Goal: Task Accomplishment & Management: Manage account settings

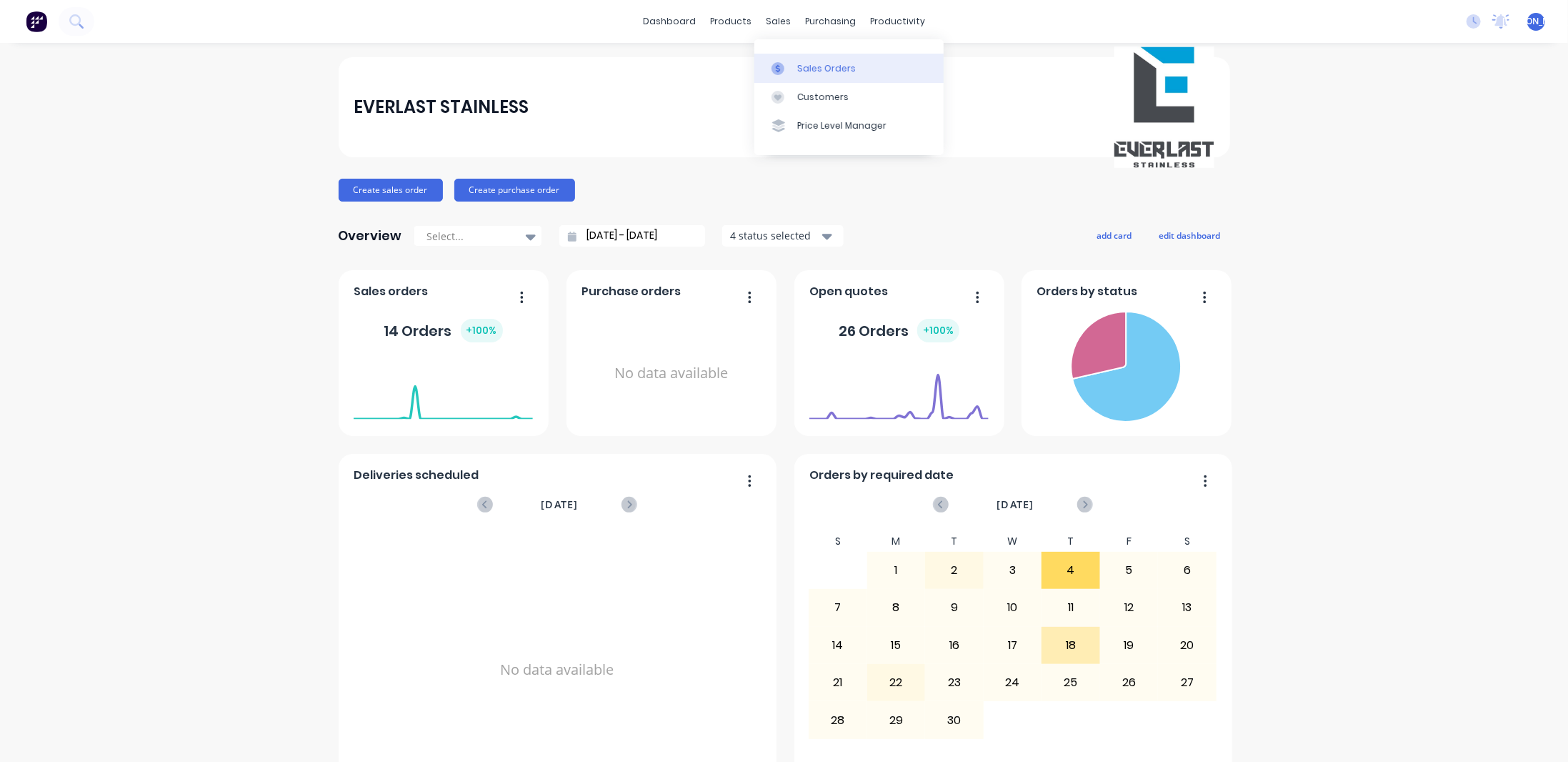
click at [806, 67] on div "Sales Orders" at bounding box center [826, 69] width 58 height 13
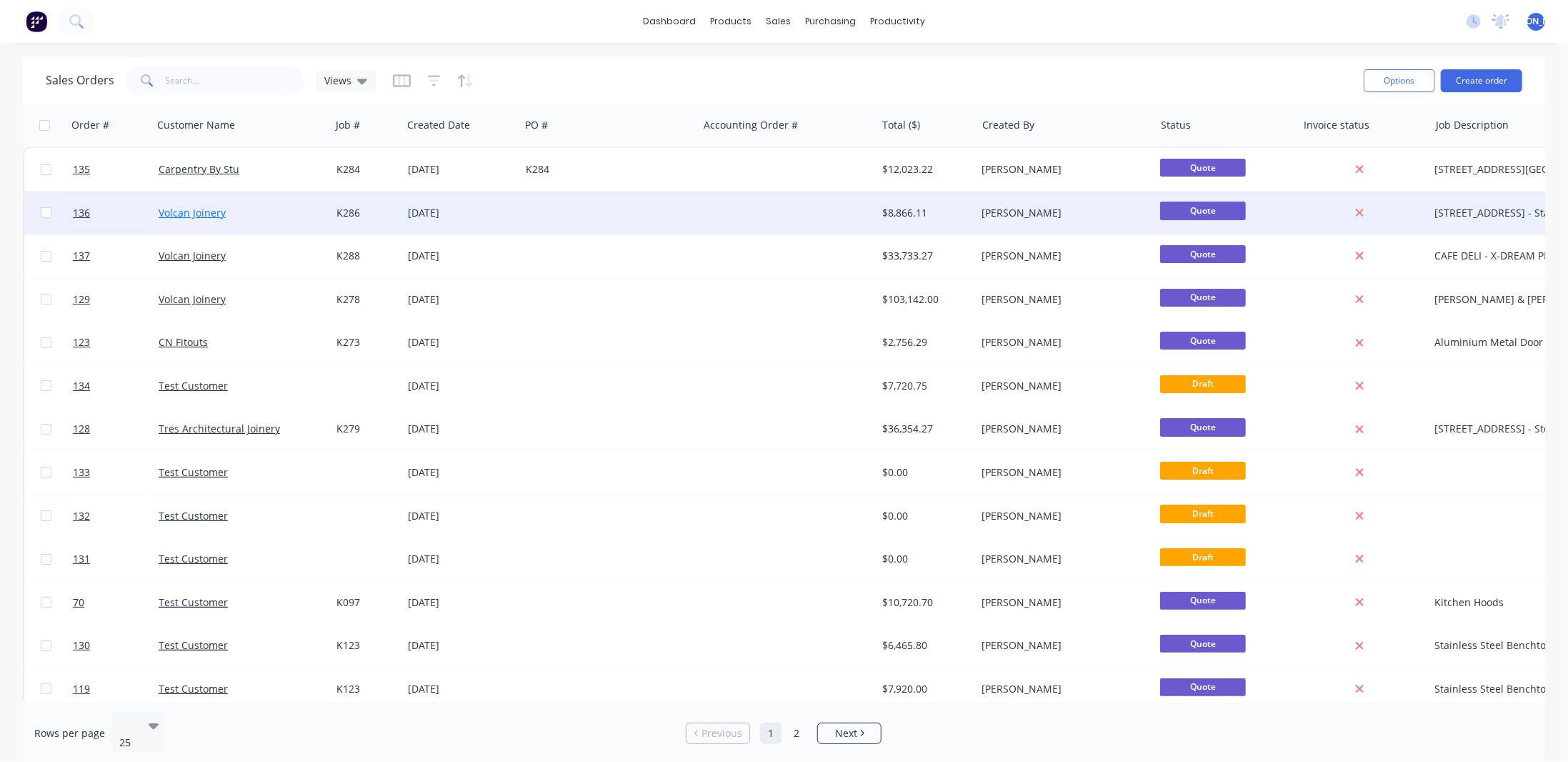
click at [184, 209] on link "Volcan Joinery" at bounding box center [192, 212] width 67 height 14
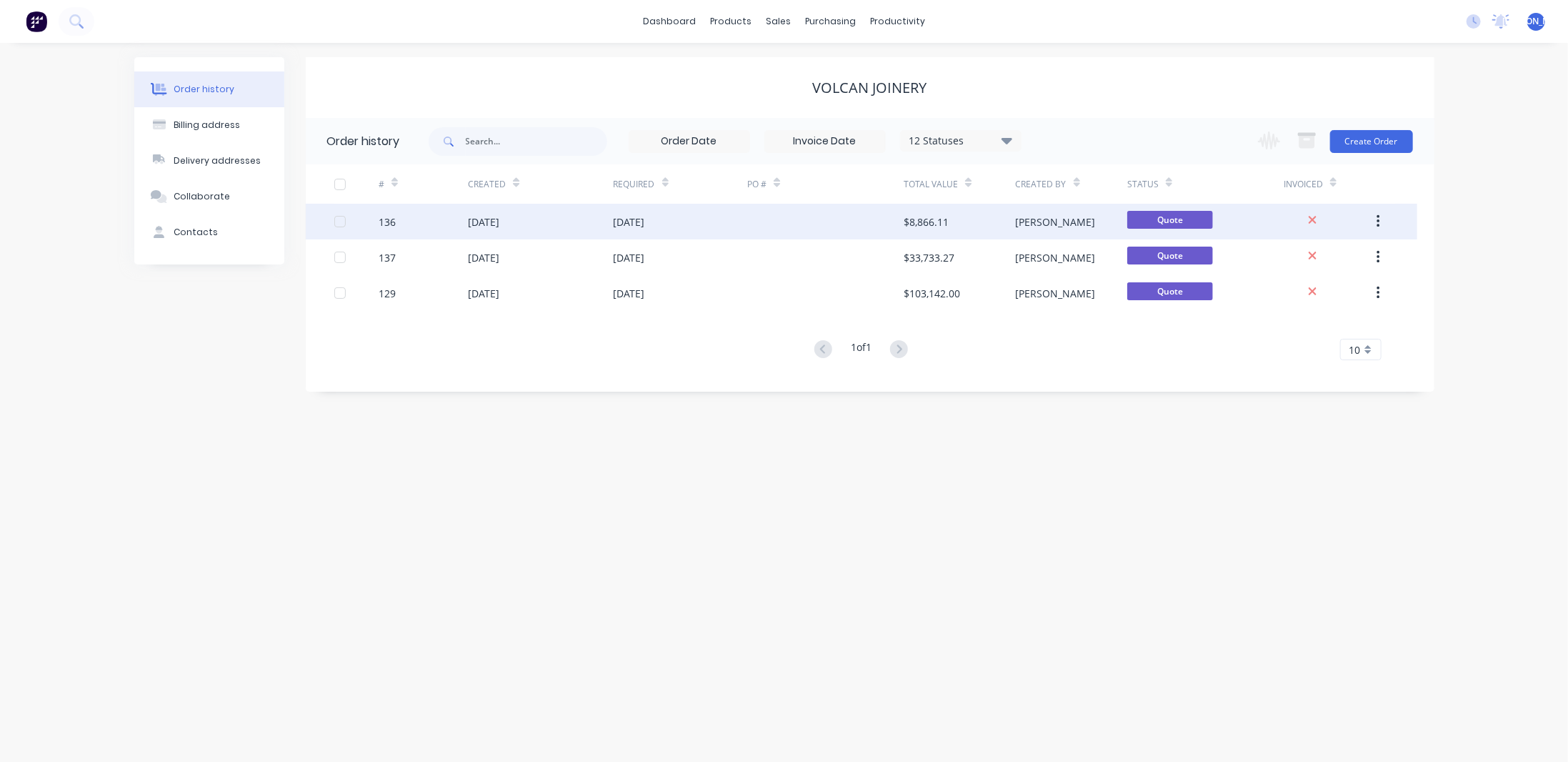
click at [1010, 228] on div "$8,866.11" at bounding box center [959, 222] width 111 height 36
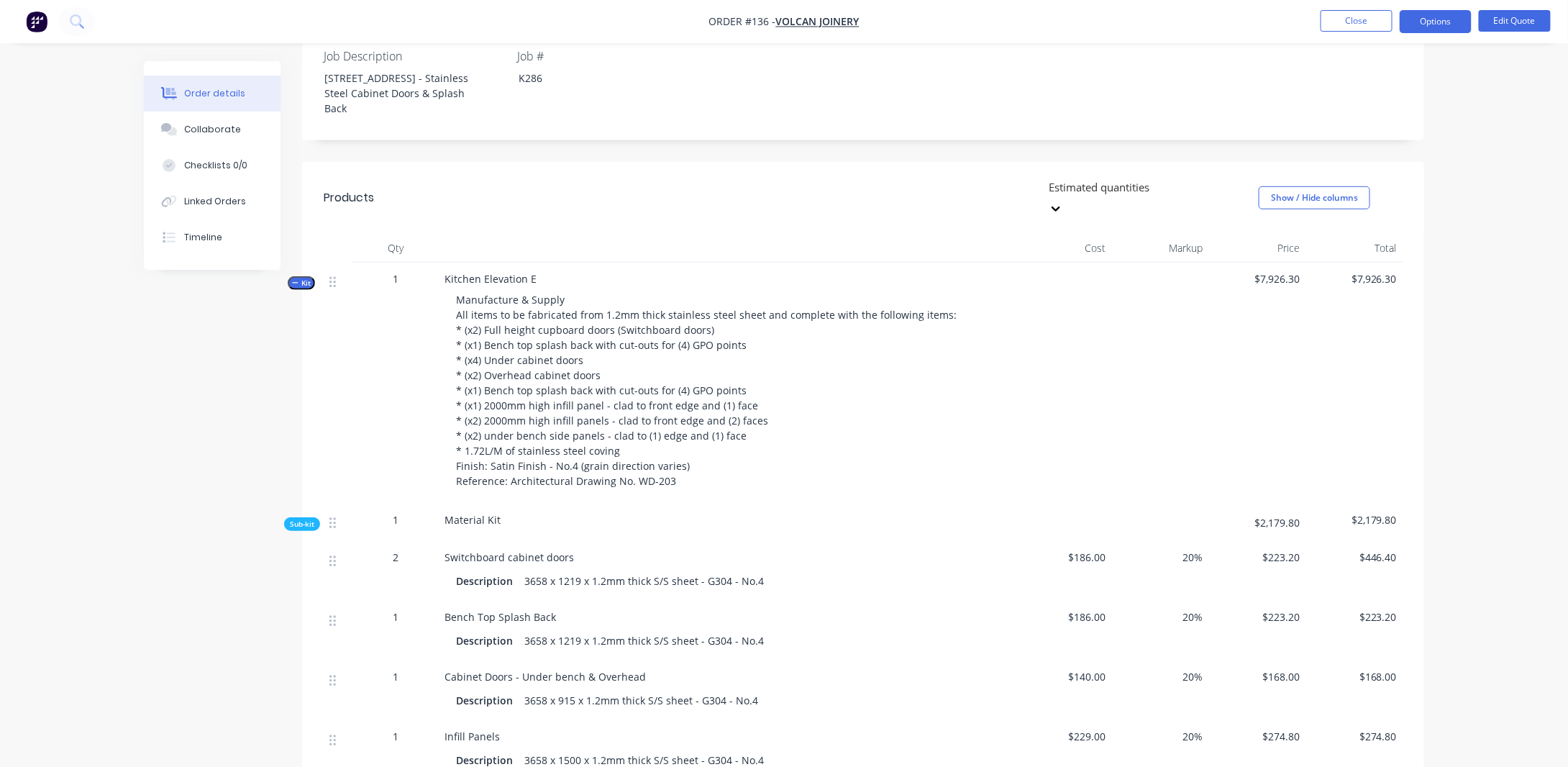
scroll to position [504, 0]
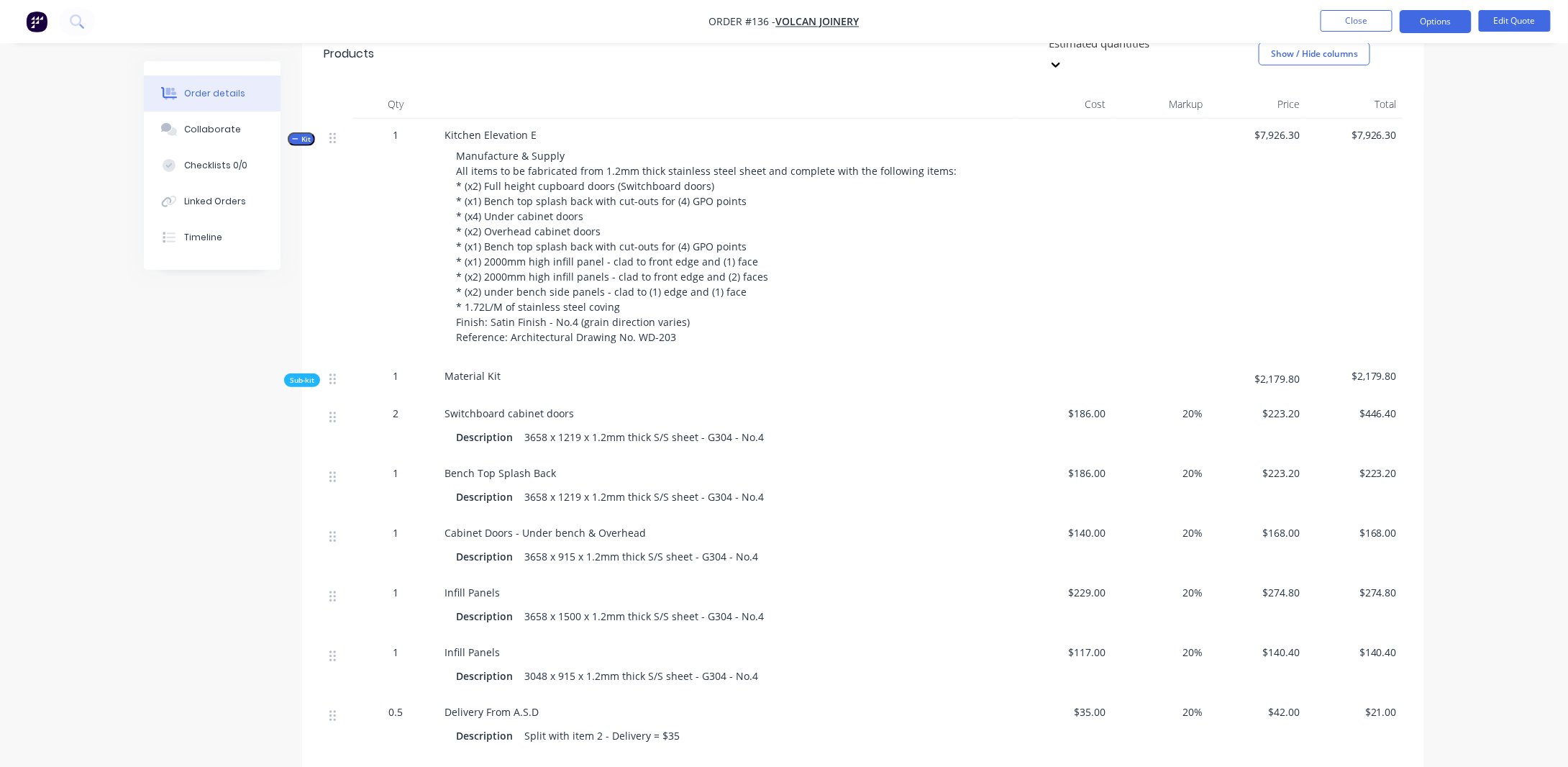
click at [301, 133] on span "Kit" at bounding box center [301, 139] width 19 height 11
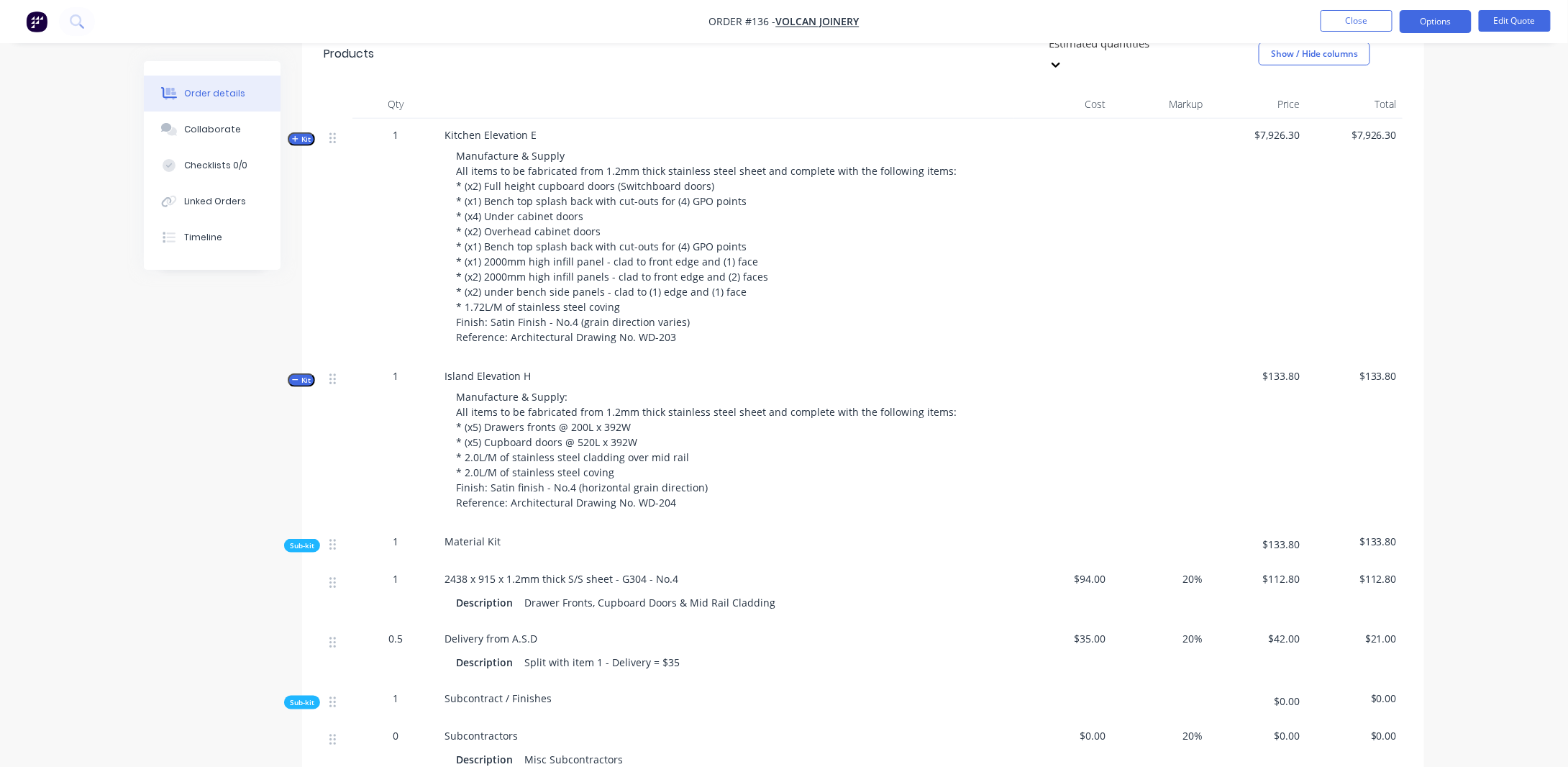
click at [296, 376] on icon "button" at bounding box center [295, 380] width 7 height 7
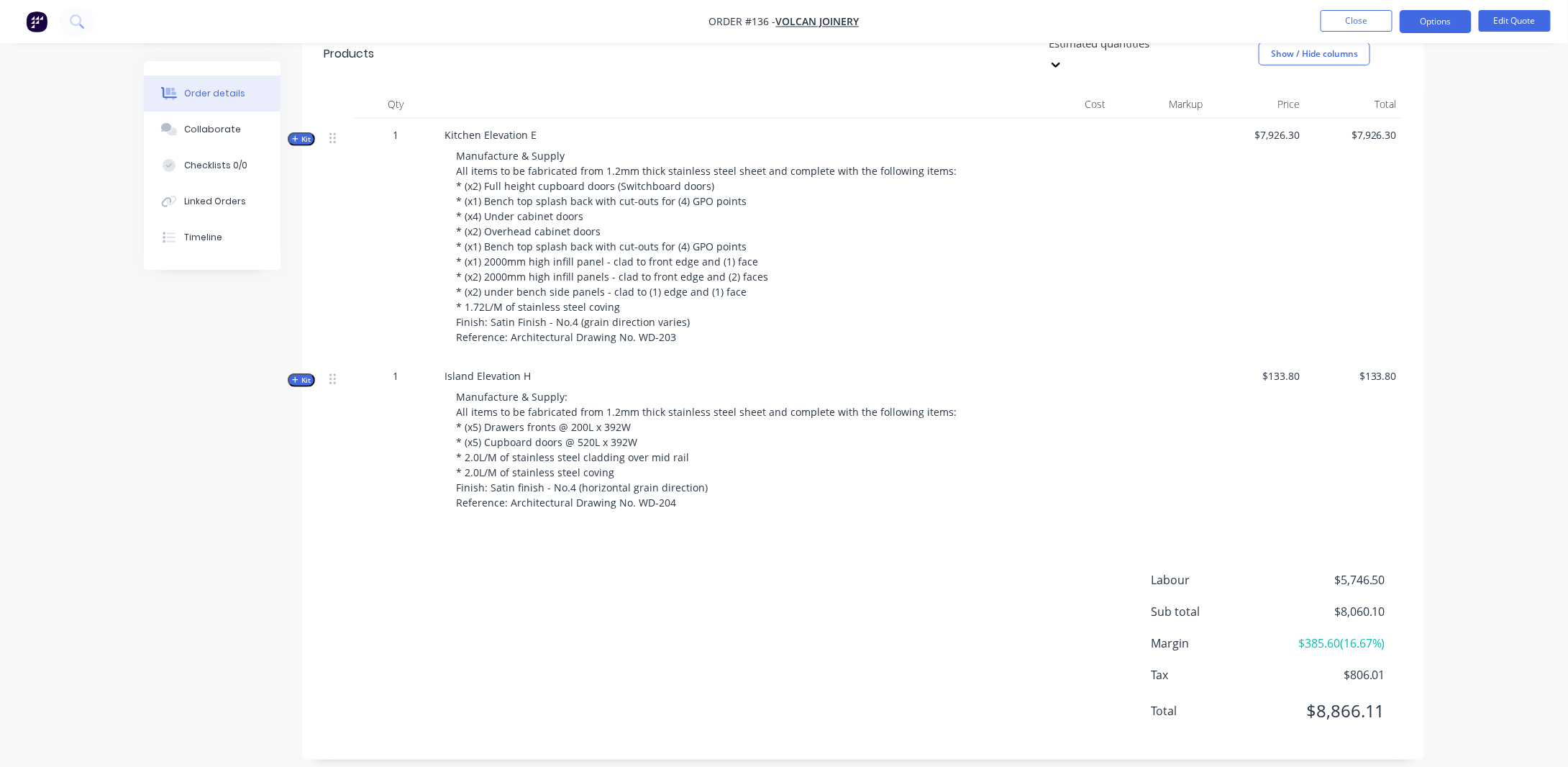
scroll to position [497, 0]
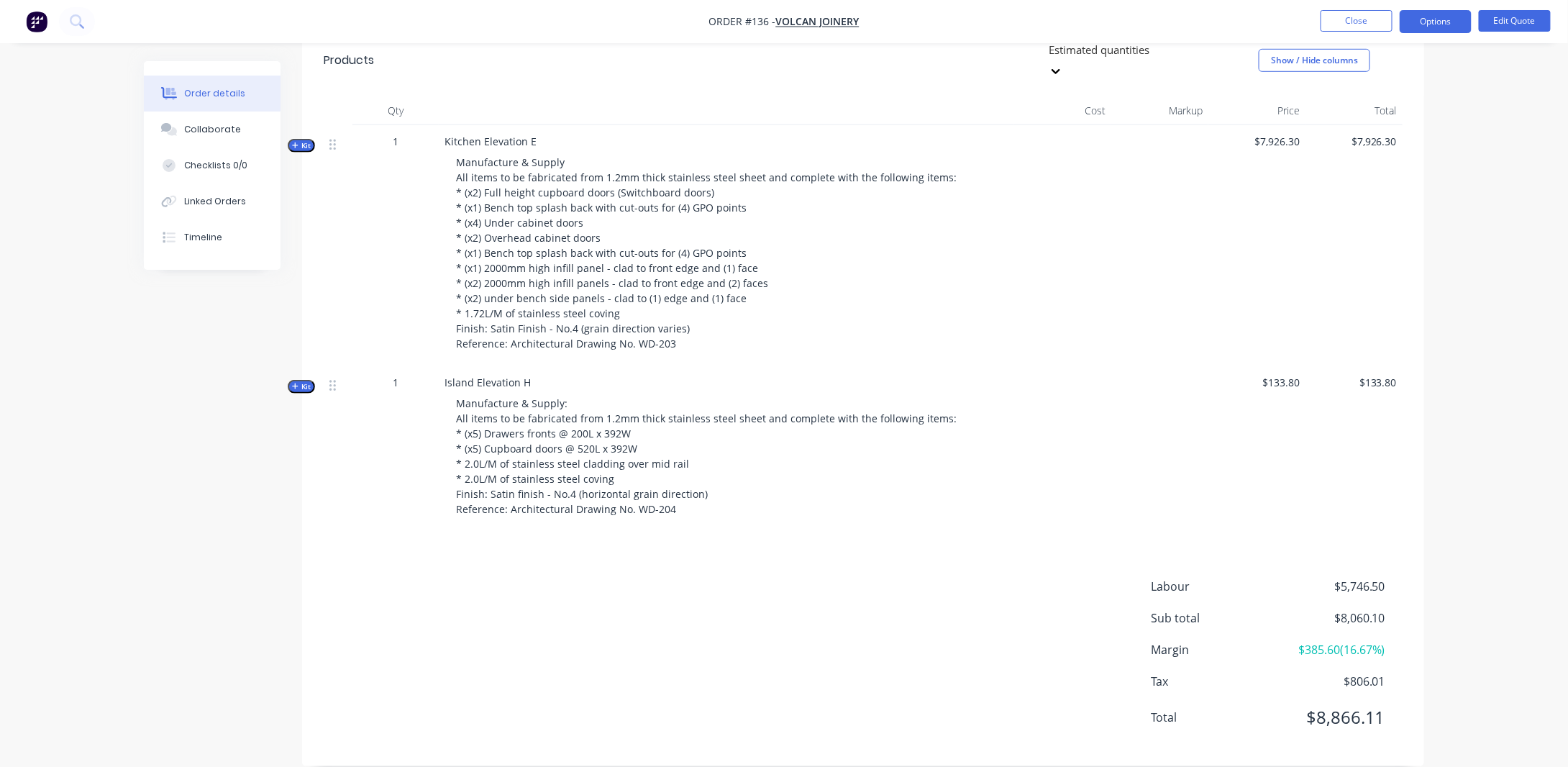
click at [309, 382] on span "Kit" at bounding box center [301, 387] width 19 height 11
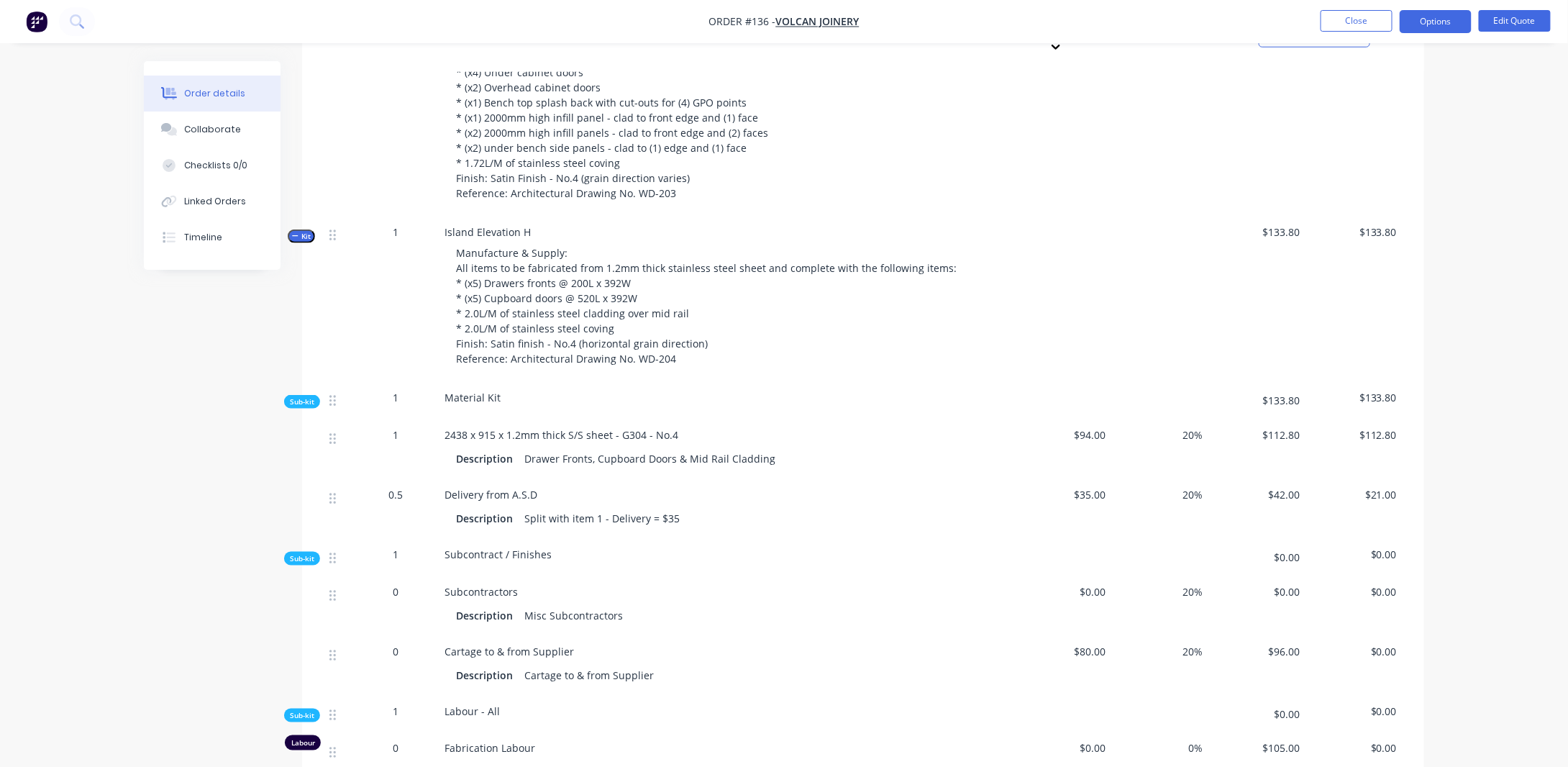
scroll to position [359, 0]
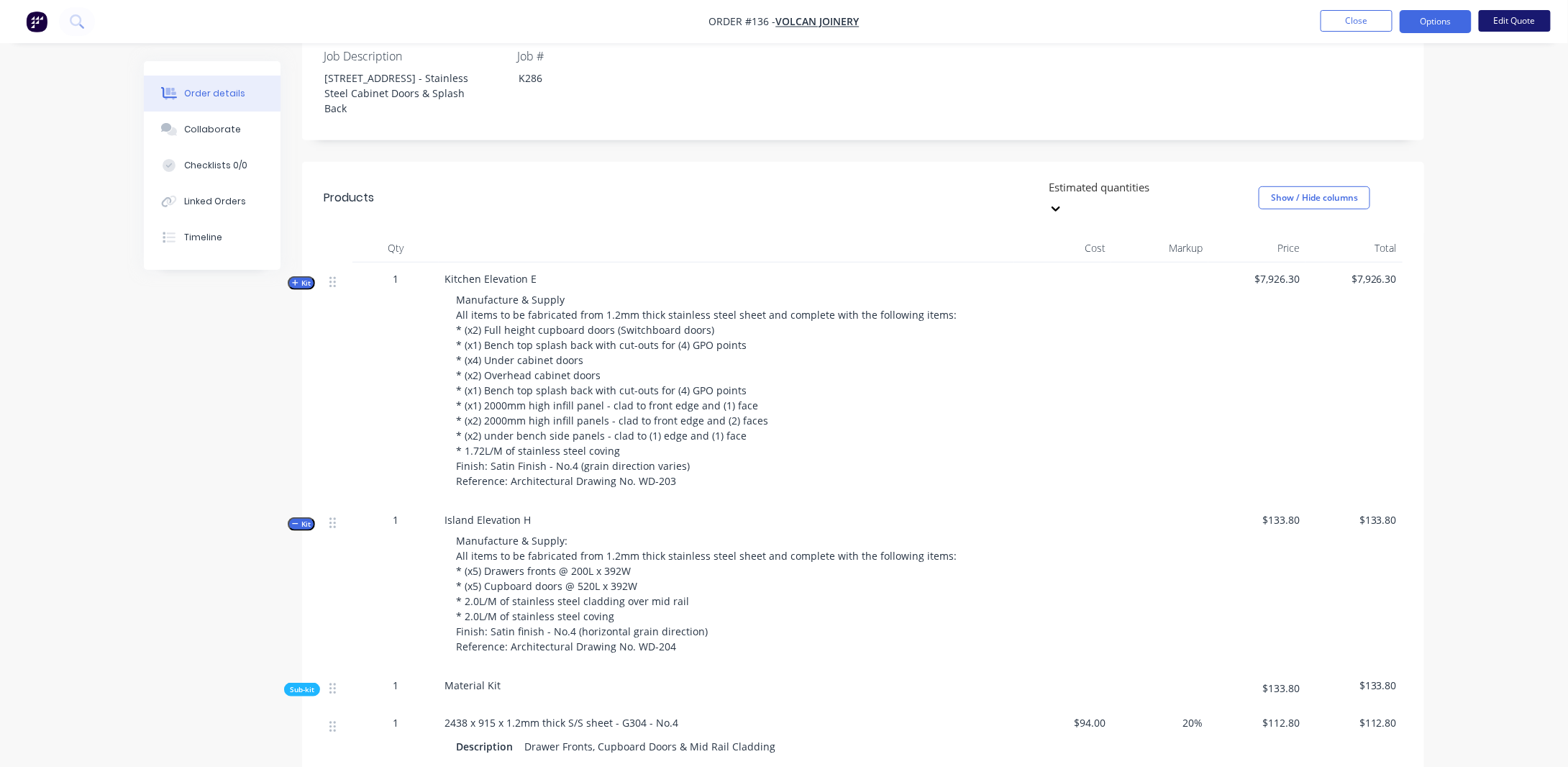
click at [1521, 14] on button "Edit Quote" at bounding box center [1515, 21] width 72 height 21
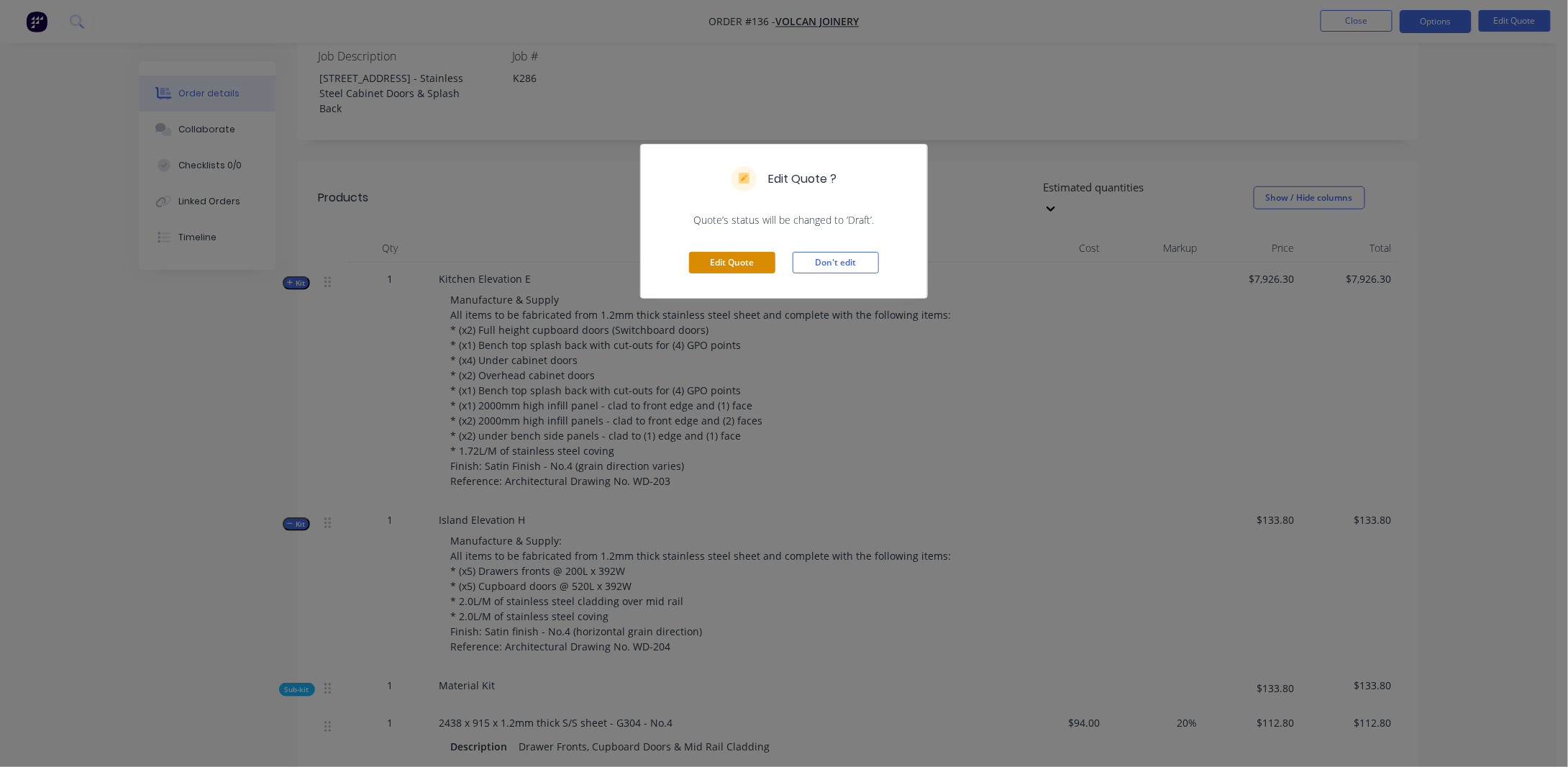
click at [745, 258] on button "Edit Quote" at bounding box center [732, 262] width 87 height 21
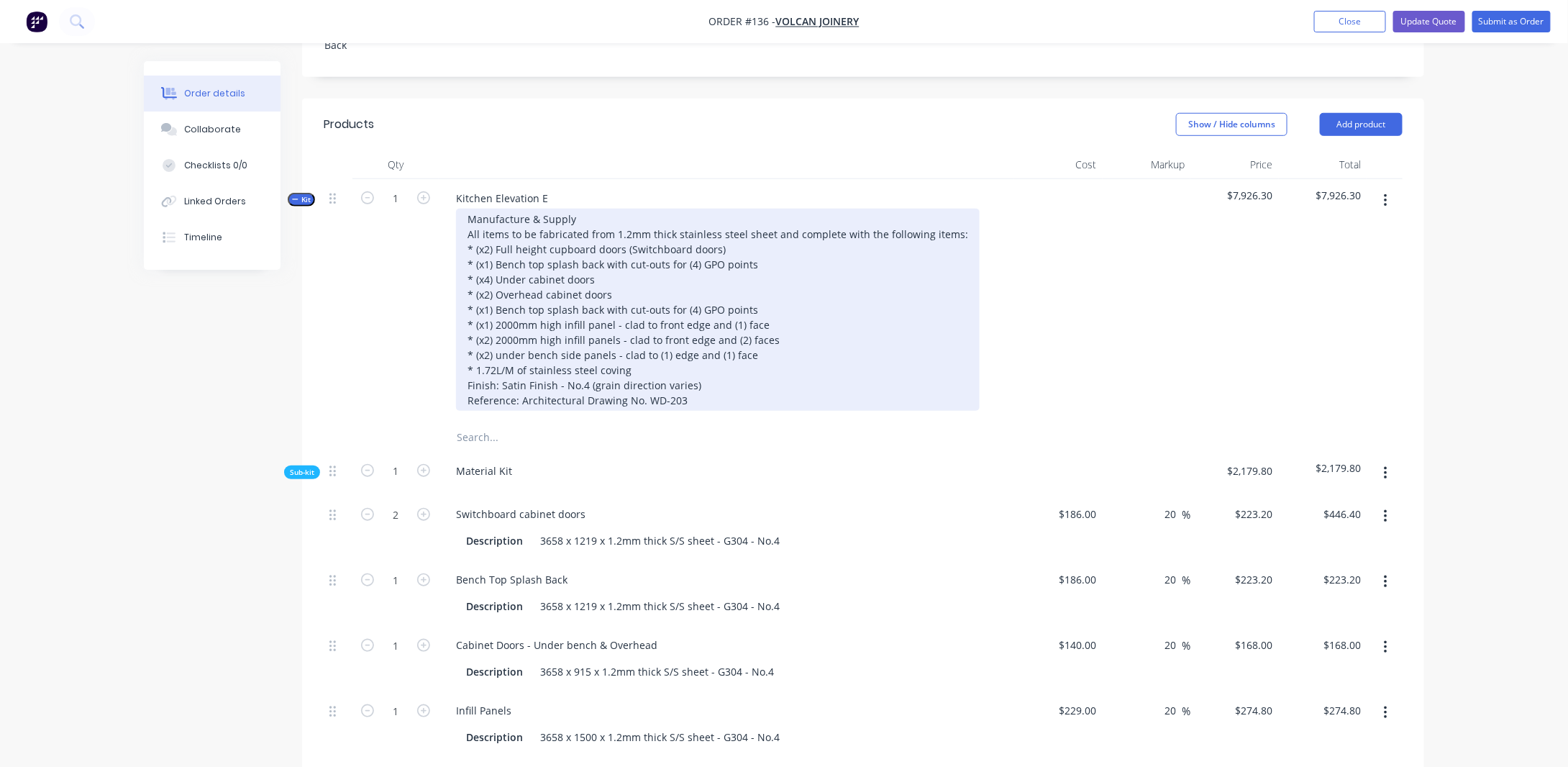
scroll to position [504, 0]
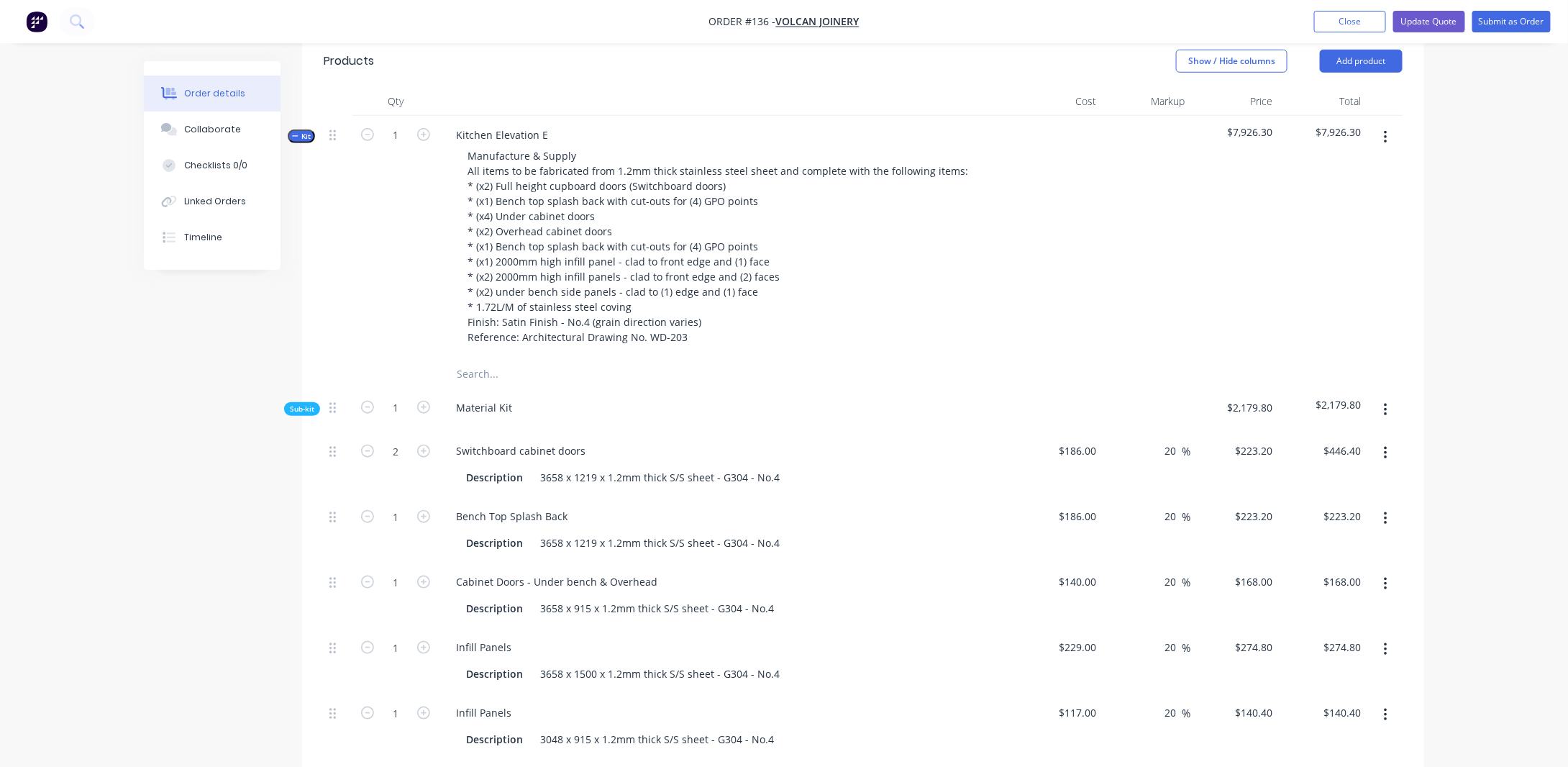
click at [300, 142] on span "Kit" at bounding box center [301, 136] width 19 height 11
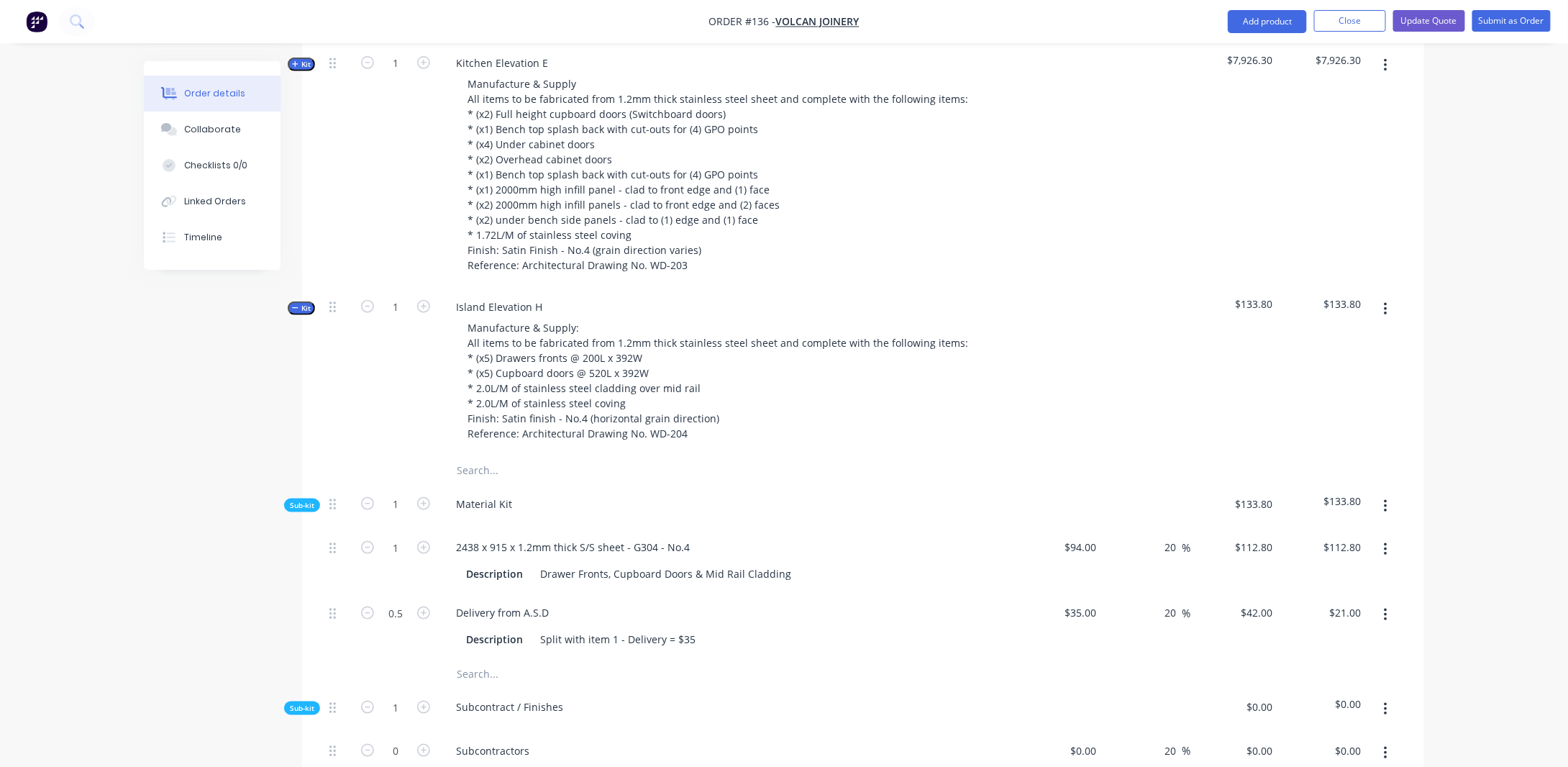
click at [301, 314] on span "Kit" at bounding box center [301, 309] width 19 height 11
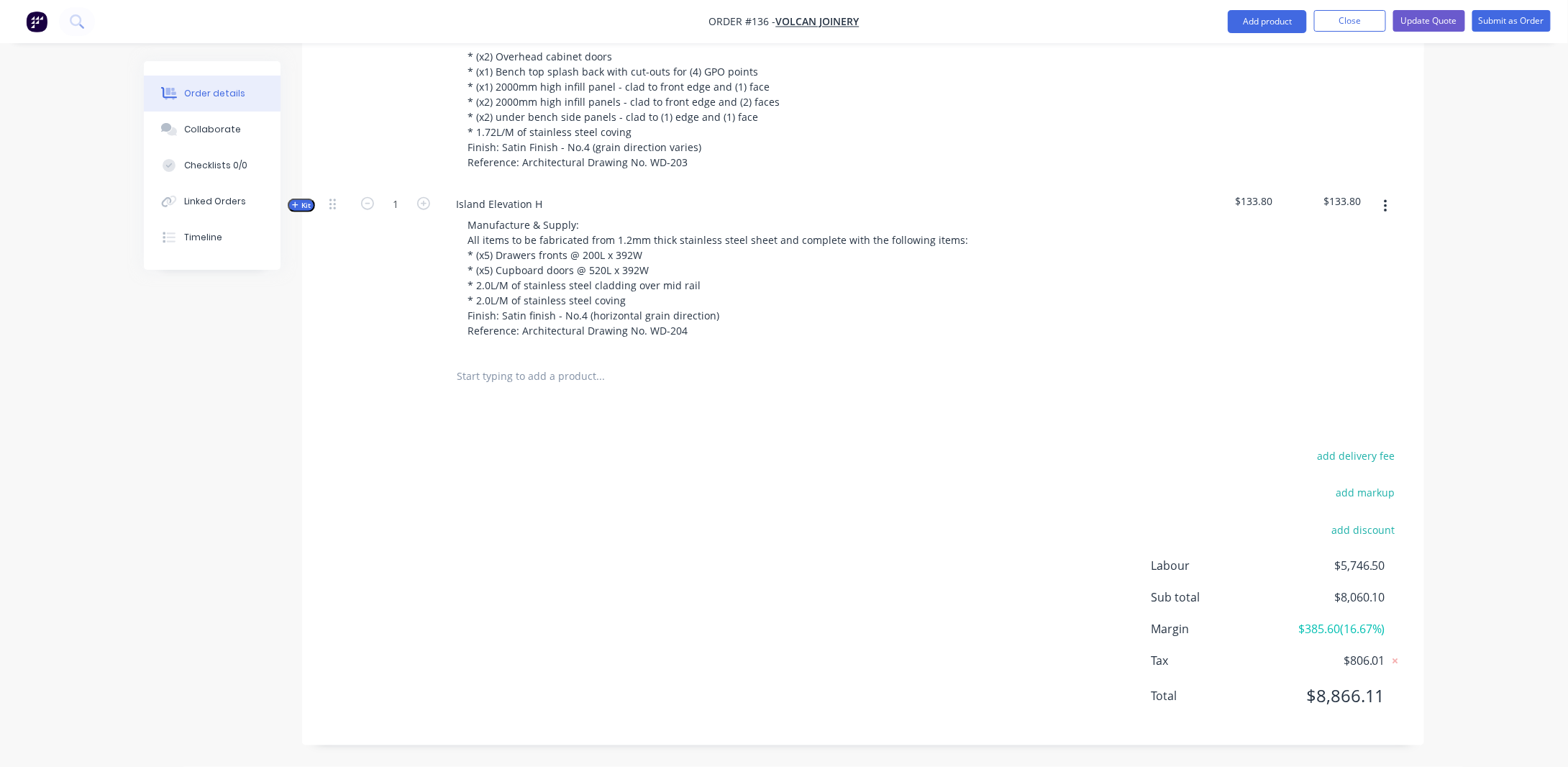
click at [297, 202] on icon "button" at bounding box center [295, 205] width 7 height 7
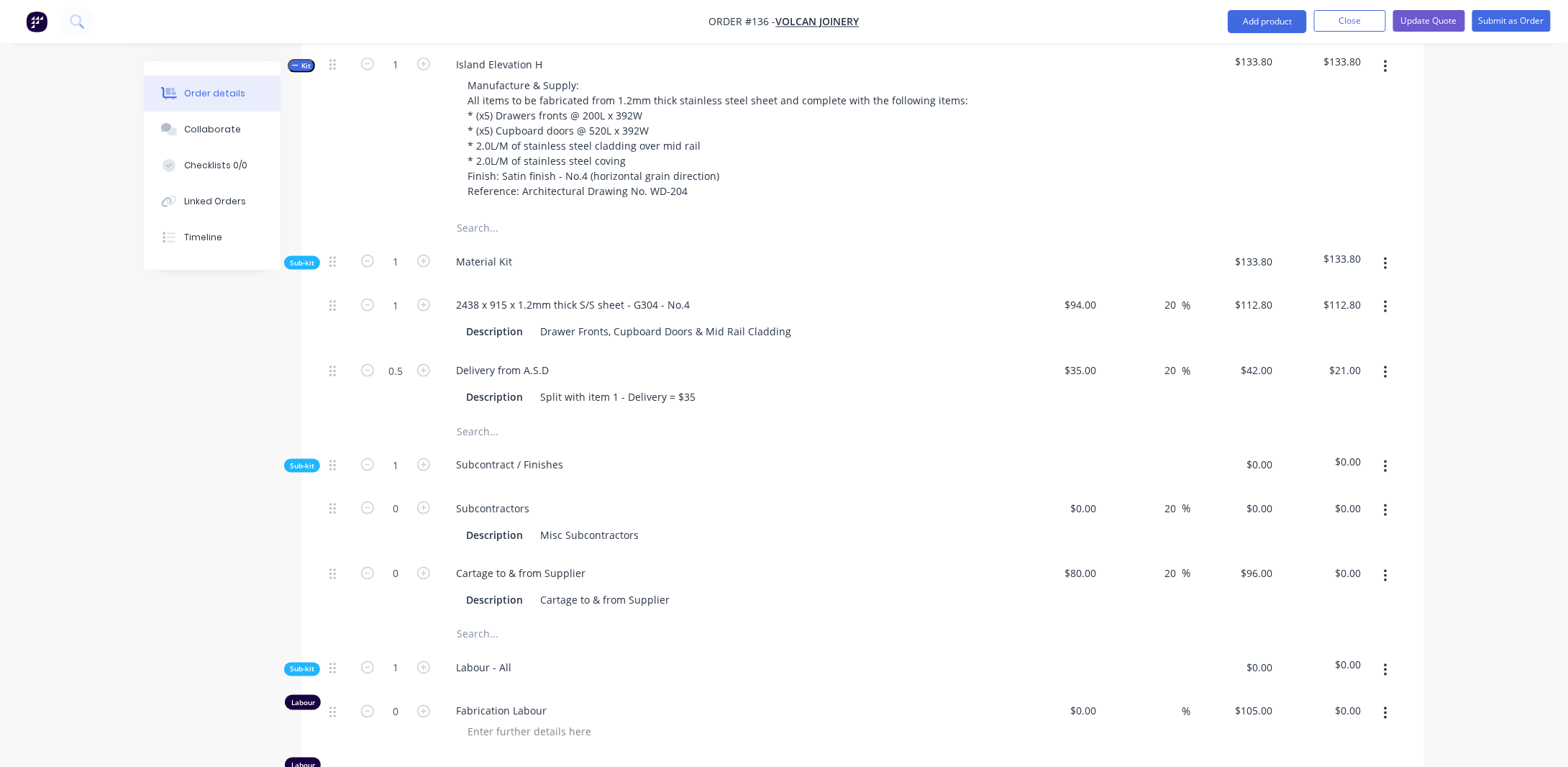
scroll to position [912, 0]
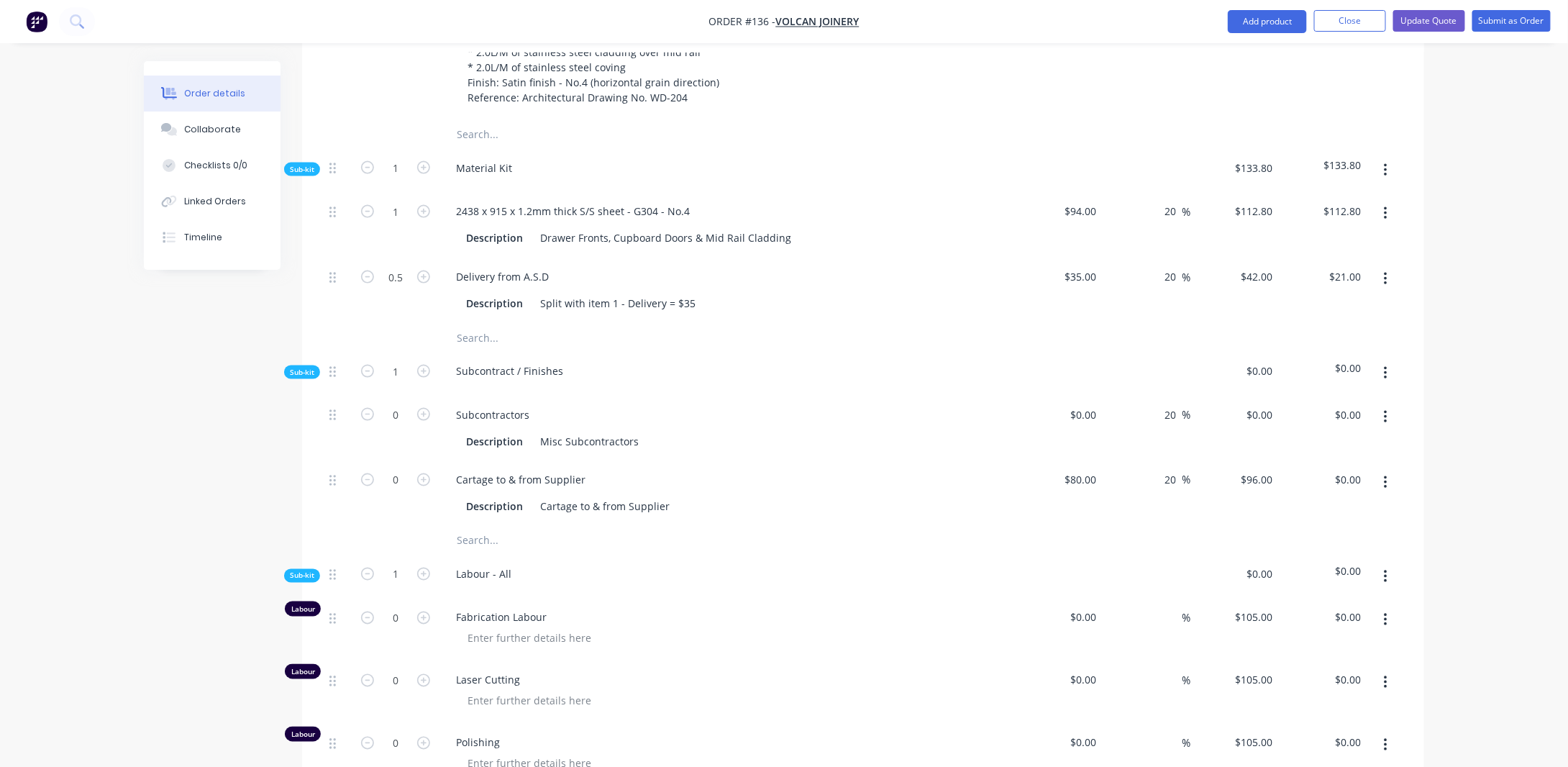
click at [1383, 292] on button "button" at bounding box center [1386, 279] width 34 height 26
click at [1349, 328] on div "Duplicate" at bounding box center [1335, 316] width 111 height 21
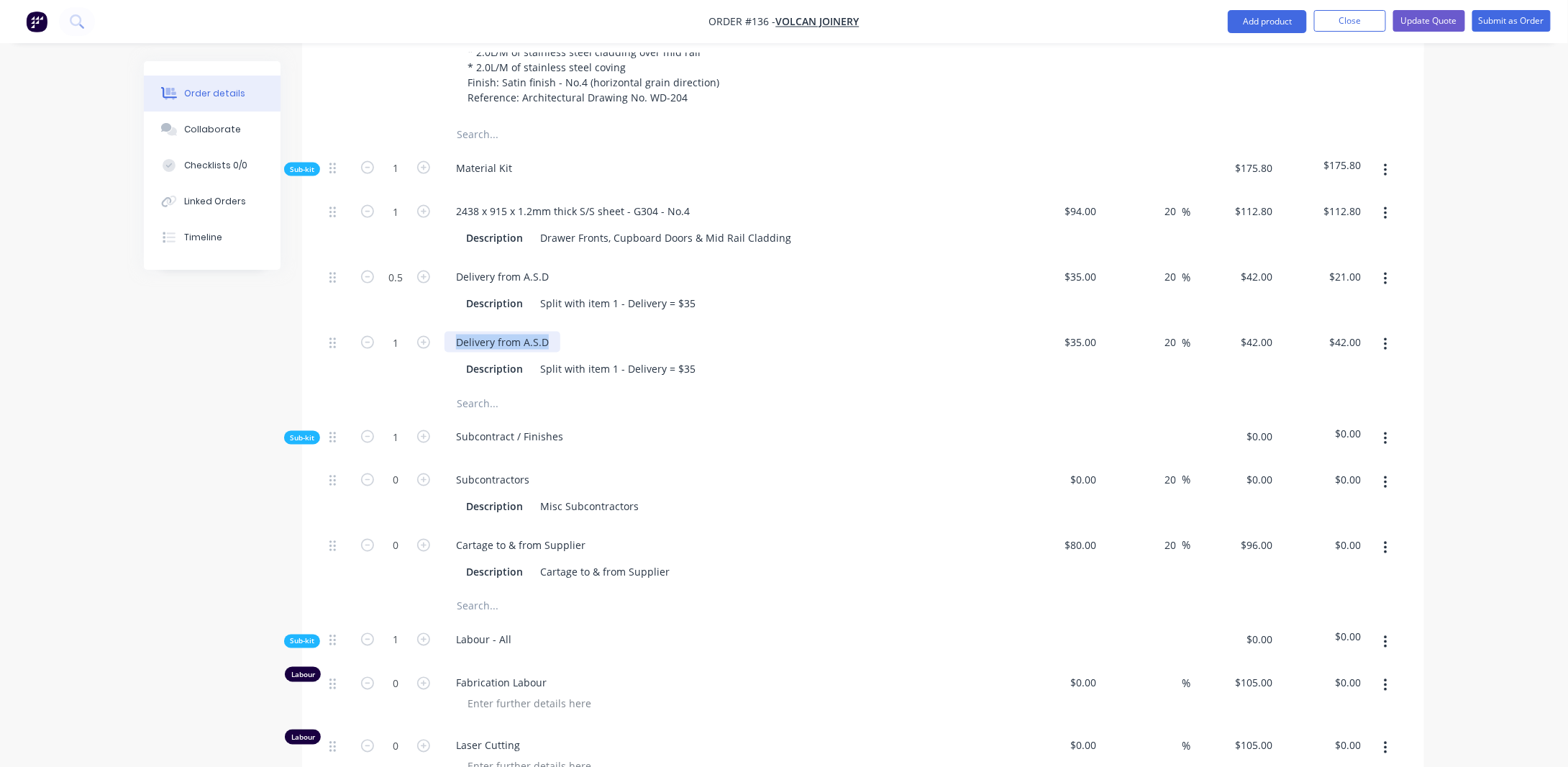
drag, startPoint x: 552, startPoint y: 359, endPoint x: 441, endPoint y: 359, distance: 111.0
click at [441, 359] on div "Delivery from A.S.D Description Split with item 1 - Delivery = $35" at bounding box center [726, 356] width 576 height 65
click at [92, 431] on div "Order details Collaborate Checklists 0/0 Linked Orders Timeline Order details C…" at bounding box center [784, 316] width 1568 height 2456
drag, startPoint x: 623, startPoint y: 400, endPoint x: 918, endPoint y: 385, distance: 295.4
click at [918, 379] on div "Description Split with item 1 - Delivery = $35" at bounding box center [723, 369] width 526 height 21
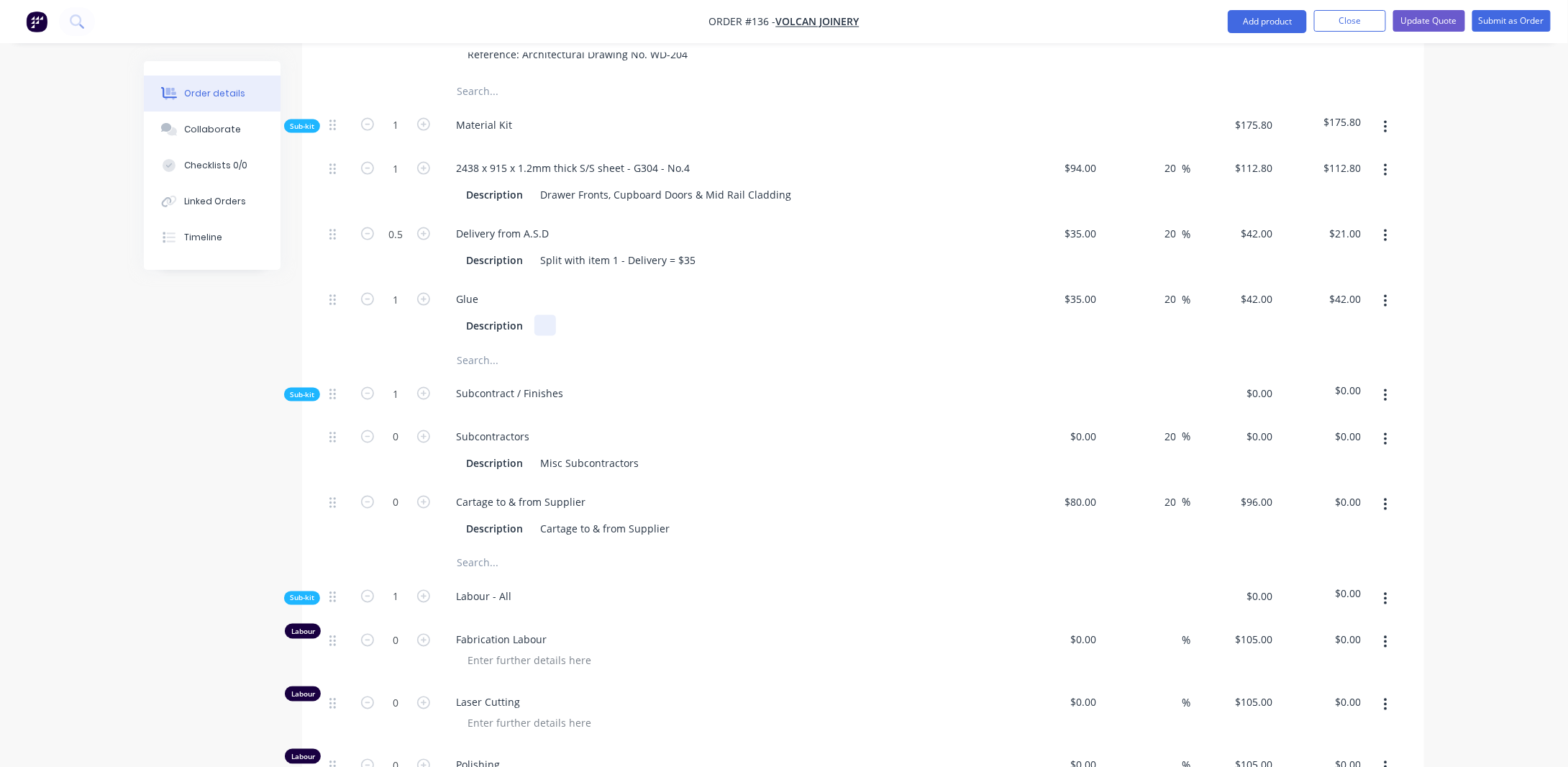
scroll to position [983, 0]
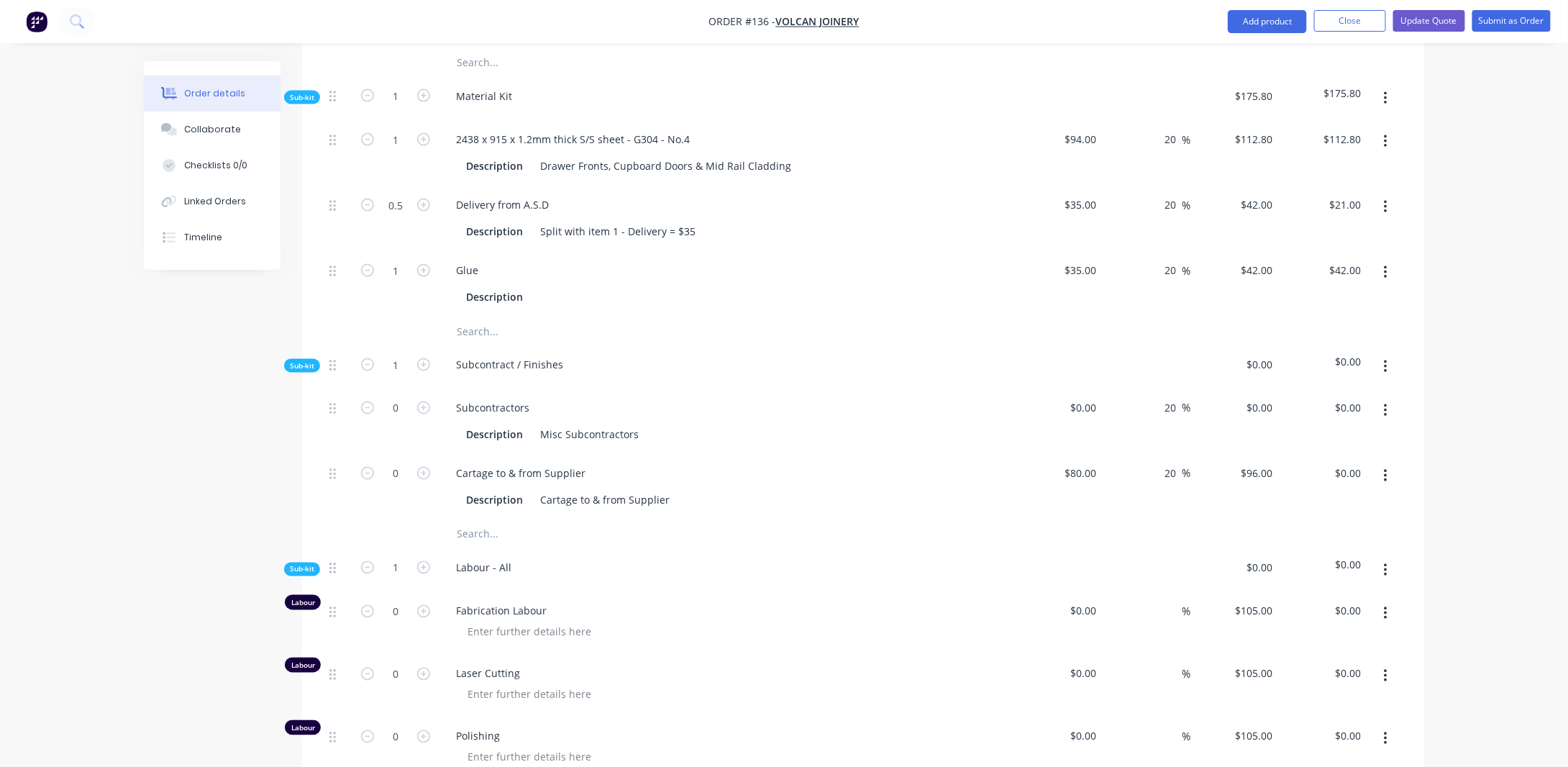
click at [129, 431] on div "Order details Collaborate Checklists 0/0 Linked Orders Timeline Order details C…" at bounding box center [784, 244] width 1568 height 2456
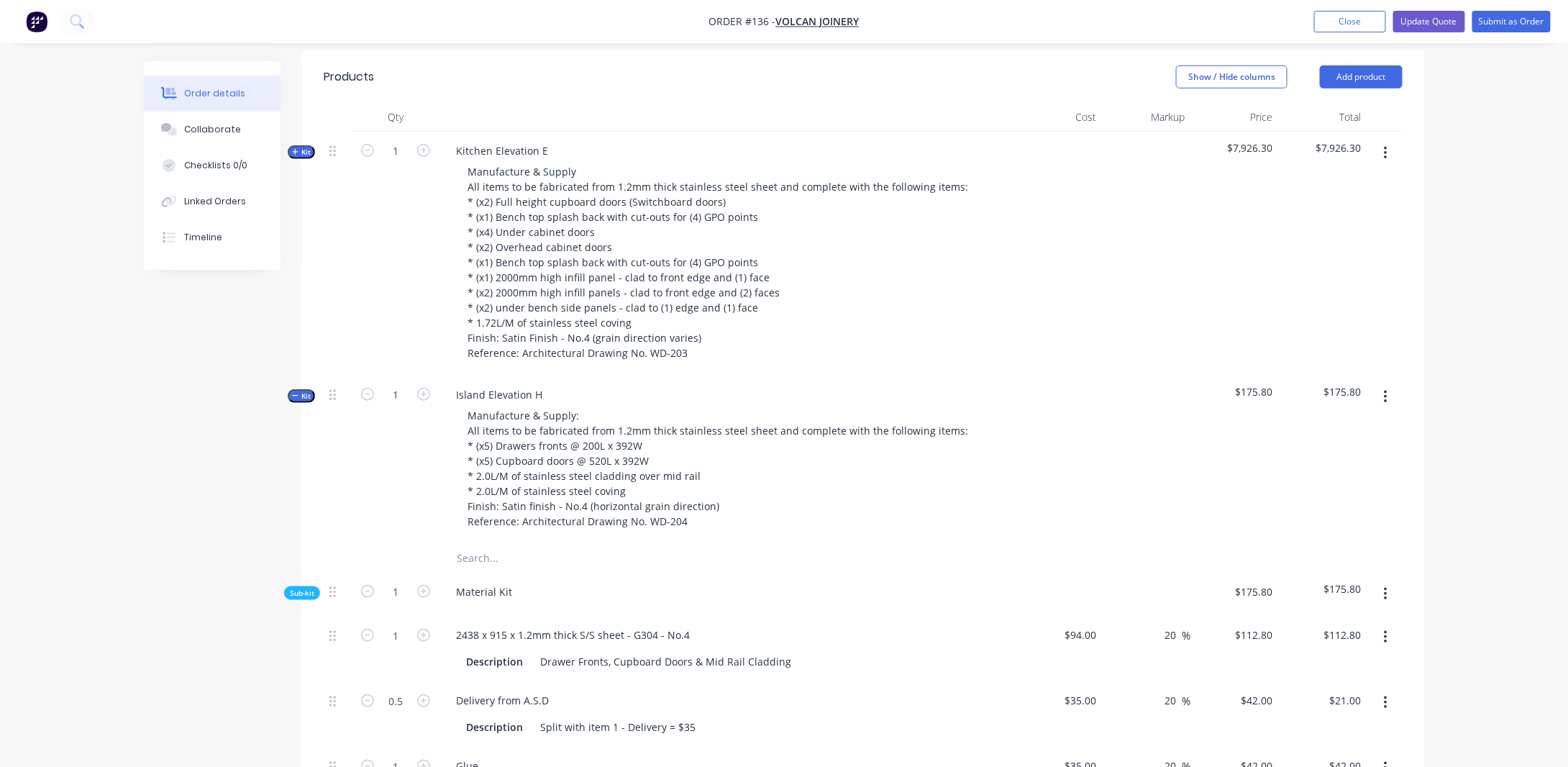
scroll to position [408, 0]
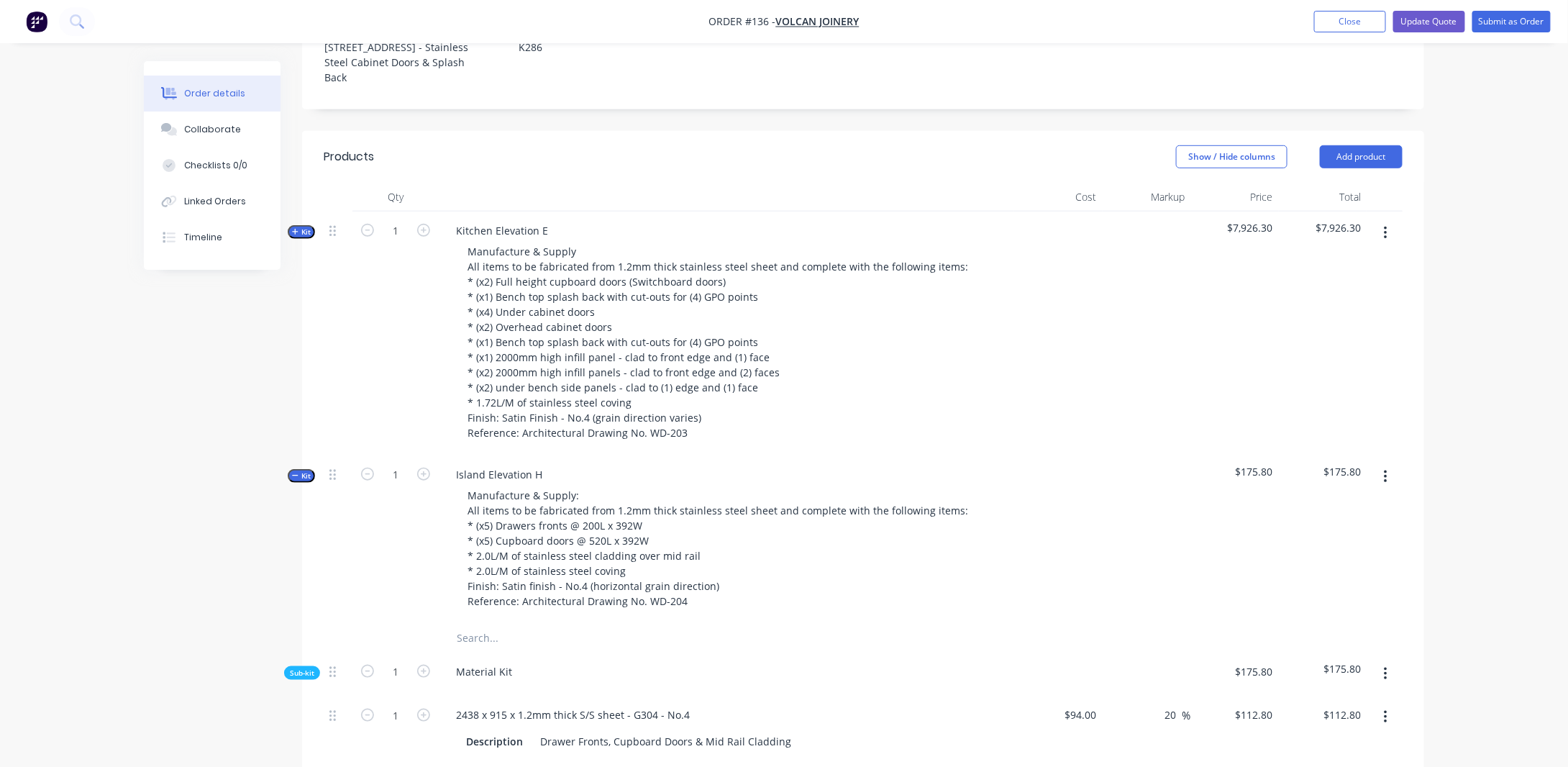
click at [301, 237] on span "Kit" at bounding box center [301, 232] width 19 height 11
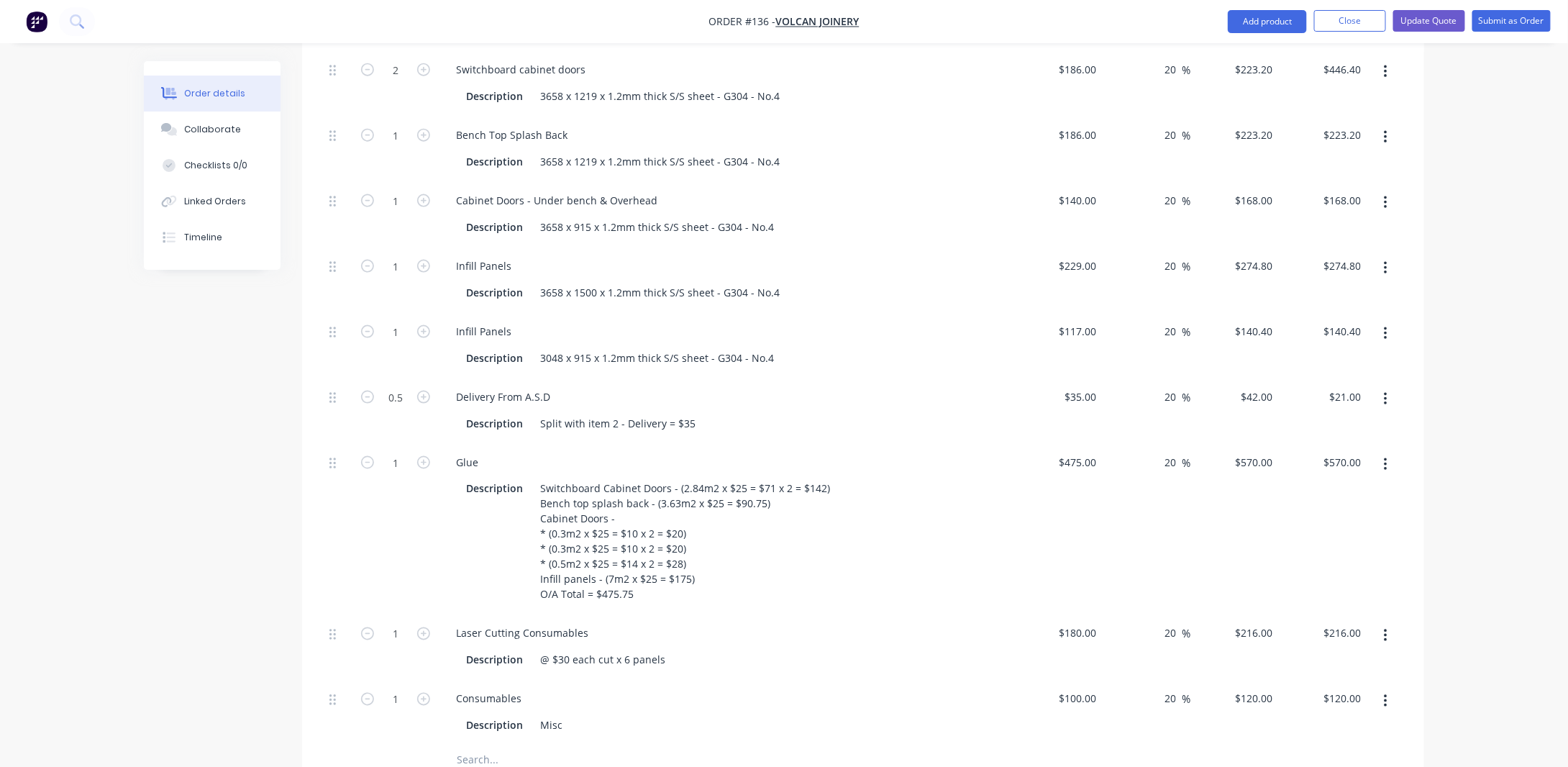
scroll to position [912, 0]
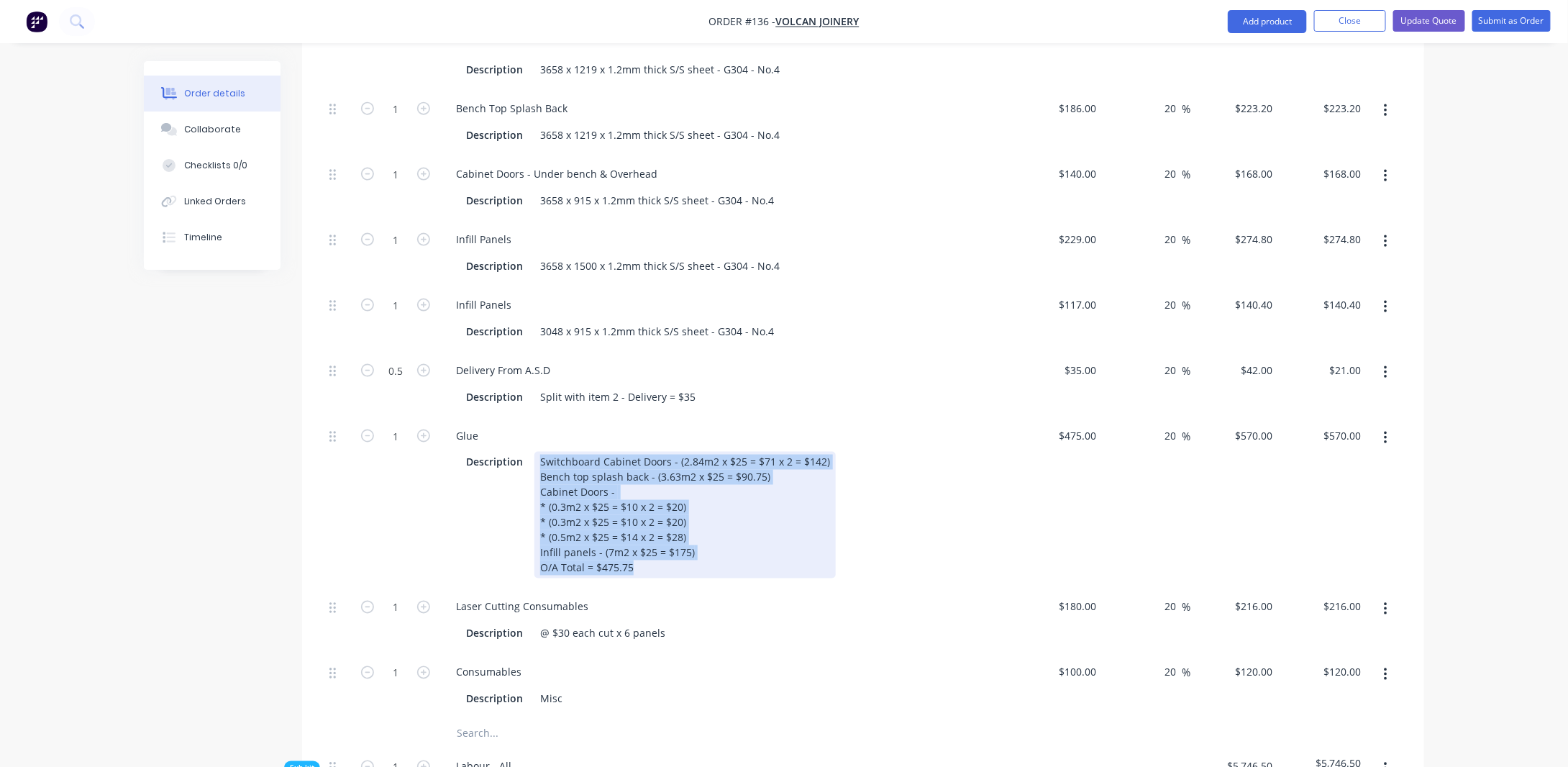
drag, startPoint x: 541, startPoint y: 477, endPoint x: 763, endPoint y: 576, distance: 243.1
click at [763, 576] on div "Switchboard Cabinet Doors - (2.84m2 x $25 = $71 x 2 = $142) Bench top splash ba…" at bounding box center [685, 515] width 301 height 127
copy div "Switchboard Cabinet Doors - (2.84m2 x $25 = $71 x 2 = $142) Bench top splash ba…"
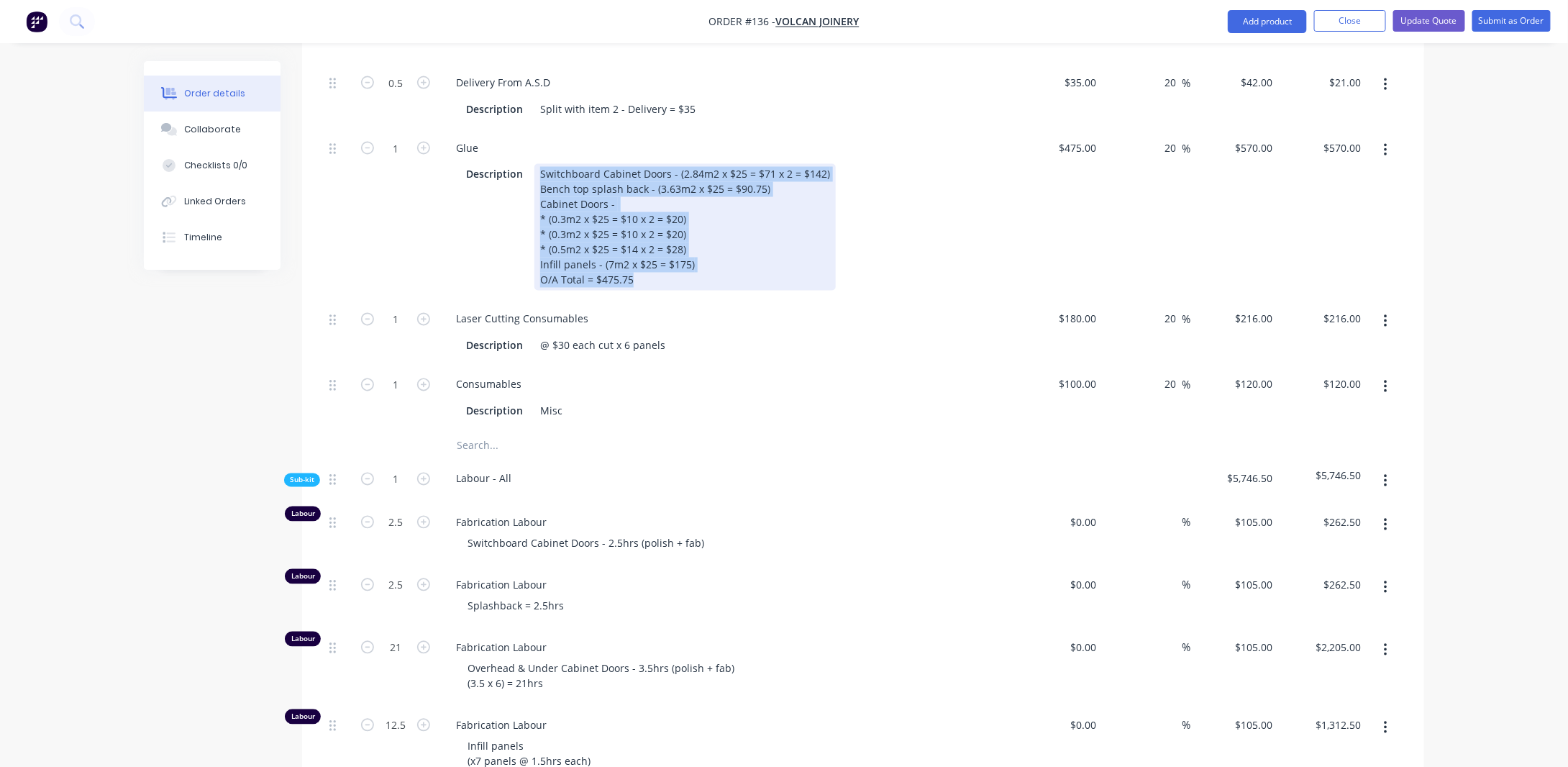
scroll to position [767, 0]
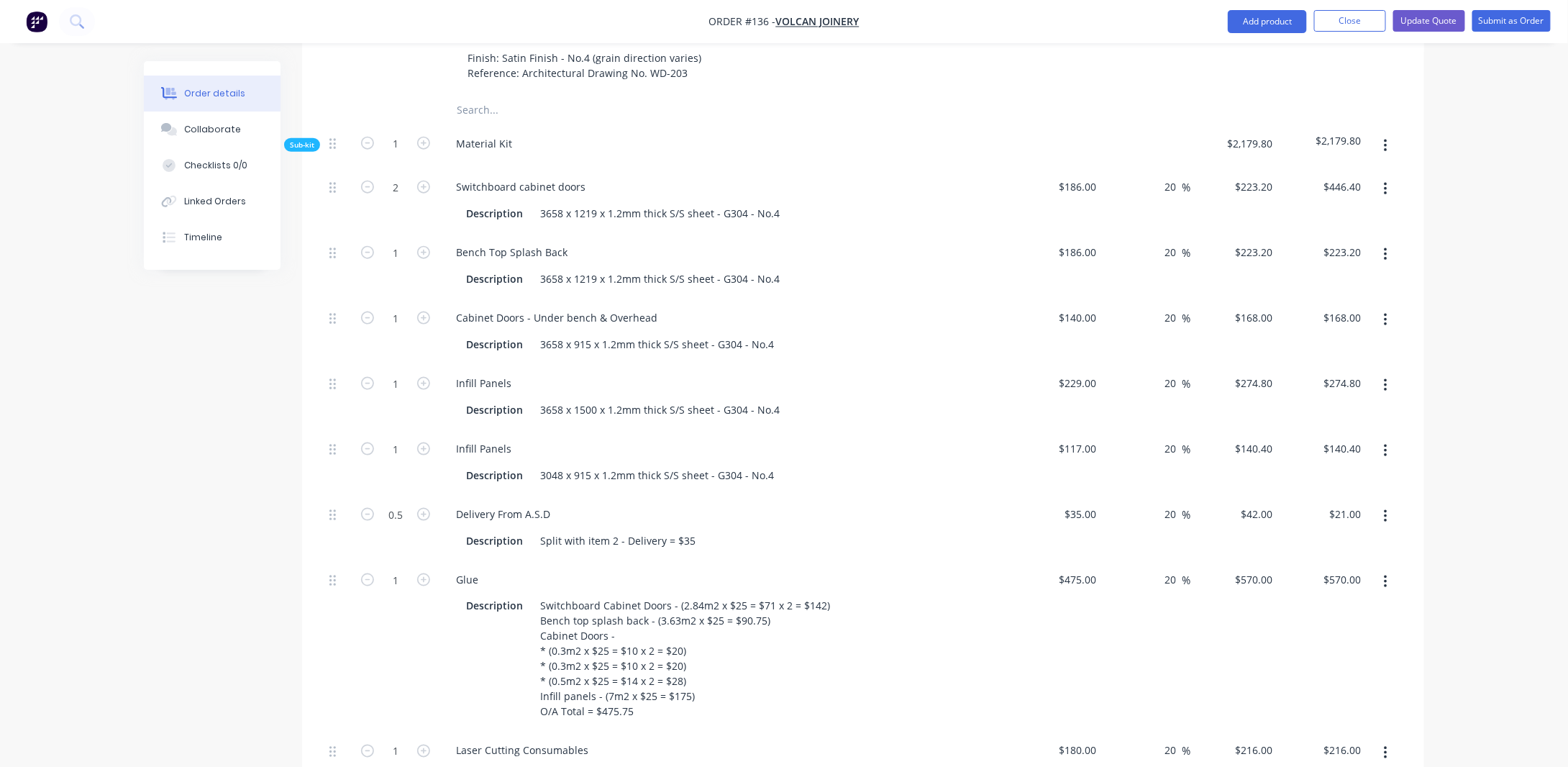
click at [303, 150] on span "Sub-kit" at bounding box center [302, 146] width 24 height 11
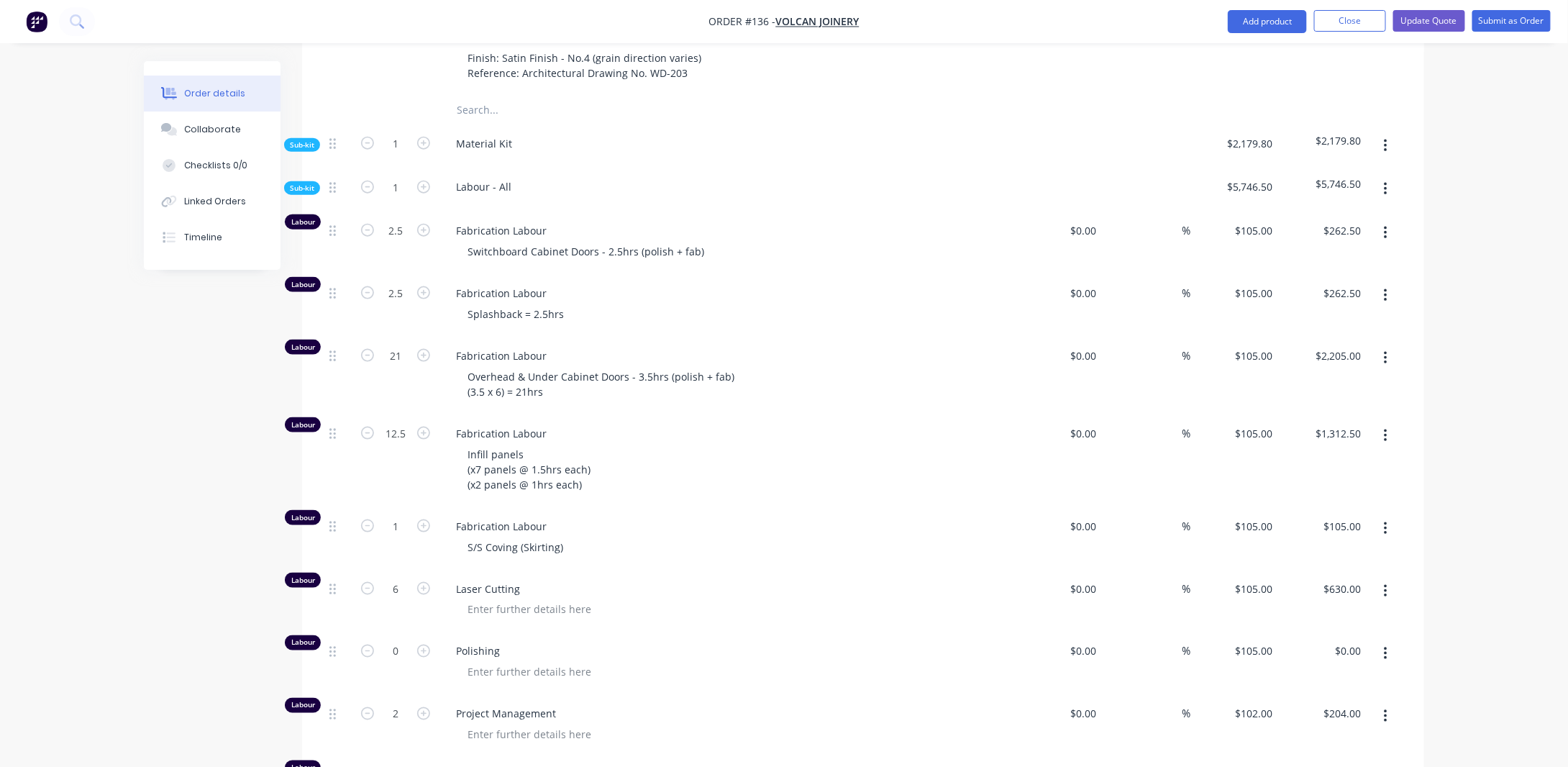
drag, startPoint x: 248, startPoint y: 337, endPoint x: 269, endPoint y: 296, distance: 46.1
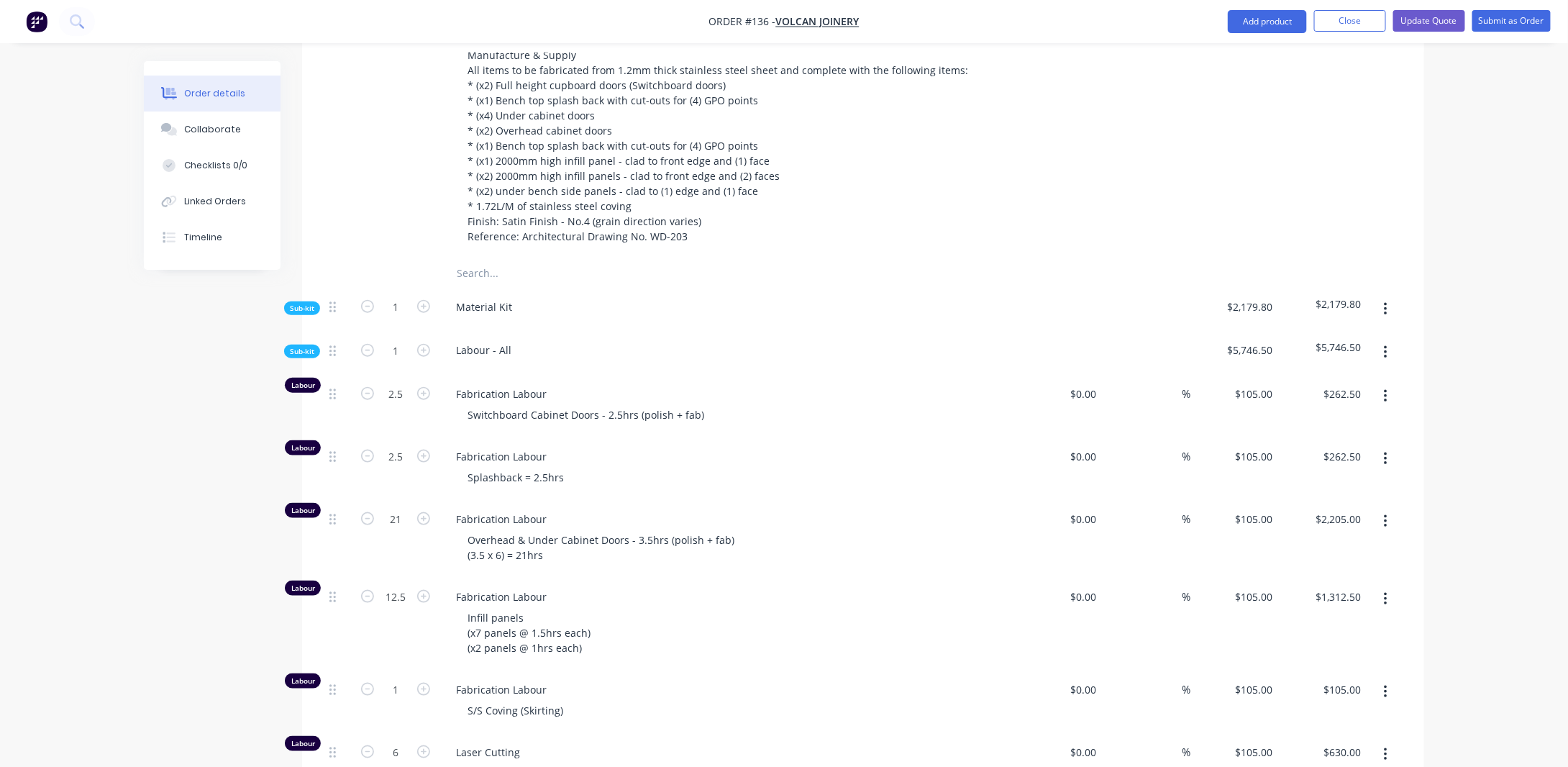
scroll to position [480, 0]
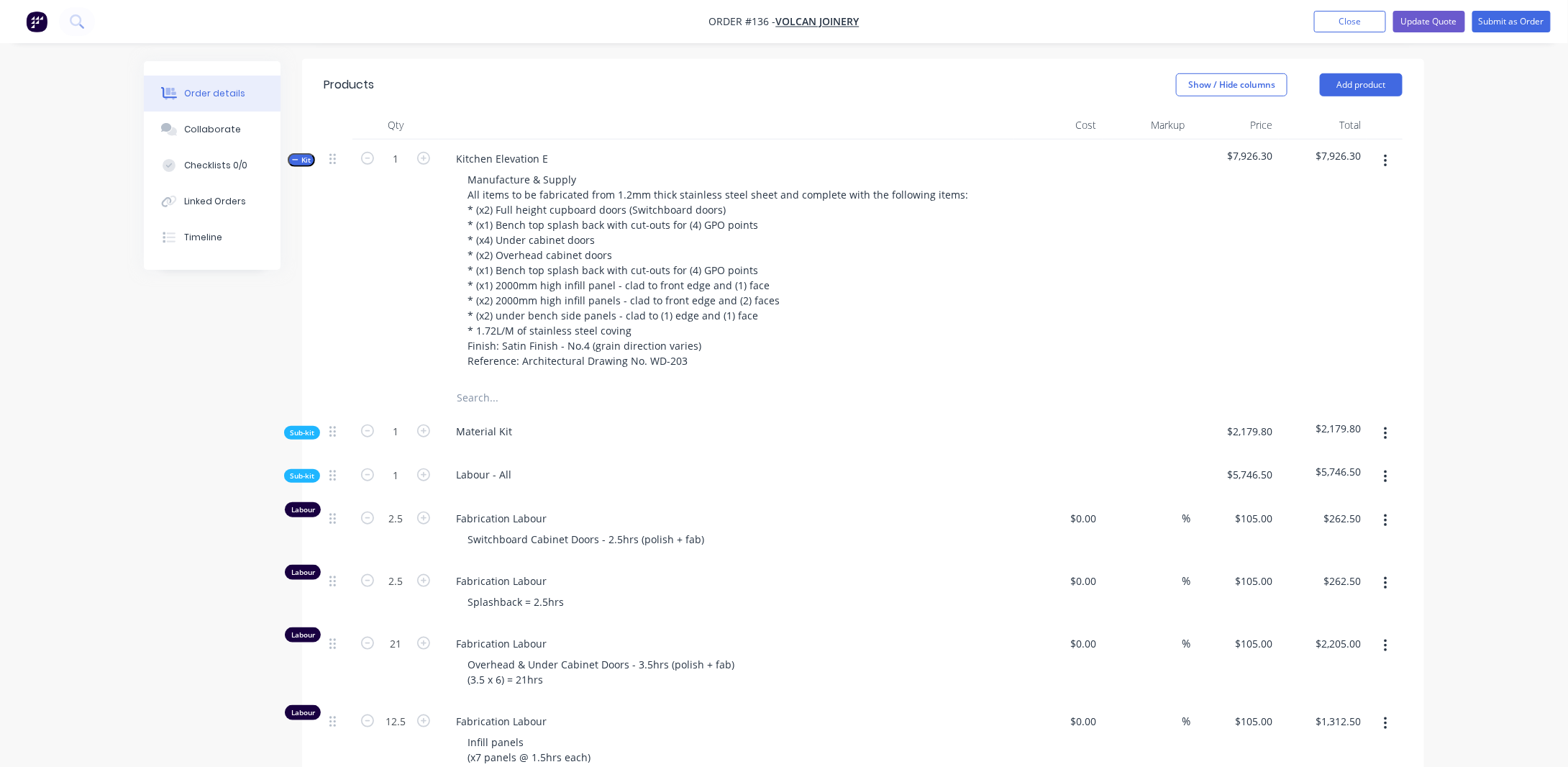
click at [301, 165] on span "Kit" at bounding box center [301, 160] width 19 height 11
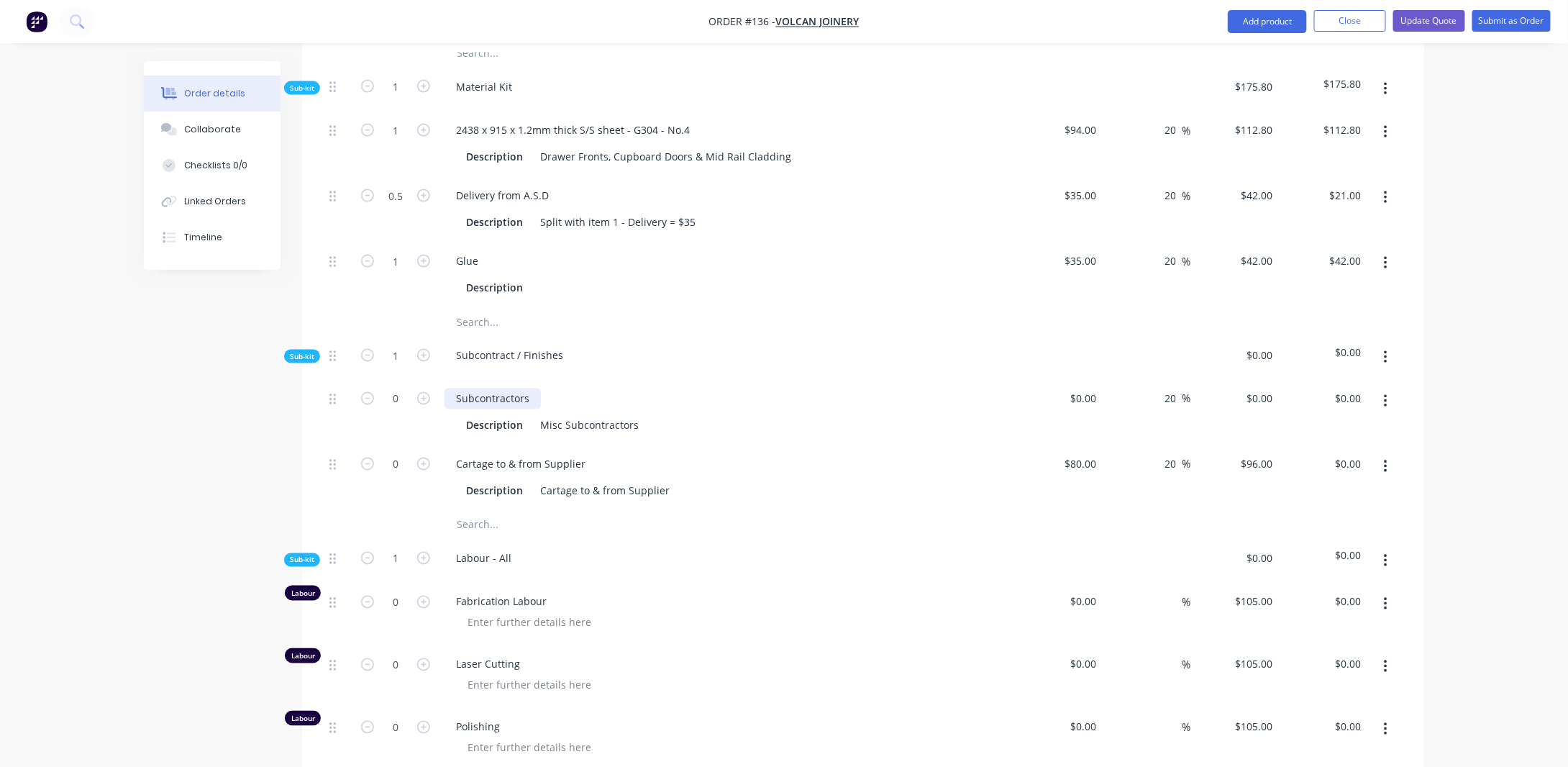
scroll to position [1055, 0]
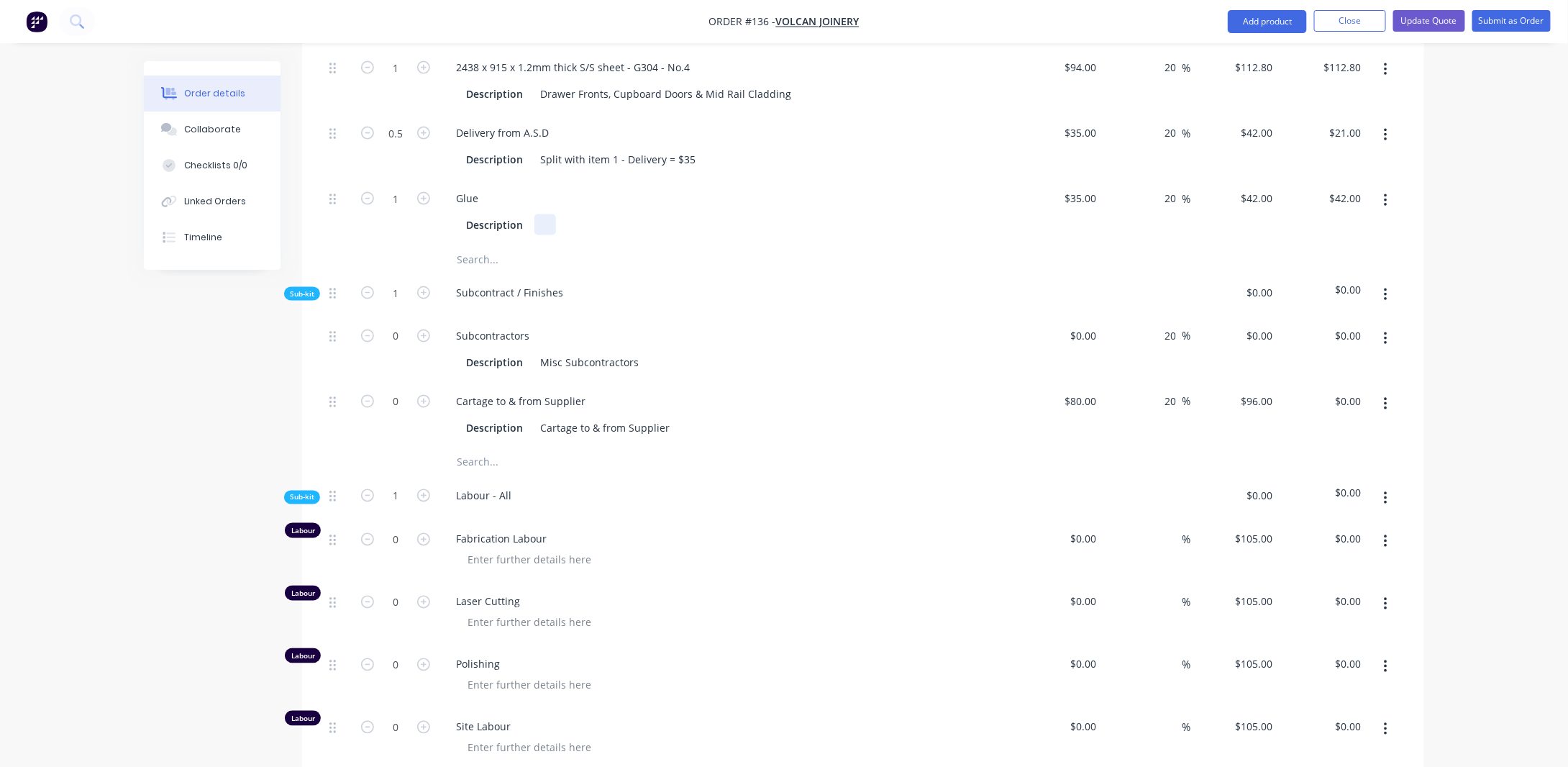
click at [538, 235] on div at bounding box center [545, 225] width 21 height 21
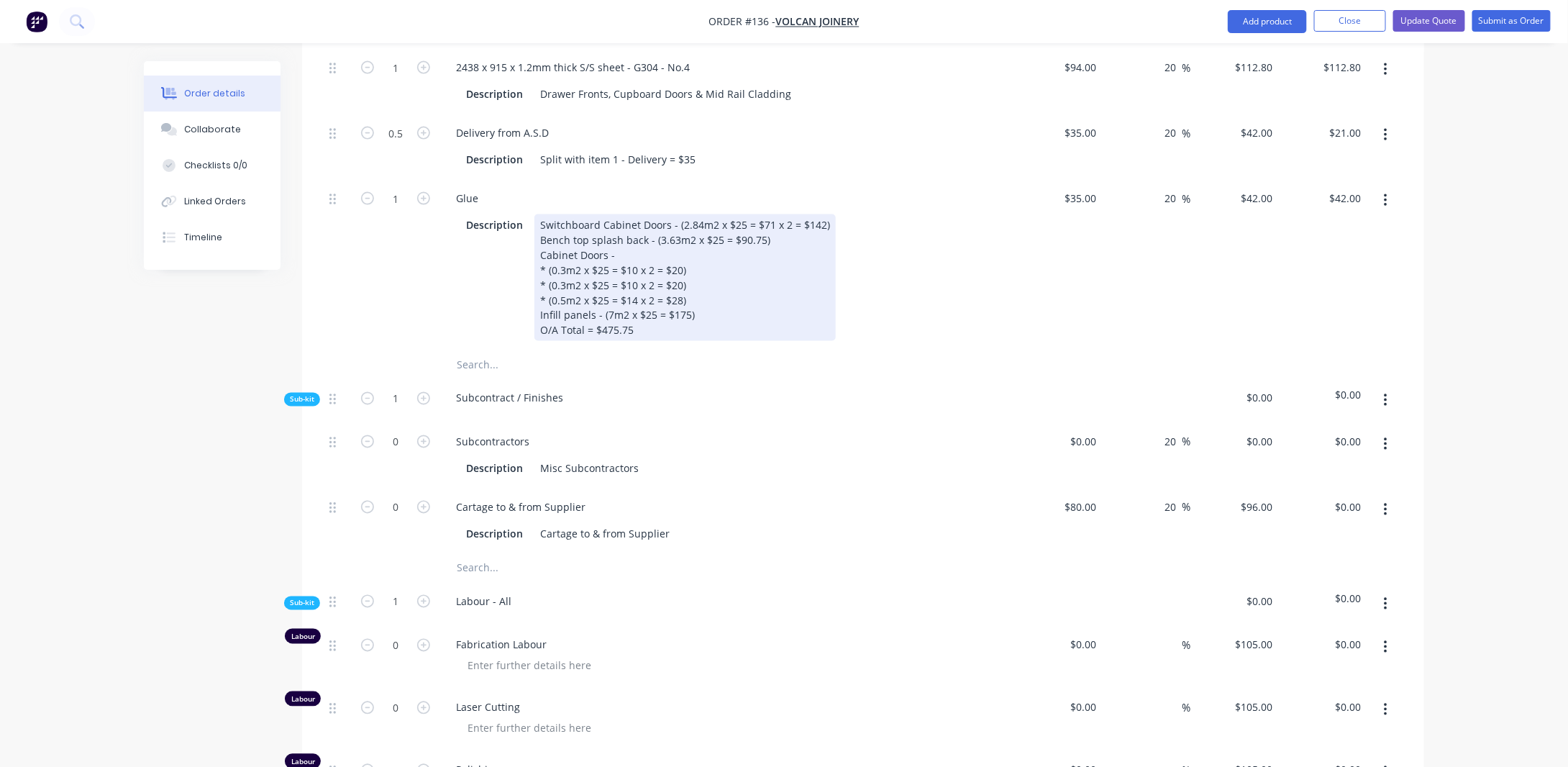
click at [539, 238] on div "Switchboard Cabinet Doors - (2.84m2 x $25 = $71 x 2 = $142) Bench top splash ba…" at bounding box center [685, 278] width 301 height 127
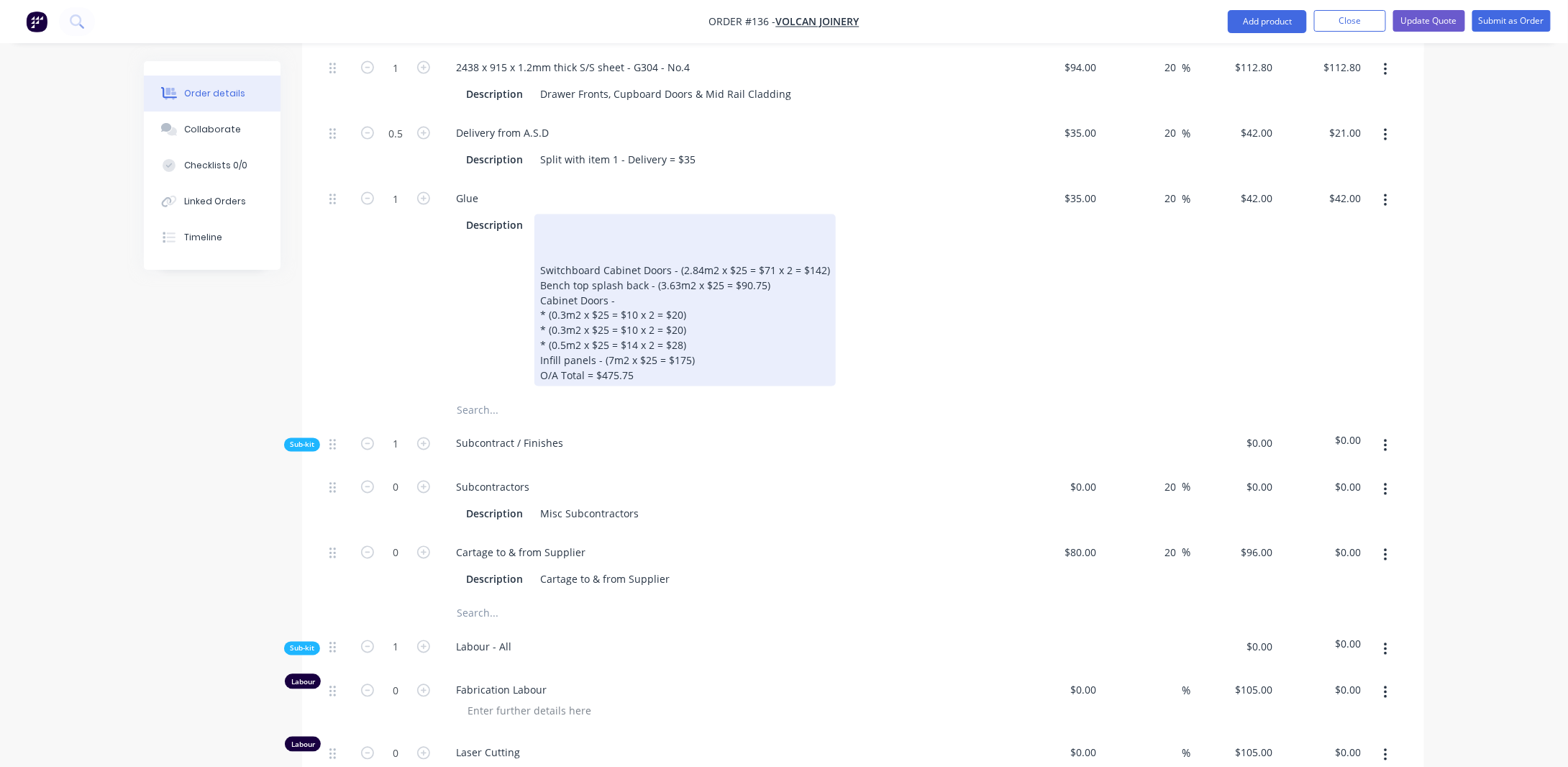
click at [551, 246] on div "Switchboard Cabinet Doors - (2.84m2 x $25 = $71 x 2 = $142) Bench top splash ba…" at bounding box center [685, 300] width 301 height 172
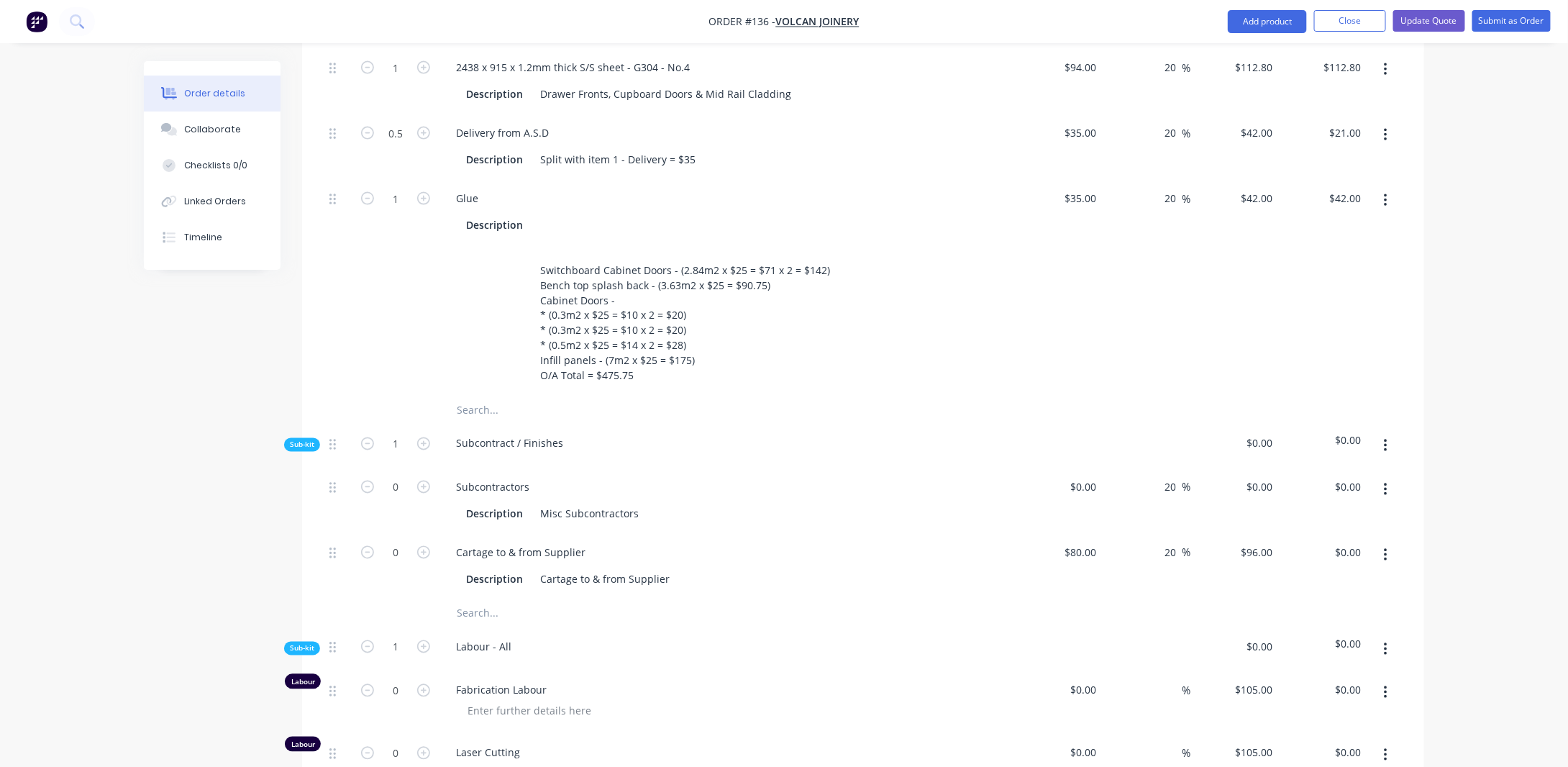
click at [152, 408] on div "Created by [PERSON_NAME] Created [DATE] Required [DATE] Assigned to Add team me…" at bounding box center [784, 279] width 1281 height 2546
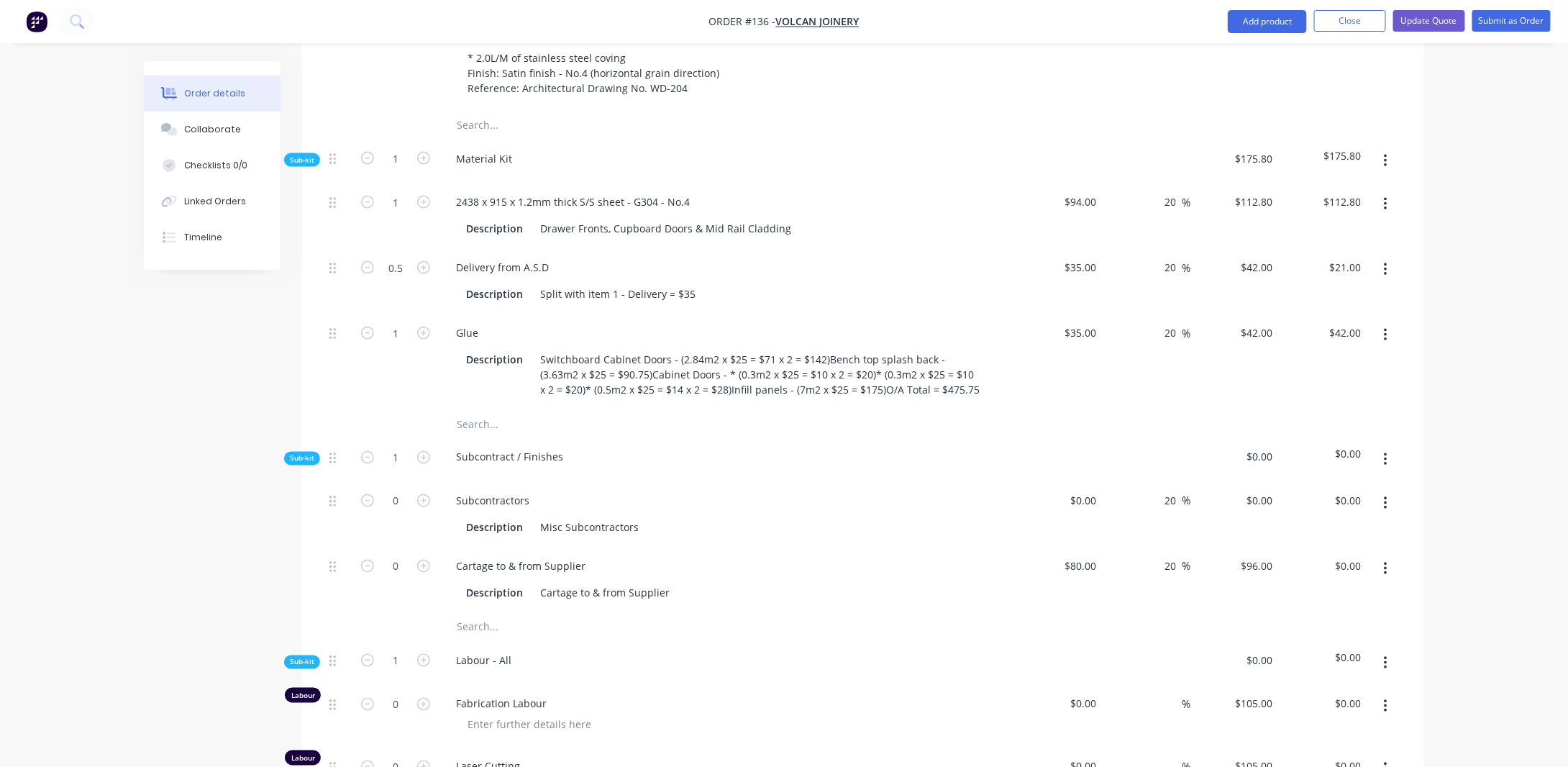
scroll to position [983, 0]
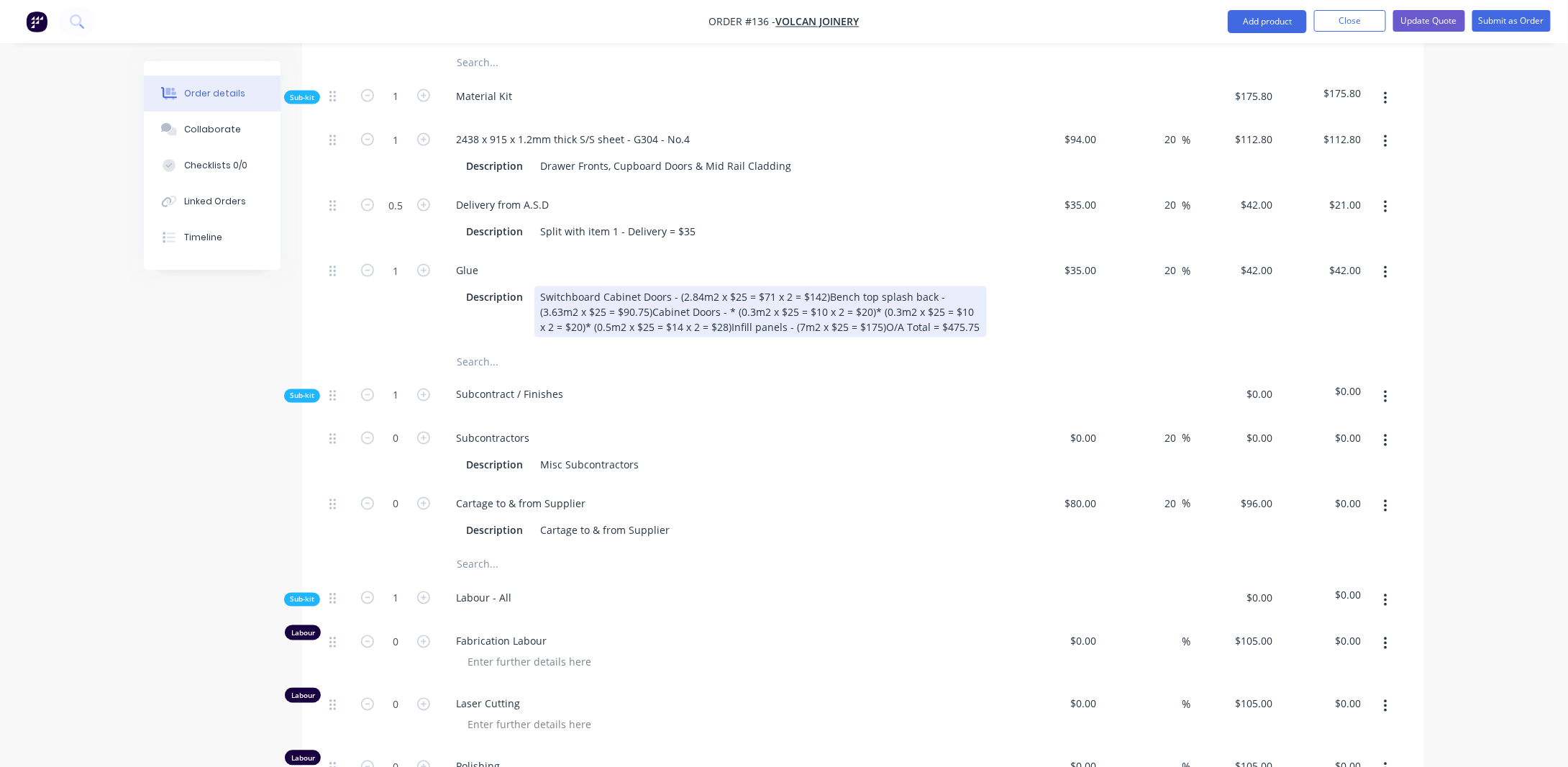
click at [565, 330] on div "Switchboard Cabinet Doors - (2.84m2 x $25 = $71 x 2 = $142)Bench top splash bac…" at bounding box center [761, 312] width 453 height 51
click at [827, 338] on div "Switchboard Cabinet Doors - (2.84m2 x $25 = $71 x 2 = $142)Bench top splash bac…" at bounding box center [761, 312] width 453 height 51
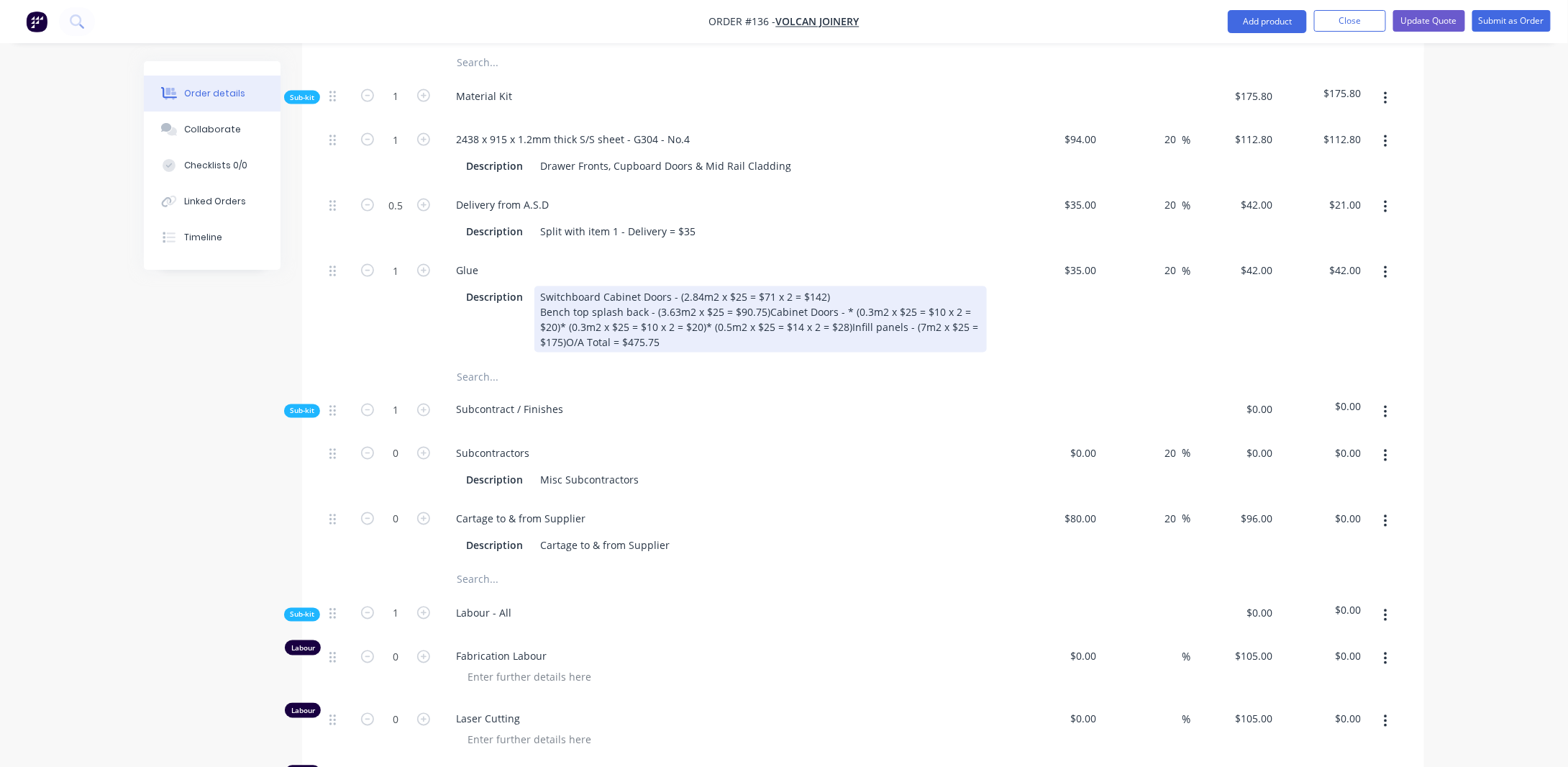
click at [766, 353] on div "Switchboard Cabinet Doors - (2.84m2 x $25 = $71 x 2 = $142) B ench top splash b…" at bounding box center [761, 319] width 453 height 66
click at [607, 353] on div "Switchboard Cabinet Doors - (2.84m2 x $25 = $71 x 2 = $142) B ench top splash b…" at bounding box center [761, 319] width 453 height 66
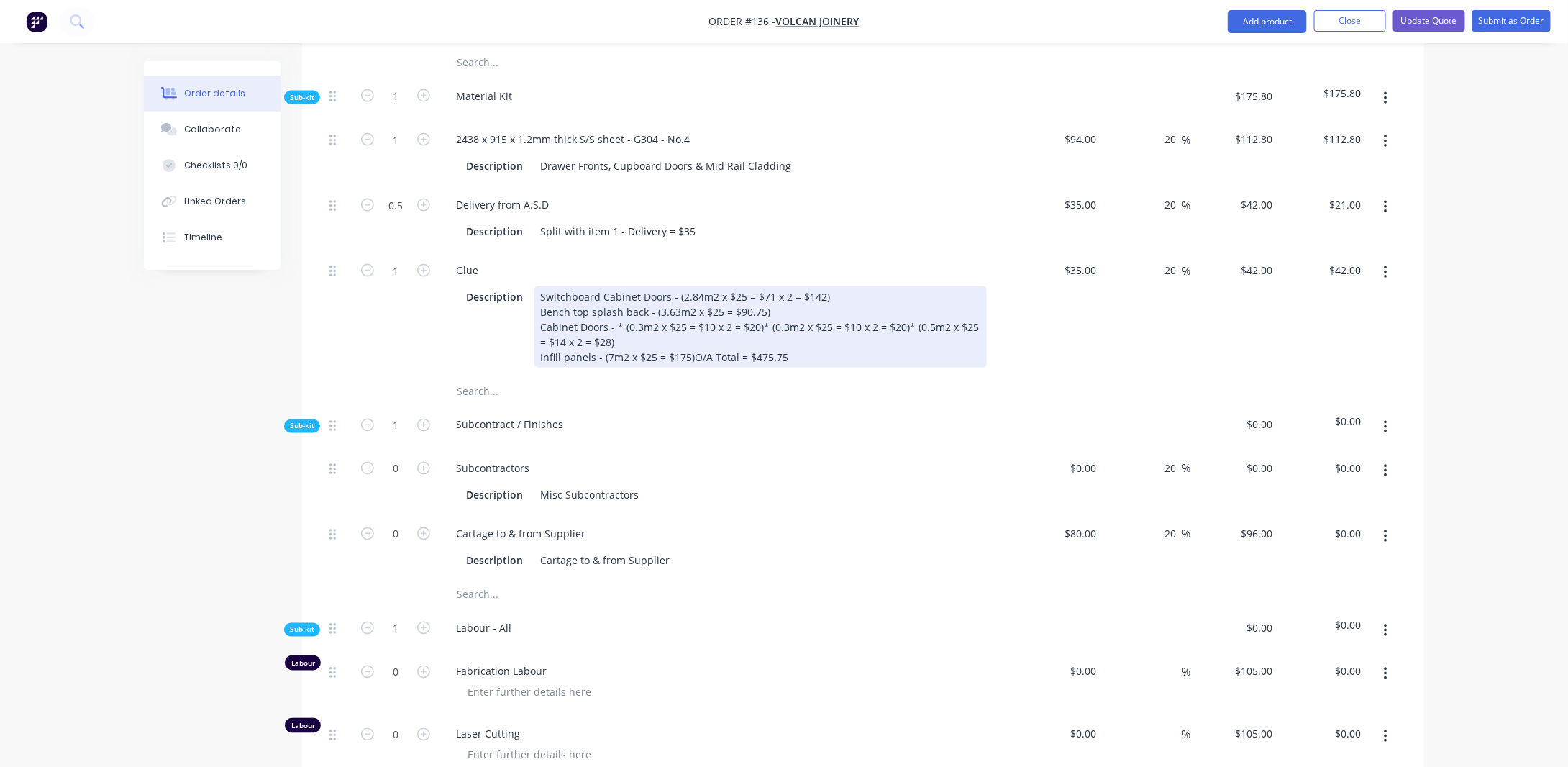
click at [759, 368] on div "Switchboard Cabinet Doors - (2.84m2 x $25 = $71 x 2 = $142) B ench top splash b…" at bounding box center [761, 327] width 453 height 81
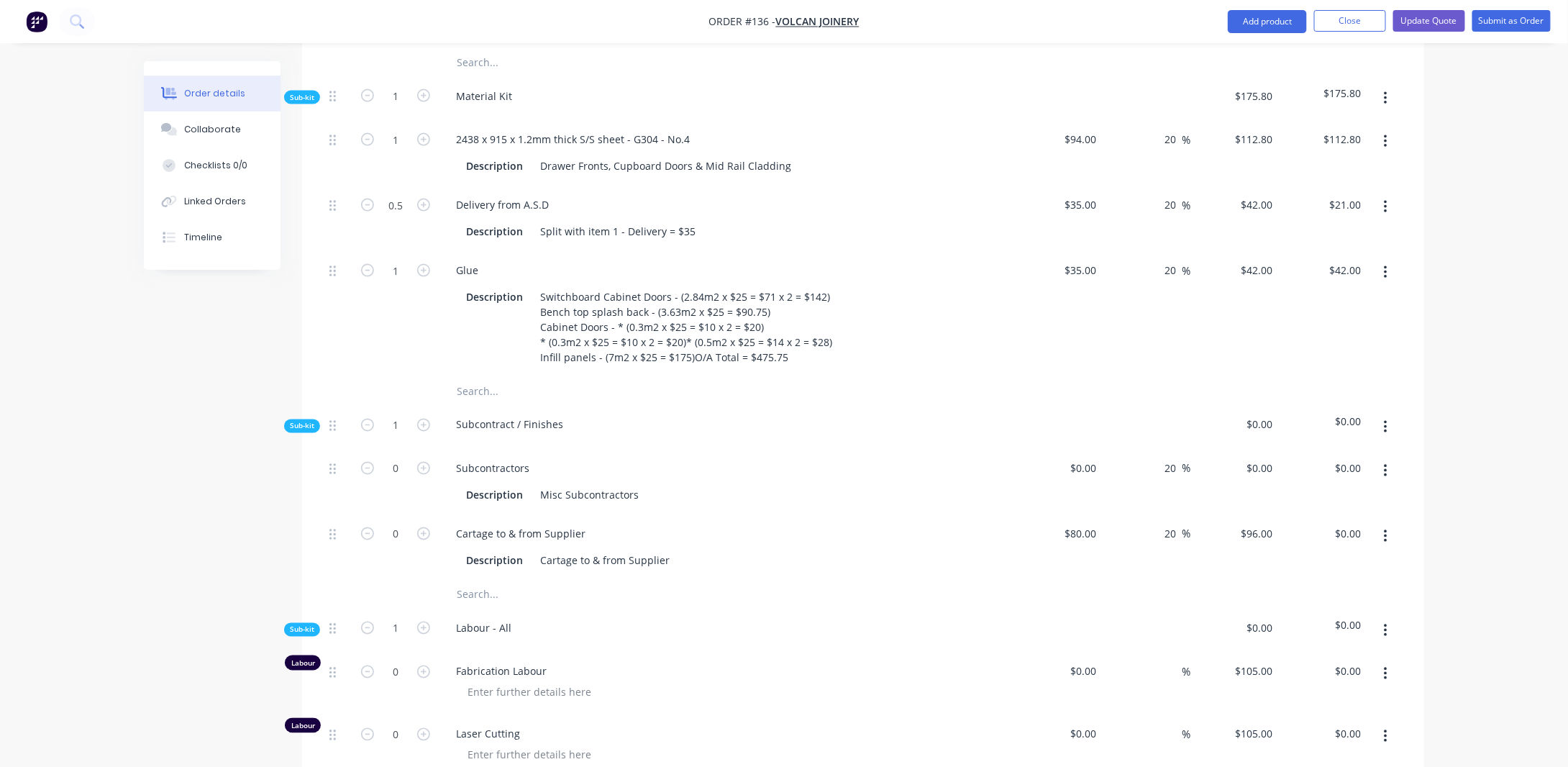
click at [119, 428] on div "Order details Collaborate Checklists 0/0 Linked Orders Timeline Order details C…" at bounding box center [784, 274] width 1568 height 2517
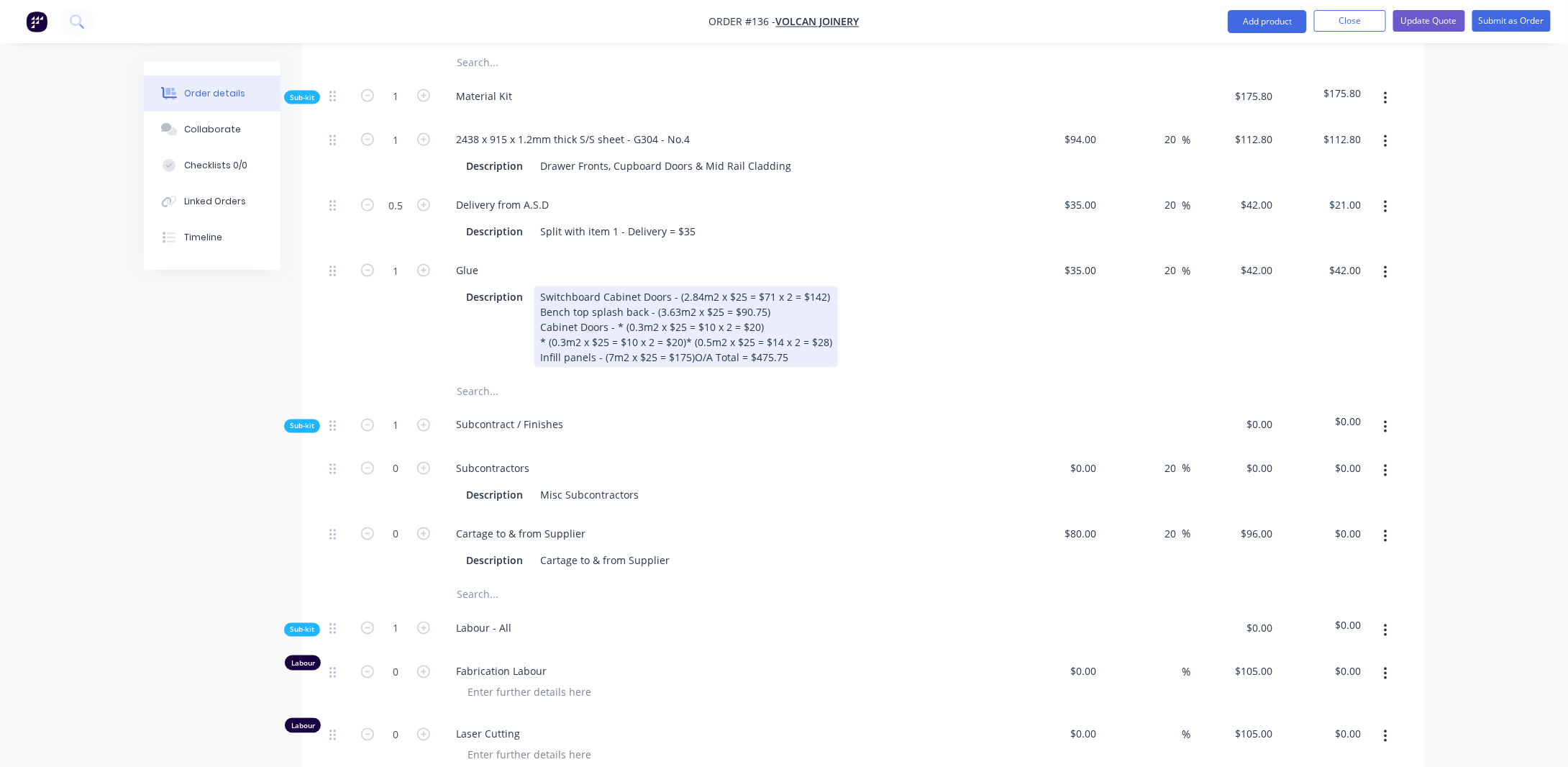
click at [683, 368] on div "Switchboard Cabinet Doors - (2.84m2 x $25 = $71 x 2 = $142) B ench top splash b…" at bounding box center [686, 327] width 303 height 81
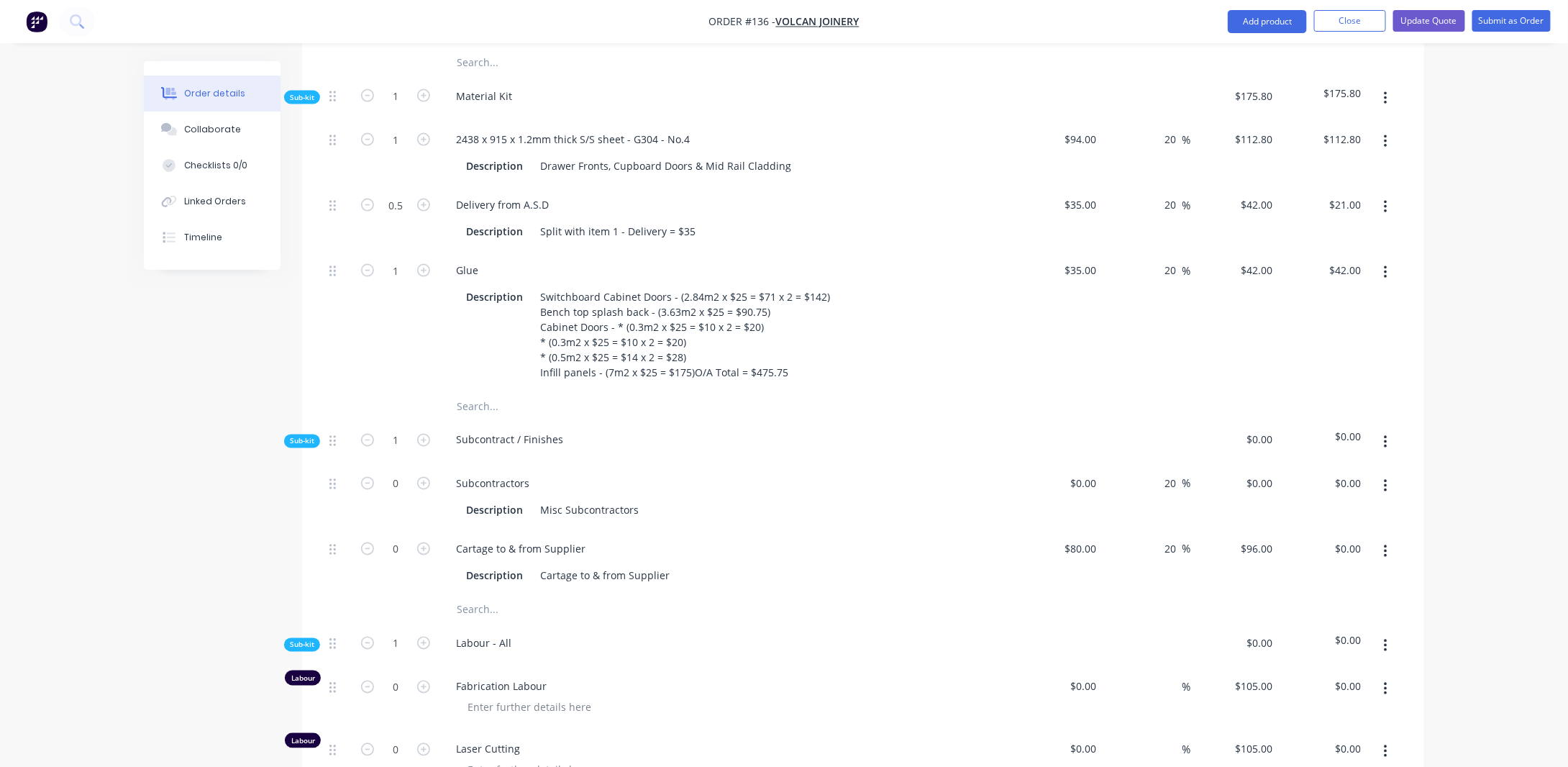
click at [58, 414] on div "Order details Collaborate Checklists 0/0 Linked Orders Timeline Order details C…" at bounding box center [784, 282] width 1568 height 2531
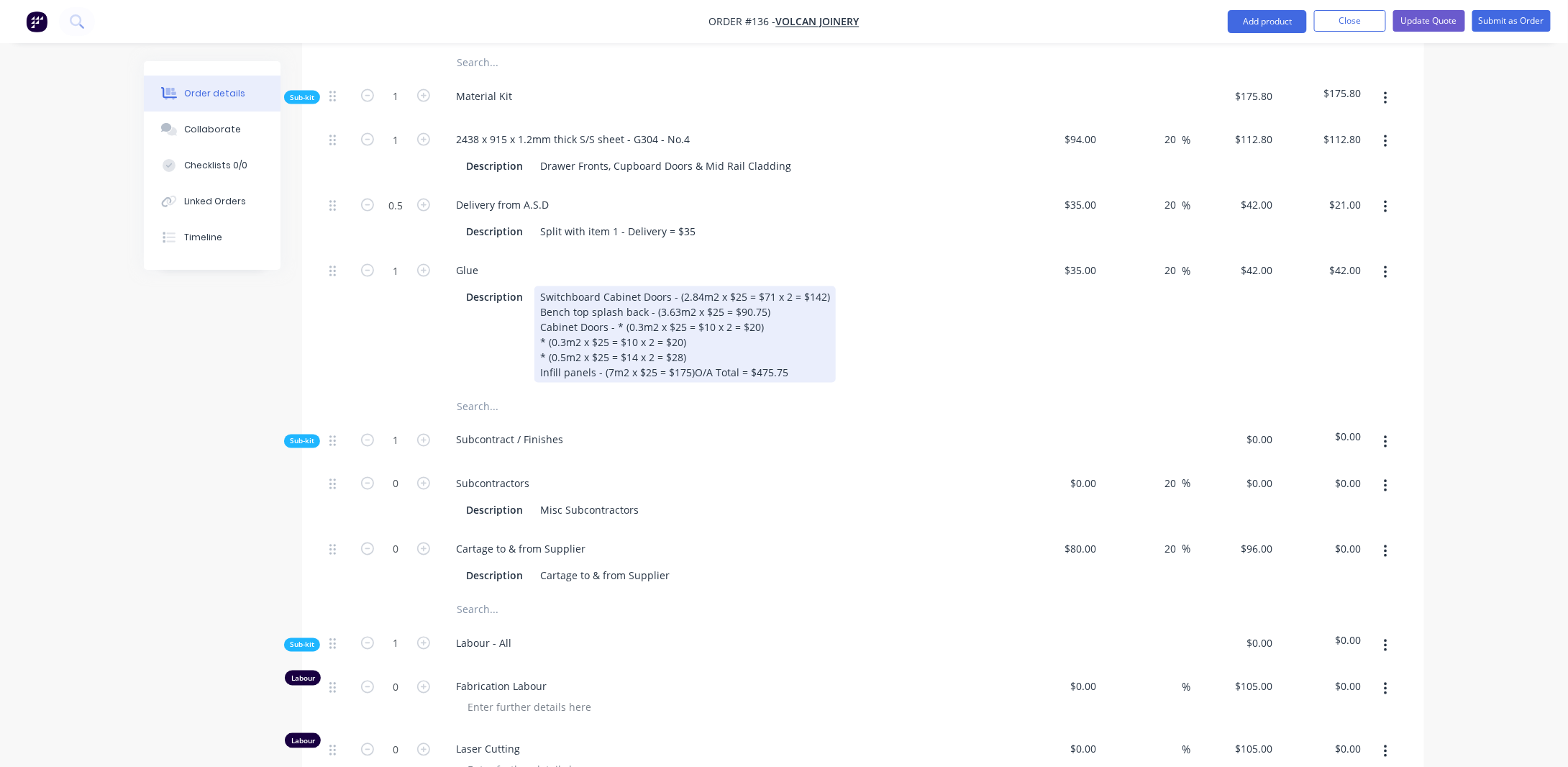
click at [590, 313] on div "Switchboard Cabinet Doors - (2.84m2 x $25 = $71 x 2 = $142) B ench top splash b…" at bounding box center [685, 334] width 301 height 96
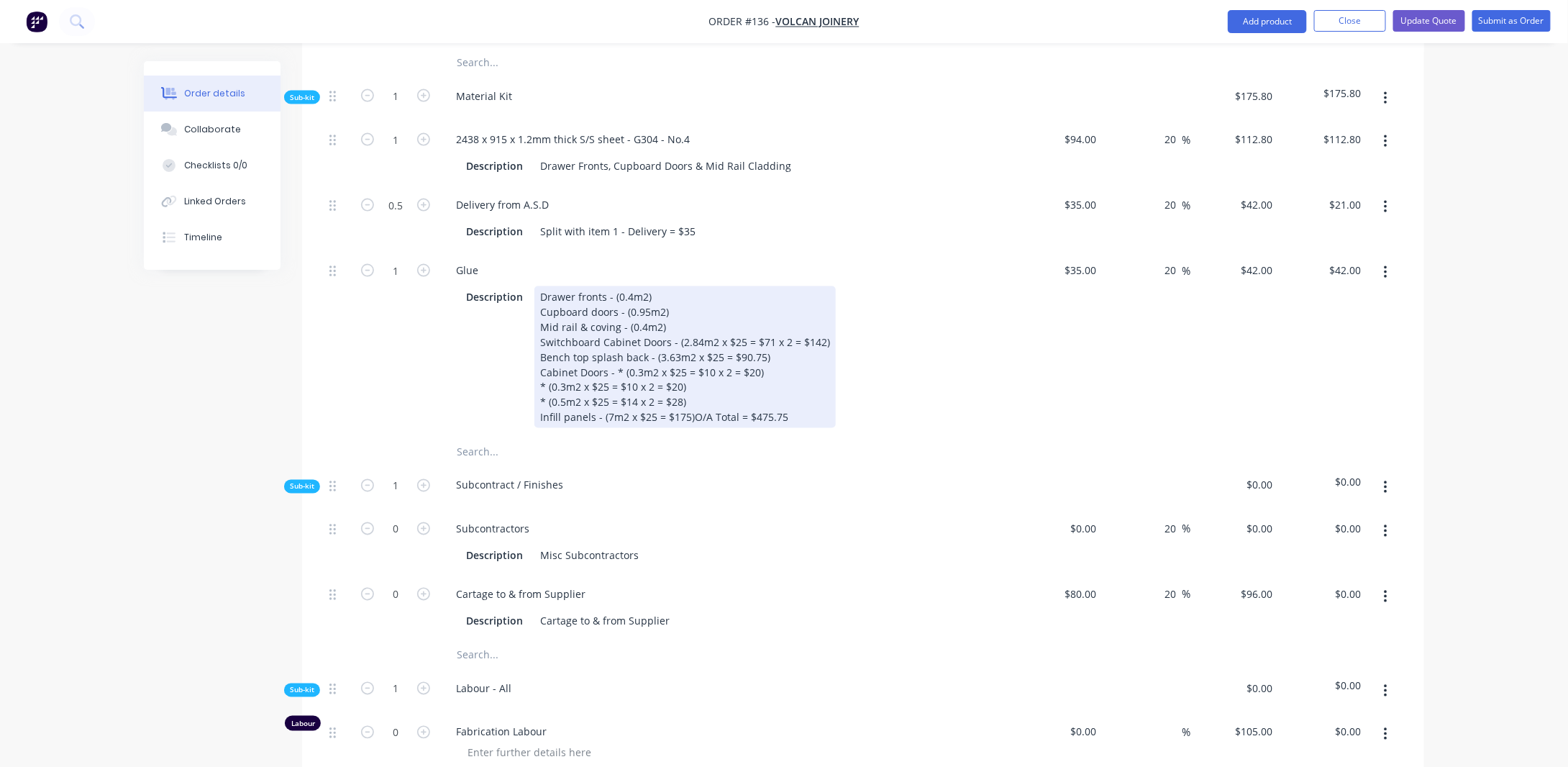
click at [688, 428] on div "Drawer fronts - (0.4m2) Cupboard doors - (0.95m2) Mid rail & coving - (0.4m2) S…" at bounding box center [685, 357] width 301 height 142
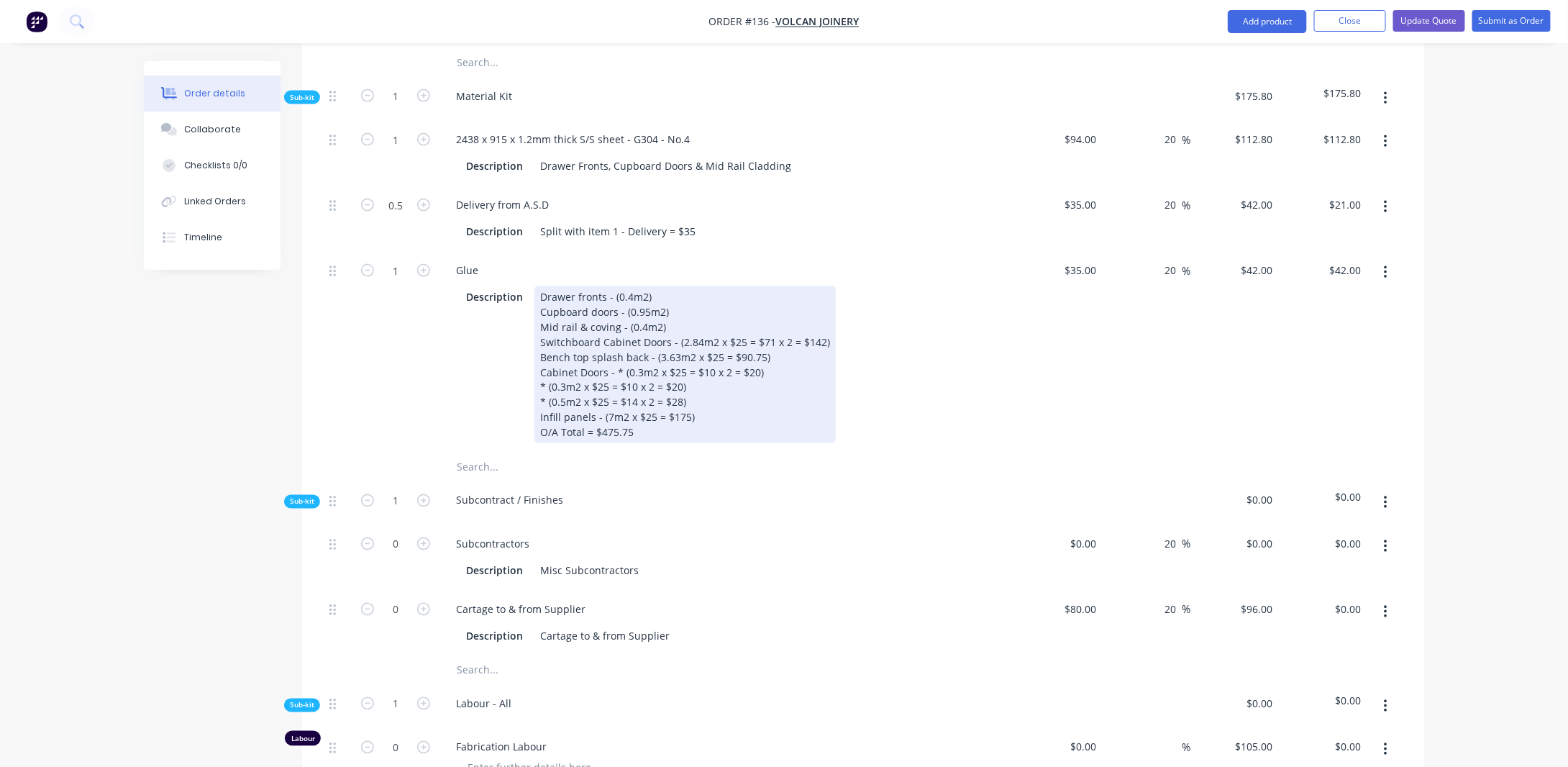
click at [561, 373] on div "Drawer fronts - (0.4m2) Cupboard doors - (0.95m2) Mid rail & coving - (0.4m2) S…" at bounding box center [685, 365] width 301 height 157
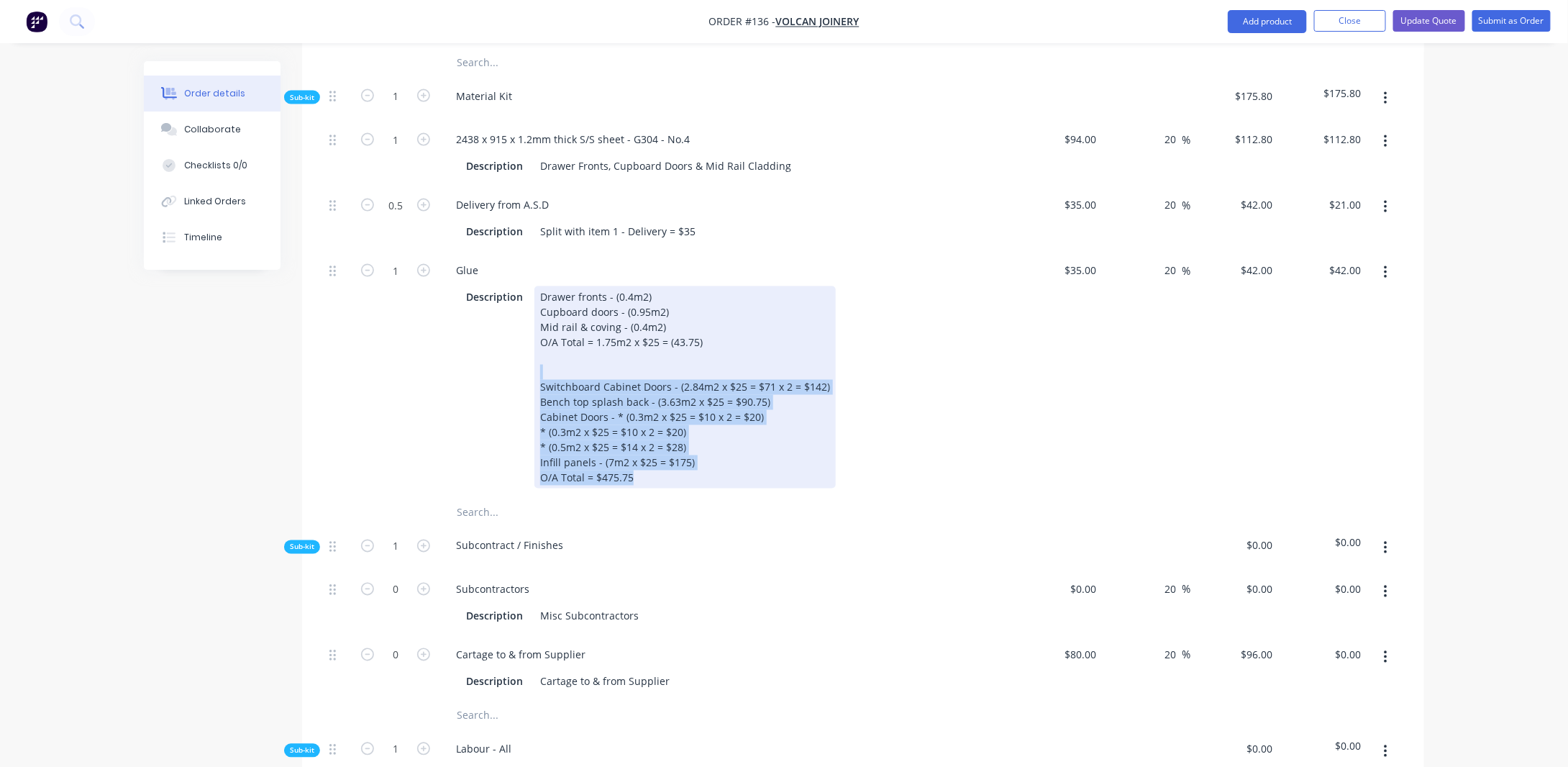
drag, startPoint x: 646, startPoint y: 500, endPoint x: 496, endPoint y: 392, distance: 184.8
click at [496, 392] on div "Description Drawer fronts - (0.4m2) Cupboard doors - (0.95m2) Mid rail & coving…" at bounding box center [723, 387] width 526 height 202
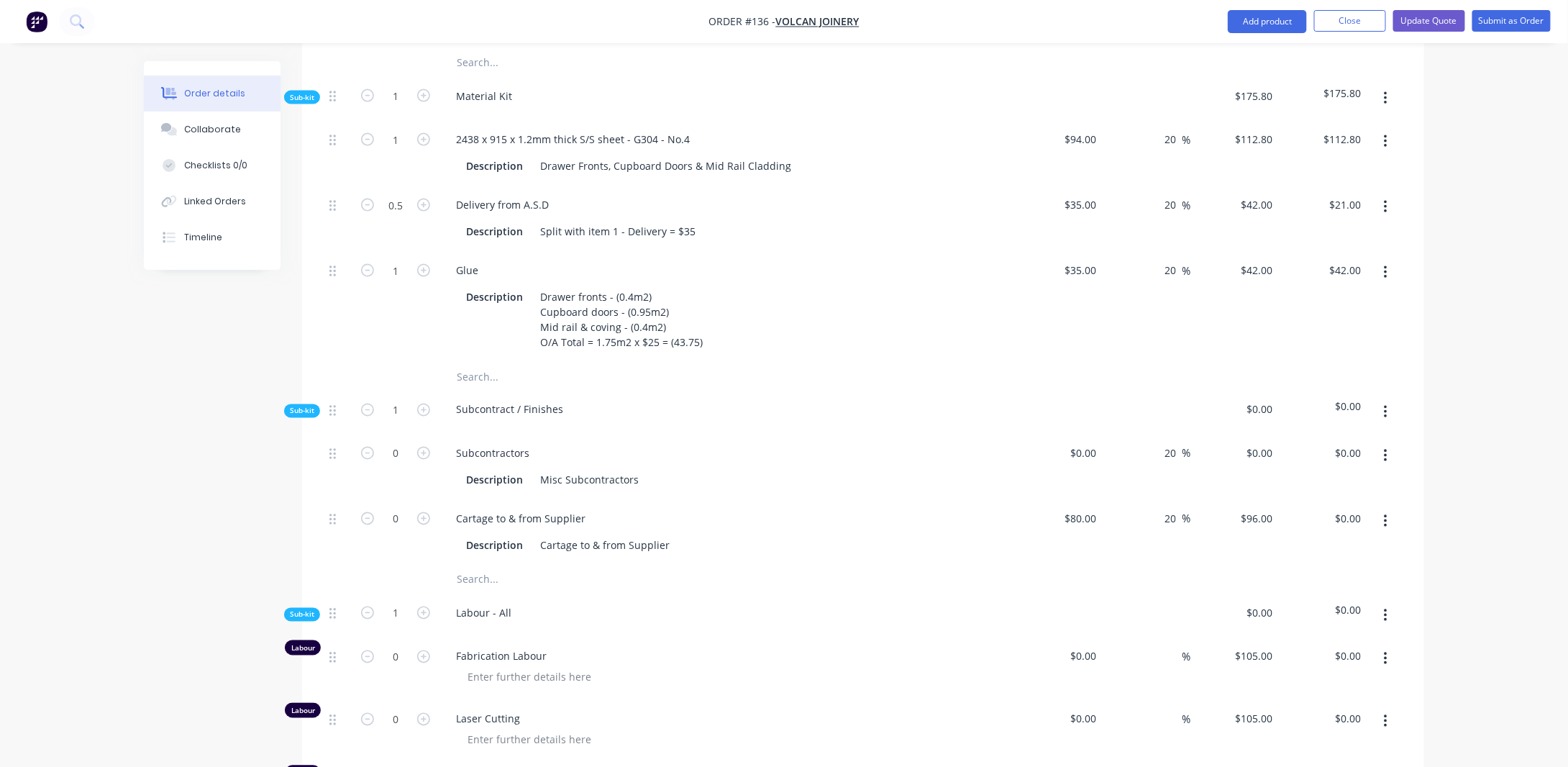
drag, startPoint x: 119, startPoint y: 356, endPoint x: 151, endPoint y: 363, distance: 32.8
click at [119, 356] on div "Order details Collaborate Checklists 0/0 Linked Orders Timeline Order details C…" at bounding box center [784, 267] width 1568 height 2502
click at [1097, 281] on input "35" at bounding box center [1084, 270] width 39 height 21
type input "$50.00"
type input "$60.00"
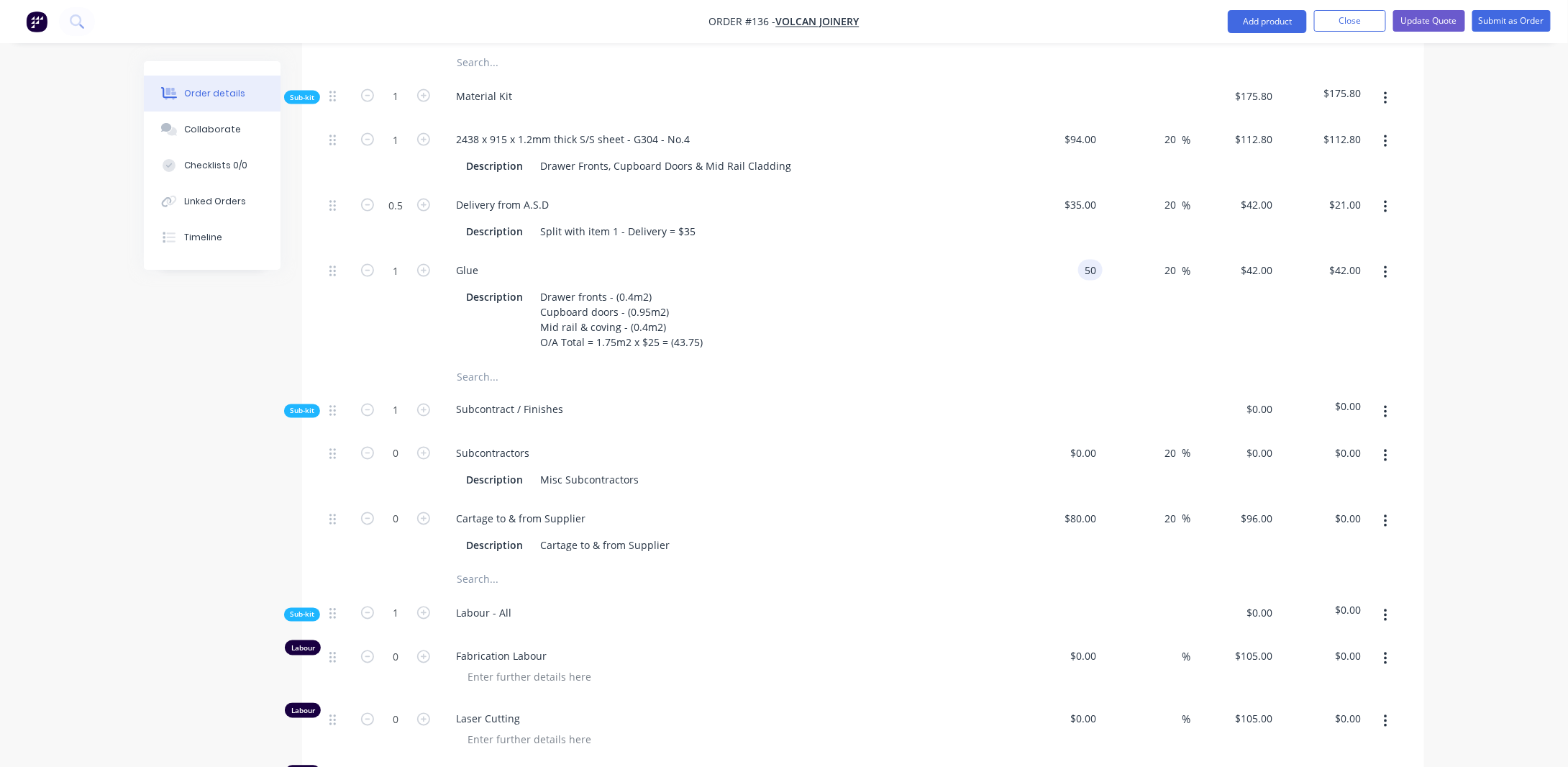
type input "$60.00"
click at [1469, 313] on div "Order details Collaborate Checklists 0/0 Linked Orders Timeline Order details C…" at bounding box center [784, 267] width 1568 height 2502
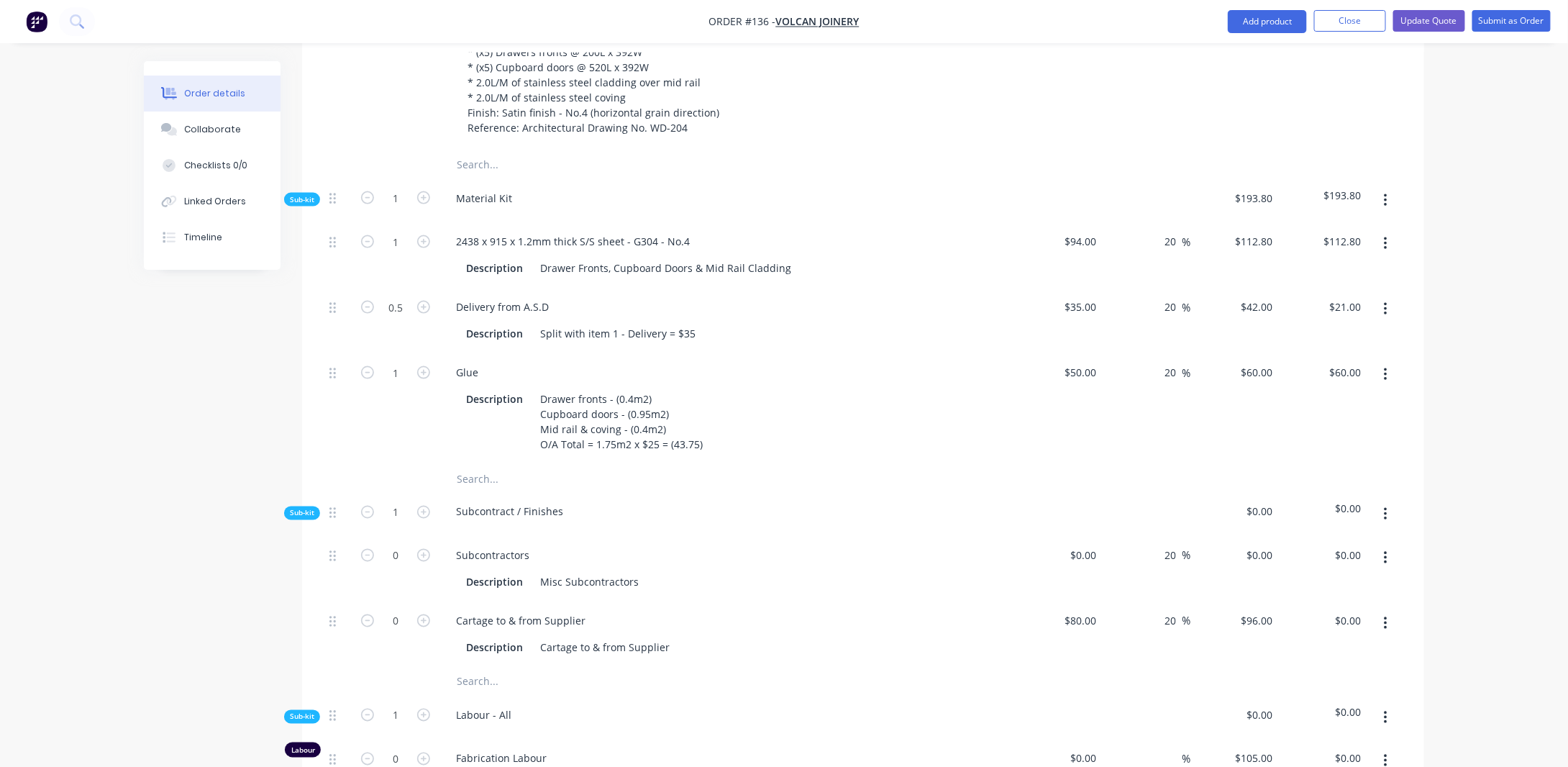
scroll to position [912, 0]
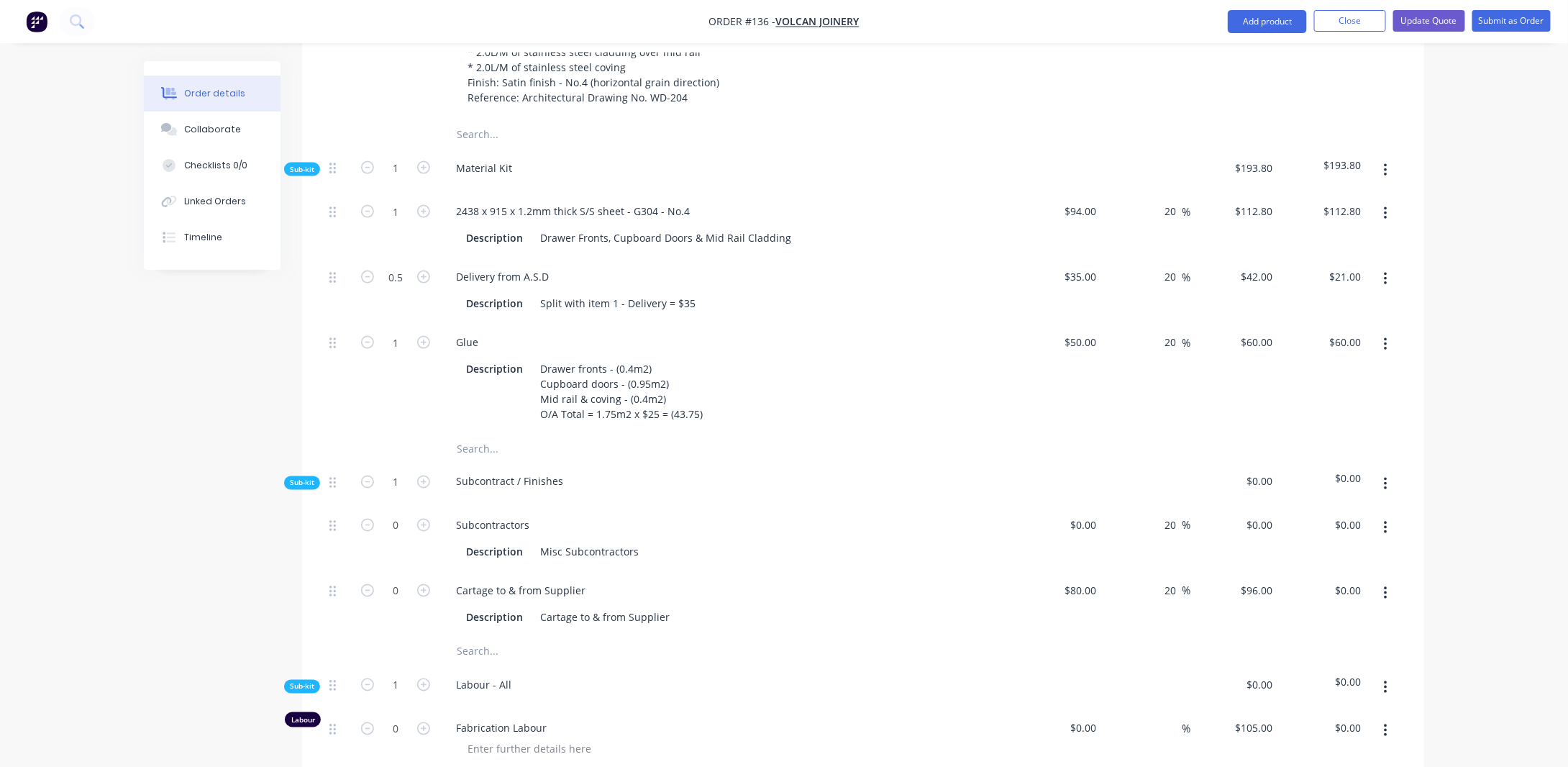
click at [1384, 353] on icon "button" at bounding box center [1386, 344] width 4 height 16
click at [1378, 388] on div "Duplicate" at bounding box center [1335, 383] width 111 height 21
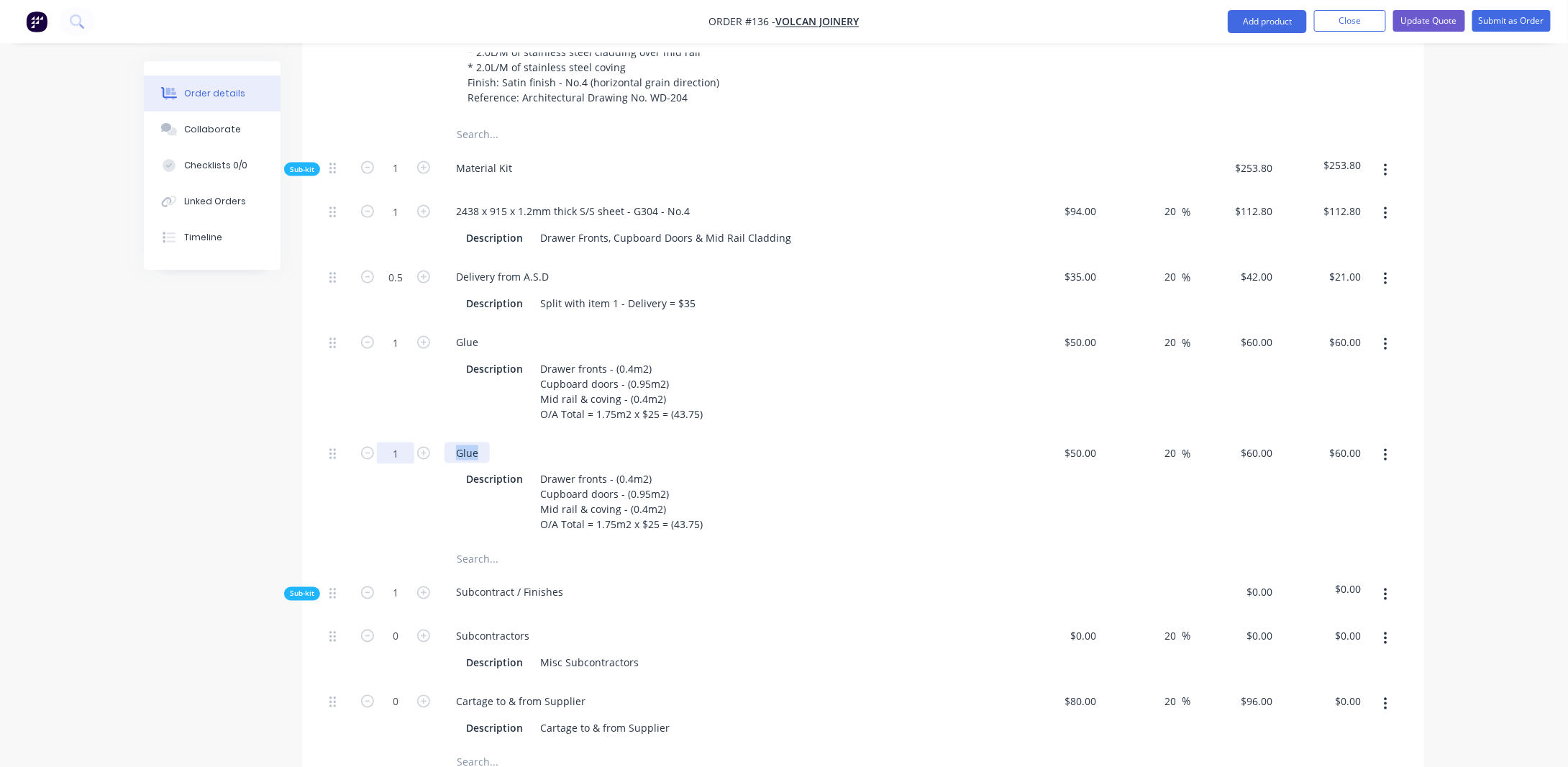
drag, startPoint x: 479, startPoint y: 469, endPoint x: 407, endPoint y: 472, distance: 72.1
click at [407, 472] on div "1 Glue Description Drawer fronts - (0.4m2) Cupboard doors - (0.95m2) Mid rail &…" at bounding box center [863, 489] width 1079 height 111
click at [133, 411] on div "Order details Collaborate Checklists 0/0 Linked Orders Timeline Order details C…" at bounding box center [784, 425] width 1309 height 2551
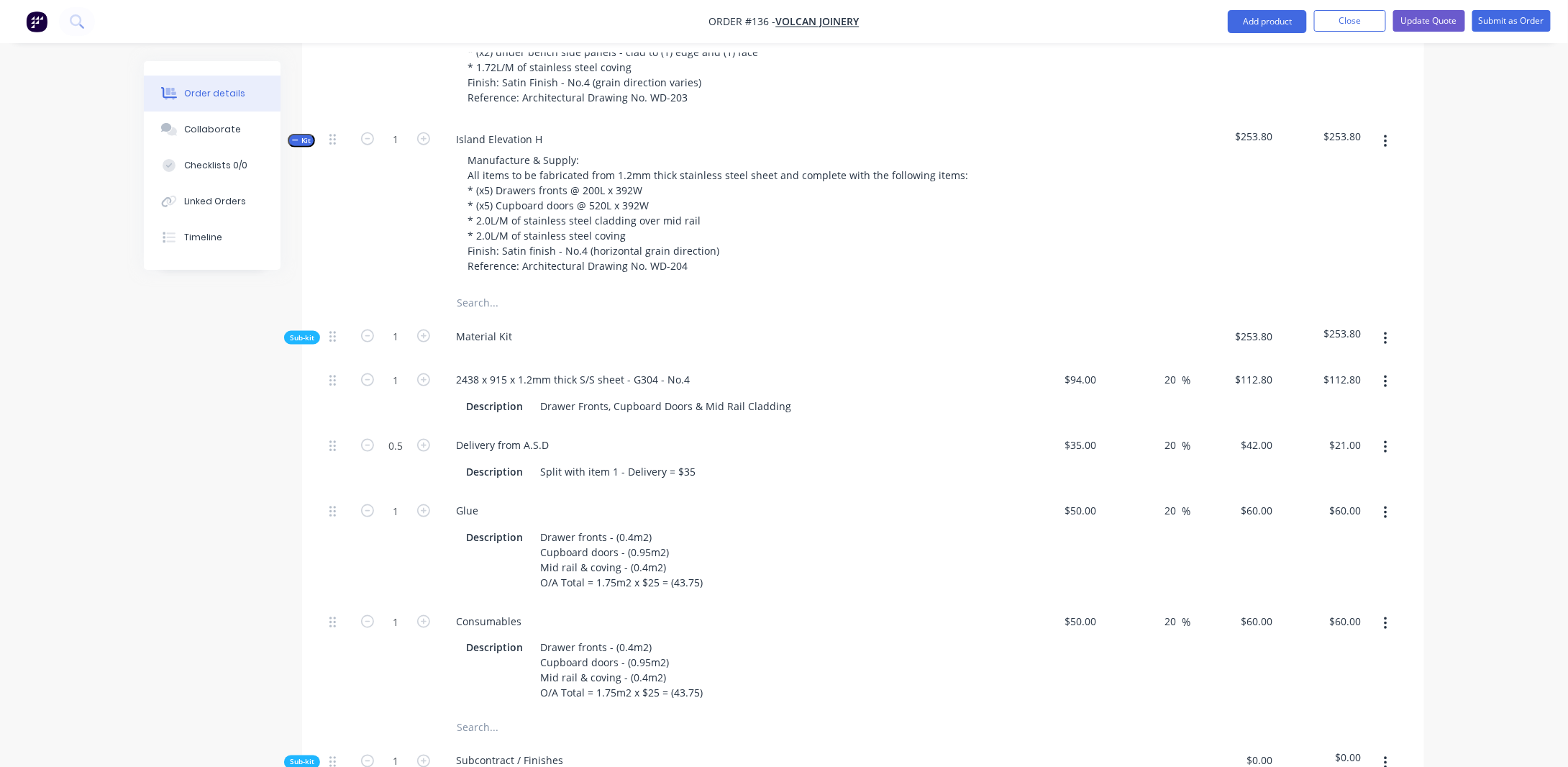
scroll to position [551, 0]
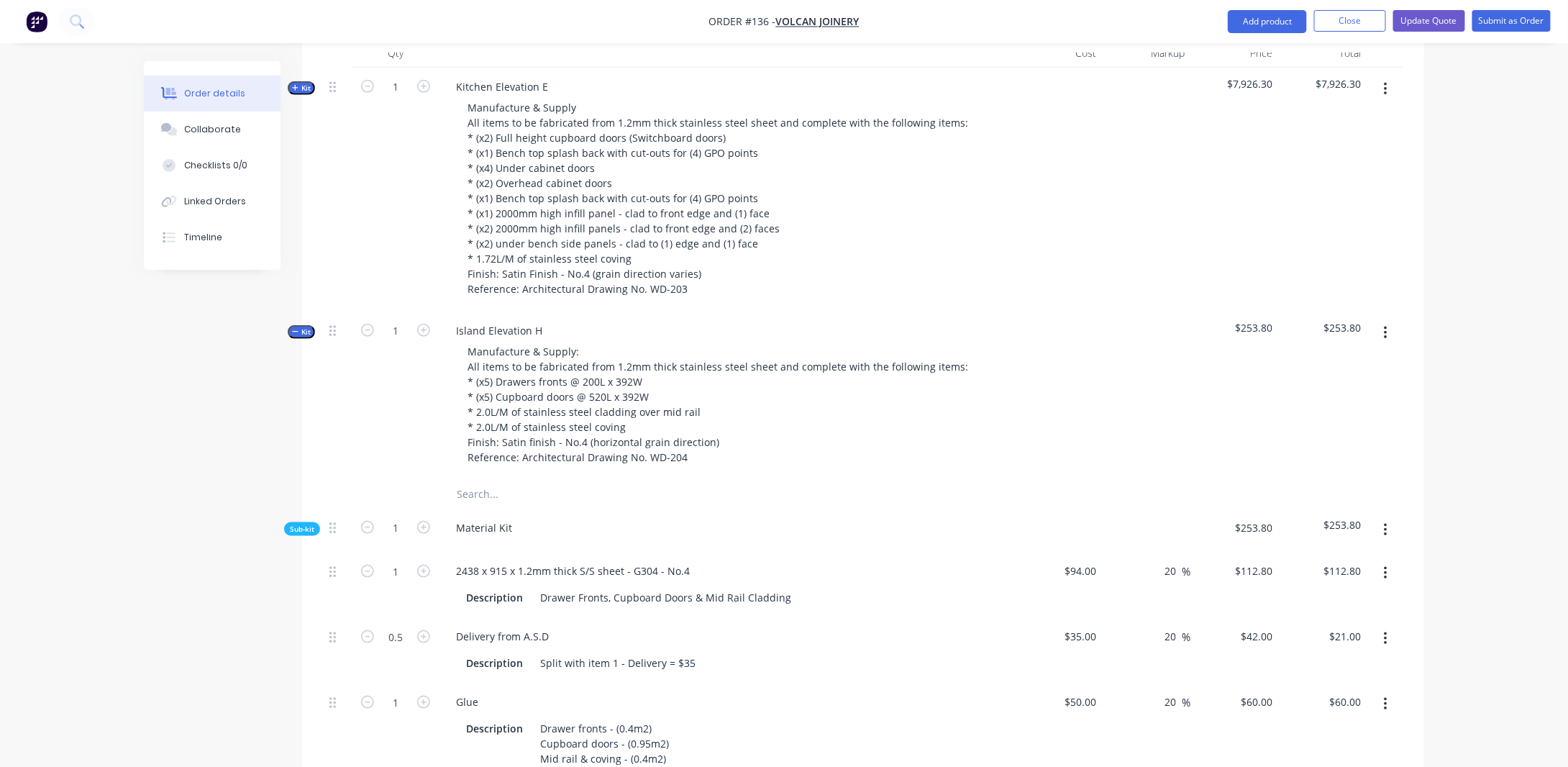
click at [306, 93] on span "Kit" at bounding box center [301, 89] width 19 height 11
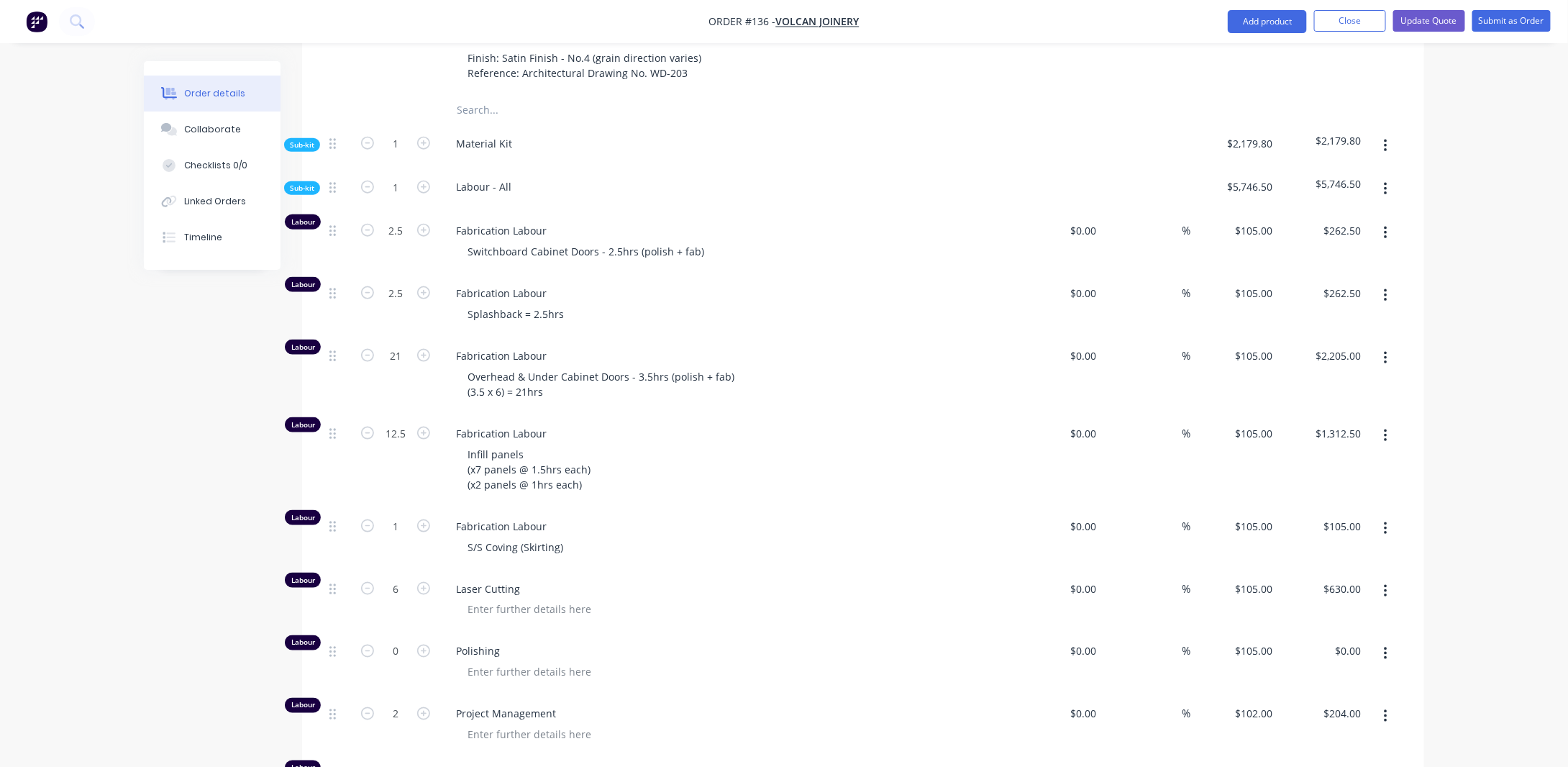
scroll to position [695, 0]
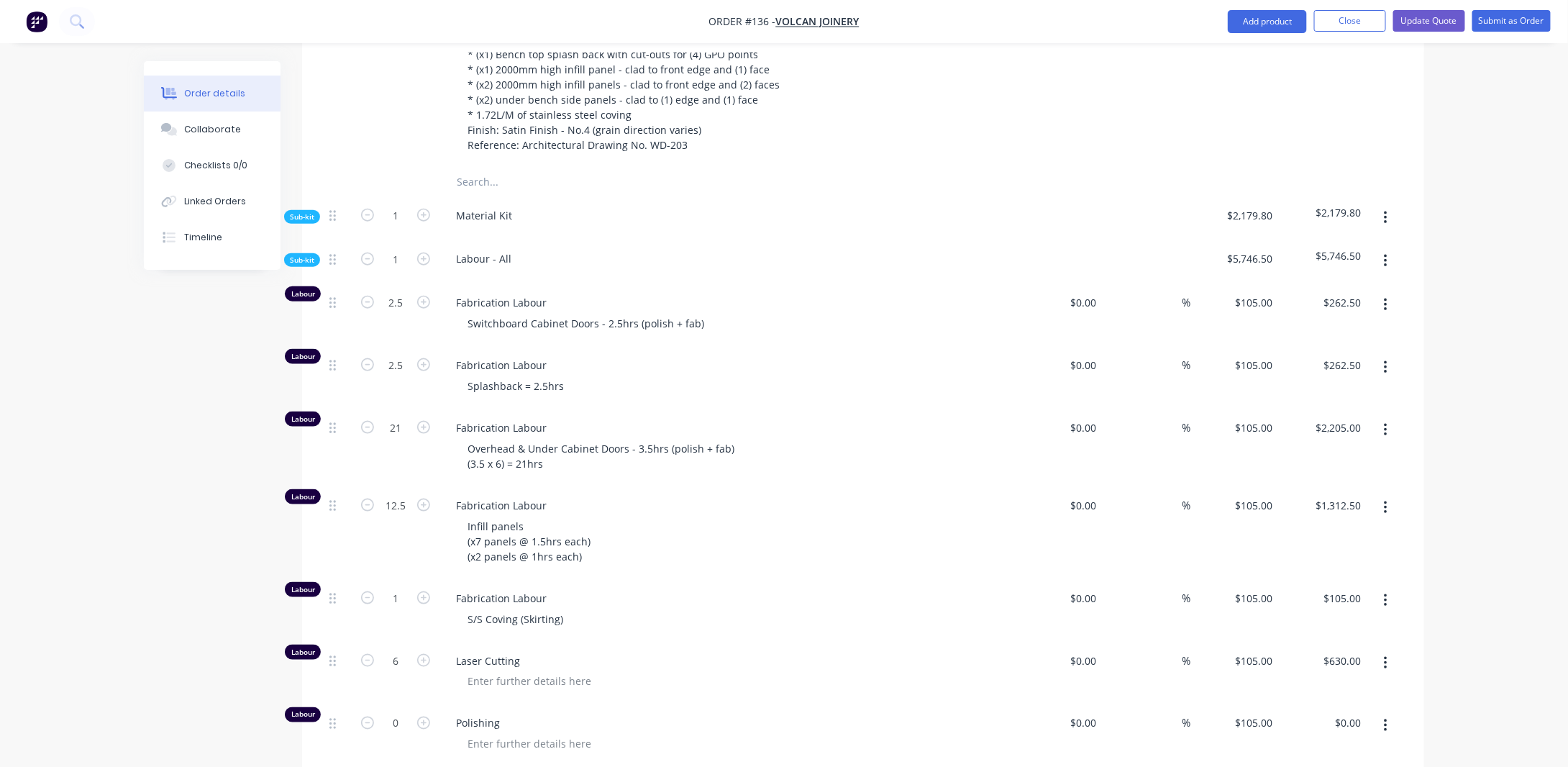
click at [315, 224] on div "Sub-kit" at bounding box center [301, 216] width 36 height 14
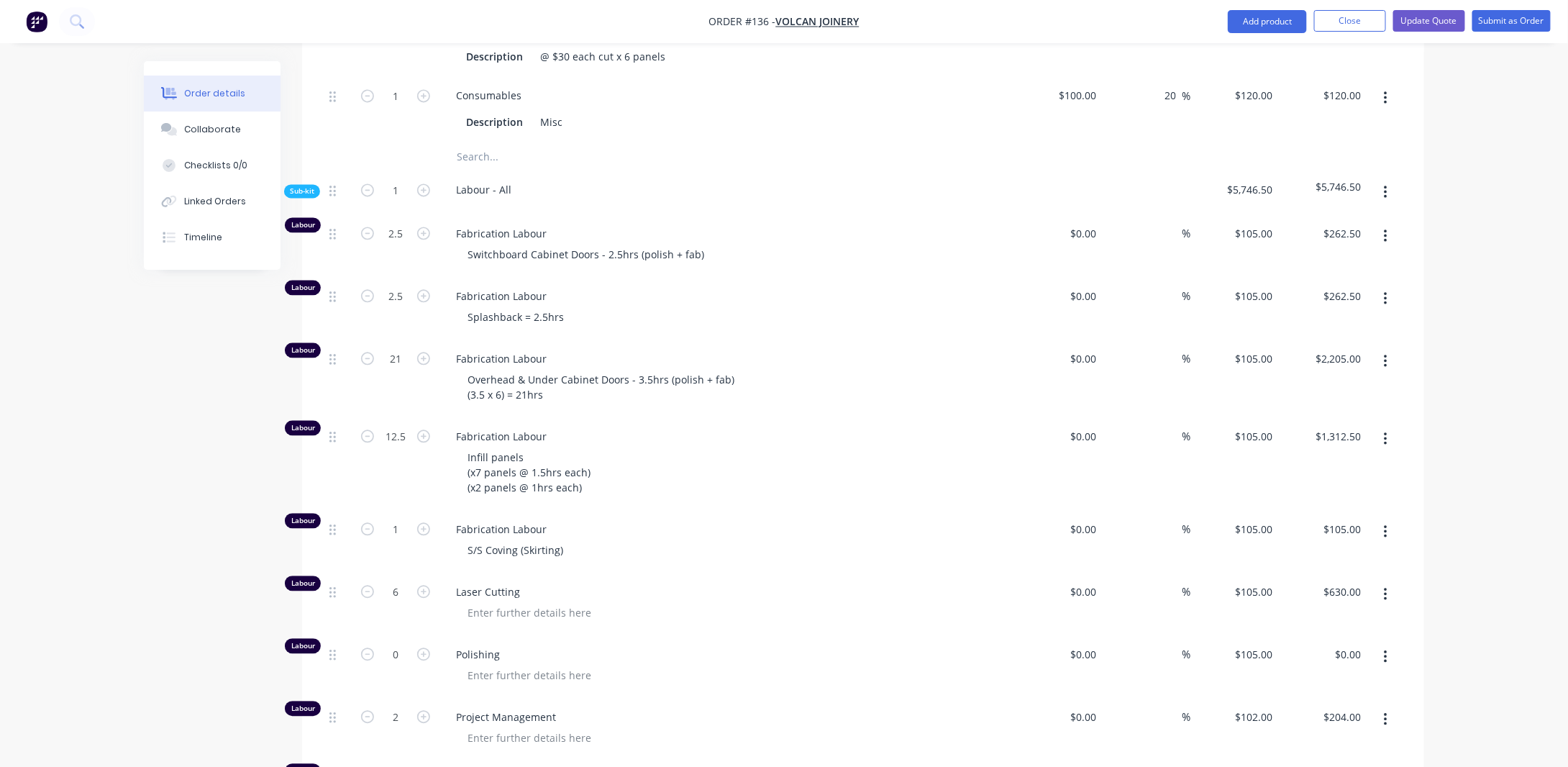
scroll to position [1486, 0]
click at [302, 198] on span "Sub-kit" at bounding box center [302, 192] width 24 height 11
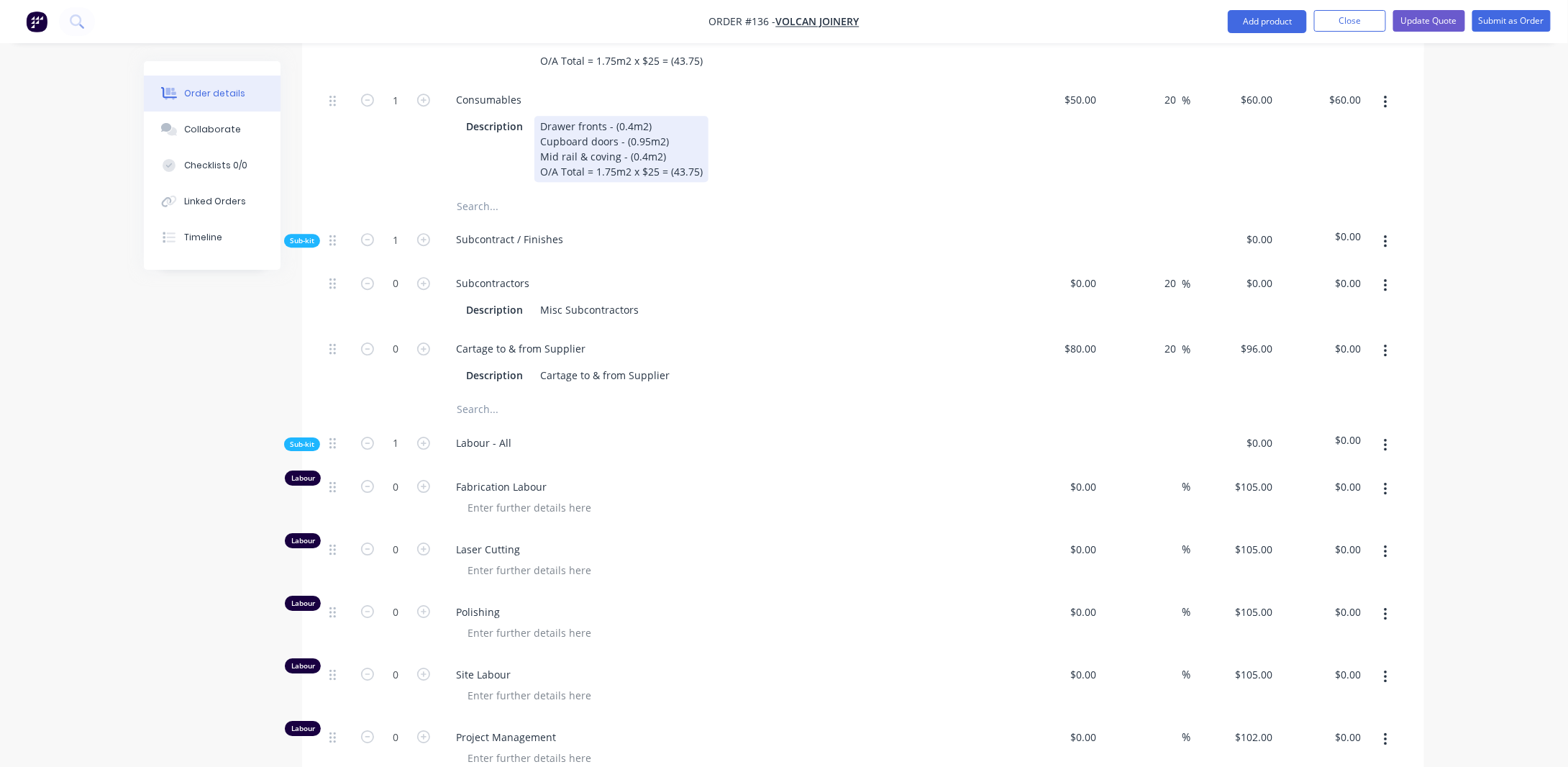
scroll to position [2062, 0]
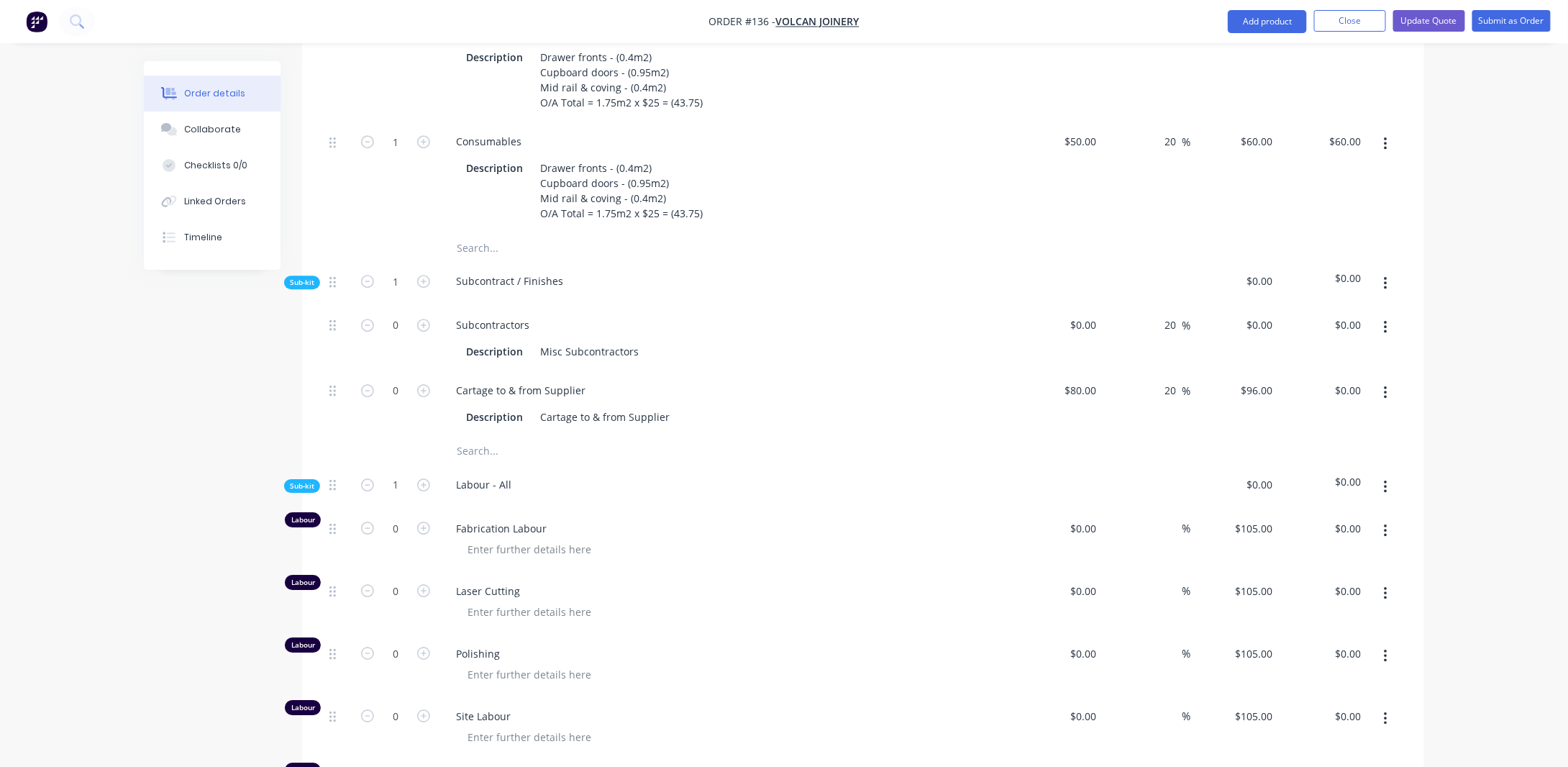
click at [1387, 290] on icon "button" at bounding box center [1385, 284] width 3 height 13
click at [1365, 359] on div "Delete" at bounding box center [1335, 350] width 111 height 21
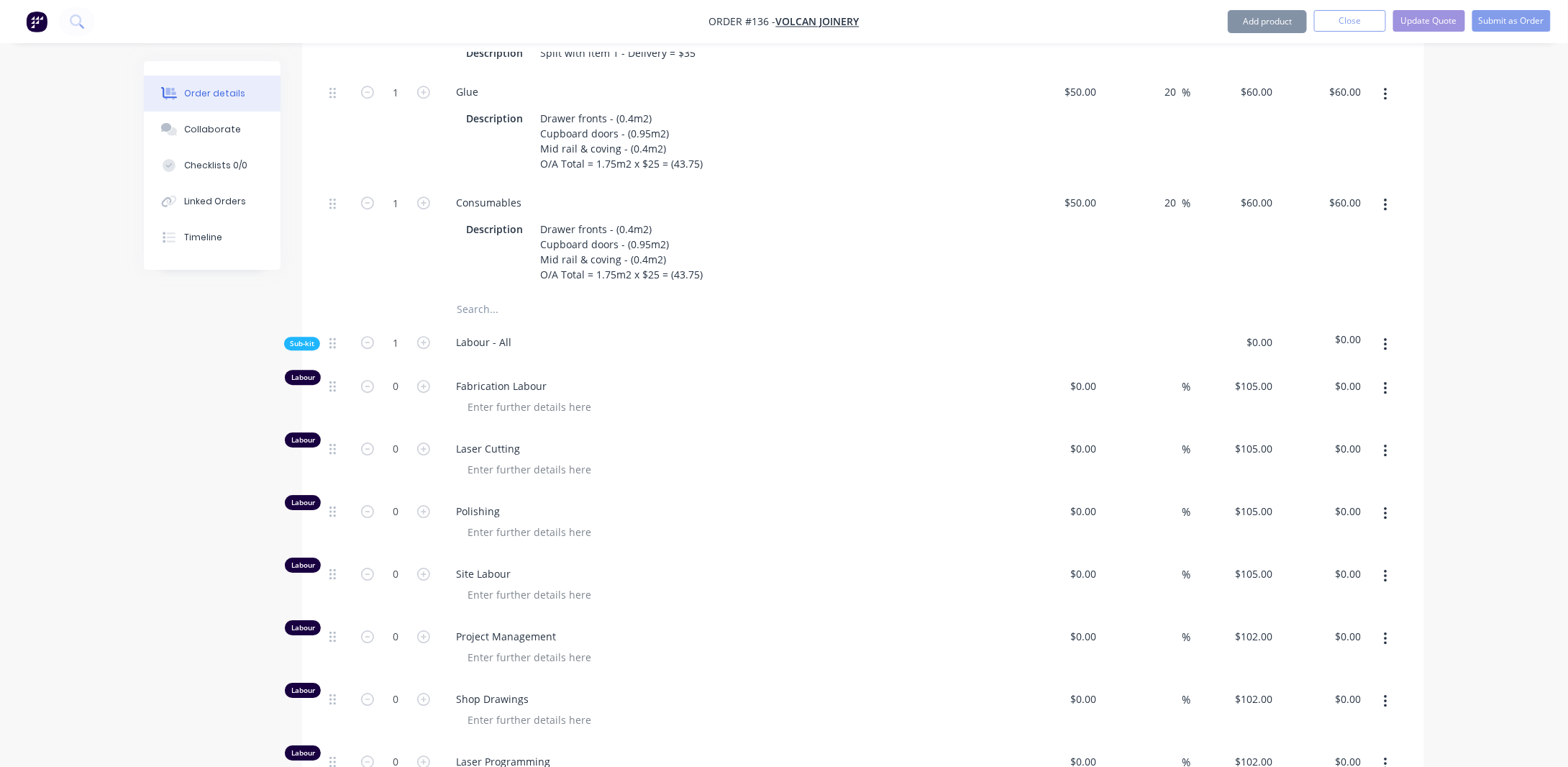
scroll to position [1918, 0]
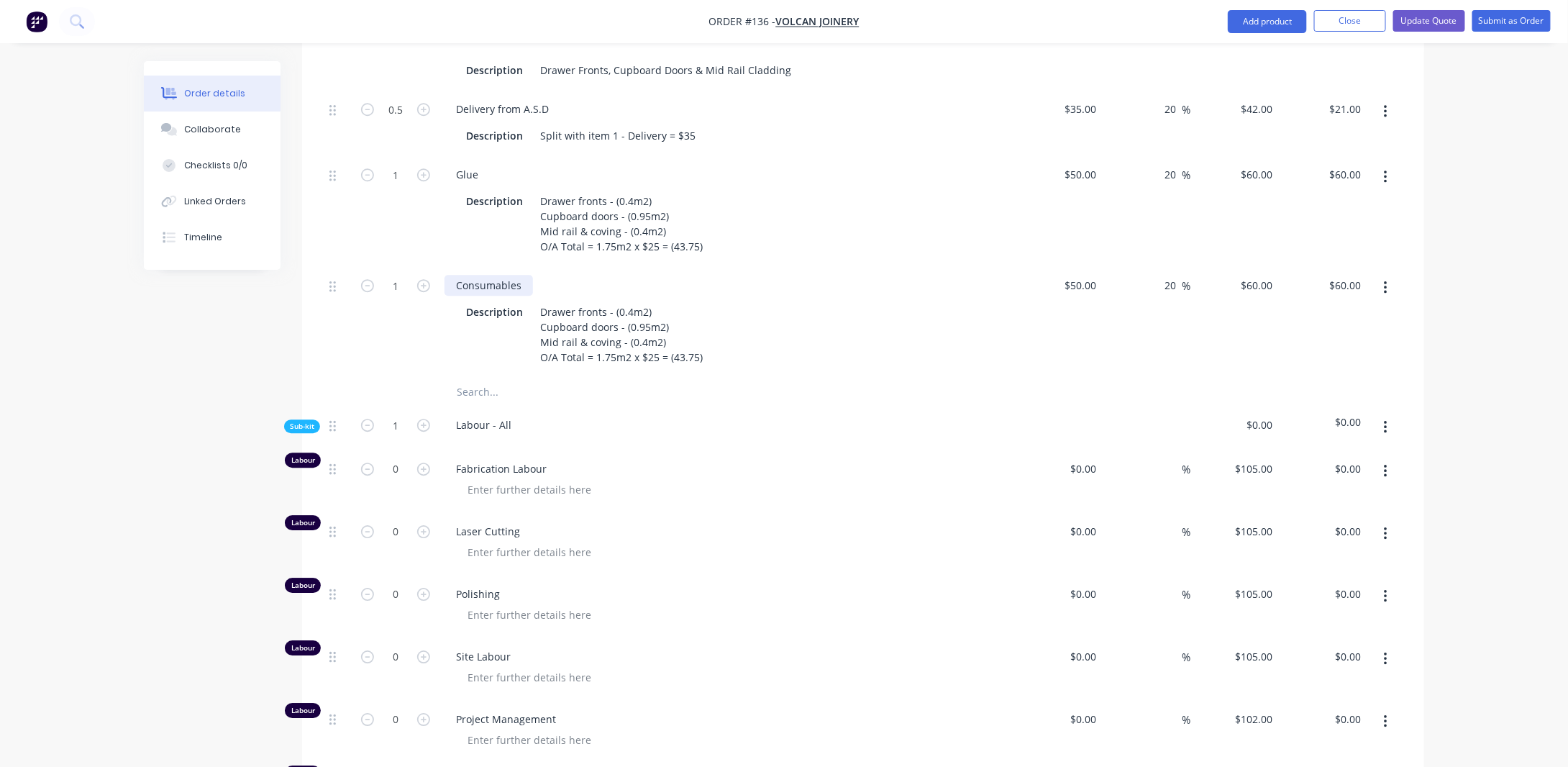
drag, startPoint x: 522, startPoint y: 300, endPoint x: 553, endPoint y: 299, distance: 31.0
click at [523, 296] on div "Consumables" at bounding box center [488, 285] width 89 height 21
drag, startPoint x: 541, startPoint y: 319, endPoint x: 749, endPoint y: 379, distance: 216.5
click at [749, 377] on div "Consumables Description Drawer fronts - (0.4m2) Cupboard doors - (0.95m2) Mid r…" at bounding box center [726, 321] width 576 height 111
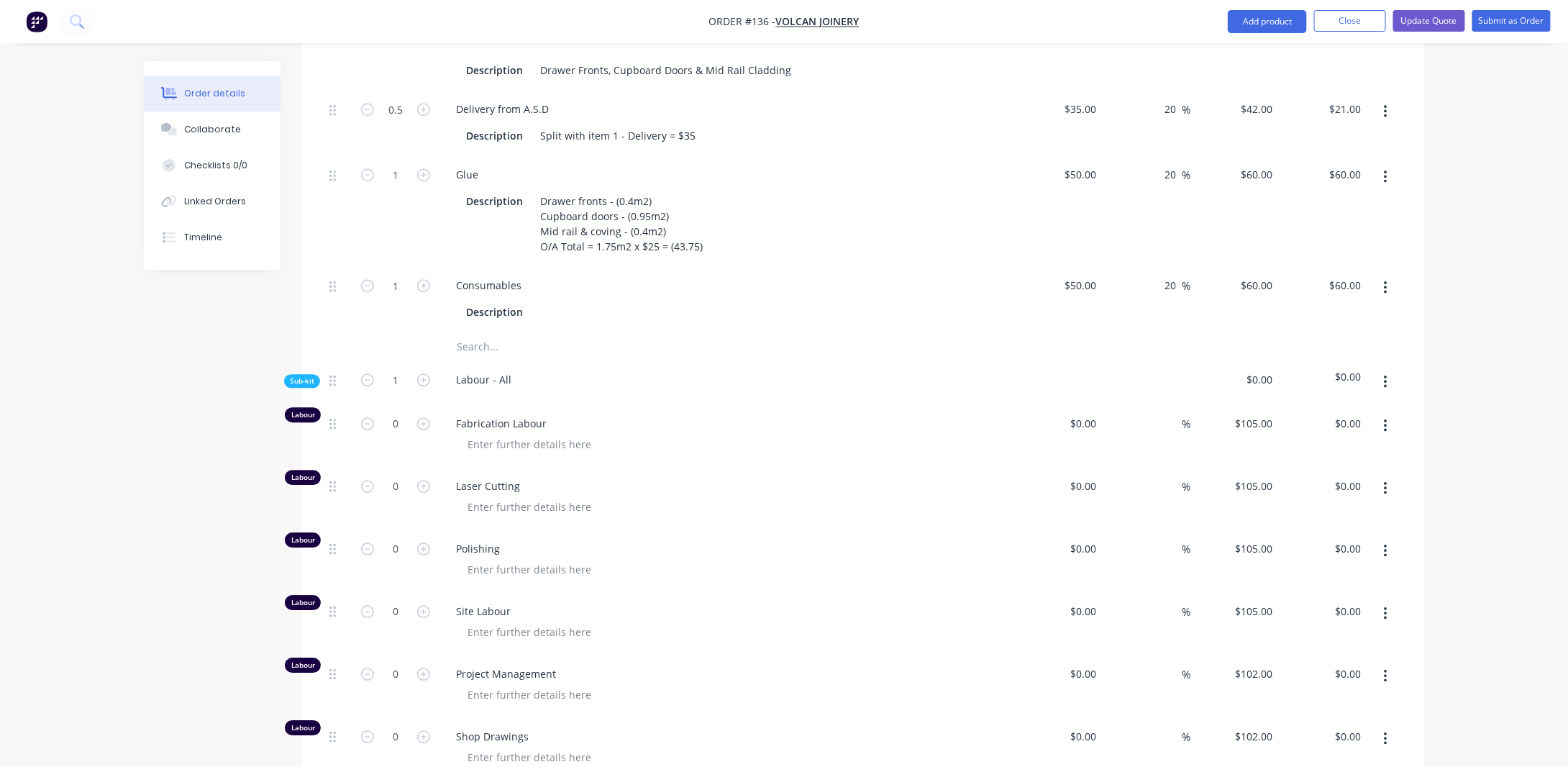
click at [1385, 183] on icon "button" at bounding box center [1386, 176] width 4 height 16
click at [1367, 215] on button "Duplicate" at bounding box center [1335, 215] width 136 height 29
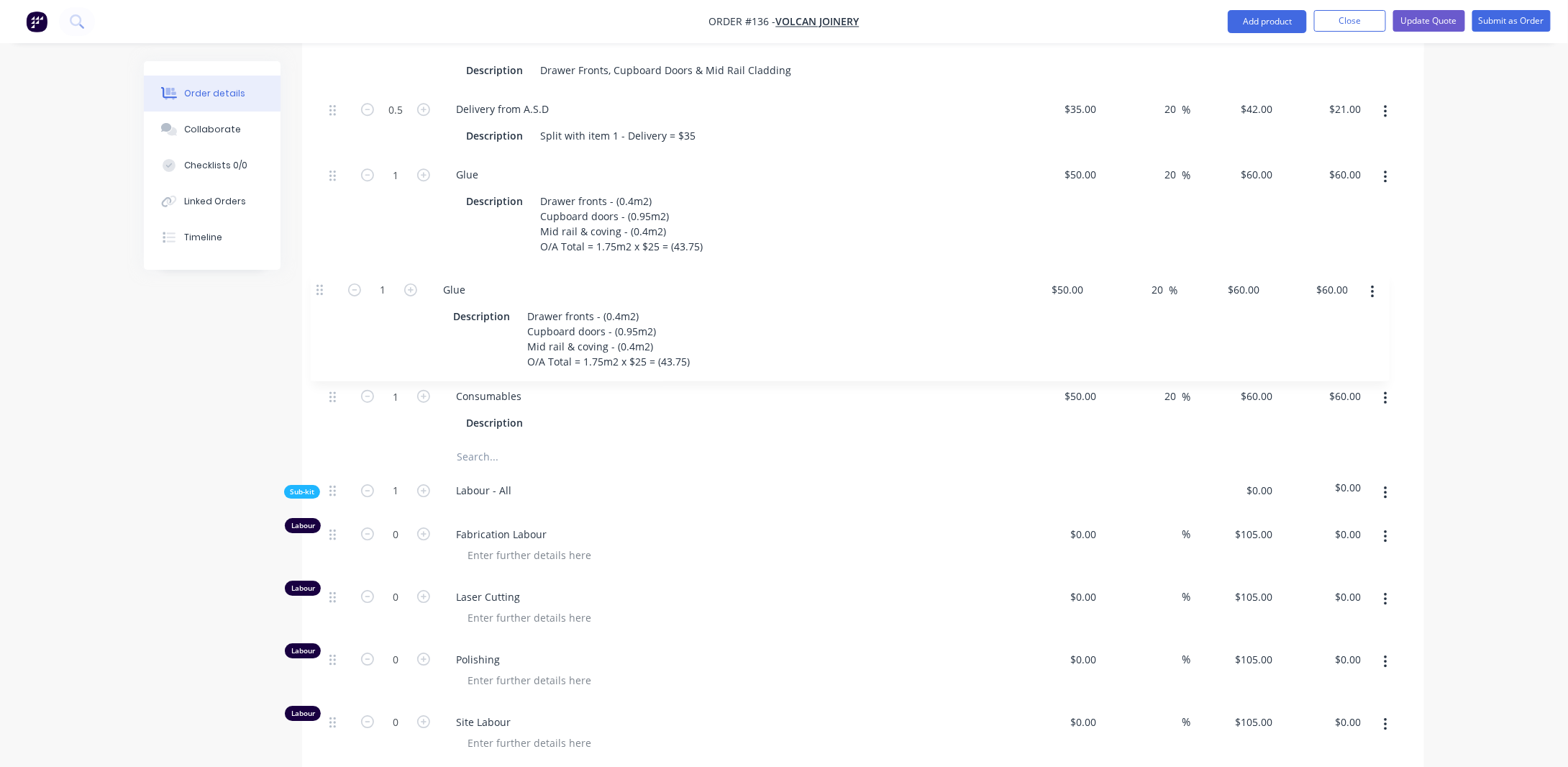
drag, startPoint x: 330, startPoint y: 361, endPoint x: 317, endPoint y: 283, distance: 79.1
drag, startPoint x: 543, startPoint y: 322, endPoint x: 770, endPoint y: 387, distance: 236.1
click at [770, 377] on div "Glue Description Drawer fronts - (0.4m2) Cupboard doors - (0.95m2) Mid rail & c…" at bounding box center [726, 321] width 576 height 111
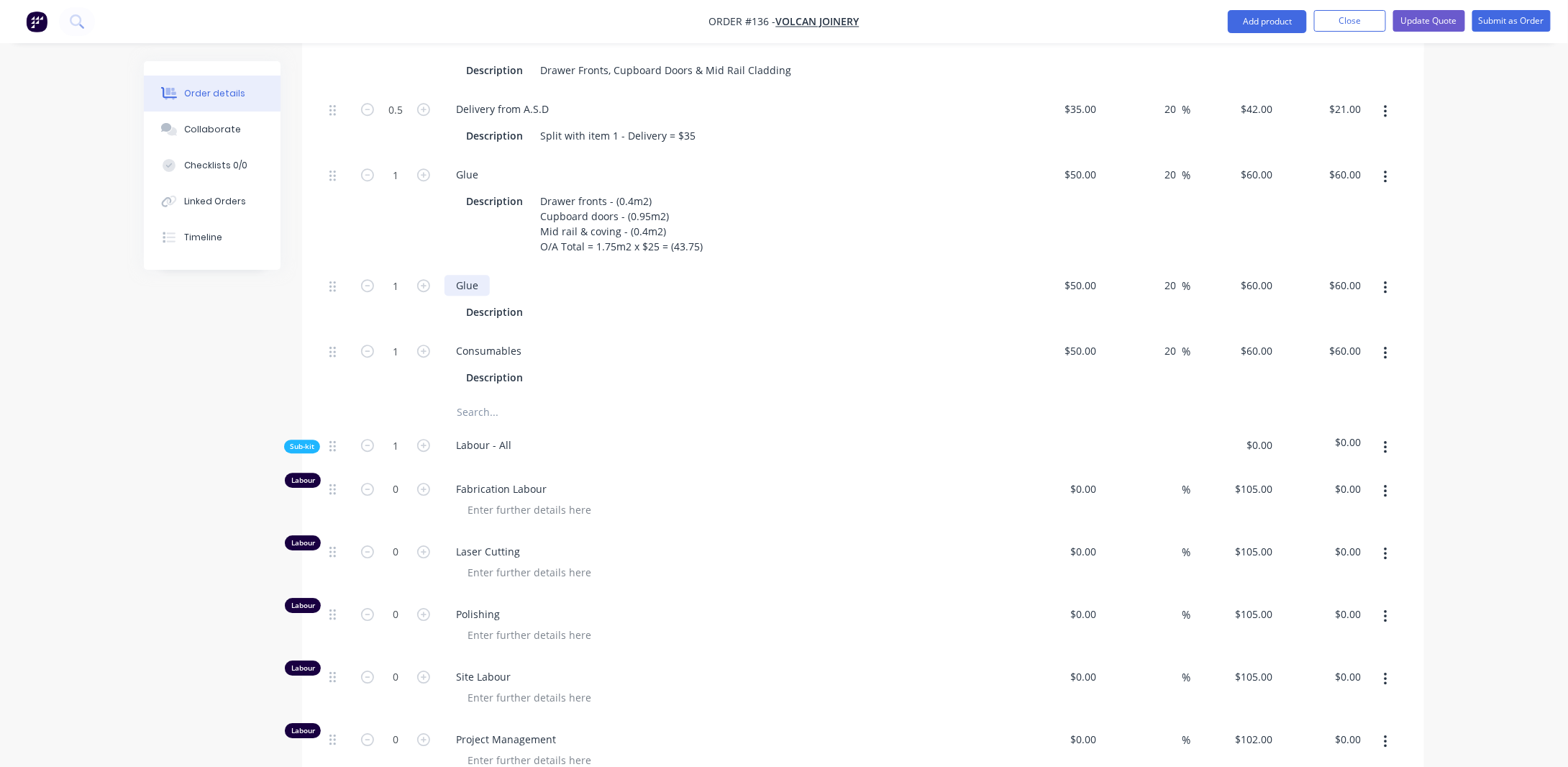
click at [476, 296] on div "Glue" at bounding box center [467, 285] width 46 height 21
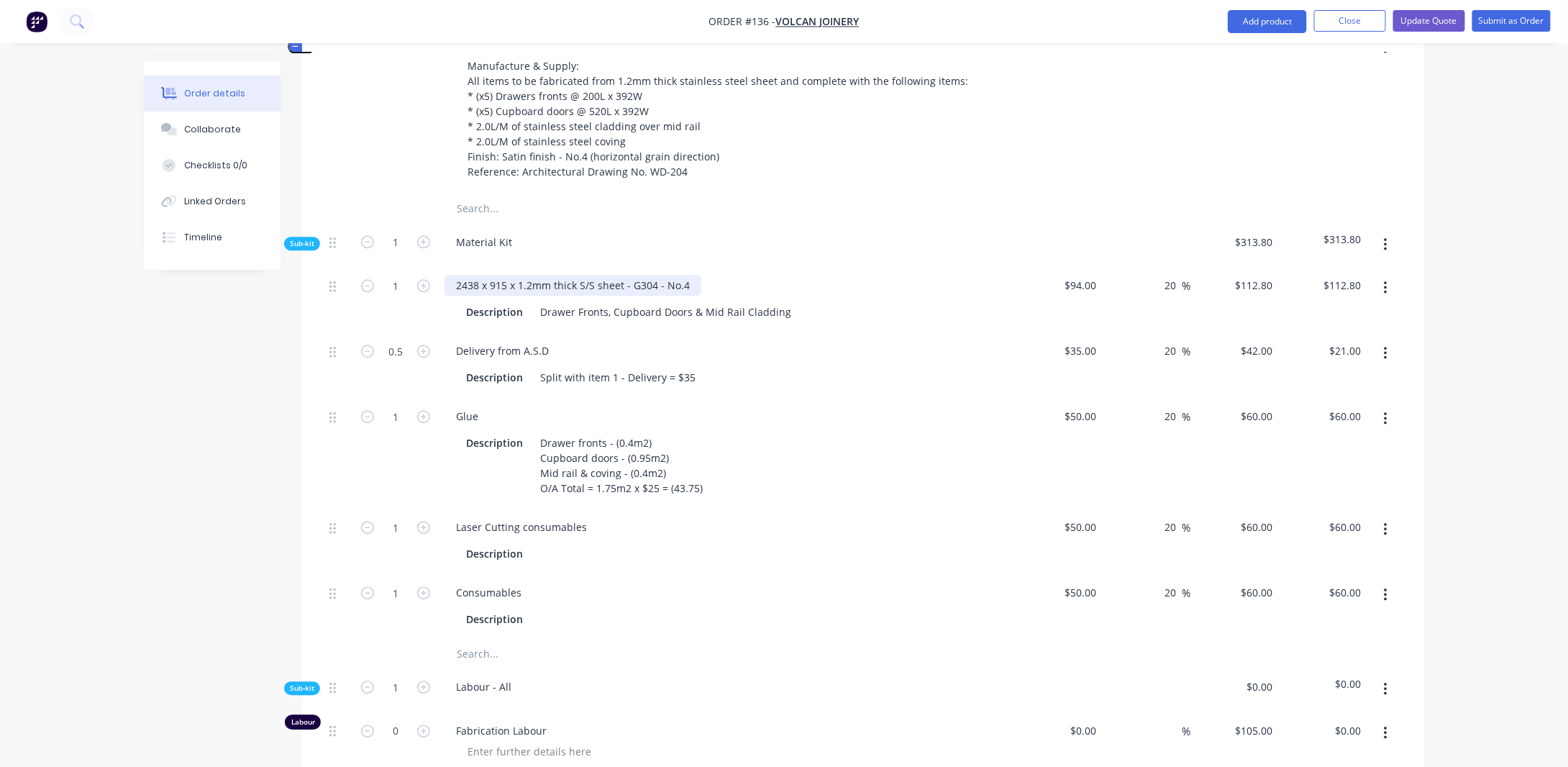
scroll to position [1703, 0]
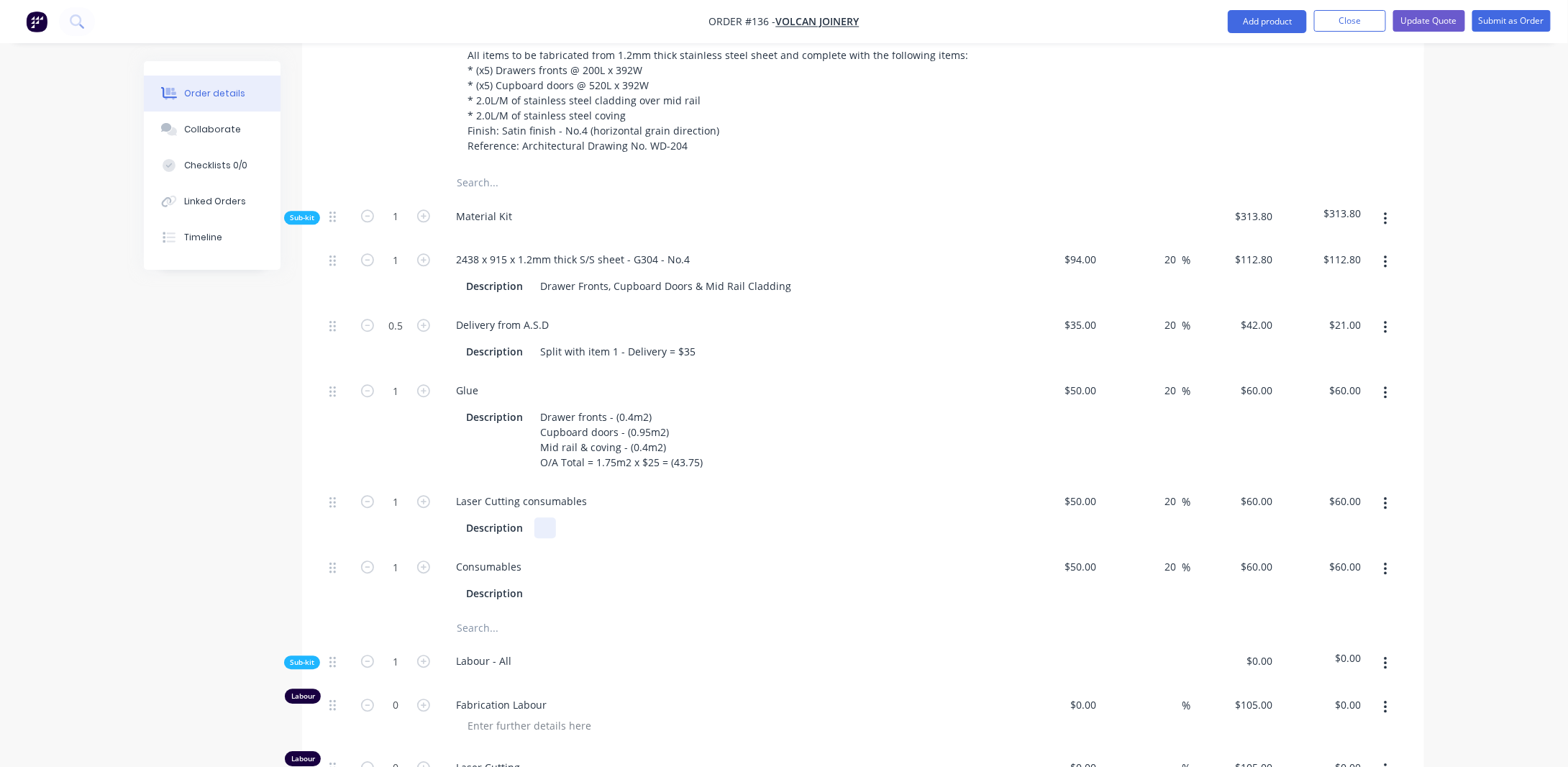
click at [553, 532] on div at bounding box center [545, 527] width 21 height 21
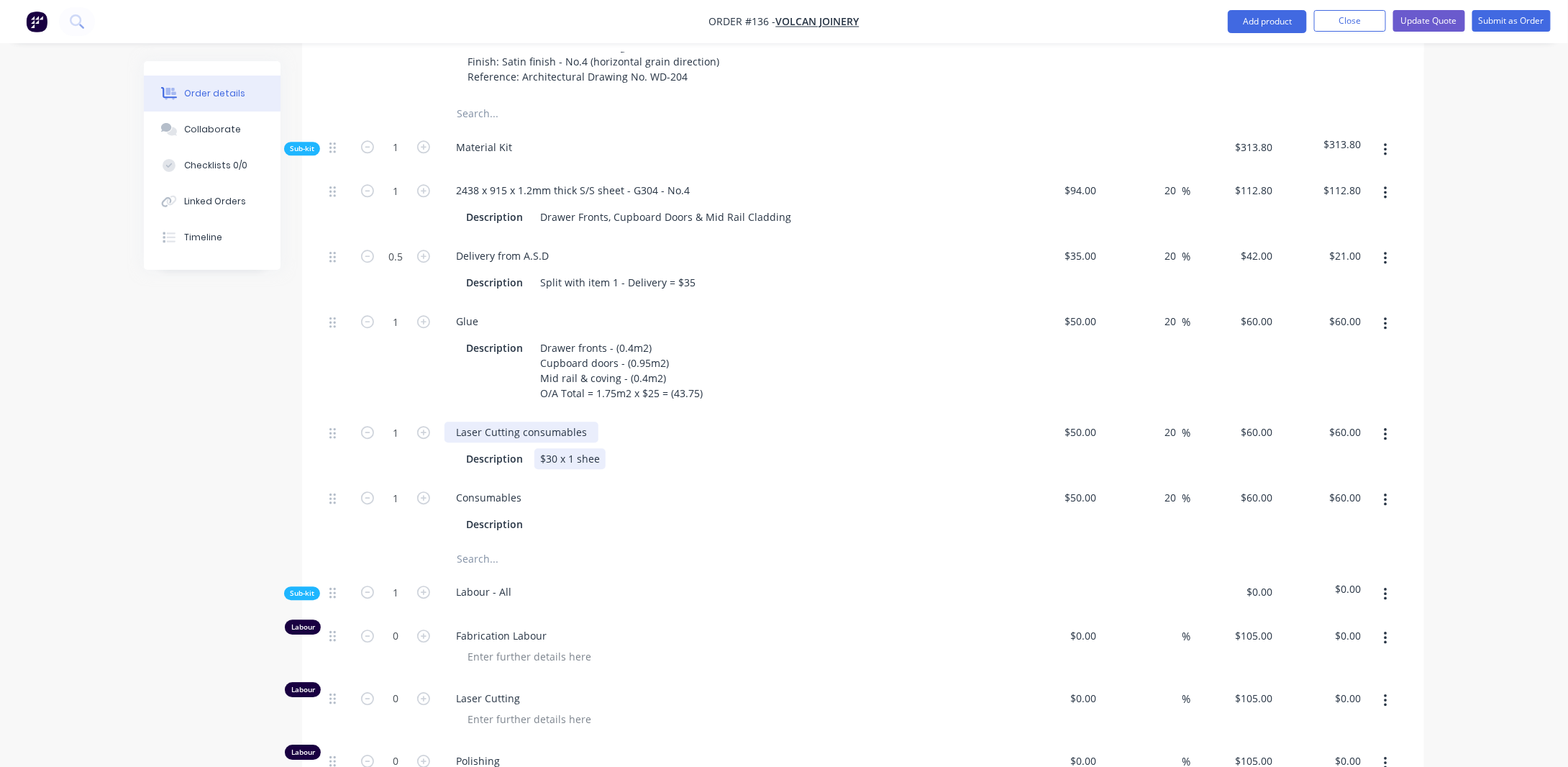
scroll to position [1775, 0]
click at [560, 467] on div "$30 x 1 shee" at bounding box center [570, 455] width 71 height 21
click at [1093, 439] on input "50" at bounding box center [1084, 429] width 39 height 21
type input "$30.00"
type input "$36.00"
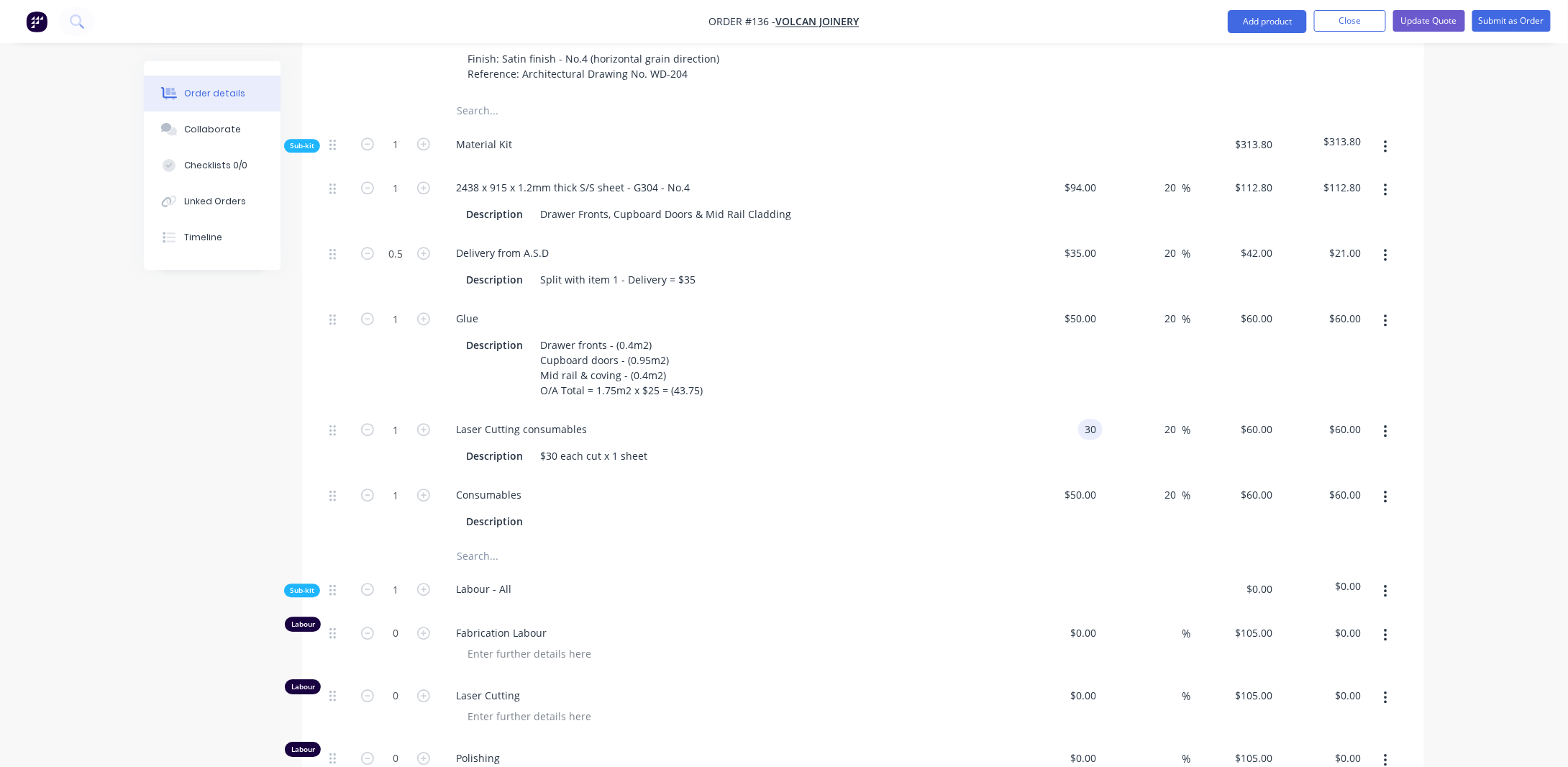
type input "$36.00"
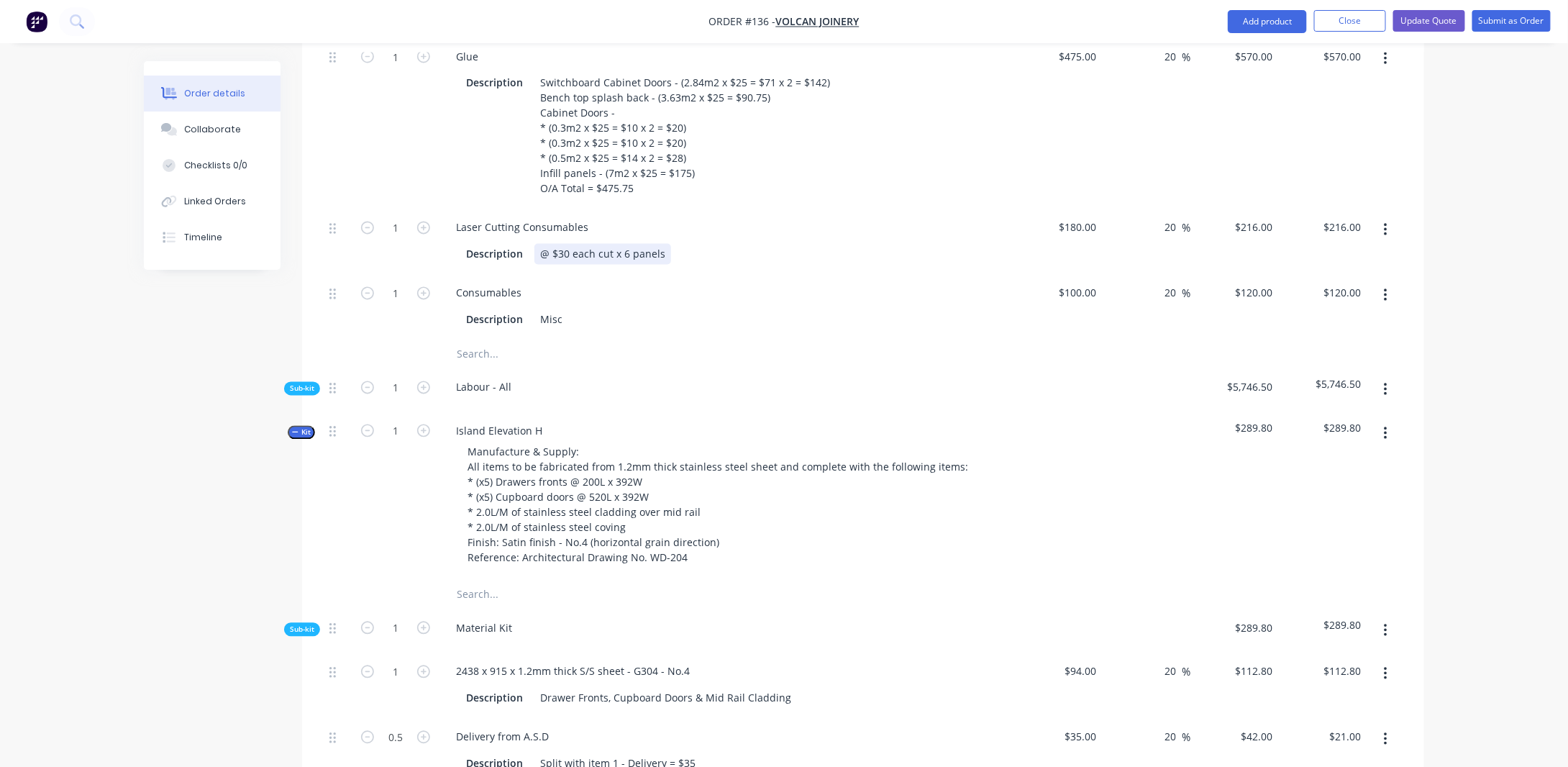
scroll to position [1271, 0]
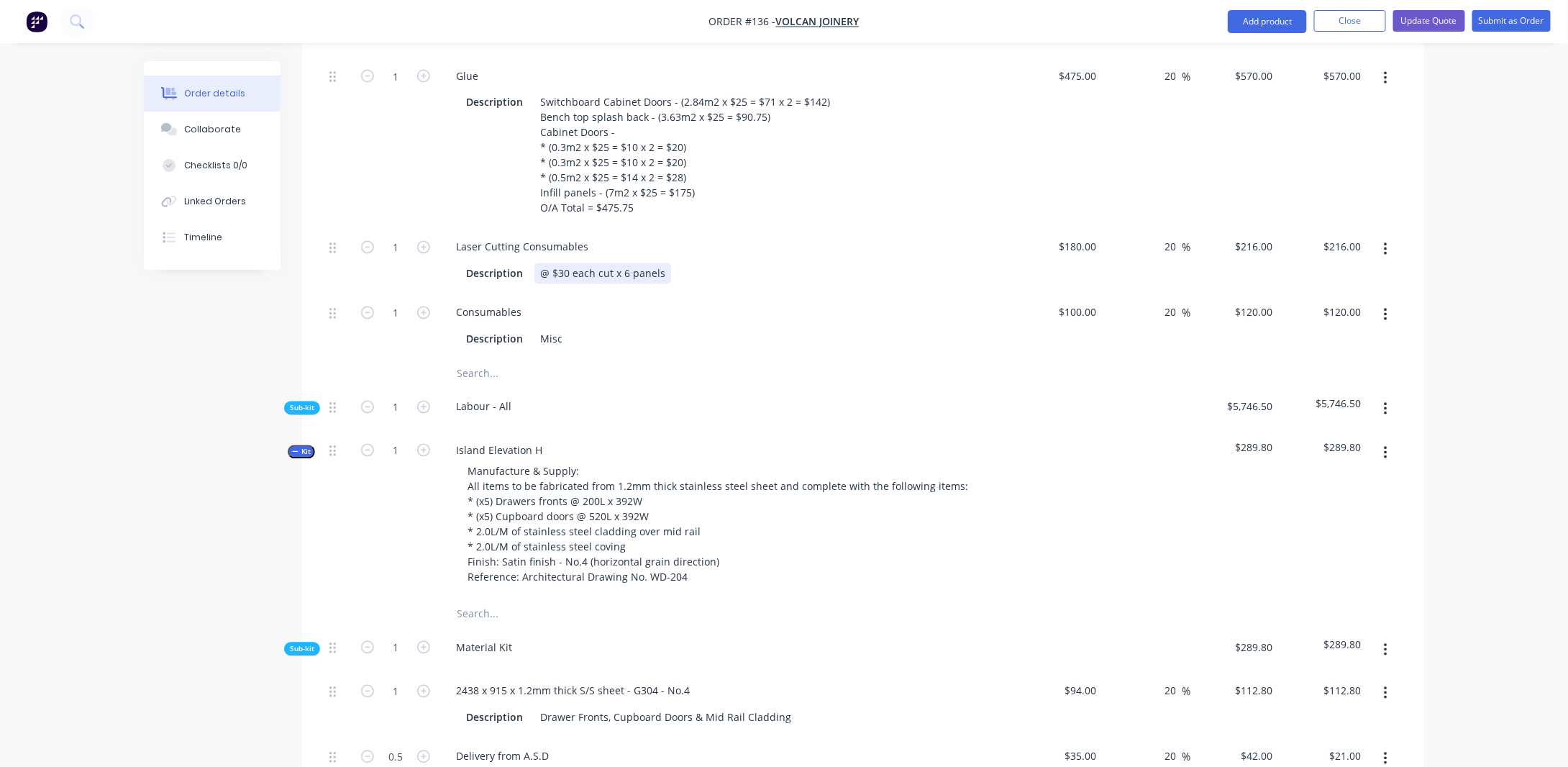
click at [663, 284] on div "@ $30 each cut x 6 panels" at bounding box center [603, 273] width 136 height 21
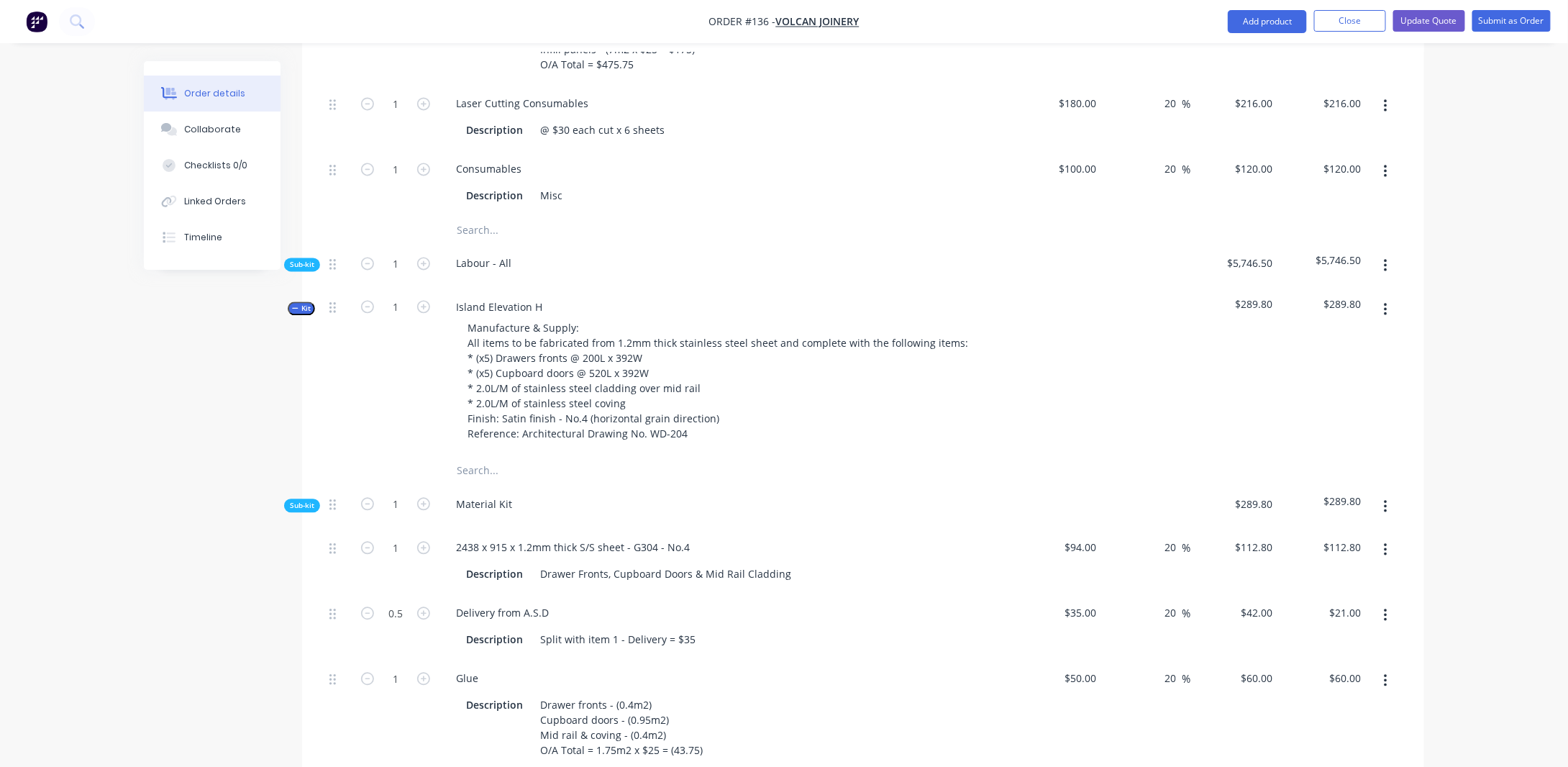
click at [181, 331] on div "Created by [PERSON_NAME] Created [DATE] Required [DATE] Assigned to Add team me…" at bounding box center [784, 250] width 1281 height 3208
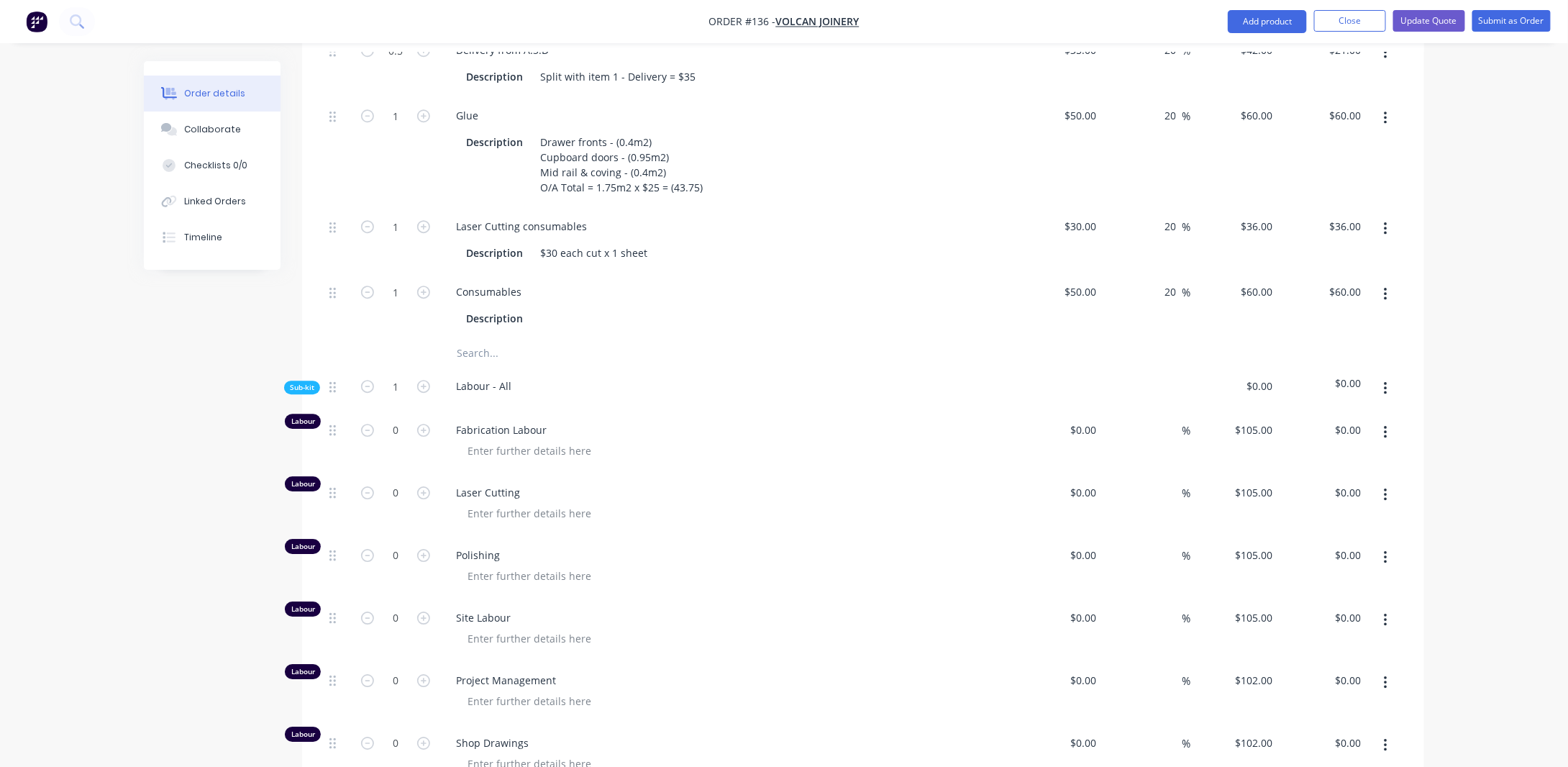
scroll to position [2062, 0]
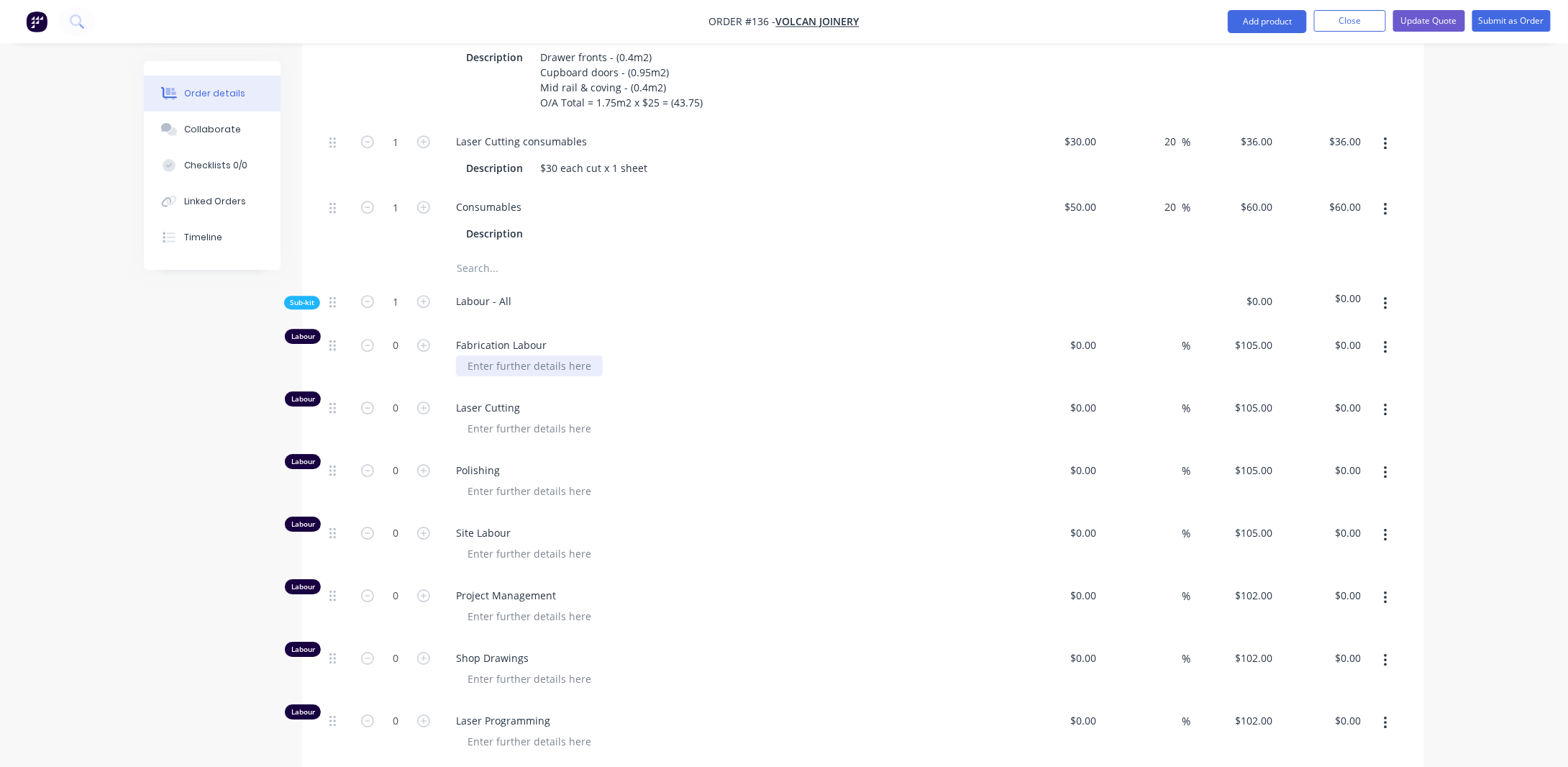
click at [529, 368] on div at bounding box center [529, 366] width 147 height 21
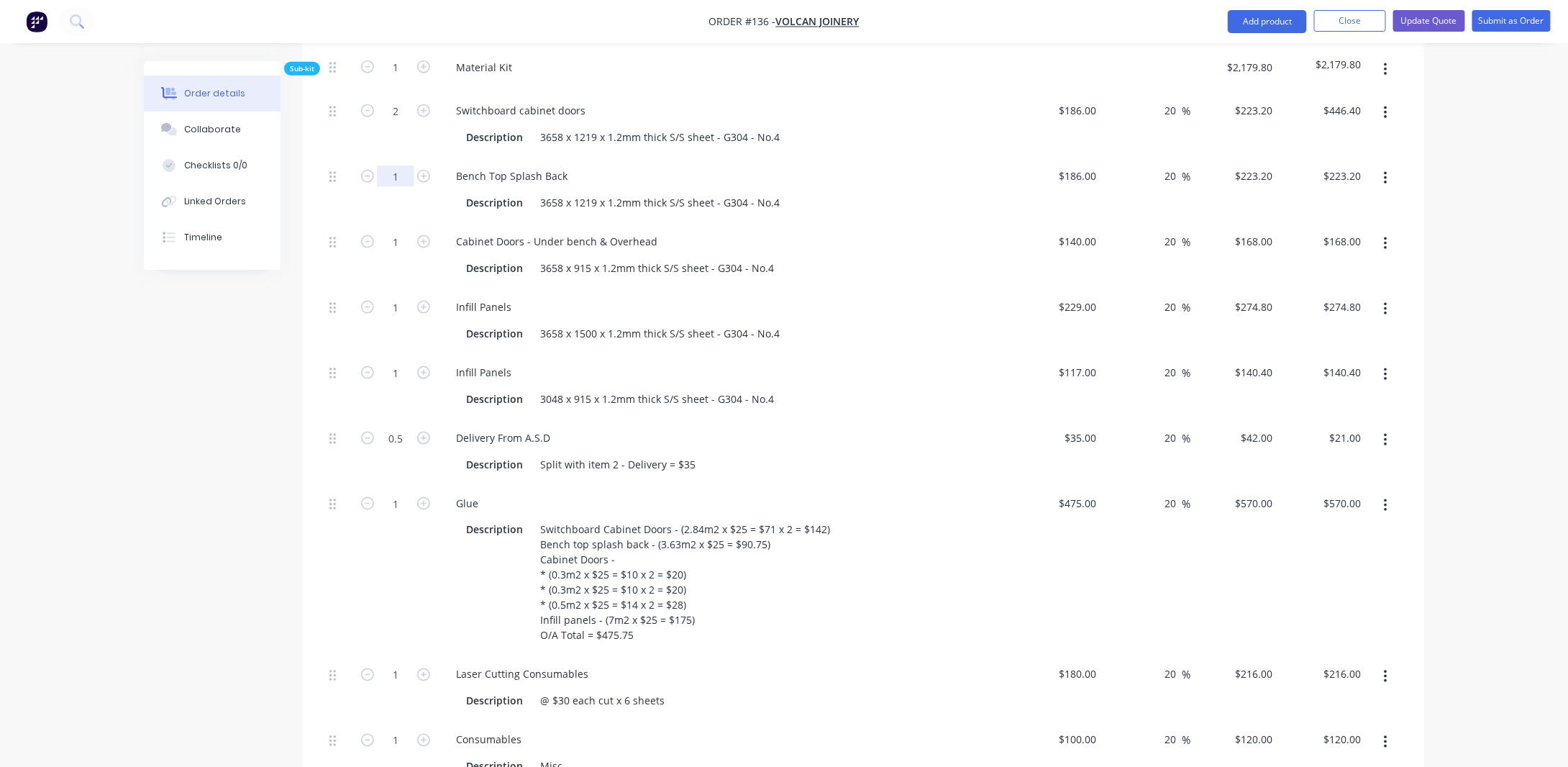
scroll to position [695, 0]
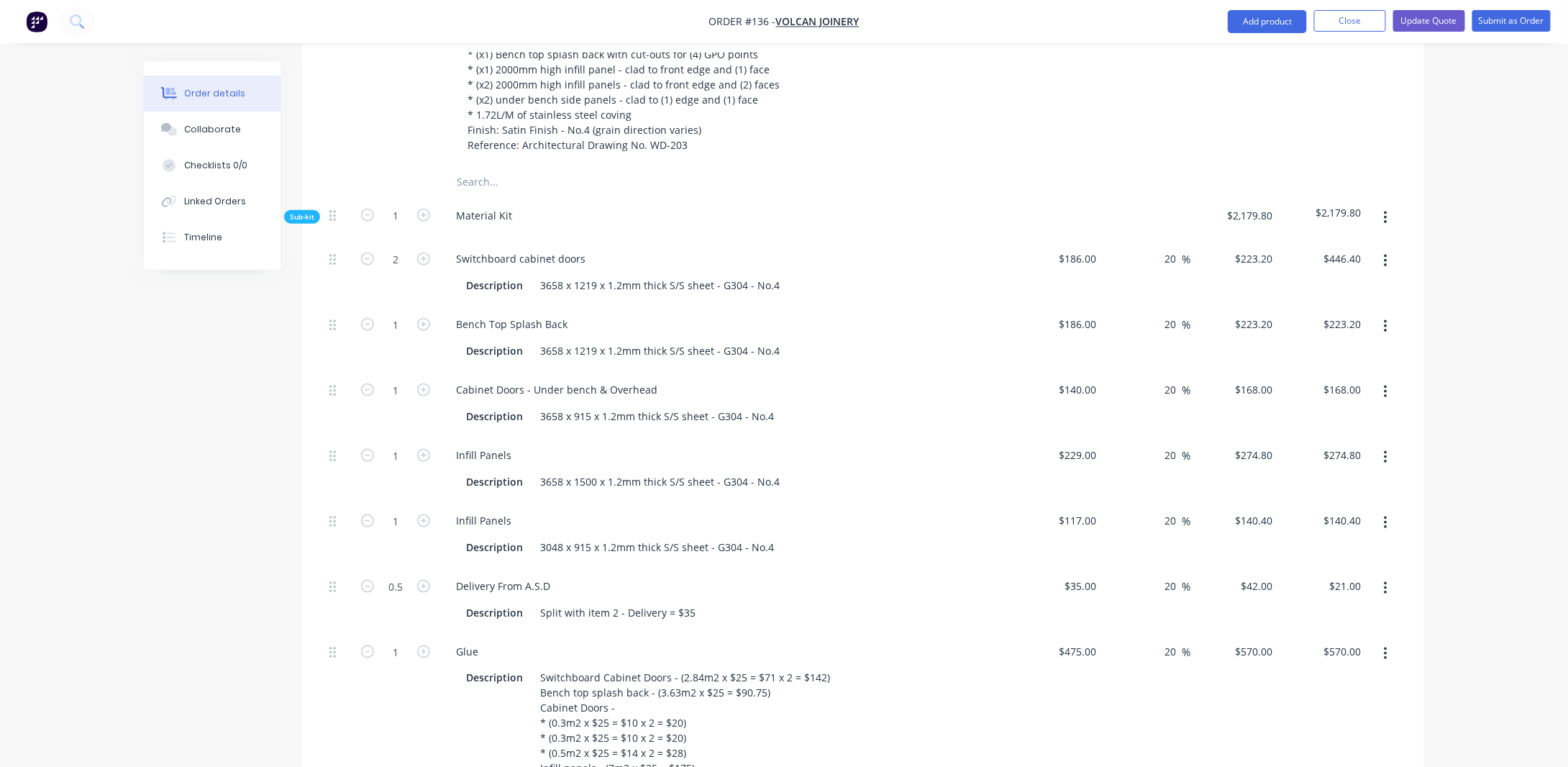
click at [309, 222] on span "Sub-kit" at bounding box center [302, 217] width 24 height 11
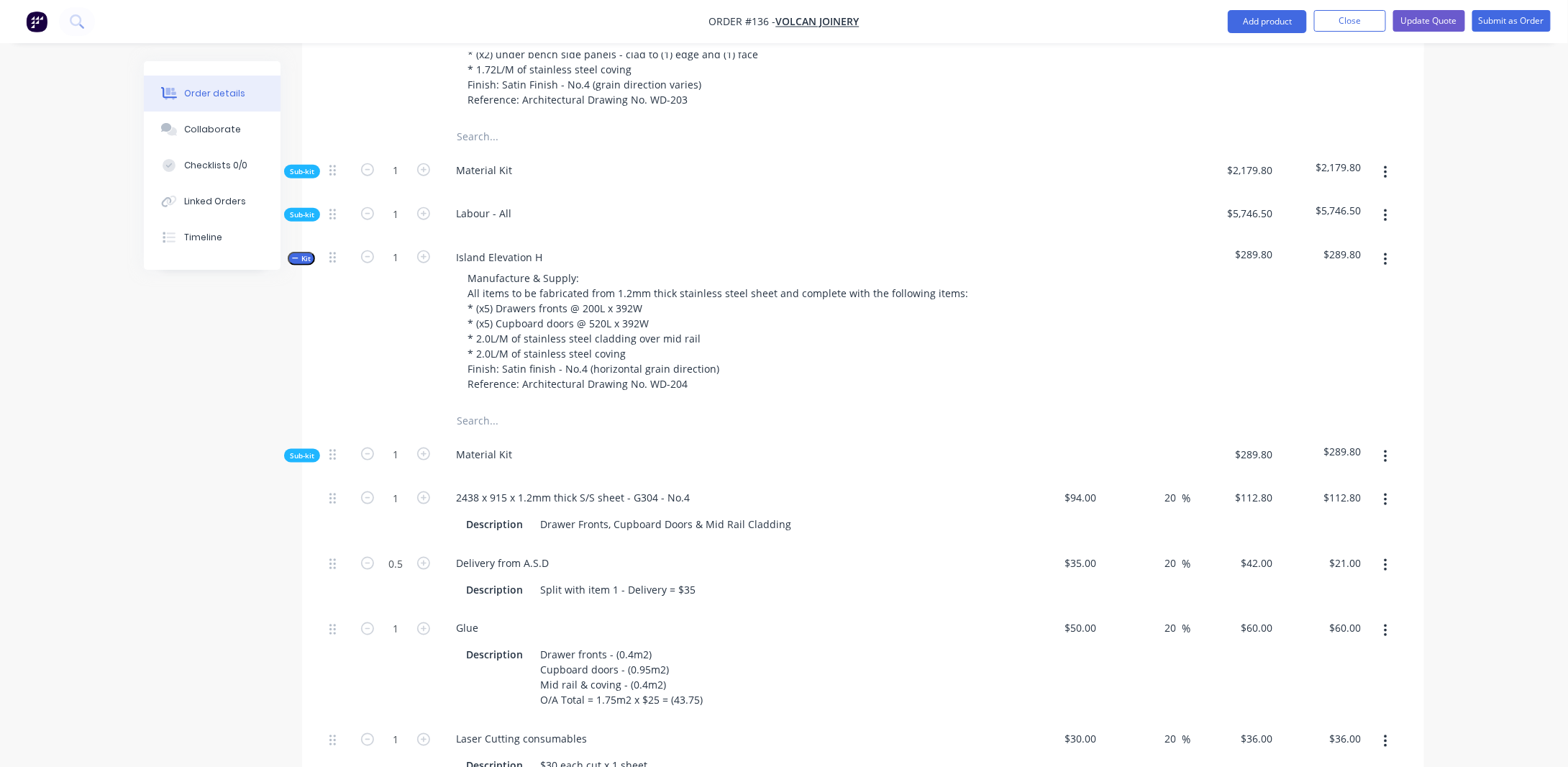
scroll to position [767, 0]
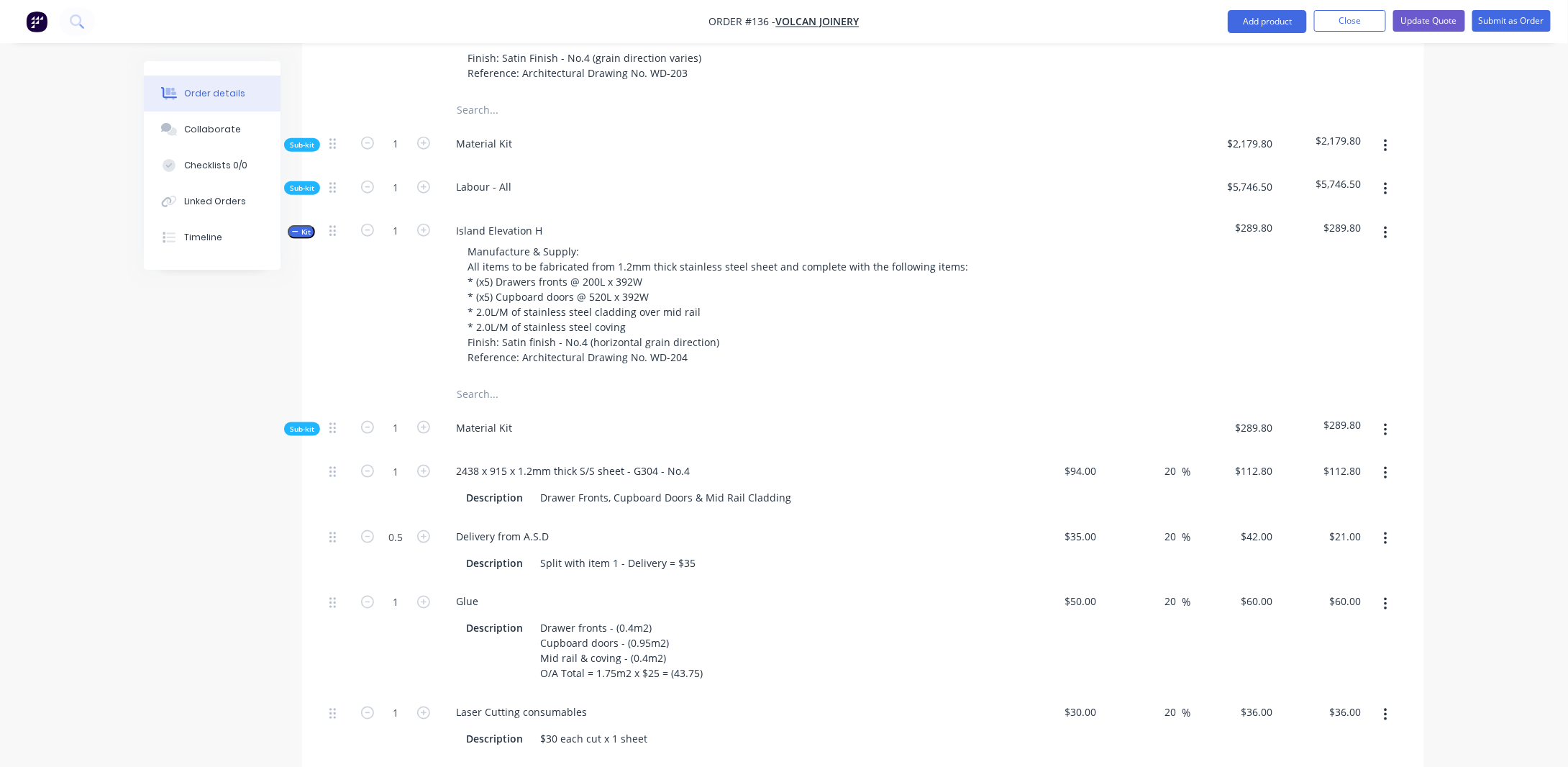
click at [300, 193] on span "Sub-kit" at bounding box center [302, 188] width 24 height 11
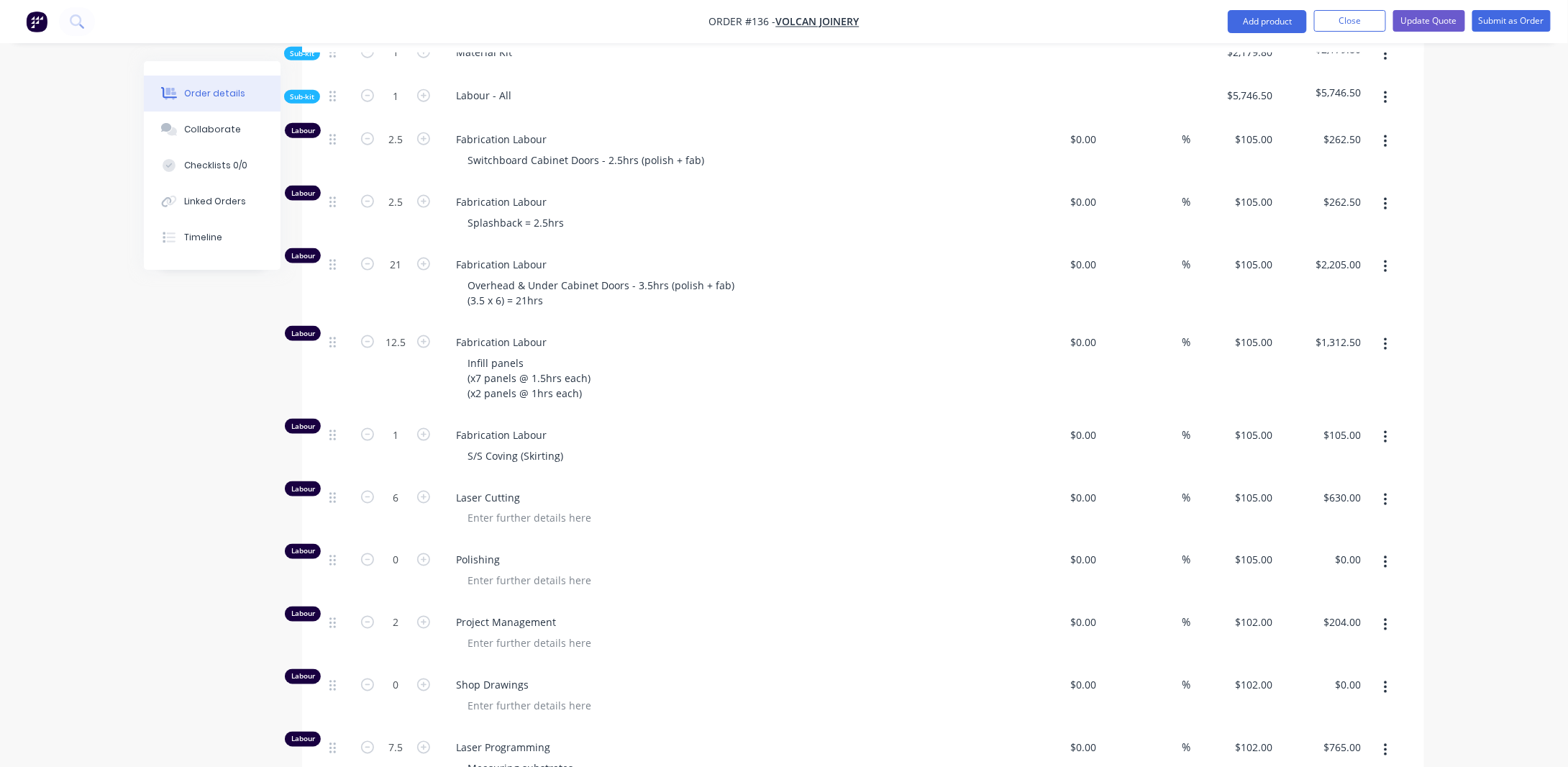
scroll to position [840, 0]
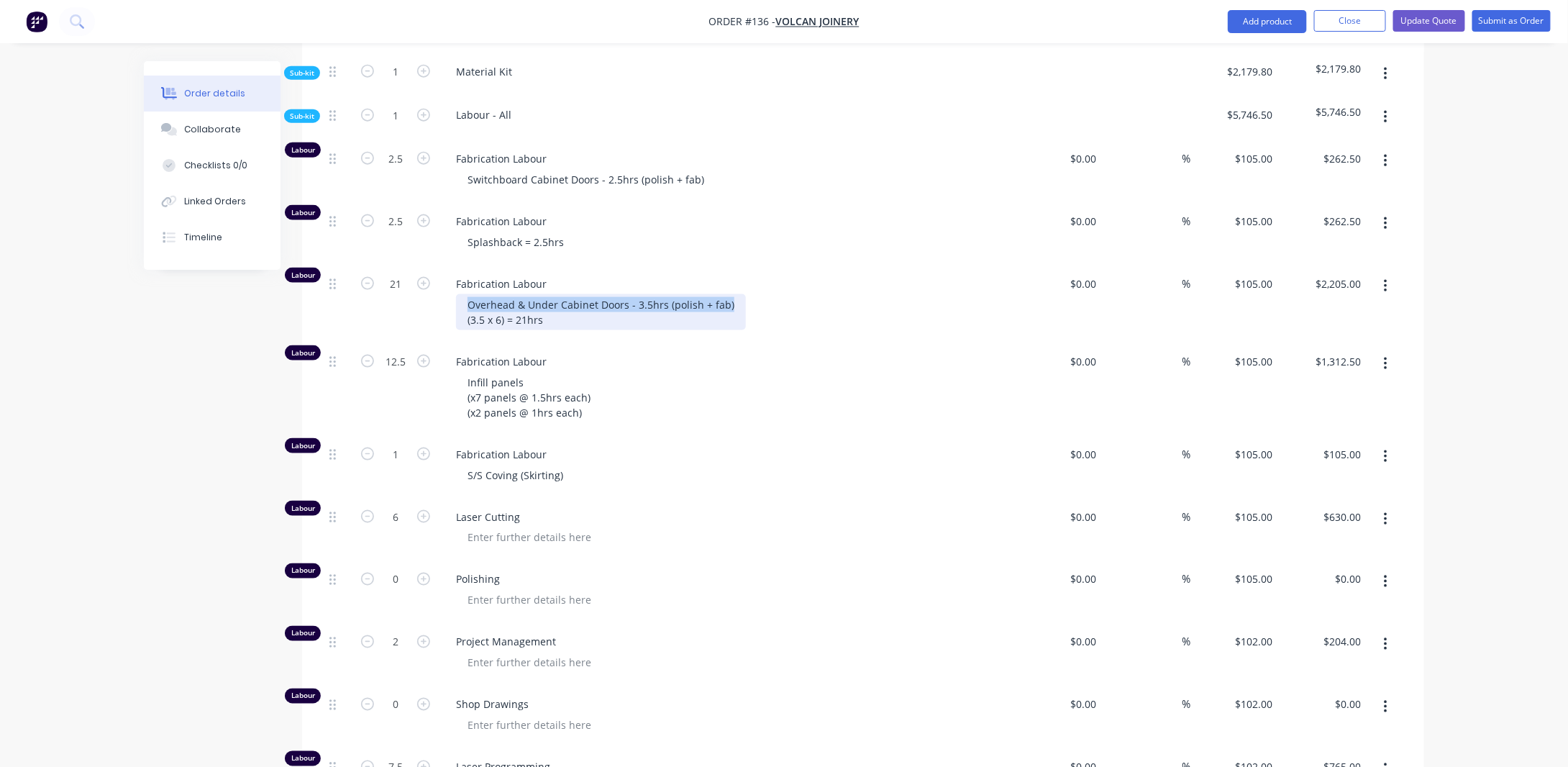
drag, startPoint x: 467, startPoint y: 323, endPoint x: 744, endPoint y: 315, distance: 277.1
click at [744, 315] on div "Overhead & Under Cabinet Doors - 3.5hrs (polish + fab) (3.5 x 6) = 21hrs" at bounding box center [733, 312] width 553 height 36
copy div "Overhead & Under Cabinet Doors - 3.5hrs (polish + fab)"
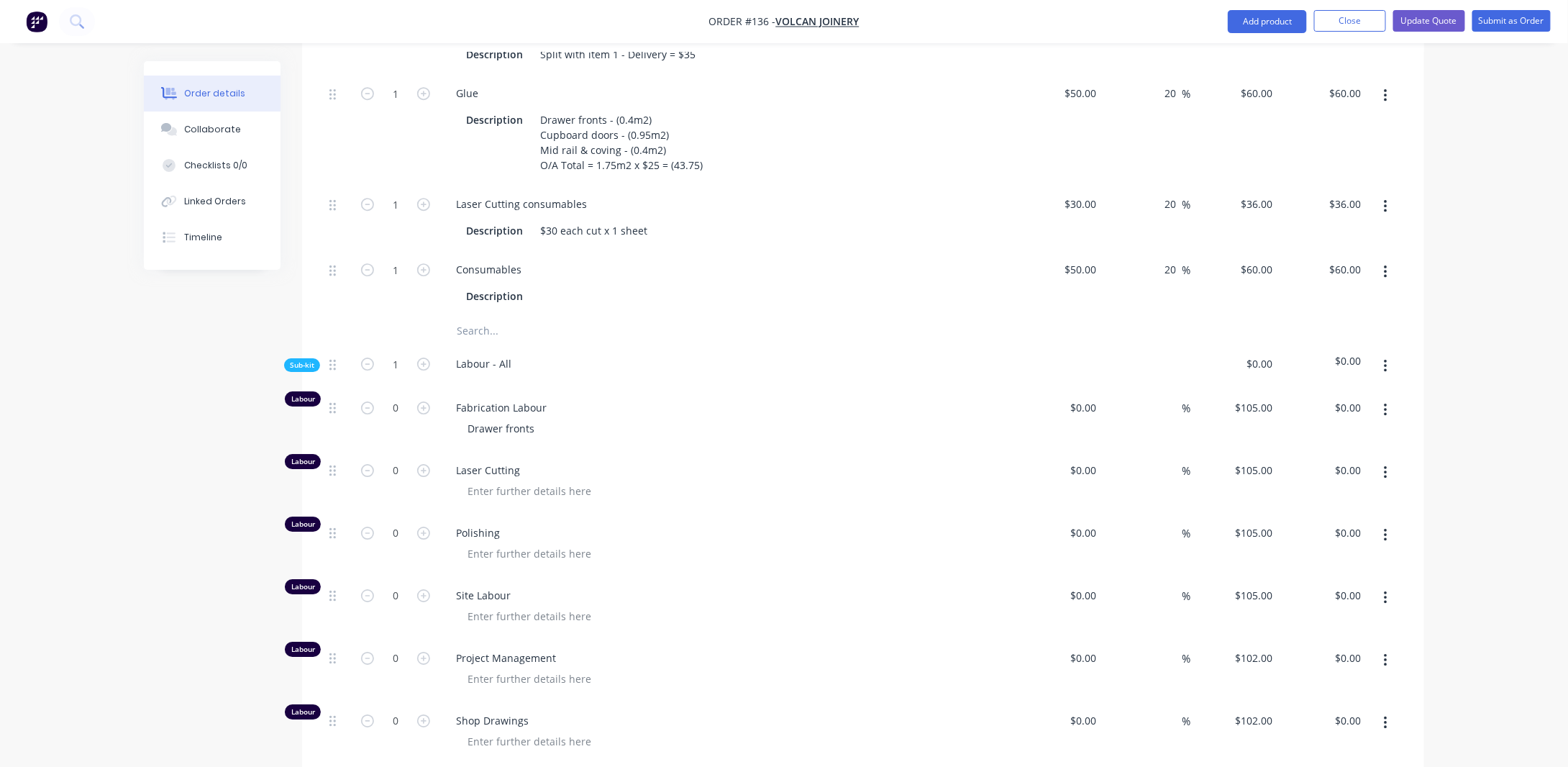
scroll to position [2206, 0]
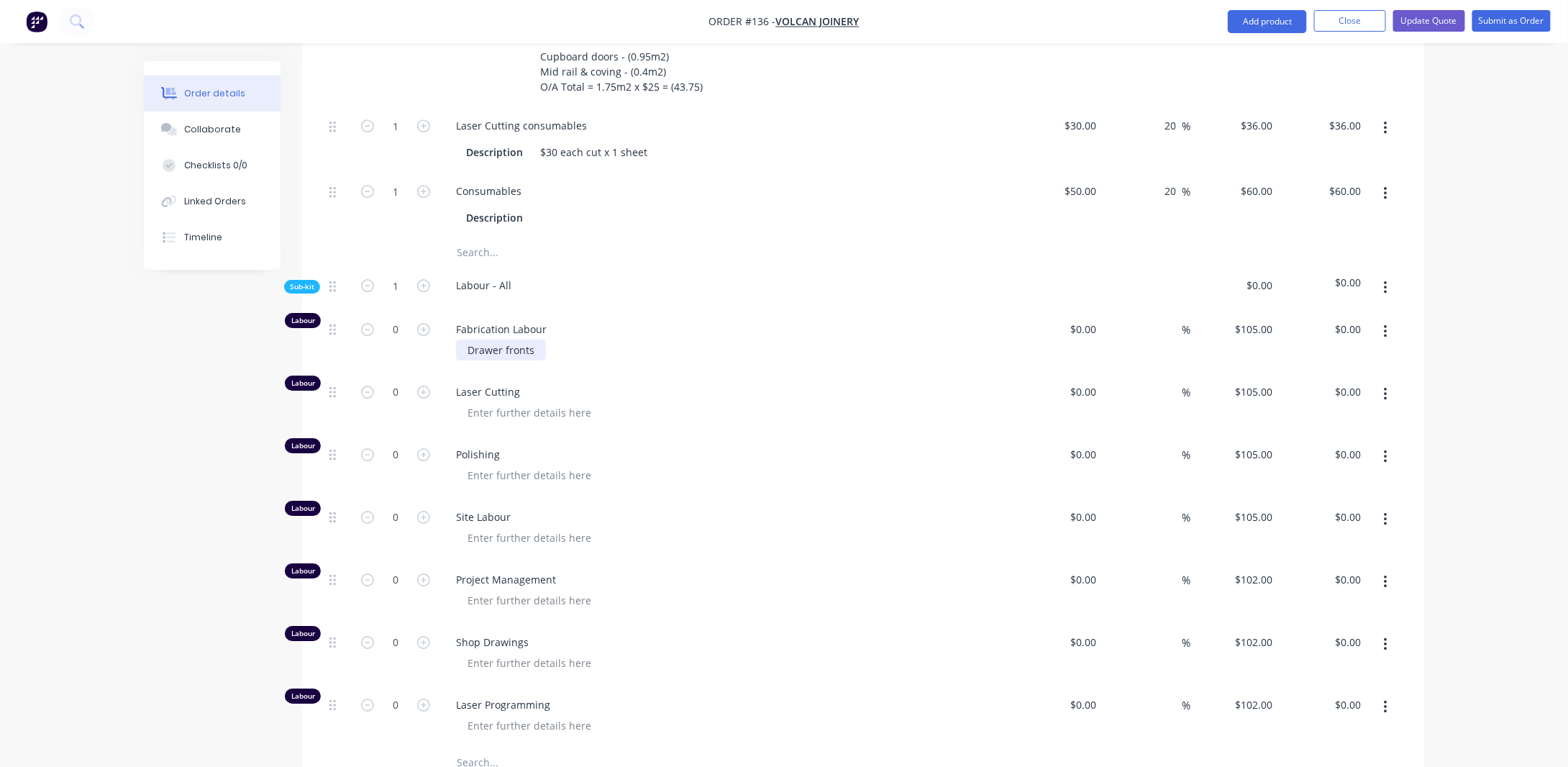
click at [537, 357] on div "Drawer fronts" at bounding box center [501, 350] width 90 height 21
drag, startPoint x: 513, startPoint y: 362, endPoint x: 443, endPoint y: 362, distance: 70.0
click at [443, 362] on div "Fabrication Labour Drawer fronts" at bounding box center [726, 341] width 576 height 63
drag, startPoint x: 622, startPoint y: 359, endPoint x: 441, endPoint y: 366, distance: 181.1
click at [441, 366] on div "Fabrication Labour Overhead & Under Cabinet Doors - 3.5hrs (polish + fab)" at bounding box center [726, 341] width 576 height 63
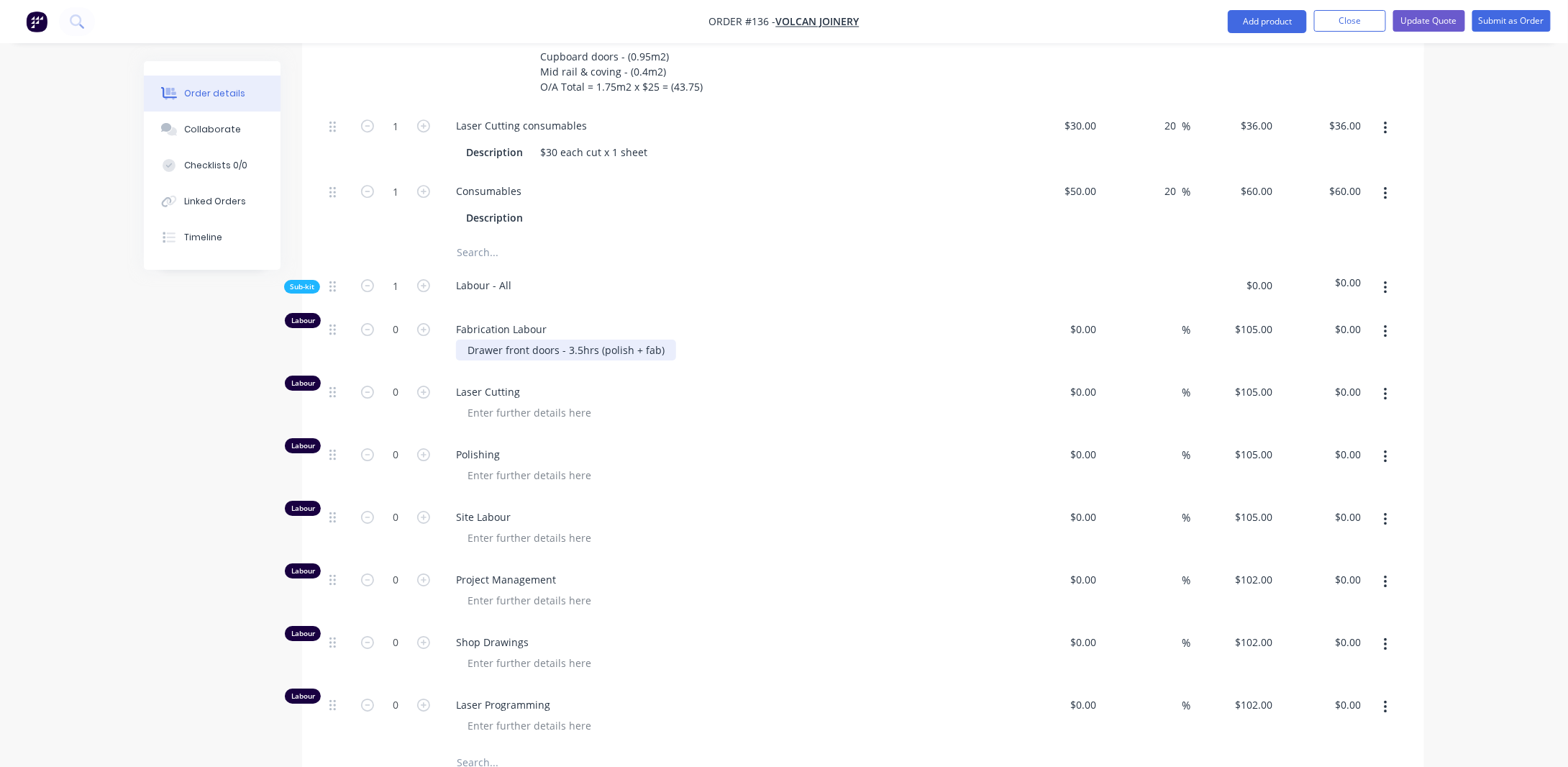
click at [658, 359] on div "Drawer front doors - 3.5hrs (polish + fab)" at bounding box center [567, 350] width 220 height 21
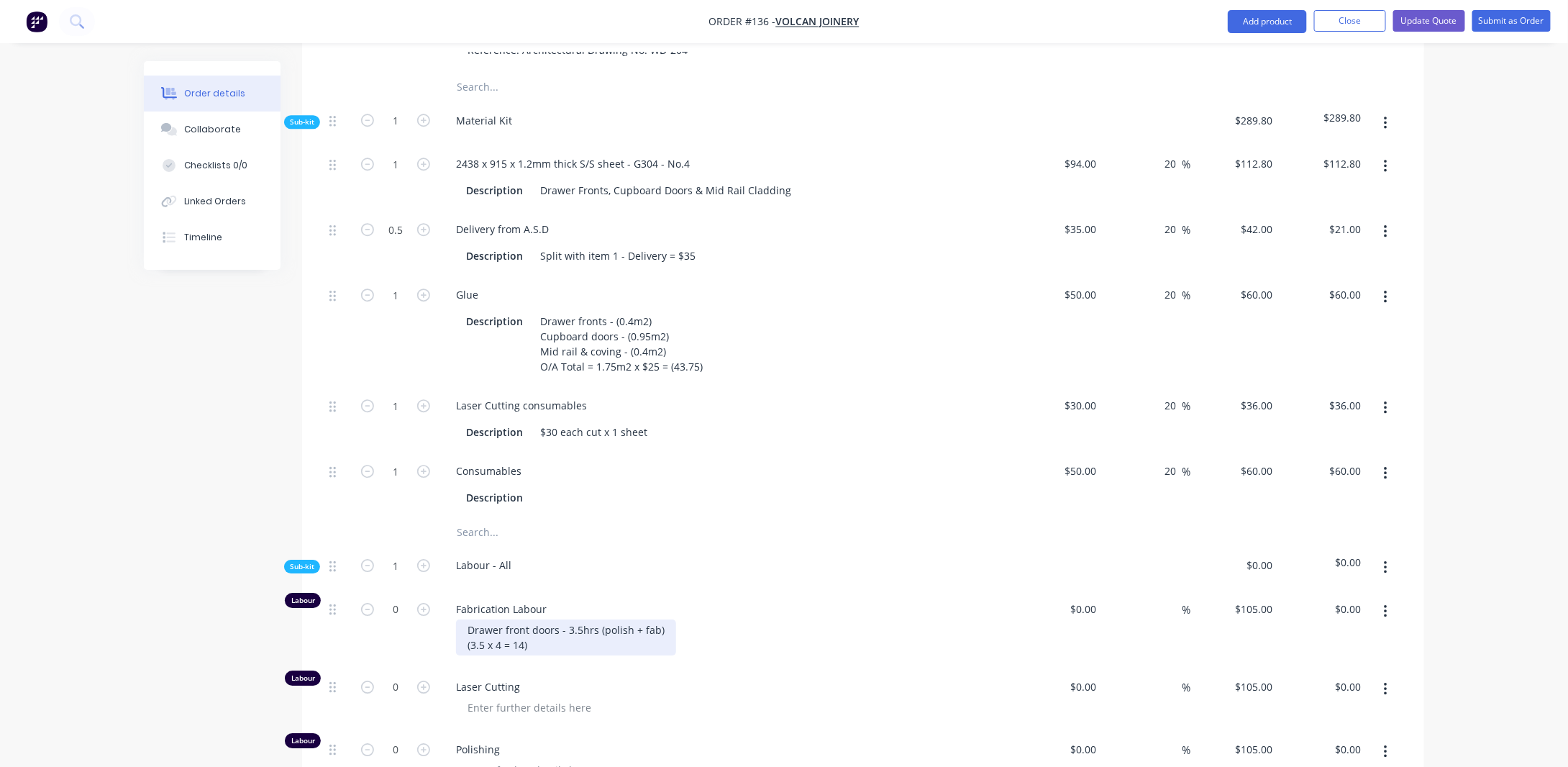
scroll to position [2062, 0]
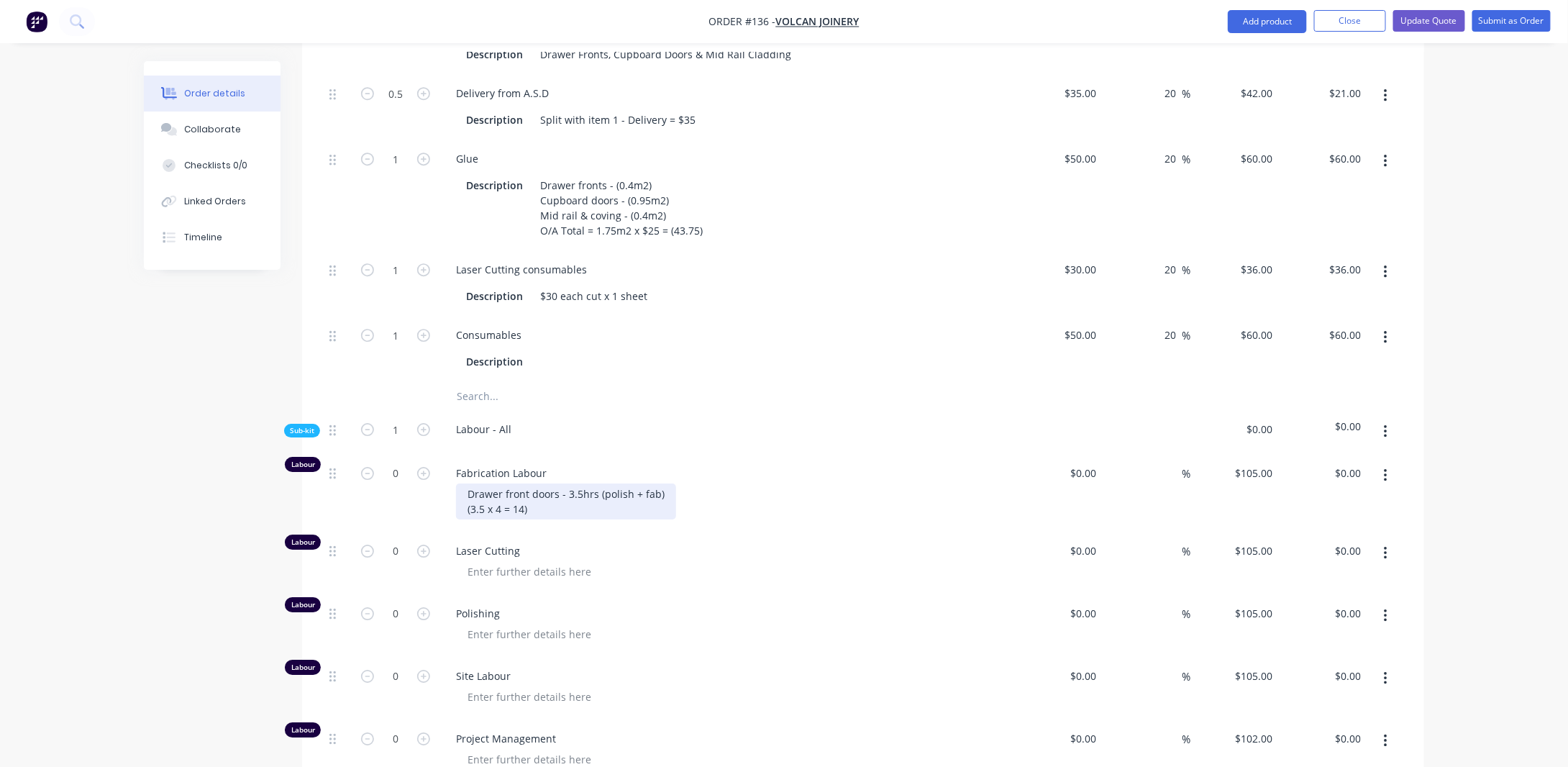
click at [512, 517] on div "Drawer front doors - 3.5hrs (polish + fab) (3.5 x 4 = 14)" at bounding box center [567, 501] width 220 height 36
click at [398, 476] on input "0" at bounding box center [396, 473] width 37 height 21
type input "14"
type input "$1,470.00"
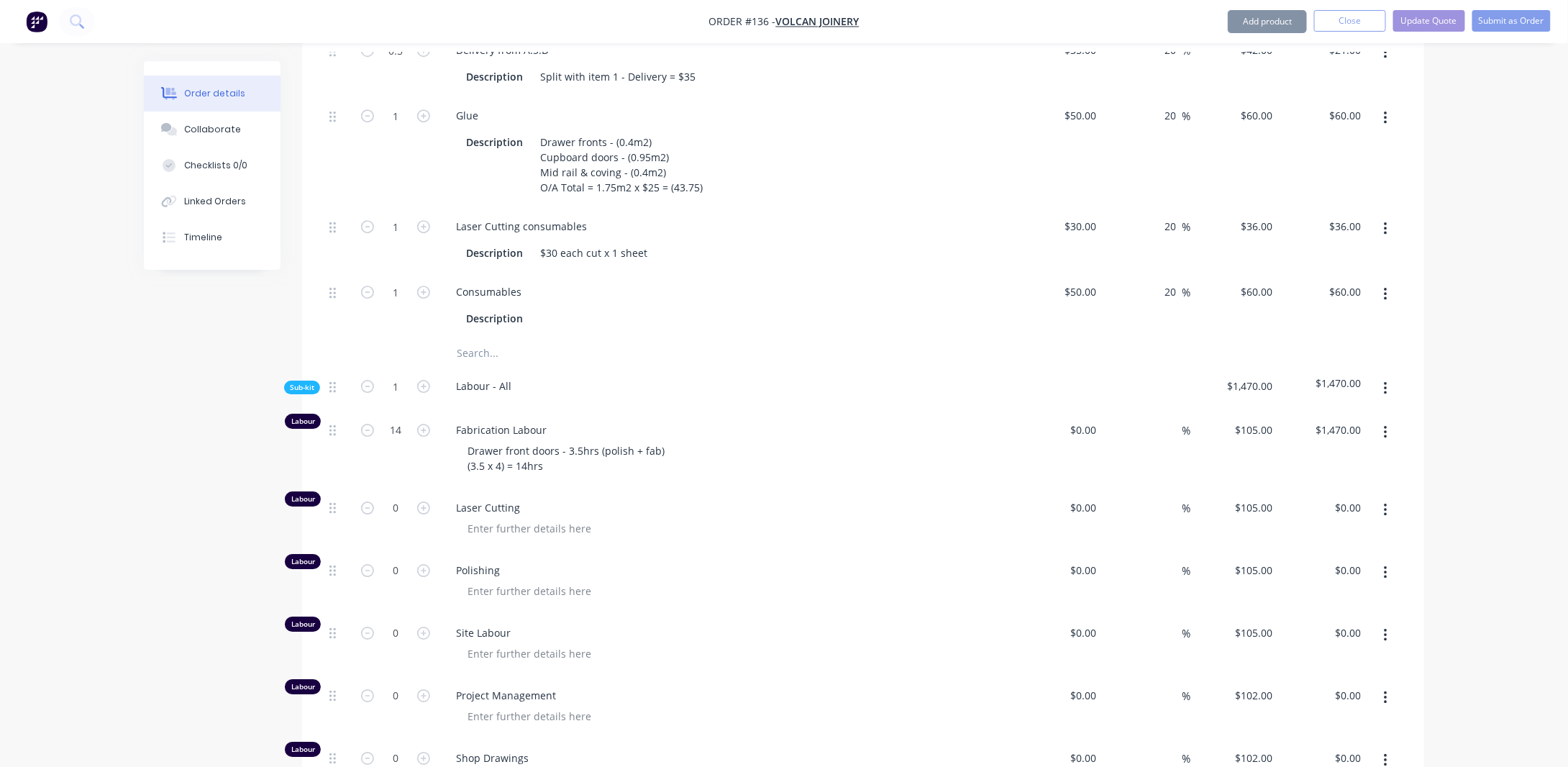
scroll to position [2134, 0]
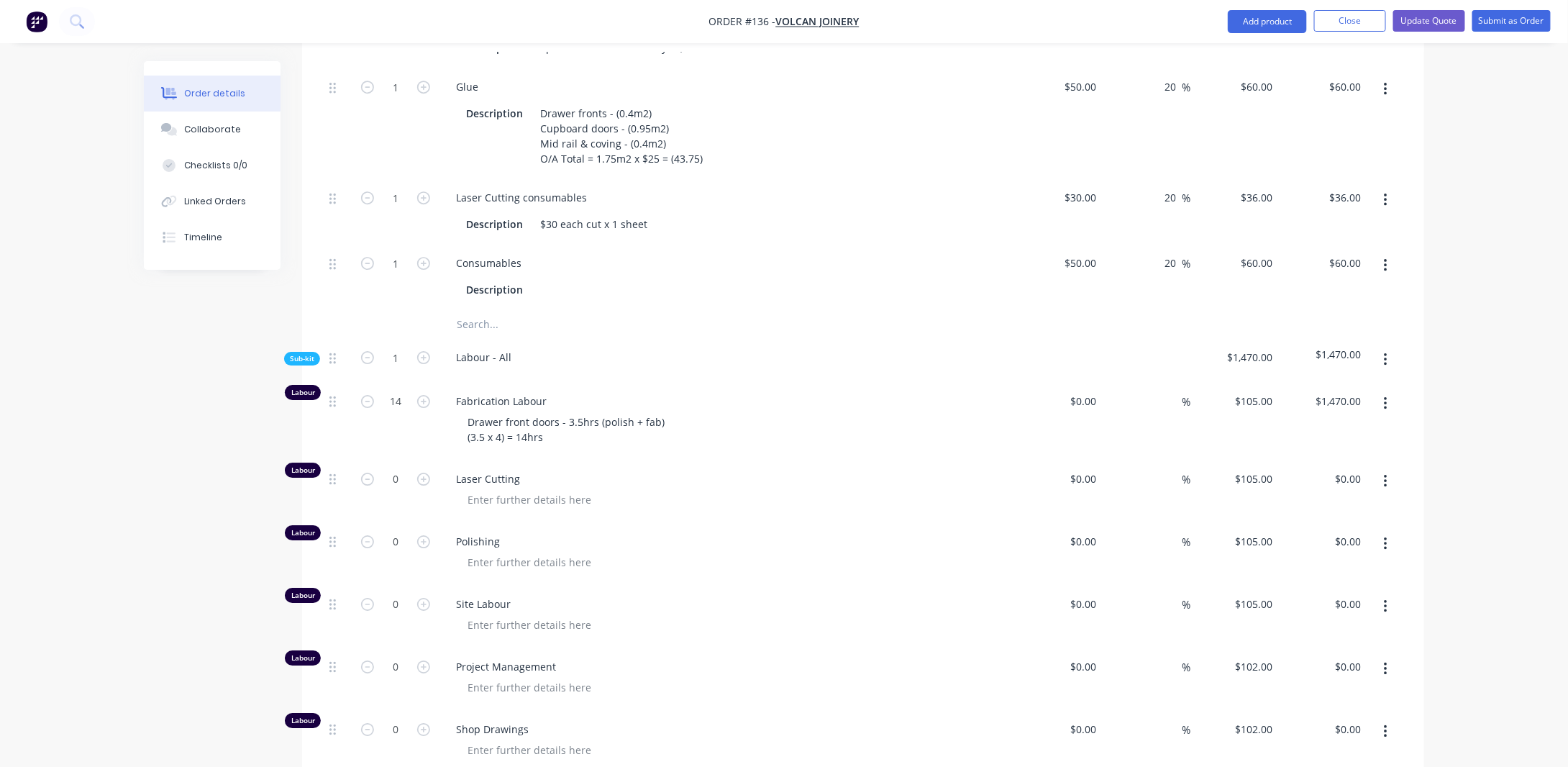
click at [1380, 410] on button "button" at bounding box center [1386, 404] width 34 height 26
click at [1327, 439] on div "Duplicate" at bounding box center [1335, 441] width 111 height 21
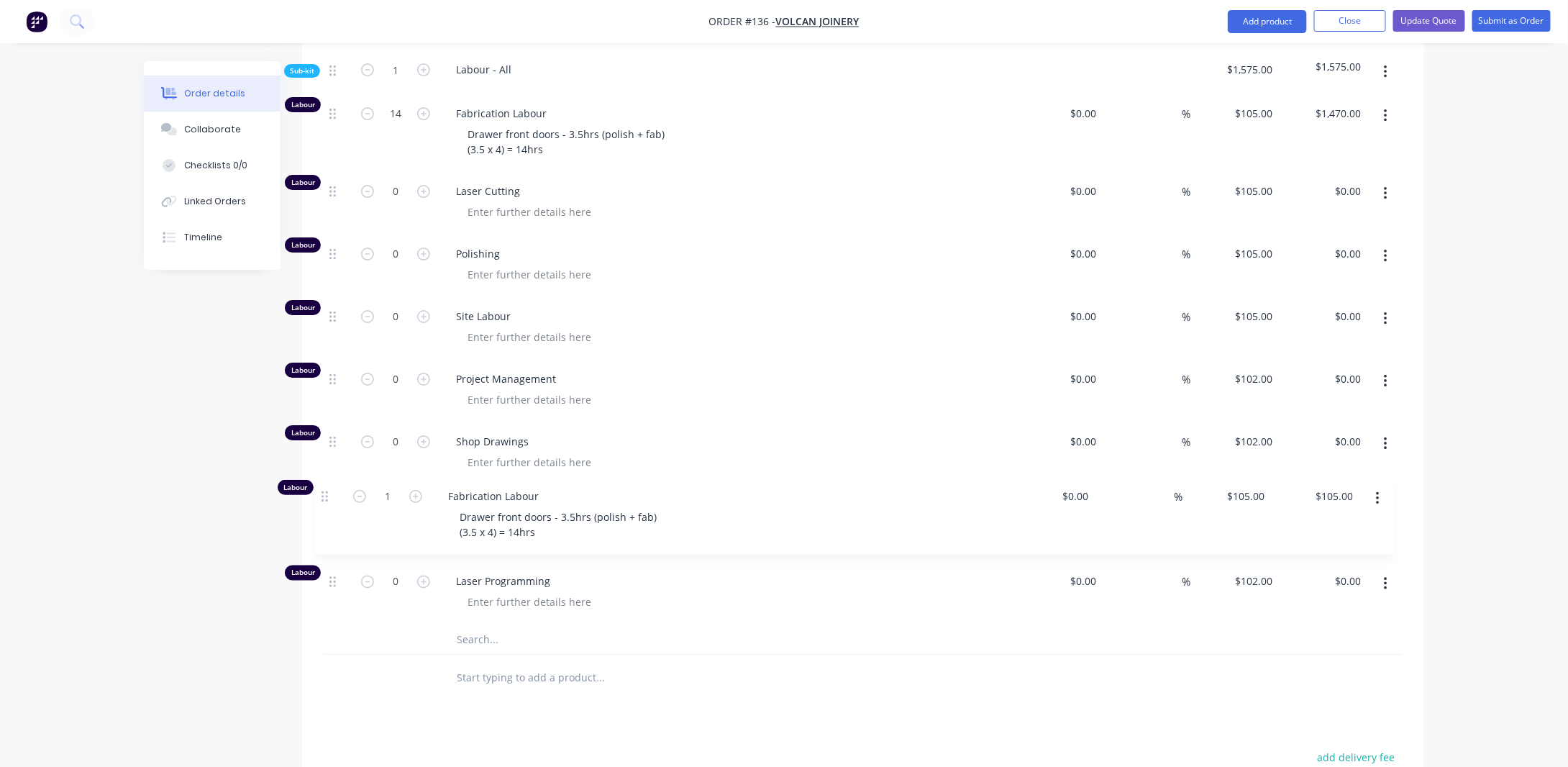
scroll to position [2422, 0]
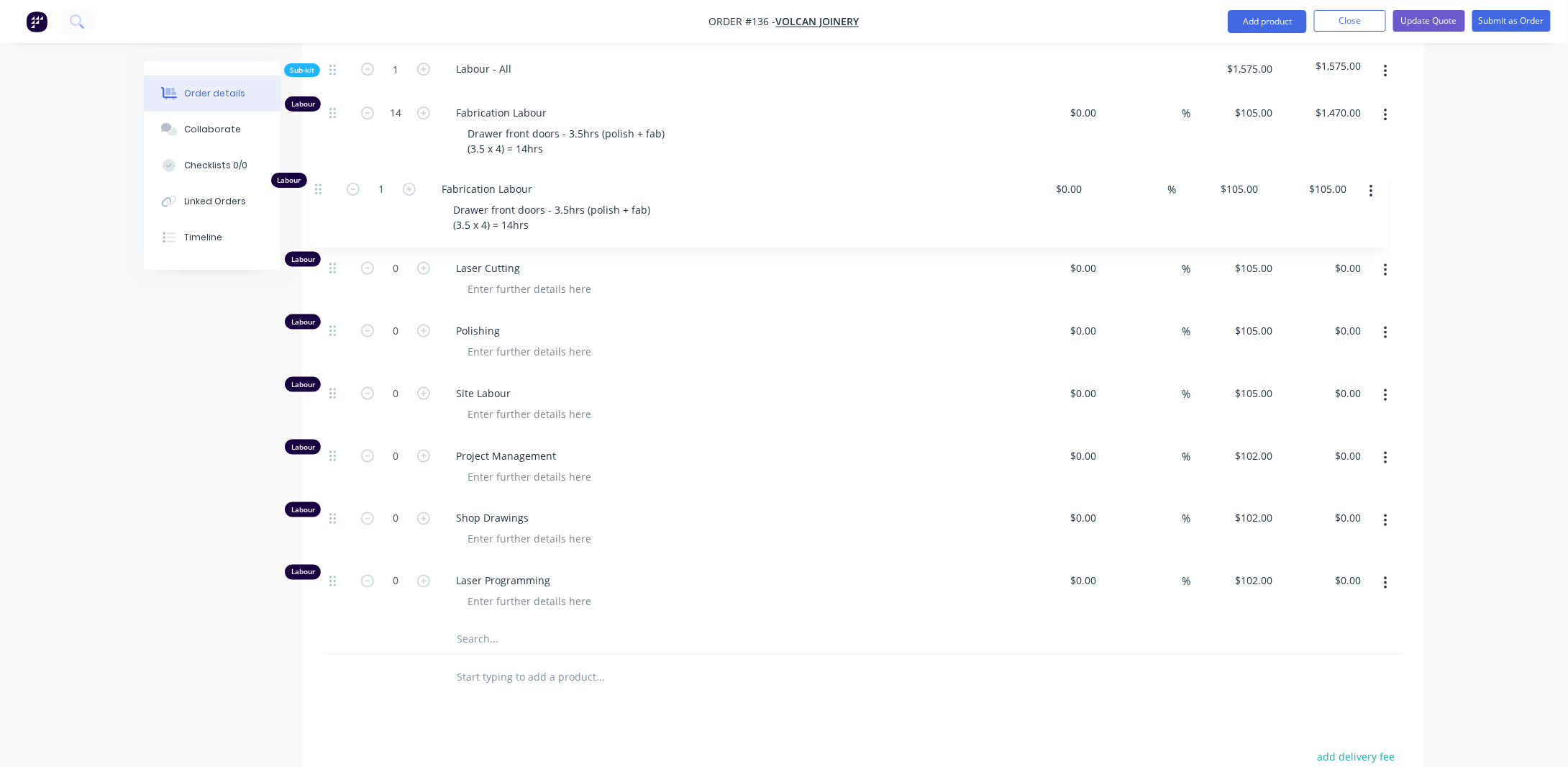
drag, startPoint x: 332, startPoint y: 576, endPoint x: 351, endPoint y: 196, distance: 380.5
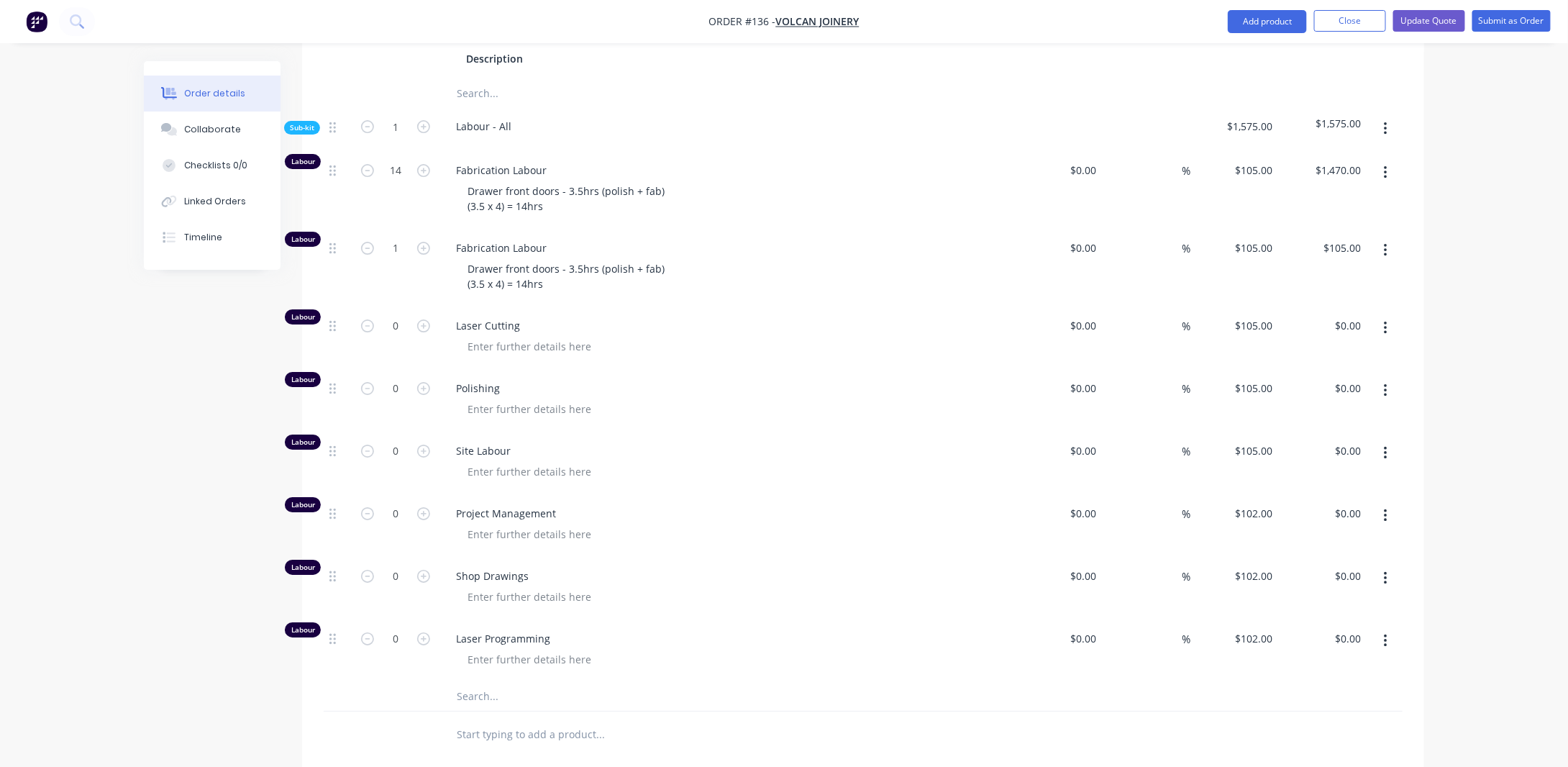
scroll to position [2279, 0]
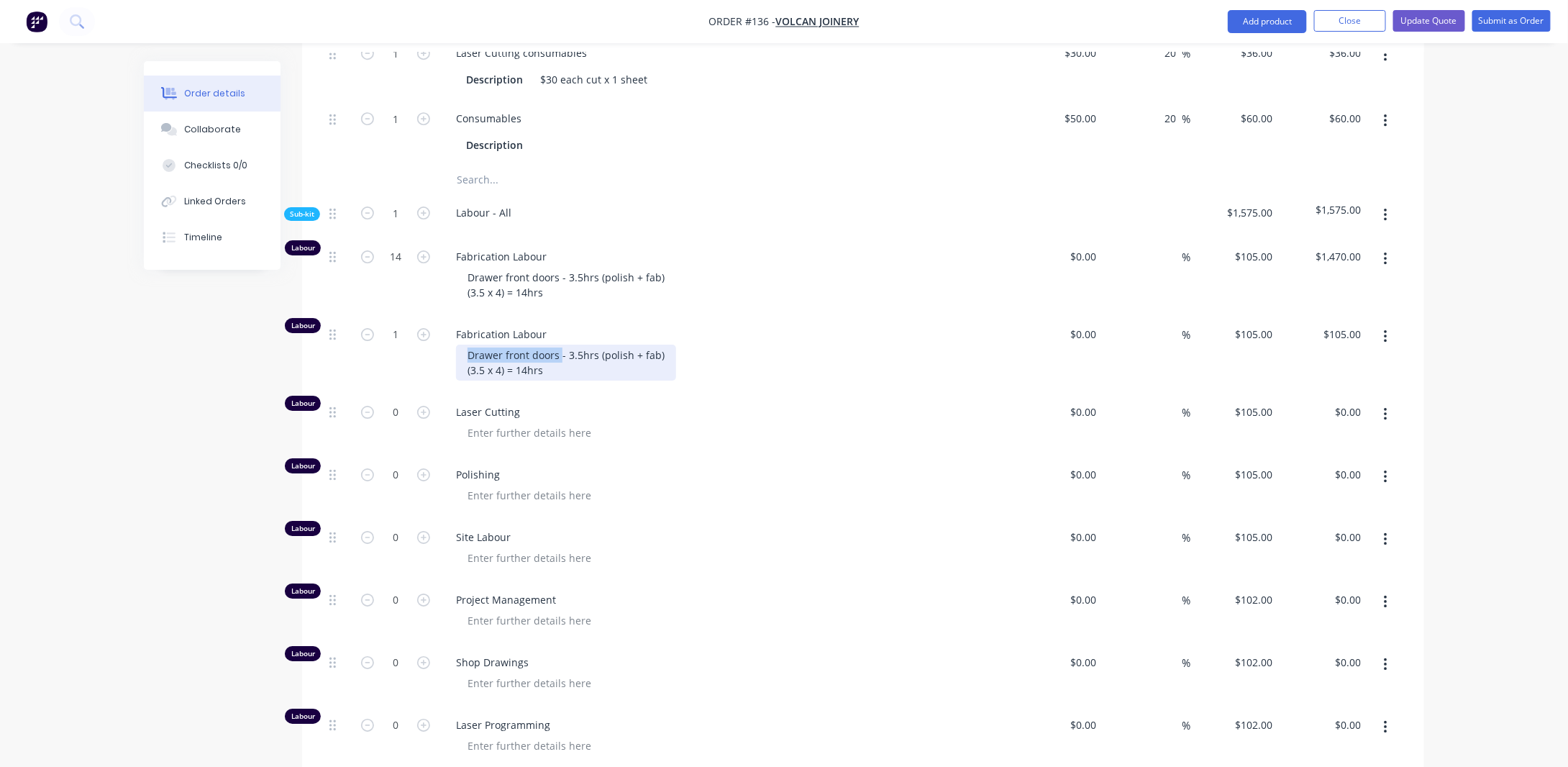
drag, startPoint x: 559, startPoint y: 362, endPoint x: 415, endPoint y: 369, distance: 144.2
click at [415, 369] on div "Labour 1 Fabrication Labour Drawer front doors - 3.5hrs (polish + fab) (3.5 x 4…" at bounding box center [863, 354] width 1079 height 77
click at [596, 378] on div "Cupboard door fronts - 3.5hrs (polish + fab) (3.5 x 4) = 14hrs" at bounding box center [573, 362] width 233 height 36
click at [406, 344] on input "1" at bounding box center [396, 334] width 37 height 21
type input "14"
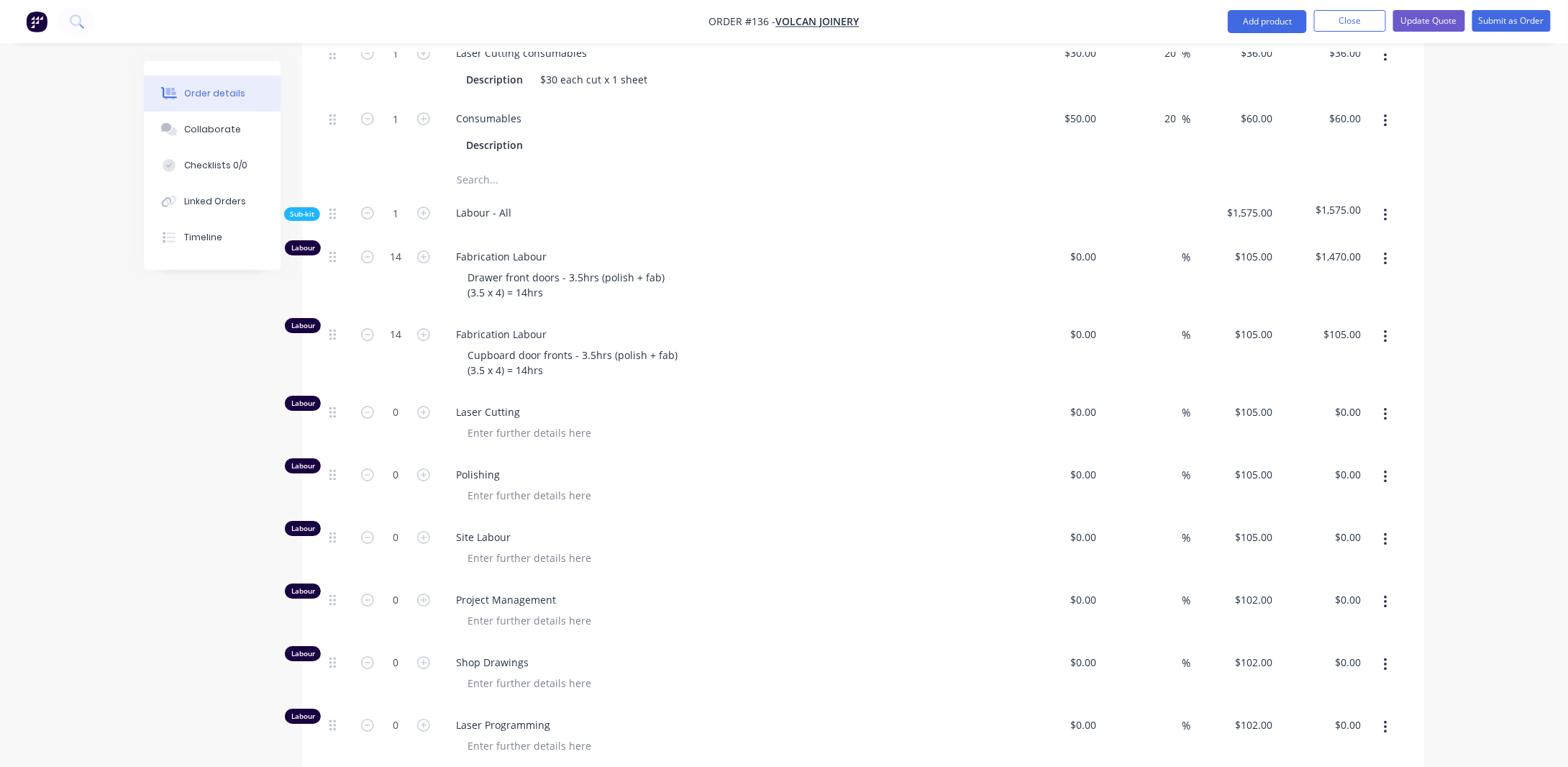
type input "$1,470.00"
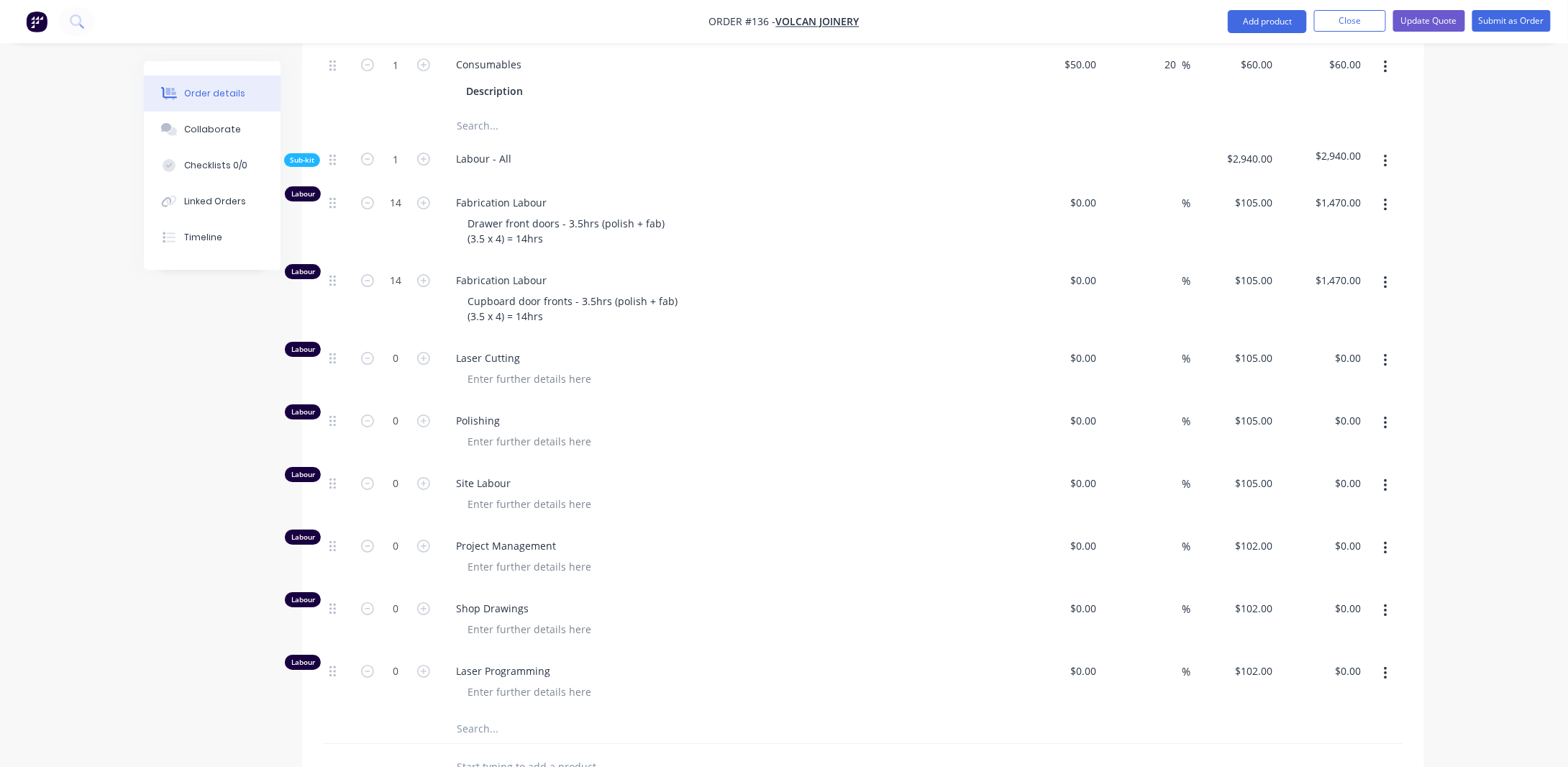
scroll to position [2350, 0]
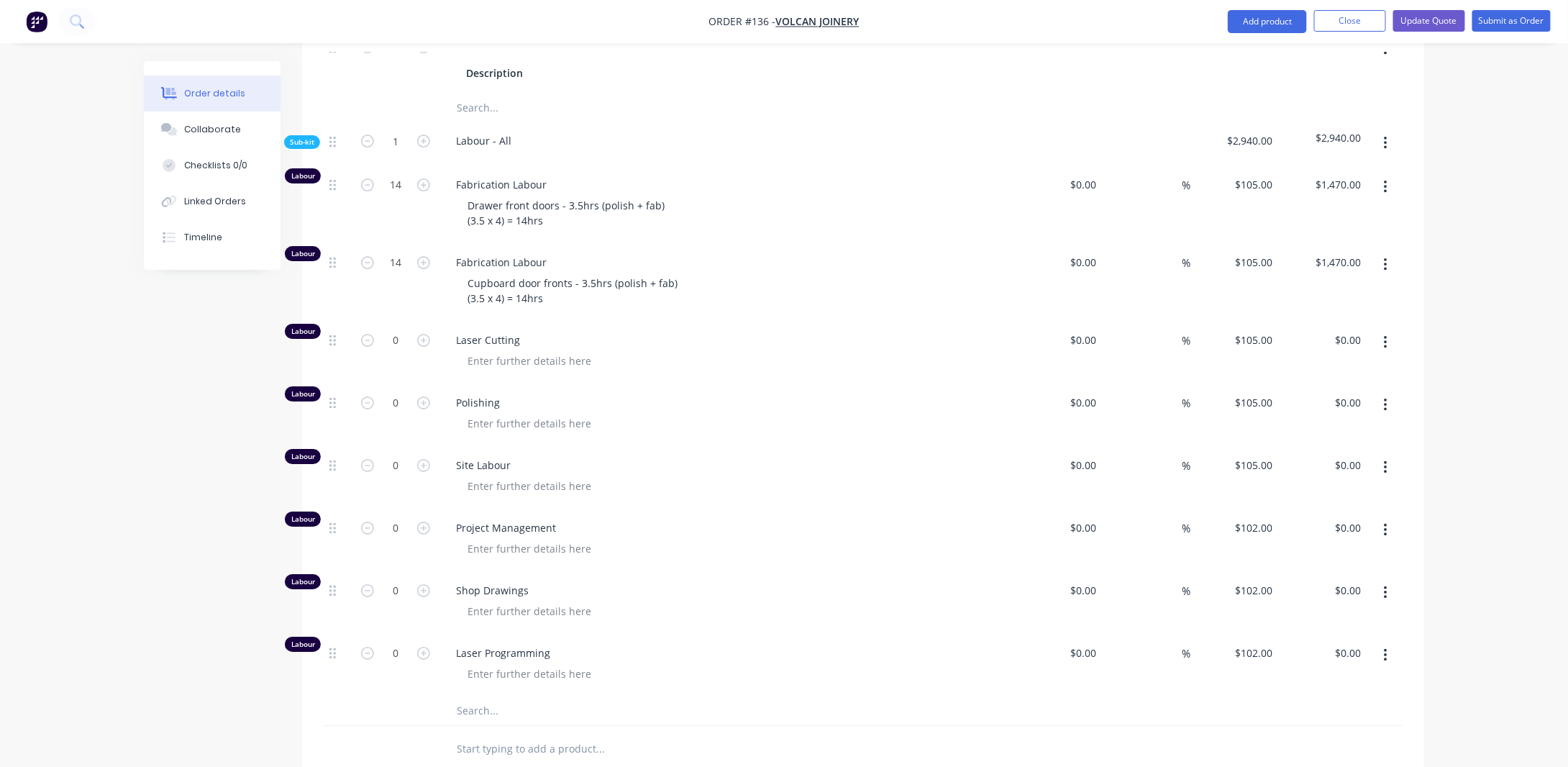
click at [1387, 272] on icon "button" at bounding box center [1385, 265] width 3 height 13
click at [1350, 298] on button "Duplicate" at bounding box center [1335, 302] width 136 height 29
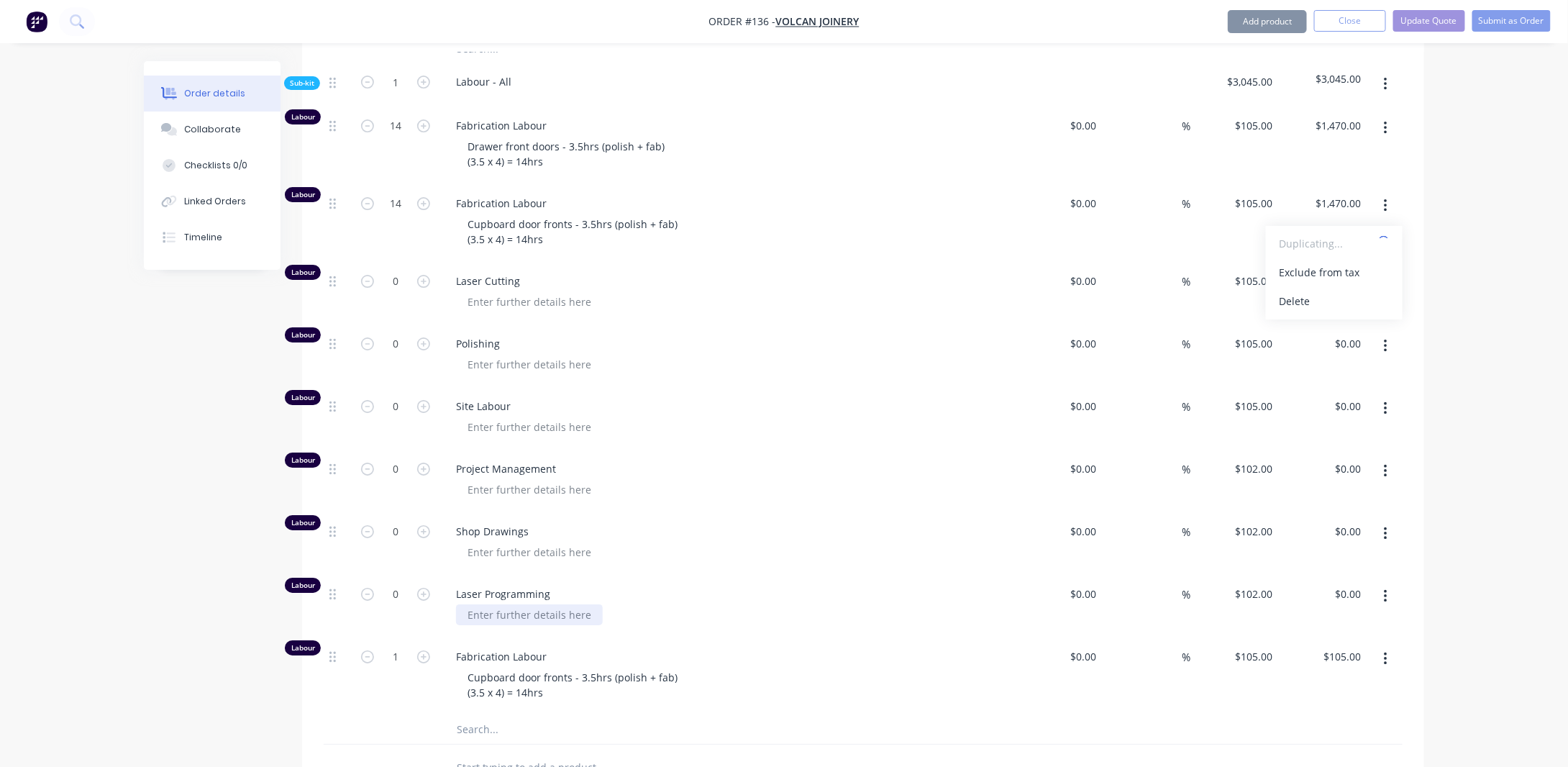
scroll to position [2494, 0]
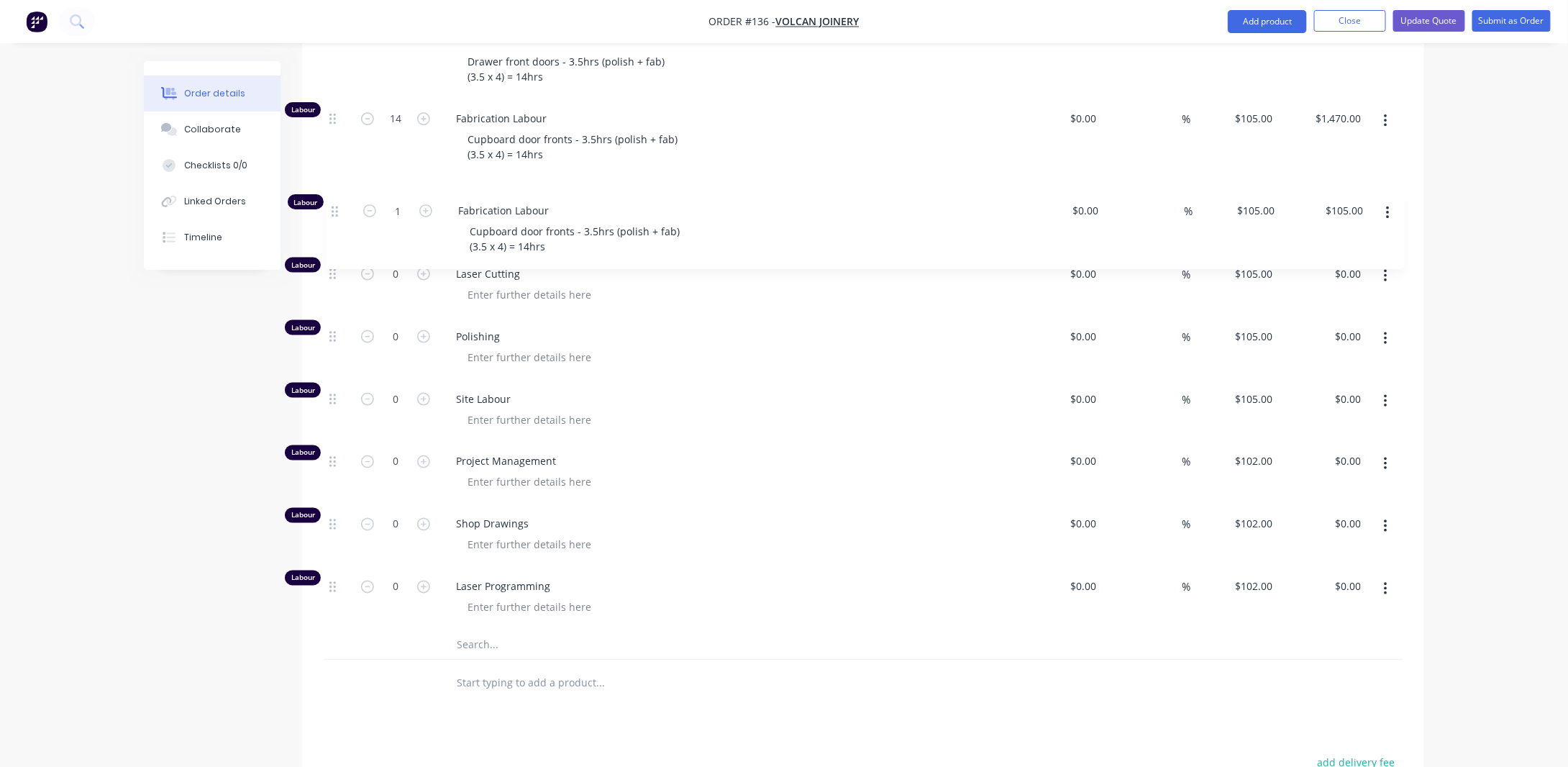
drag, startPoint x: 332, startPoint y: 578, endPoint x: 336, endPoint y: 204, distance: 374.0
click at [336, 204] on div "Labour 14 Fabrication Labour Drawer front doors - 3.5hrs (polish + fab) (3.5 x …" at bounding box center [863, 326] width 1079 height 608
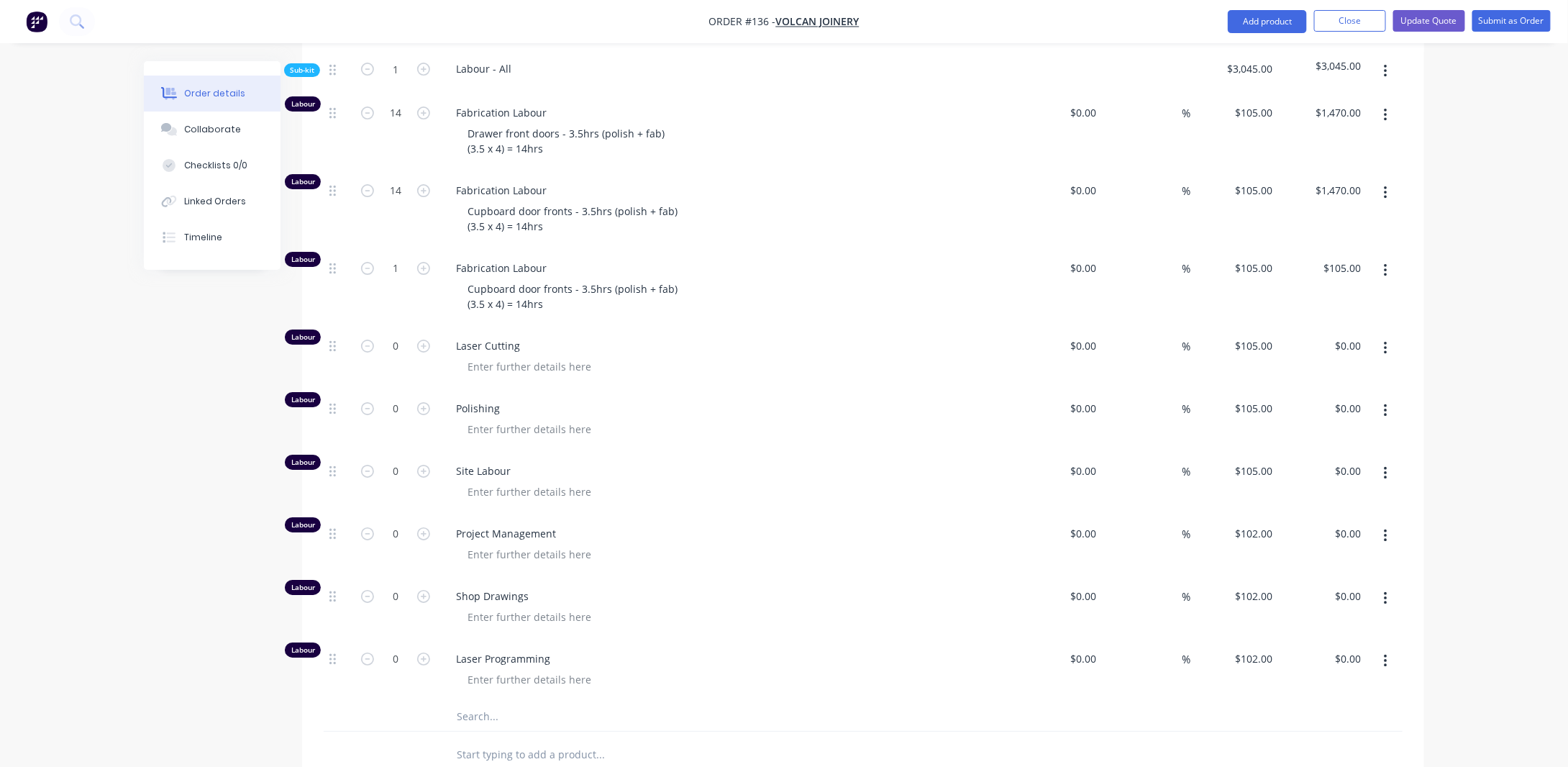
scroll to position [2350, 0]
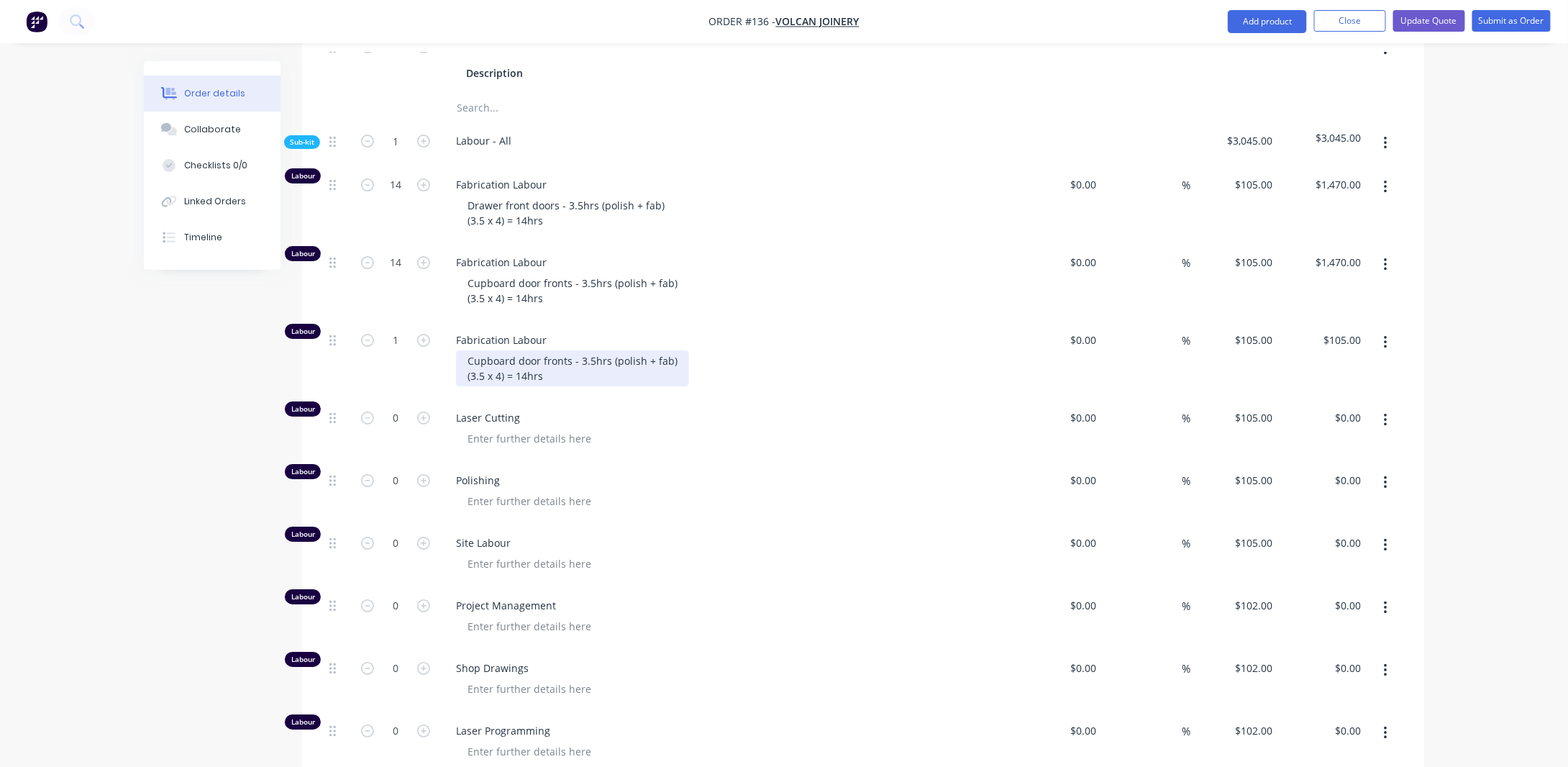
click at [513, 369] on div "Cupboard door fronts - 3.5hrs (polish + fab) (3.5 x 4) = 14hrs" at bounding box center [573, 368] width 233 height 36
drag, startPoint x: 553, startPoint y: 384, endPoint x: 413, endPoint y: 351, distance: 143.8
click at [413, 351] on div "Labour 1 Fabrication Labour Cupboard door fronts - 3.5hrs (polish + fab) (3.5 x…" at bounding box center [863, 359] width 1079 height 77
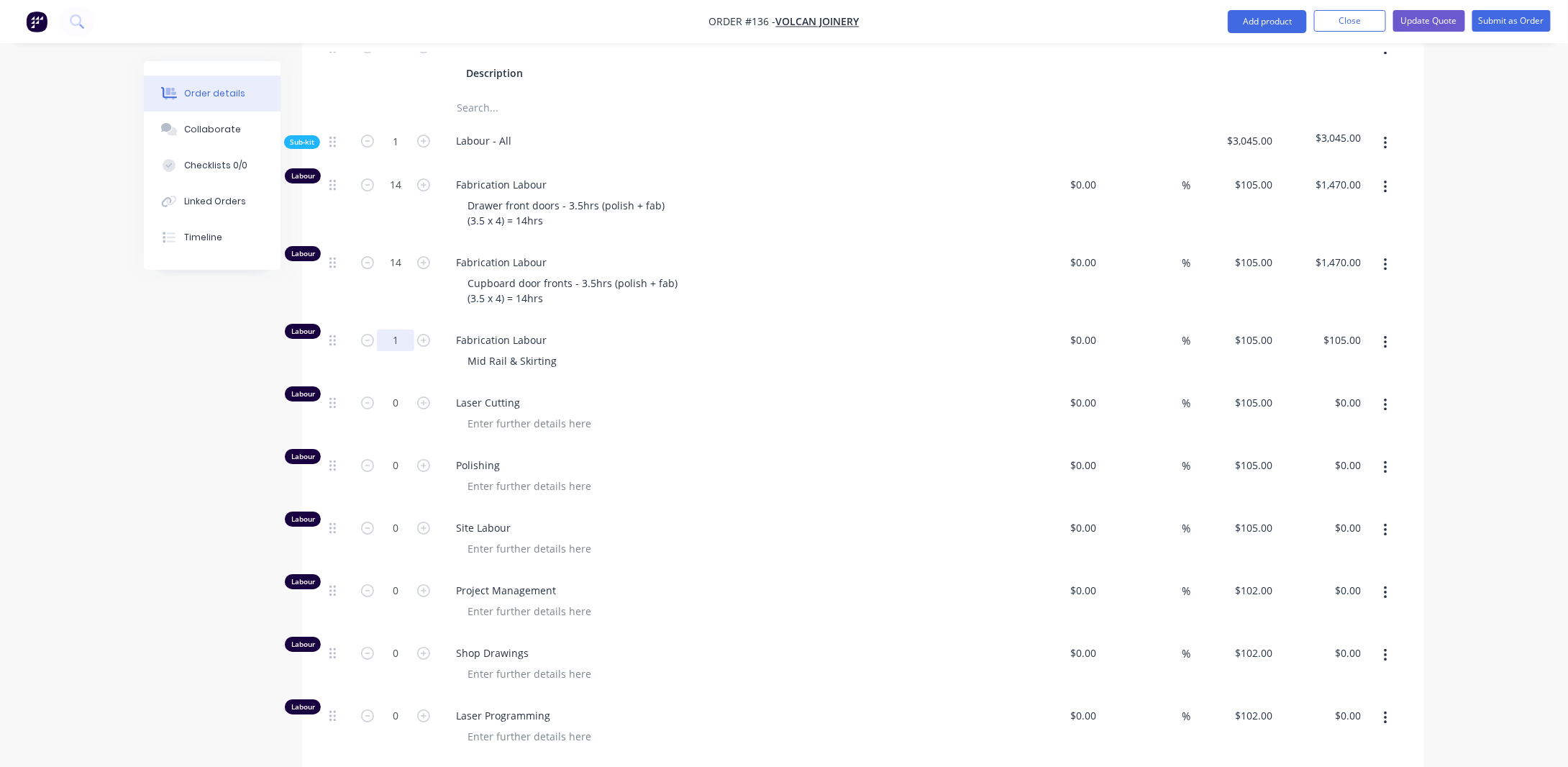
drag, startPoint x: 407, startPoint y: 350, endPoint x: 426, endPoint y: 338, distance: 22.5
click at [407, 350] on input "1" at bounding box center [396, 340] width 37 height 21
type input "2.5"
type input "$262.50"
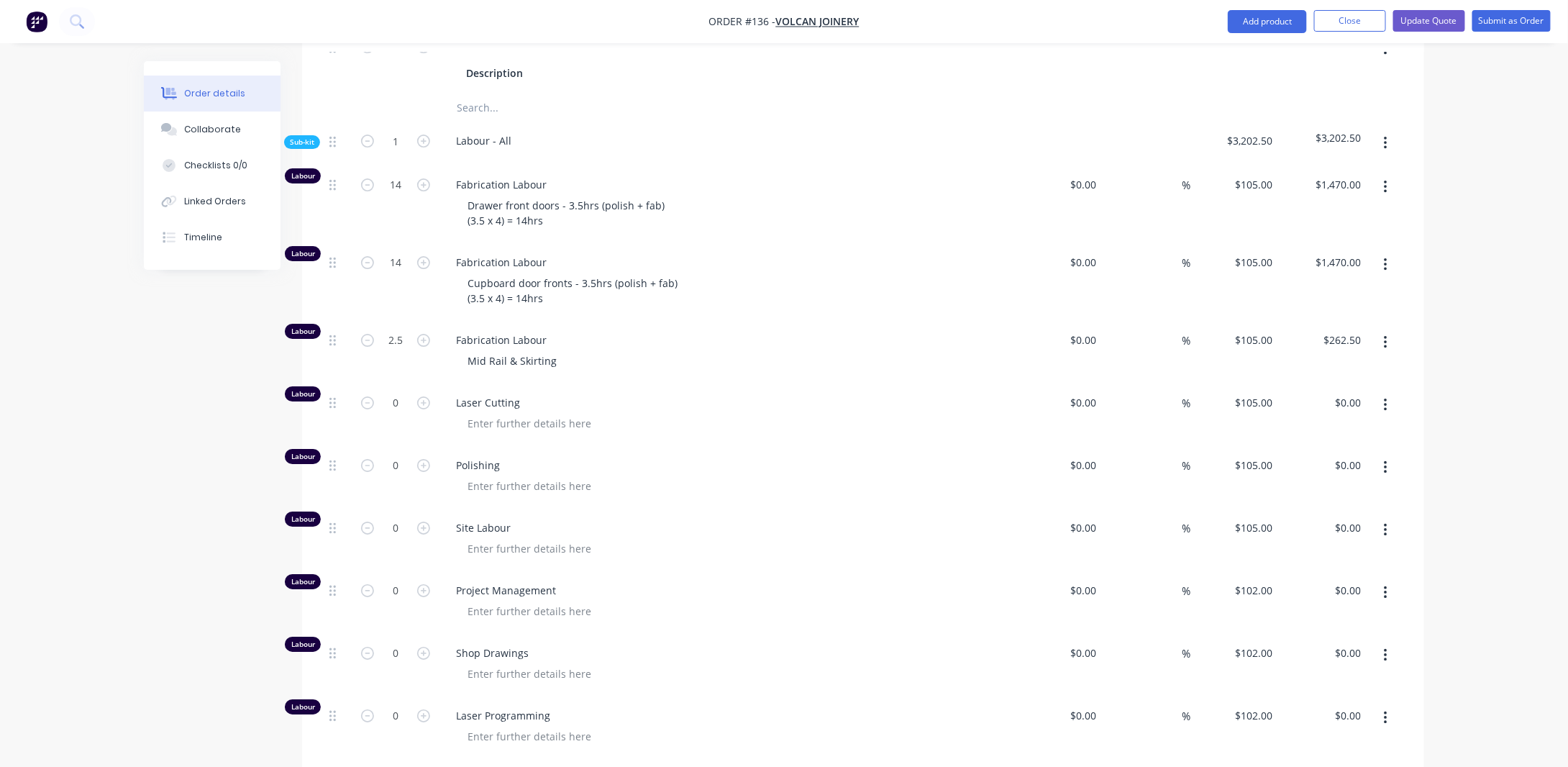
click at [403, 413] on input "0" at bounding box center [396, 402] width 37 height 21
type input "1"
type input "$105.00"
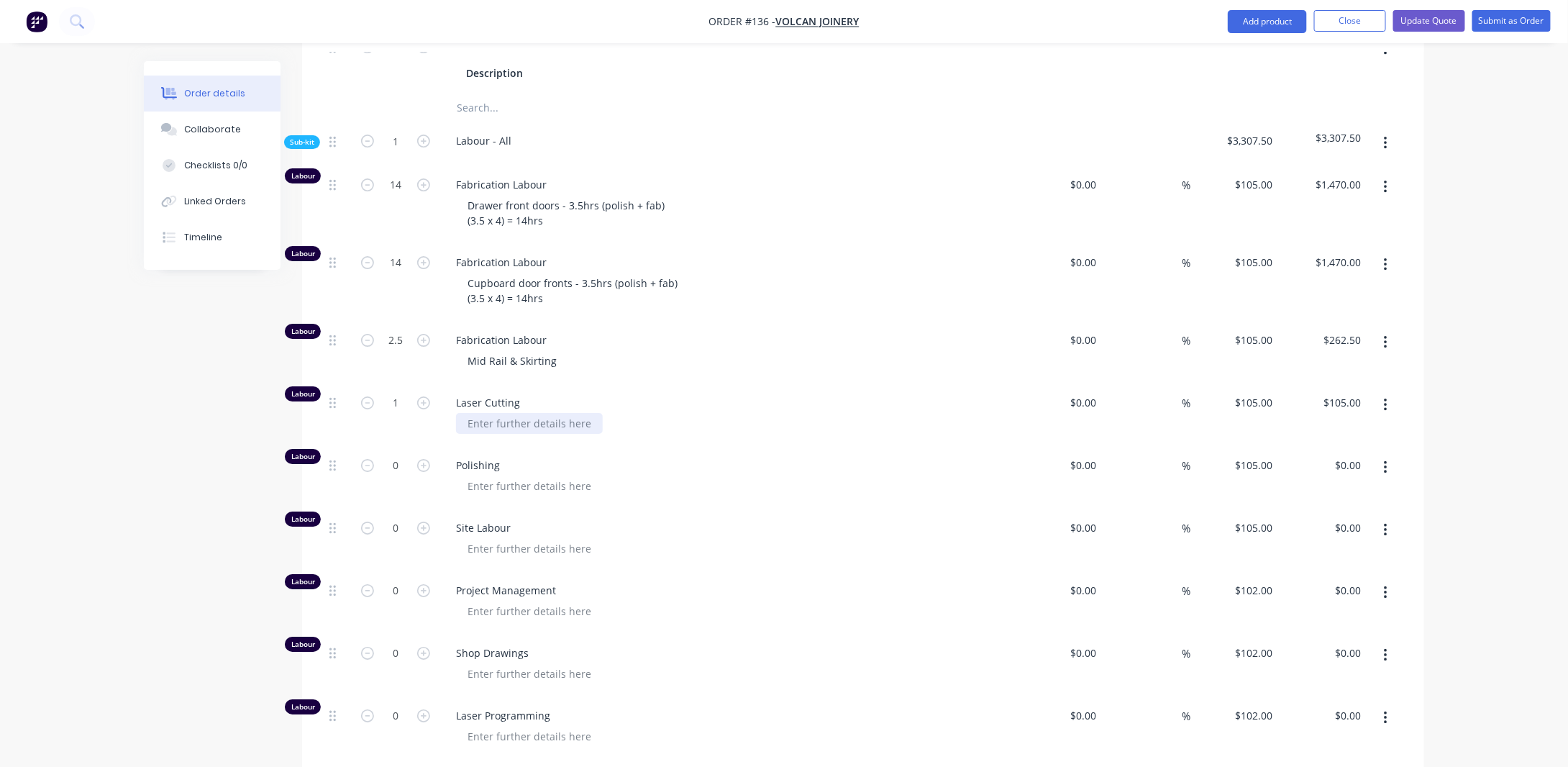
click at [532, 432] on div at bounding box center [529, 423] width 147 height 21
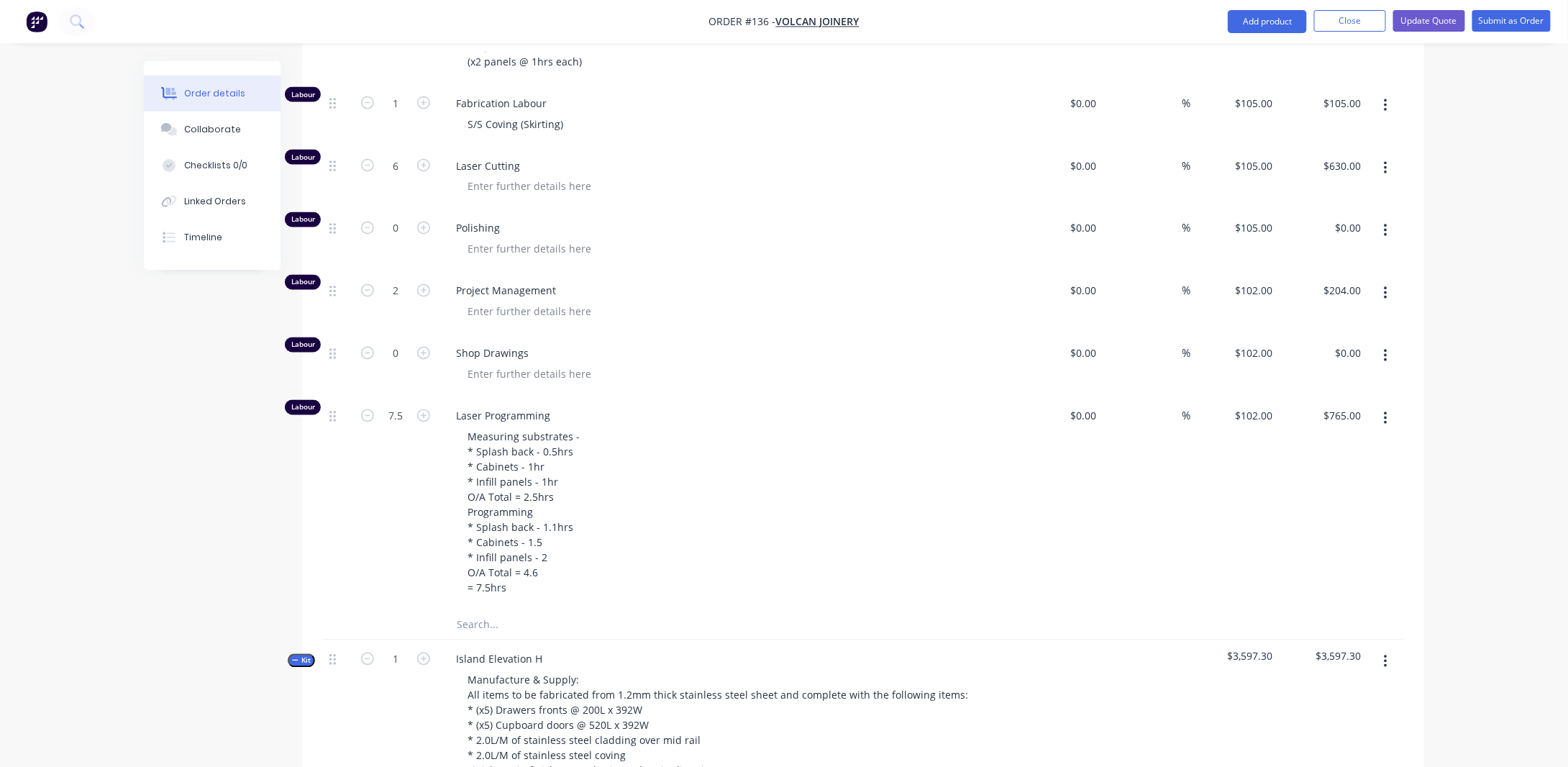
scroll to position [1056, 0]
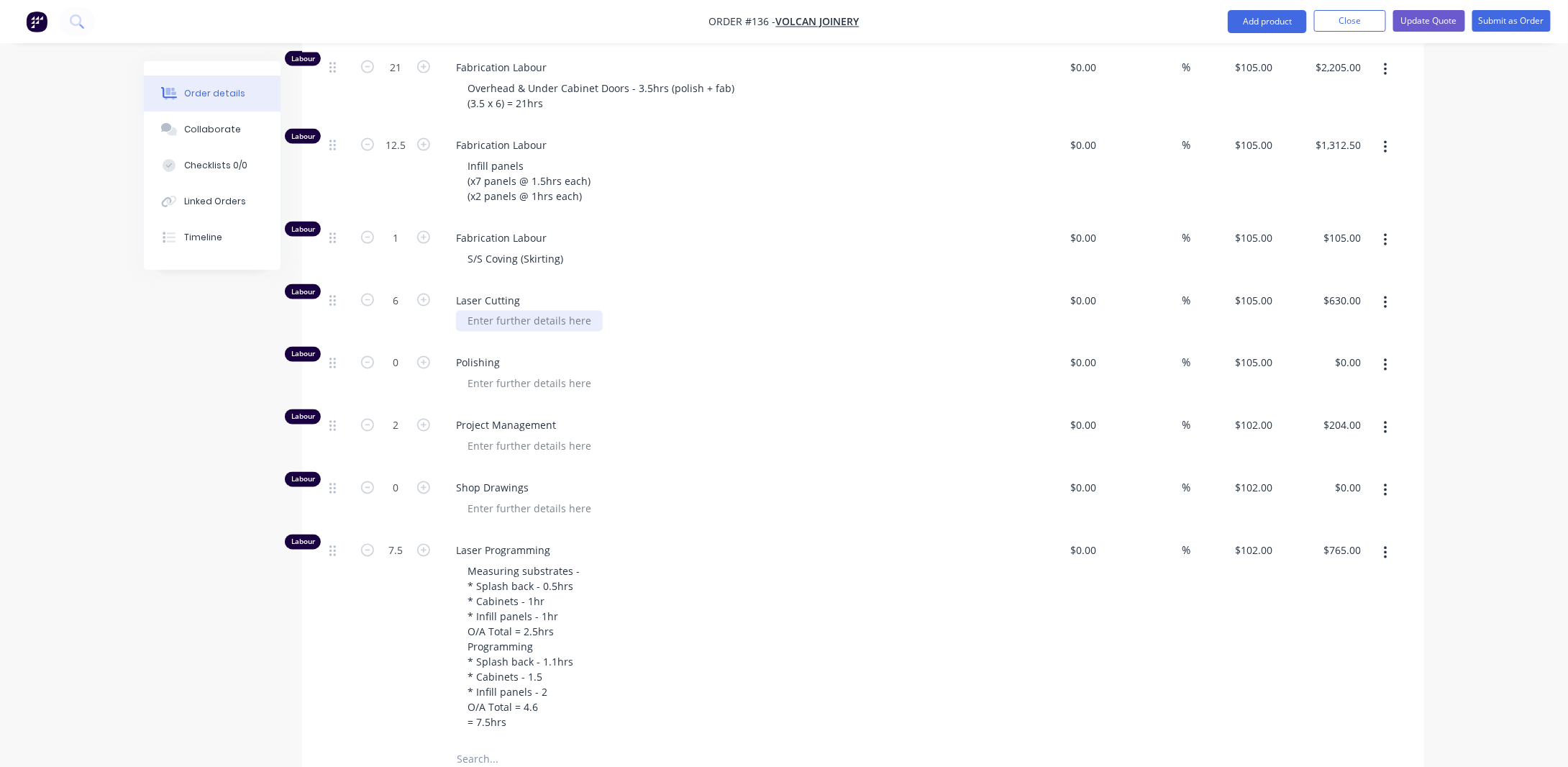
click at [493, 331] on div at bounding box center [529, 321] width 147 height 21
click at [196, 394] on div "Created by [PERSON_NAME] Created [DATE] Required [DATE] Assigned to Add team me…" at bounding box center [784, 751] width 1281 height 3492
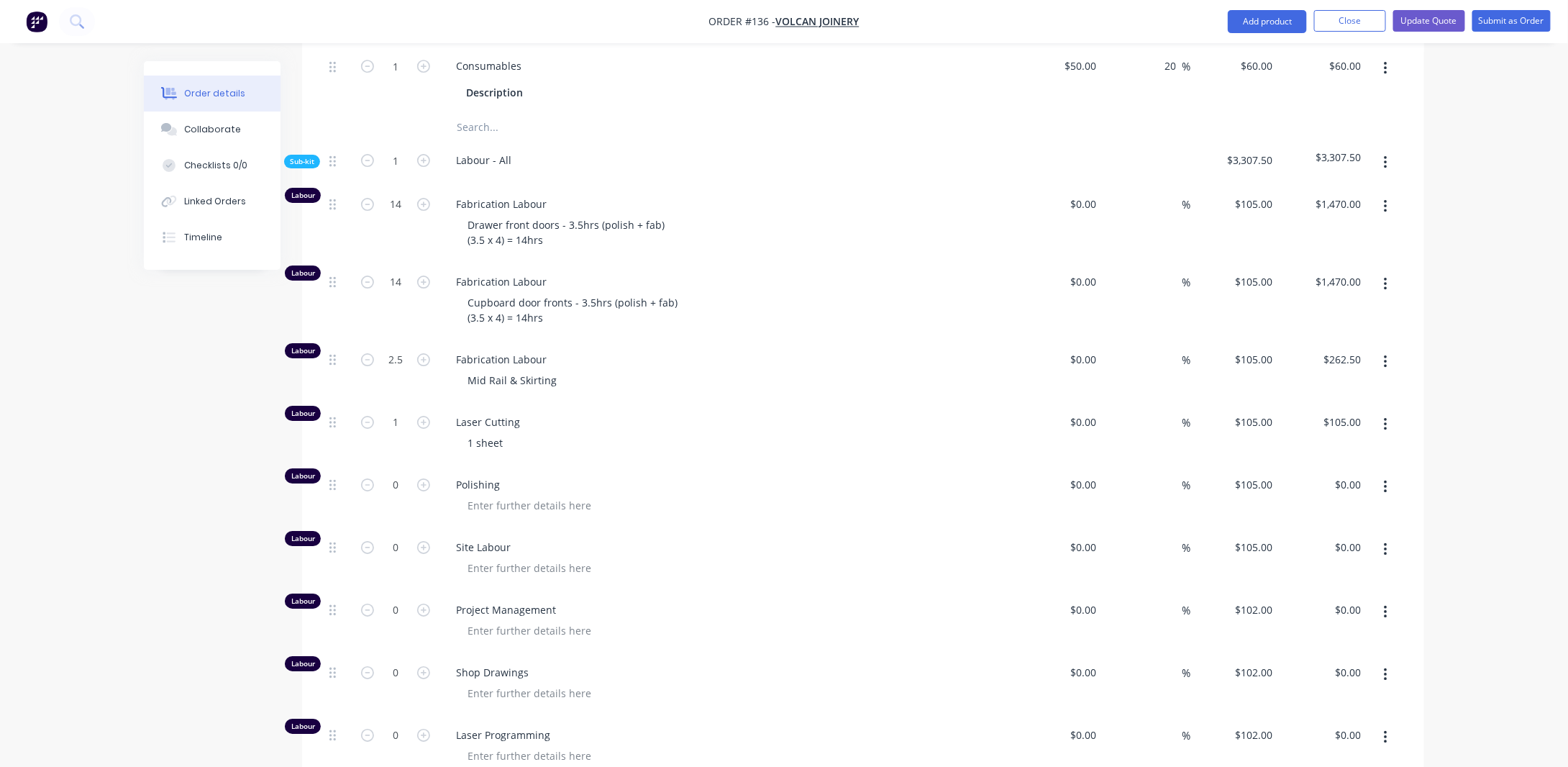
scroll to position [2350, 0]
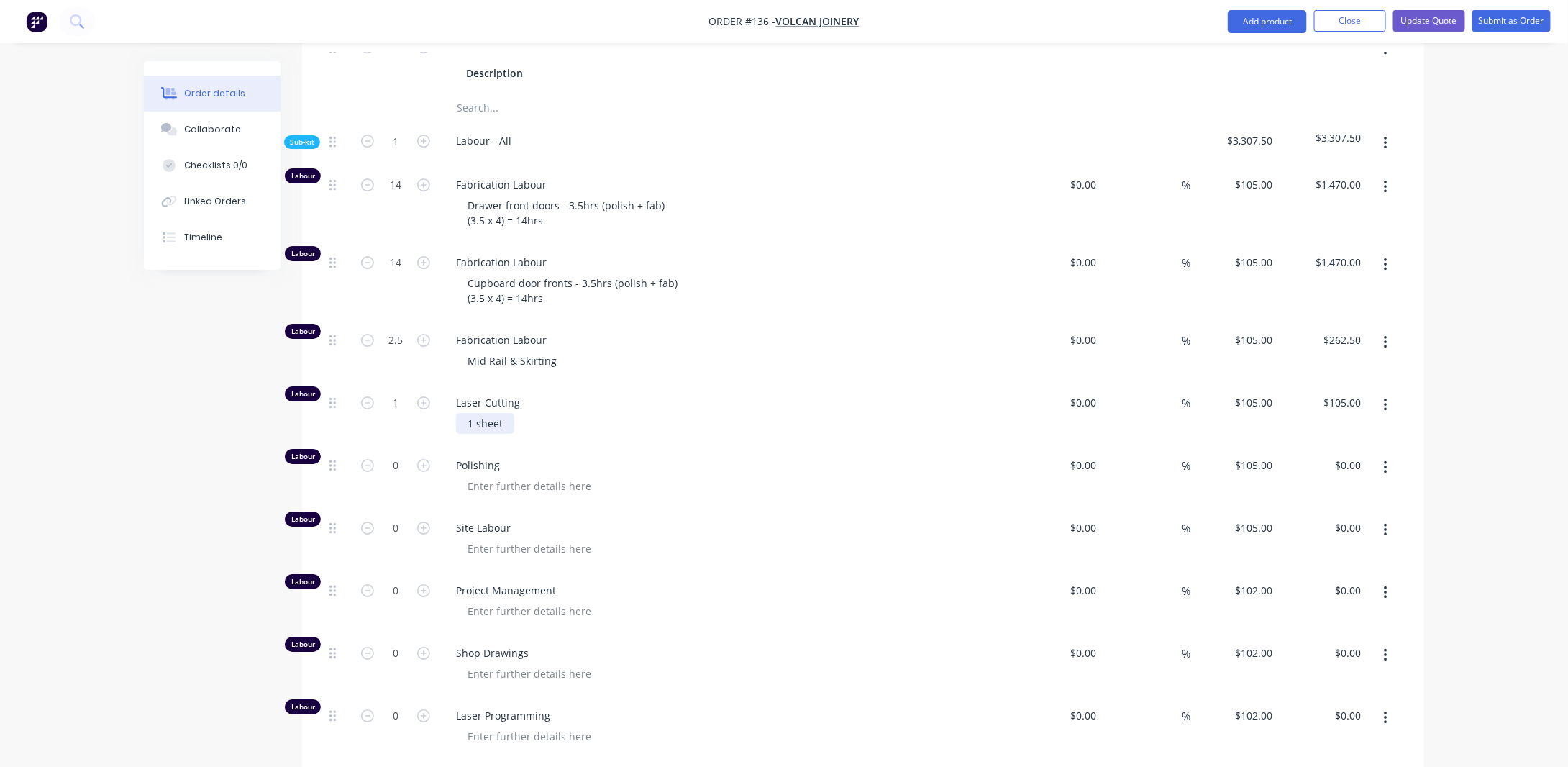
click at [504, 434] on div "1 sheet" at bounding box center [485, 423] width 58 height 21
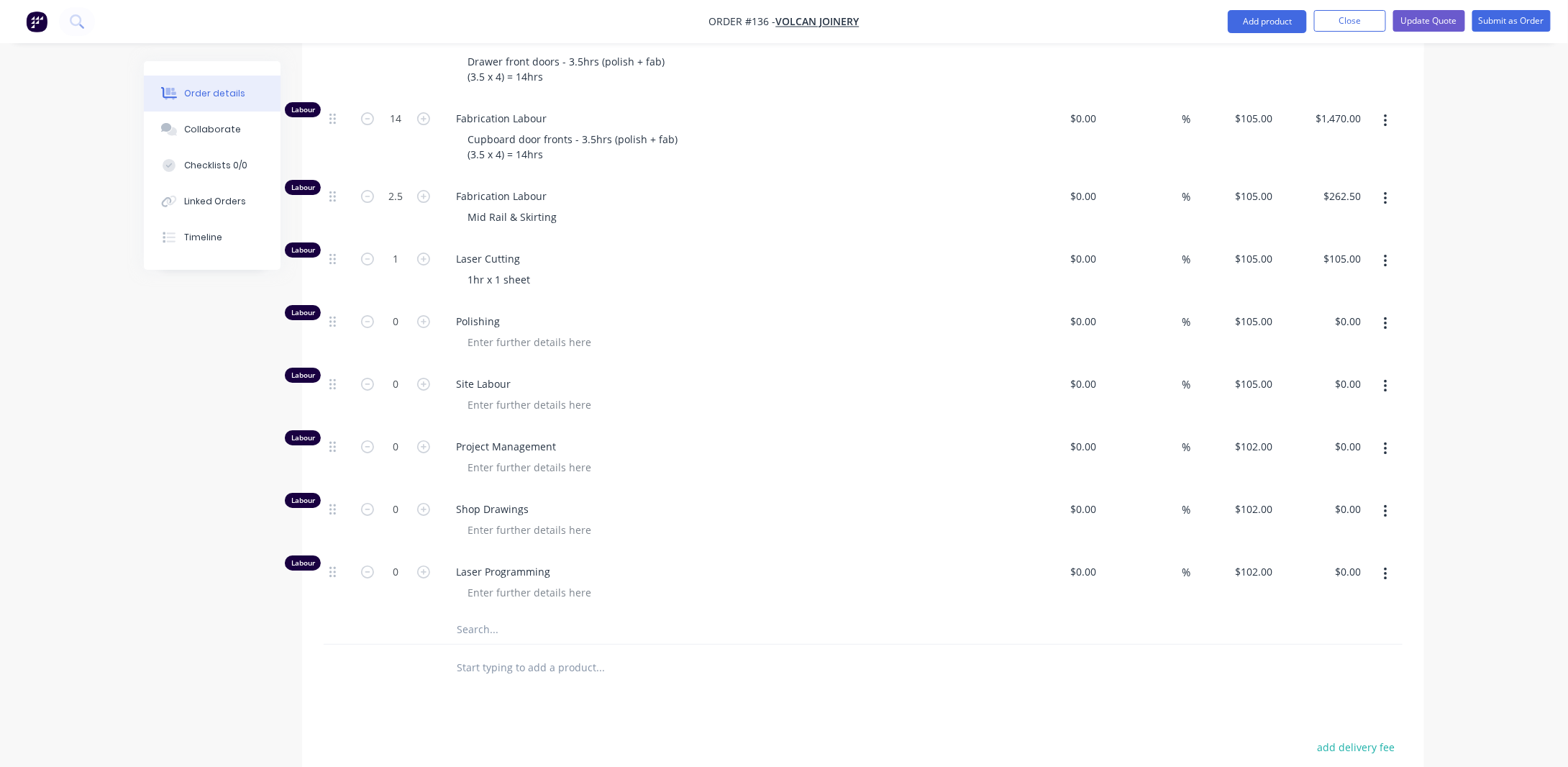
scroll to position [2494, 0]
click at [1386, 388] on icon "button" at bounding box center [1385, 386] width 3 height 13
click at [1346, 479] on div "Delete" at bounding box center [1335, 481] width 111 height 21
click at [410, 395] on input "0" at bounding box center [396, 384] width 37 height 21
type input "2"
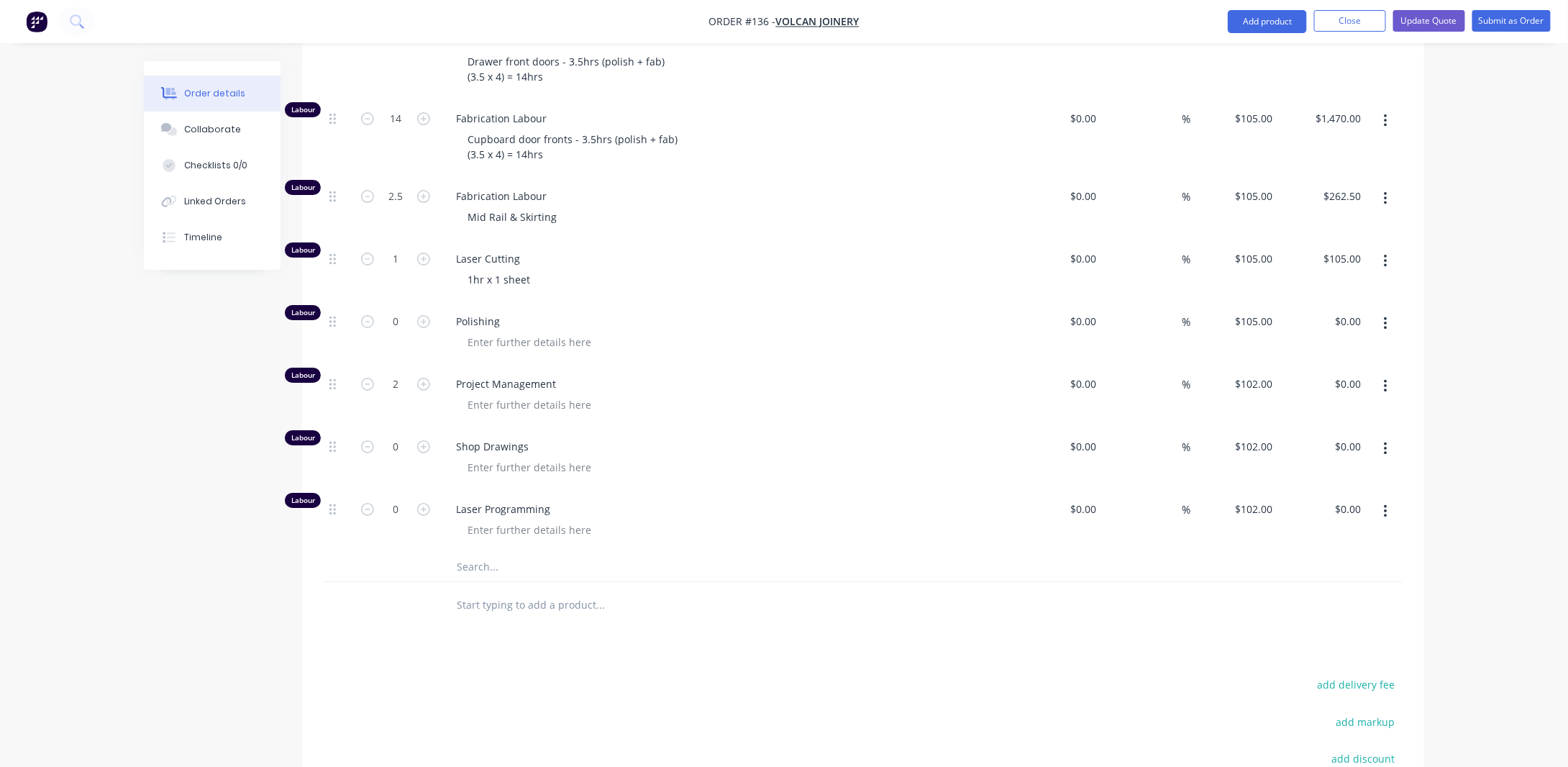
type input "$204.00"
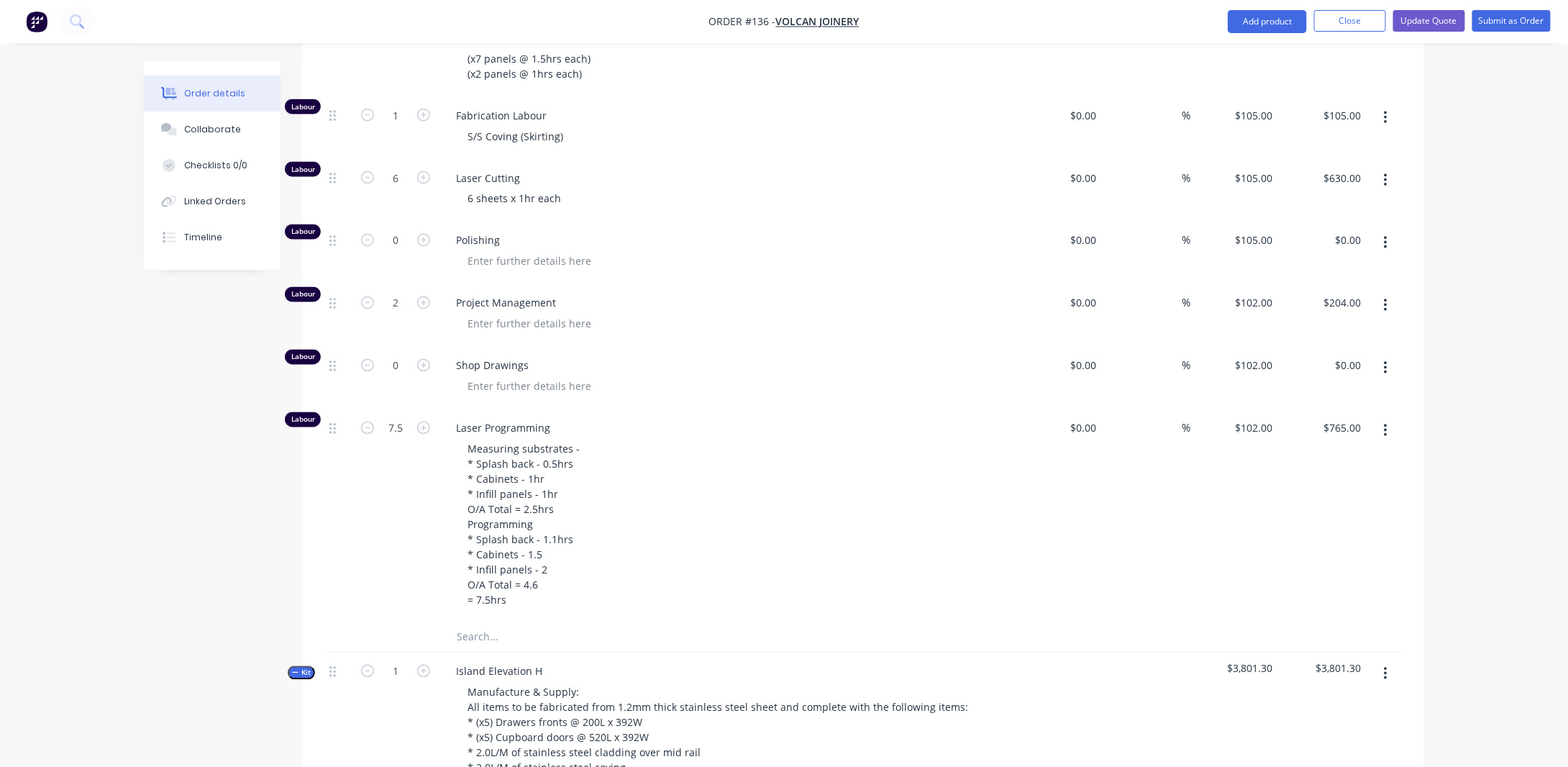
scroll to position [1128, 0]
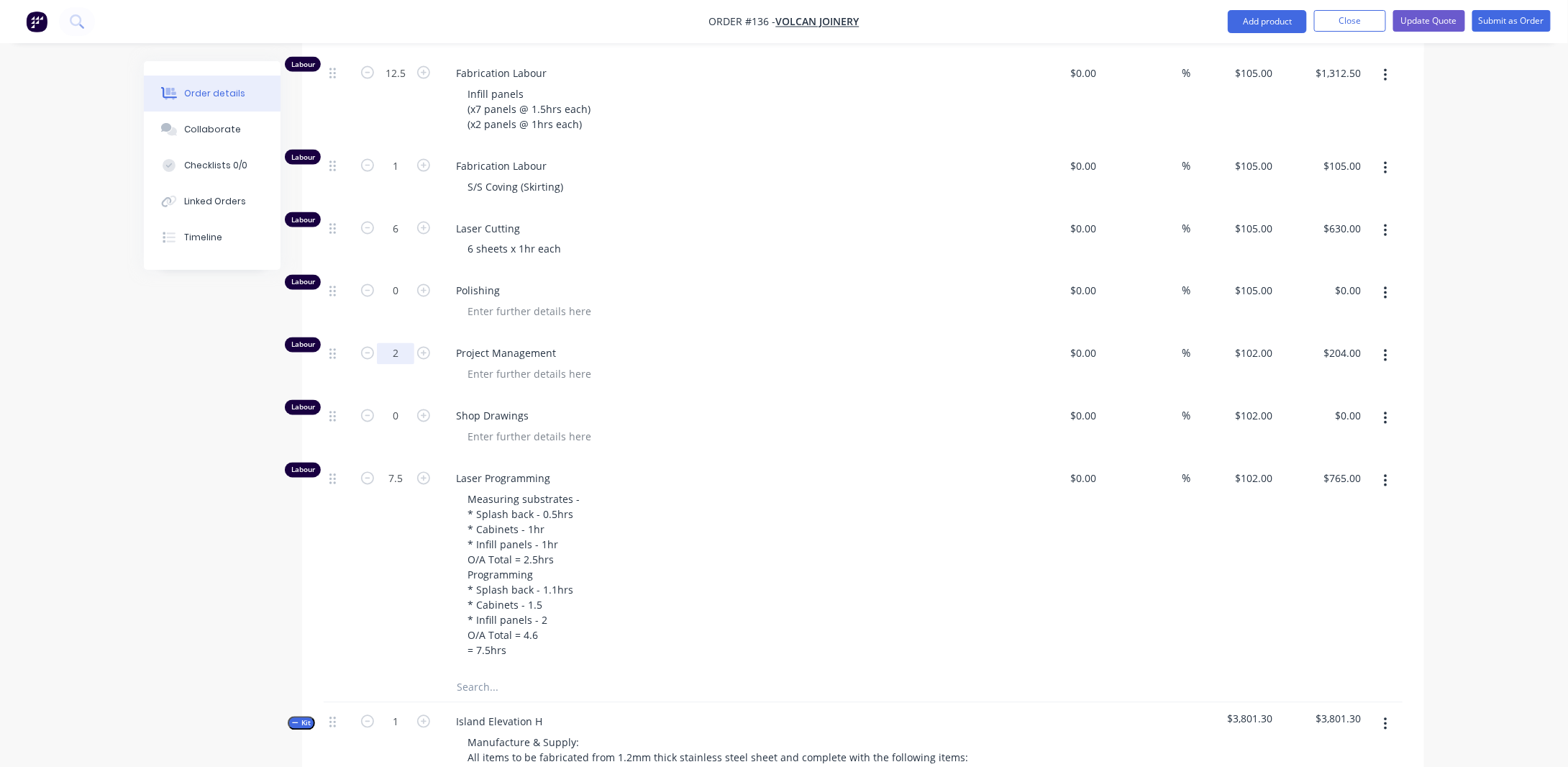
click at [403, 365] on input "2" at bounding box center [396, 354] width 37 height 21
type input "3"
type input "$306.00"
click at [135, 469] on div "Order details Collaborate Checklists 0/0 Linked Orders Timeline Order details C…" at bounding box center [784, 648] width 1309 height 3429
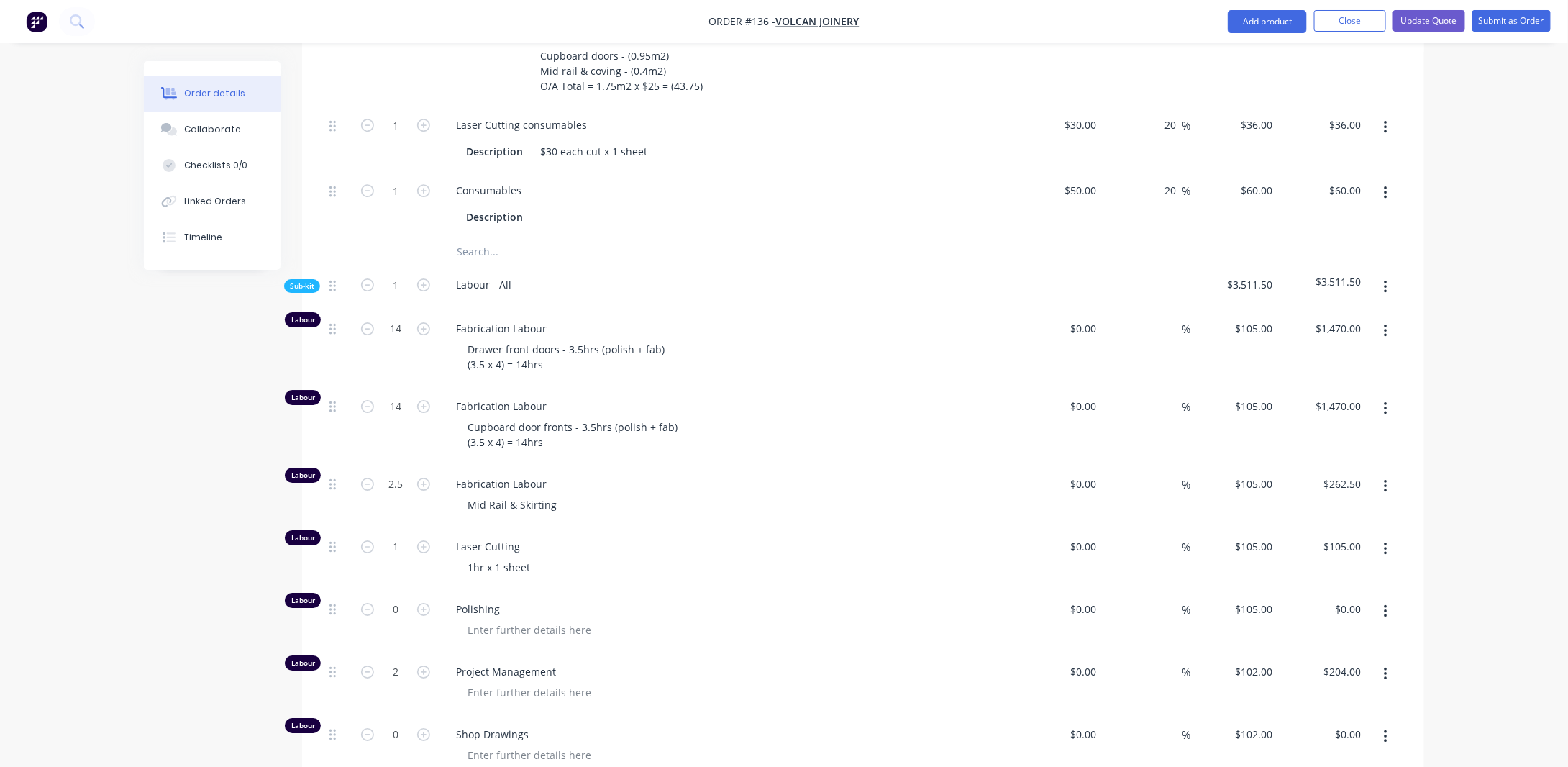
scroll to position [2494, 0]
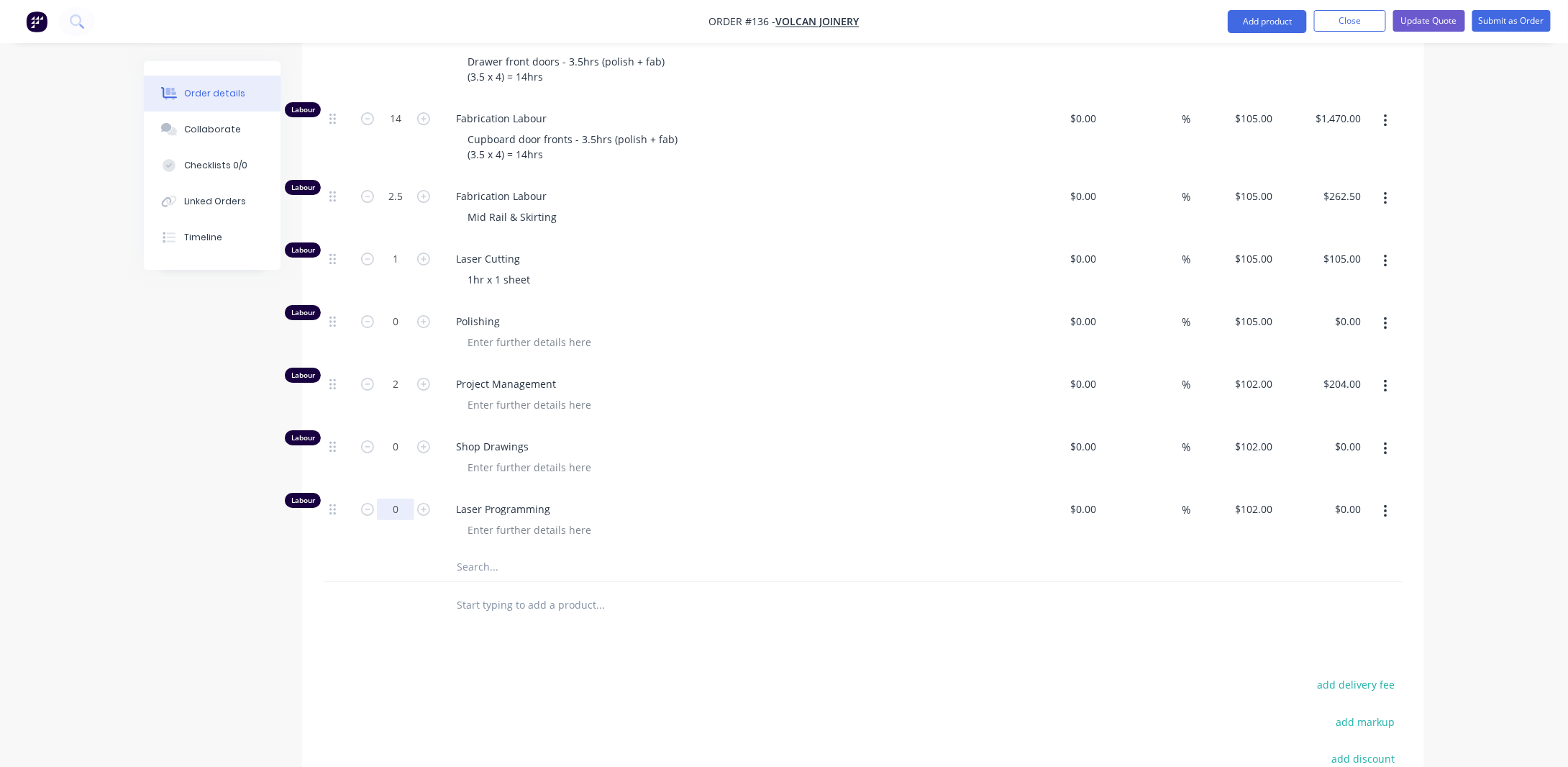
click at [401, 515] on input "0" at bounding box center [396, 509] width 37 height 21
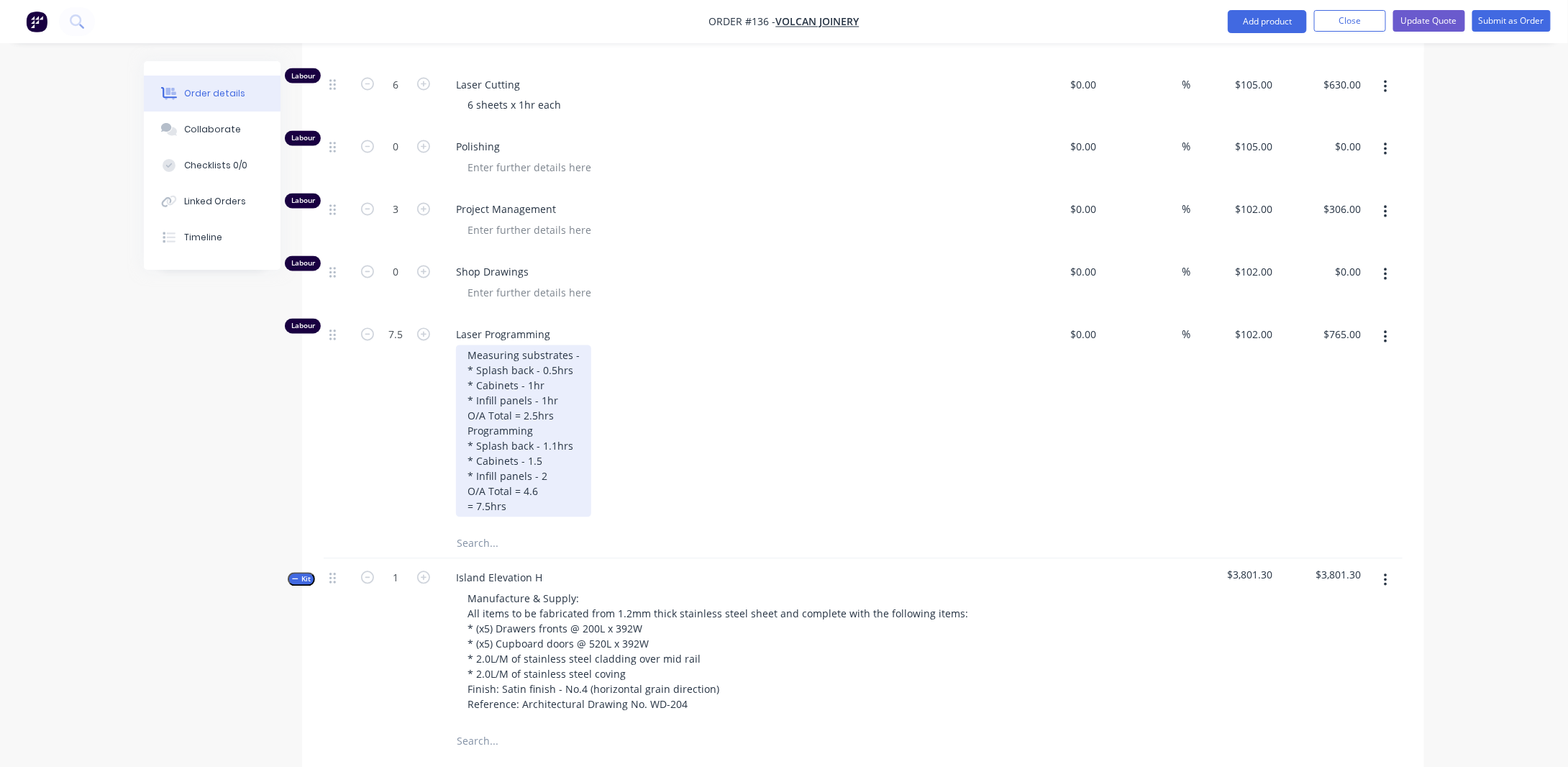
scroll to position [1415, 0]
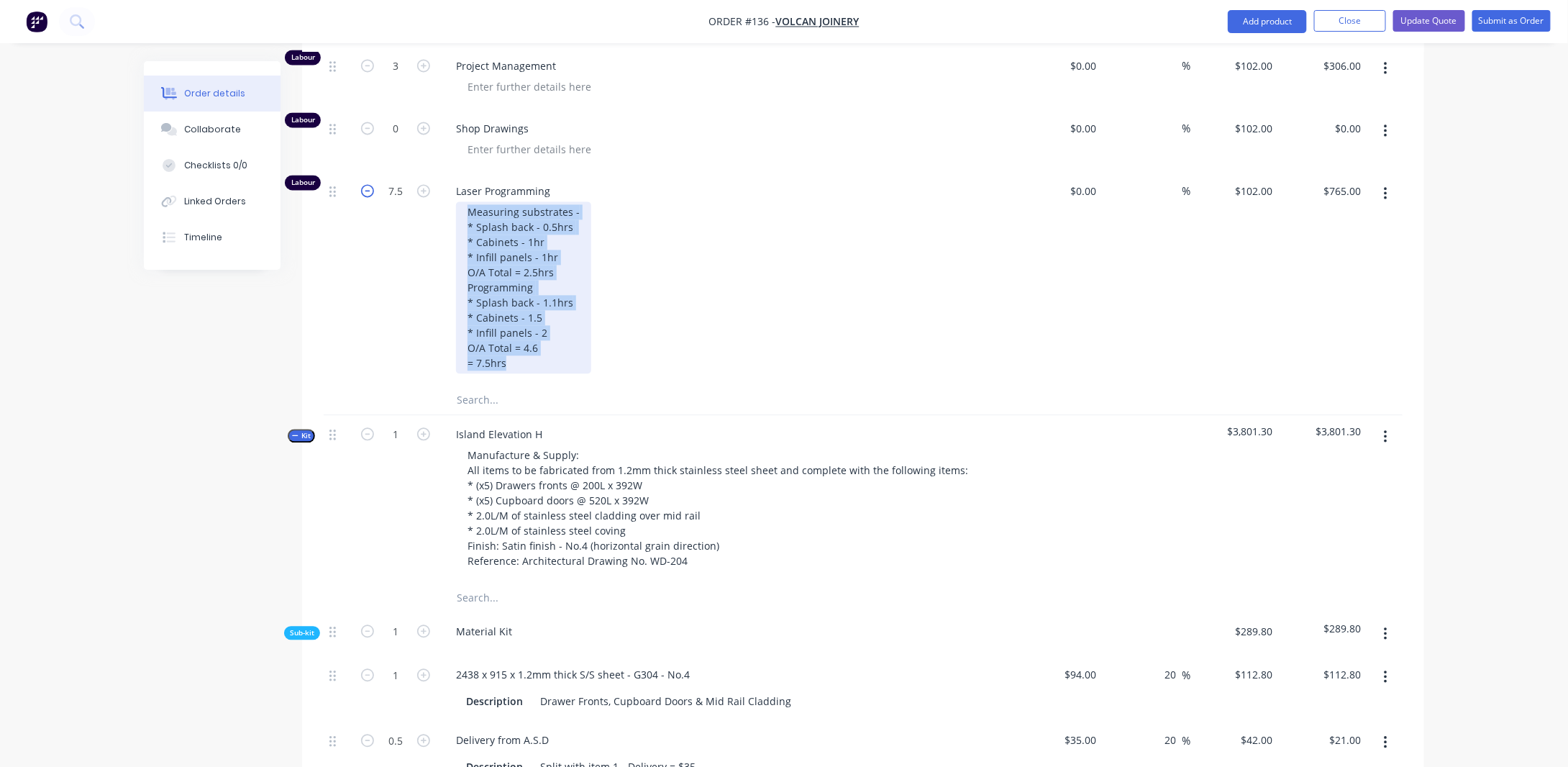
drag, startPoint x: 536, startPoint y: 382, endPoint x: 372, endPoint y: 209, distance: 238.4
click at [372, 209] on div "Labour 7.5 Laser Programming Measuring substrates - * Splash back - 0.5hrs * Ca…" at bounding box center [863, 278] width 1079 height 214
copy div "Measuring substrates - * Splash back - 0.5hrs * Cabinets - 1hr * Infill panels …"
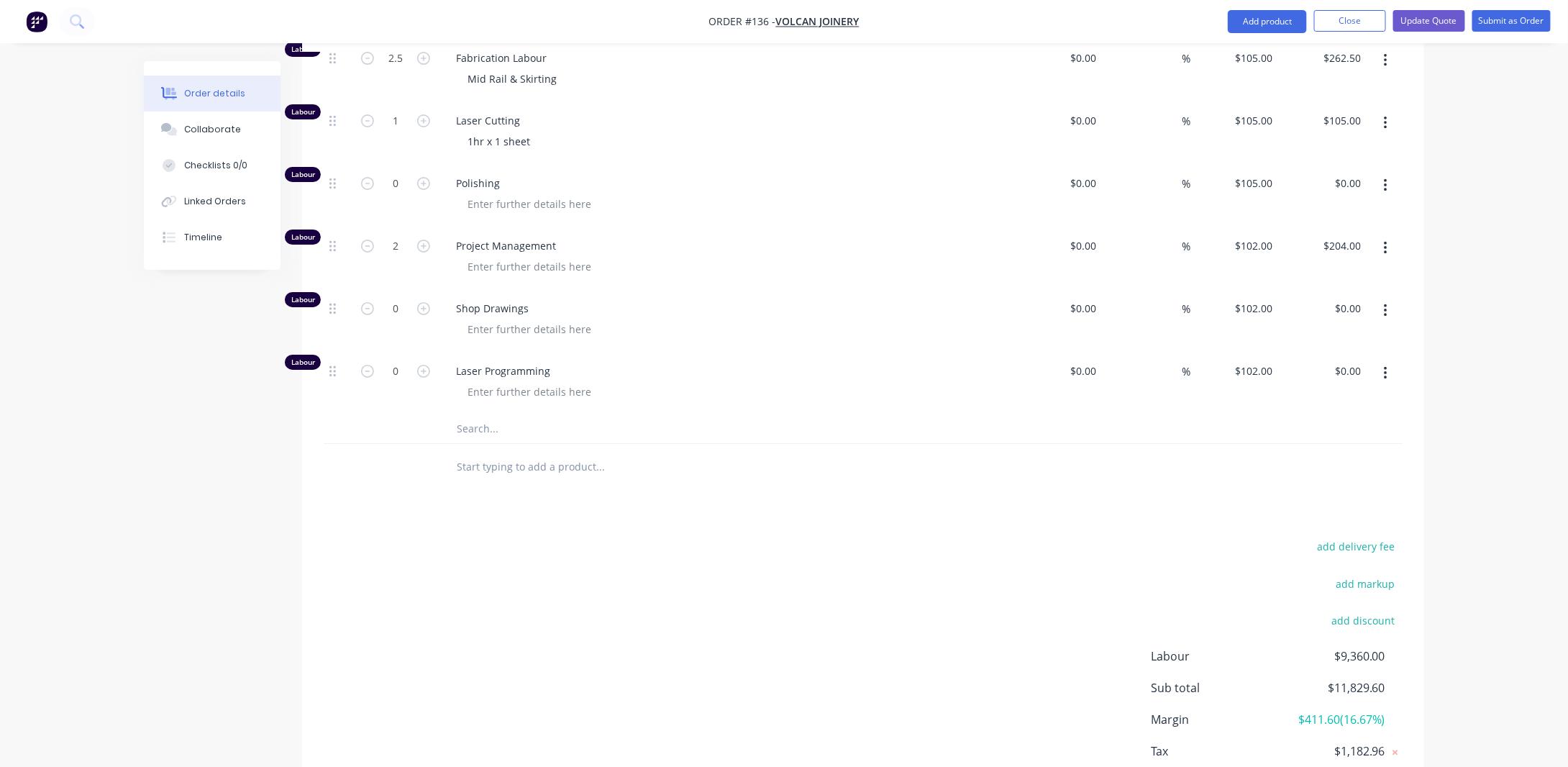
scroll to position [2638, 0]
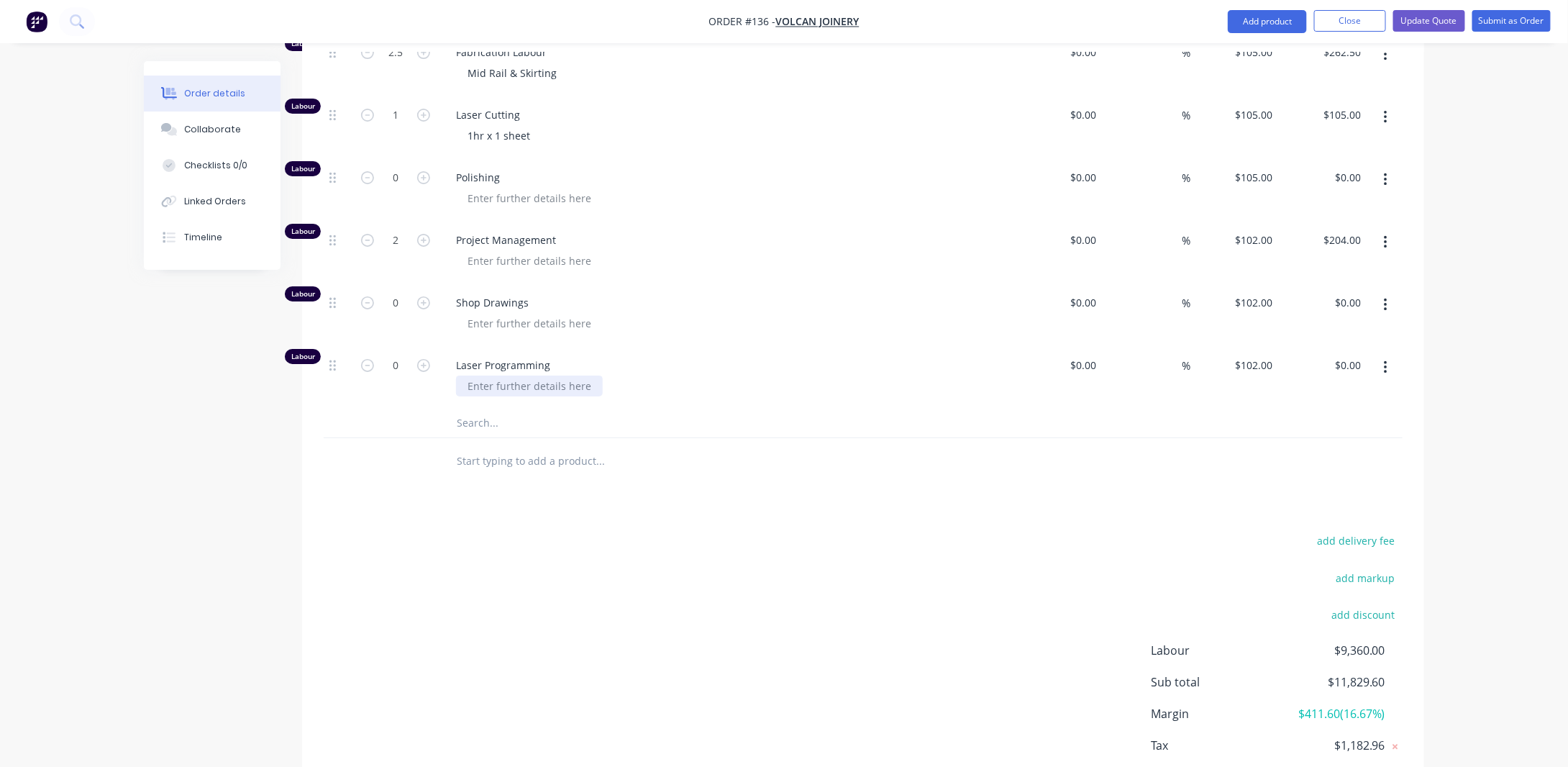
click at [497, 395] on div at bounding box center [529, 385] width 147 height 21
paste div
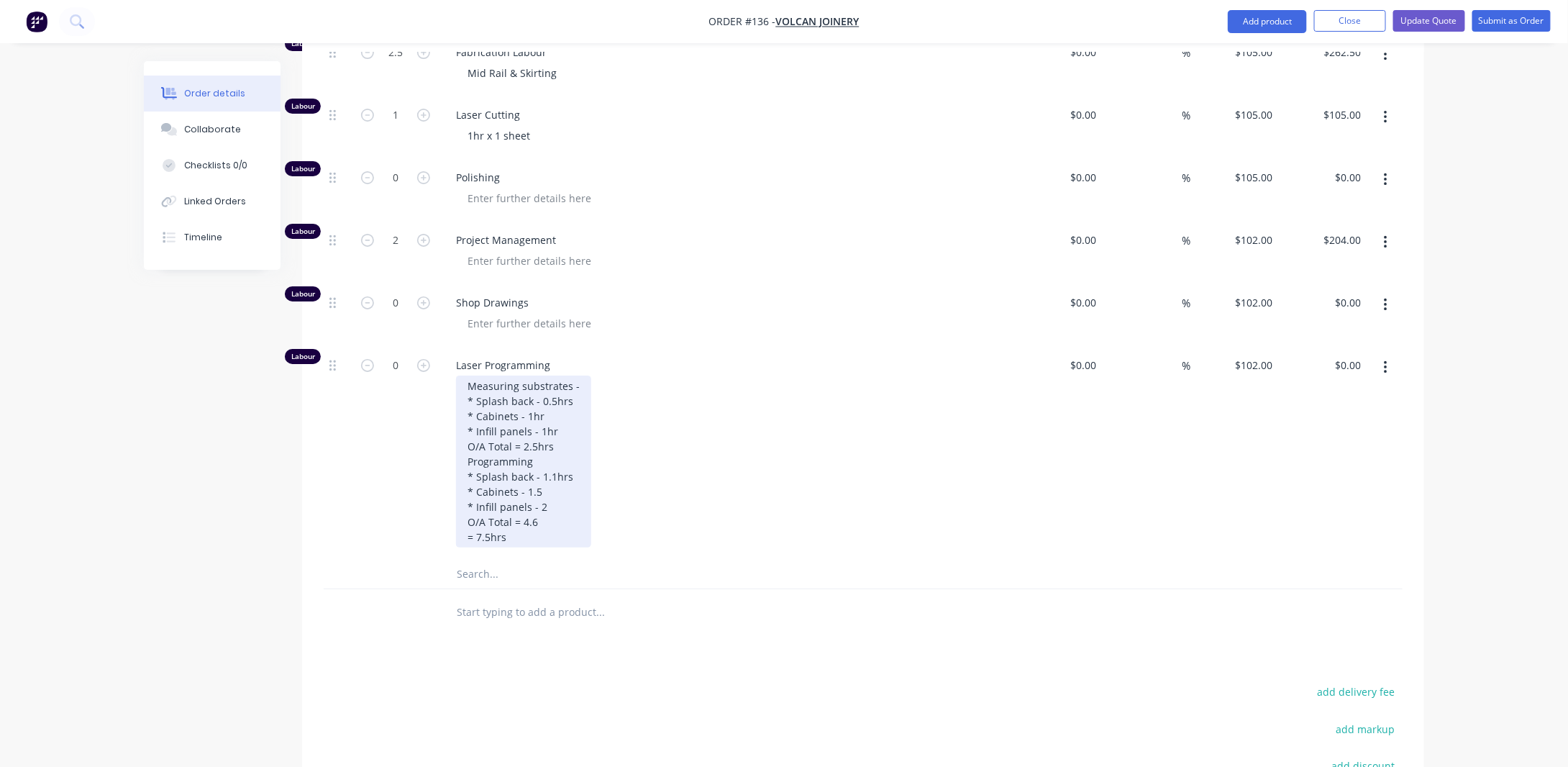
click at [565, 409] on div "Measuring substrates - * Splash back - 0.5hrs * Cabinets - 1hr * Infill panels …" at bounding box center [524, 461] width 135 height 172
click at [553, 425] on div "Measuring substrates - * Splash back - 0.5hrs * Cabinets - 1hr * Infill panels …" at bounding box center [524, 461] width 135 height 172
click at [563, 447] on div "Measuring substrates - * Splash back - 0.5hrs * Cabinets - 1hr * Infill panels …" at bounding box center [524, 461] width 135 height 172
click at [561, 441] on div "Measuring substrates - * Splash back - 0.5hrs * Cabinets - 1hr * Infill panels …" at bounding box center [524, 461] width 135 height 172
drag, startPoint x: 561, startPoint y: 438, endPoint x: 455, endPoint y: 441, distance: 106.0
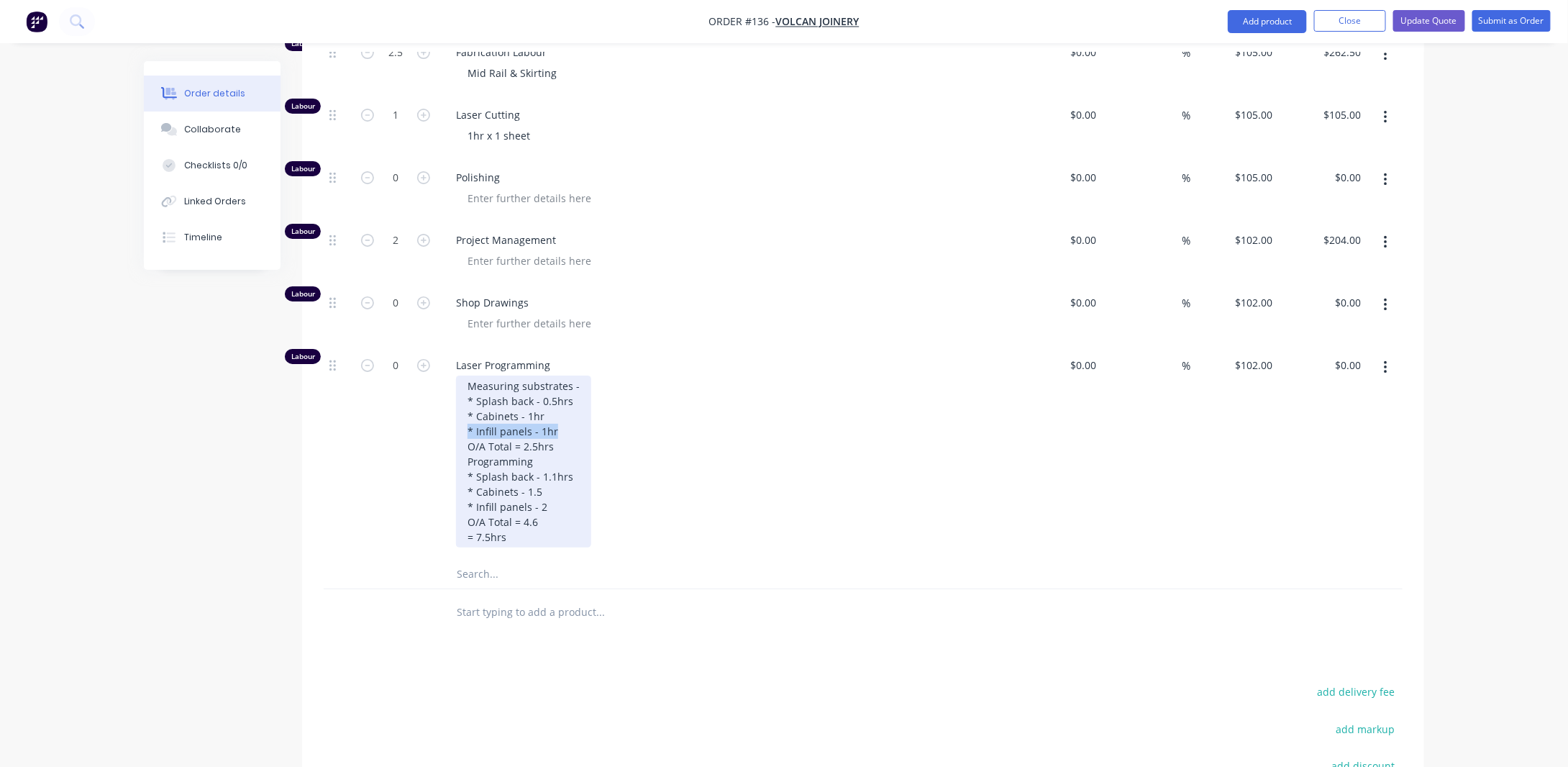
click at [455, 441] on div "Laser Programming Measuring substrates - * Splash back - 0.5hrs * Cabinets - 1h…" at bounding box center [726, 453] width 576 height 214
drag, startPoint x: 573, startPoint y: 407, endPoint x: 476, endPoint y: 407, distance: 97.0
click at [476, 407] on div "Measuring substrates - * Splash back - 0.5hrs * Cabinets - 1hr O/A Total = 2.5h…" at bounding box center [524, 453] width 135 height 157
click at [518, 410] on div "Measuring substrates - * Cabinets - 1hr O/A Total = 2.5hrs Programming * Splash…" at bounding box center [524, 446] width 135 height 142
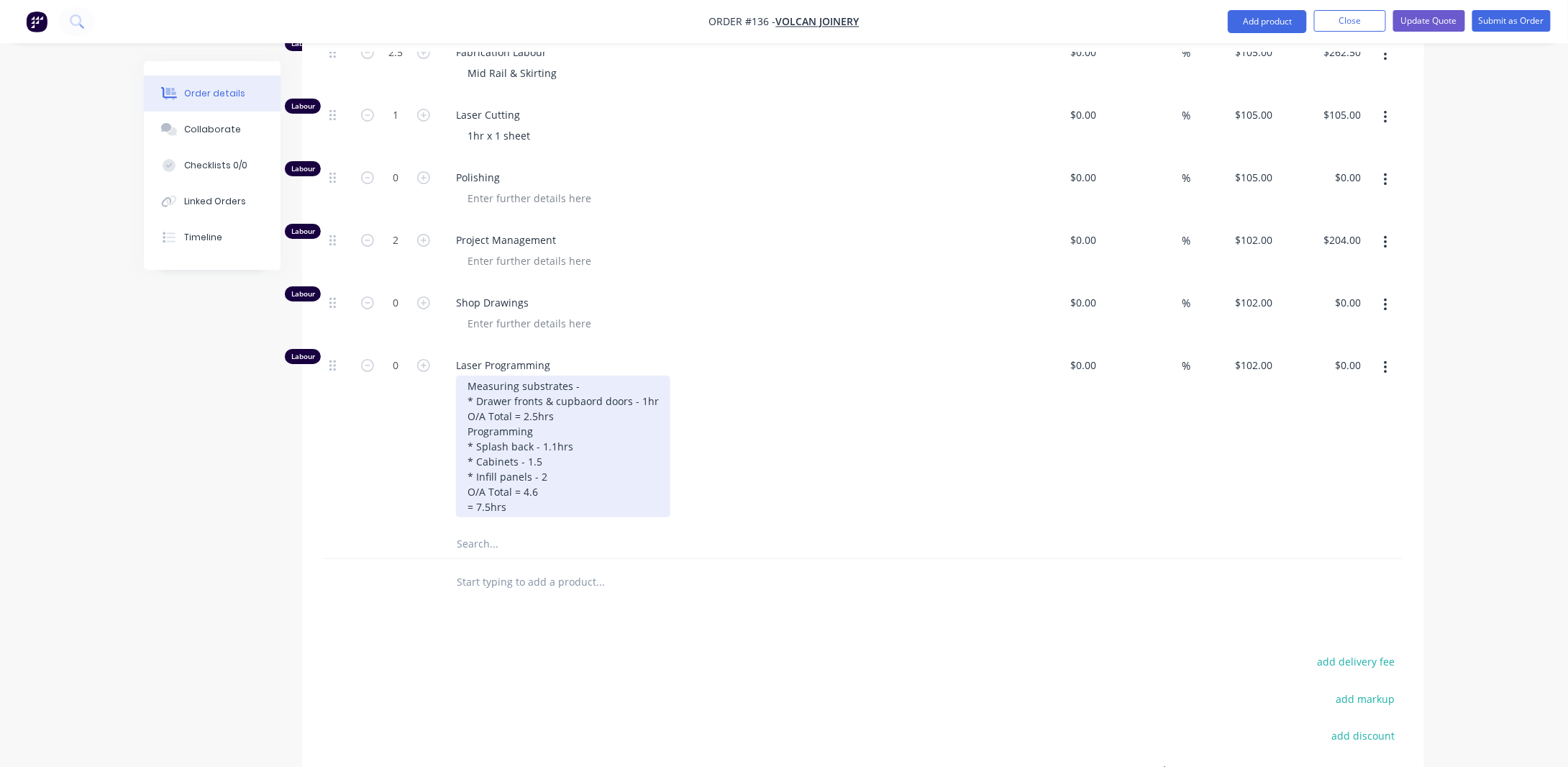
click at [576, 410] on div "Measuring substrates - * Drawer fronts & cupbaord doors - 1hr O/A Total = 2.5hr…" at bounding box center [564, 446] width 215 height 142
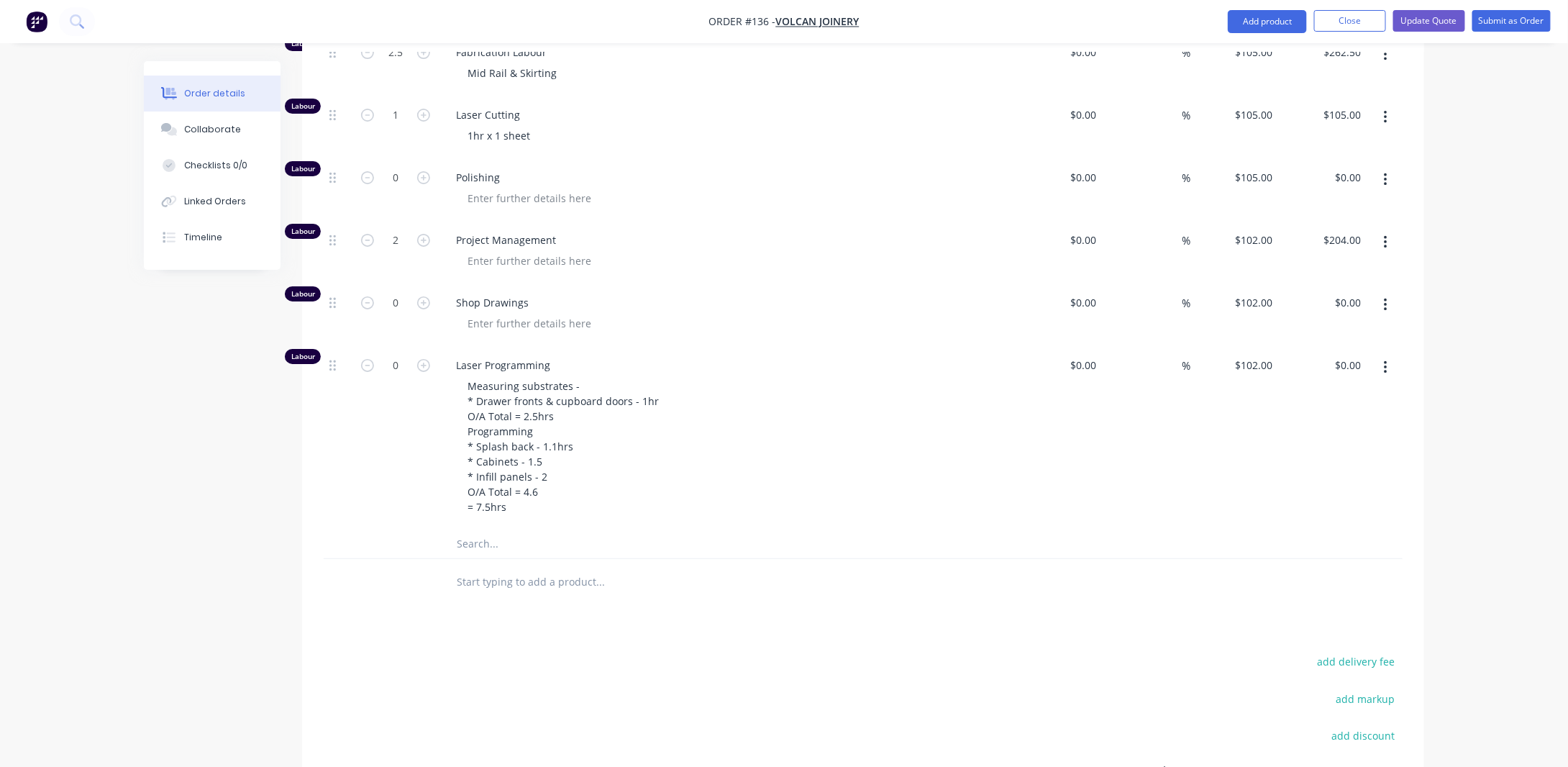
click at [408, 444] on div "0" at bounding box center [396, 438] width 87 height 184
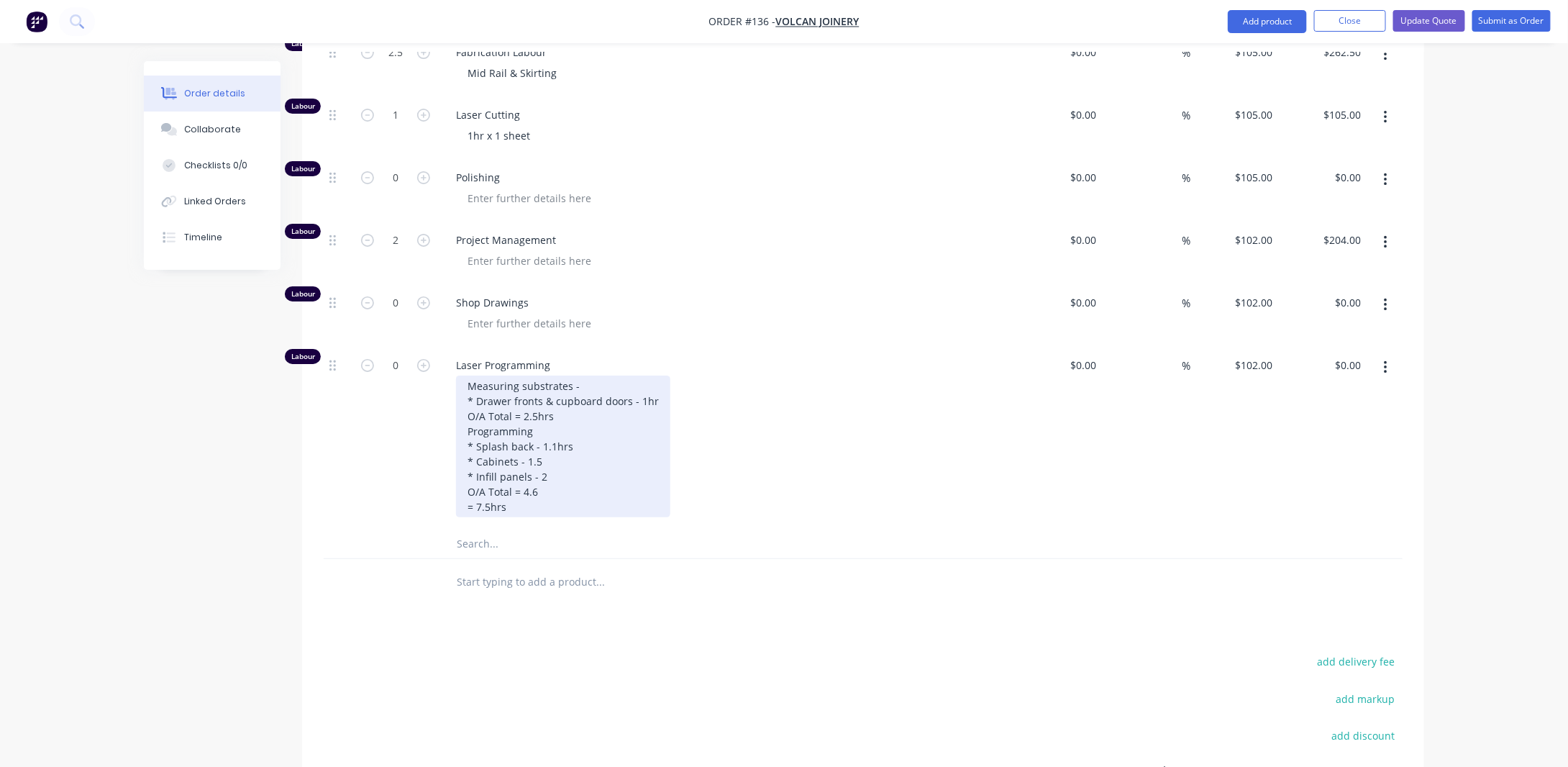
click at [572, 426] on div "Measuring substrates - * Drawer fronts & cupboard doors - 1hr O/A Total = 2.5hr…" at bounding box center [564, 446] width 215 height 142
click at [660, 407] on div "Measuring substrates - * Drawer fronts & cupboard doors - 1hr O/A Total = 2.5hr…" at bounding box center [564, 446] width 215 height 142
drag, startPoint x: 581, startPoint y: 451, endPoint x: 444, endPoint y: 450, distance: 137.0
click at [444, 450] on div "Laser Programming Measuring substrates - * Drawer fronts & cupboard doors - 1hr…" at bounding box center [726, 438] width 576 height 184
drag, startPoint x: 631, startPoint y: 406, endPoint x: 450, endPoint y: 412, distance: 181.1
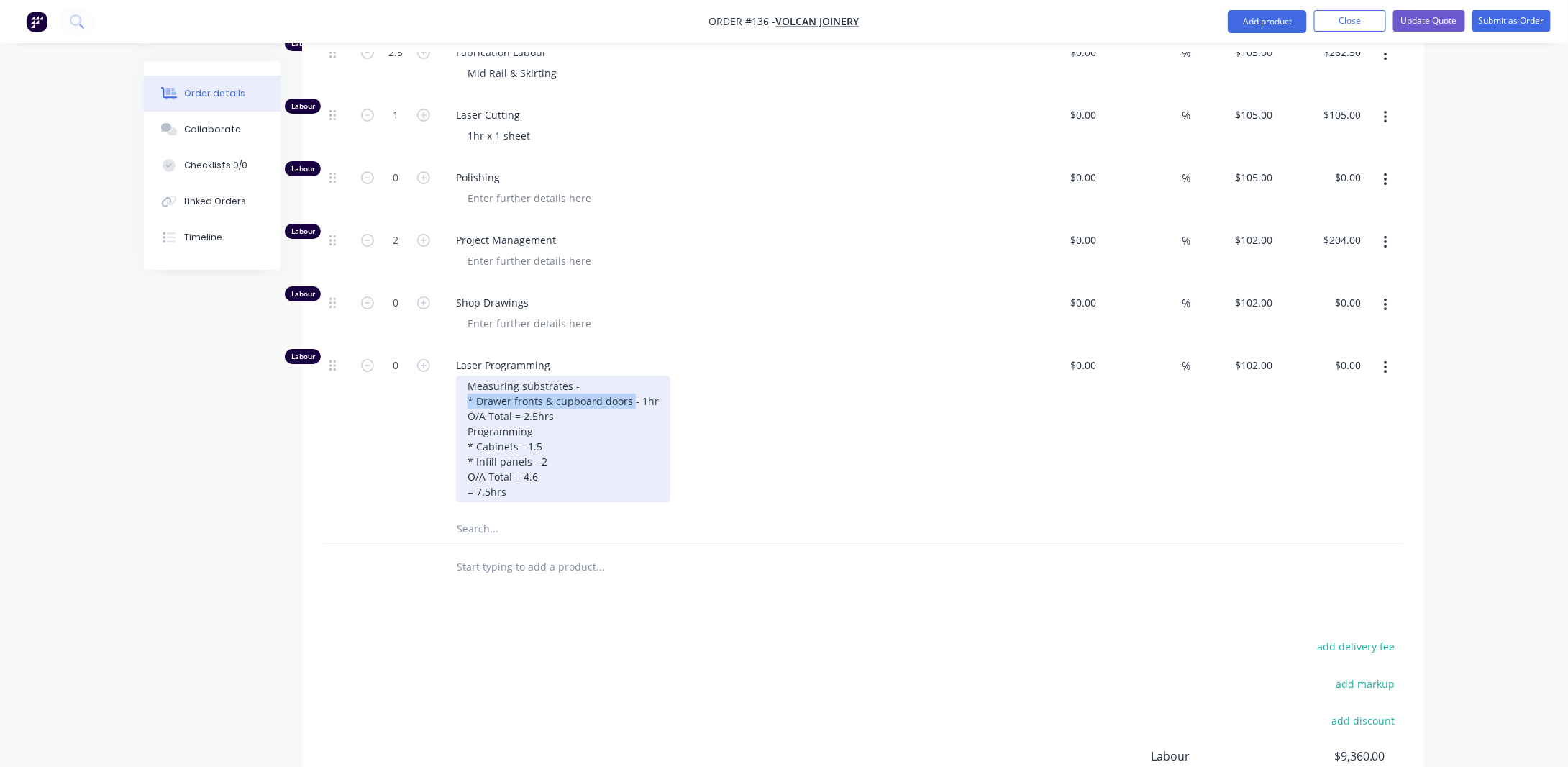
click at [450, 412] on div "Laser Programming Measuring substrates - * Drawer fronts & cupboard doors - 1hr…" at bounding box center [726, 430] width 576 height 168
copy div "* Drawer fronts & cupboard doors"
click at [547, 450] on div "Measuring substrates - * Drawer fronts & cupboard doors - 1hr O/A Total = 2.5hr…" at bounding box center [564, 439] width 215 height 127
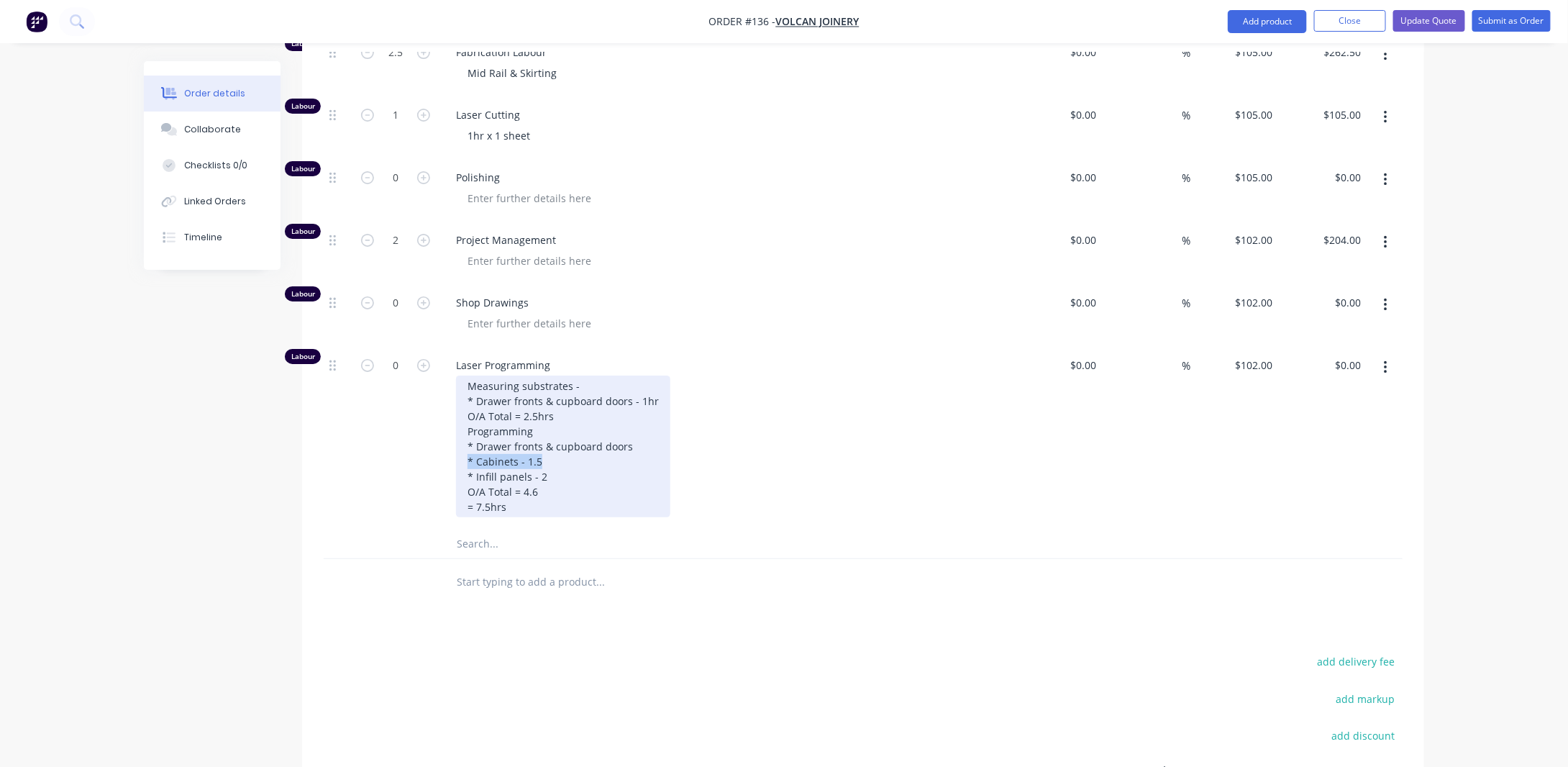
drag, startPoint x: 553, startPoint y: 469, endPoint x: 441, endPoint y: 467, distance: 112.0
click at [441, 467] on div "Laser Programming Measuring substrates - * Drawer fronts & cupboard doors - 1hr…" at bounding box center [726, 438] width 576 height 184
drag, startPoint x: 526, startPoint y: 486, endPoint x: 476, endPoint y: 487, distance: 50.0
click at [454, 480] on div "Laser Programming Measuring substrates - * Drawer fronts & cupboard doors - 1hr…" at bounding box center [726, 438] width 576 height 184
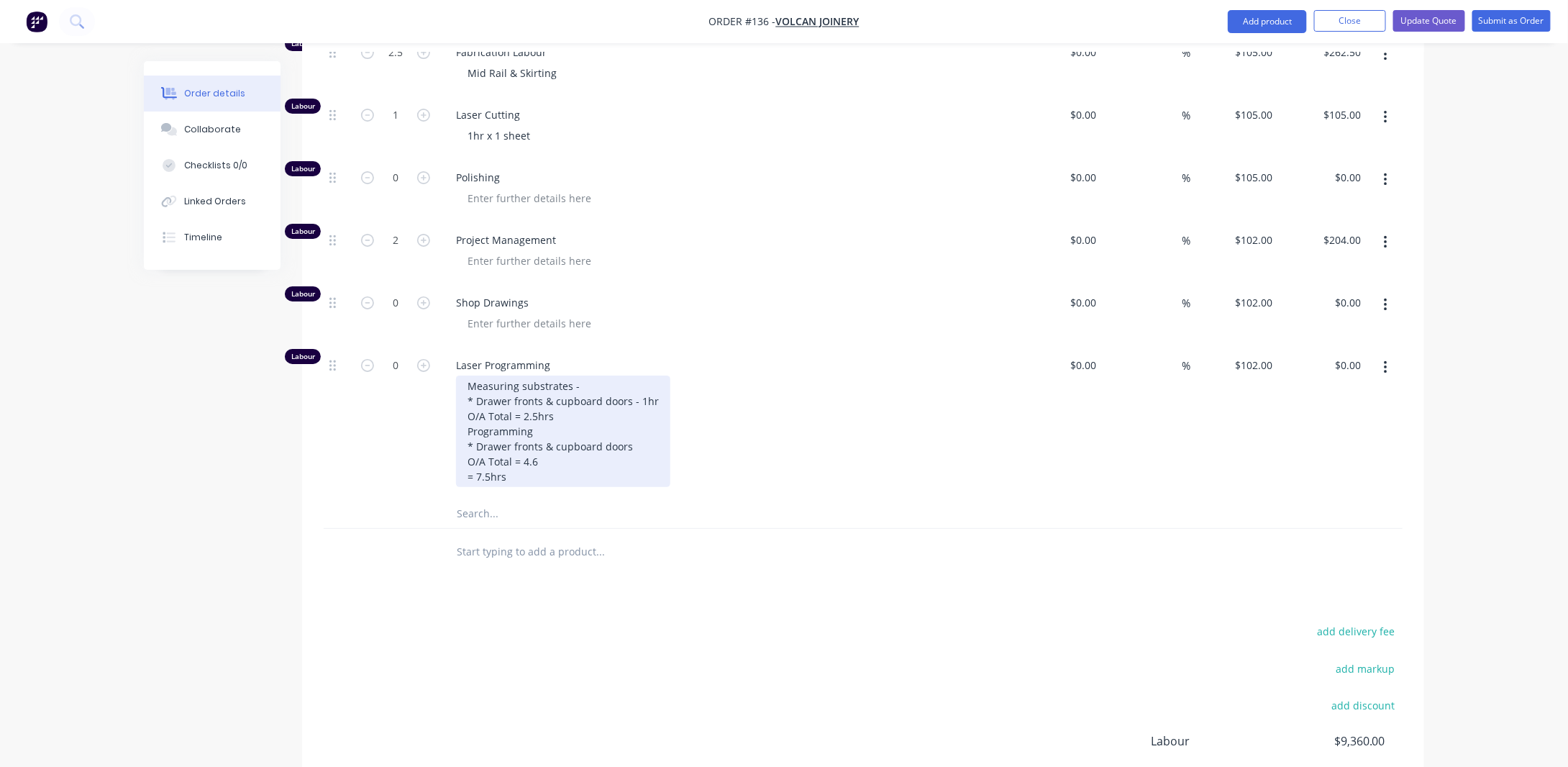
click at [645, 405] on div "Measuring substrates - * Drawer fronts & cupboard doors - 1hr O/A Total = 2.5hr…" at bounding box center [564, 430] width 215 height 111
click at [635, 456] on div "Measuring substrates - * Drawer fronts & cupboard doors - 1hr O/A Total = 2.5hr…" at bounding box center [564, 430] width 215 height 111
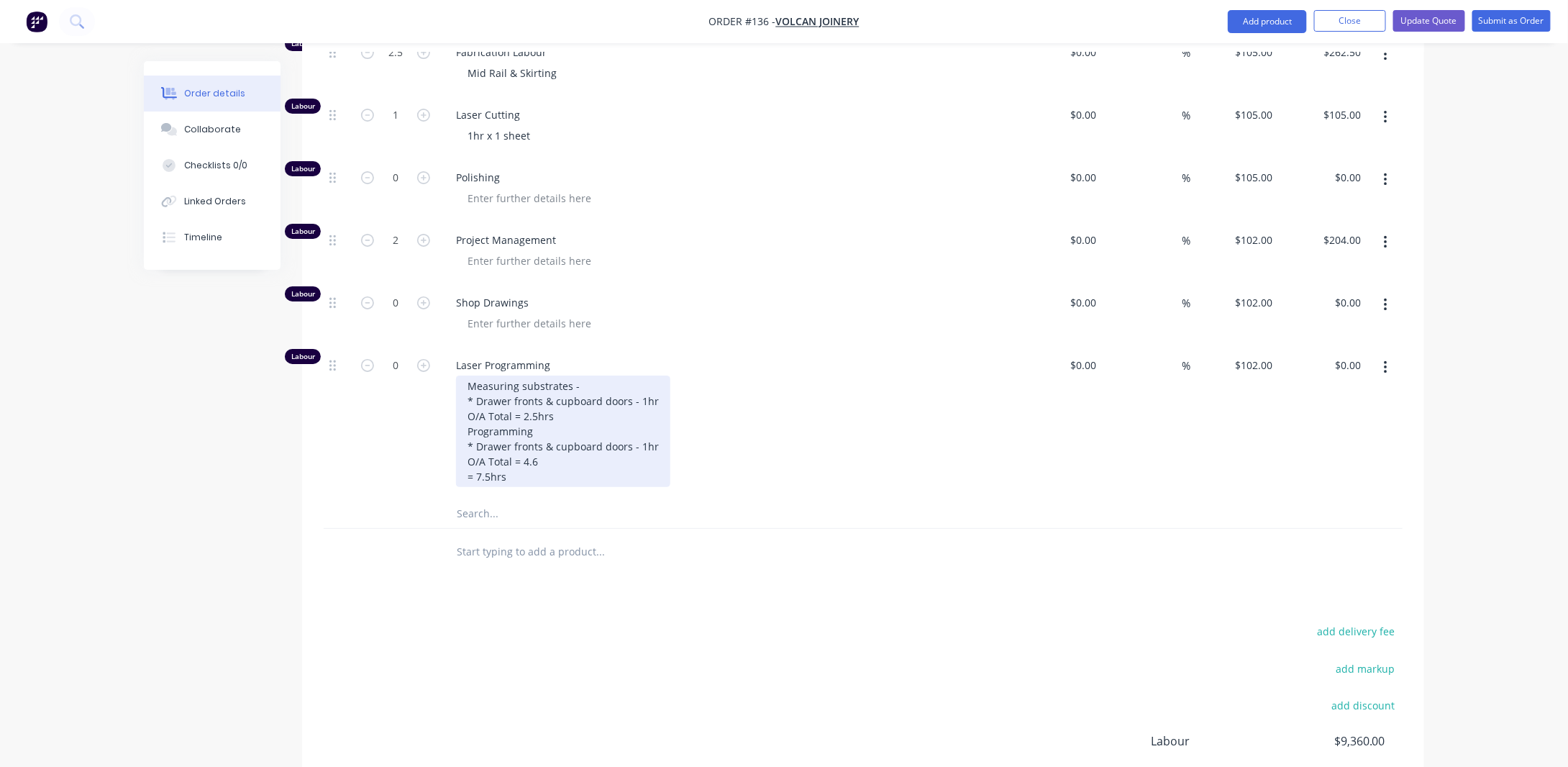
click at [565, 467] on div "Measuring substrates - * Drawer fronts & cupboard doors - 1hr O/A Total = 2.5hr…" at bounding box center [564, 430] width 215 height 111
click at [486, 481] on div "Measuring substrates - * Drawer fronts & cupboard doors - 1hr O/A Total = 2.5hr…" at bounding box center [564, 430] width 215 height 111
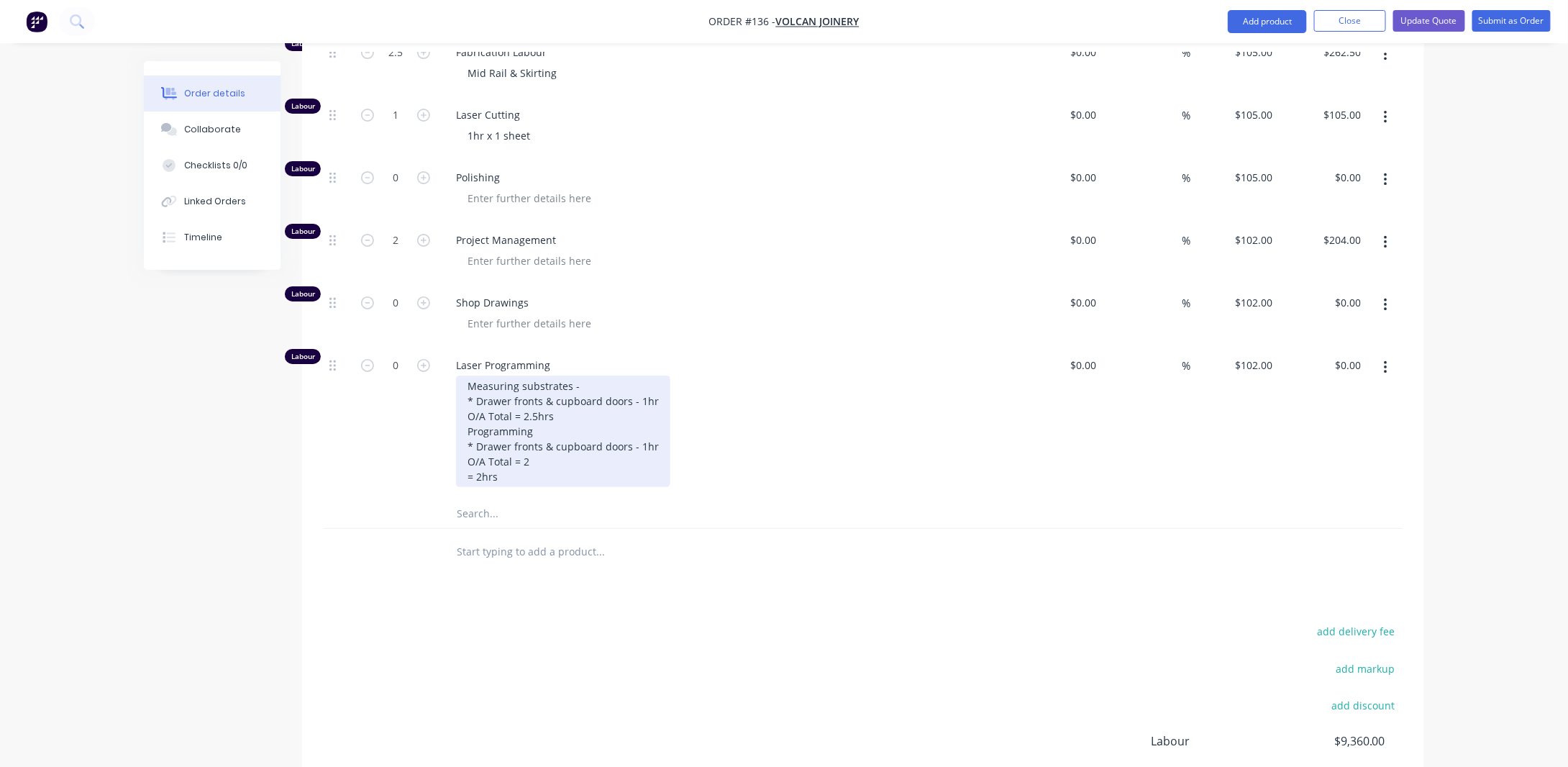
scroll to position [2422, 0]
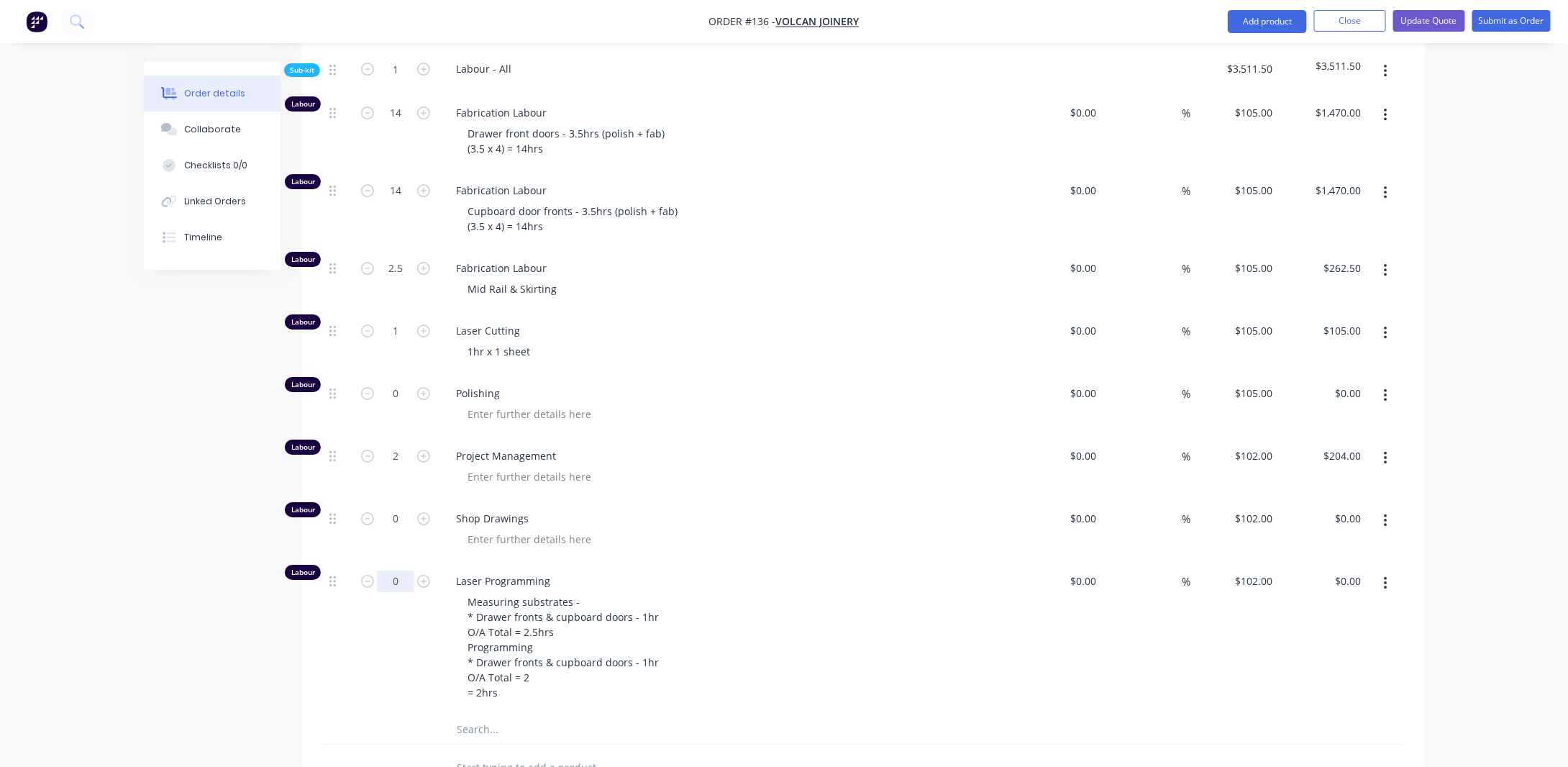
click at [410, 585] on input "0" at bounding box center [396, 580] width 37 height 21
type input "2"
type input "$204.00"
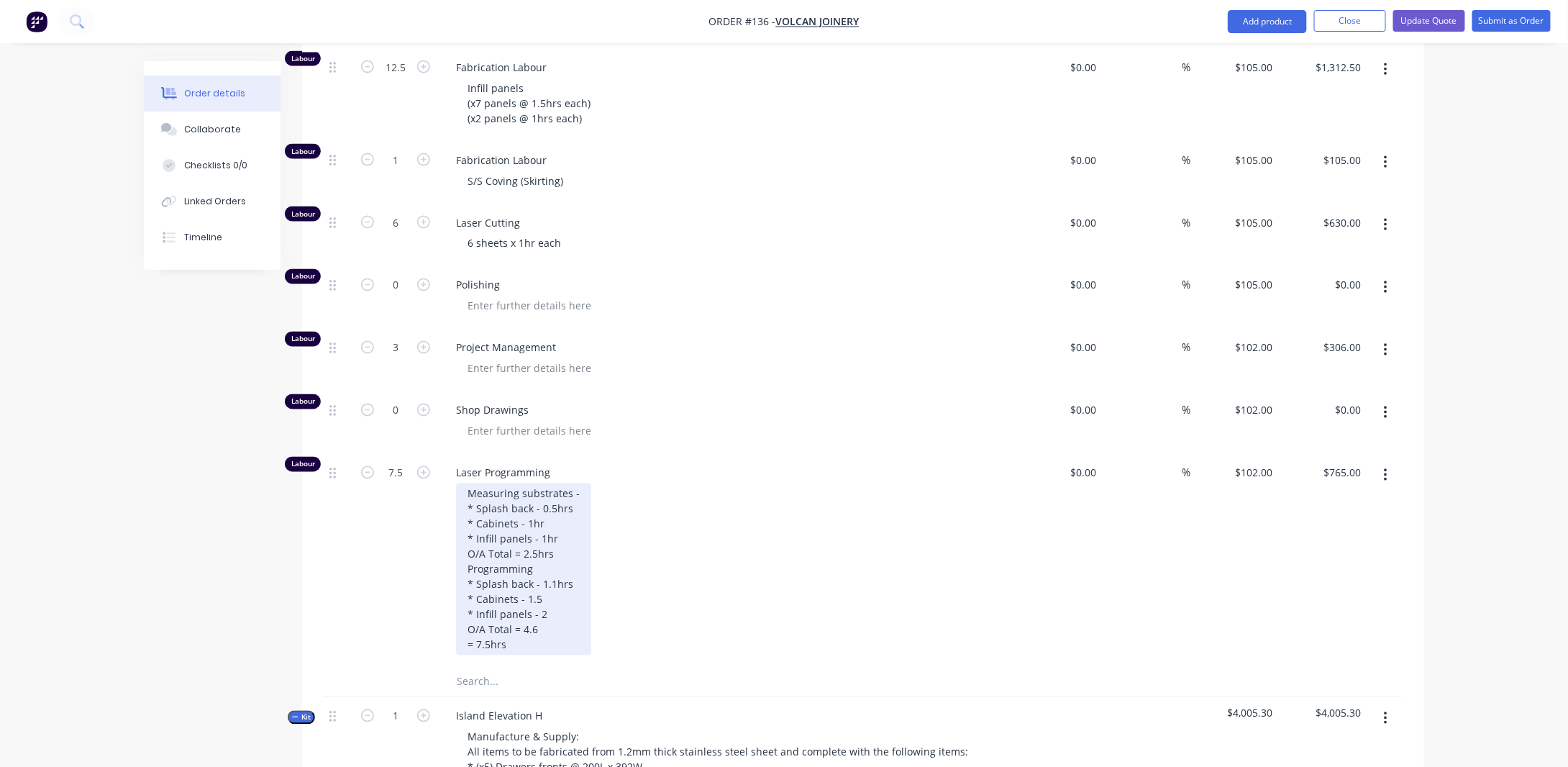
scroll to position [1200, 0]
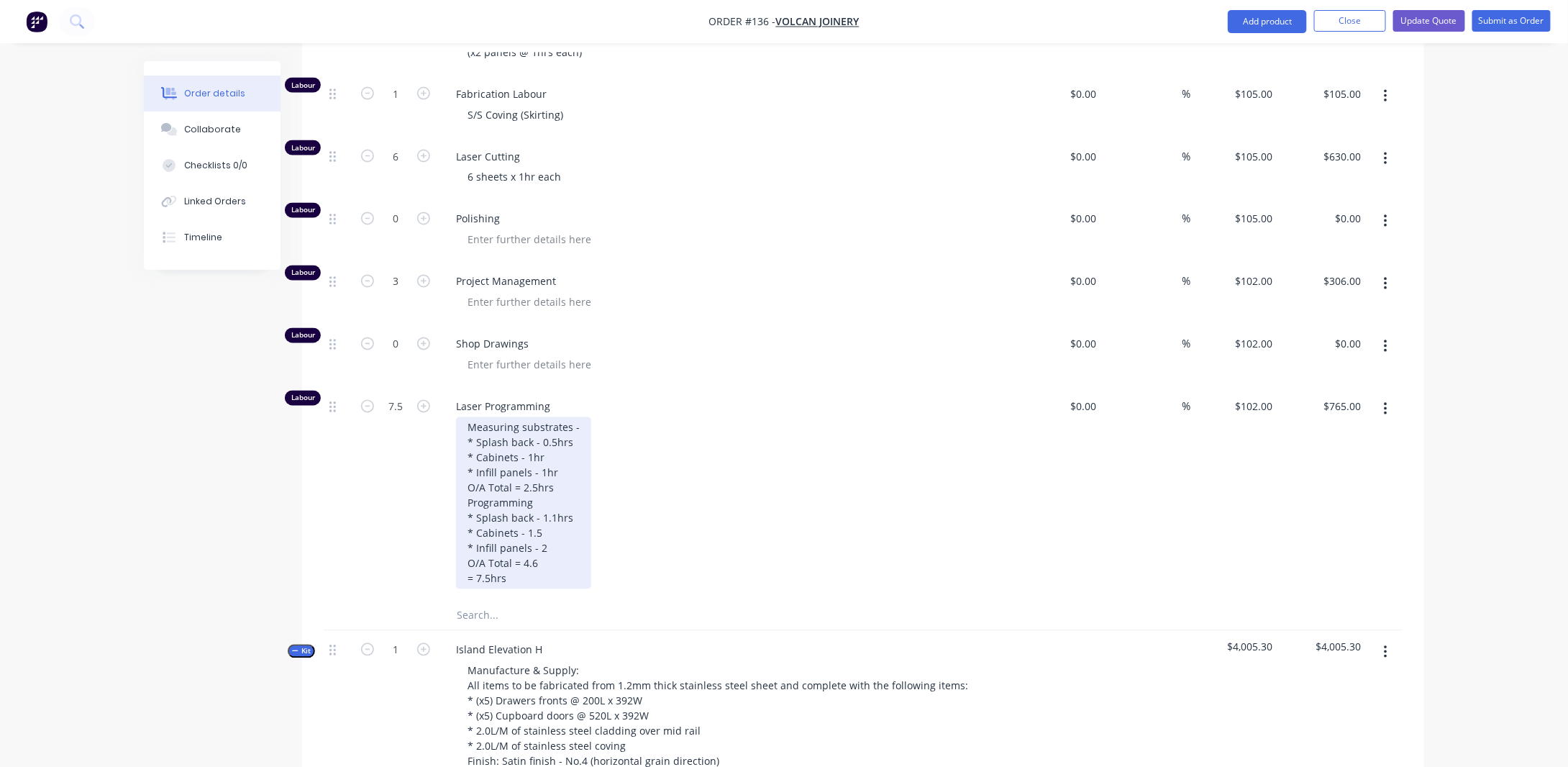
click at [571, 454] on div "Measuring substrates - * Splash back - 0.5hrs * Cabinets - 1hr * Infill panels …" at bounding box center [524, 503] width 135 height 172
click at [554, 467] on div "Measuring substrates - * Splash back - 0.5hrs * Cabinets - 1hr * Infill panels …" at bounding box center [524, 503] width 135 height 172
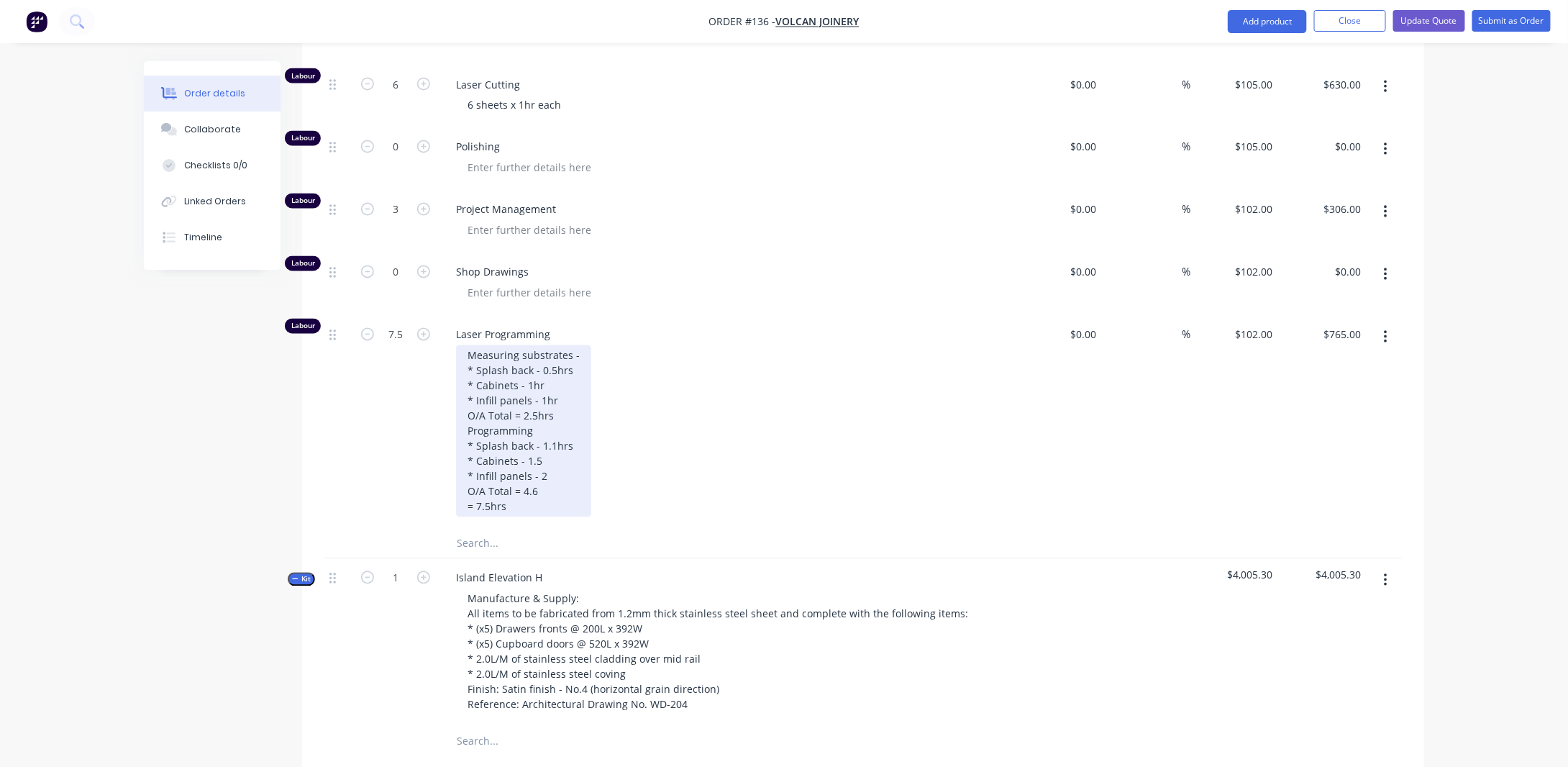
click at [558, 413] on div "Measuring substrates - * Splash back - 0.5hrs * Cabinets - 1hr * Infill panels …" at bounding box center [524, 431] width 135 height 172
click at [560, 428] on div "Measuring substrates - * Splash back - 0.5hrs * Cabinets - 1hr * Infill panels …" at bounding box center [524, 431] width 135 height 172
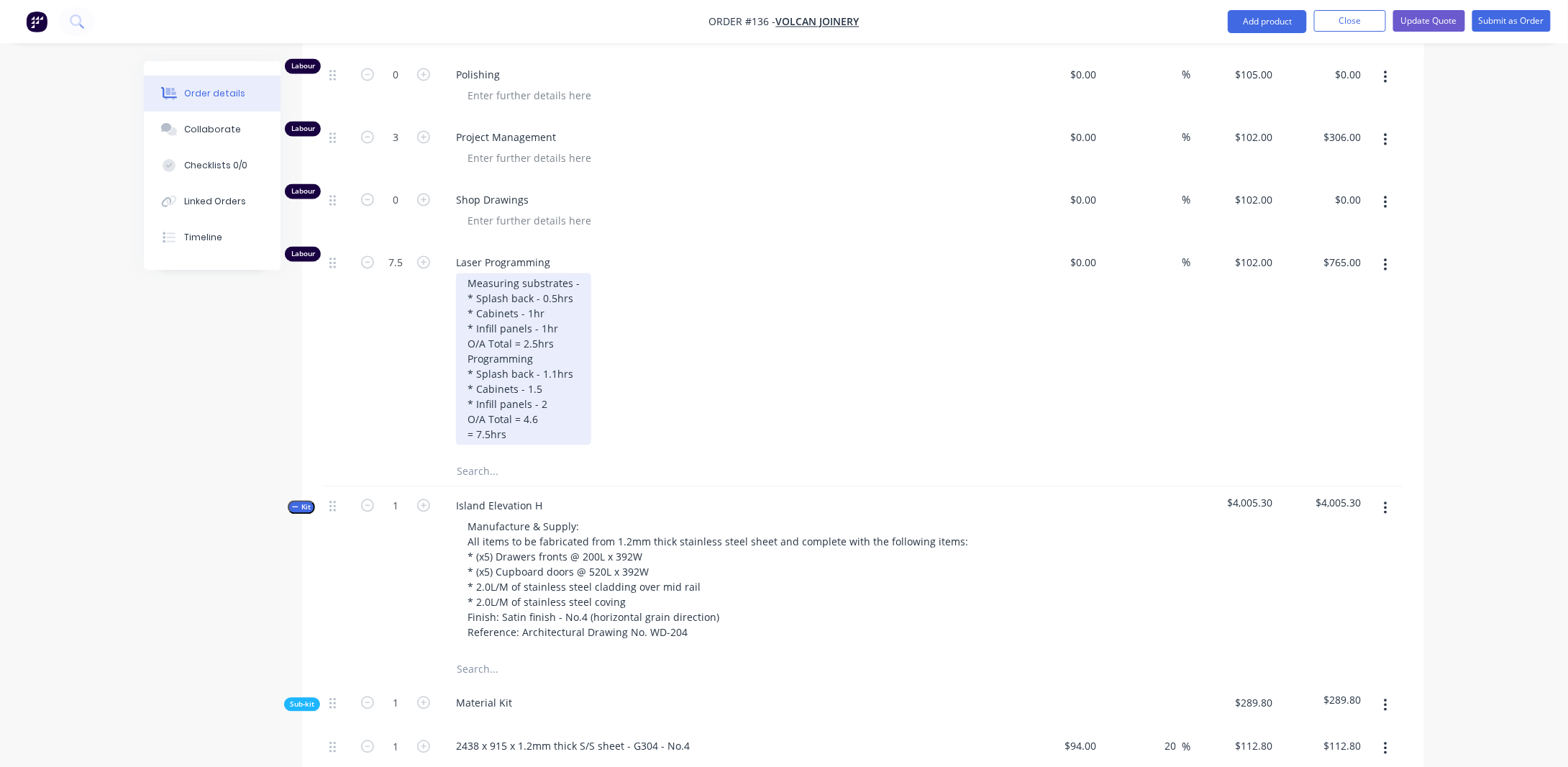
click at [560, 381] on div "Measuring substrates - * Splash back - 0.5hrs * Cabinets - 1hr * Infill panels …" at bounding box center [524, 359] width 135 height 172
drag, startPoint x: 488, startPoint y: 356, endPoint x: 504, endPoint y: 350, distance: 17.1
click at [488, 356] on div "Measuring substrates - * Splash back - 0.5hrs * Cabinets - 1hr * Infill panels …" at bounding box center [524, 359] width 135 height 172
click at [489, 432] on div "Measuring substrates - * Splash back - 0.5hrs * Cabinets - 1hr * Infill panels …" at bounding box center [524, 359] width 135 height 172
click at [467, 445] on div "Measuring substrates - * Splash back - 0.5hrs * Cabinets - 1hr * Infill panels …" at bounding box center [524, 359] width 135 height 172
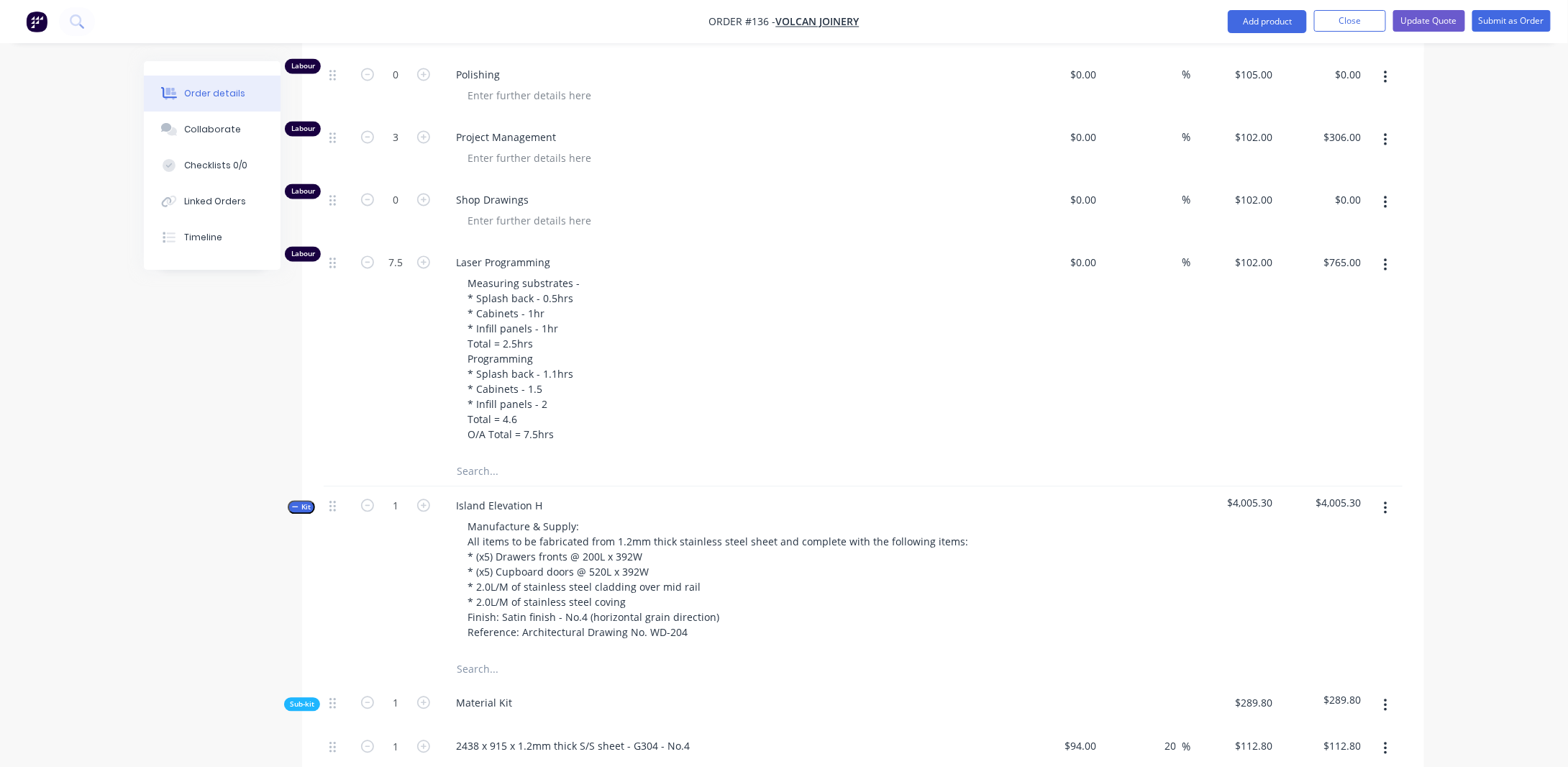
click at [210, 445] on div "Created by [PERSON_NAME] Created [DATE] Required [DATE] Assigned to Add team me…" at bounding box center [784, 478] width 1281 height 3520
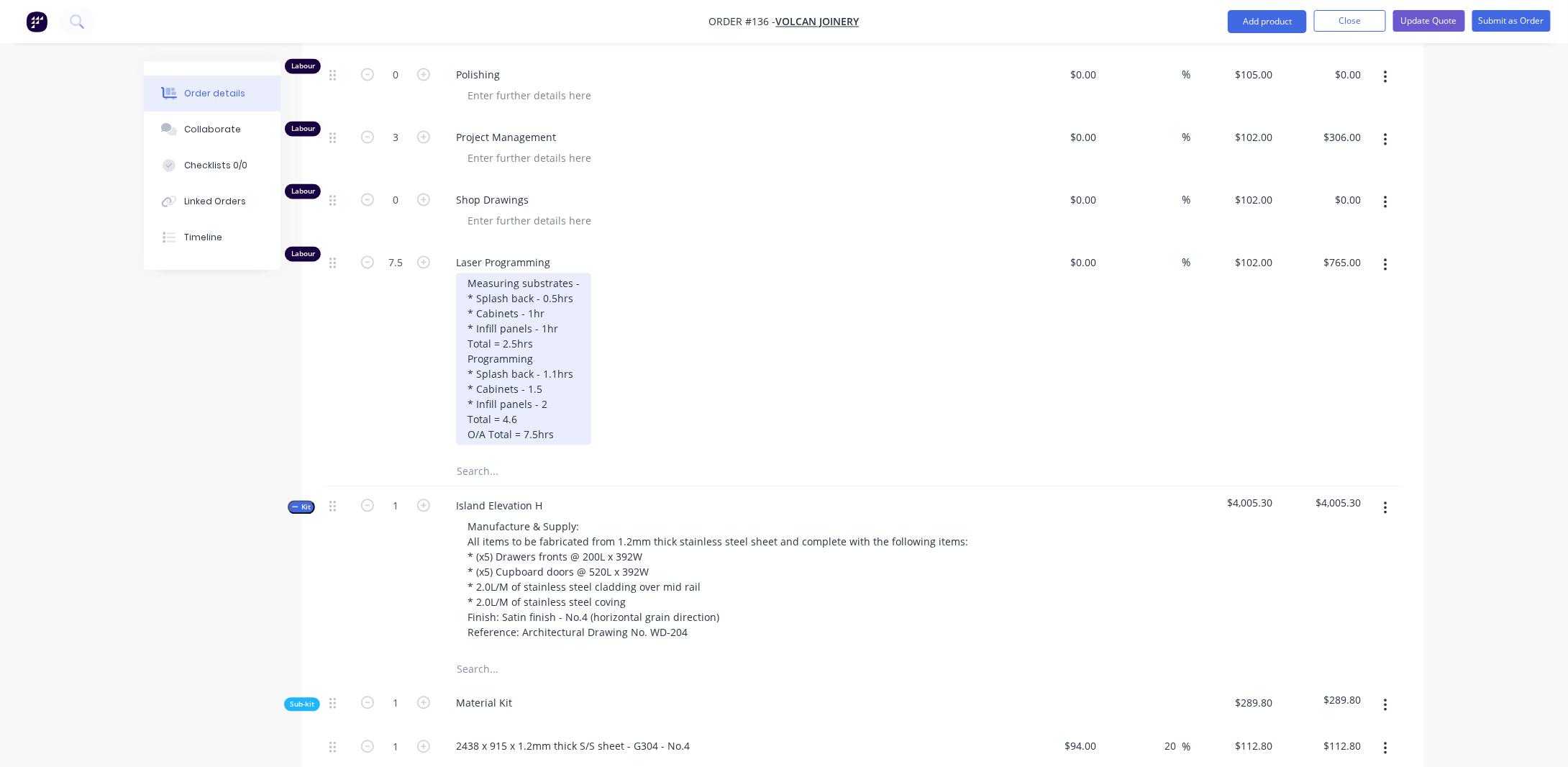
click at [551, 374] on div "Measuring substrates - * Splash back - 0.5hrs * Cabinets - 1hr * Infill panels …" at bounding box center [524, 359] width 135 height 172
click at [576, 391] on div "Measuring substrates - * Splash back - 0.5hrs * Cabinets - 1hr * Infill panels …" at bounding box center [524, 359] width 135 height 172
click at [555, 387] on div "Measuring substrates - * Splash back - 0.5hrs * Cabinets - 1hr * Infill panels …" at bounding box center [524, 359] width 135 height 172
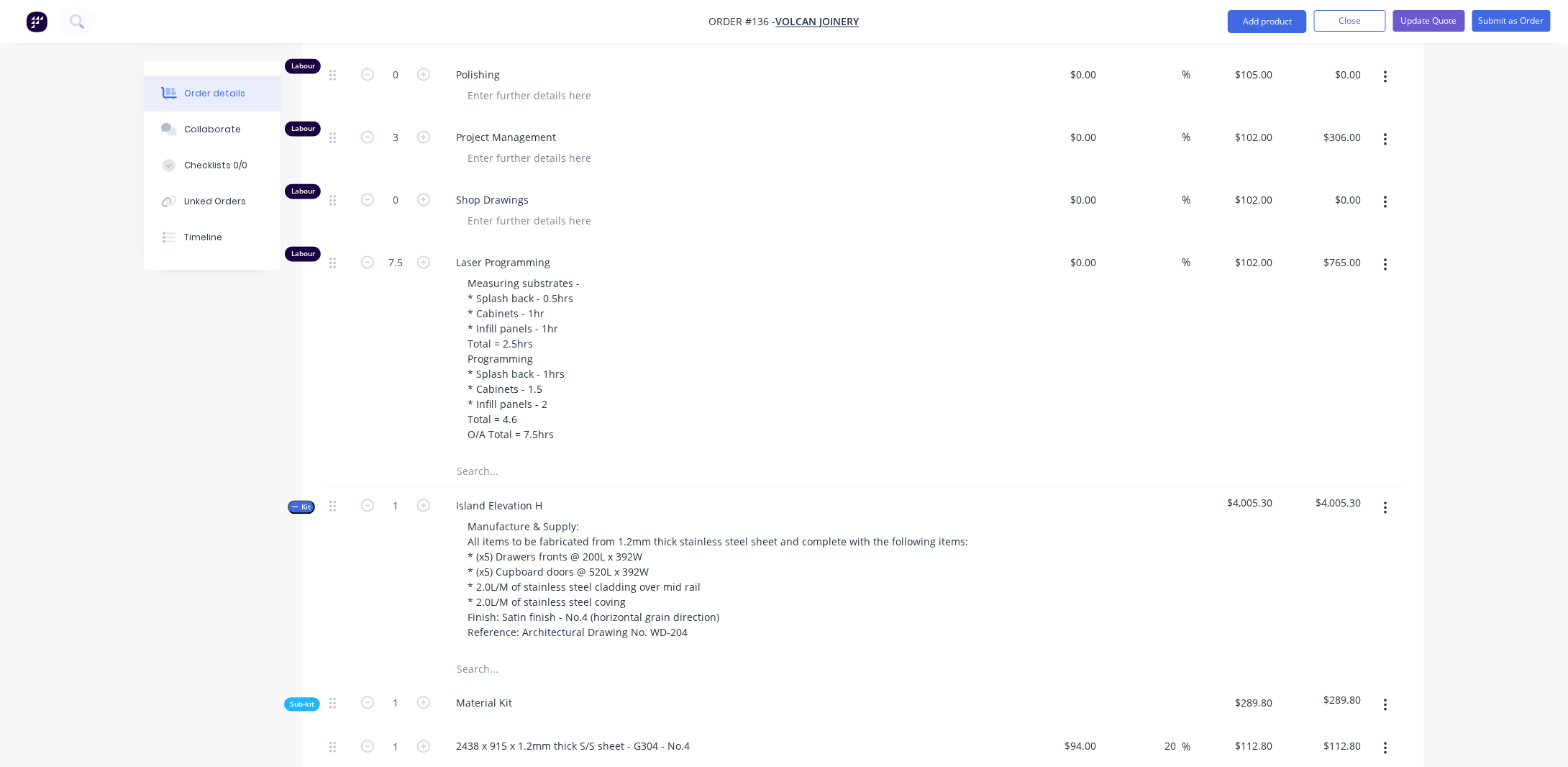
drag, startPoint x: 262, startPoint y: 400, endPoint x: 275, endPoint y: 404, distance: 13.6
click at [262, 403] on div "Created by [PERSON_NAME] Created [DATE] Required [DATE] Assigned to Add team me…" at bounding box center [784, 478] width 1281 height 3520
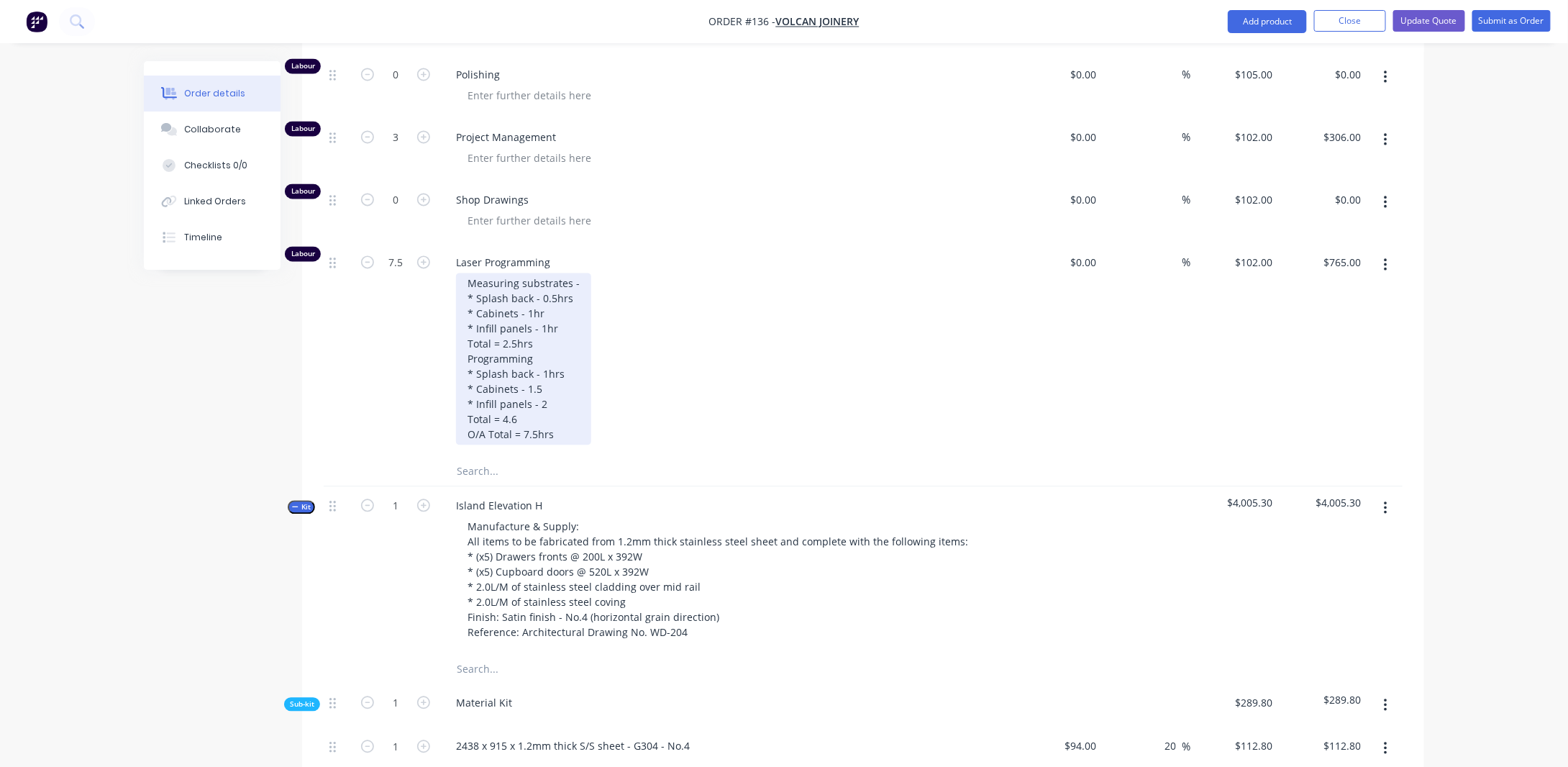
click at [528, 438] on div "Measuring substrates - * Splash back - 0.5hrs * Cabinets - 1hr * Infill panels …" at bounding box center [524, 359] width 135 height 172
click at [560, 445] on div "Measuring substrates - * Splash back - 0.5hrs * Cabinets - 1hr * Infill panels …" at bounding box center [524, 359] width 135 height 172
click at [537, 445] on div "Measuring substrates - * Splash back - 0.5hrs * Cabinets - 1hr * Infill panels …" at bounding box center [524, 359] width 135 height 172
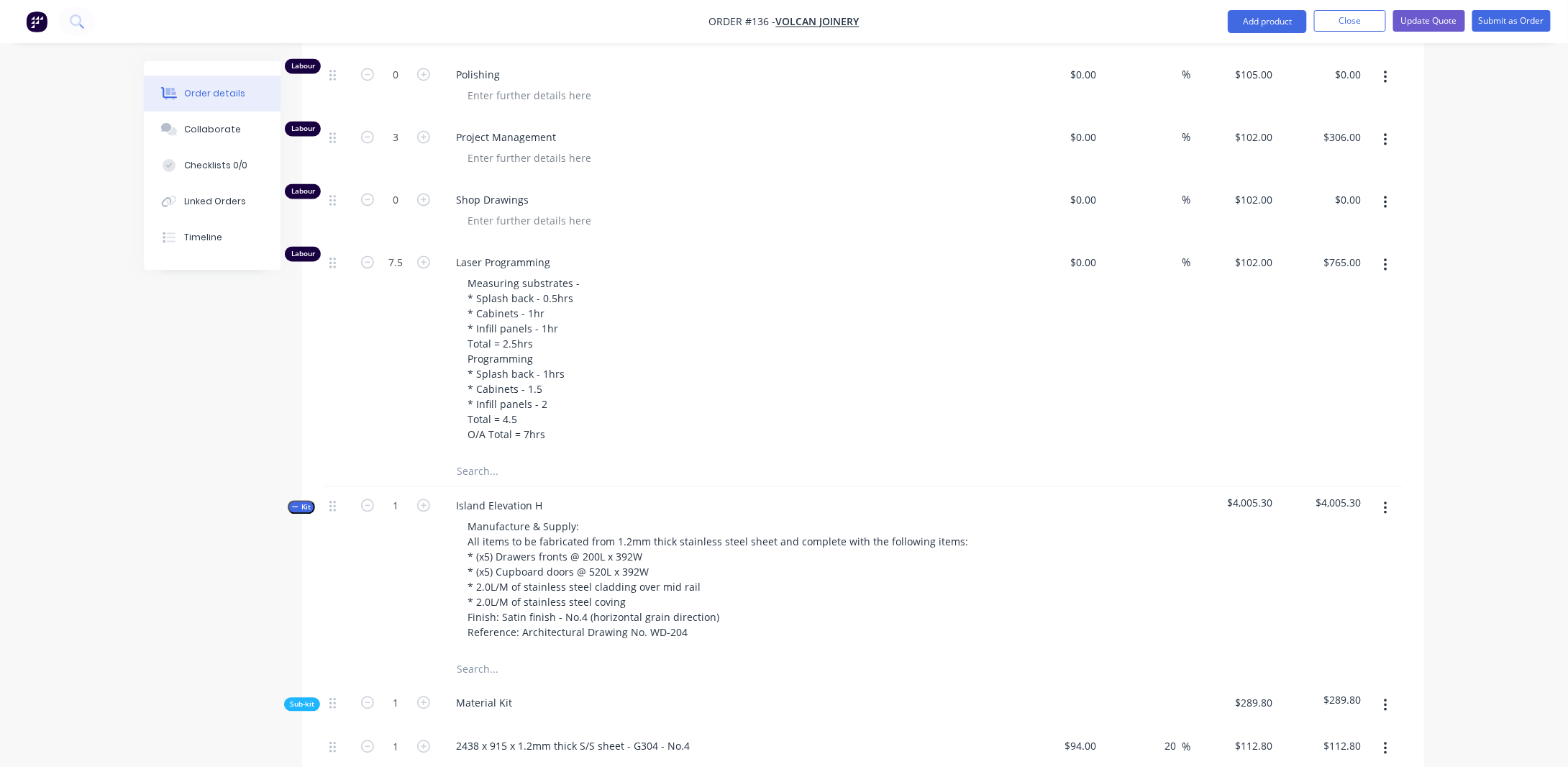
click at [322, 411] on div "Qty Cost Markup Price Total Kit 1 Kitchen Elevation E Manufacture & Supply All …" at bounding box center [863, 558] width 1123 height 2623
click at [401, 272] on input "7.5" at bounding box center [396, 263] width 37 height 21
type input "7"
type input "$714.00"
click at [180, 336] on div "Created by [PERSON_NAME] Created [DATE] Required [DATE] Assigned to Add team me…" at bounding box center [784, 478] width 1281 height 3520
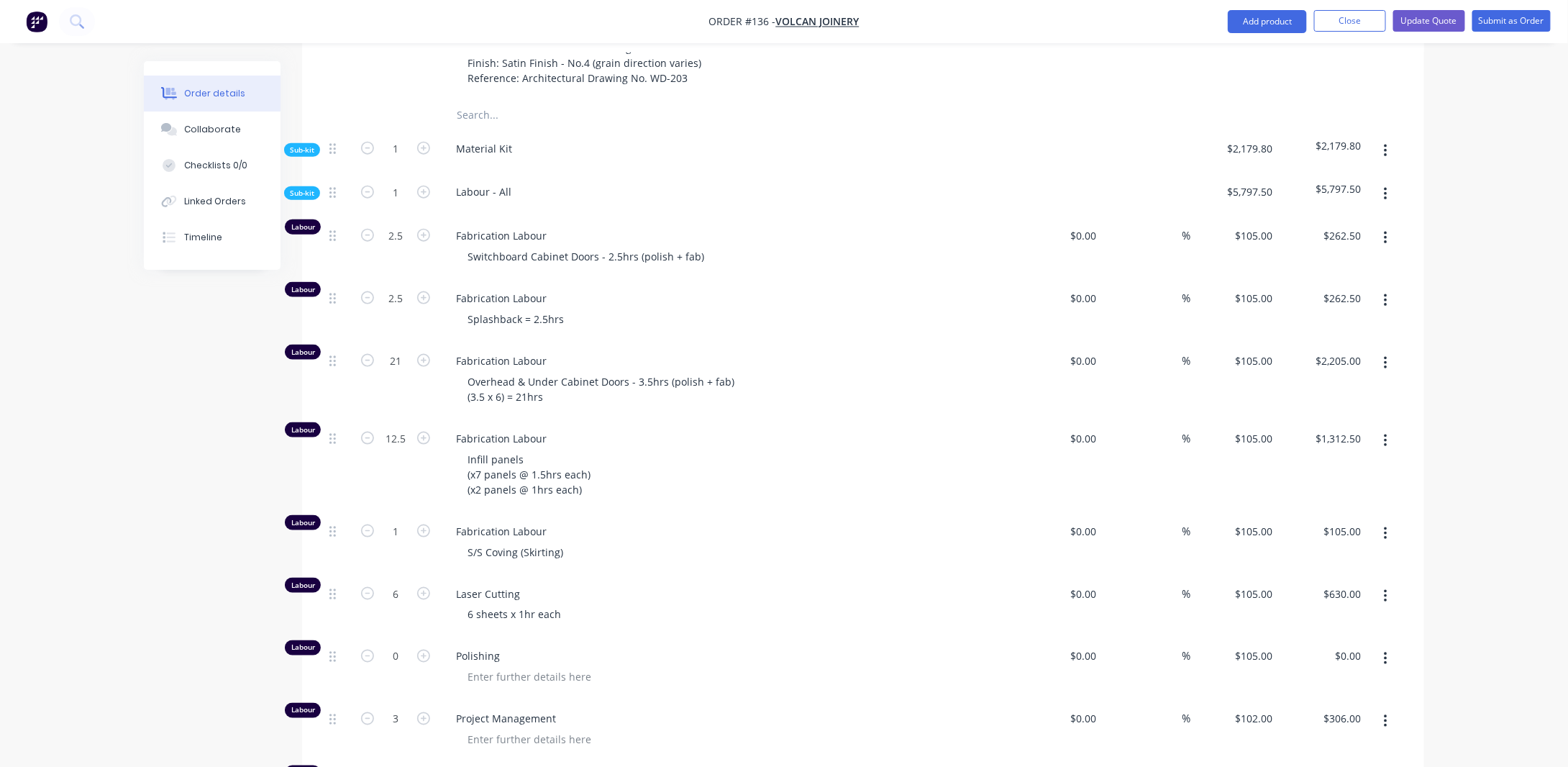
scroll to position [768, 0]
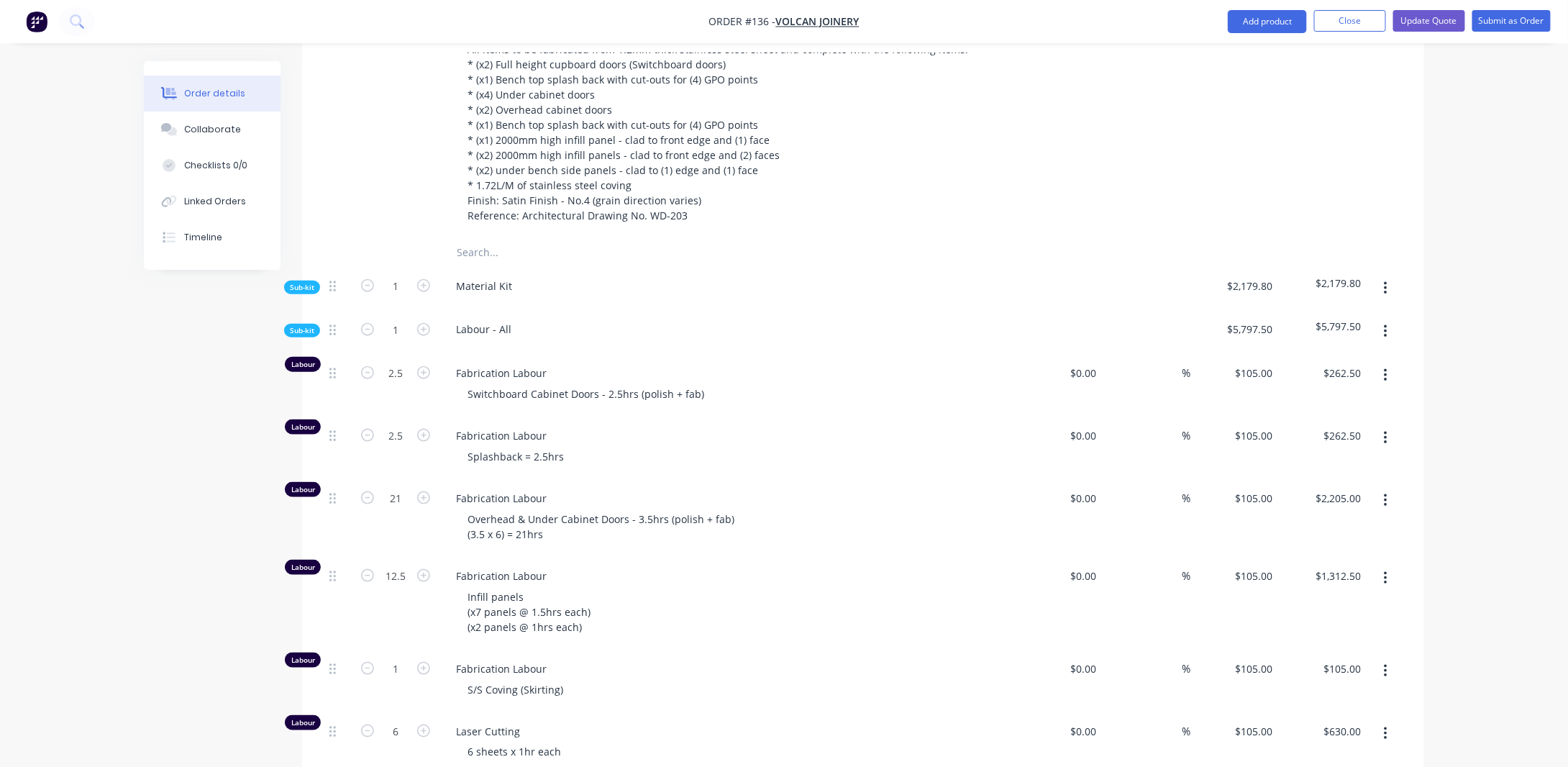
scroll to position [552, 0]
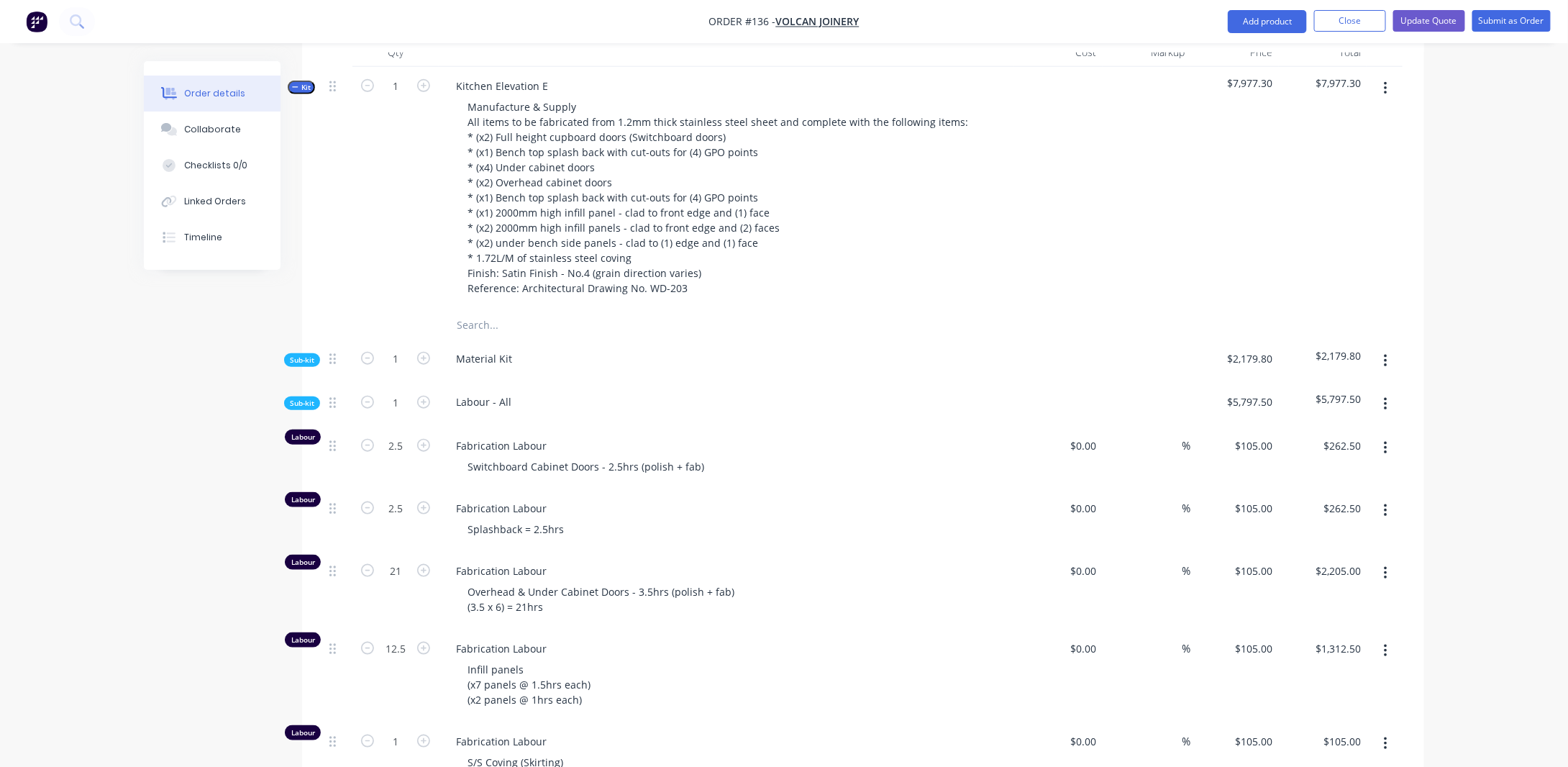
click at [296, 409] on span "Sub-kit" at bounding box center [302, 403] width 24 height 11
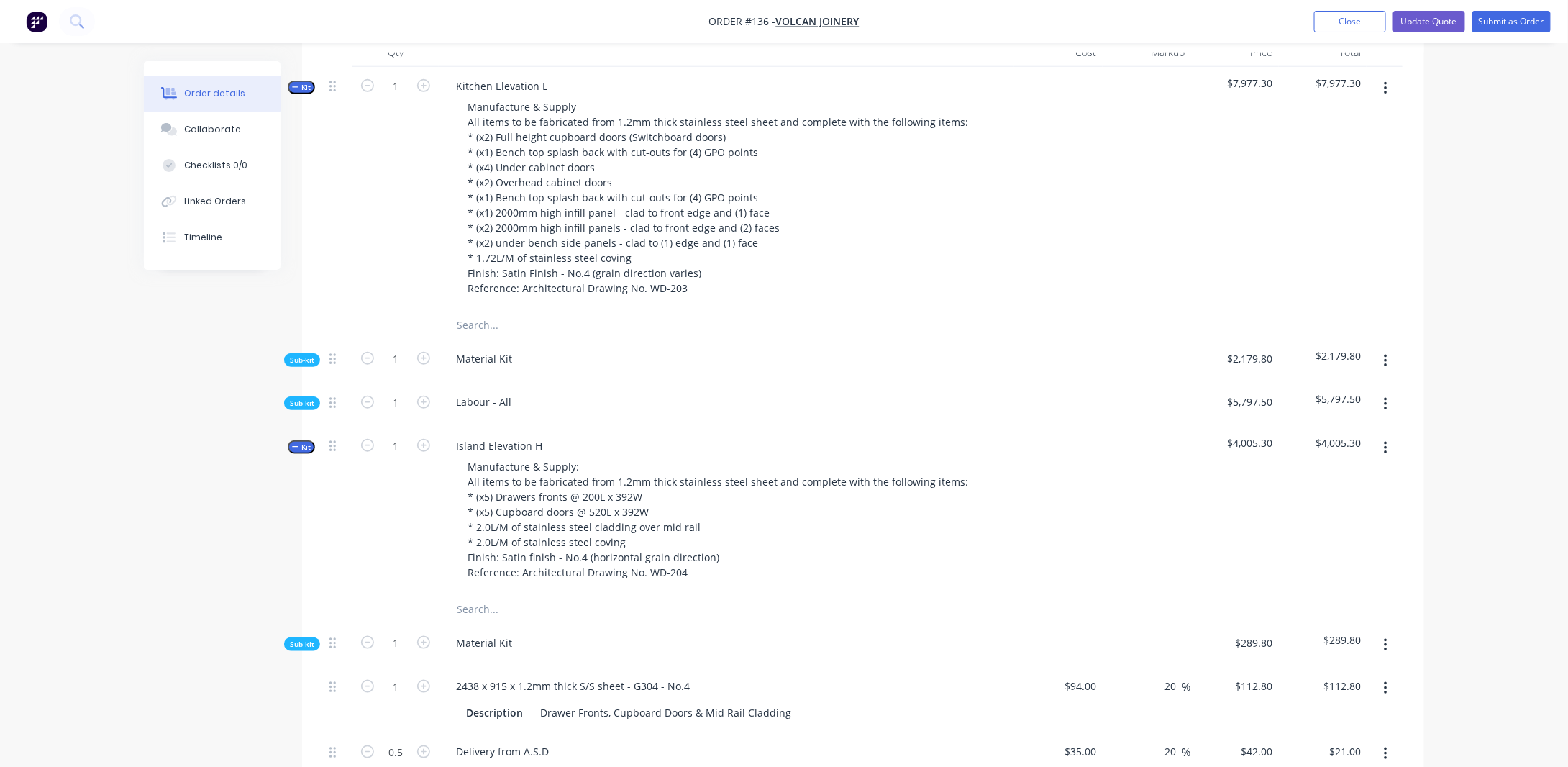
click at [302, 453] on span "Kit" at bounding box center [301, 447] width 19 height 11
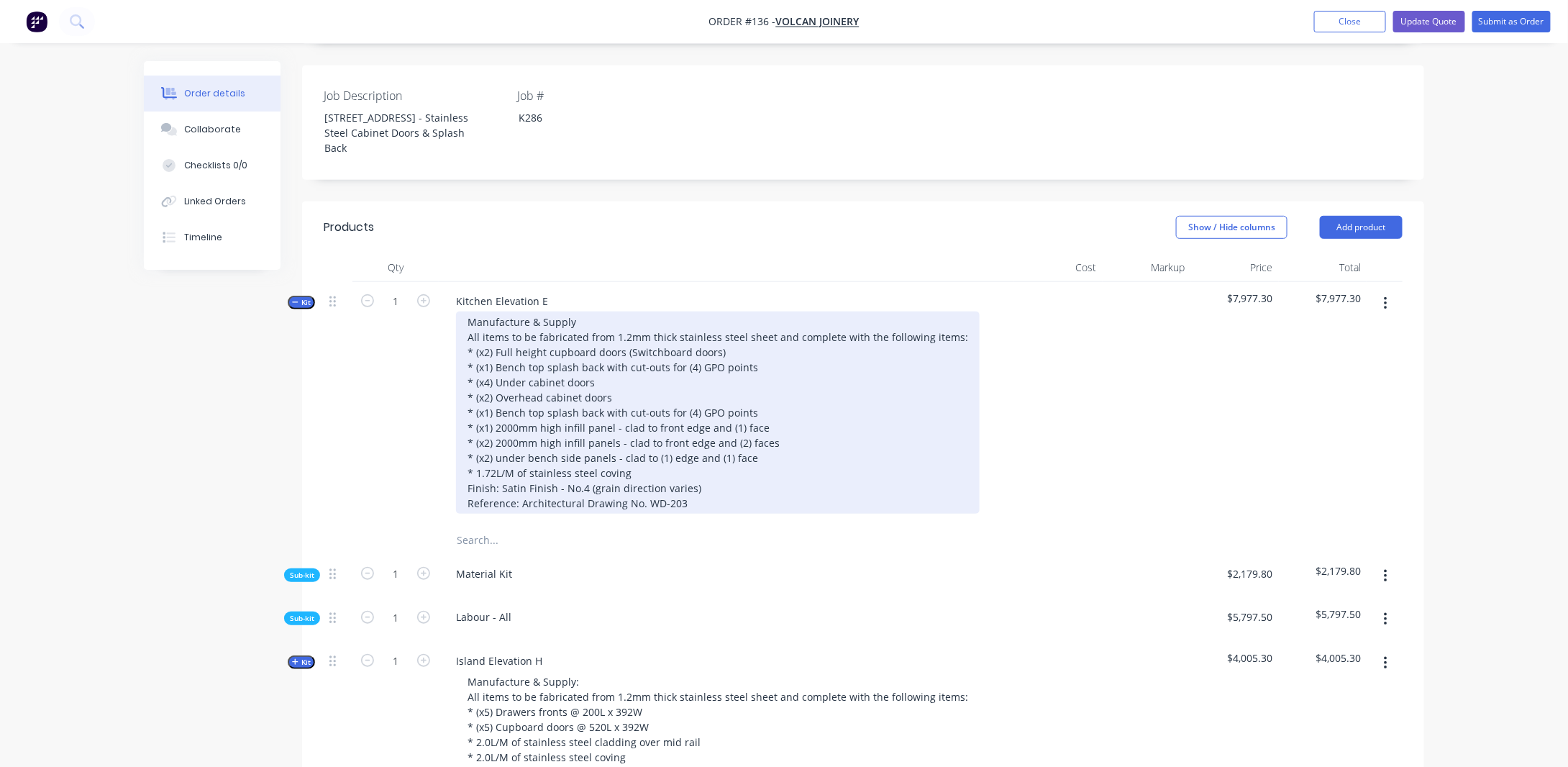
scroll to position [337, 0]
drag, startPoint x: 528, startPoint y: 386, endPoint x: 595, endPoint y: 391, distance: 67.2
click at [528, 386] on div "Manufacture & Supply All items to be fabricated from 1.2mm thick stainless stee…" at bounding box center [718, 413] width 524 height 202
click at [708, 495] on div "Manufacture & Supply All items to be fabricated from 1.2mm thick stainless stee…" at bounding box center [718, 413] width 524 height 202
click at [711, 514] on div "Manufacture & Supply All items to be fabricated from 1.2mm thick stainless stee…" at bounding box center [718, 413] width 524 height 202
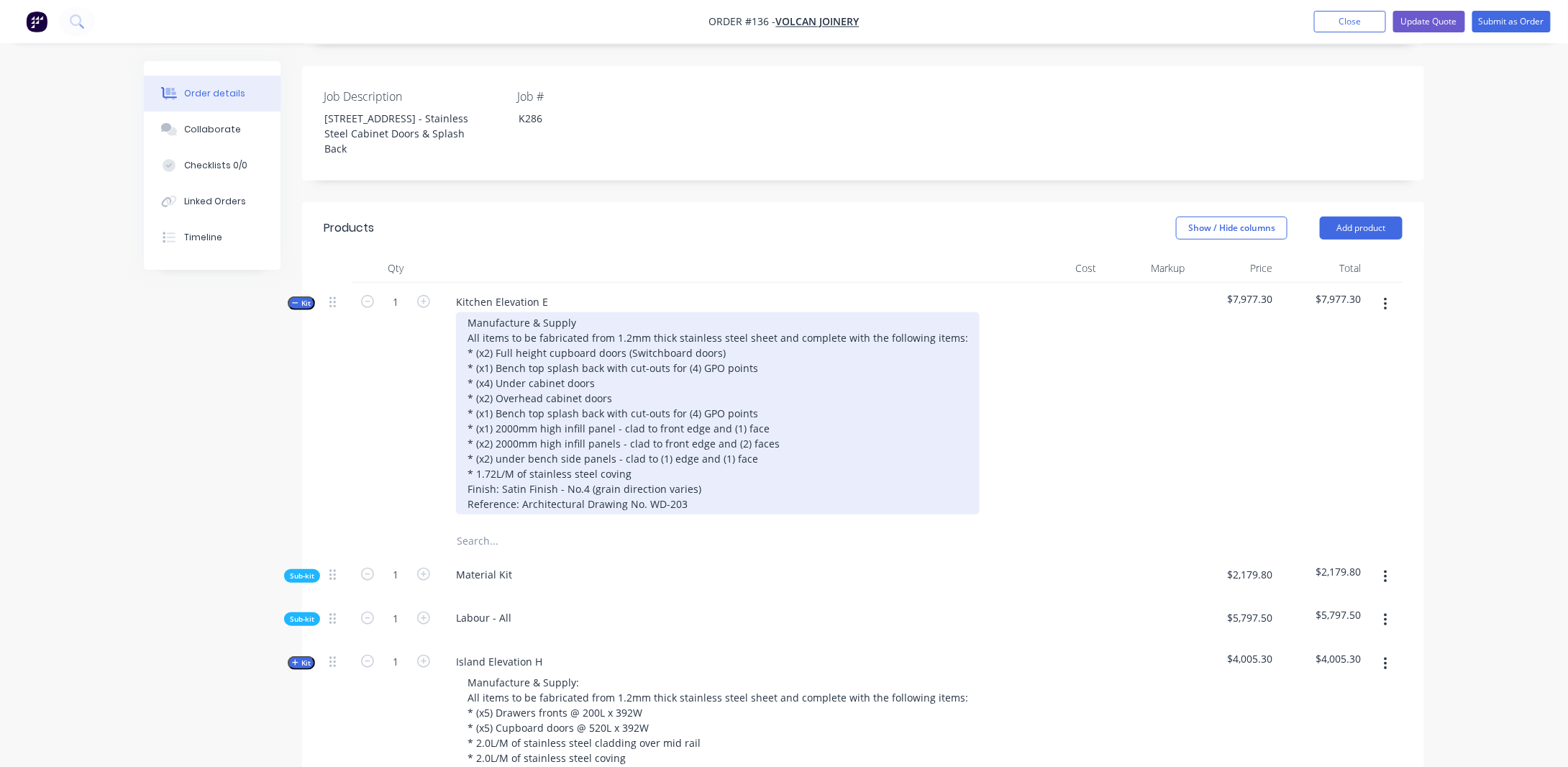
click at [706, 509] on div "Manufacture & Supply All items to be fabricated from 1.2mm thick stainless stee…" at bounding box center [718, 413] width 524 height 202
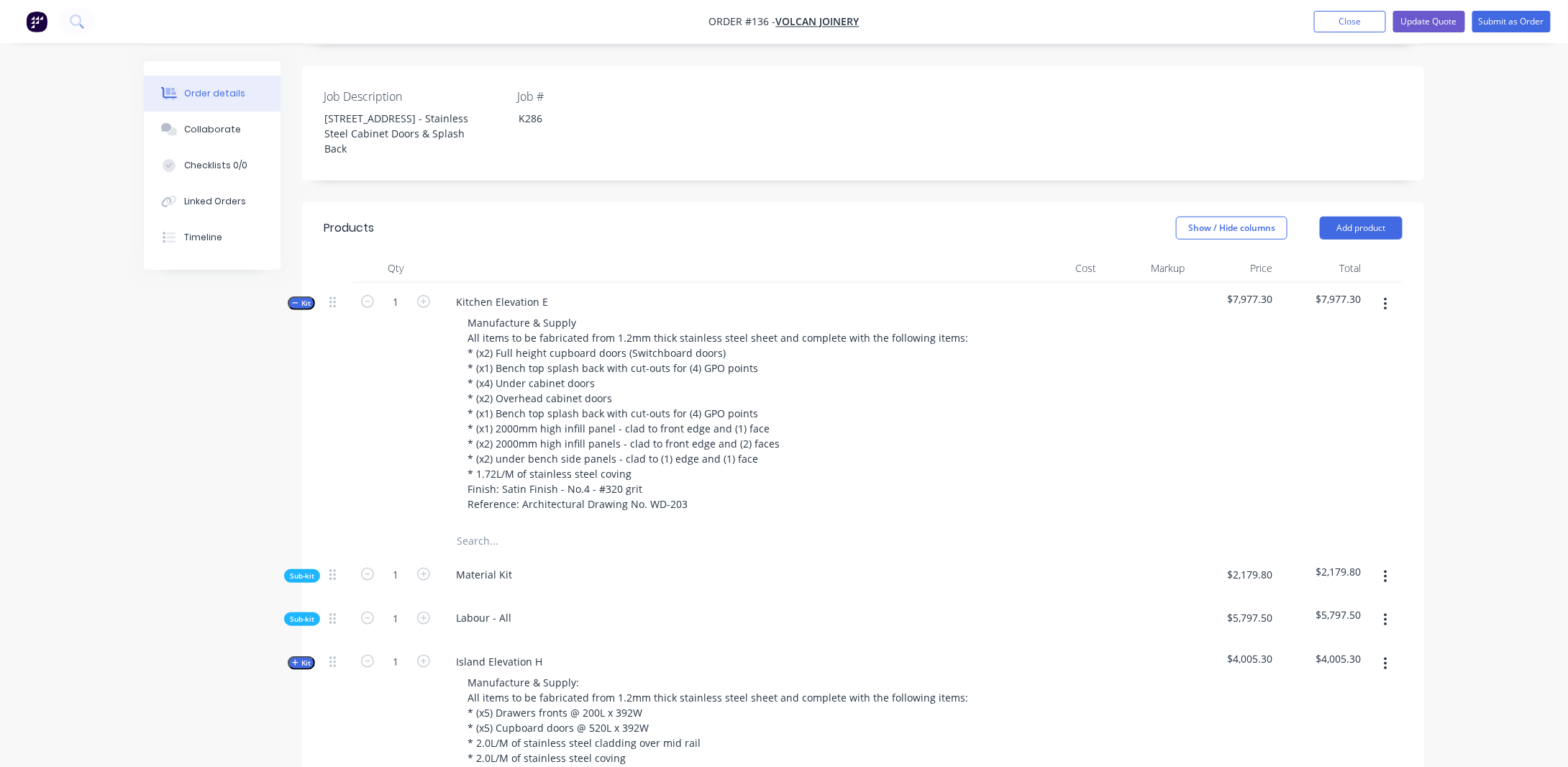
click at [210, 483] on div "Created by [PERSON_NAME] Created [DATE] Required [DATE] Assigned to Add team me…" at bounding box center [784, 474] width 1281 height 1499
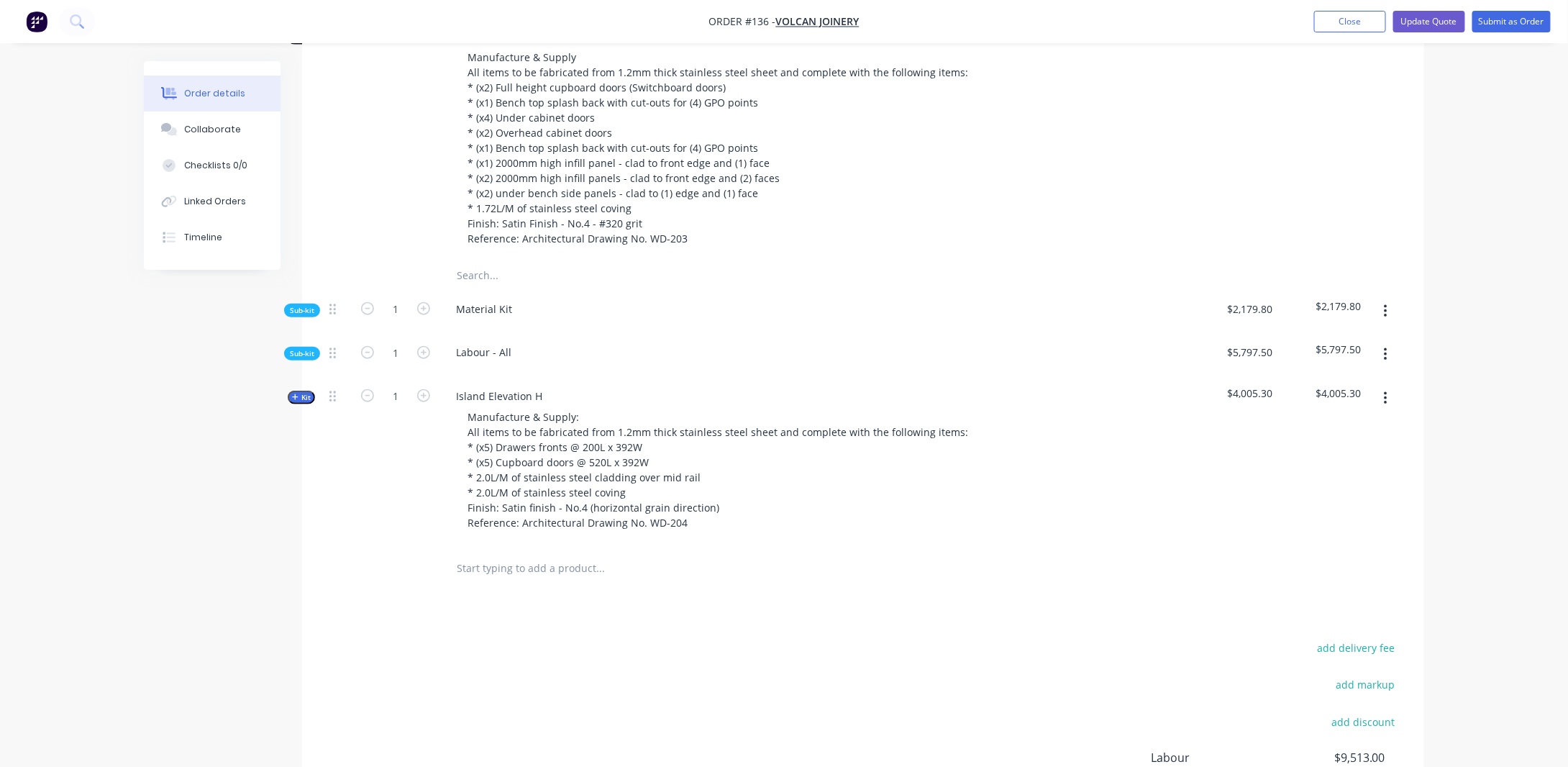
scroll to position [624, 0]
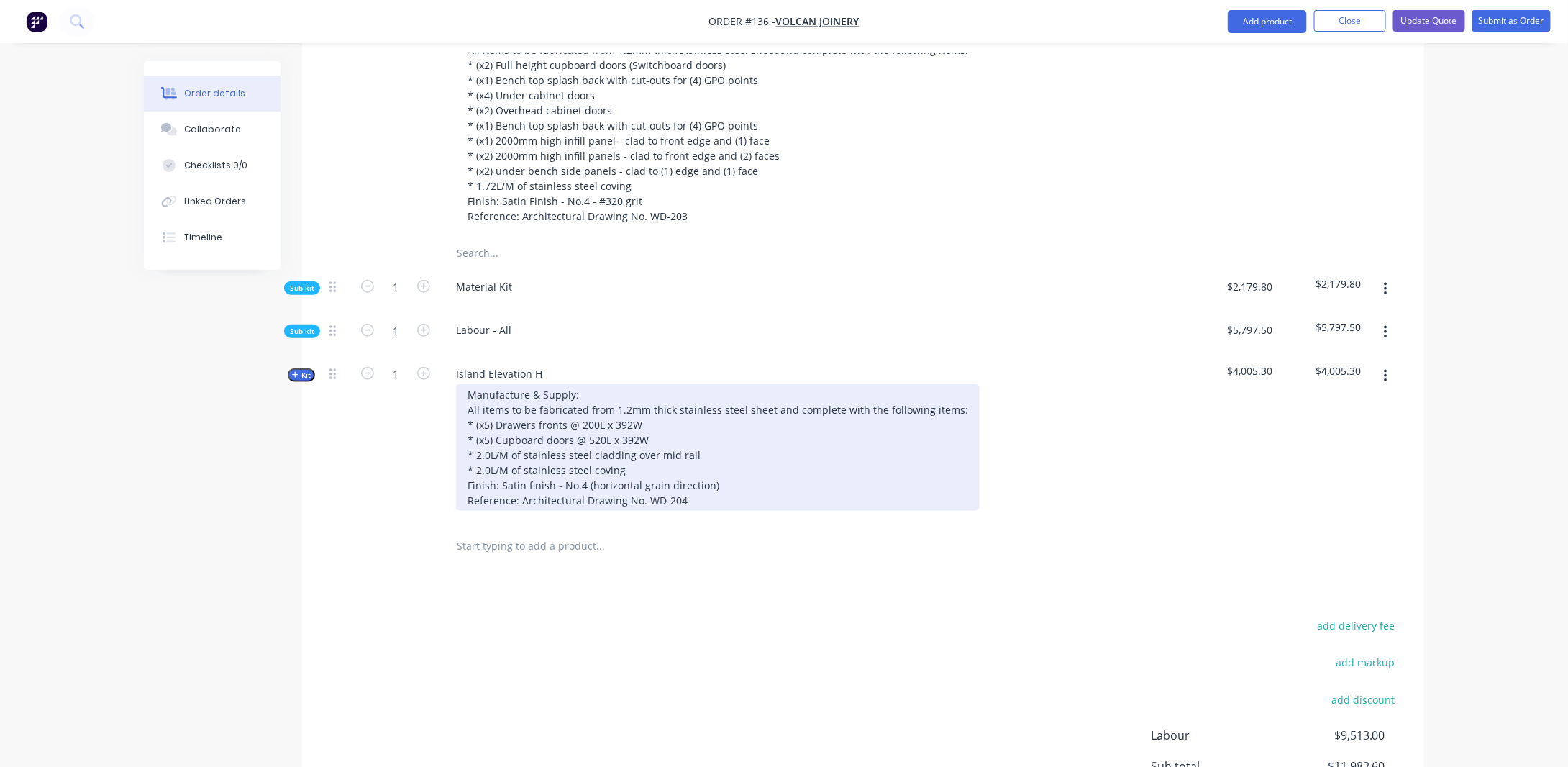
drag, startPoint x: 730, startPoint y: 500, endPoint x: 667, endPoint y: 506, distance: 63.3
click at [730, 500] on div "Manufacture & Supply: All items to be fabricated from 1.2mm thick stainless ste…" at bounding box center [718, 448] width 524 height 127
drag, startPoint x: 584, startPoint y: 504, endPoint x: 781, endPoint y: 469, distance: 200.1
click at [584, 503] on div "Manufacture & Supply: All items to be fabricated from 1.2mm thick stainless ste…" at bounding box center [718, 448] width 524 height 127
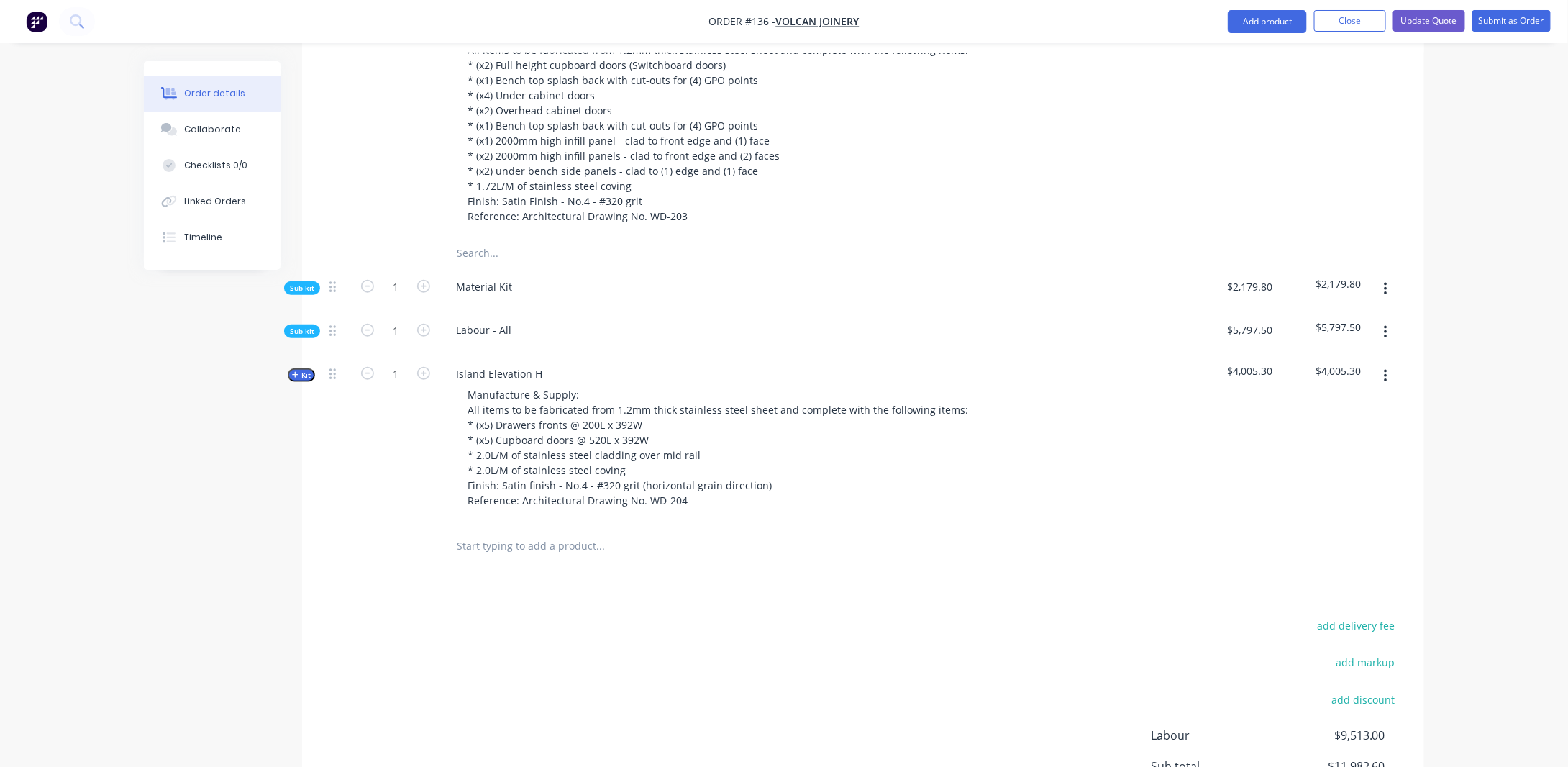
click at [278, 559] on div "Created by [PERSON_NAME] Created [DATE] Required [DATE] Assigned to Add team me…" at bounding box center [784, 186] width 1281 height 1499
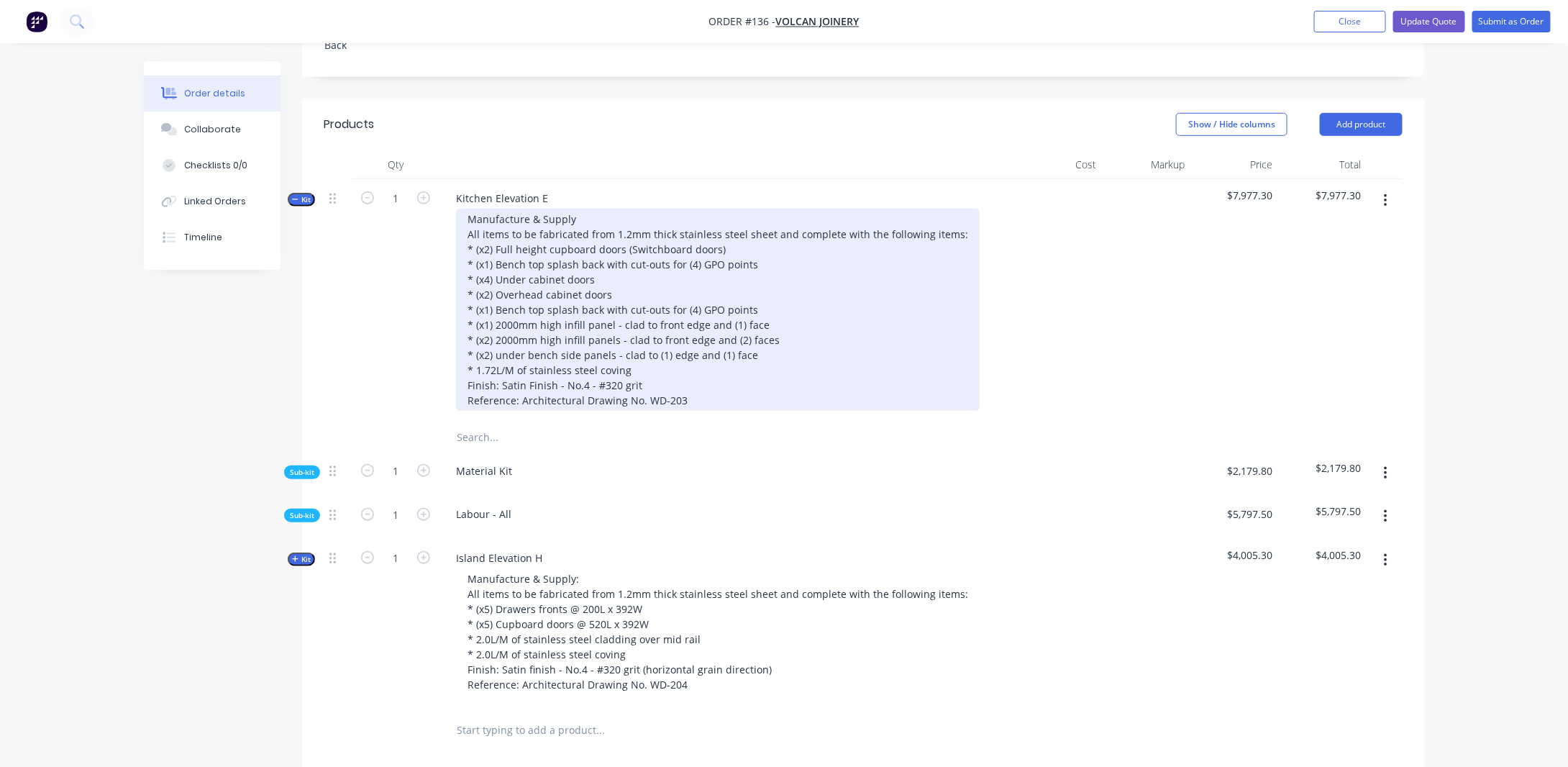
scroll to position [481, 0]
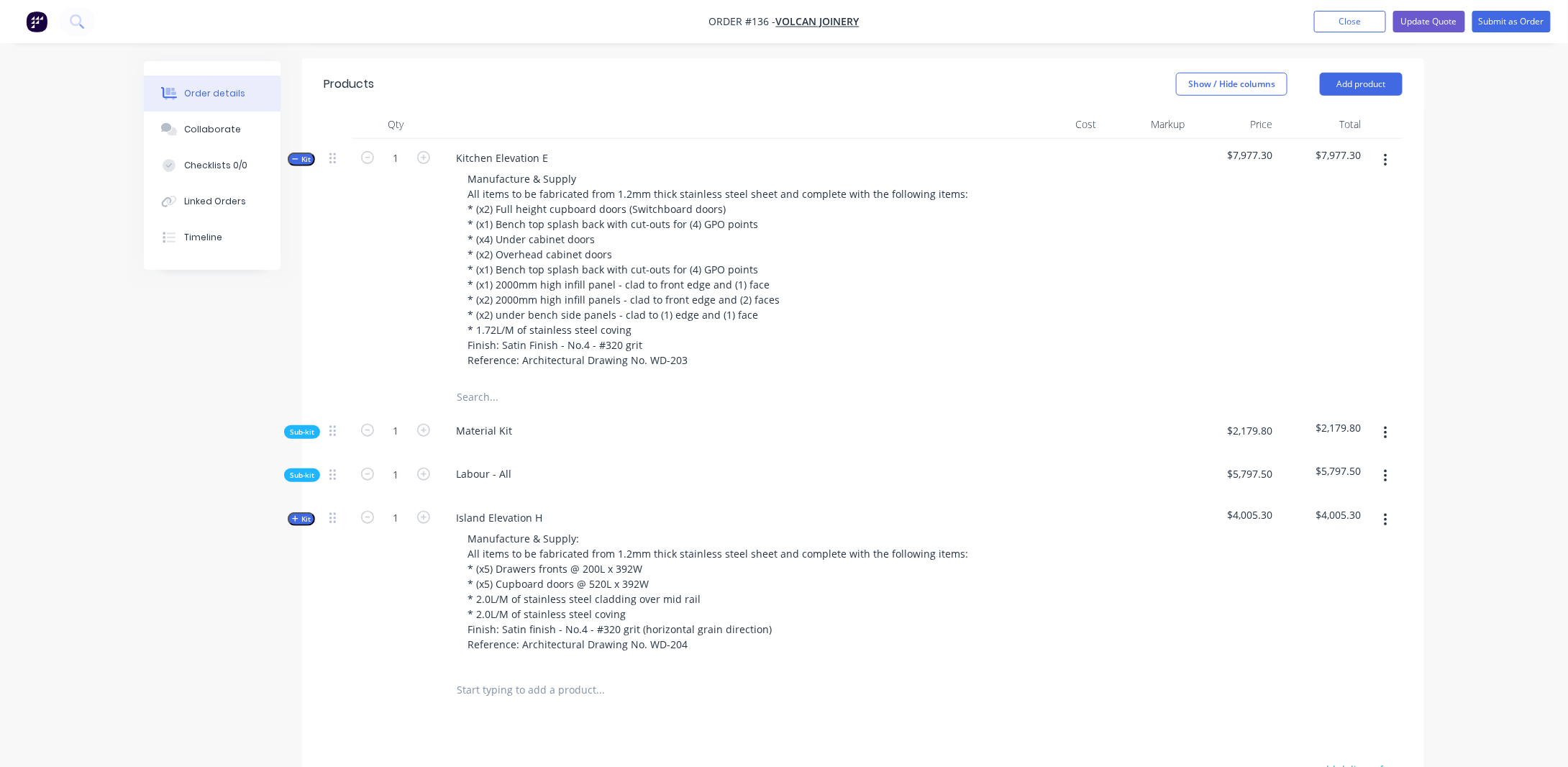
click at [306, 170] on div "Qty Cost Markup Price Total Kit 1 Kitchen Elevation E Manufacture & Supply All …" at bounding box center [863, 411] width 1123 height 604
click at [306, 165] on span "Kit" at bounding box center [301, 160] width 19 height 11
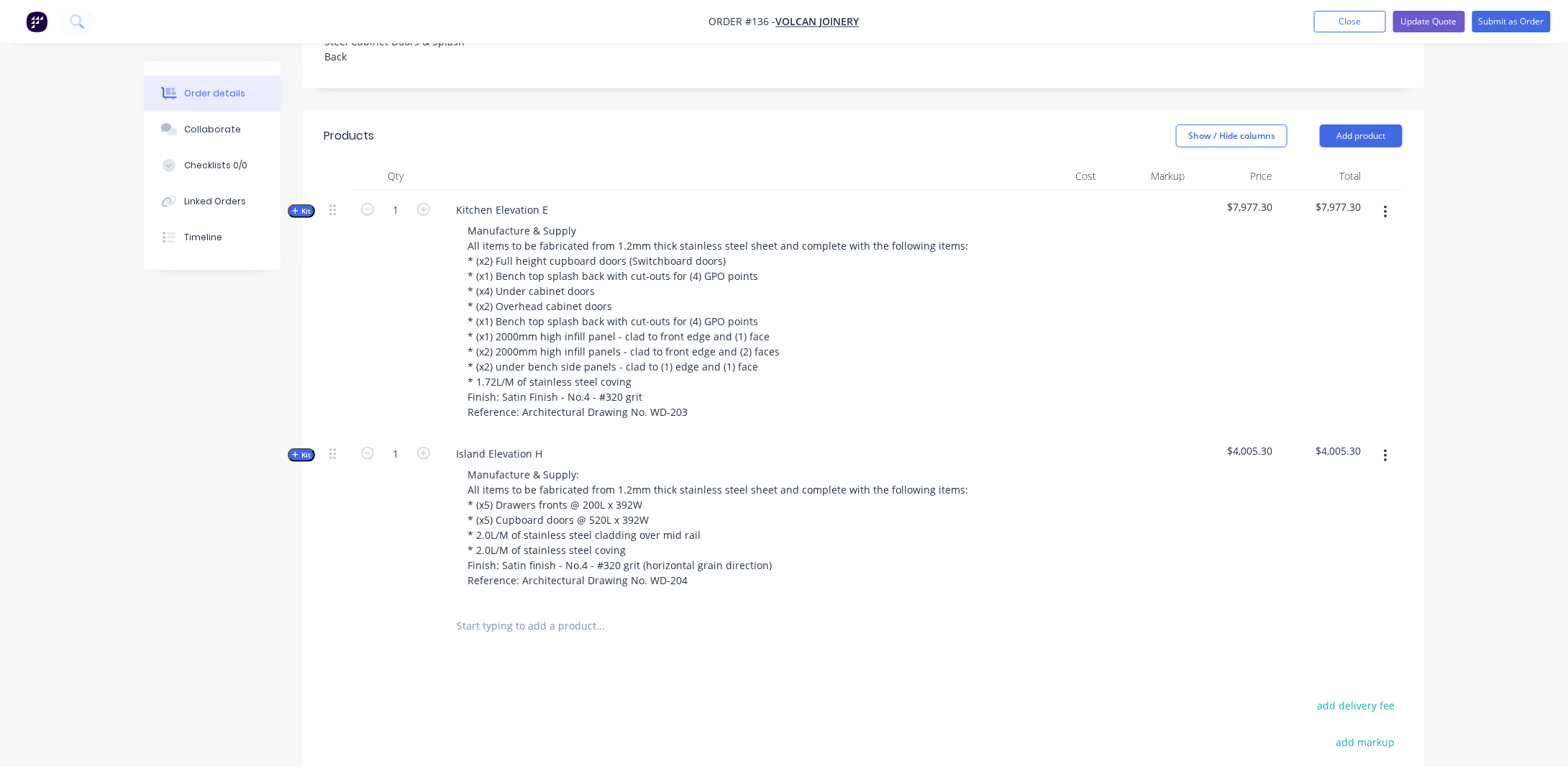
scroll to position [409, 0]
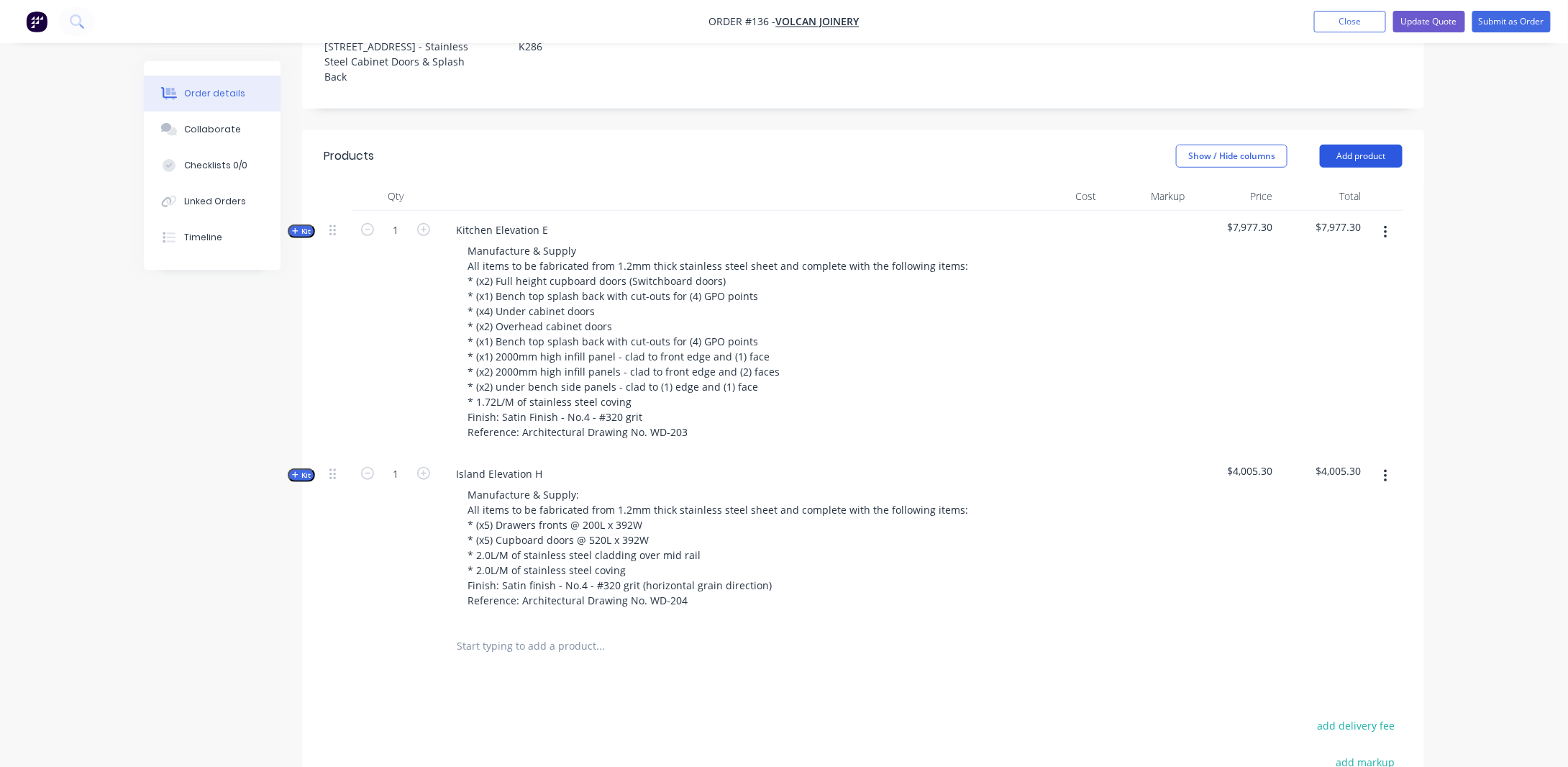
click at [1386, 168] on button "Add product" at bounding box center [1362, 156] width 83 height 23
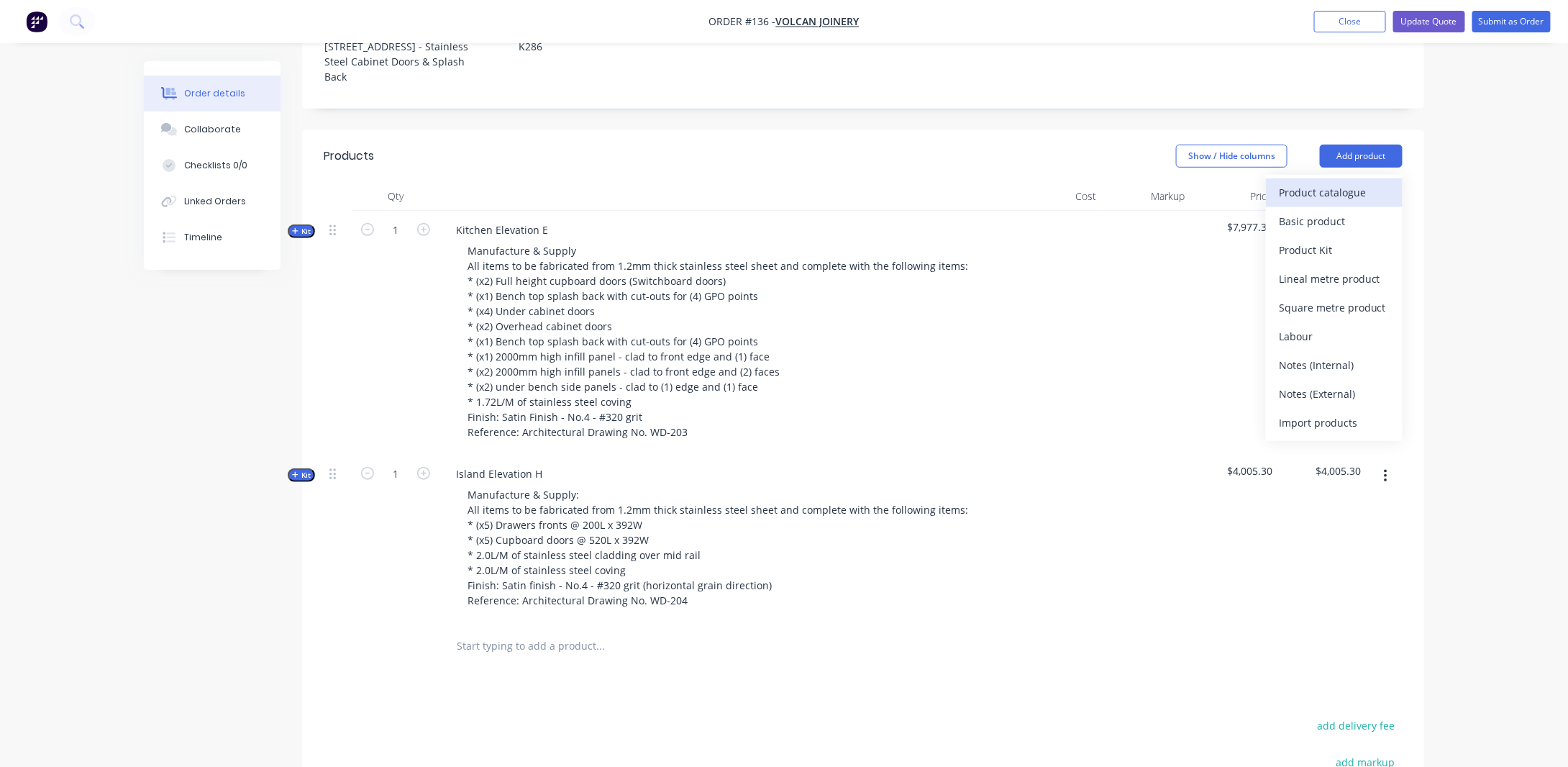
click at [1372, 202] on div "Product catalogue" at bounding box center [1335, 192] width 111 height 21
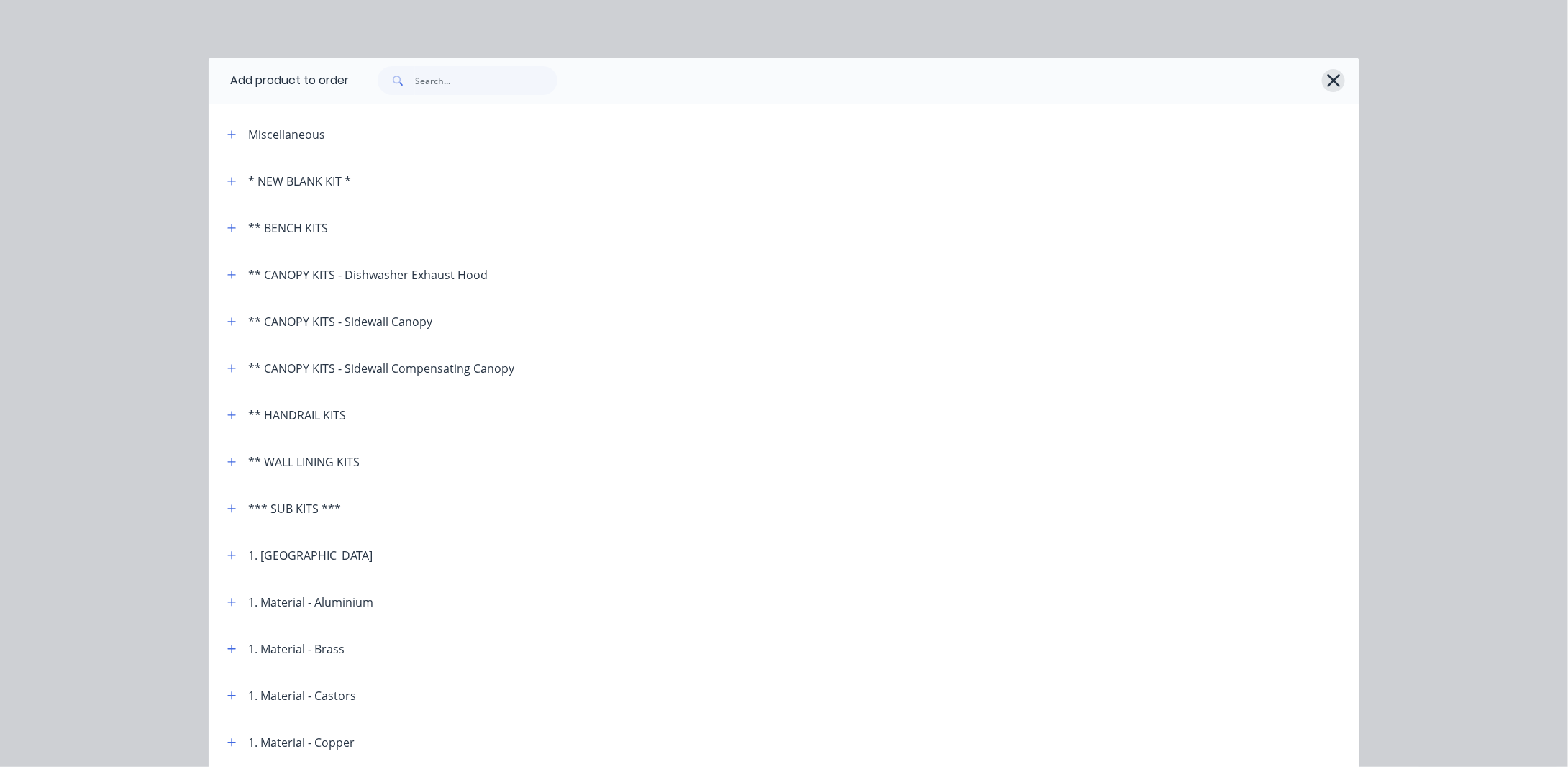
click at [1326, 81] on icon "button" at bounding box center [1334, 81] width 15 height 21
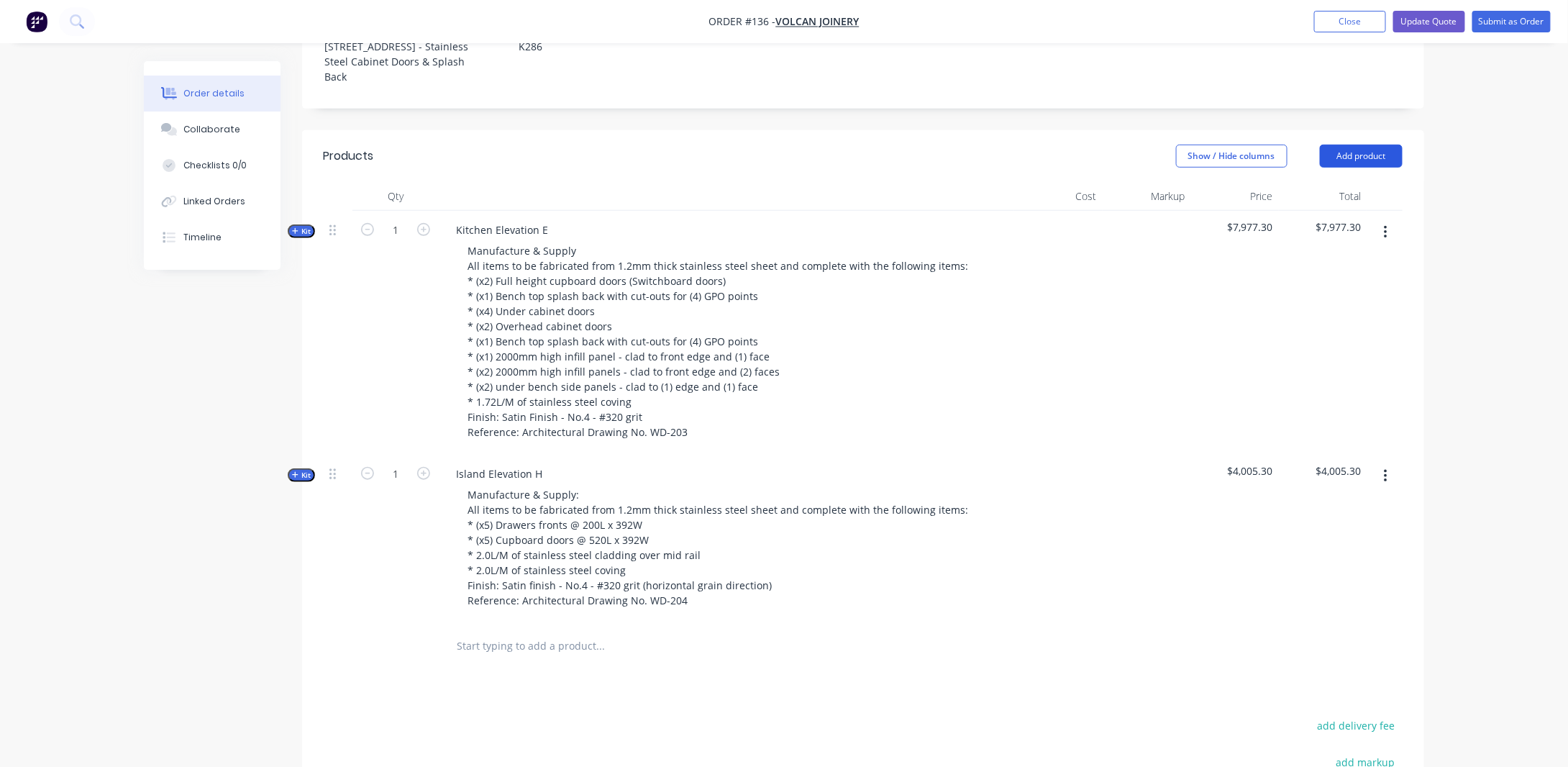
click at [1378, 168] on button "Add product" at bounding box center [1362, 156] width 83 height 23
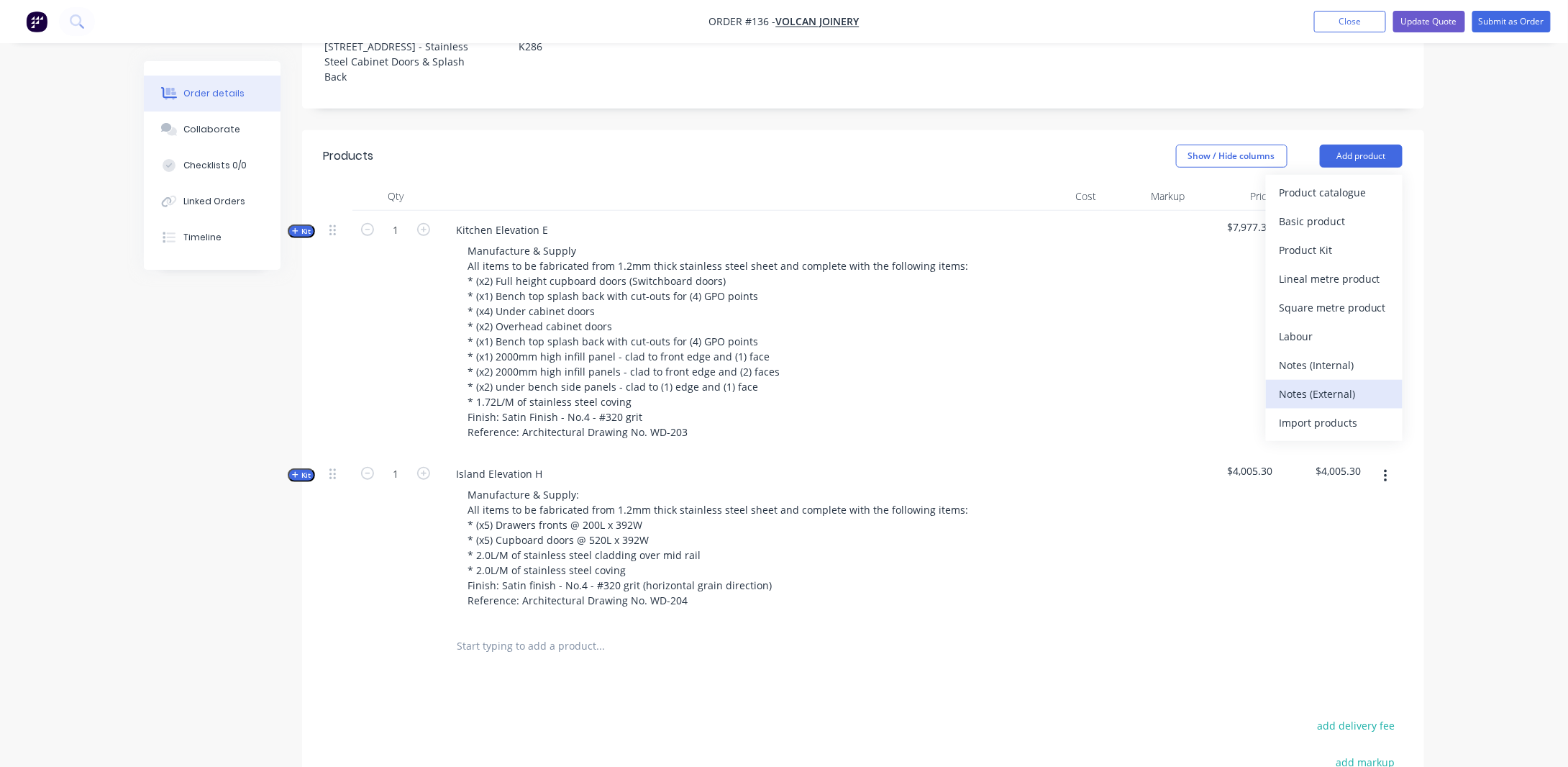
click at [1342, 404] on div "Notes (External)" at bounding box center [1335, 394] width 111 height 21
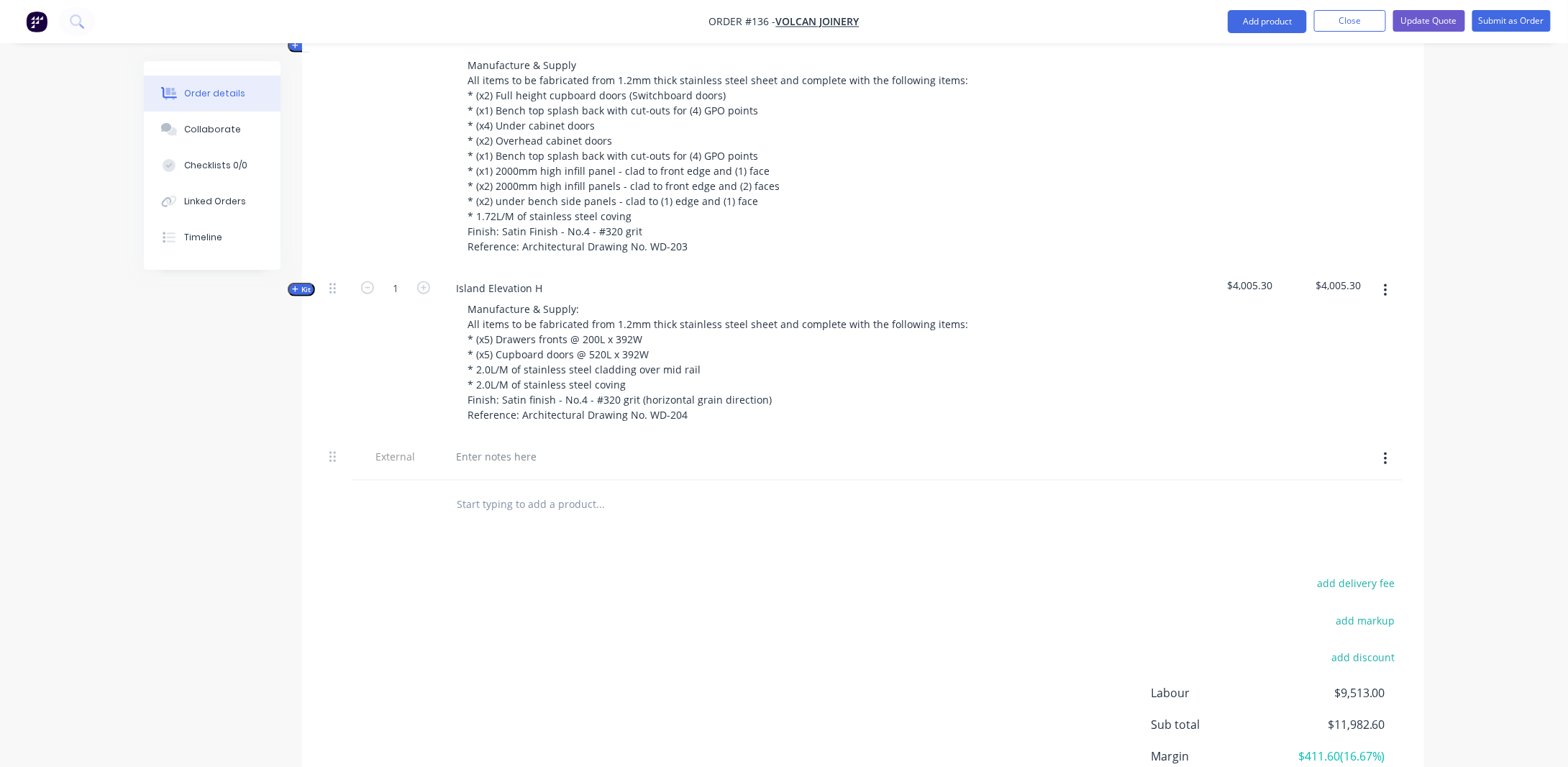
scroll to position [594, 0]
click at [483, 467] on div at bounding box center [496, 456] width 104 height 21
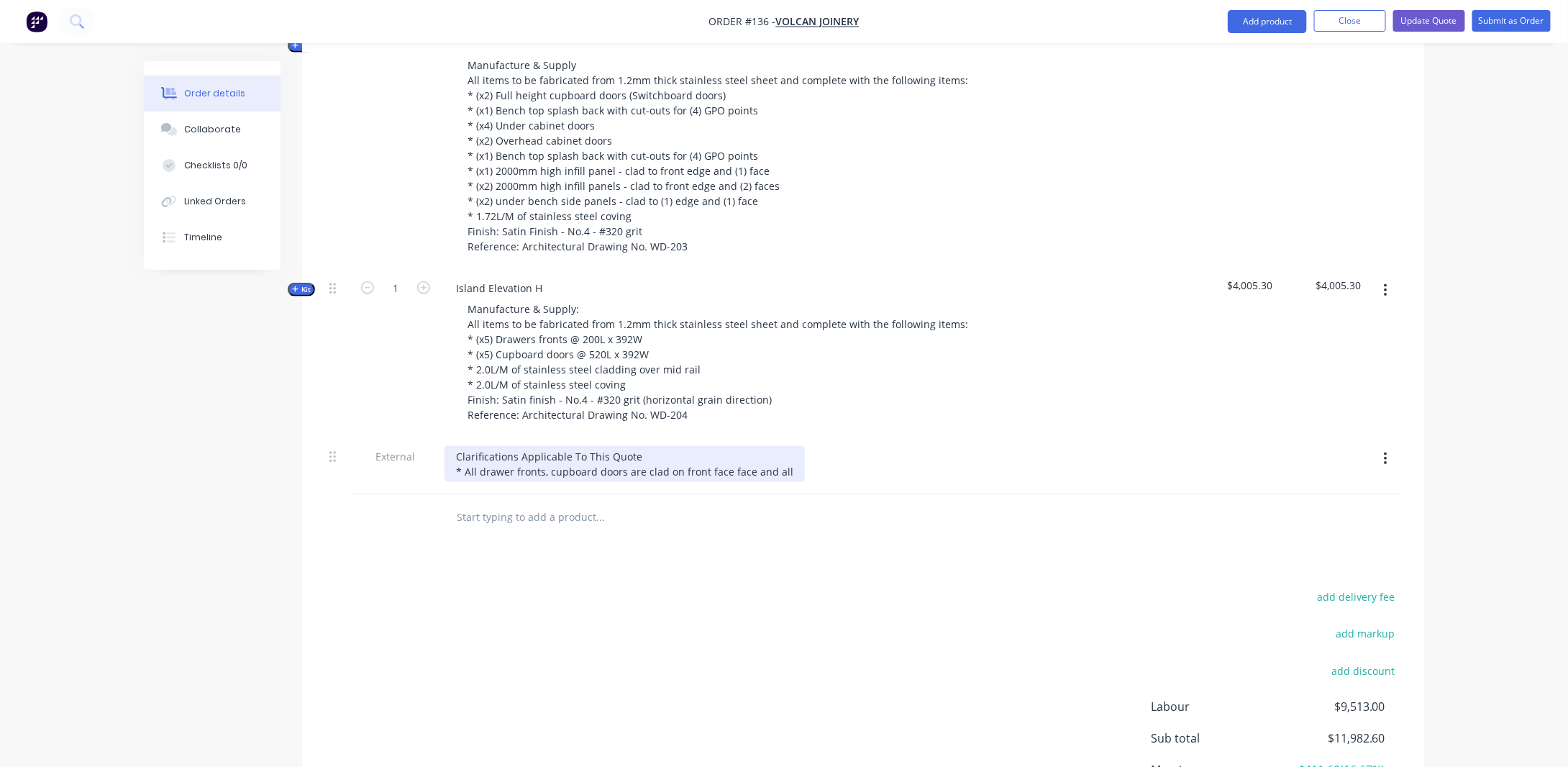
click at [783, 481] on div "Clarifications Applicable To This Quote * All drawer fronts, cupboard doors are…" at bounding box center [624, 464] width 360 height 36
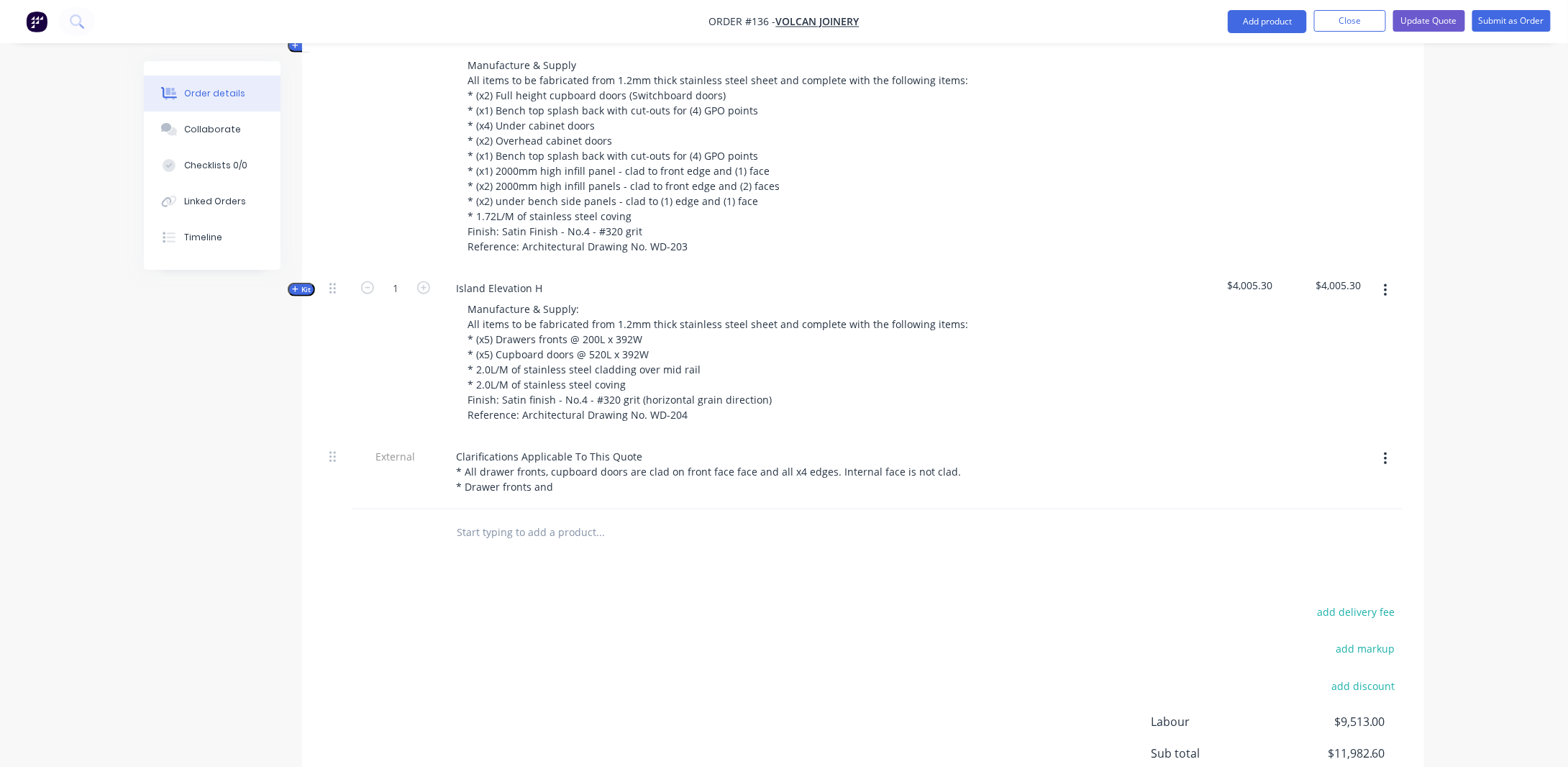
click at [240, 428] on div "Created by [PERSON_NAME] Created [DATE] Required [DATE] Assigned to Add team me…" at bounding box center [784, 195] width 1281 height 1456
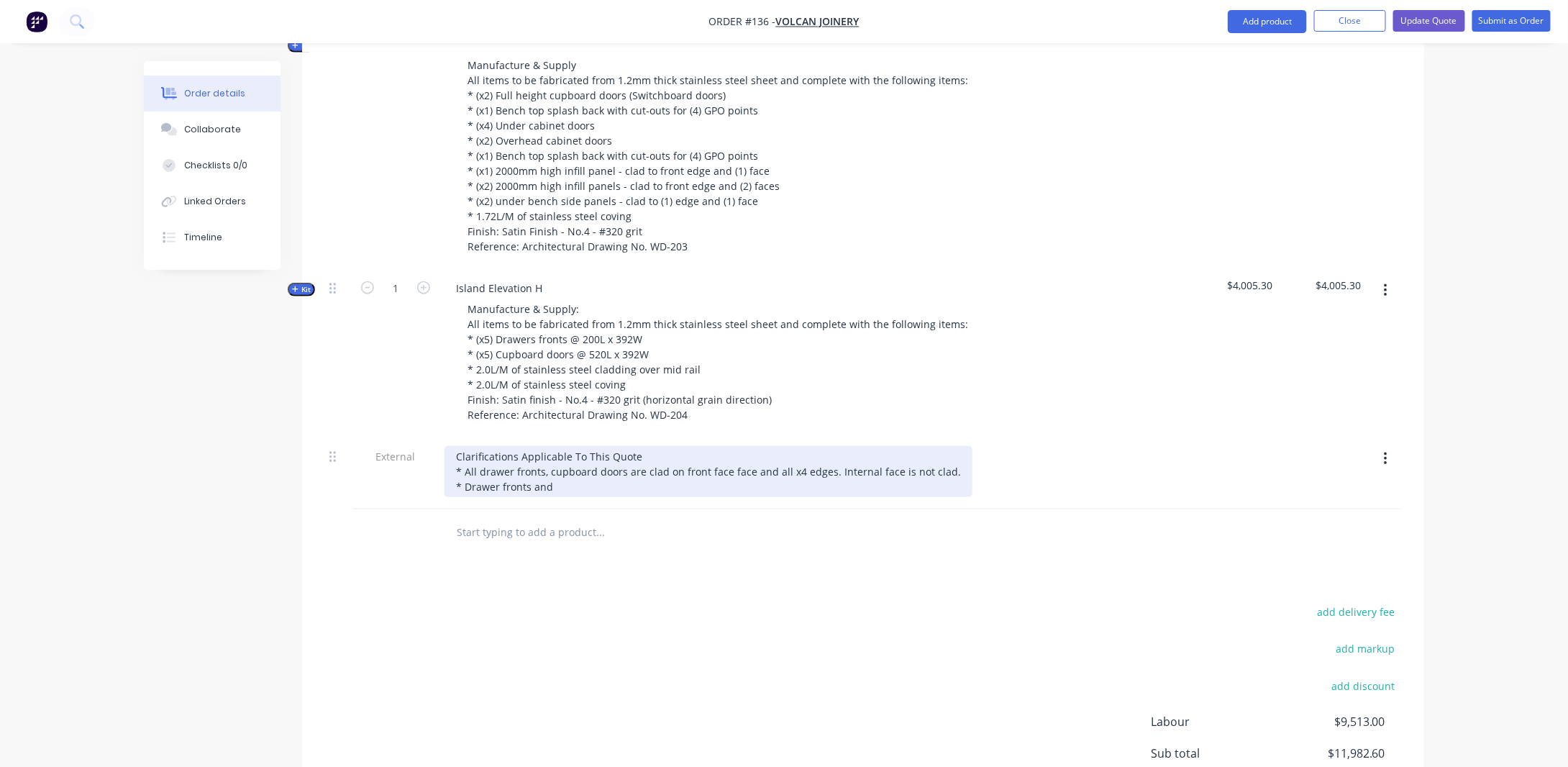
click at [595, 497] on div "Clarifications Applicable To This Quote * All drawer fronts, cupboard doors are…" at bounding box center [708, 471] width 528 height 51
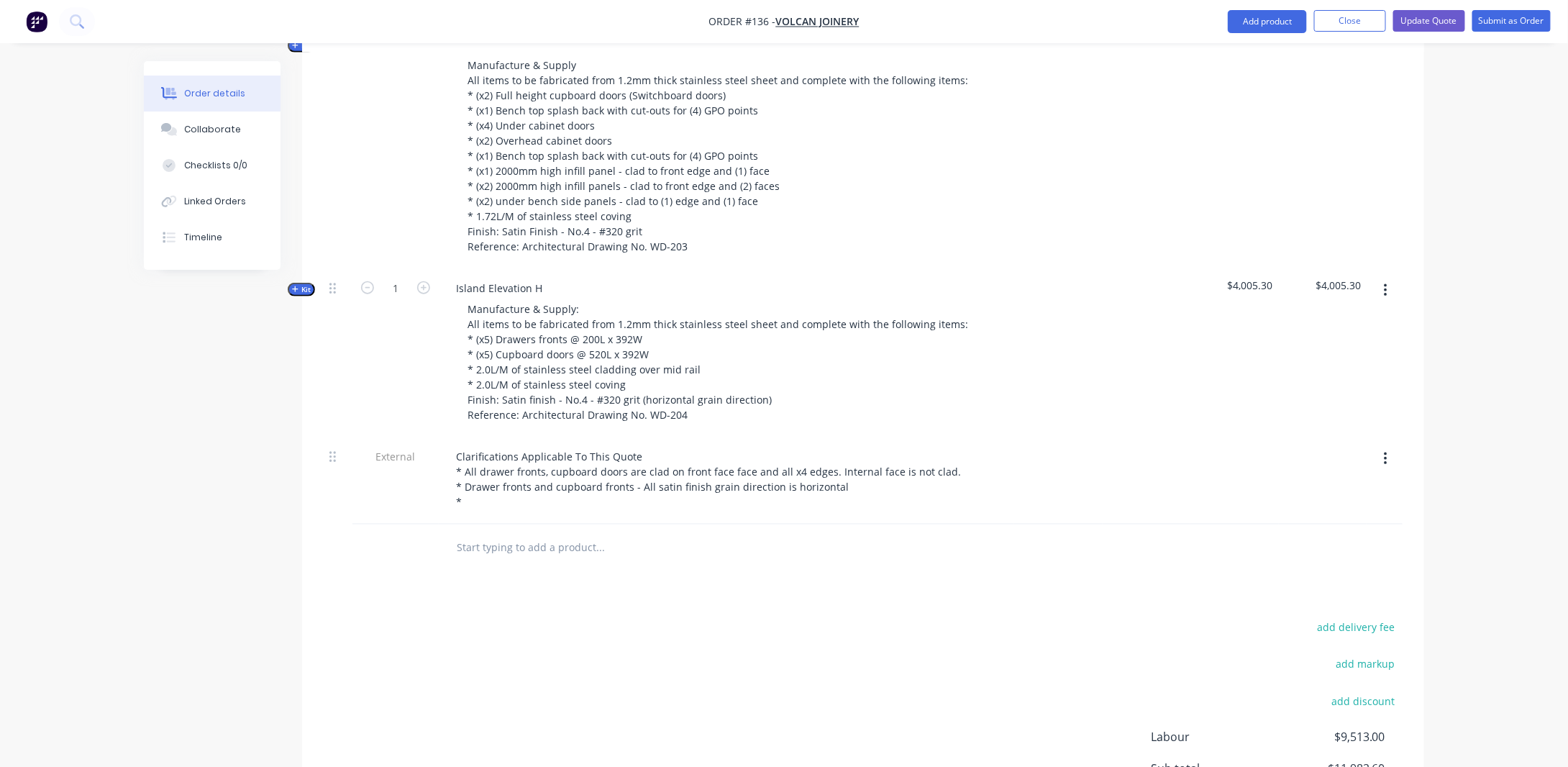
click at [246, 567] on div "Created by [PERSON_NAME] Created [DATE] Required [DATE] Assigned to Add team me…" at bounding box center [784, 202] width 1281 height 1471
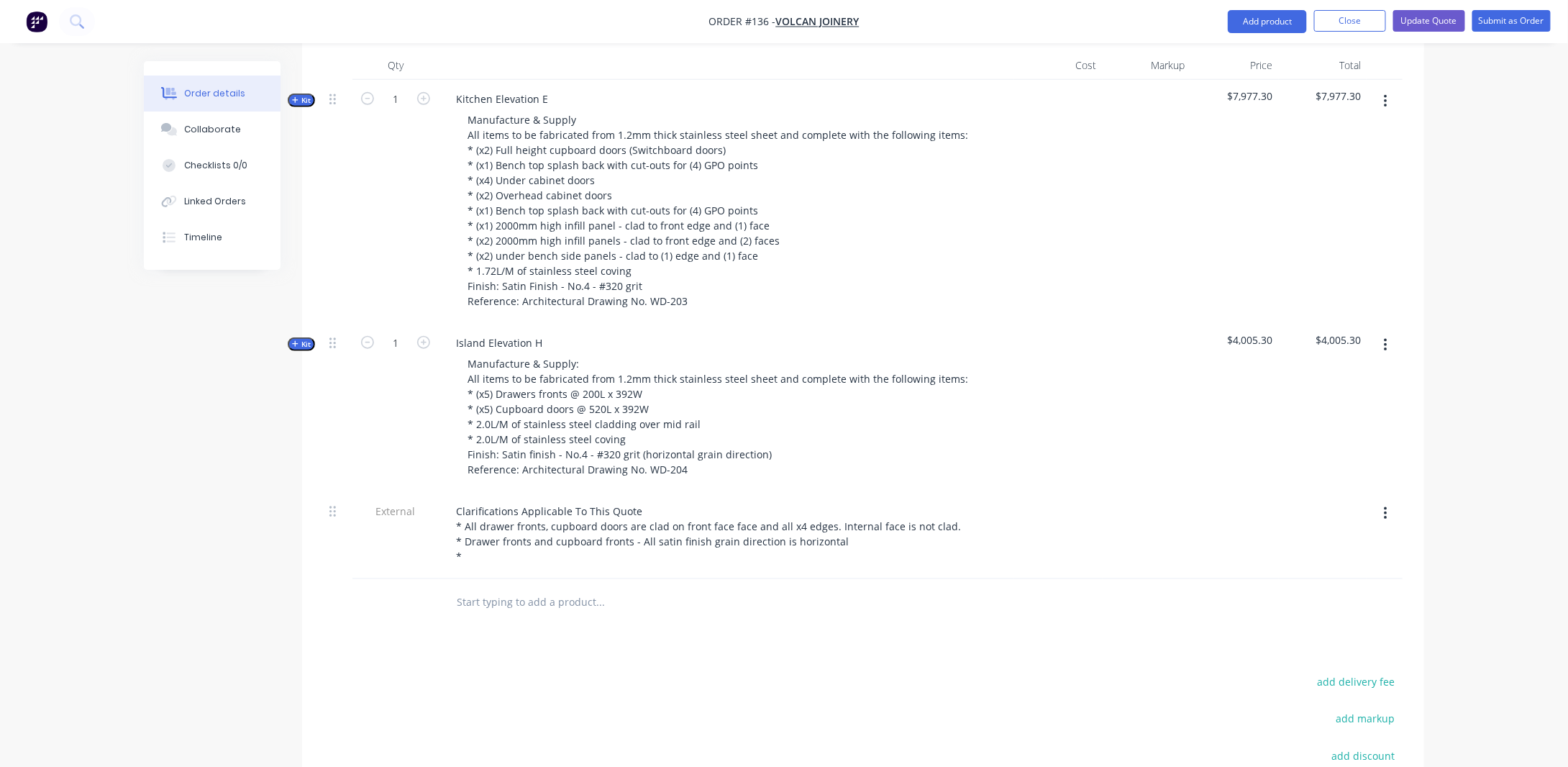
scroll to position [523, 0]
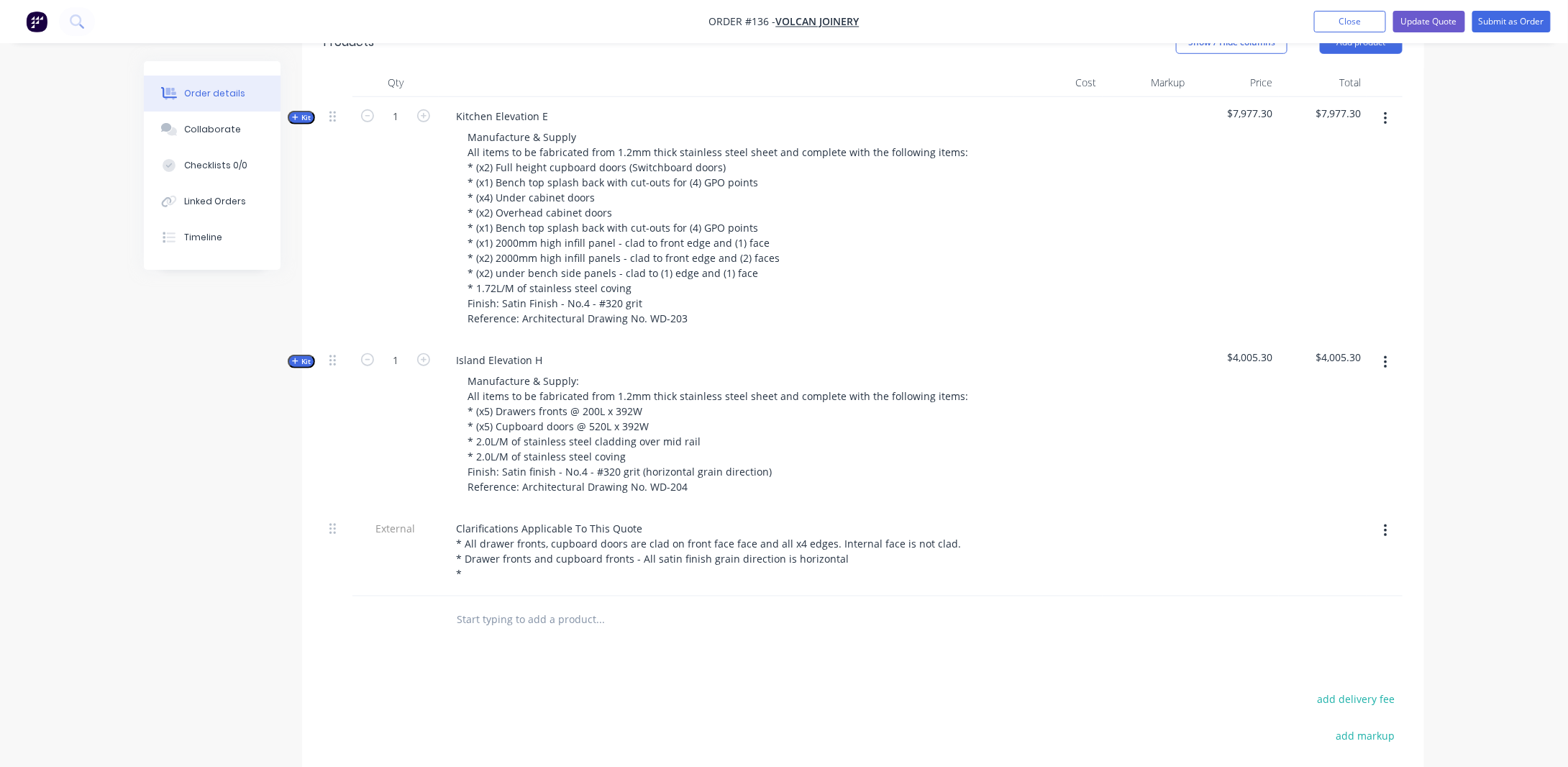
click at [301, 123] on span "Kit" at bounding box center [301, 118] width 19 height 11
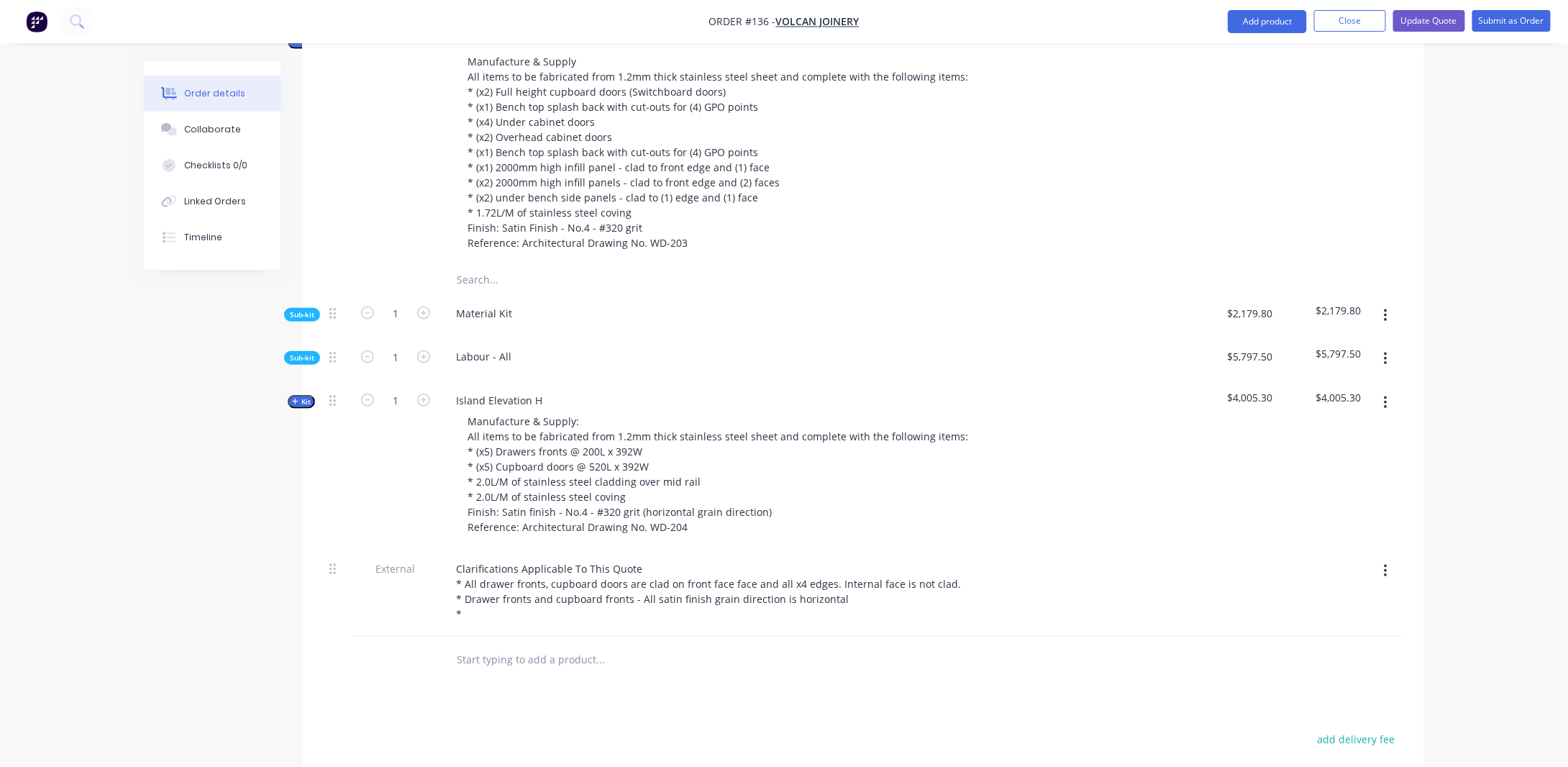
scroll to position [666, 0]
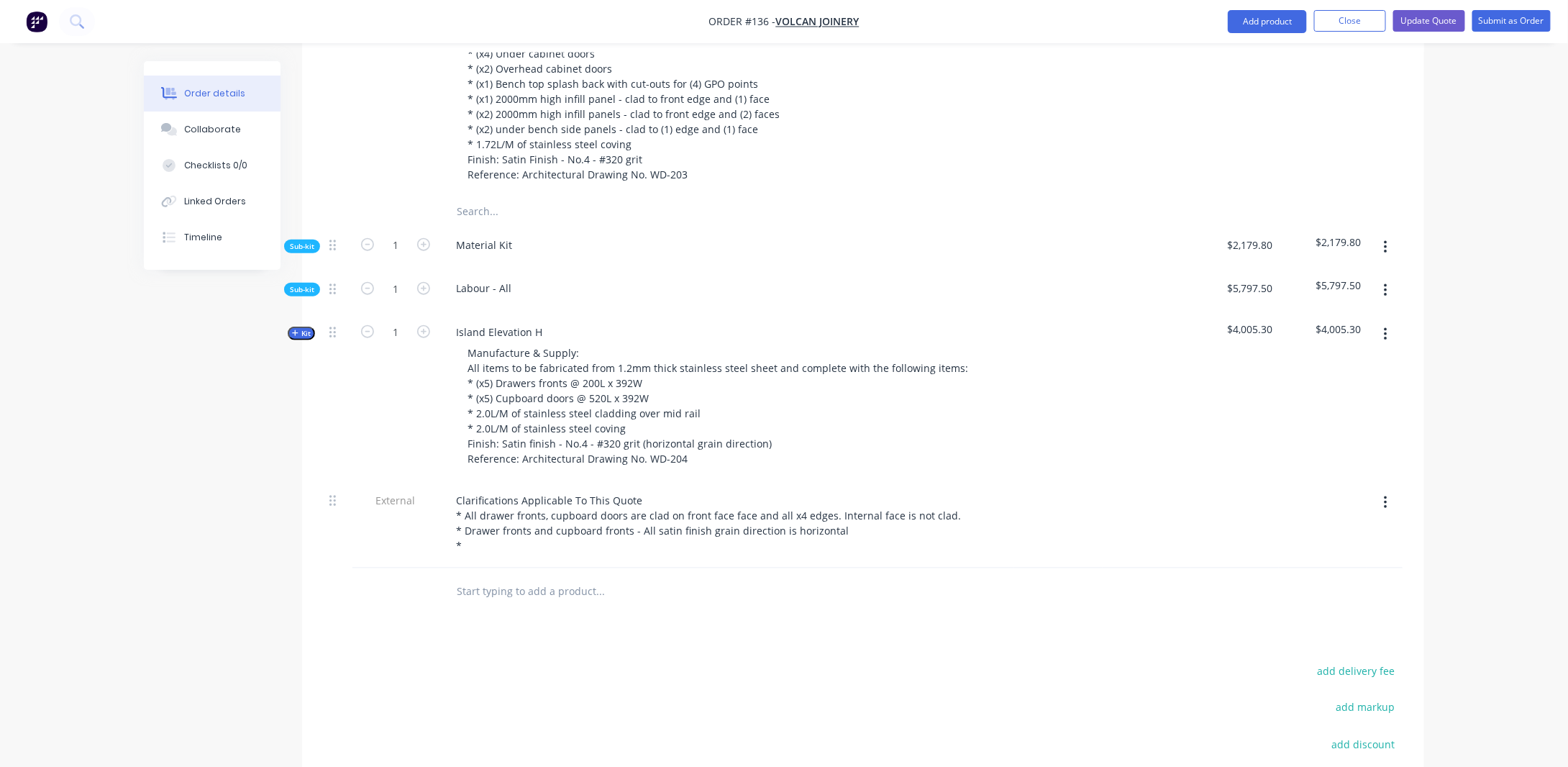
click at [308, 252] on span "Sub-kit" at bounding box center [302, 246] width 24 height 11
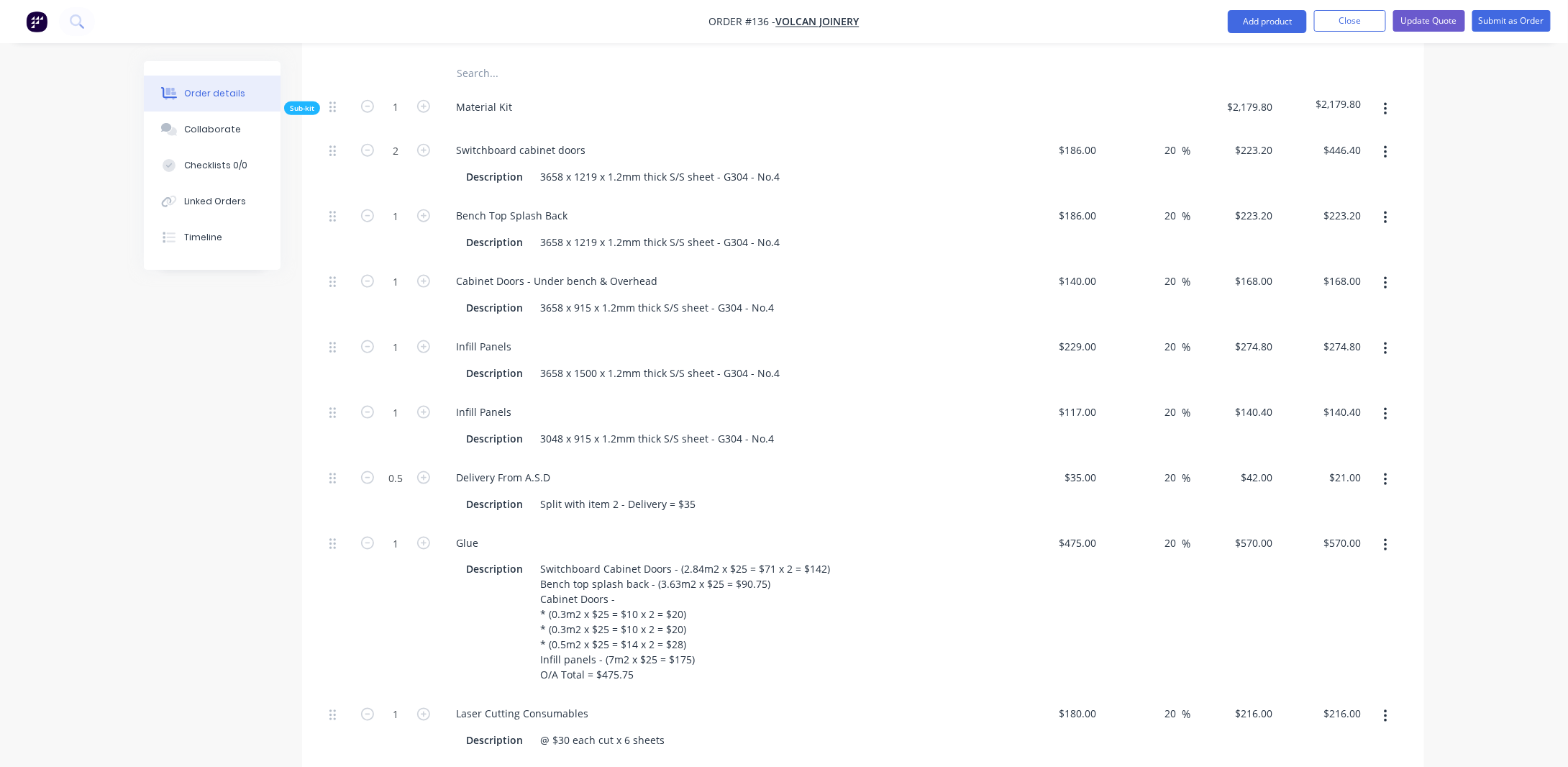
scroll to position [810, 0]
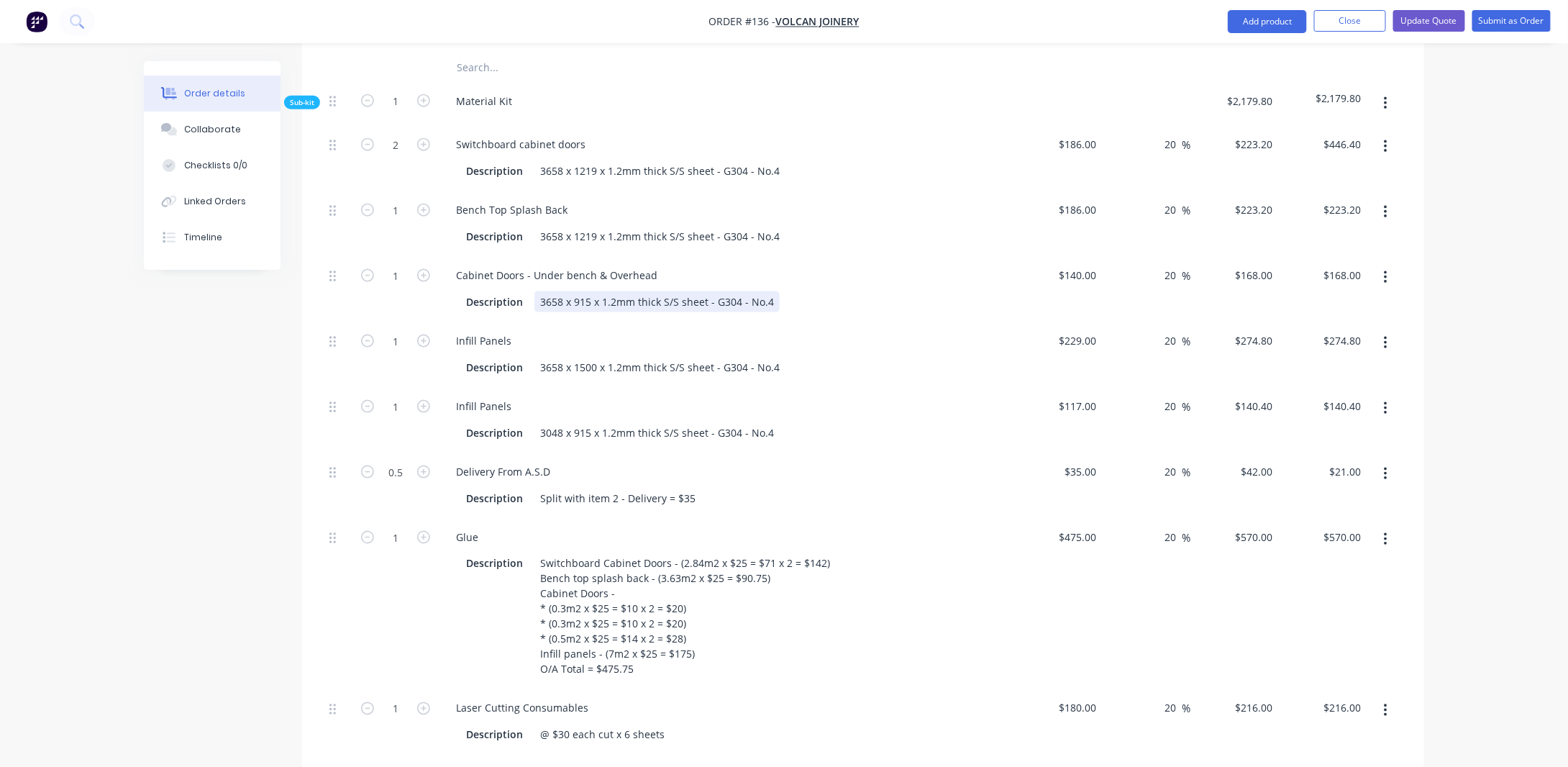
click at [563, 313] on div "3658 x 915 x 1.2mm thick S/S sheet - G304 - No.4" at bounding box center [657, 301] width 245 height 21
click at [205, 385] on div "Created by [PERSON_NAME] Created [DATE] Required [DATE] Assigned to Add team me…" at bounding box center [784, 407] width 1281 height 2310
click at [1094, 286] on input "140" at bounding box center [1081, 275] width 45 height 21
type input "$119.00"
type input "$142.80"
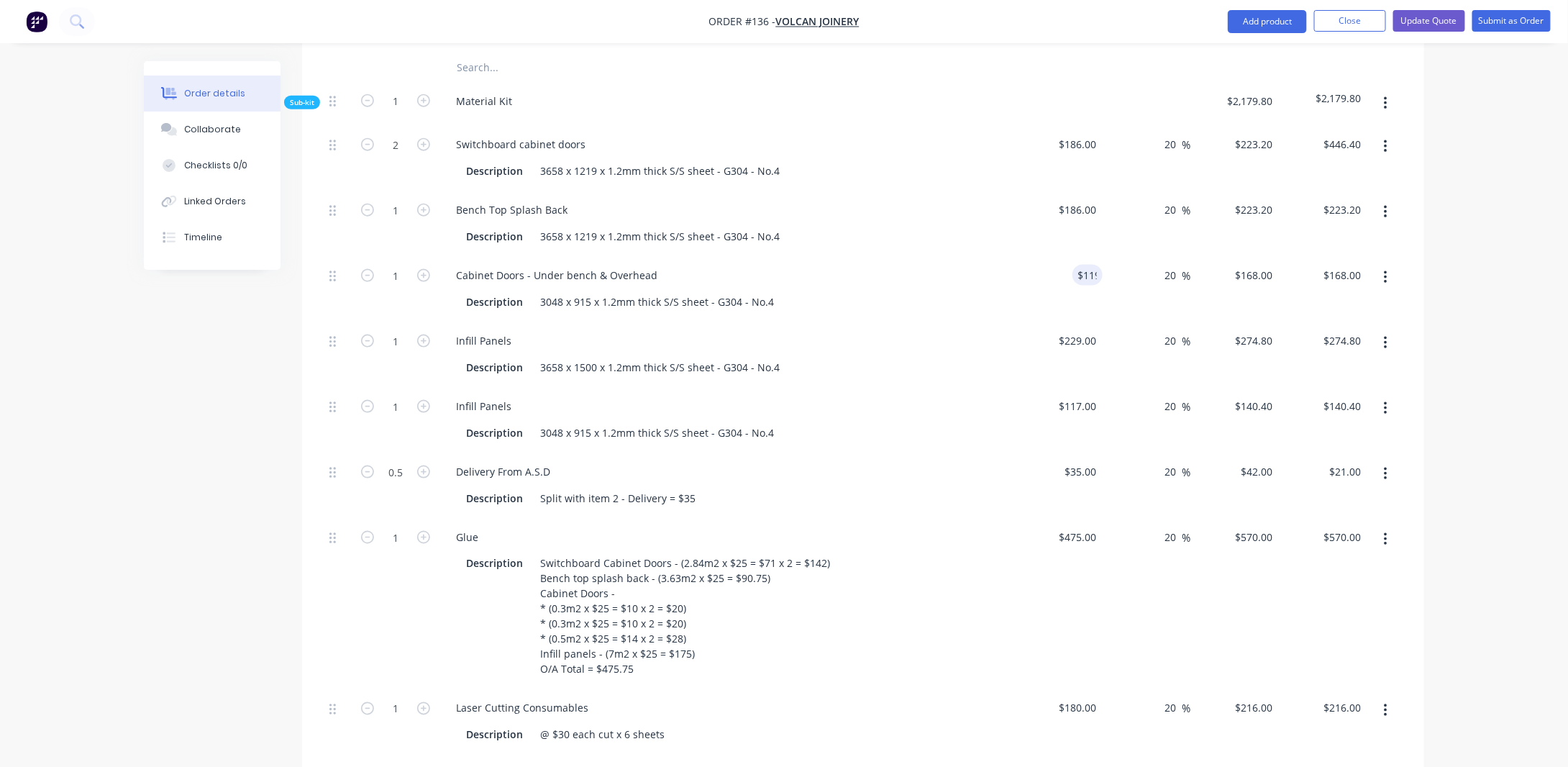
type input "$142.80"
click at [1464, 263] on div "Order details Collaborate Checklists 0/0 Linked Orders Timeline Order details C…" at bounding box center [784, 375] width 1568 height 2371
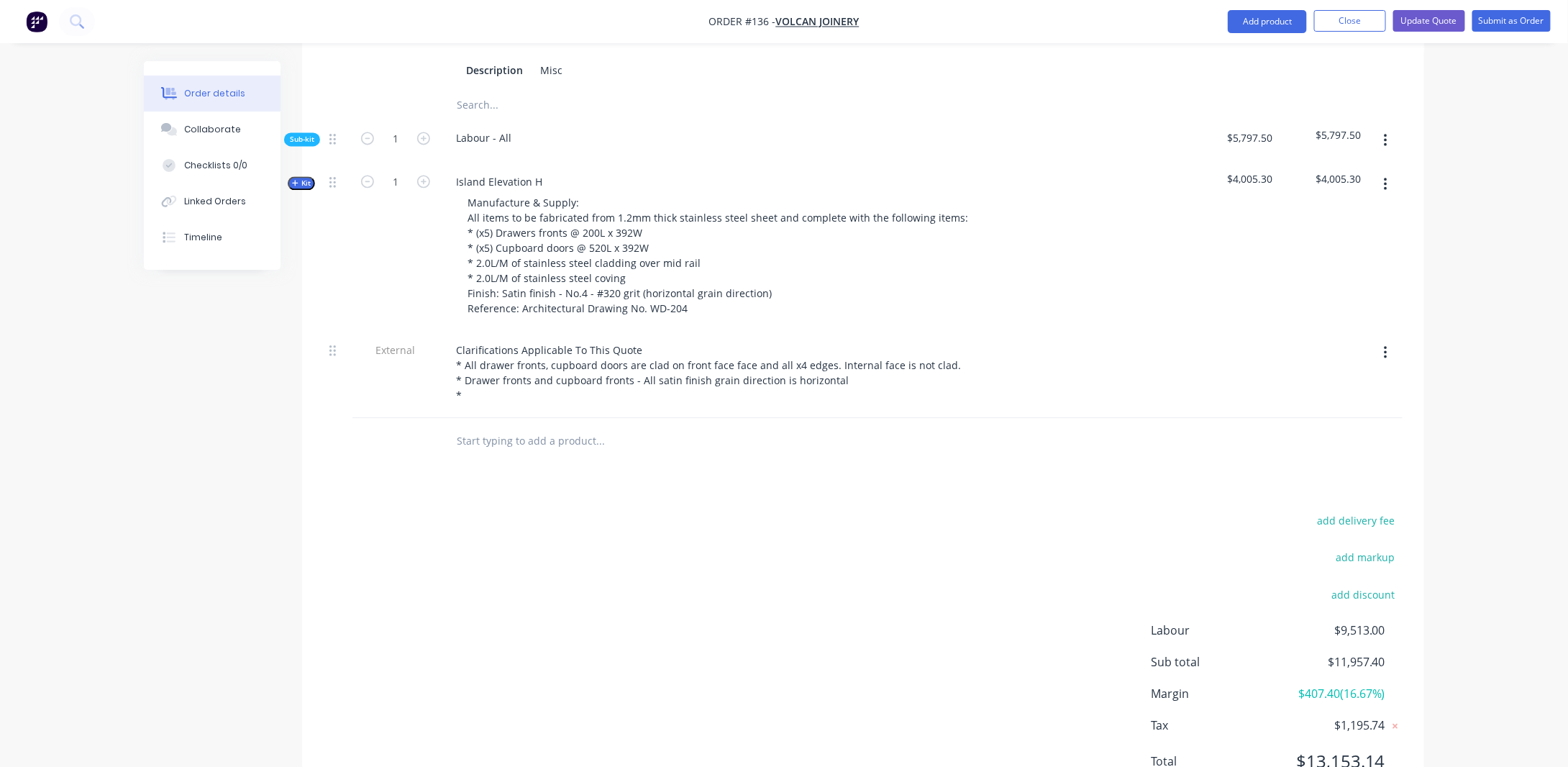
scroll to position [1617, 0]
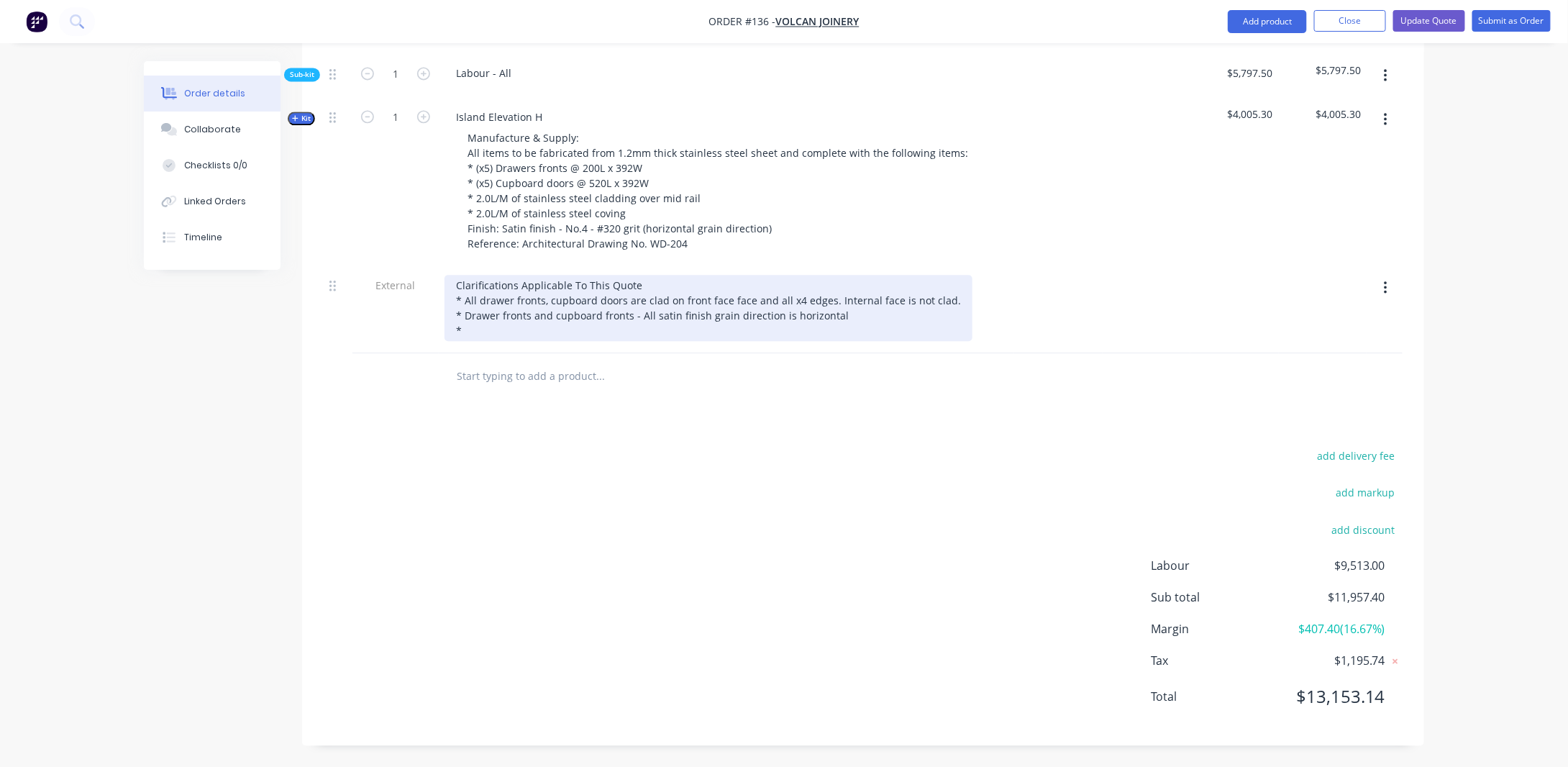
click at [839, 318] on div "Clarifications Applicable To This Quote * All drawer fronts, cupboard doors are…" at bounding box center [708, 307] width 528 height 66
click at [830, 322] on div "Clarifications Applicable To This Quote * All drawer fronts, cupboard doors are…" at bounding box center [708, 307] width 528 height 66
click at [777, 333] on div "Clarifications Applicable To This Quote * All drawer fronts, cupboard doors are…" at bounding box center [708, 307] width 528 height 66
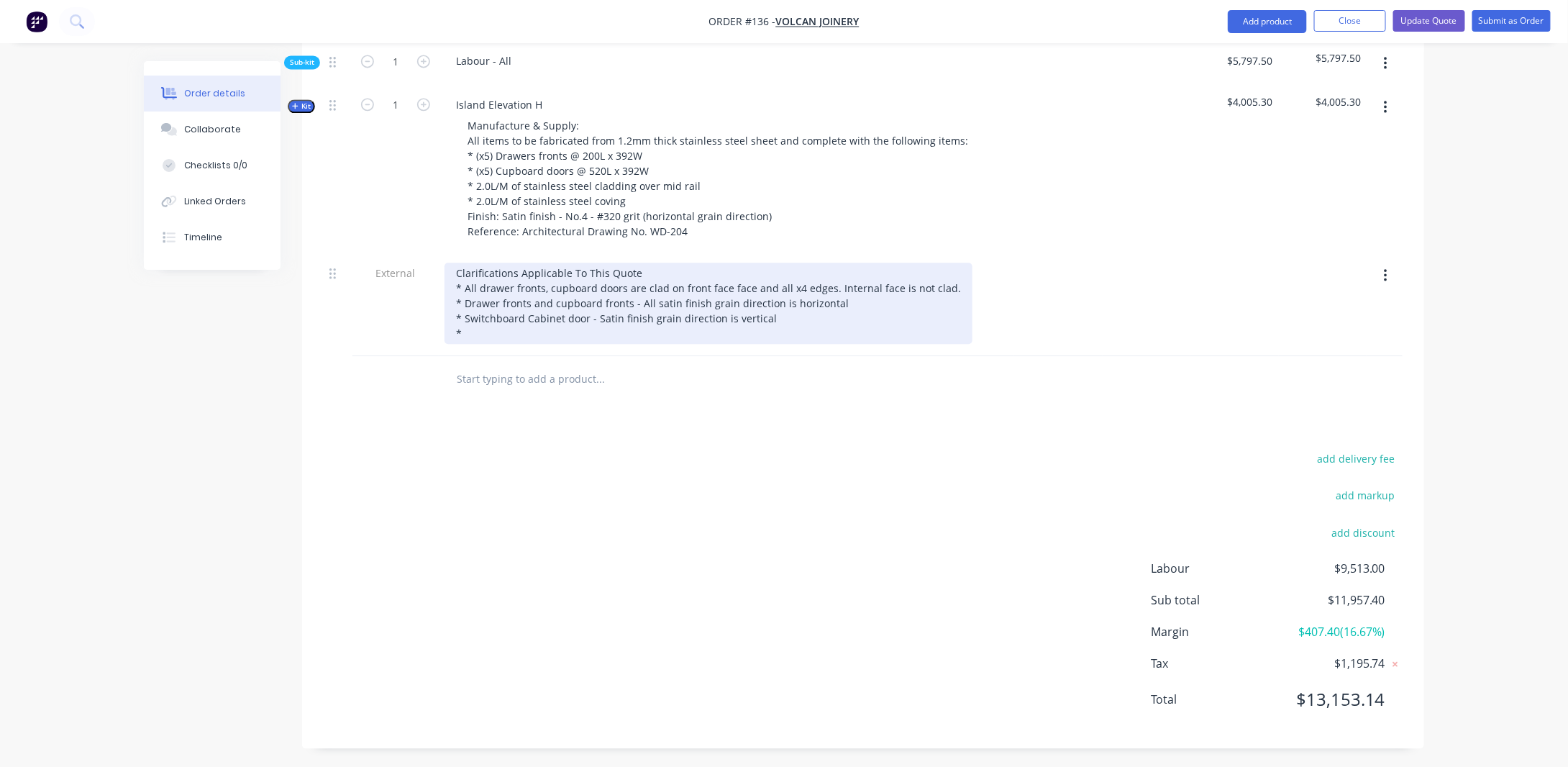
click at [483, 343] on div "Clarifications Applicable To This Quote * All drawer fronts, cupboard doors are…" at bounding box center [708, 302] width 528 height 81
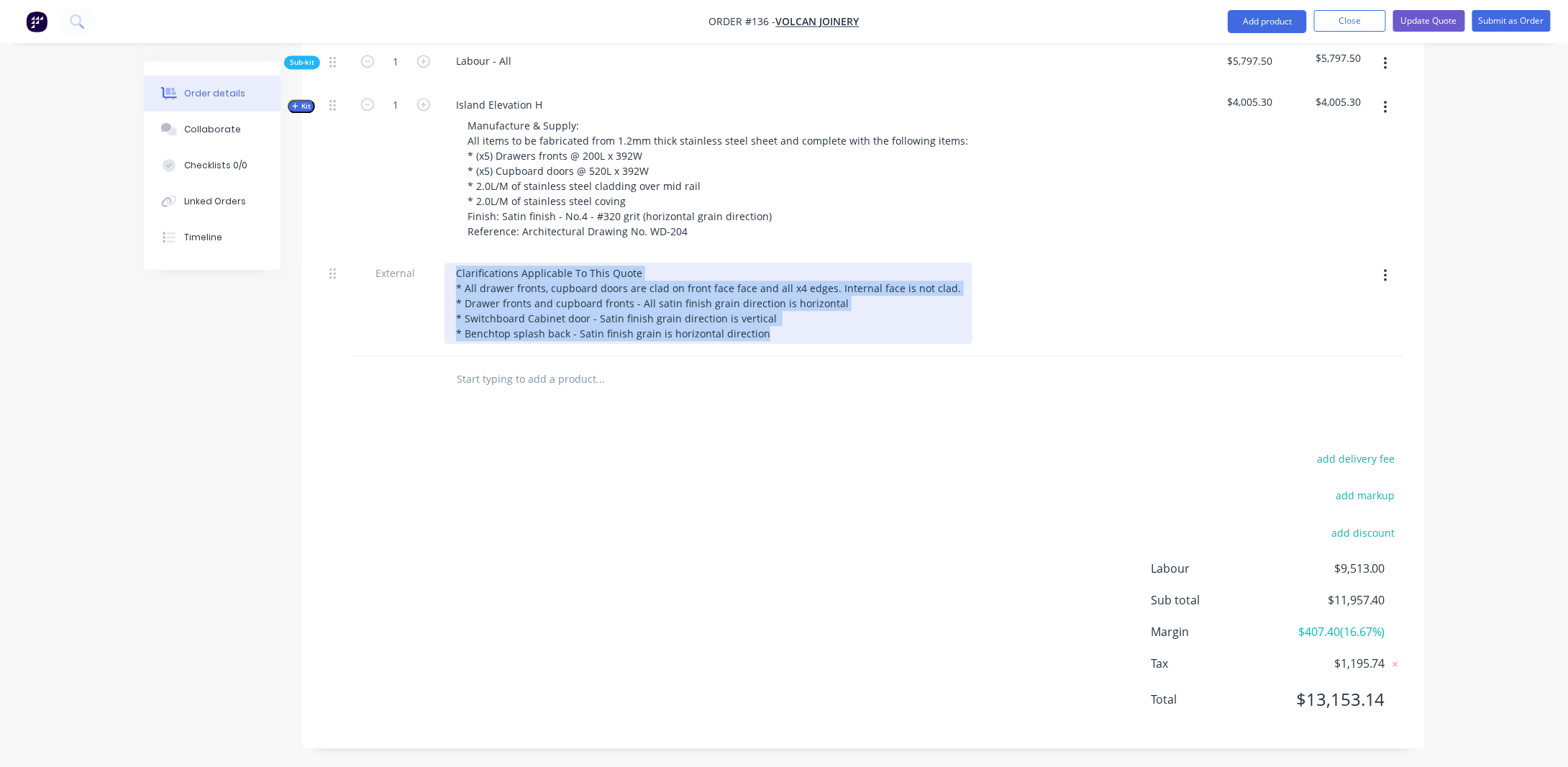
drag, startPoint x: 784, startPoint y: 357, endPoint x: 491, endPoint y: 353, distance: 293.0
click at [491, 353] on div "Clarifications Applicable To This Quote * All drawer fronts, cupboard doors are…" at bounding box center [726, 304] width 576 height 102
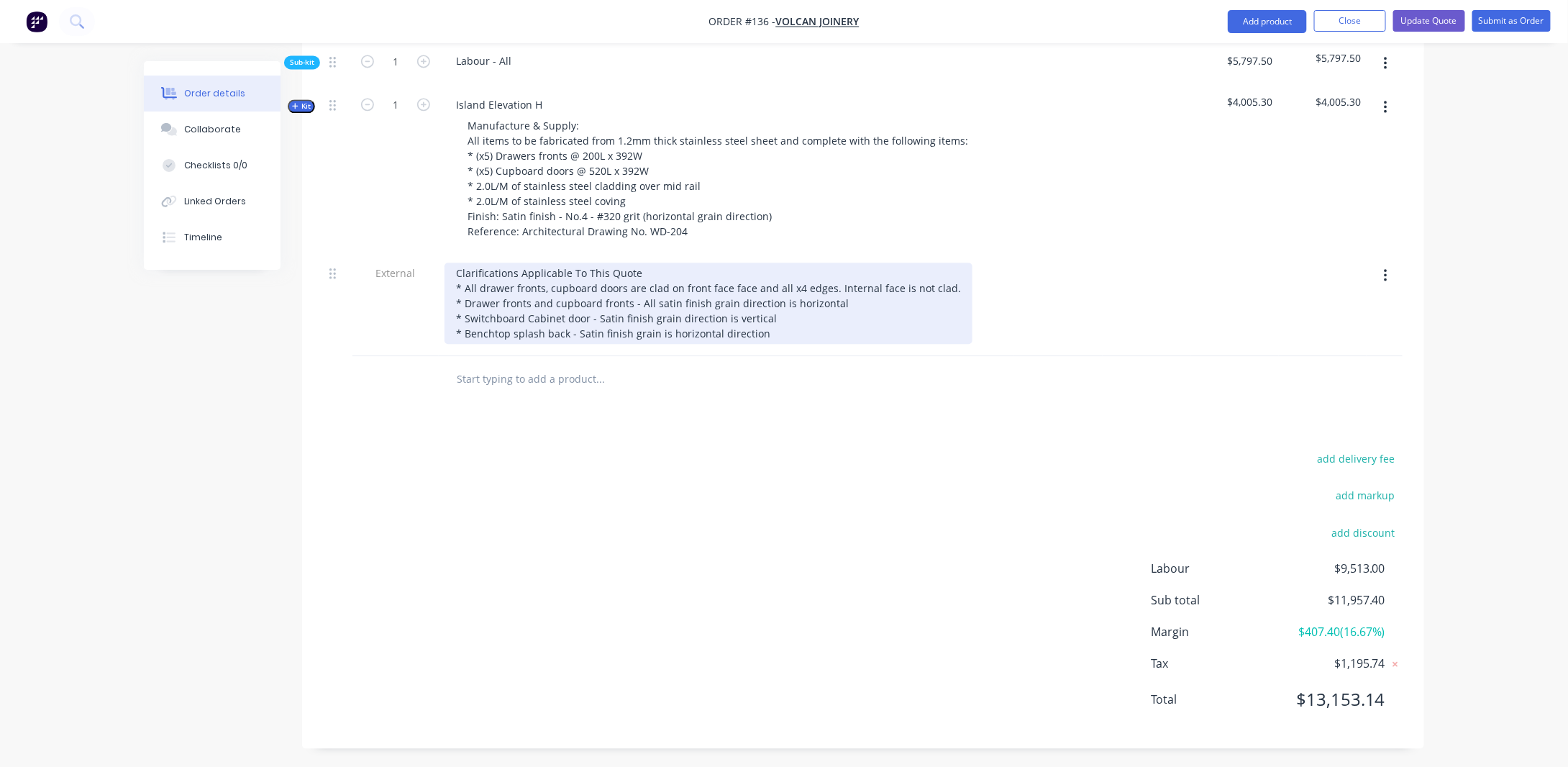
click at [752, 341] on div "* Benchtop splash back - Satin finish grain is horizontal direction" at bounding box center [708, 333] width 505 height 15
drag, startPoint x: 767, startPoint y: 348, endPoint x: 428, endPoint y: 356, distance: 339.1
click at [428, 356] on div "External Clarifications Applicable To This Quote * All drawer fronts, cupboard …" at bounding box center [863, 304] width 1079 height 102
copy div "* Benchtop splash back - Satin finish grain is horizontal direction"
click at [878, 314] on div "Clarifications Applicable To This Quote * All drawer fronts, cupboard doors are…" at bounding box center [708, 302] width 528 height 81
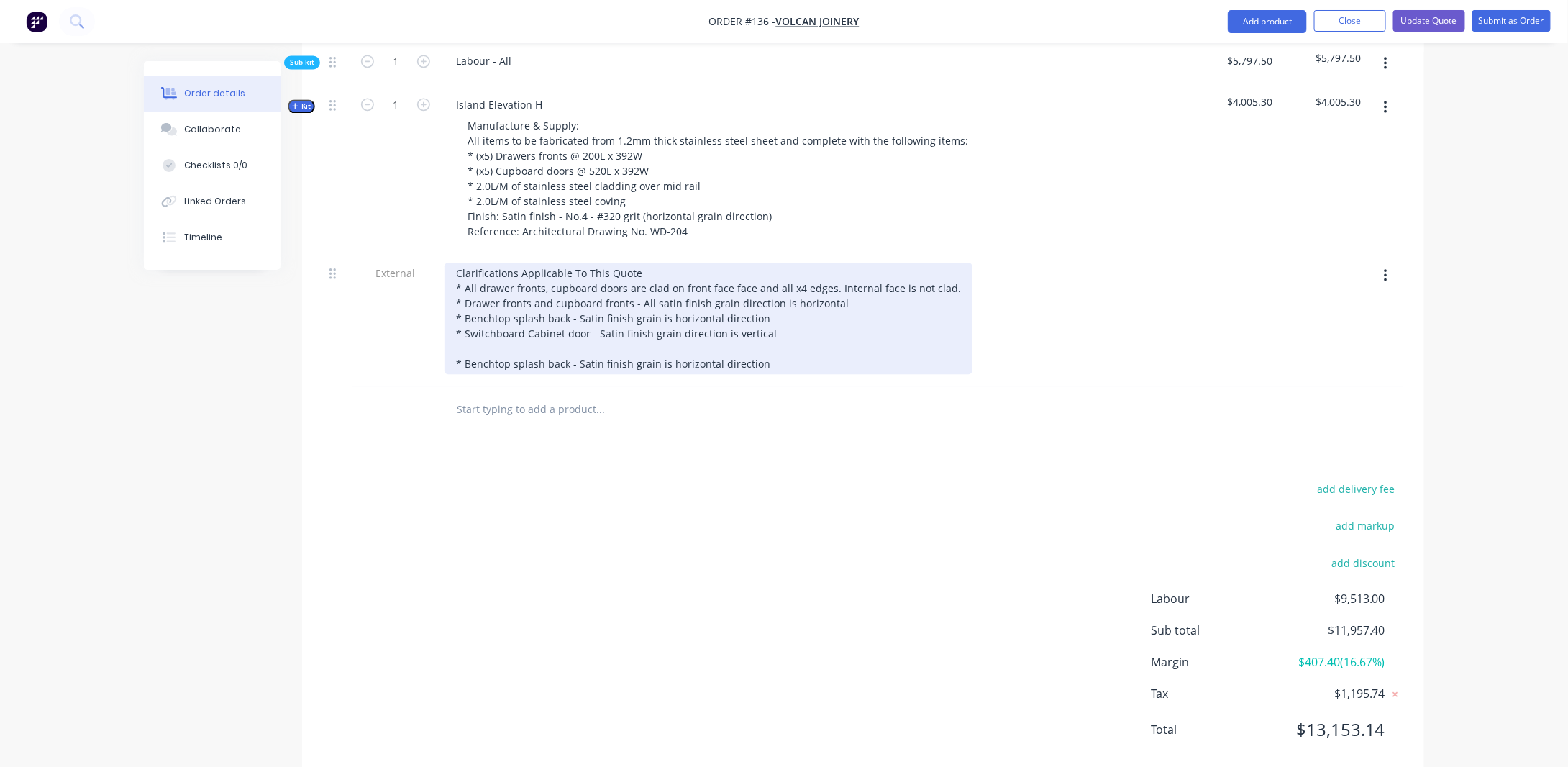
click at [453, 374] on div "Clarifications Applicable To This Quote * All drawer fronts, cupboard doors are…" at bounding box center [708, 317] width 528 height 111
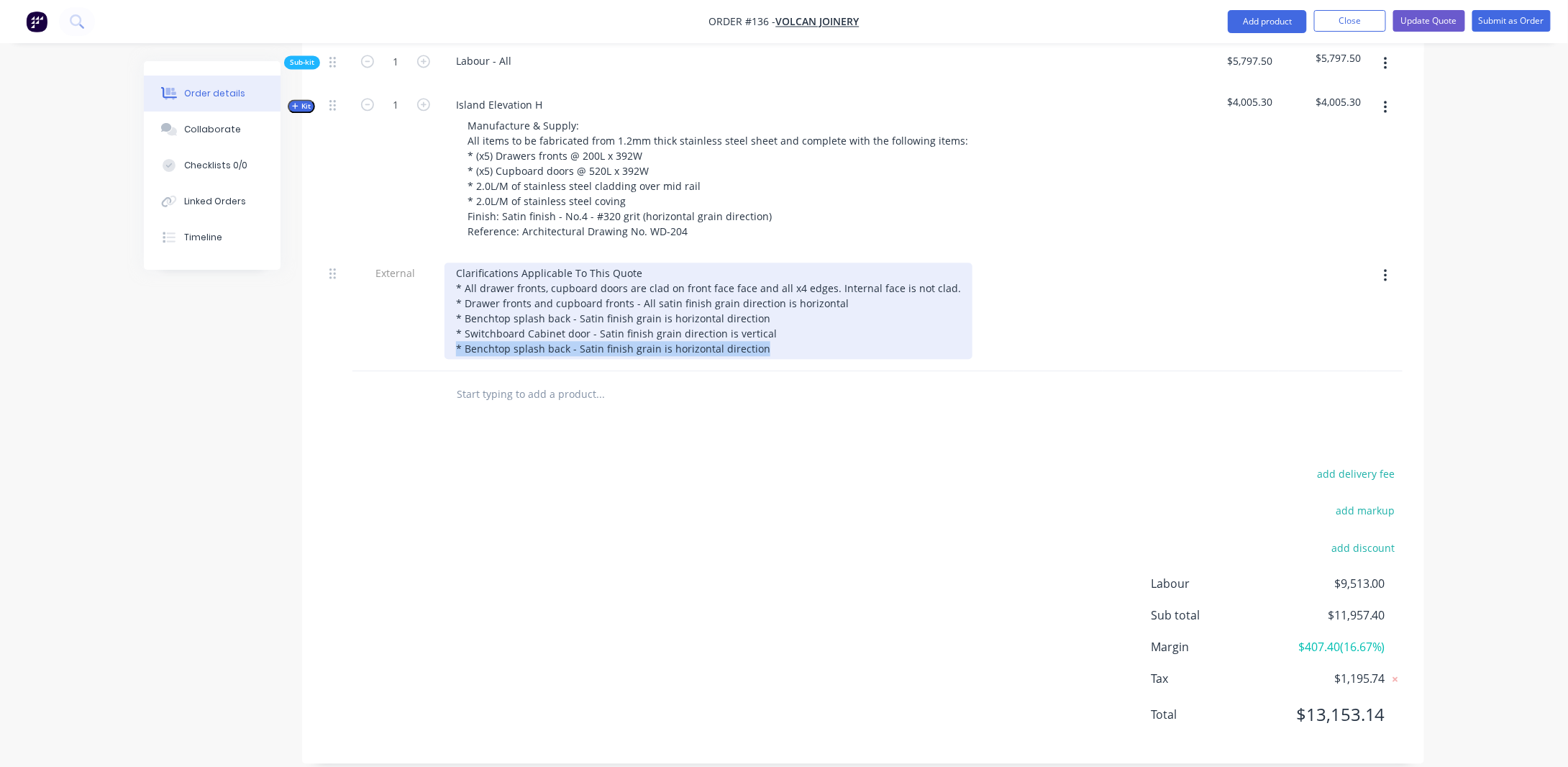
drag, startPoint x: 774, startPoint y: 363, endPoint x: 321, endPoint y: 378, distance: 453.2
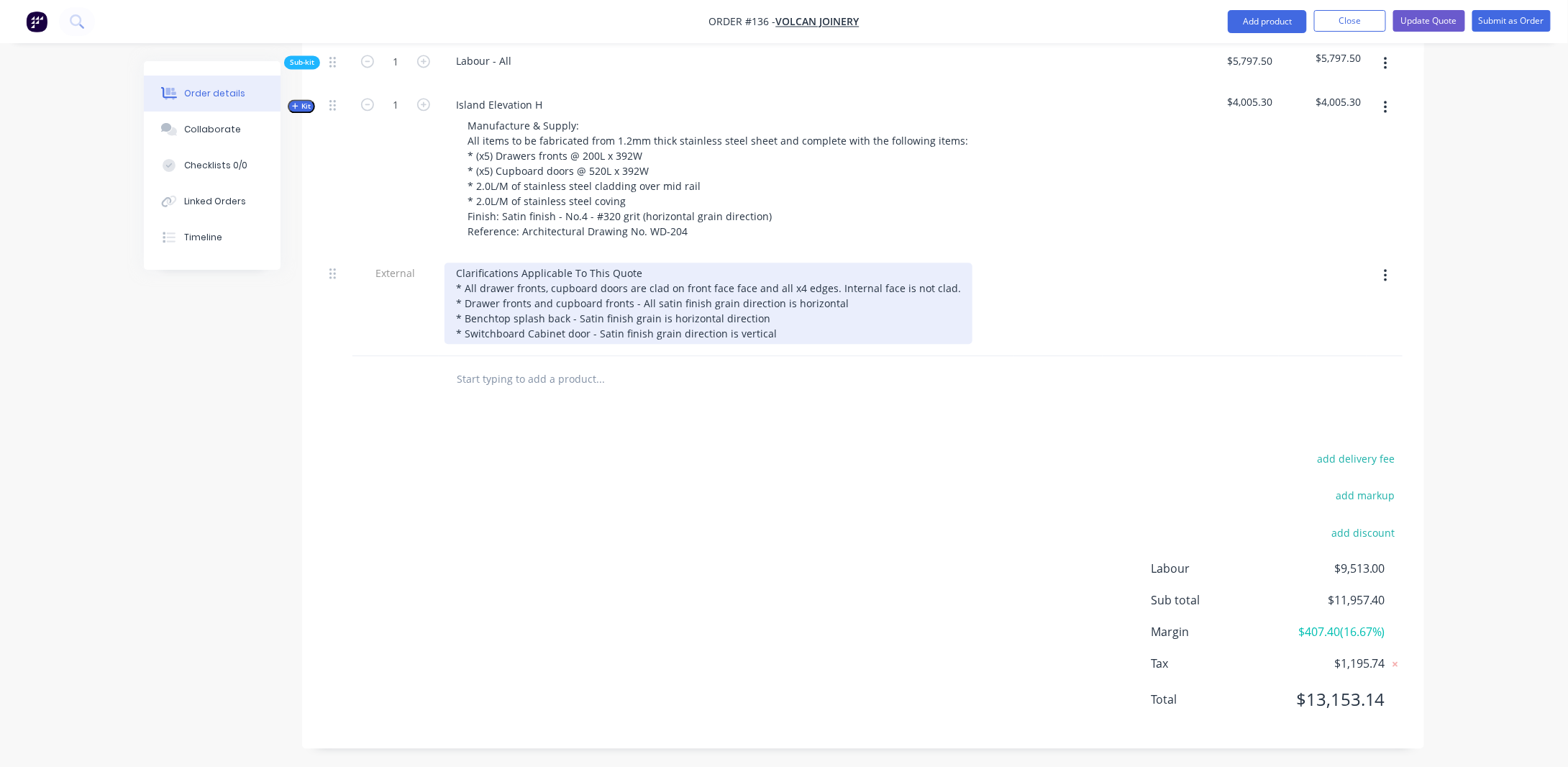
click at [773, 343] on div "Clarifications Applicable To This Quote * All drawer fronts, cupboard doors are…" at bounding box center [708, 302] width 528 height 81
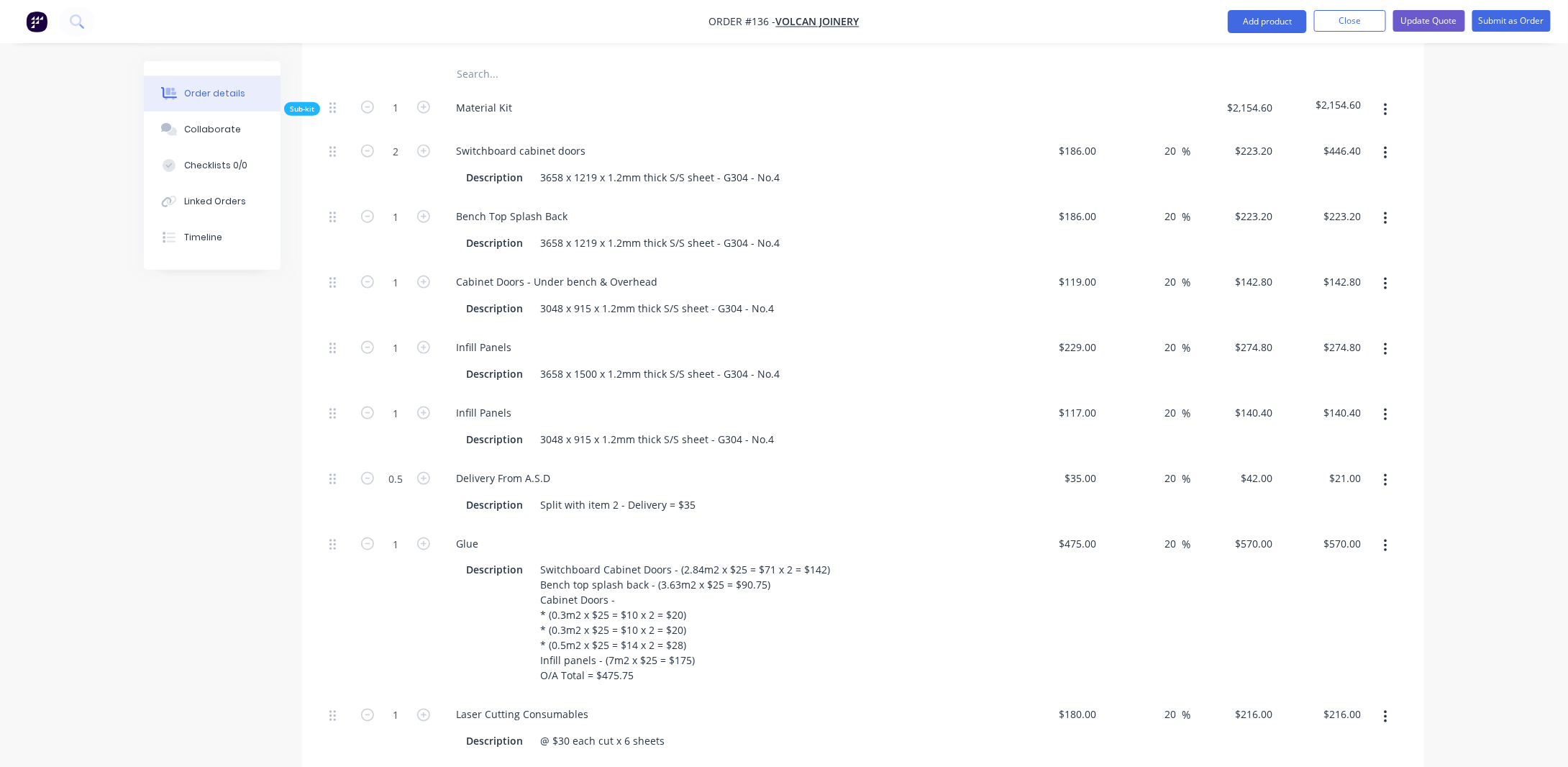
scroll to position [682, 0]
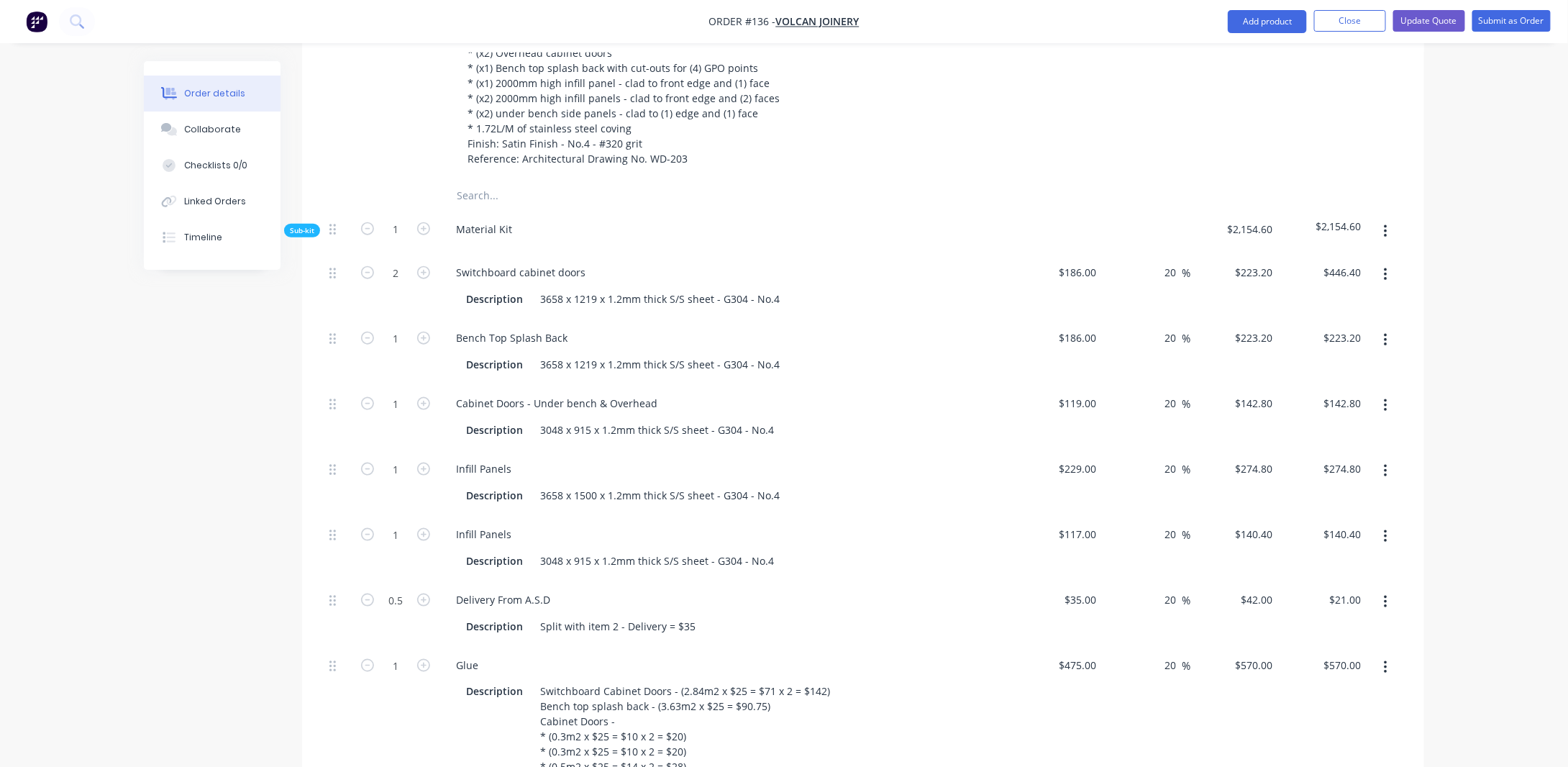
click at [309, 236] on span "Sub-kit" at bounding box center [302, 230] width 24 height 11
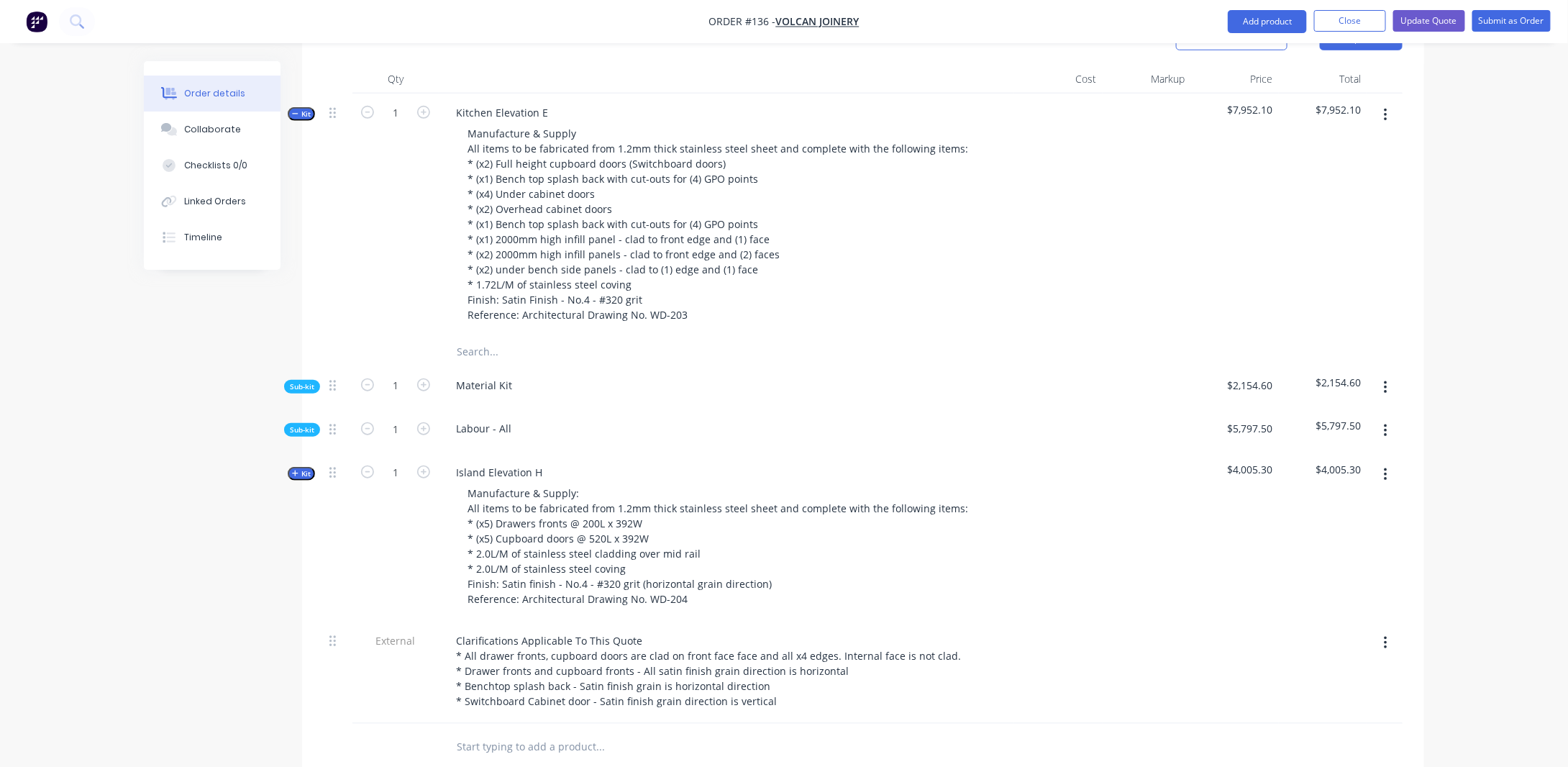
scroll to position [394, 0]
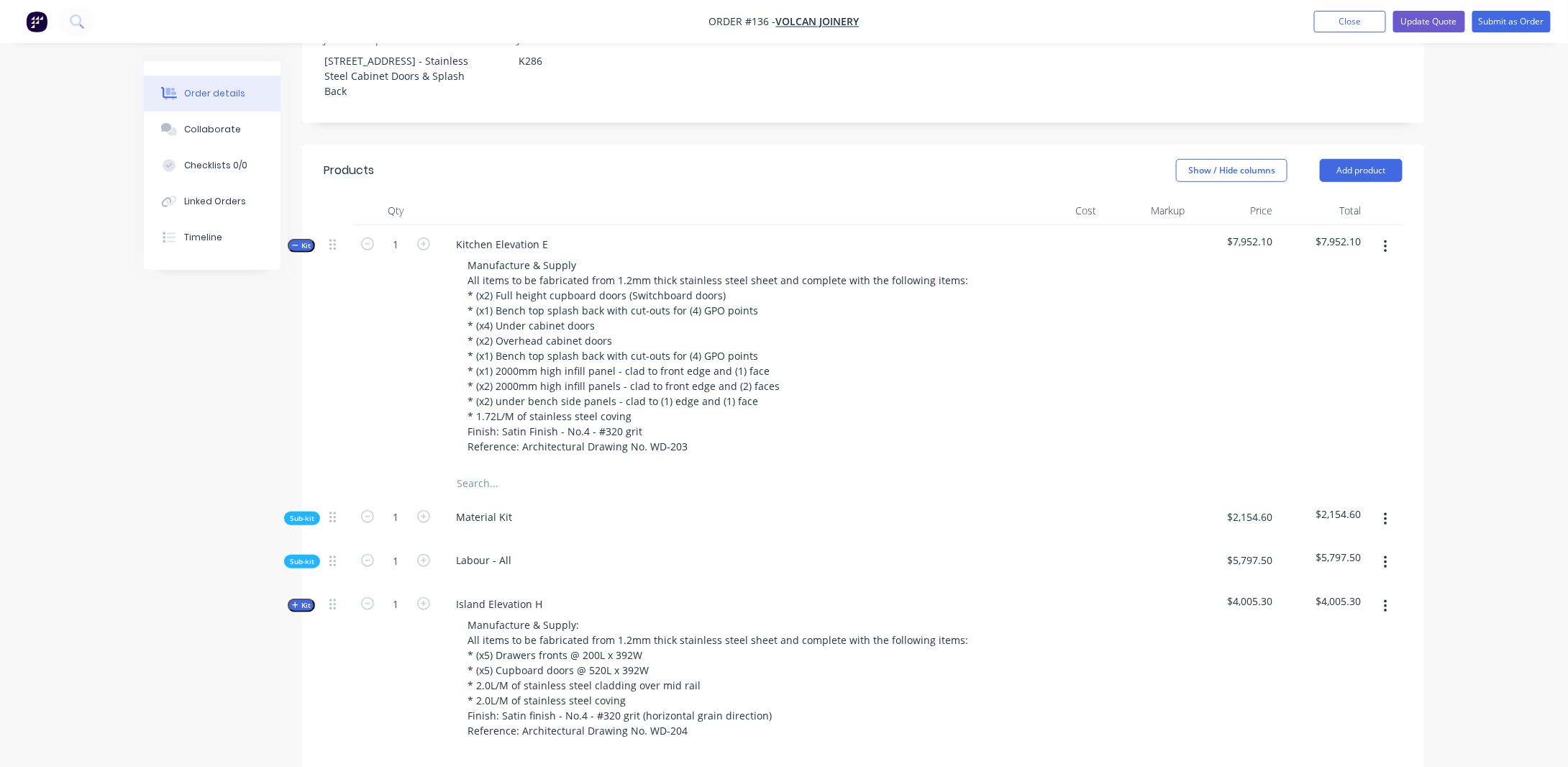
click at [298, 249] on icon "button" at bounding box center [295, 245] width 7 height 7
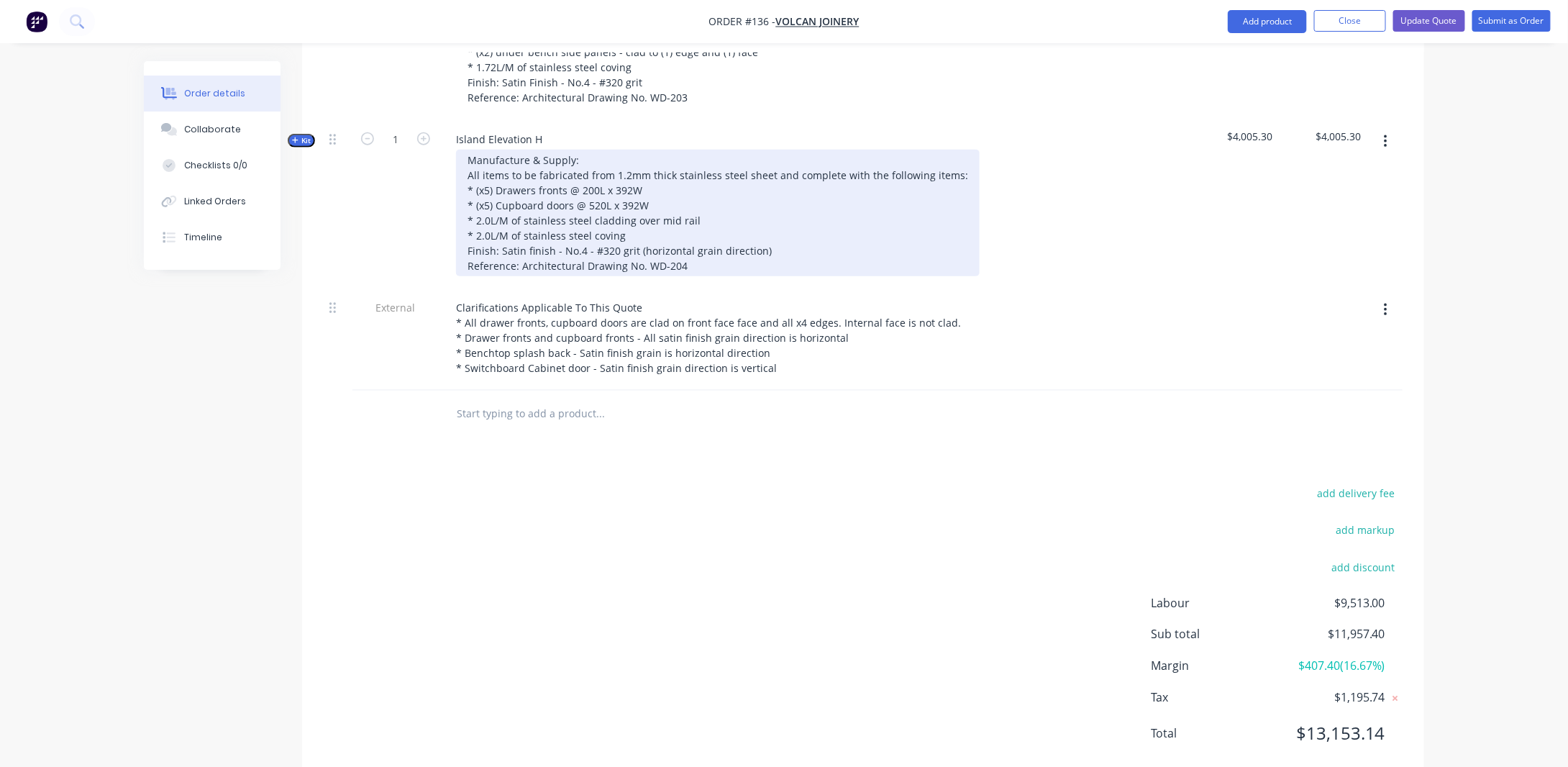
scroll to position [754, 0]
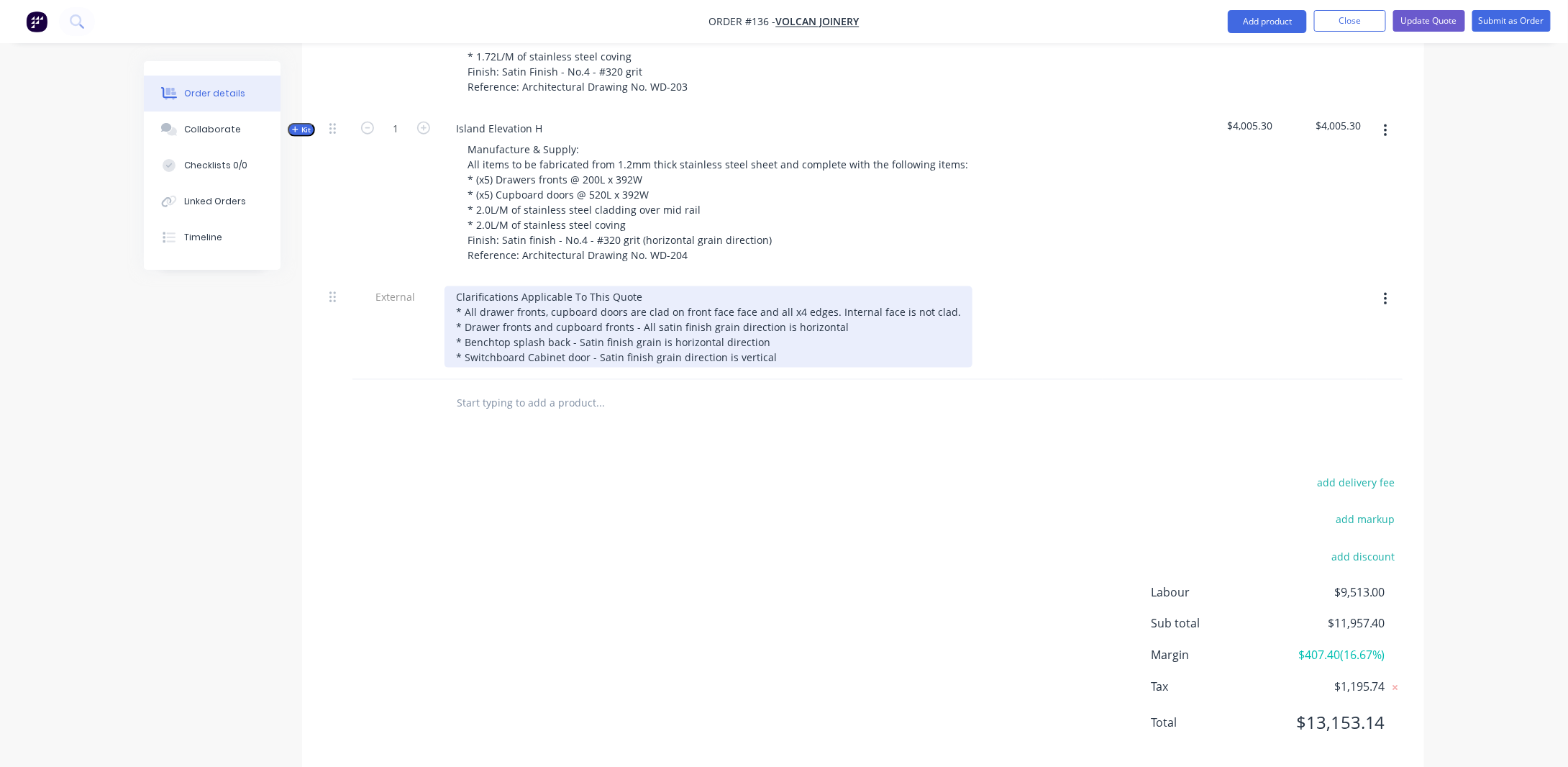
click at [805, 368] on div "Clarifications Applicable To This Quote * All drawer fronts, cupboard doors are…" at bounding box center [708, 327] width 528 height 81
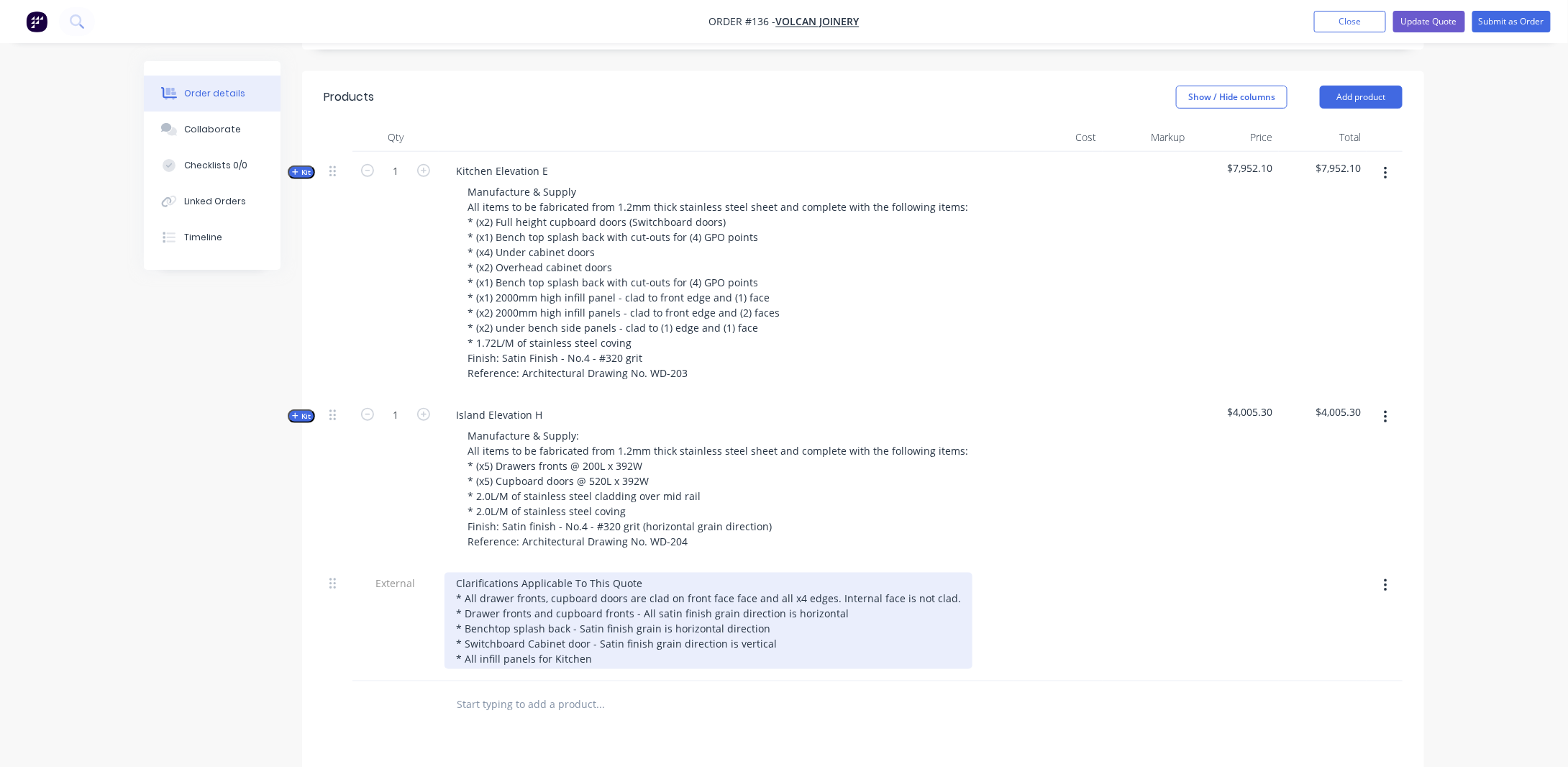
scroll to position [538, 0]
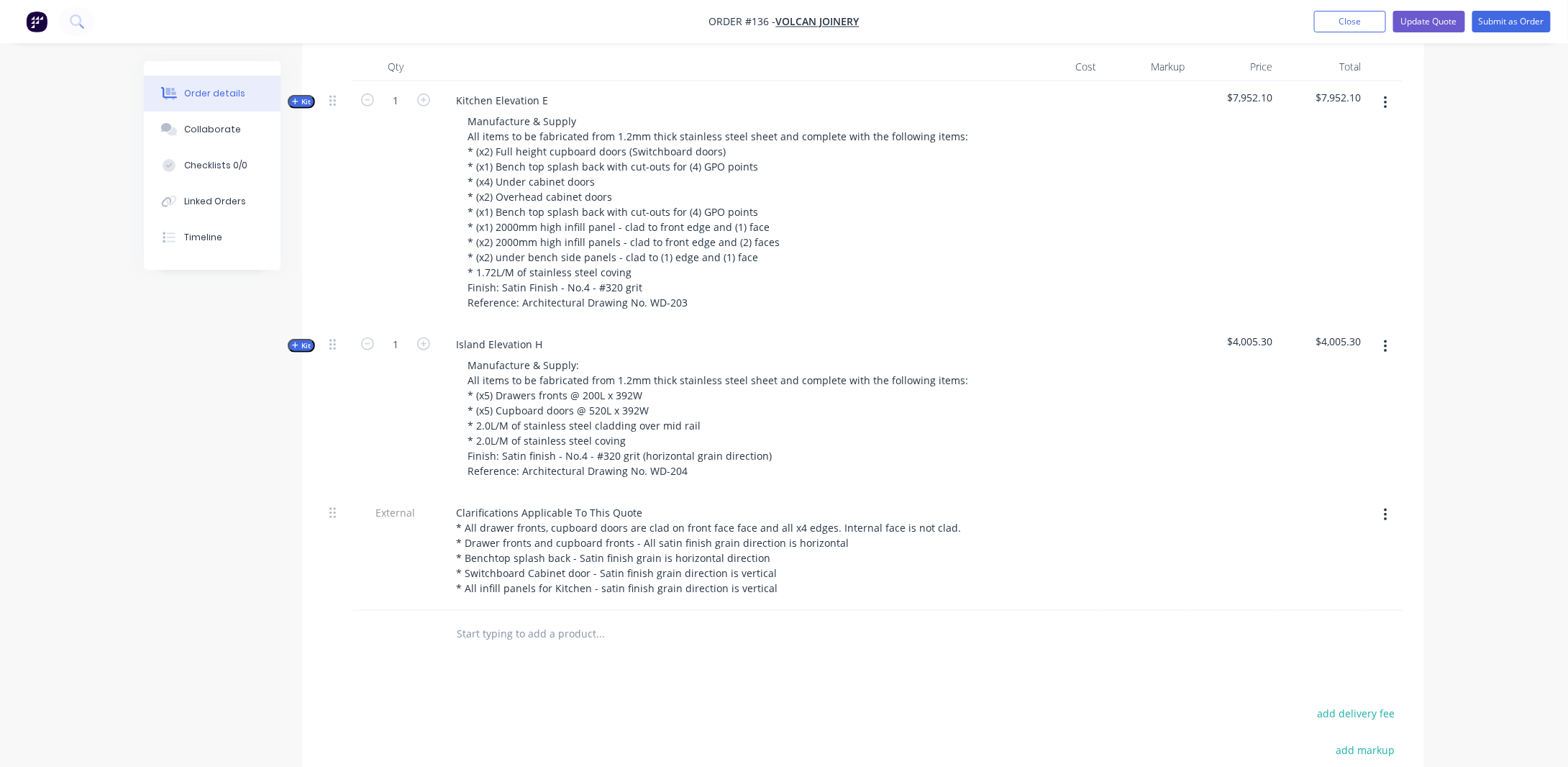
click at [200, 538] on div "Created by [PERSON_NAME] Created [DATE] Required [DATE] Assigned to Add team me…" at bounding box center [784, 273] width 1281 height 1501
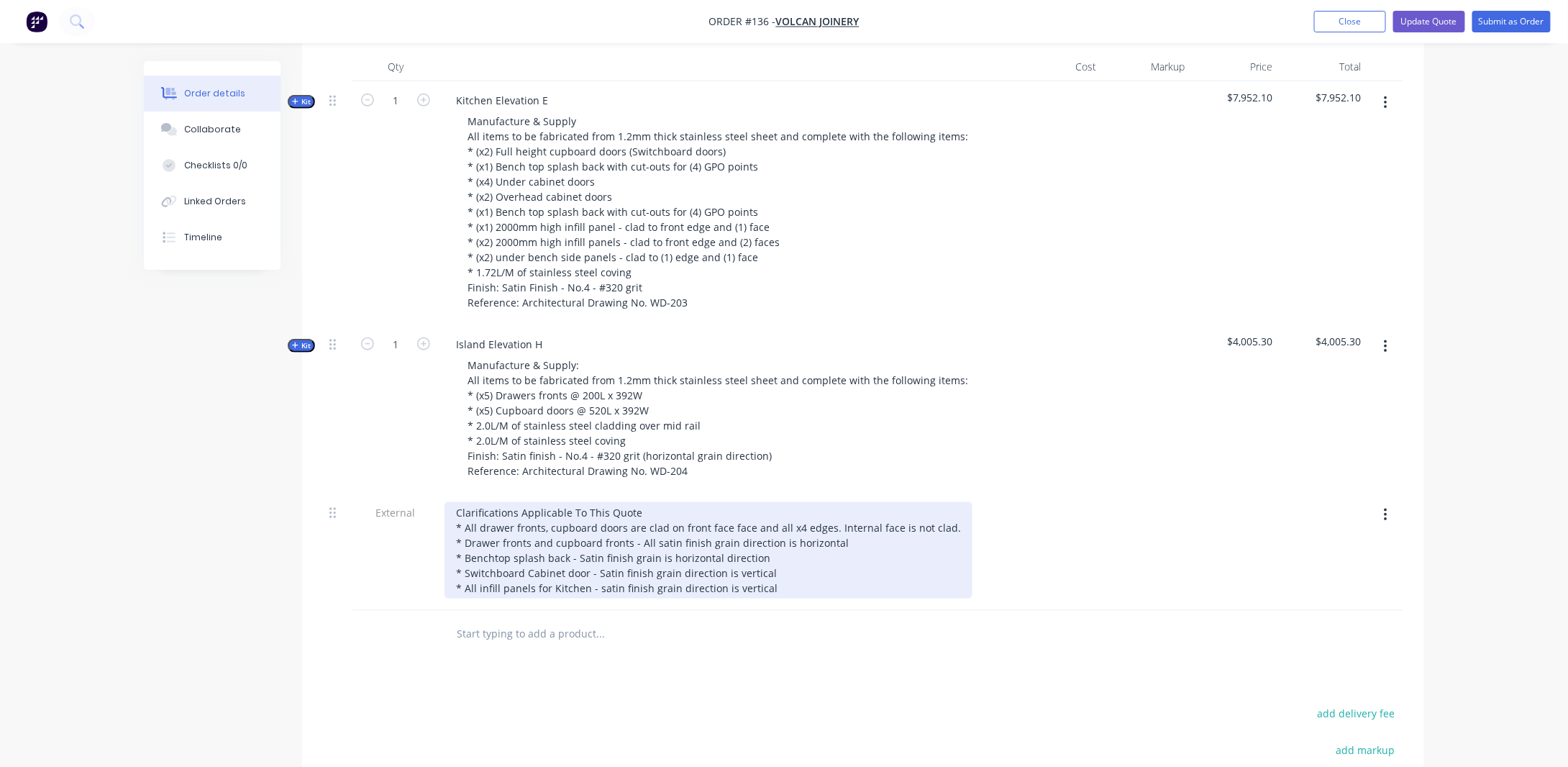
click at [829, 598] on div "Clarifications Applicable To This Quote * All drawer fronts, cupboard doors are…" at bounding box center [708, 550] width 528 height 96
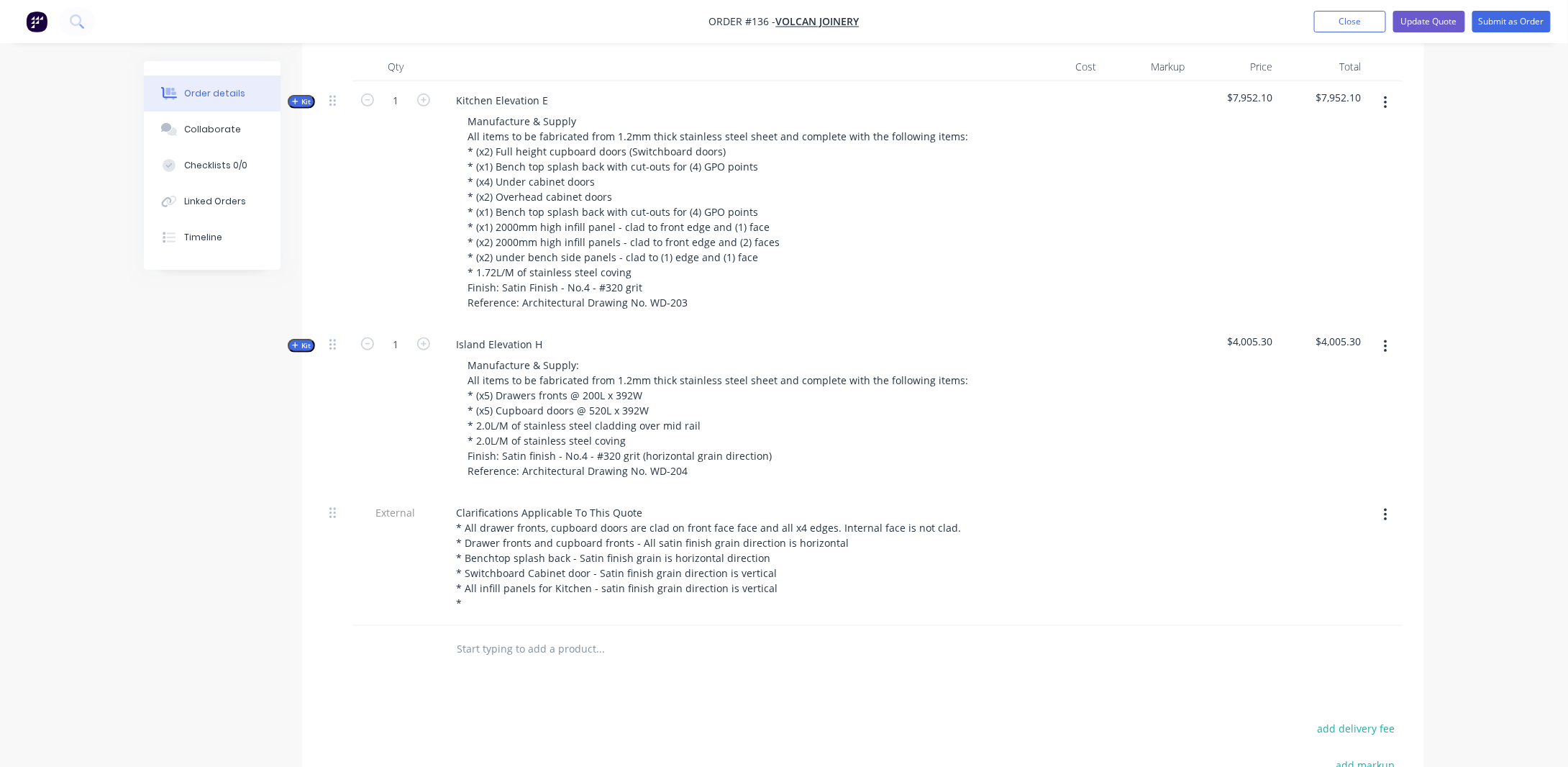
click at [118, 517] on div "Order details Collaborate Checklists 0/0 Linked Orders Timeline Order details C…" at bounding box center [784, 250] width 1568 height 1577
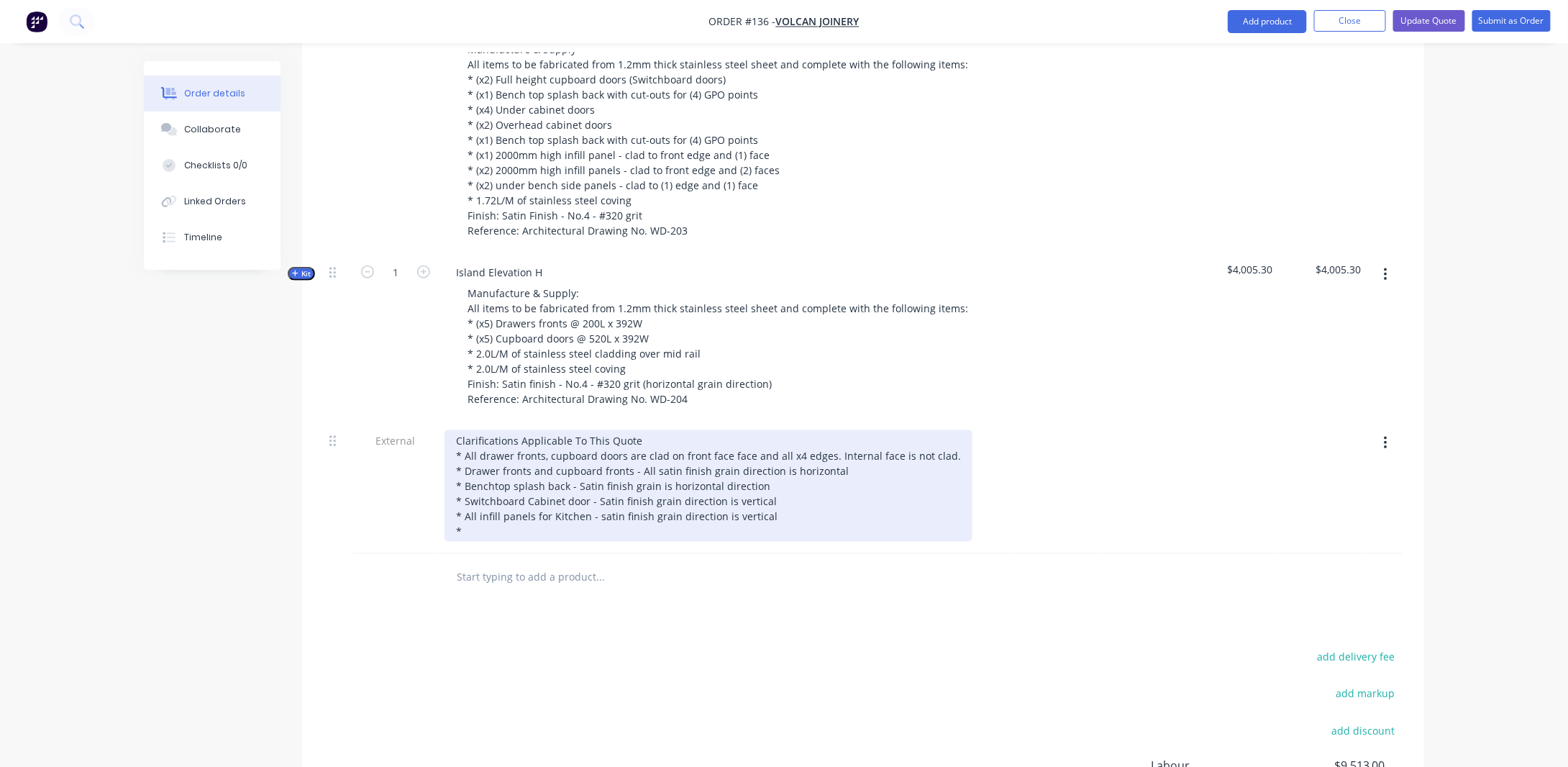
click at [594, 541] on div "Clarifications Applicable To This Quote * All drawer fronts, cupboard doors are…" at bounding box center [708, 485] width 528 height 111
click at [547, 541] on div "Clarifications Applicable To This Quote * All drawer fronts, cupboard doors are…" at bounding box center [708, 485] width 528 height 111
click at [583, 541] on div "Clarifications Applicable To This Quote * All drawer fronts, cupboard doors are…" at bounding box center [708, 485] width 528 height 111
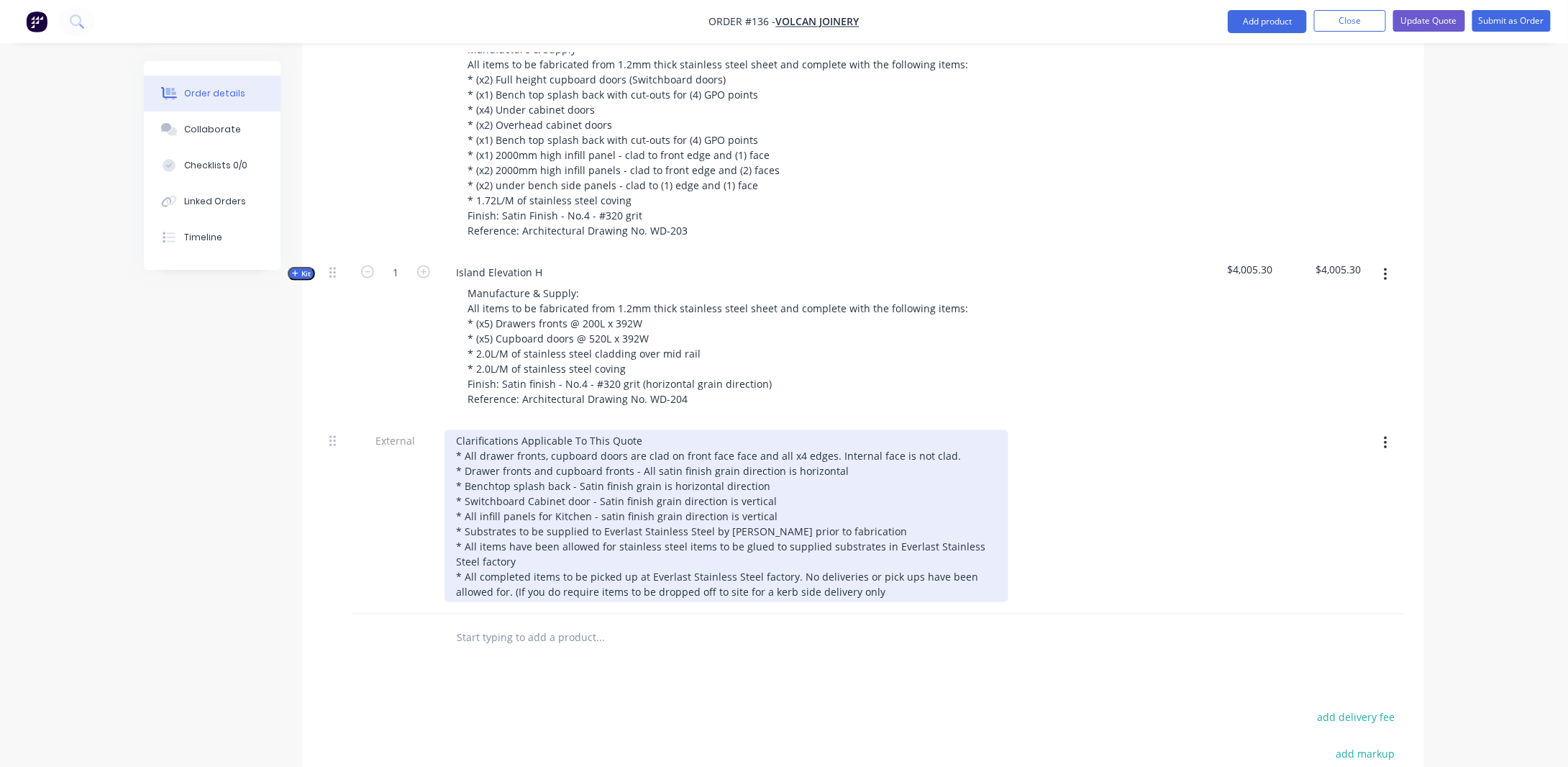
click at [777, 602] on div "Clarifications Applicable To This Quote * All drawer fronts, cupboard doors are…" at bounding box center [726, 516] width 564 height 172
drag, startPoint x: 790, startPoint y: 610, endPoint x: 893, endPoint y: 590, distance: 104.9
click at [790, 602] on div "Clarifications Applicable To This Quote * All drawer fronts, cupboard doors are…" at bounding box center [726, 516] width 564 height 172
click at [911, 602] on div "Clarifications Applicable To This Quote * All drawer fronts, cupboard doors are…" at bounding box center [726, 516] width 564 height 172
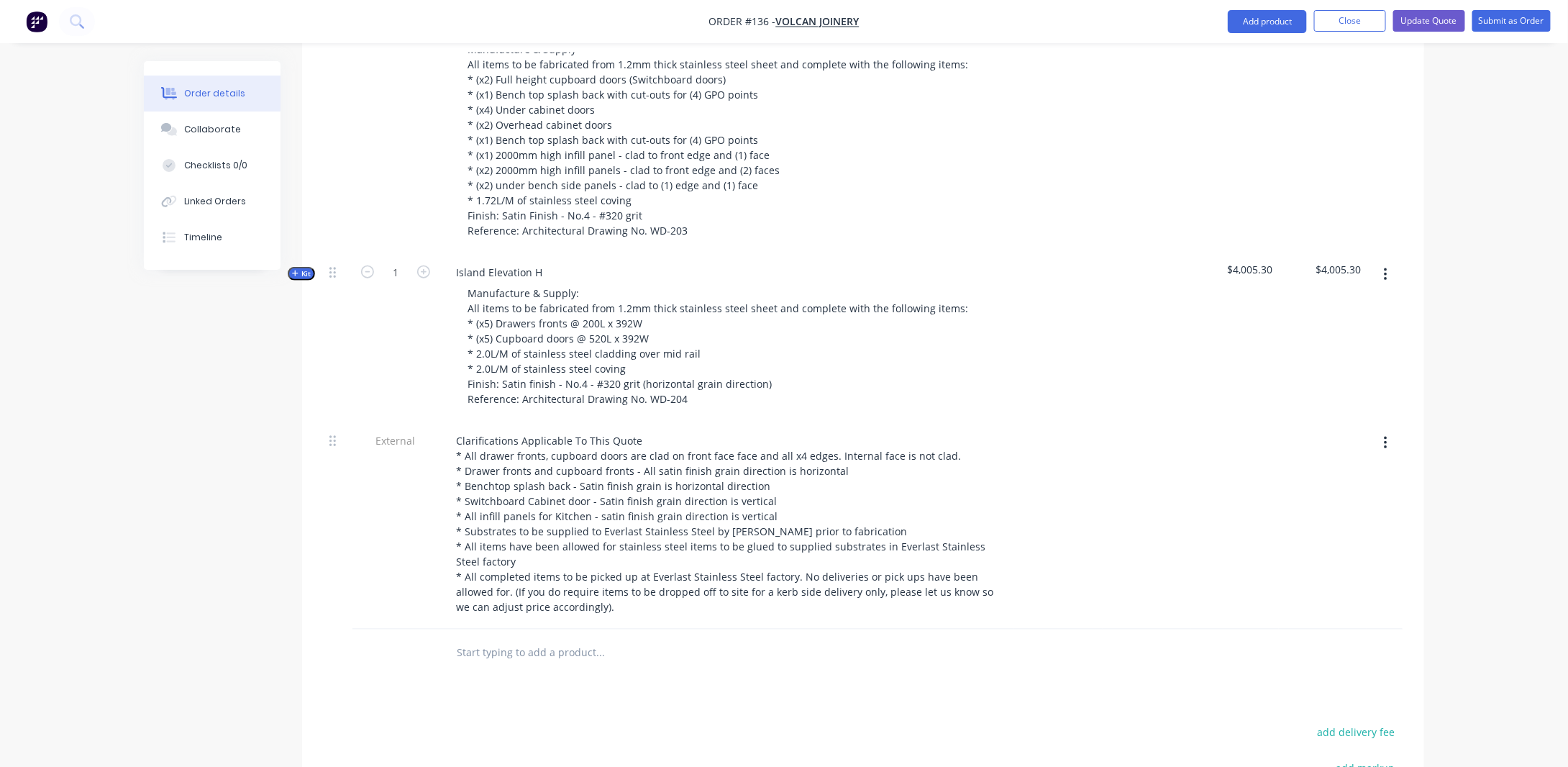
click at [254, 490] on div "Created by [PERSON_NAME] Created [DATE] Required [DATE] Assigned to Add team me…" at bounding box center [784, 247] width 1281 height 1592
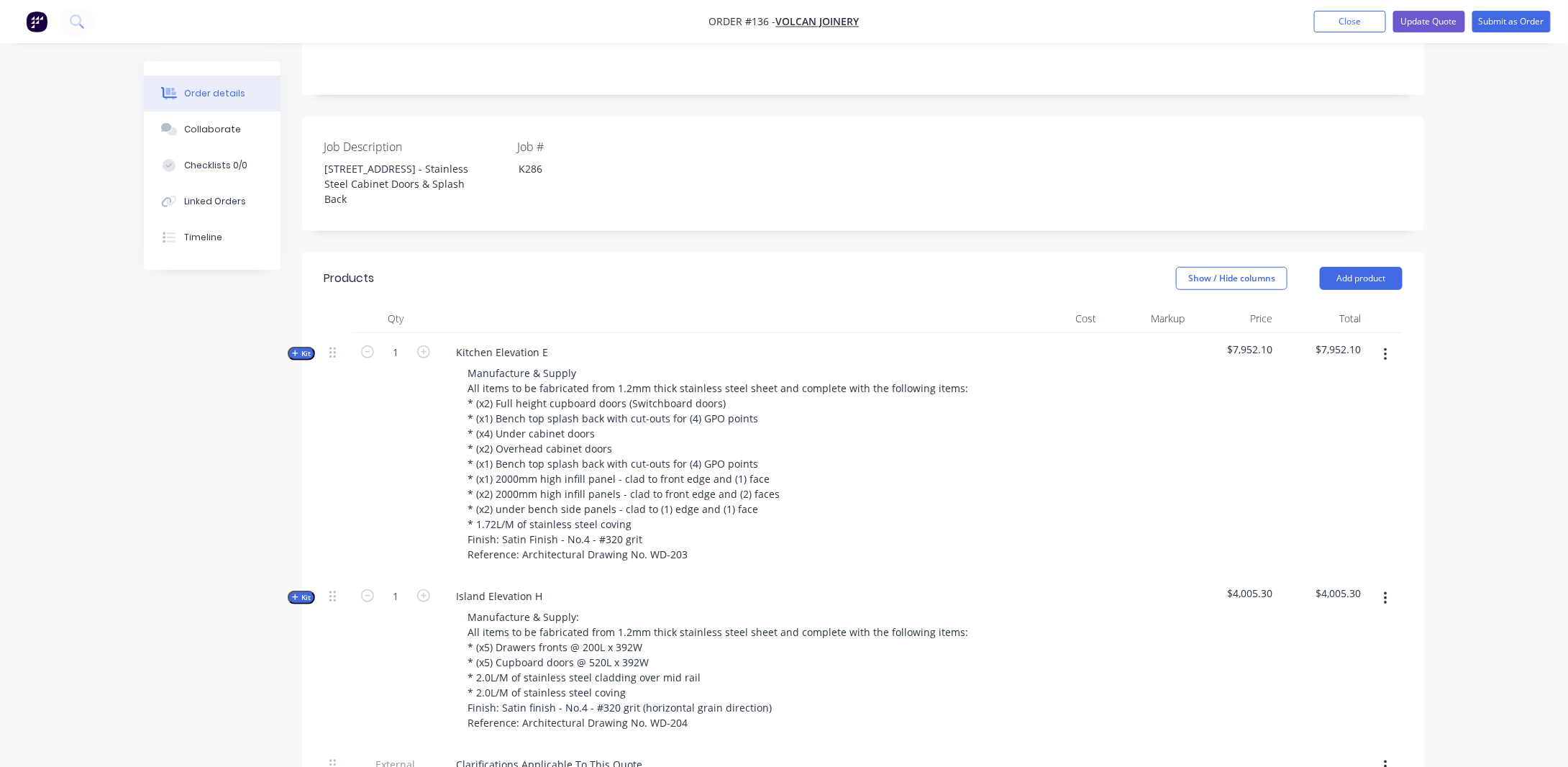
scroll to position [256, 0]
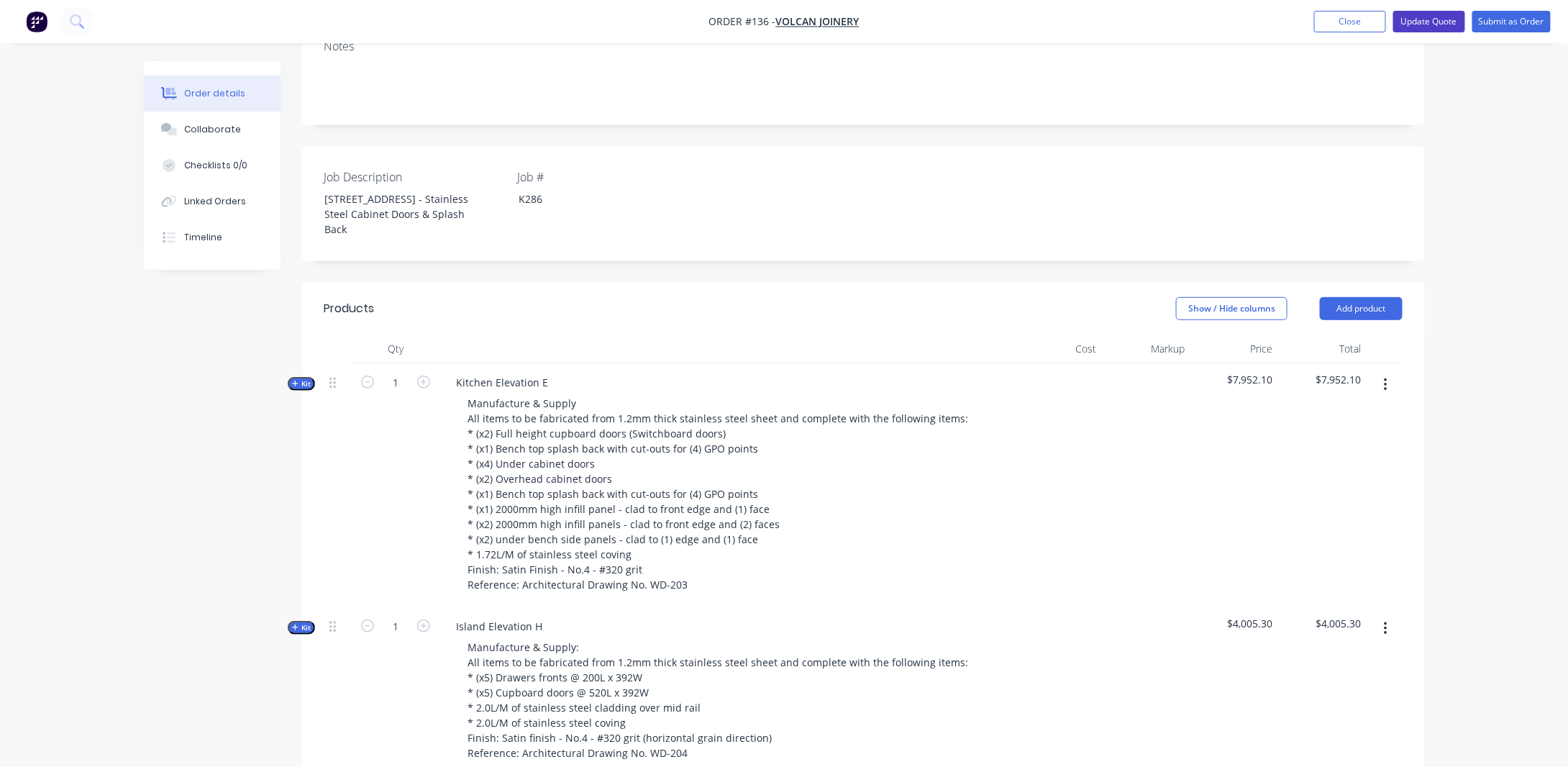
click at [1430, 18] on button "Update Quote" at bounding box center [1429, 21] width 72 height 21
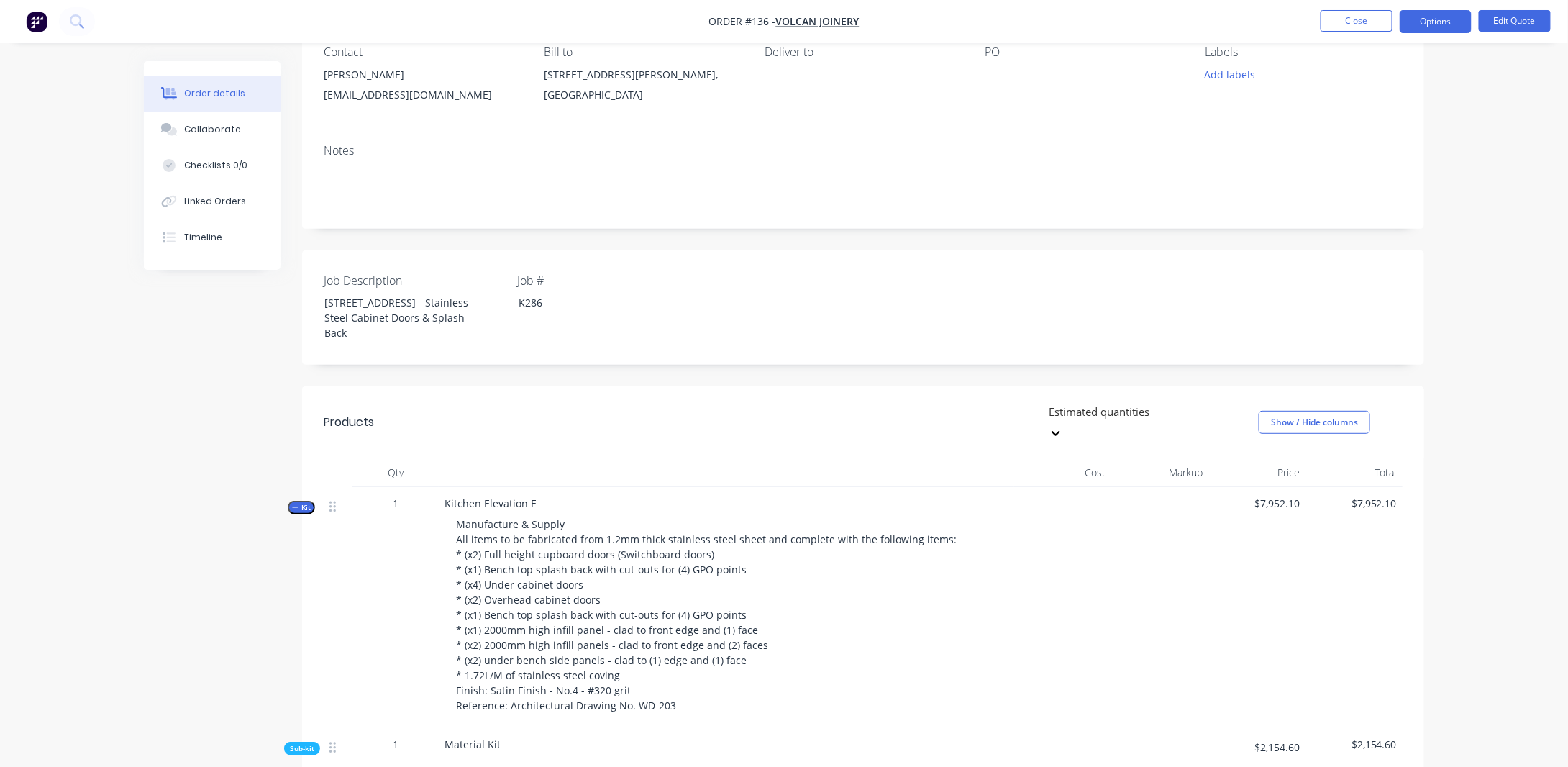
scroll to position [216, 0]
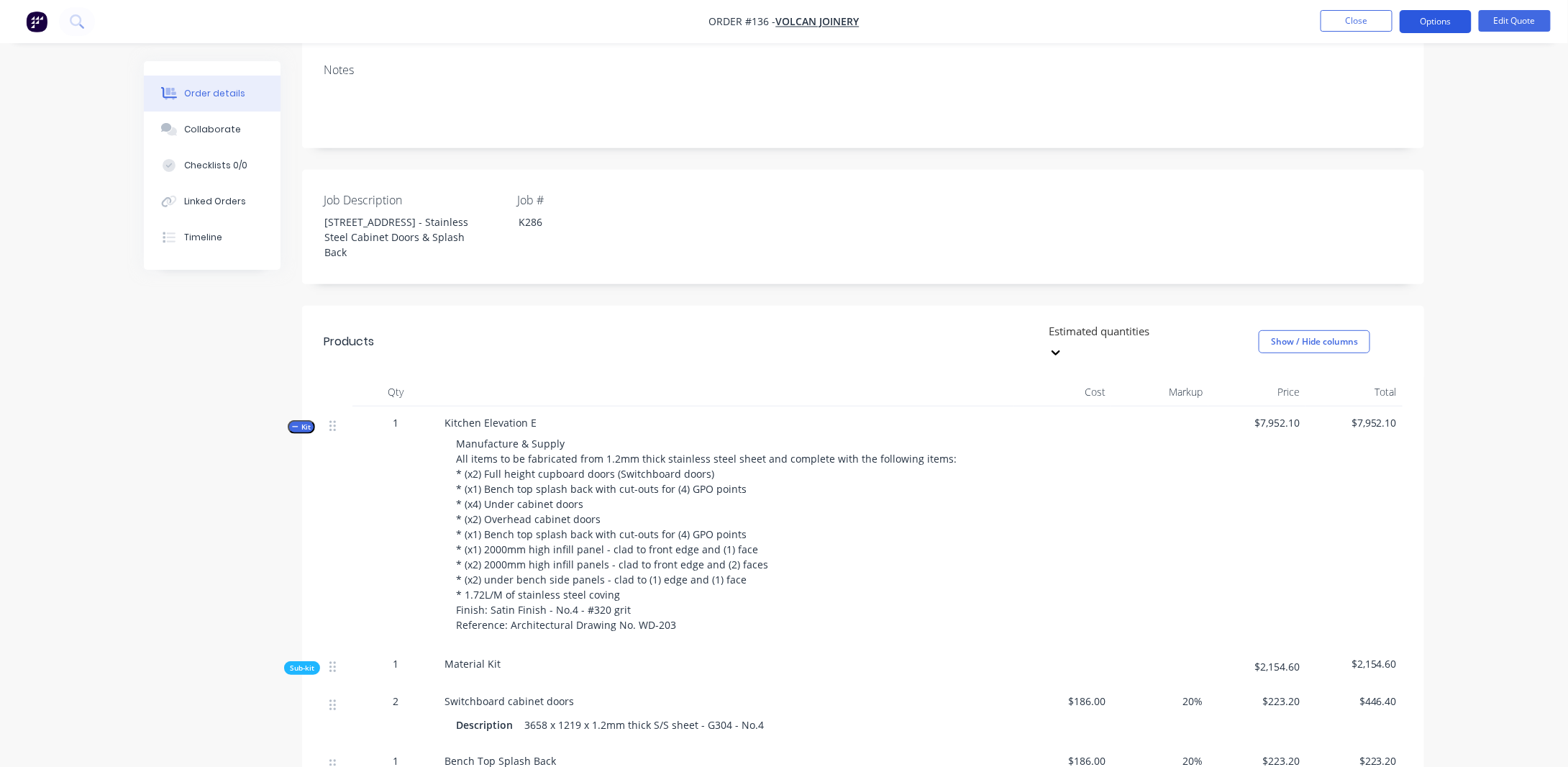
click at [1439, 21] on button "Options" at bounding box center [1435, 21] width 72 height 23
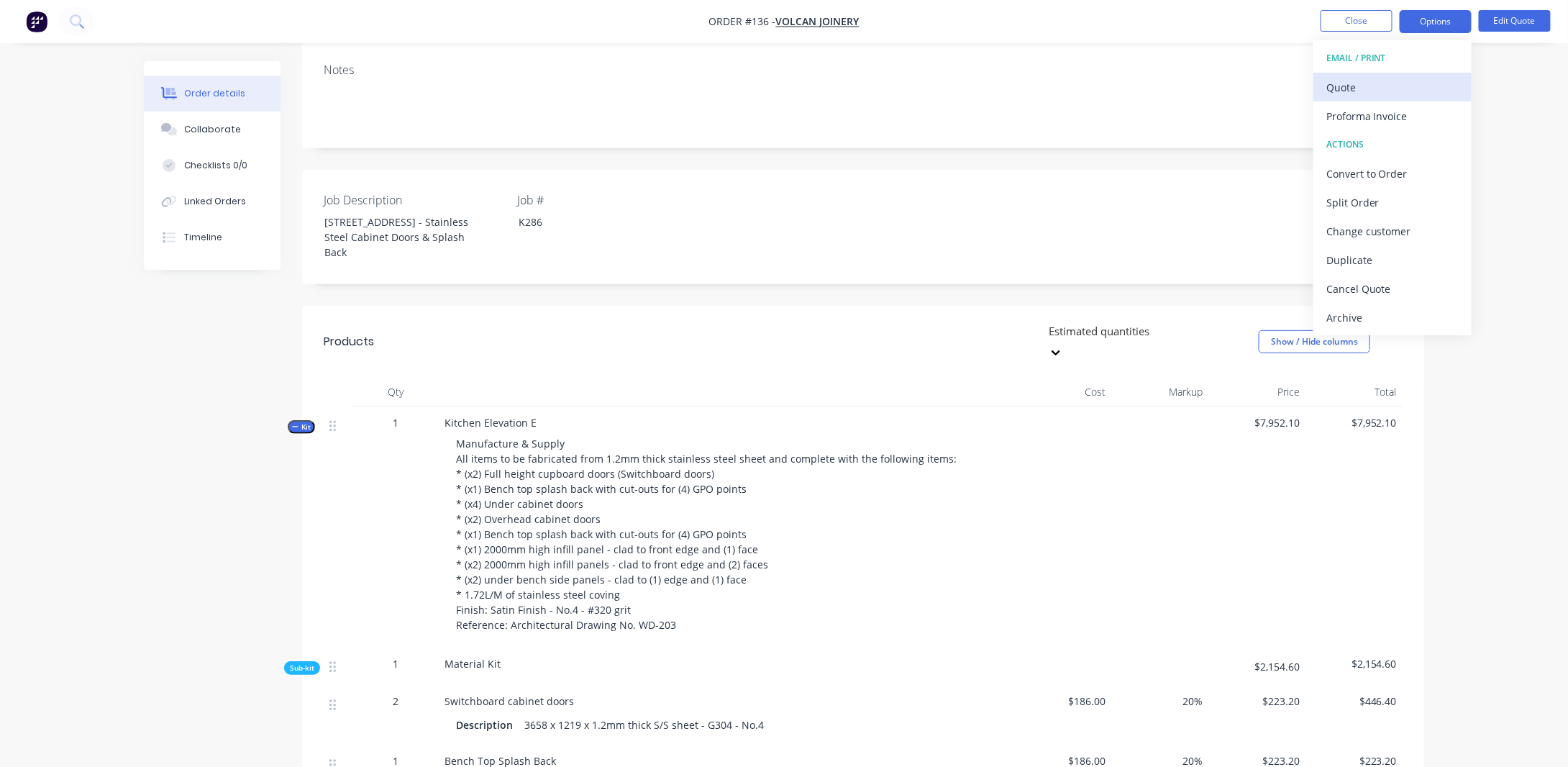
click at [1357, 78] on div "Quote" at bounding box center [1393, 87] width 133 height 21
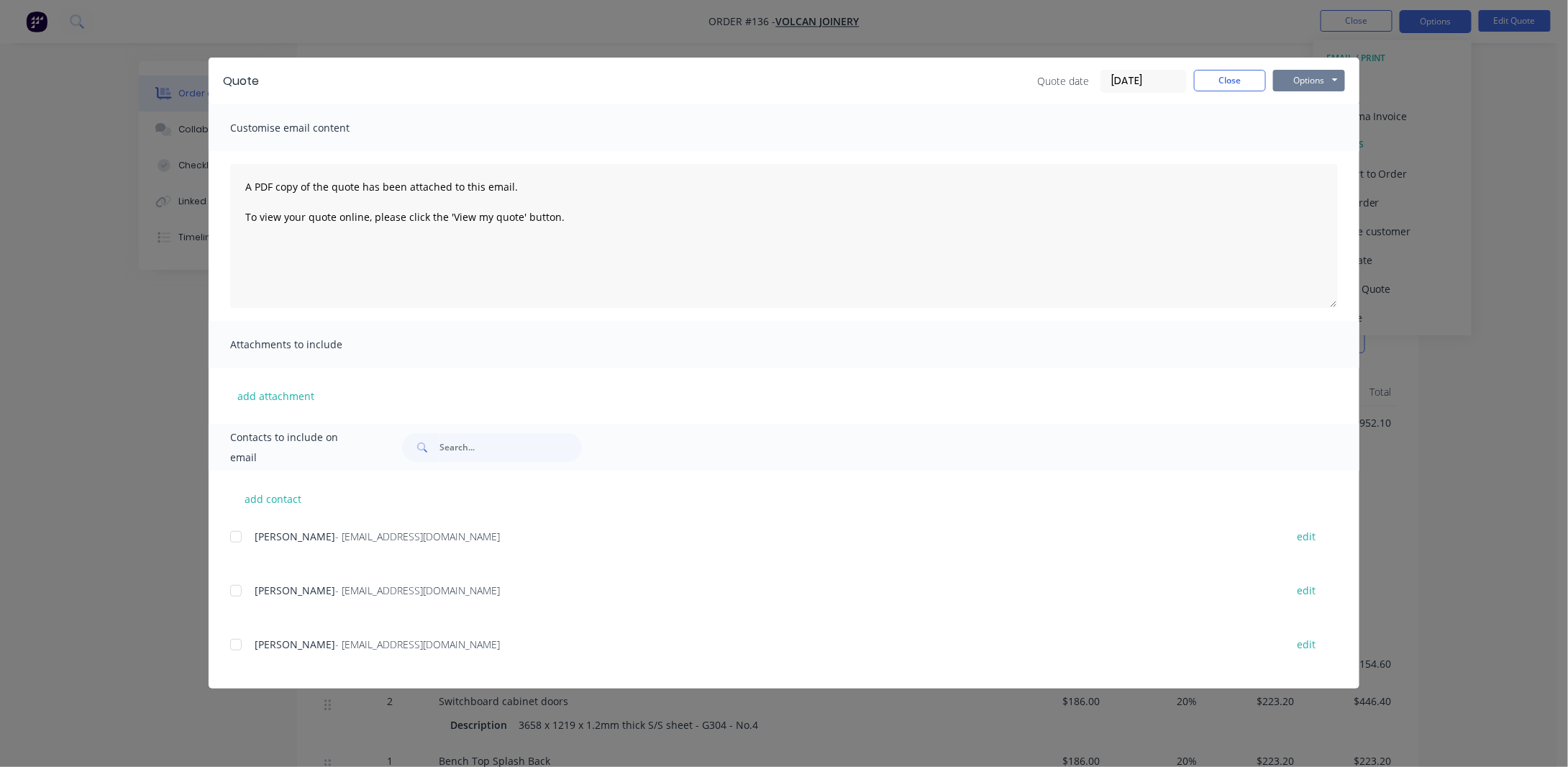
click at [1290, 76] on button "Options" at bounding box center [1309, 80] width 72 height 21
click at [1305, 105] on button "Preview" at bounding box center [1319, 105] width 92 height 23
click at [1251, 80] on button "Close" at bounding box center [1230, 80] width 72 height 21
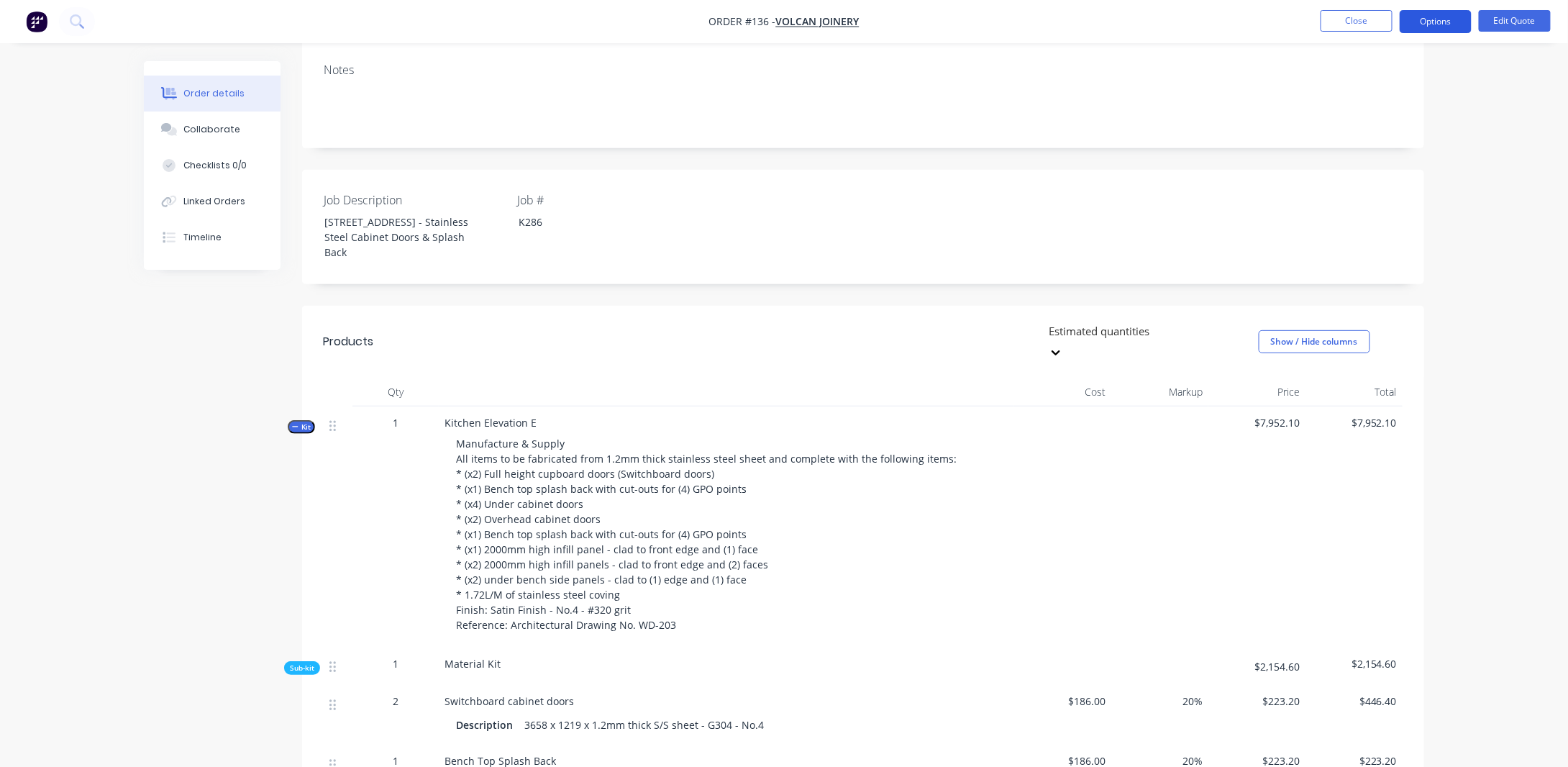
click at [1446, 21] on button "Options" at bounding box center [1435, 21] width 72 height 23
click at [1523, 29] on button "Edit Quote" at bounding box center [1515, 21] width 72 height 21
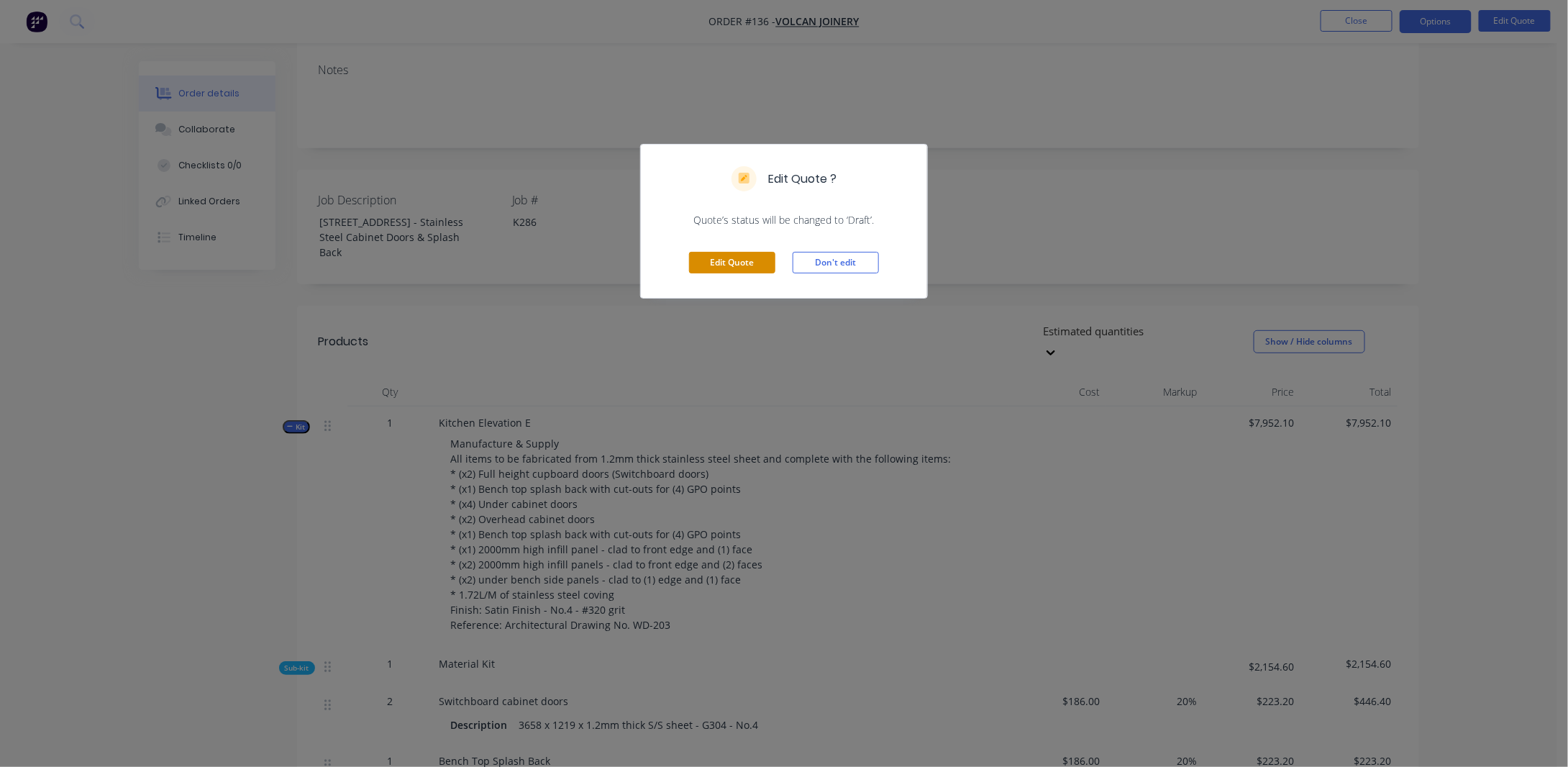
click at [731, 256] on button "Edit Quote" at bounding box center [732, 262] width 87 height 21
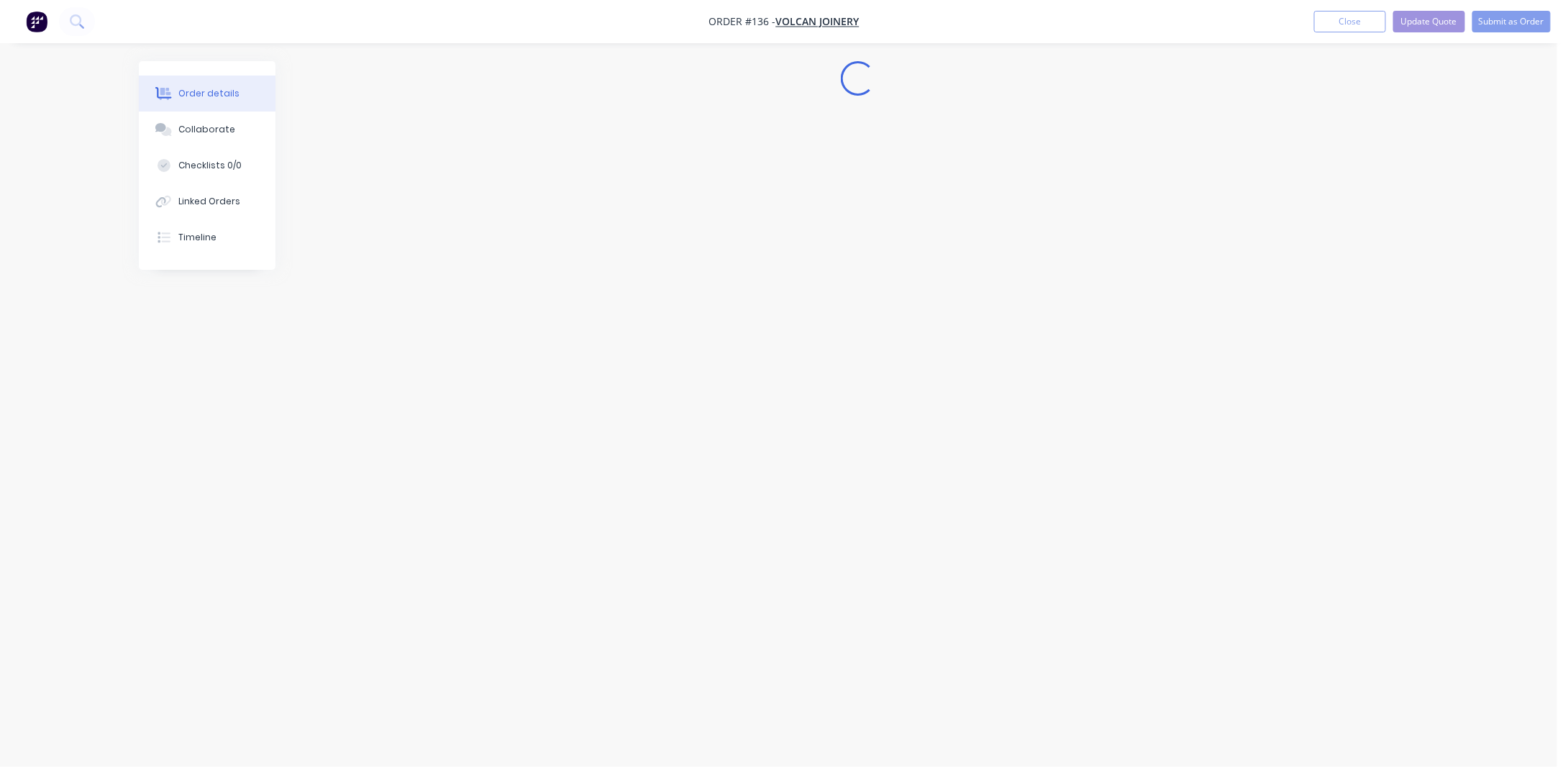
scroll to position [0, 0]
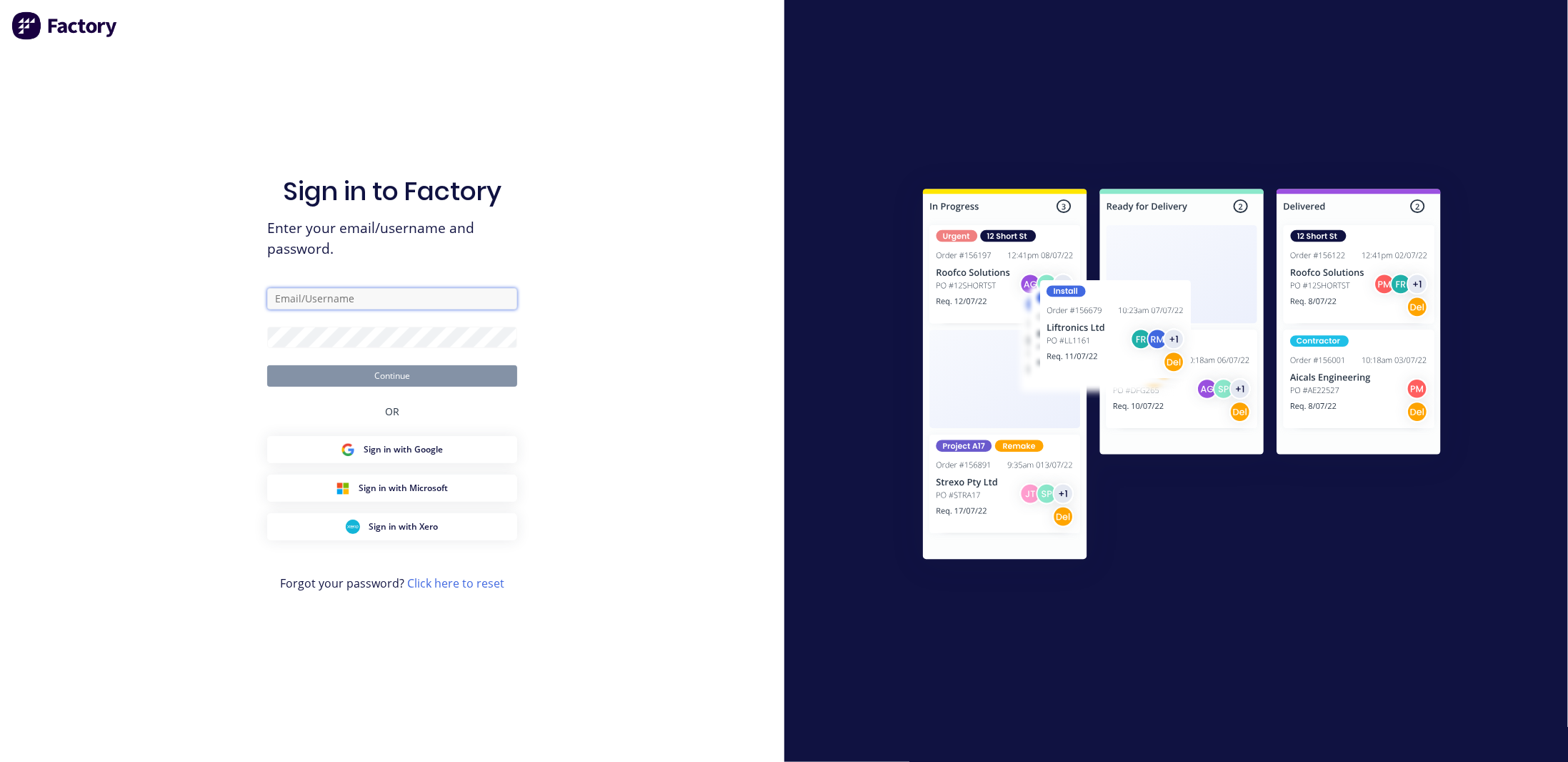
type input "[PERSON_NAME][EMAIL_ADDRESS][DOMAIN_NAME]"
click at [359, 373] on button "Continue" at bounding box center [392, 375] width 250 height 21
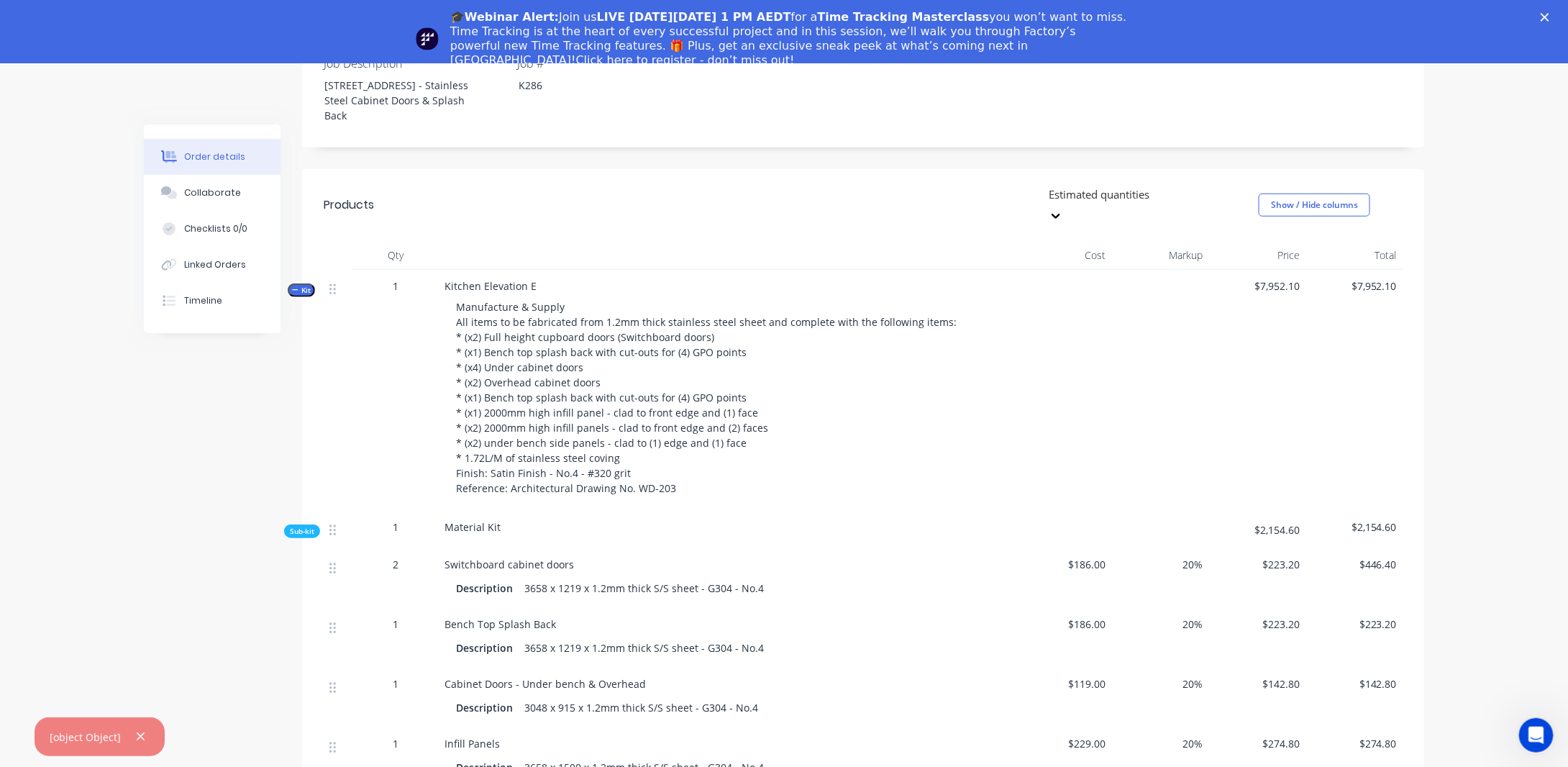
scroll to position [423, 0]
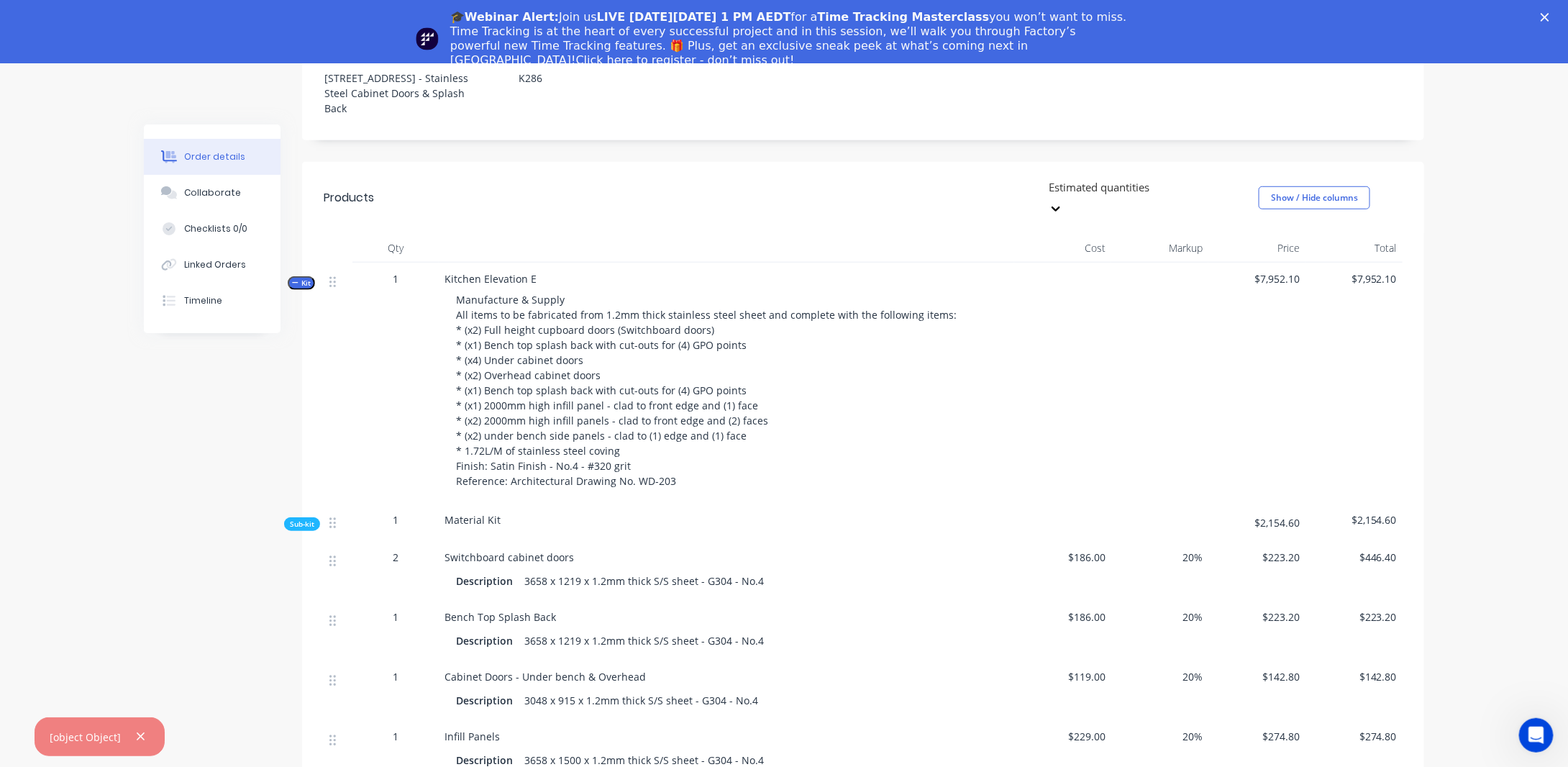
click at [477, 411] on span "Manufacture & Supply All items to be fabricated from 1.2mm thick stainless stee…" at bounding box center [707, 390] width 501 height 195
click at [478, 415] on span "Manufacture & Supply All items to be fabricated from 1.2mm thick stainless stee…" at bounding box center [707, 390] width 501 height 195
click at [493, 425] on span "Manufacture & Supply All items to be fabricated from 1.2mm thick stainless stee…" at bounding box center [707, 390] width 501 height 195
click at [1549, 15] on icon "Close" at bounding box center [1545, 17] width 8 height 8
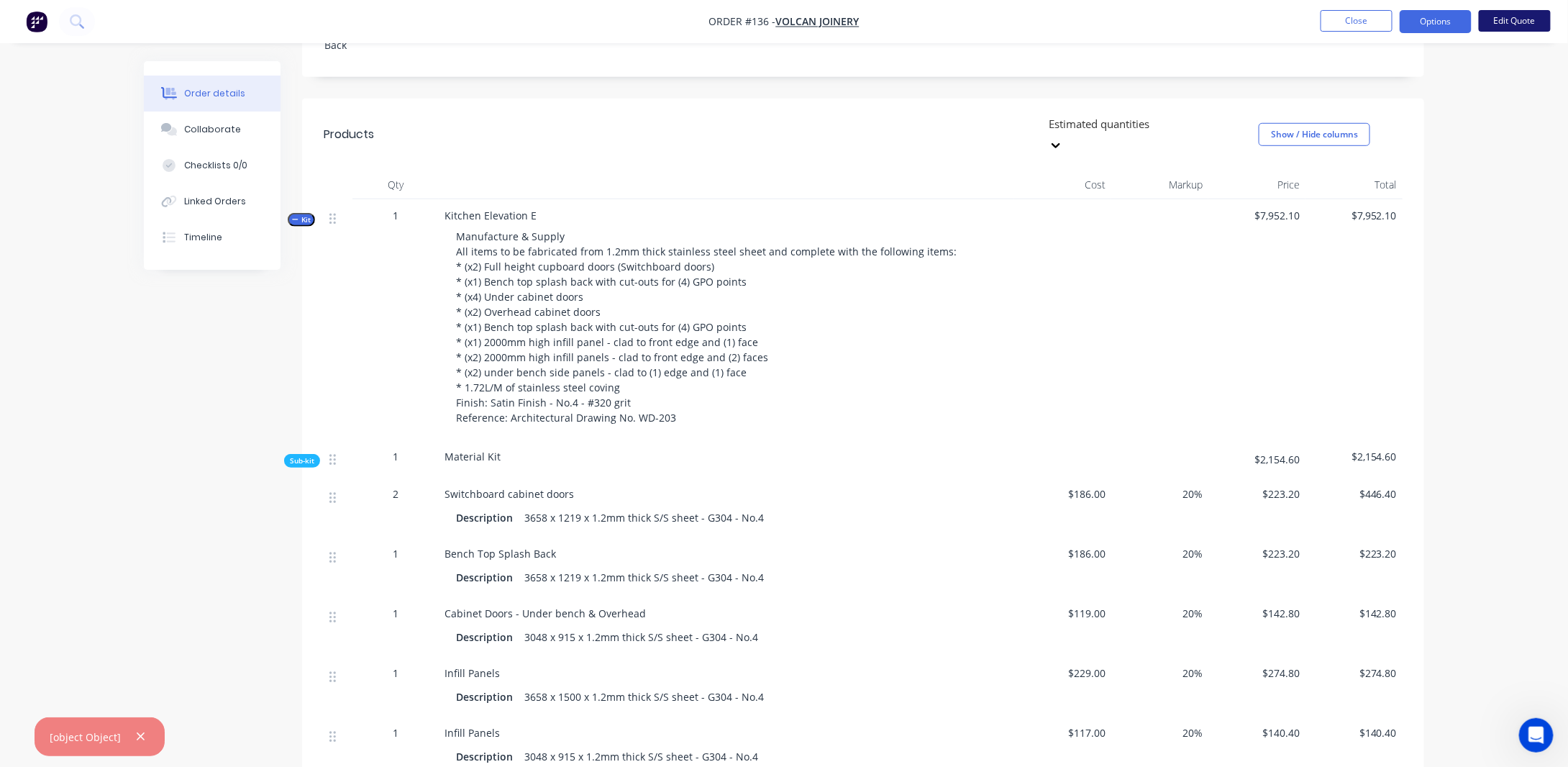
click at [1515, 12] on button "Edit Quote" at bounding box center [1515, 21] width 72 height 21
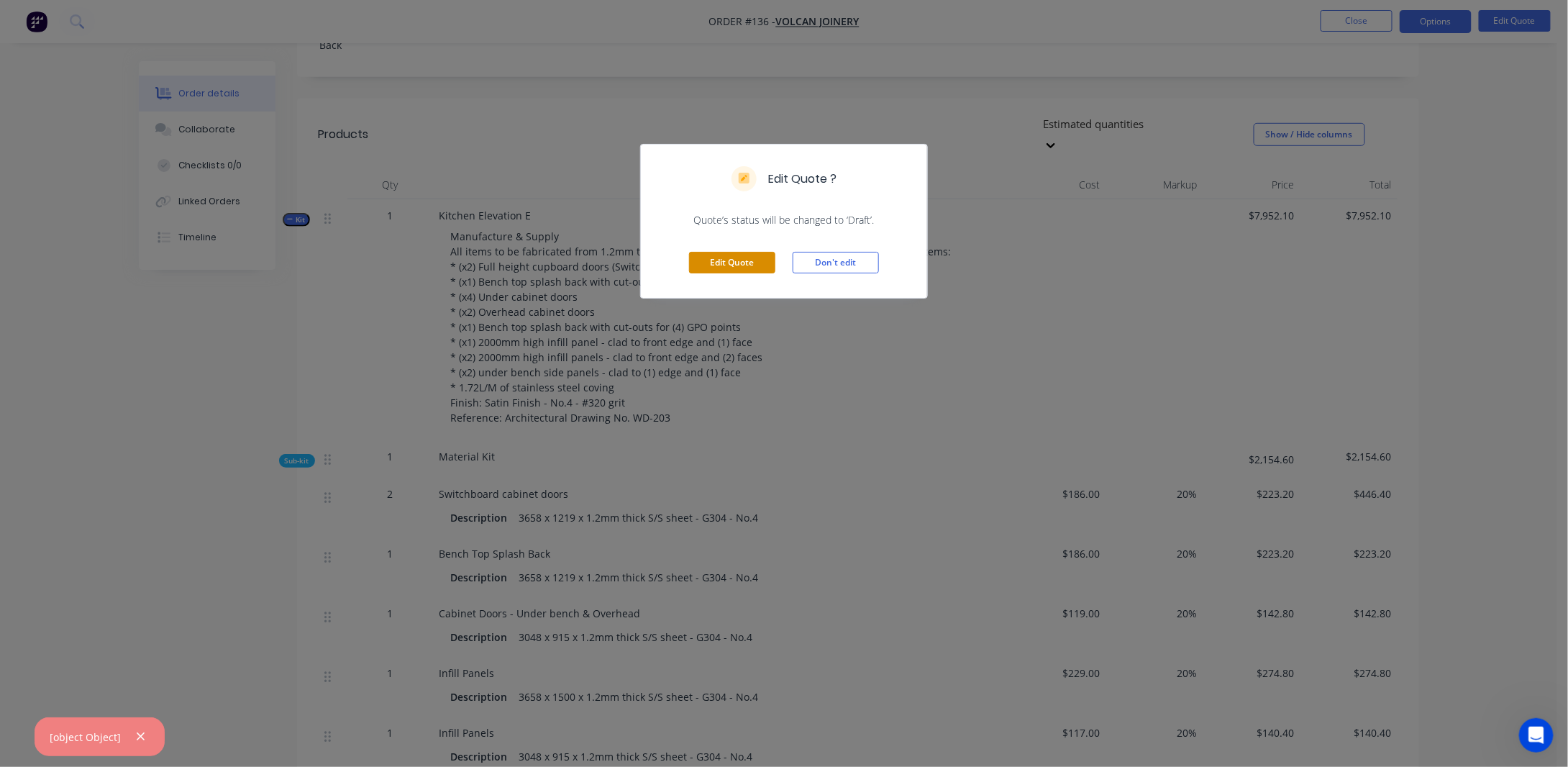
click at [746, 261] on button "Edit Quote" at bounding box center [732, 262] width 87 height 21
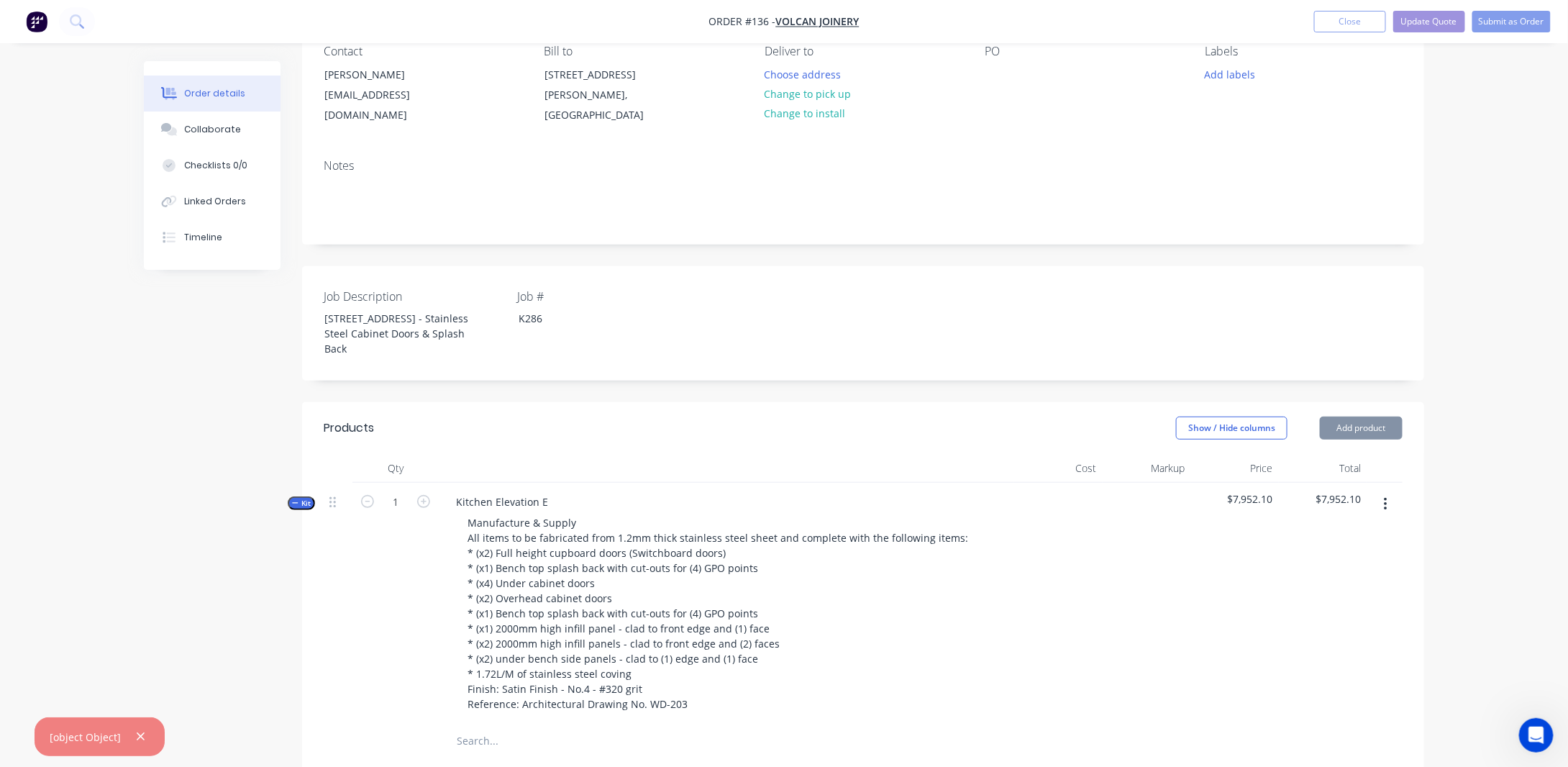
scroll to position [359, 0]
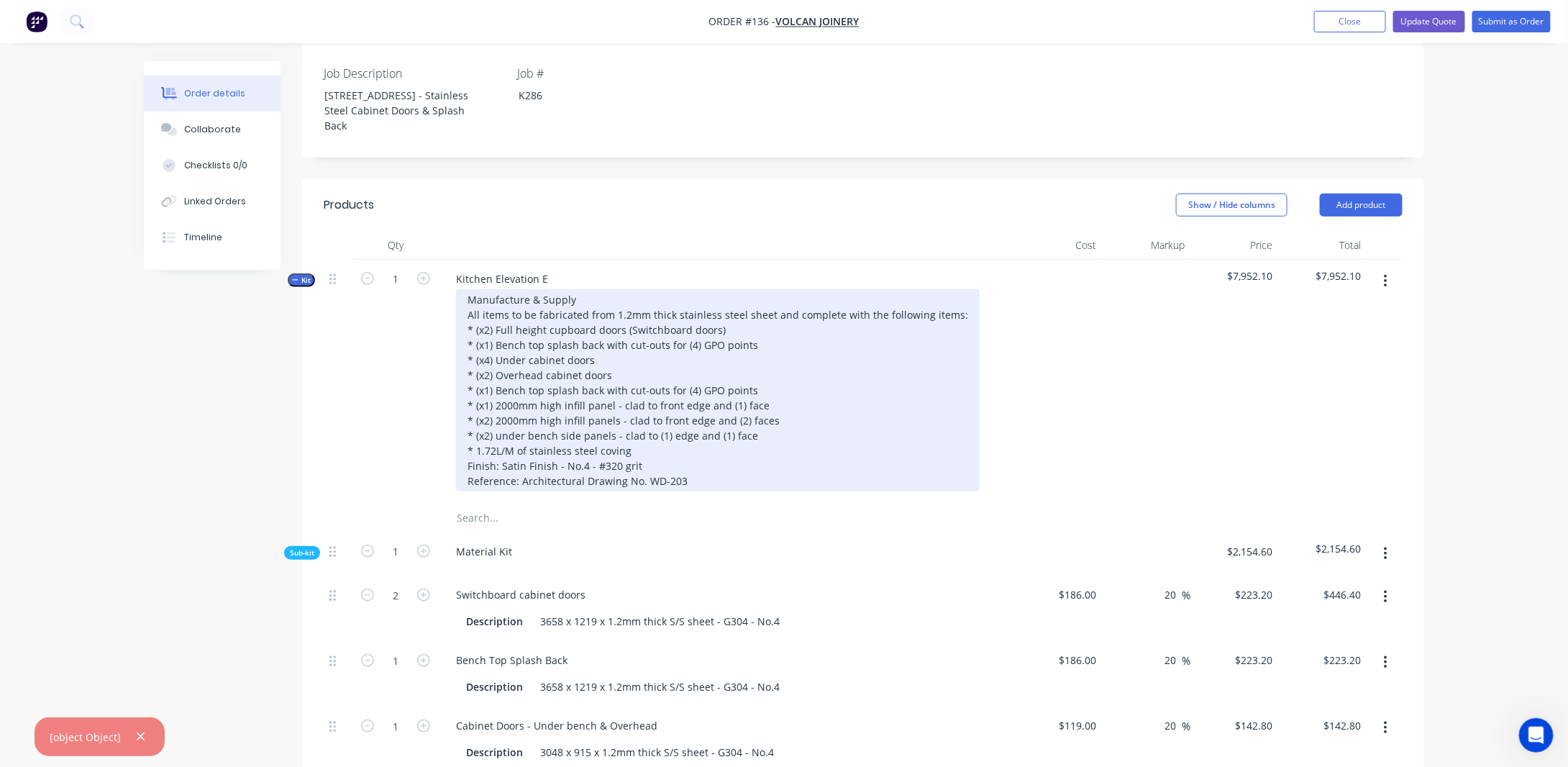
click at [504, 451] on div "Manufacture & Supply All items to be fabricated from 1.2mm thick stainless stee…" at bounding box center [718, 390] width 524 height 202
click at [488, 453] on div "Manufacture & Supply All items to be fabricated from 1.2mm thick stainless stee…" at bounding box center [718, 390] width 524 height 202
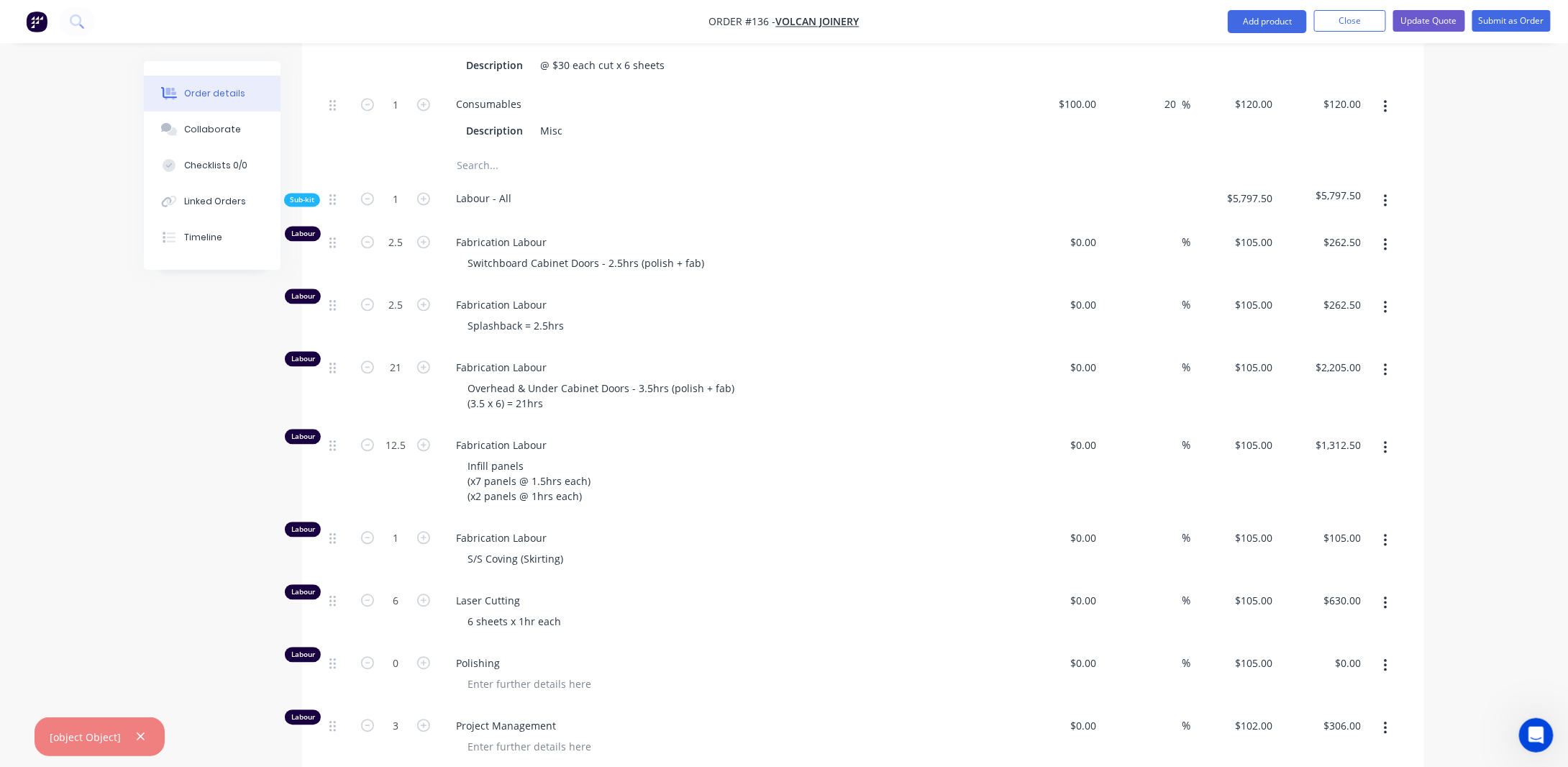
scroll to position [1511, 0]
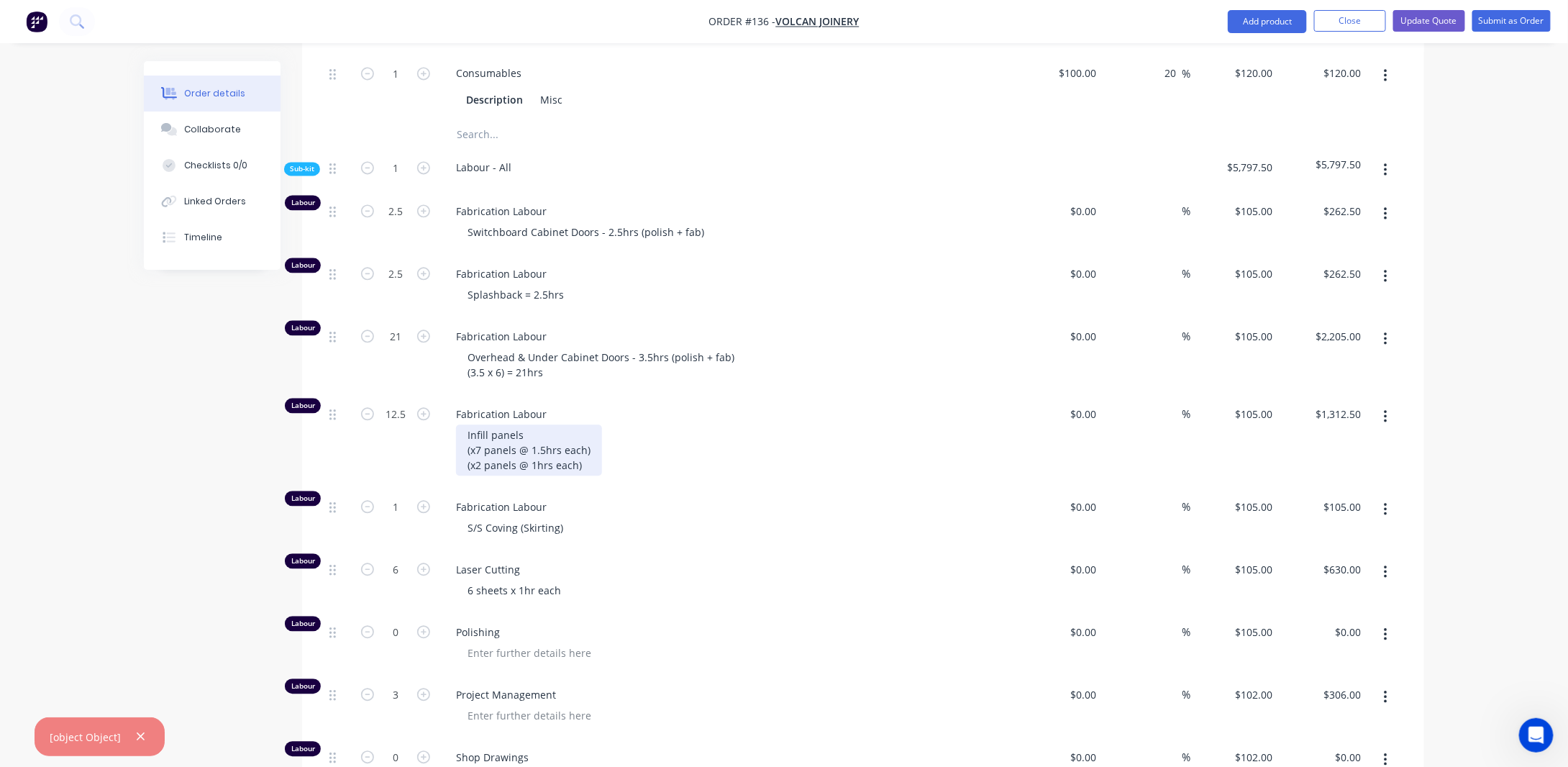
click at [481, 476] on div "Infill panels (x7 panels @ 1.5hrs each) (x2 panels @ 1hrs each)" at bounding box center [529, 450] width 146 height 51
click at [140, 477] on div "Order details Collaborate Checklists 0/0 Linked Orders Timeline Order details C…" at bounding box center [784, 777] width 1309 height 4454
click at [406, 425] on input "12.5" at bounding box center [396, 413] width 37 height 21
type input "13.5"
click at [1464, 369] on div "Order details Collaborate Checklists 0/0 Linked Orders Timeline Order details C…" at bounding box center [784, 746] width 1568 height 4515
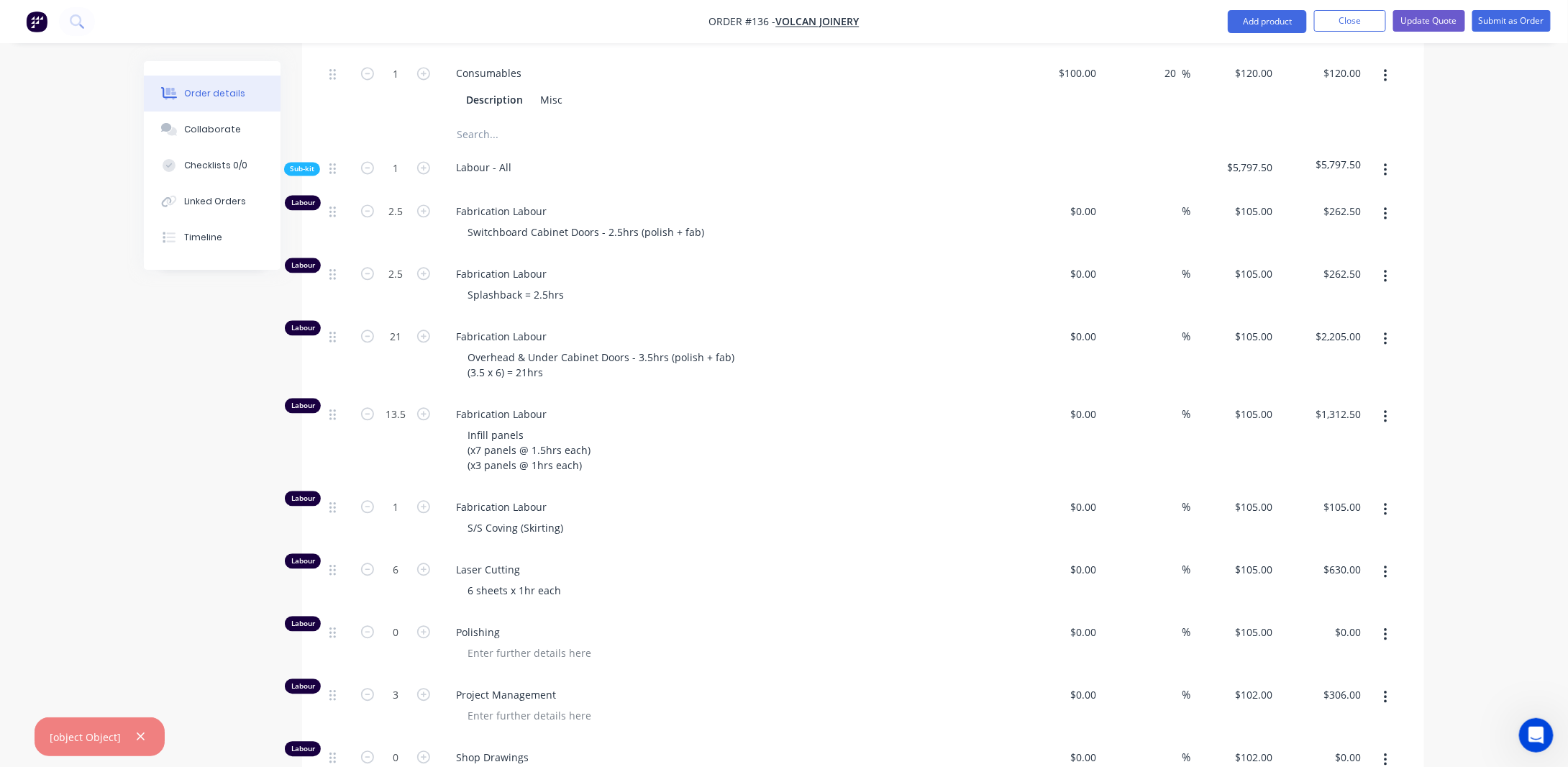
type input "$1,417.50"
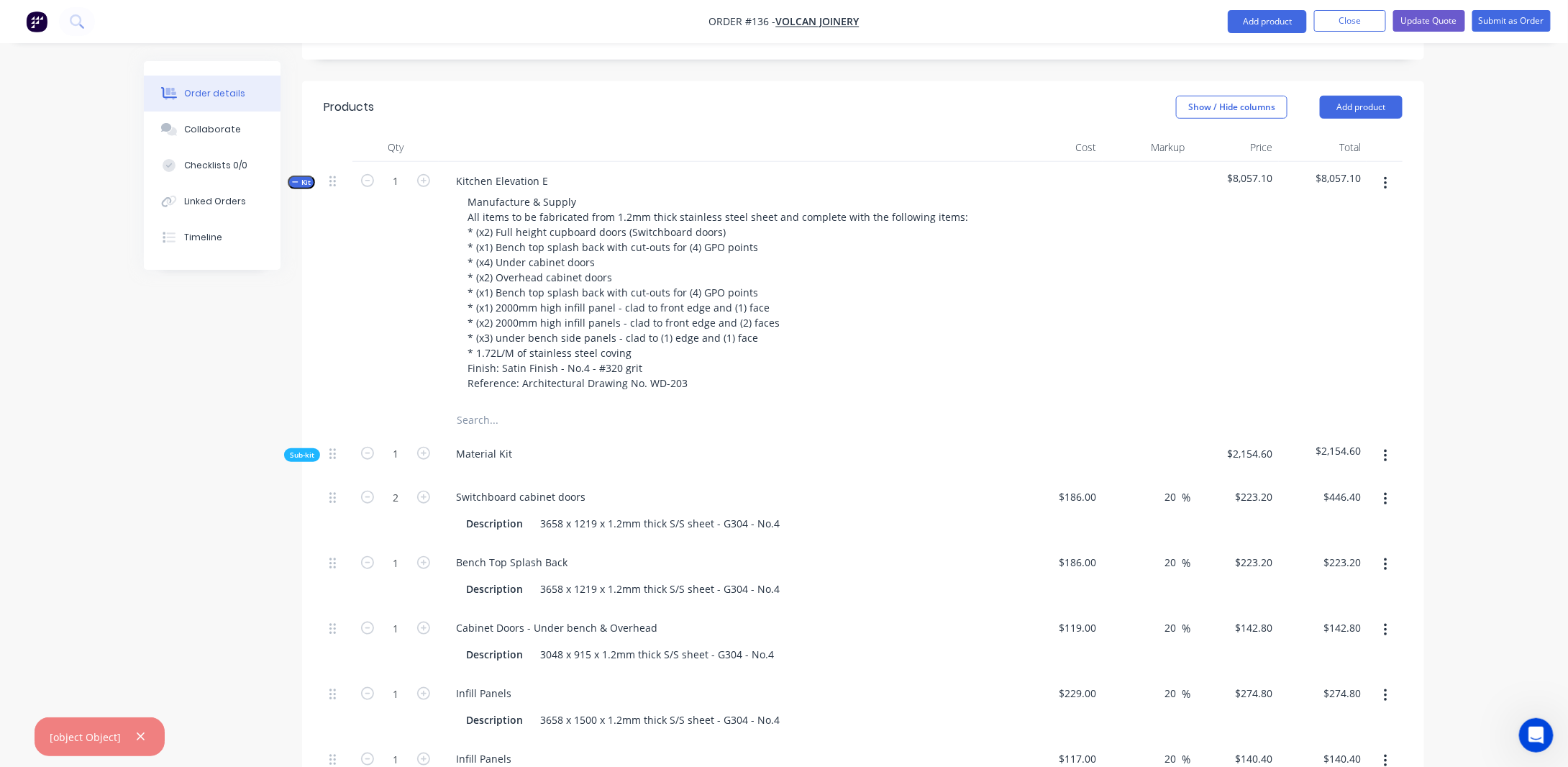
scroll to position [432, 0]
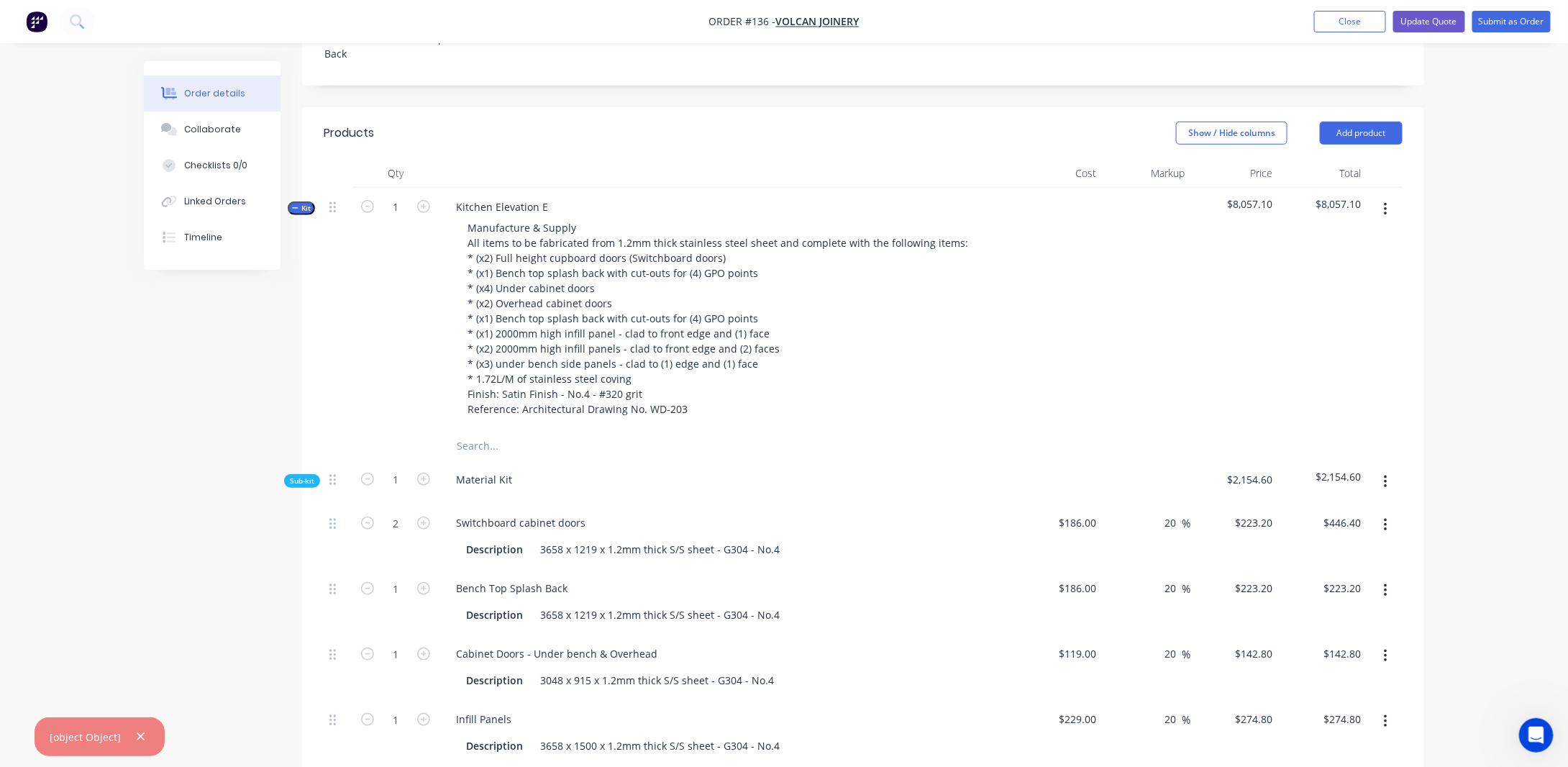
click at [308, 214] on span "Kit" at bounding box center [301, 208] width 19 height 11
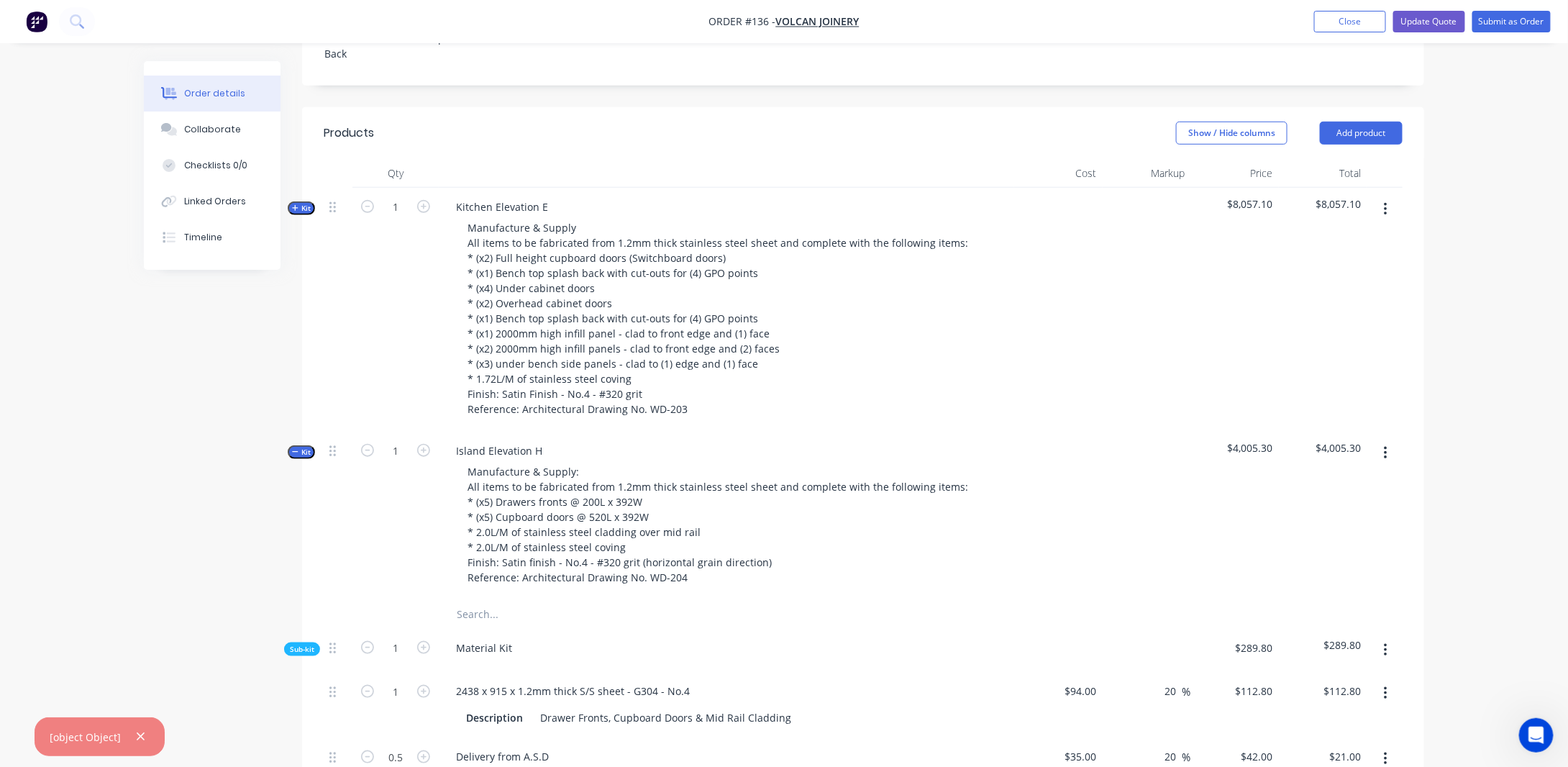
click at [307, 457] on span "Kit" at bounding box center [301, 453] width 19 height 11
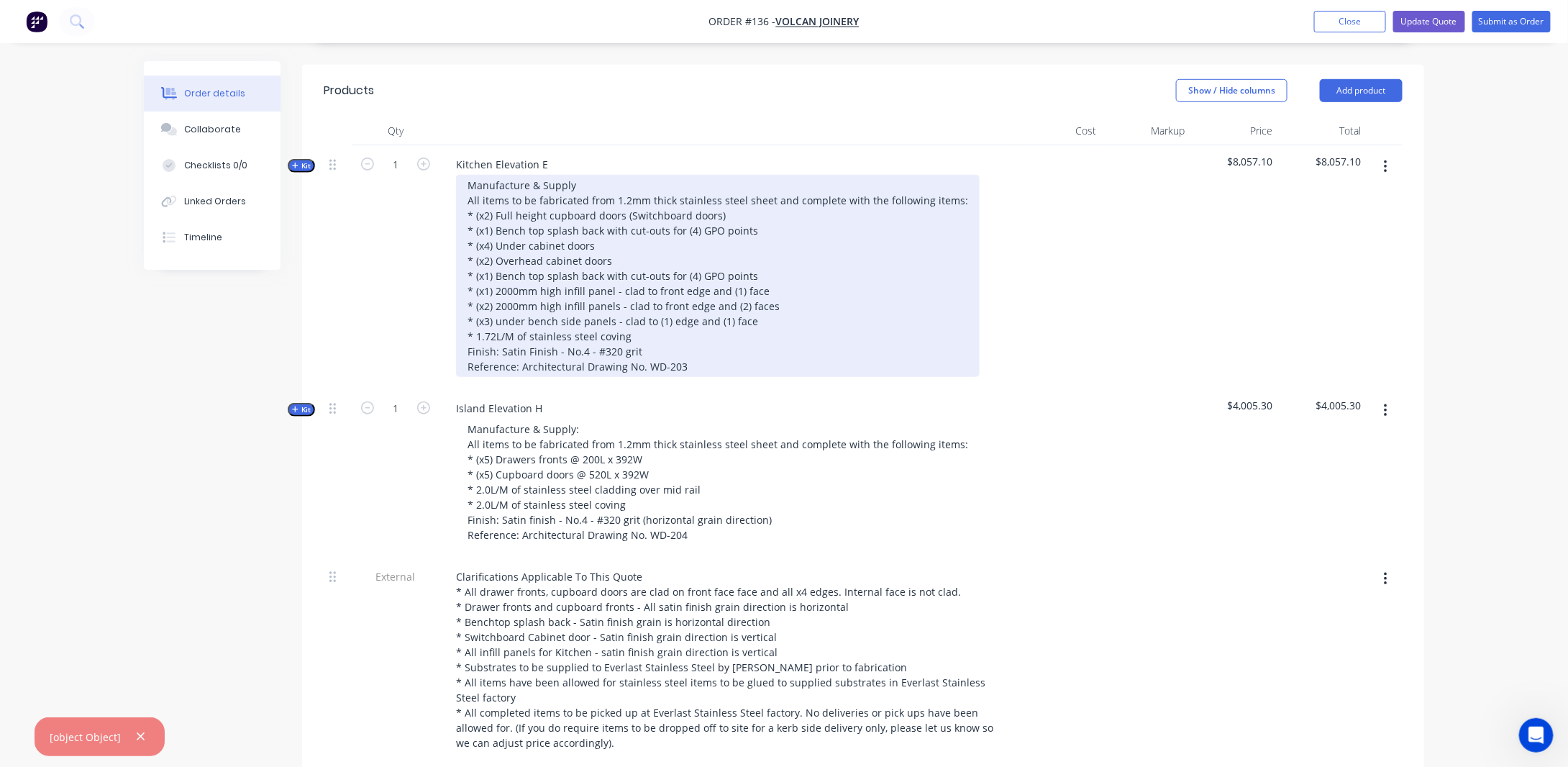
scroll to position [504, 0]
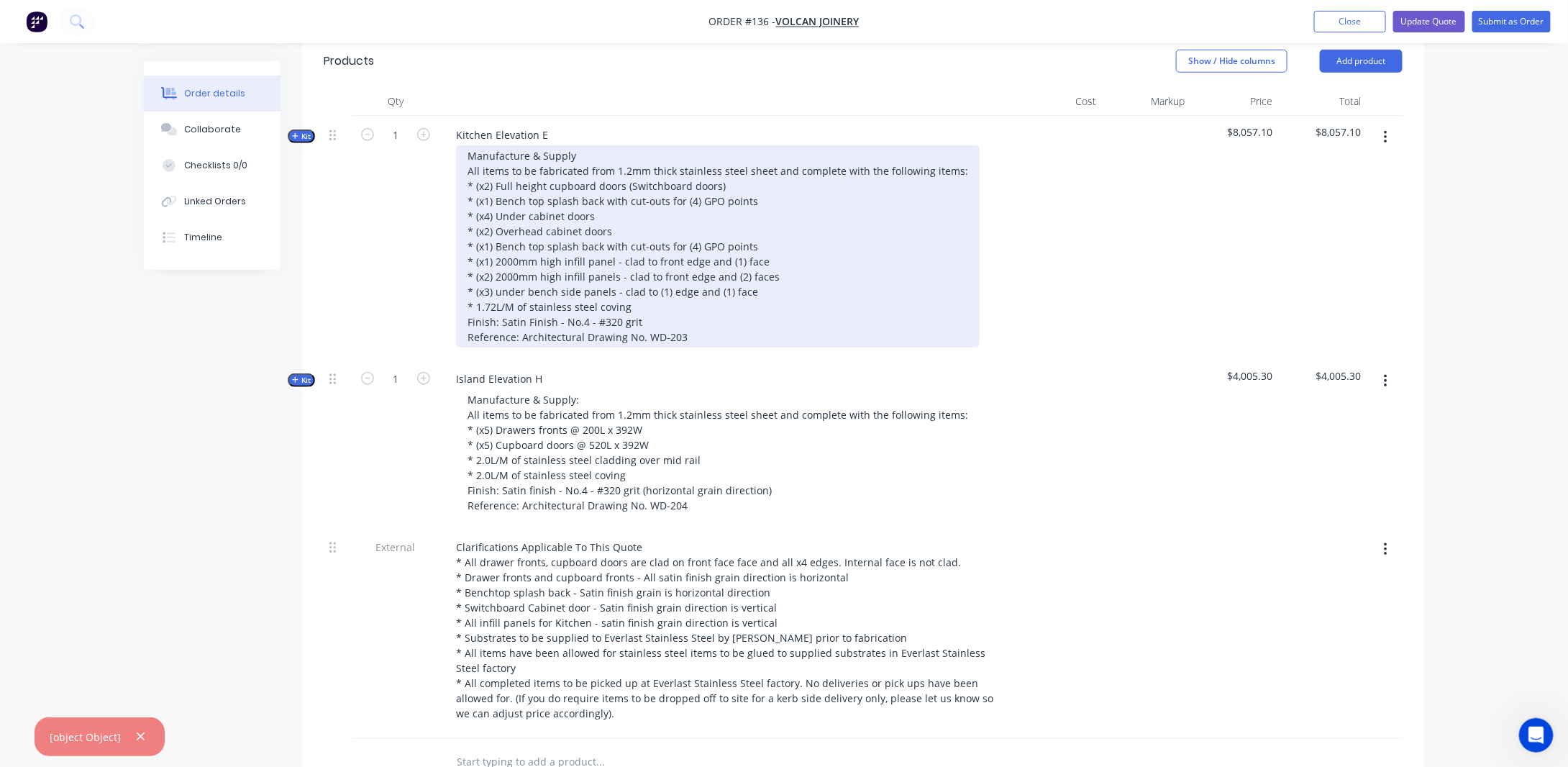
click at [576, 311] on div "Manufacture & Supply All items to be fabricated from 1.2mm thick stainless stee…" at bounding box center [718, 246] width 524 height 202
click at [679, 299] on div "Manufacture & Supply All items to be fabricated from 1.2mm thick stainless stee…" at bounding box center [718, 246] width 524 height 202
click at [768, 312] on div "Manufacture & Supply All items to be fabricated from 1.2mm thick stainless stee…" at bounding box center [718, 246] width 524 height 202
click at [777, 295] on div "Manufacture & Supply All items to be fabricated from 1.2mm thick stainless stee…" at bounding box center [718, 246] width 524 height 202
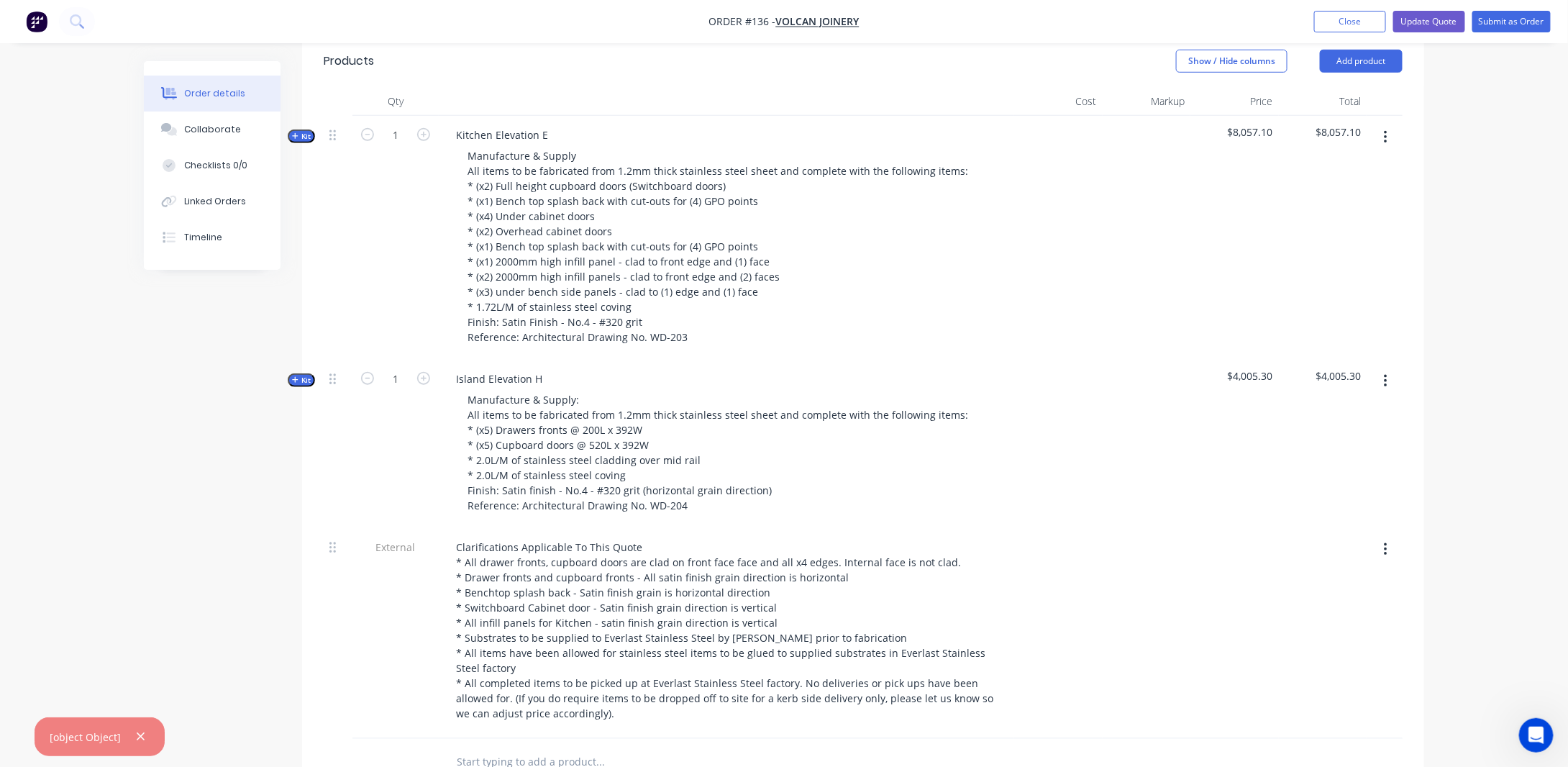
click at [265, 325] on div "Created by [PERSON_NAME] Created [DATE] Required [DATE] Assigned to Add team me…" at bounding box center [784, 355] width 1281 height 1595
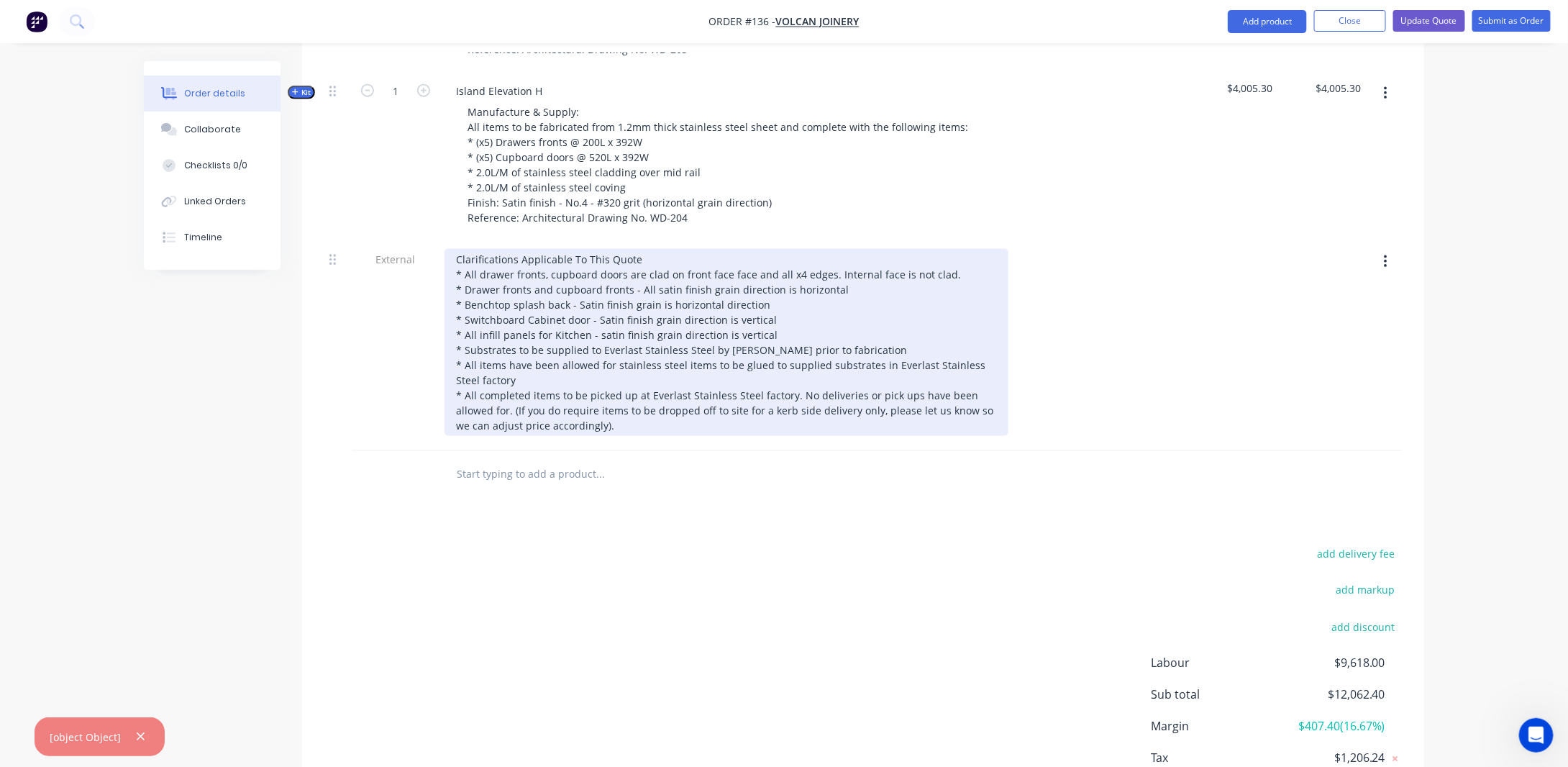
scroll to position [719, 0]
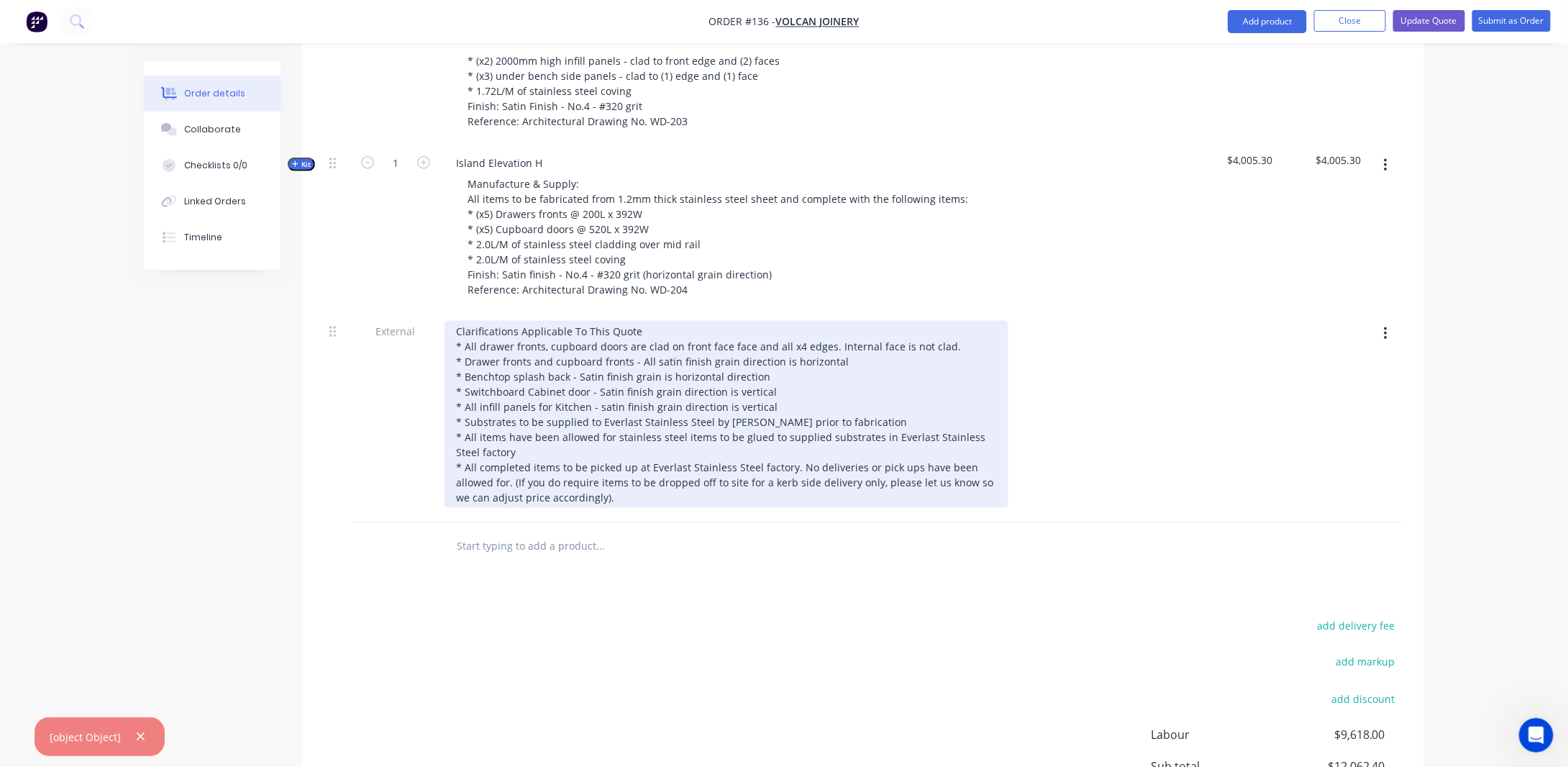
click at [840, 379] on div "Clarifications Applicable To This Quote * All drawer fronts, cupboard doors are…" at bounding box center [726, 414] width 564 height 187
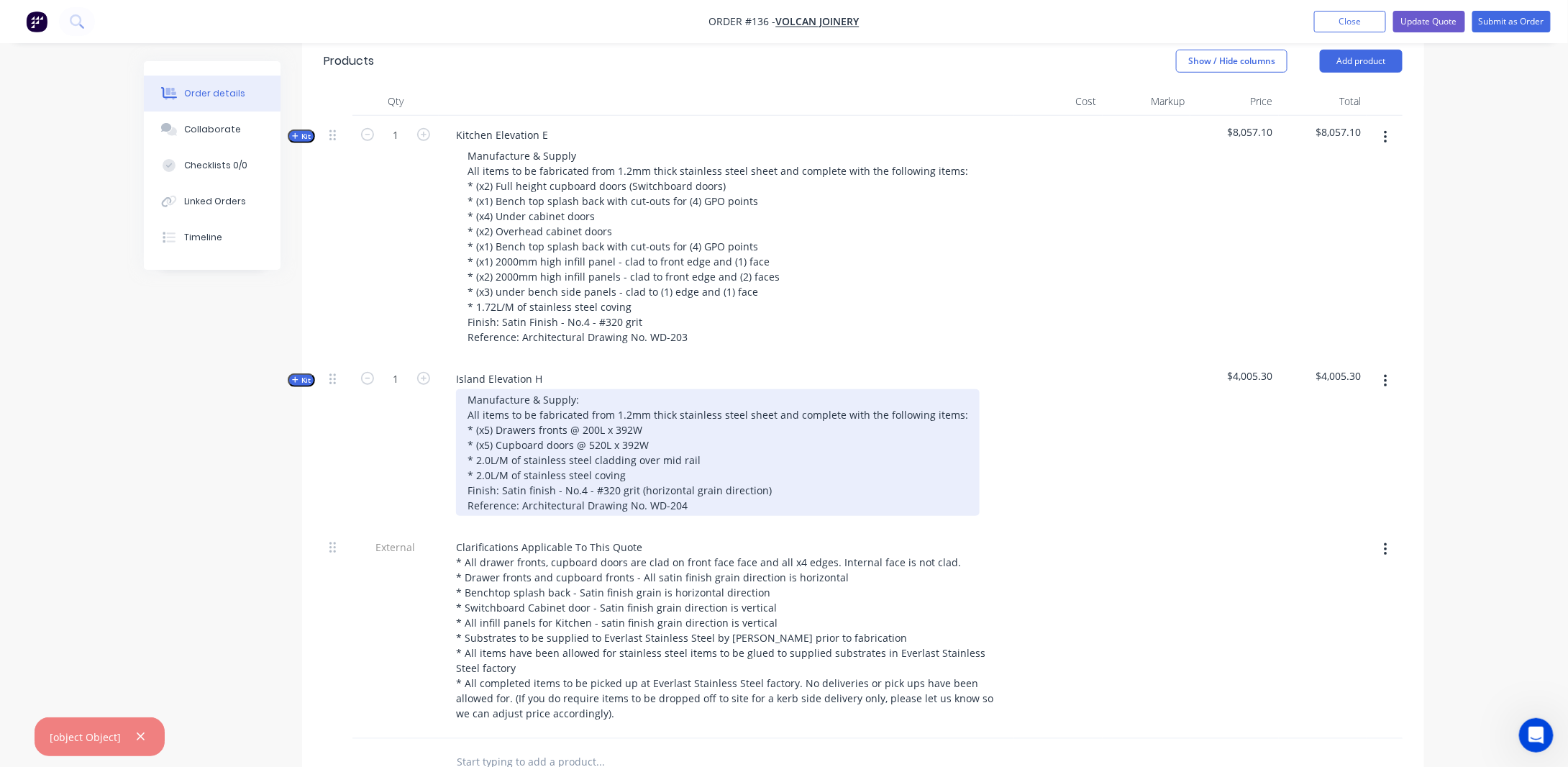
scroll to position [576, 0]
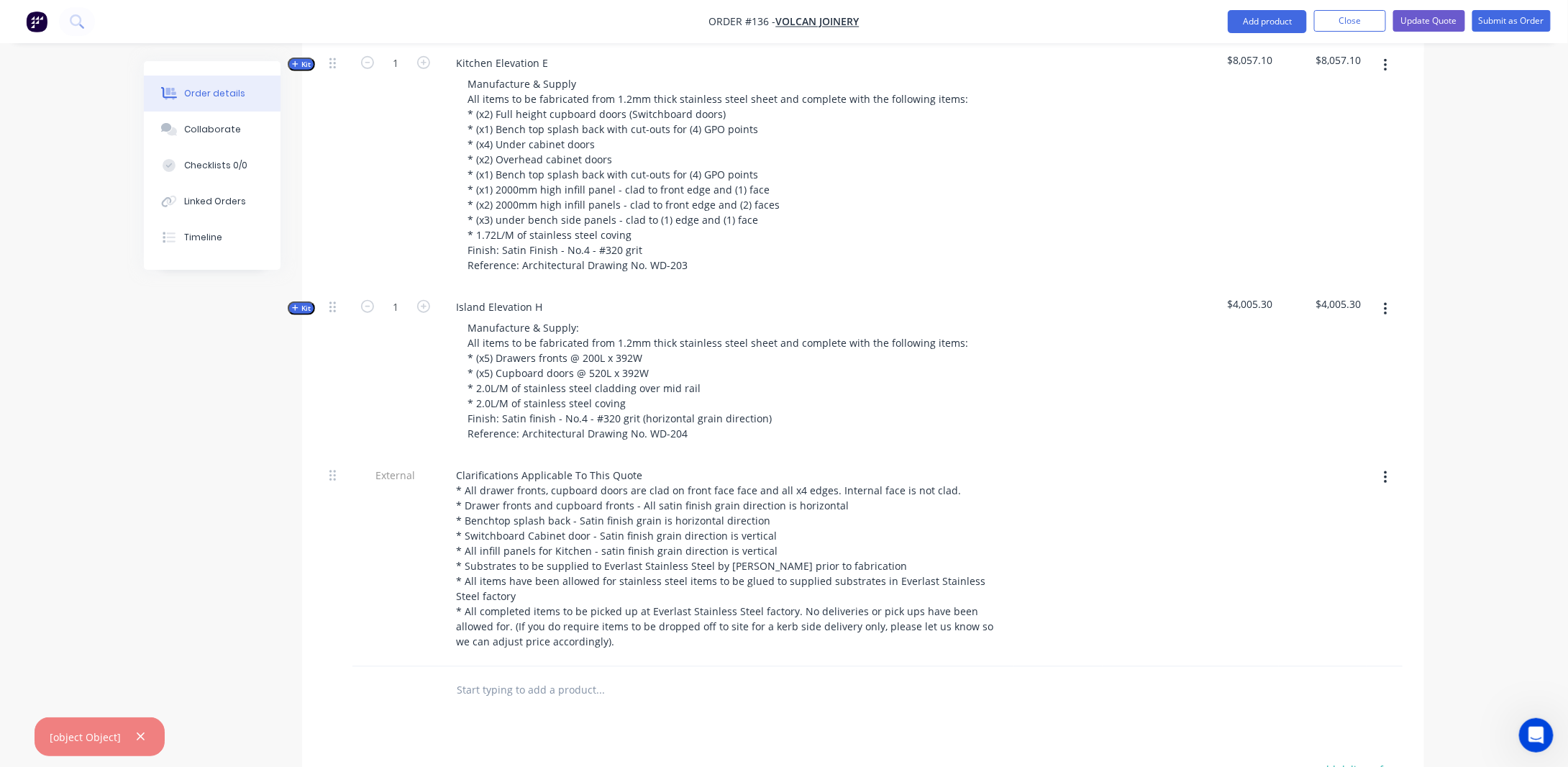
drag, startPoint x: 300, startPoint y: 325, endPoint x: 408, endPoint y: 339, distance: 108.9
click at [300, 314] on span "Kit" at bounding box center [301, 309] width 19 height 11
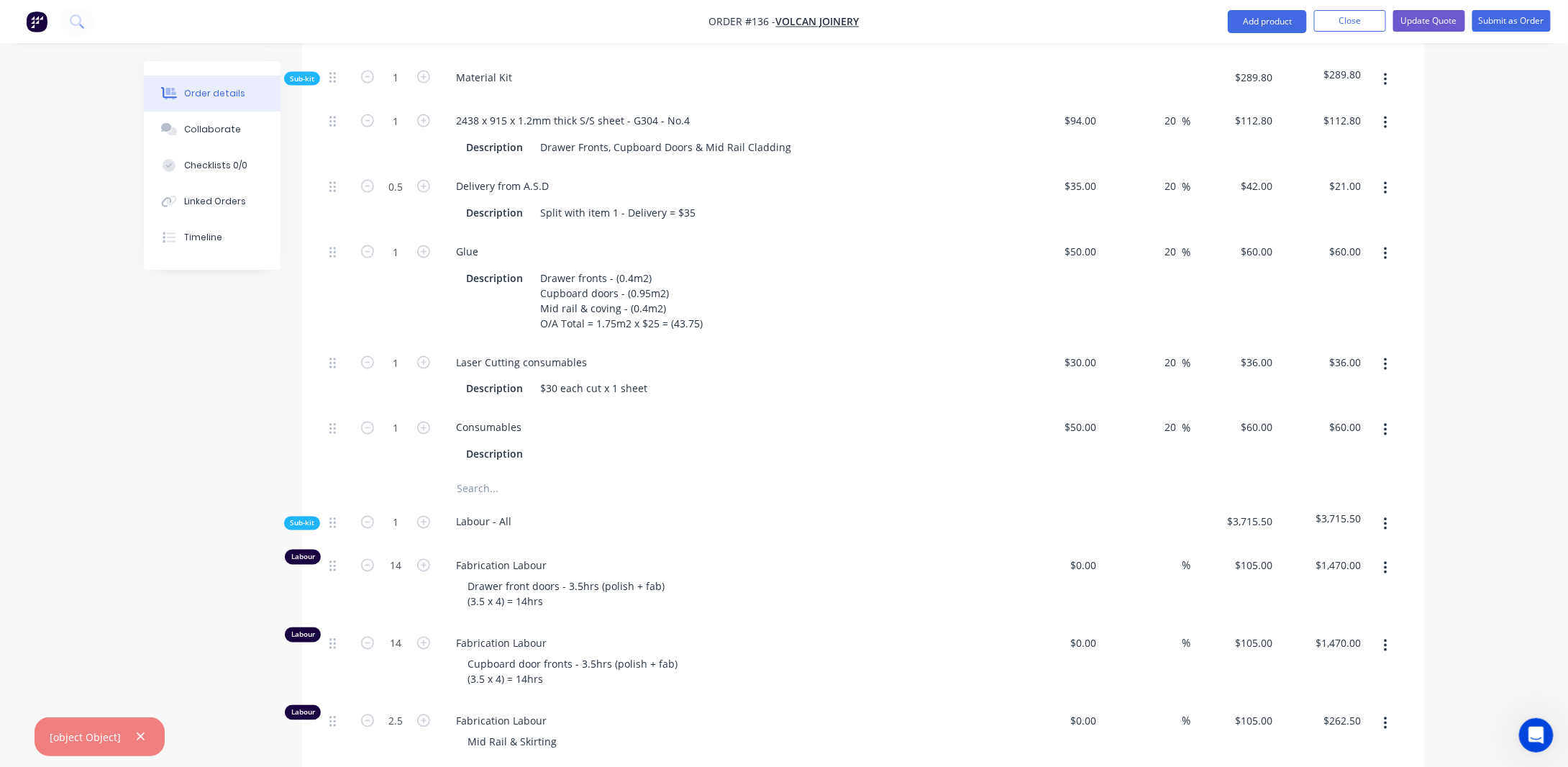
scroll to position [1079, 0]
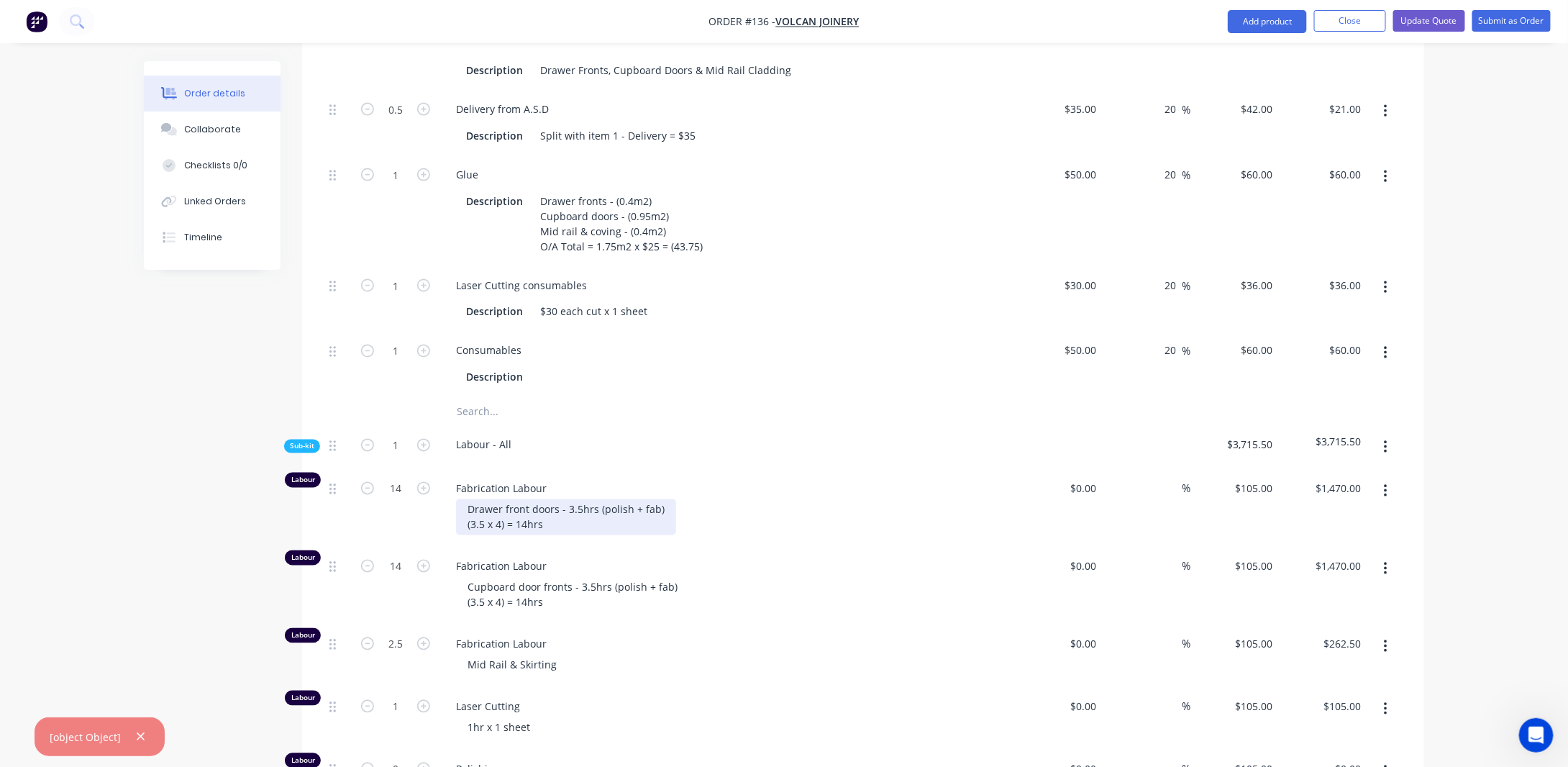
click at [501, 536] on div "Drawer front doors - 3.5hrs (polish + fab) (3.5 x 4) = 14hrs" at bounding box center [567, 517] width 220 height 36
click at [245, 585] on div "Created by [PERSON_NAME] Created [DATE] Required [DATE] Assigned to Add team me…" at bounding box center [784, 363] width 1281 height 2763
click at [524, 536] on div "Drawer front doors - 3.5hrs (polish + fab) (3.5 x 5) = 14hrs" at bounding box center [567, 517] width 220 height 36
click at [140, 558] on div "Order details Collaborate Checklists 0/0 Linked Orders Timeline Order details C…" at bounding box center [784, 363] width 1309 height 2763
click at [409, 497] on input "14" at bounding box center [396, 489] width 37 height 21
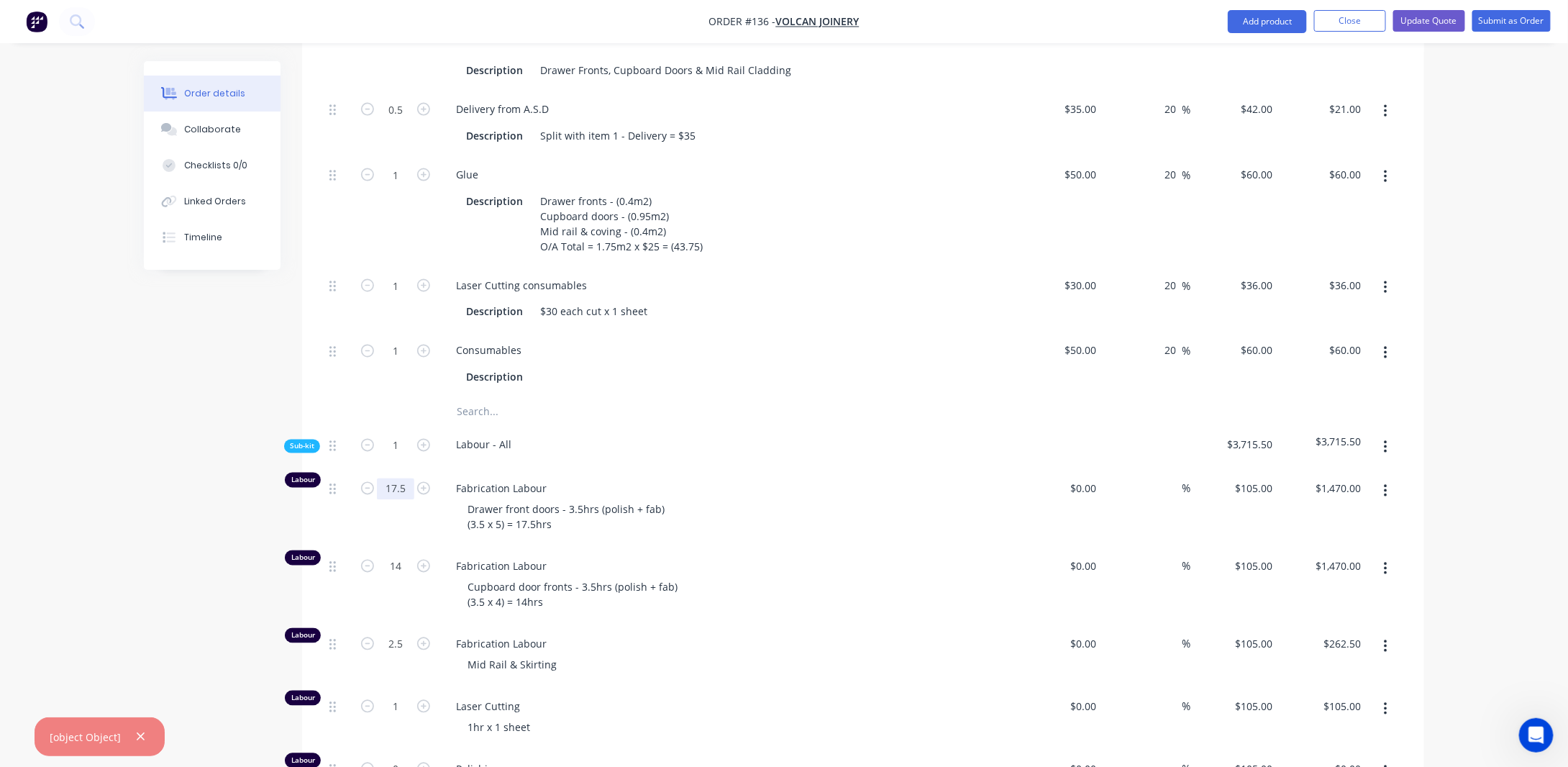
type input "17.5"
type input "$1,837.50"
click at [223, 551] on div "Created by [PERSON_NAME] Created [DATE] Required [DATE] Assigned to Add team me…" at bounding box center [784, 363] width 1281 height 2763
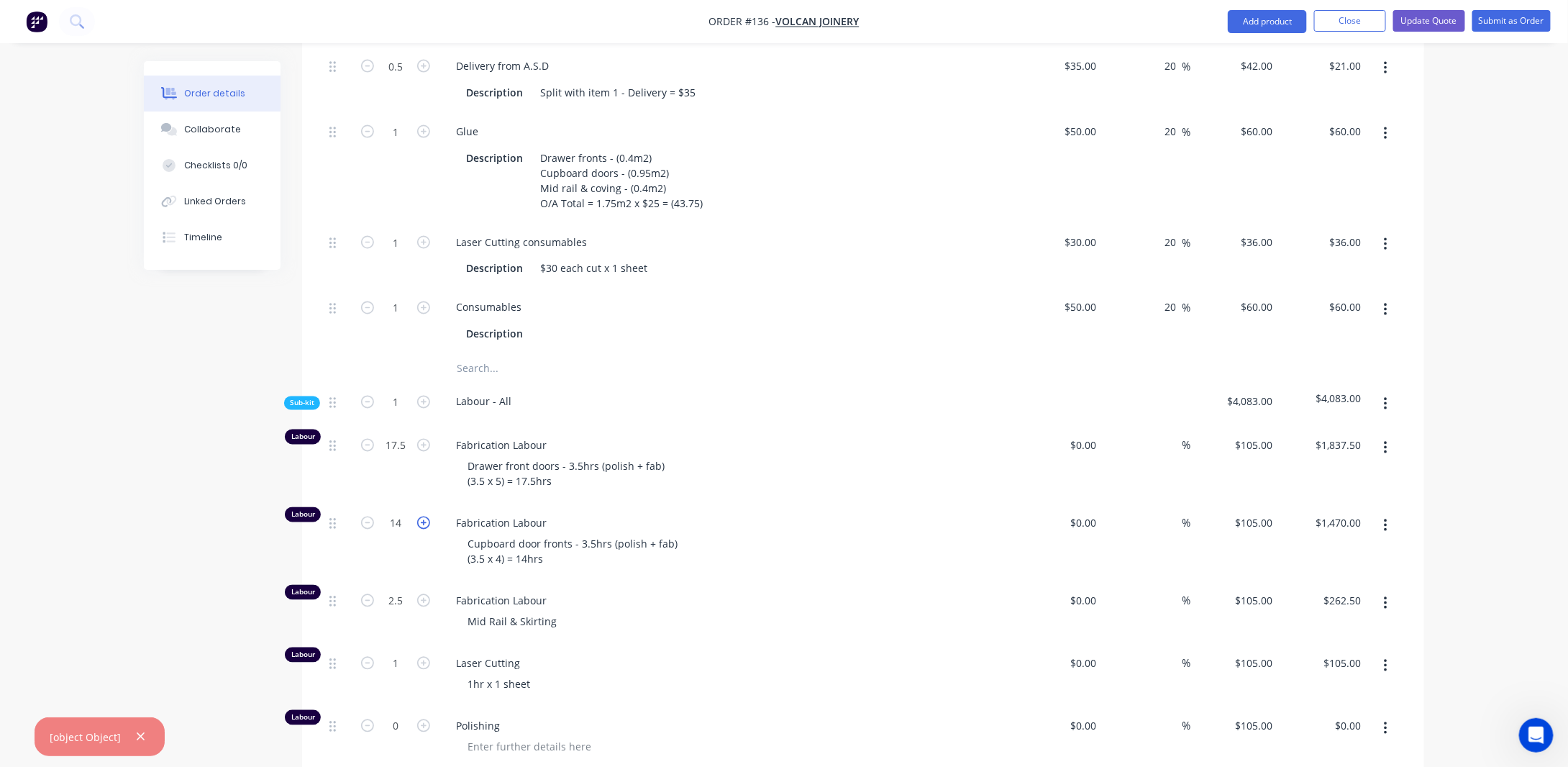
scroll to position [1150, 0]
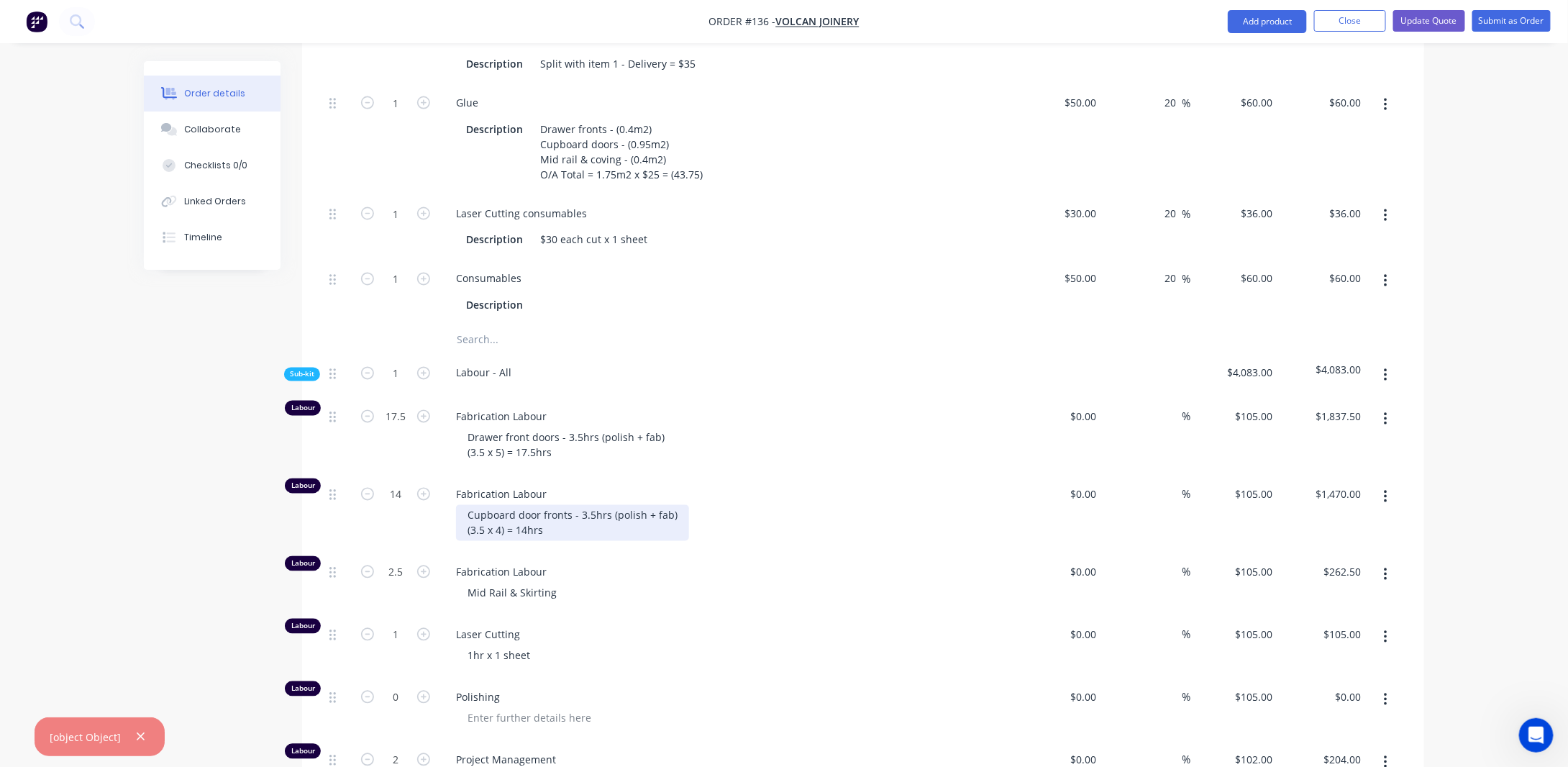
click at [527, 541] on div "Cupboard door fronts - 3.5hrs (polish + fab) (3.5 x 4) = 14hrs" at bounding box center [573, 523] width 233 height 36
drag, startPoint x: 399, startPoint y: 513, endPoint x: 438, endPoint y: 516, distance: 39.1
click at [399, 506] on input "14" at bounding box center [396, 495] width 37 height 21
type input "17.5"
type input "$1,837.50"
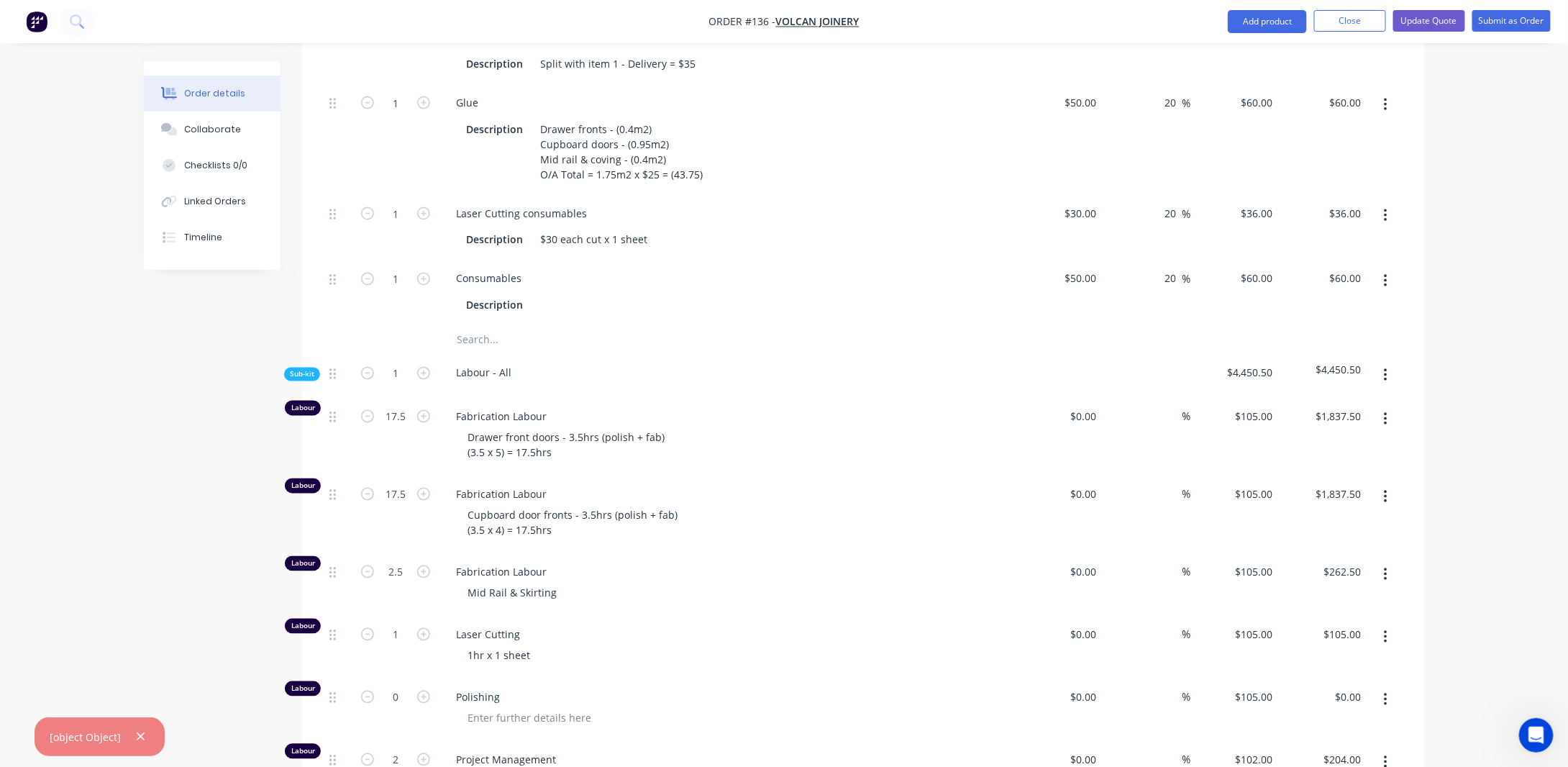
click at [148, 510] on div "Created by [PERSON_NAME] Created [DATE] Required [DATE] Assigned to Add team me…" at bounding box center [784, 291] width 1281 height 2763
click at [486, 541] on div "Cupboard door fronts - 3.5hrs (polish + fab) (3.5 x 4) = 17.5hrs" at bounding box center [573, 523] width 233 height 36
click at [178, 538] on div "Created by [PERSON_NAME] Created [DATE] Required [DATE] Assigned to Add team me…" at bounding box center [784, 291] width 1281 height 2763
click at [541, 541] on div "Cupboard door fronts - 3.5hrs (polish + fab) (3 x 4) = 17.5hrs" at bounding box center [573, 523] width 233 height 36
click at [529, 463] on div "Drawer front doors - 3.5hrs (polish + fab) (3.5 x 5) = 17.5hrs" at bounding box center [567, 445] width 220 height 36
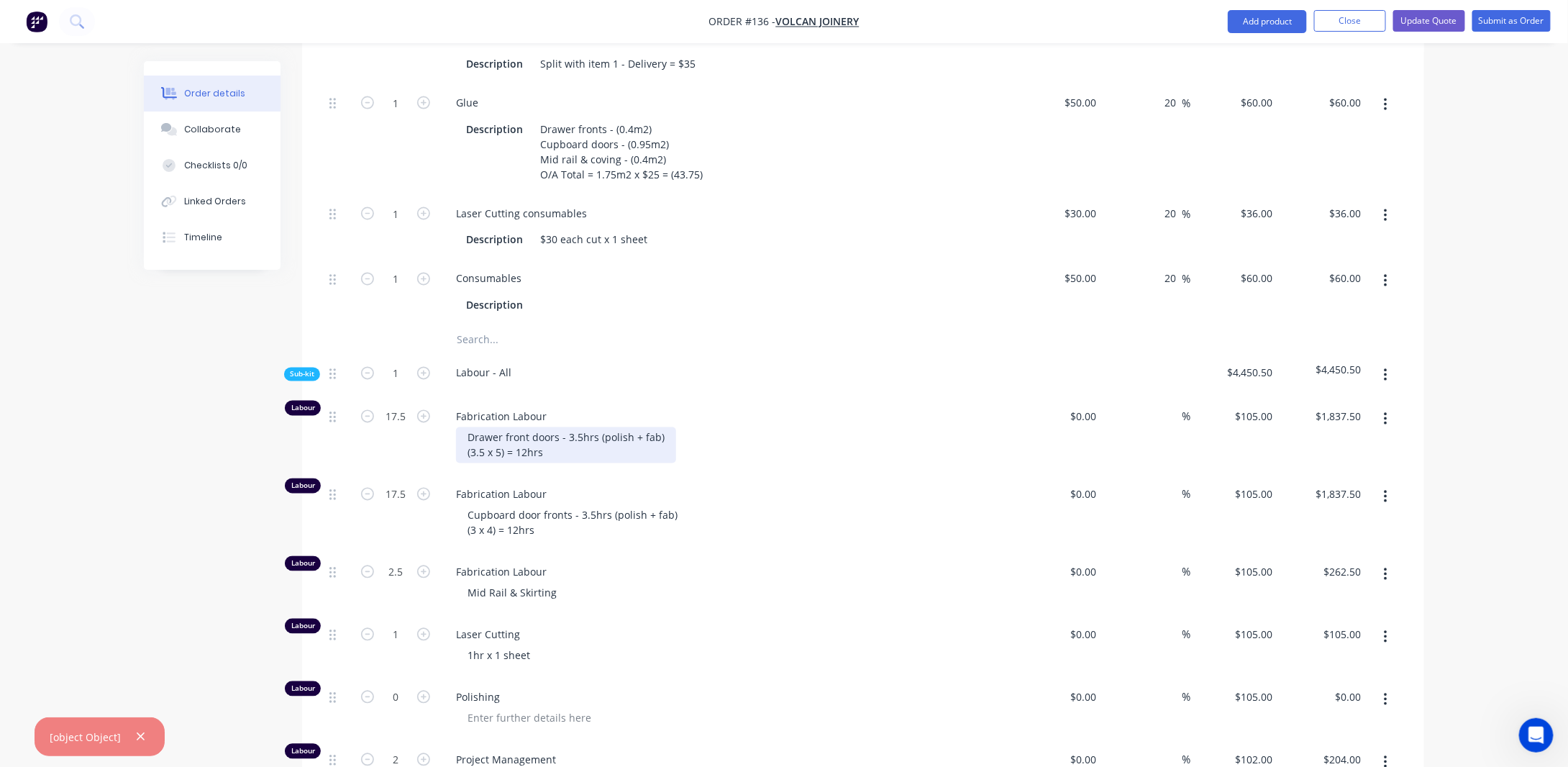
click at [484, 463] on div "Drawer front doors - 3.5hrs (polish + fab) (3.5 x 5) = 12hrs" at bounding box center [567, 445] width 220 height 36
click at [403, 428] on input "17.5" at bounding box center [396, 417] width 37 height 21
type input "12"
click at [111, 451] on div "Order details Collaborate Checklists 0/0 Linked Orders Timeline Order details C…" at bounding box center [784, 261] width 1568 height 2824
type input "$1,260.00"
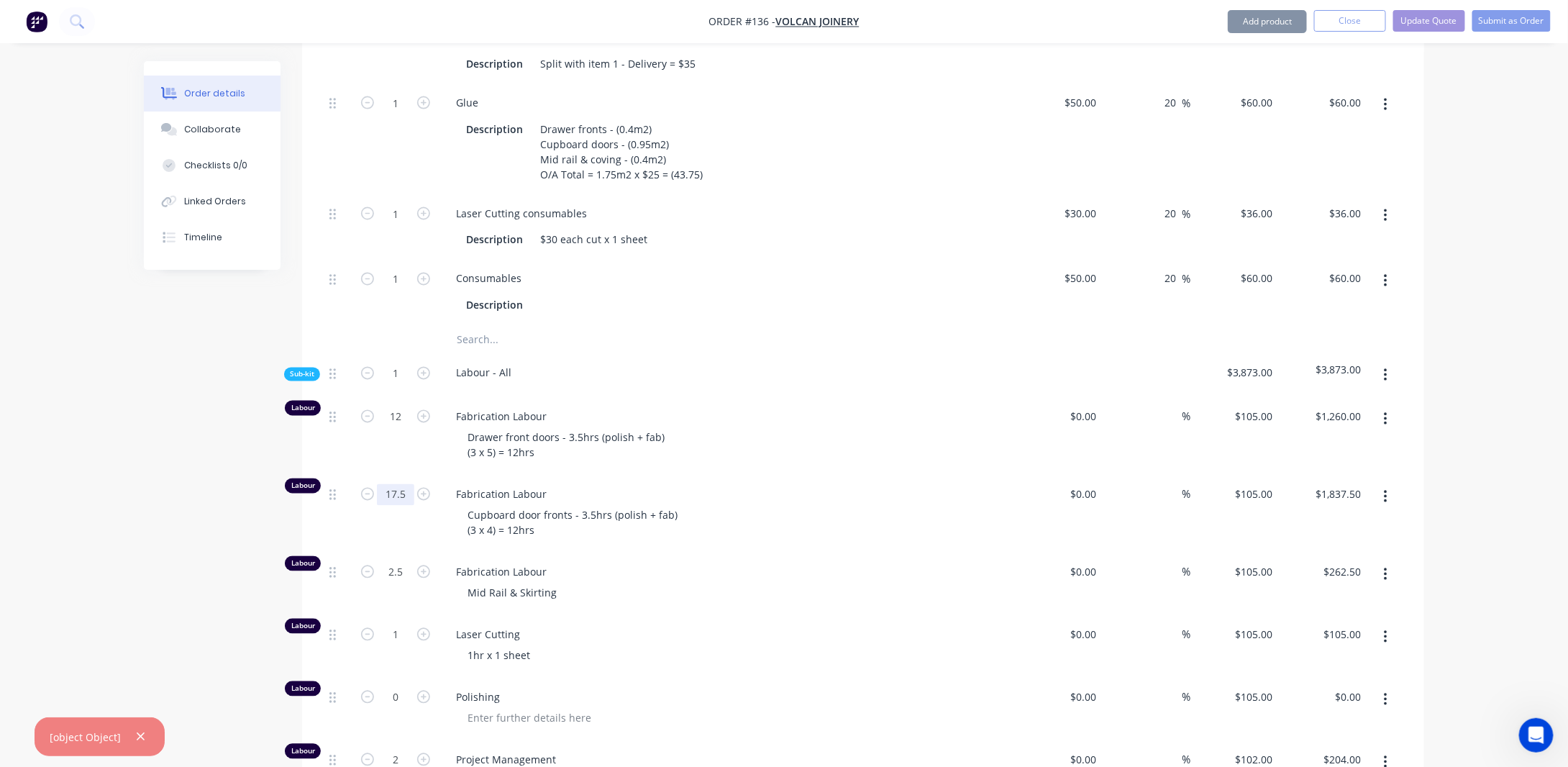
click at [407, 506] on input "17.5" at bounding box center [396, 495] width 37 height 21
type input "12"
type input "$1,260.00"
click at [283, 531] on div "Created by [PERSON_NAME] Created [DATE] Required [DATE] Assigned to Add team me…" at bounding box center [784, 291] width 1281 height 2763
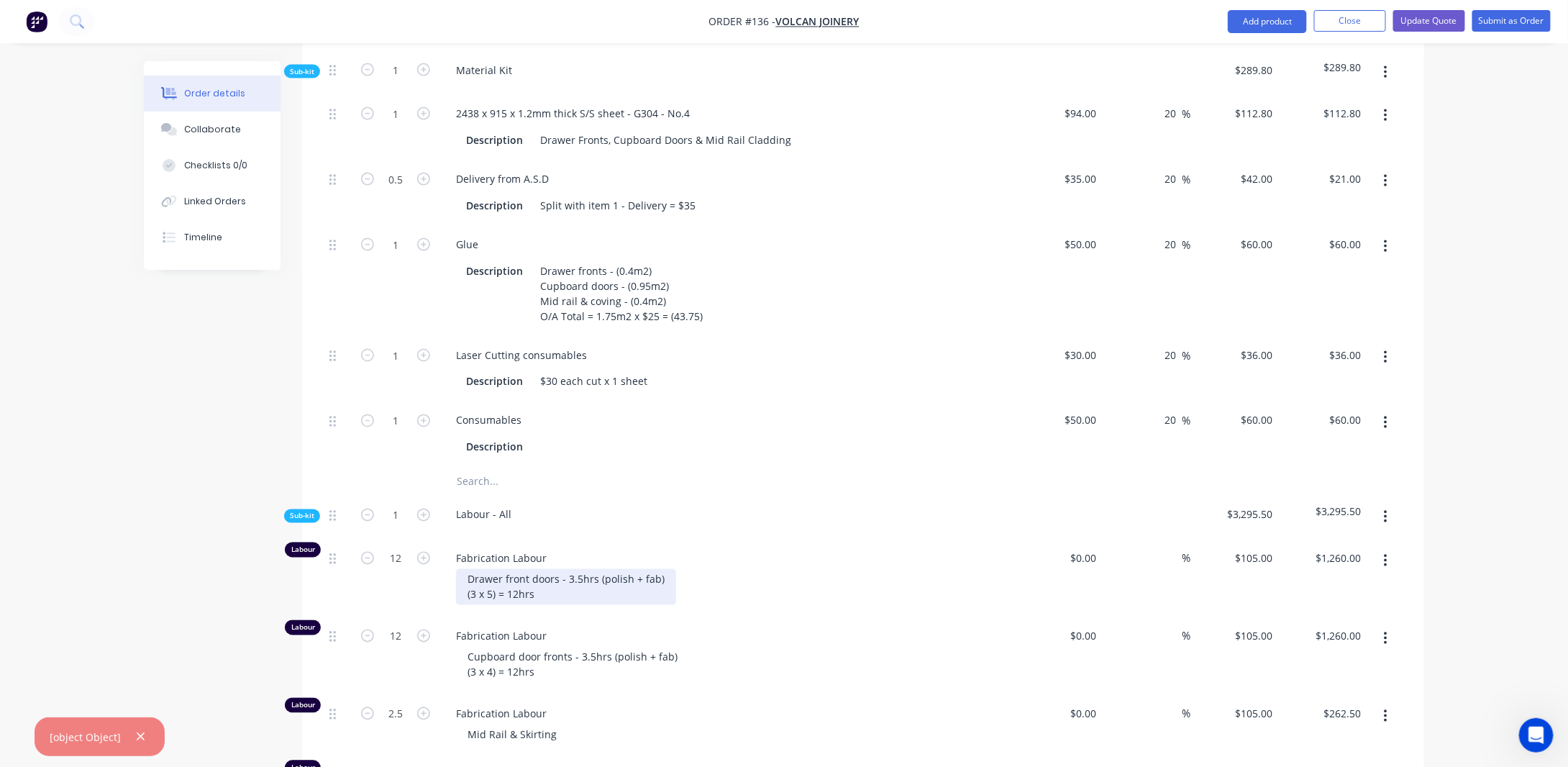
scroll to position [1007, 0]
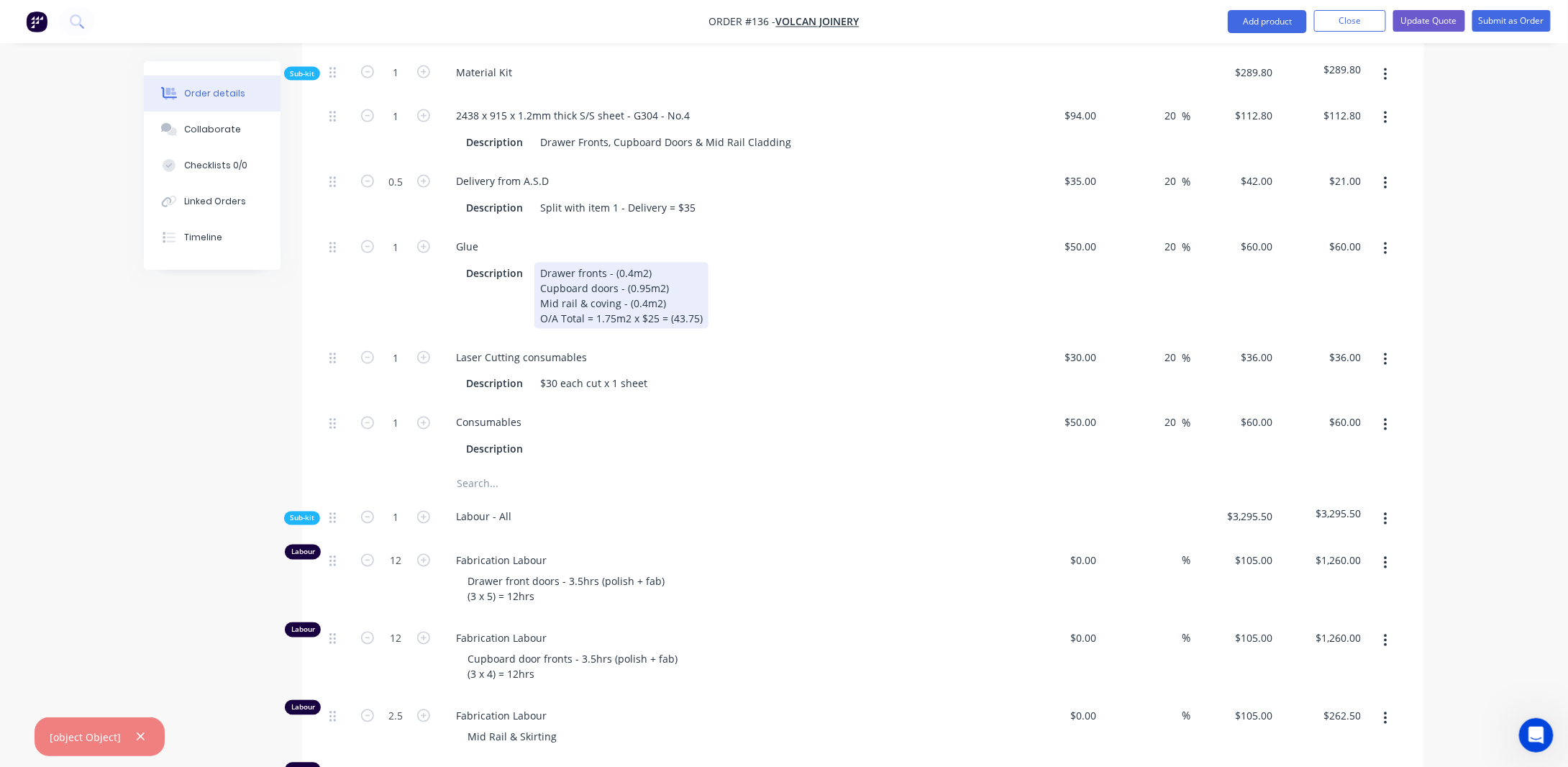
click at [693, 328] on div "Drawer fronts - (0.4m2) Cupboard doors - (0.95m2) Mid rail & coving - (0.4m2) O…" at bounding box center [622, 295] width 175 height 66
click at [604, 328] on div "Drawer fronts - (0.4m2) Cupboard doors - (0.95m2) Mid rail & coving - (0.4m2) O…" at bounding box center [622, 295] width 175 height 66
click at [685, 328] on div "Drawer fronts - (0.4m2) Cupboard doors - (0.95m2) Mid rail & coving - (0.4m2) O…" at bounding box center [622, 295] width 175 height 66
click at [1088, 257] on input "50" at bounding box center [1084, 246] width 39 height 21
type input "$52.00"
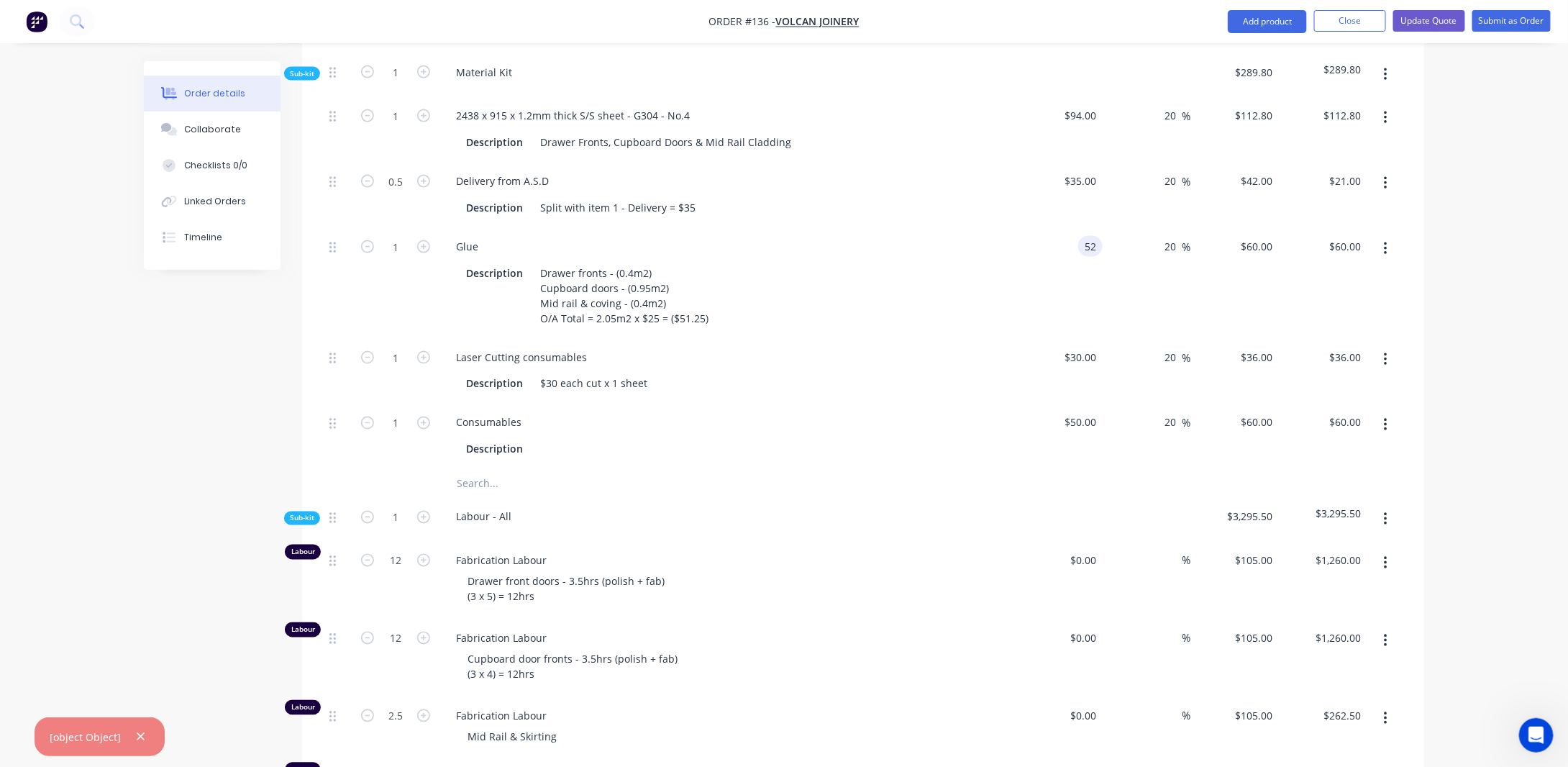
type input "$62.40"
click at [1490, 345] on div "Order details Collaborate Checklists 0/0 Linked Orders Timeline Order details C…" at bounding box center [784, 405] width 1568 height 2824
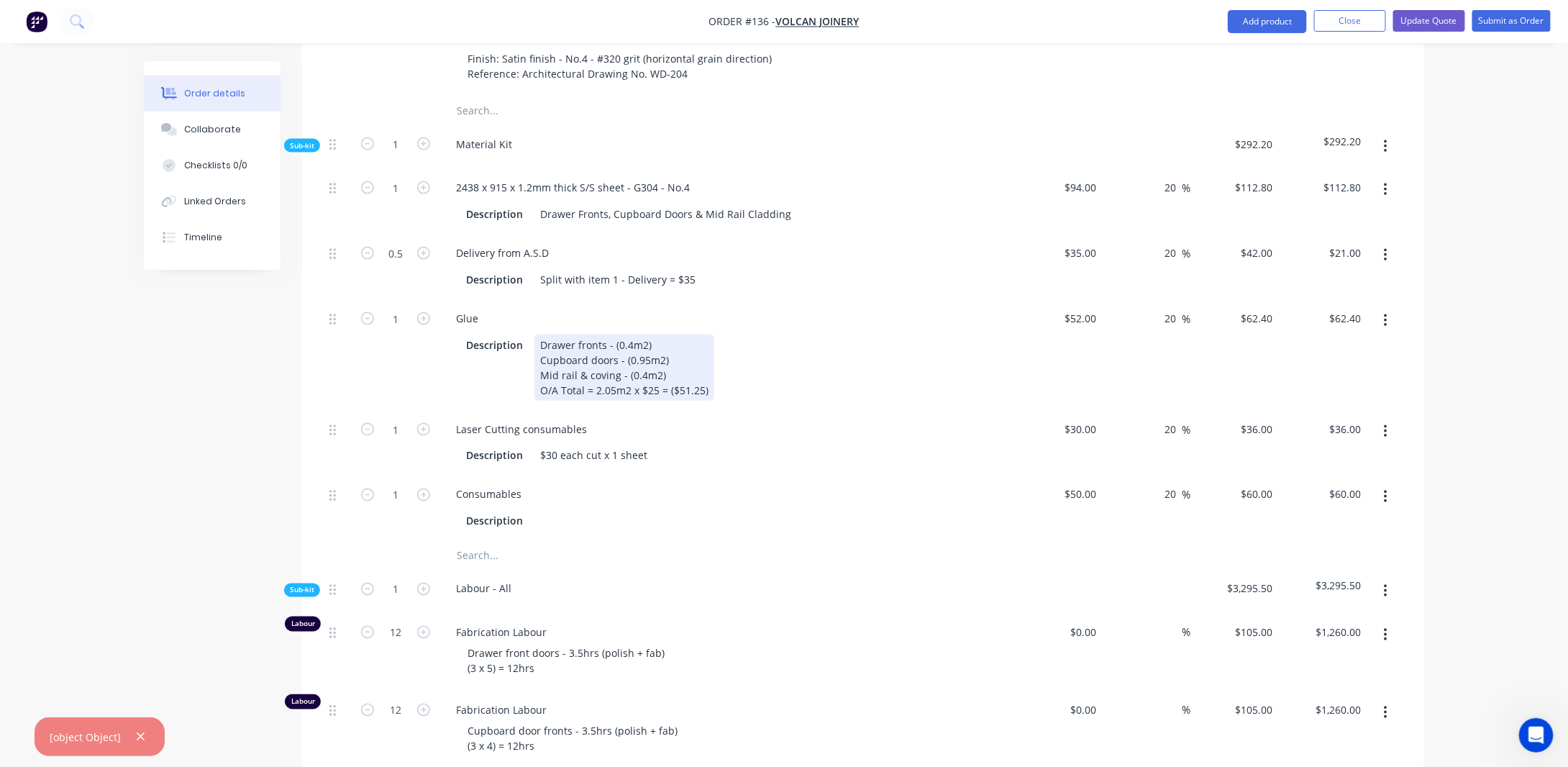
click at [639, 356] on div "Drawer fronts - (0.4m2) Cupboard doors - (0.95m2) Mid rail & coving - (0.4m2) O…" at bounding box center [624, 367] width 180 height 66
click at [135, 454] on div "Order details Collaborate Checklists 0/0 Linked Orders Timeline Order details C…" at bounding box center [784, 507] width 1309 height 2763
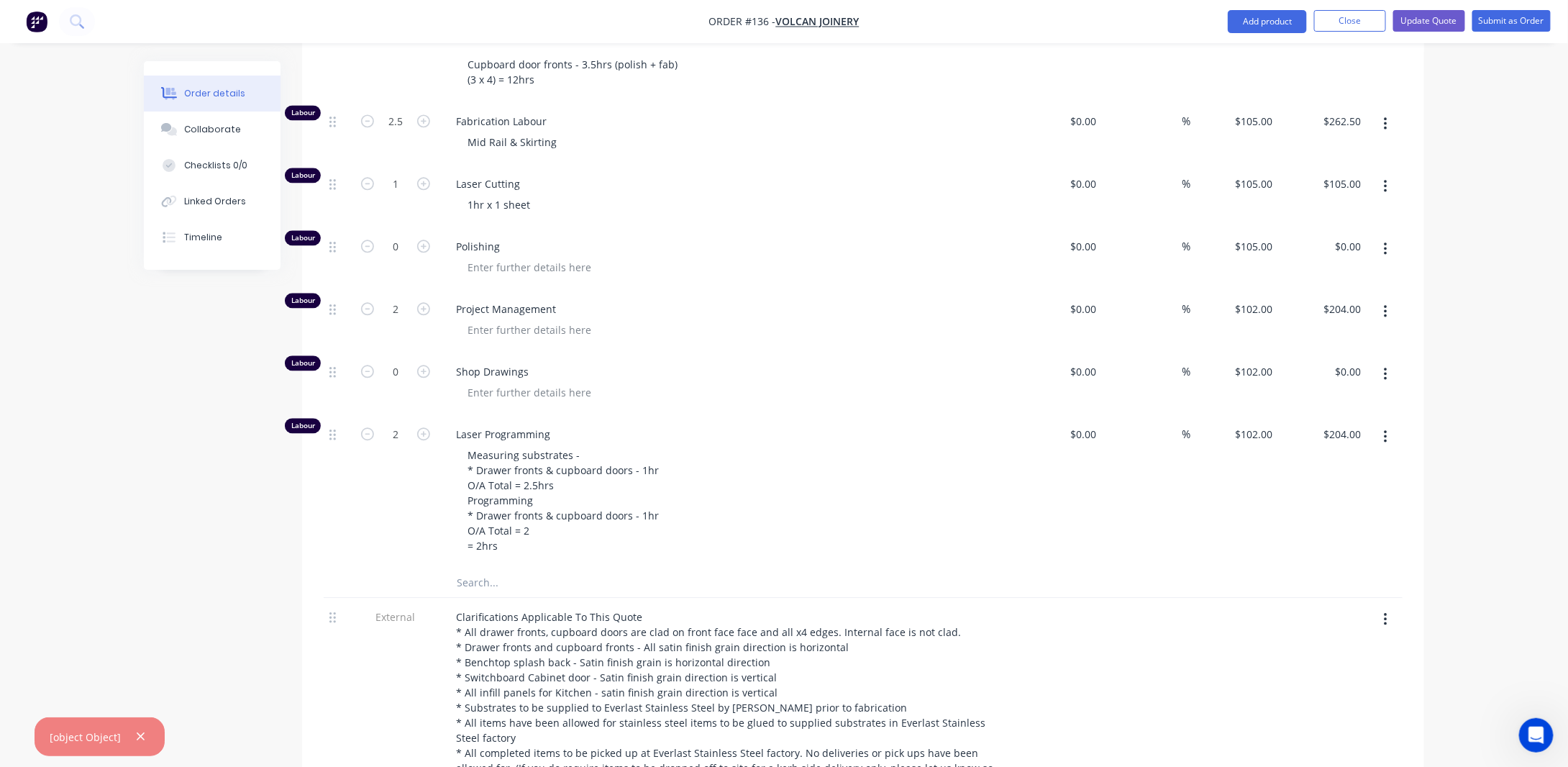
scroll to position [1583, 0]
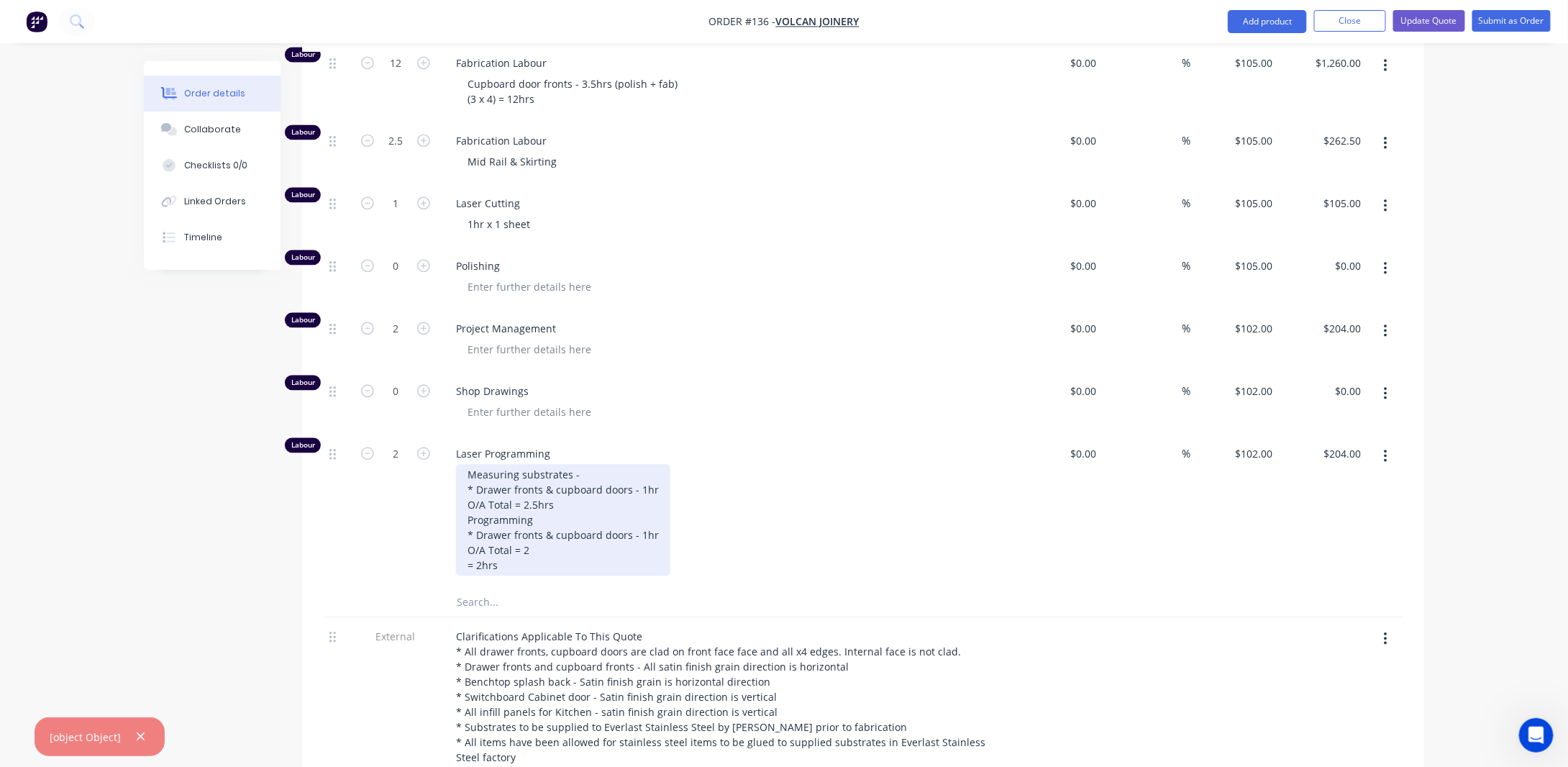
click at [563, 518] on div "Measuring substrates - * Drawer fronts & cupboard doors - 1hr O/A Total = 2.5hr…" at bounding box center [564, 519] width 215 height 111
click at [539, 565] on div "Measuring substrates - * Drawer fronts & cupboard doors - 1hr O/A Total = 2.5hr…" at bounding box center [564, 519] width 215 height 111
click at [490, 559] on div "Measuring substrates - * Drawer fronts & cupboard doors - 1hr O/A Total = 2.5hr…" at bounding box center [564, 519] width 215 height 111
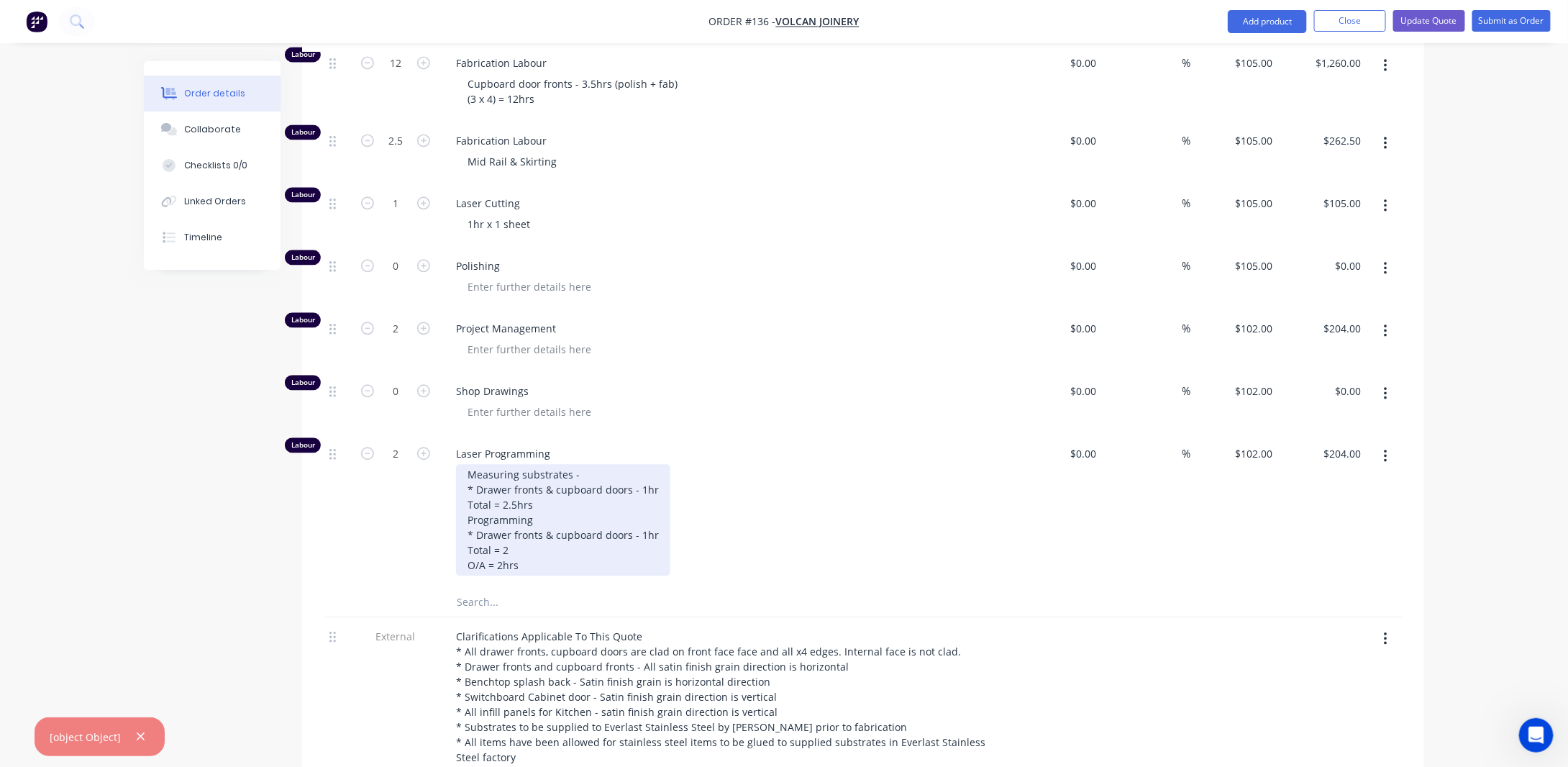
click at [521, 555] on div "Measuring substrates - * Drawer fronts & cupboard doors - 1hr Total = 2.5hrs Pr…" at bounding box center [564, 519] width 215 height 111
click at [504, 576] on div "Measuring substrates - * Drawer fronts & cupboard doors - 1hr Total = 2.5hrs Pr…" at bounding box center [564, 519] width 215 height 111
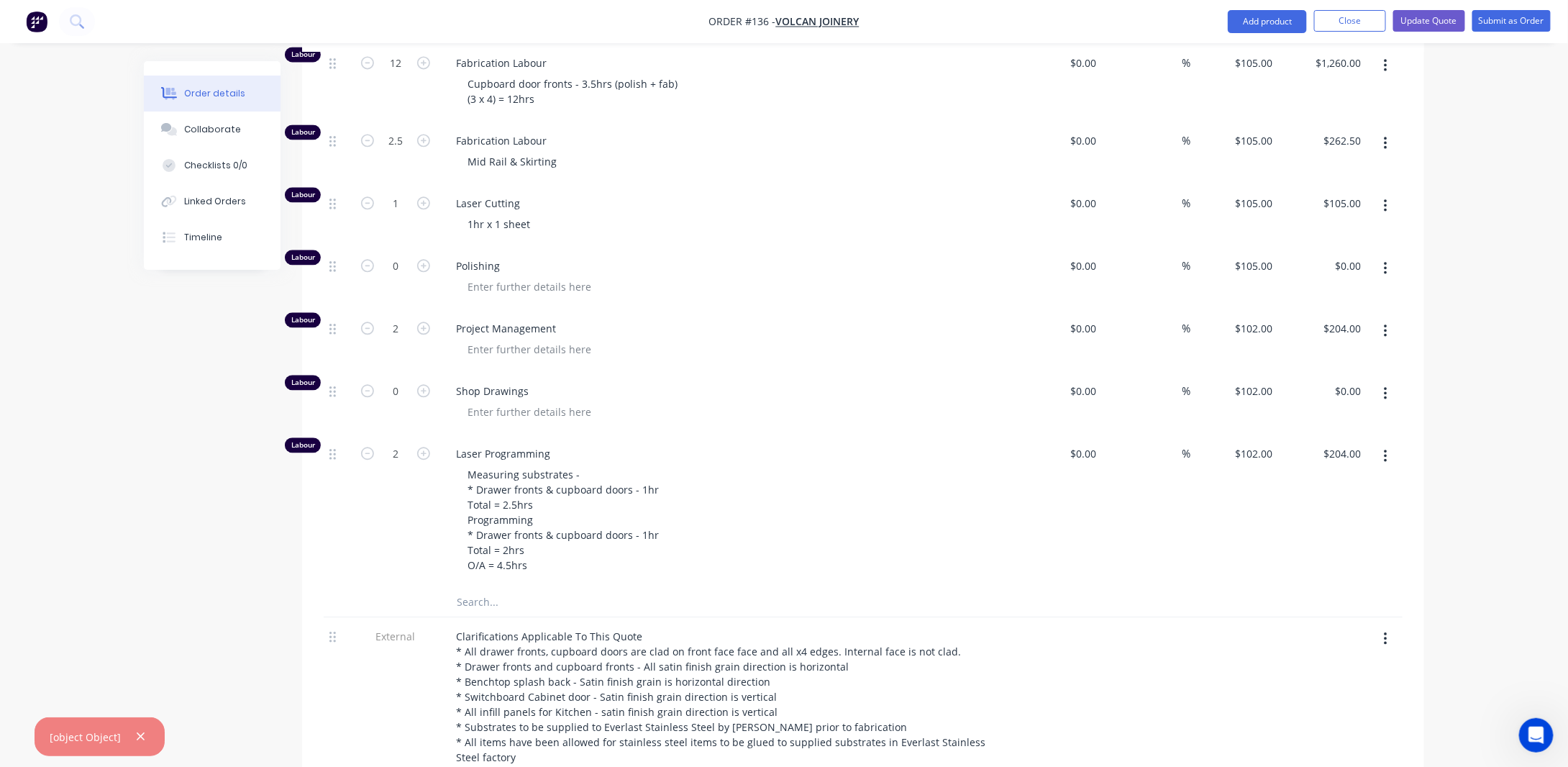
drag, startPoint x: 399, startPoint y: 463, endPoint x: 411, endPoint y: 472, distance: 15.0
click at [399, 463] on input "2" at bounding box center [396, 453] width 37 height 21
type input "4.5"
type input "$459.00"
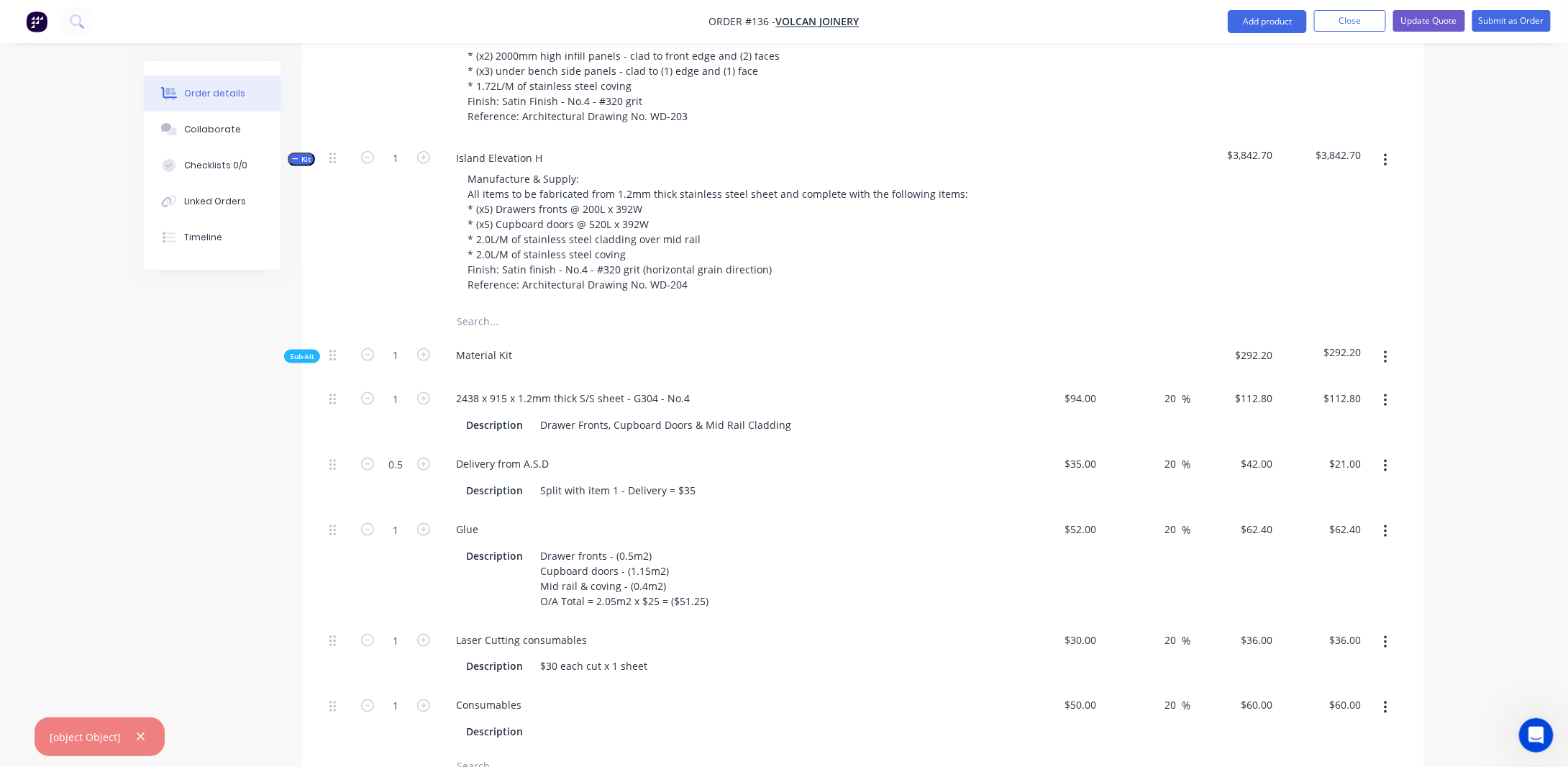
scroll to position [648, 0]
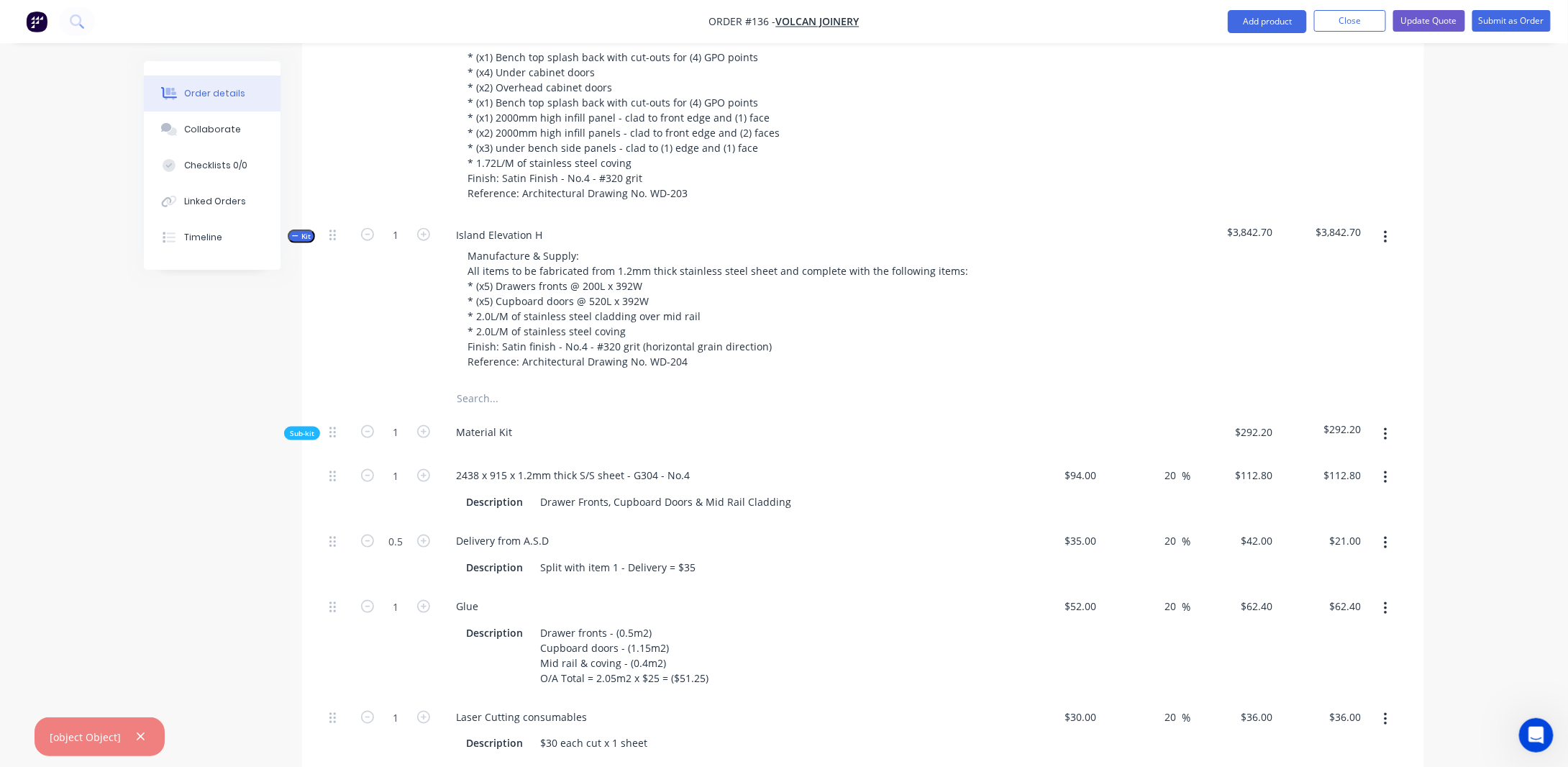
click at [304, 242] on span "Kit" at bounding box center [301, 236] width 19 height 11
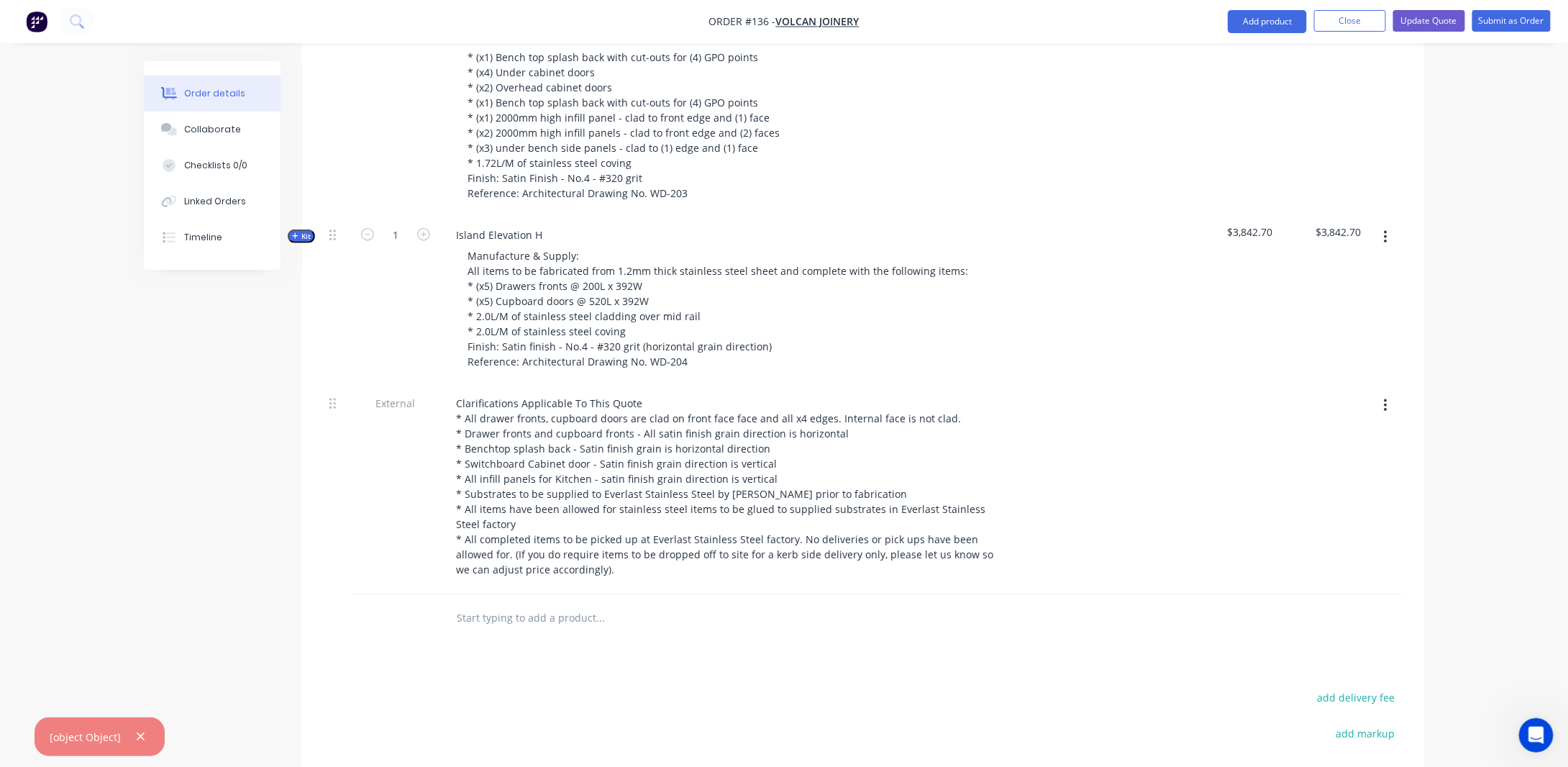
scroll to position [359, 0]
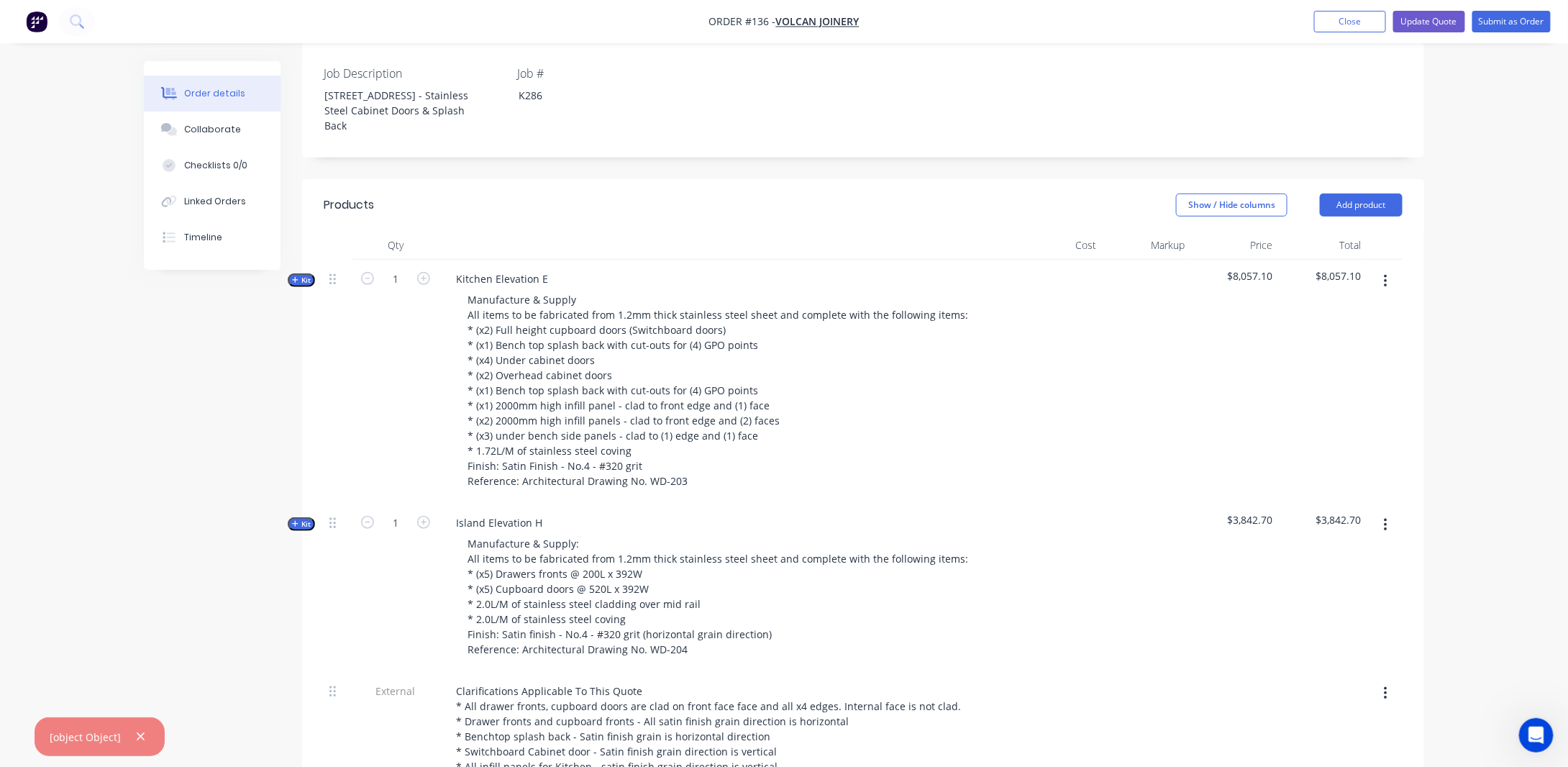
click at [305, 286] on span "Kit" at bounding box center [301, 280] width 19 height 11
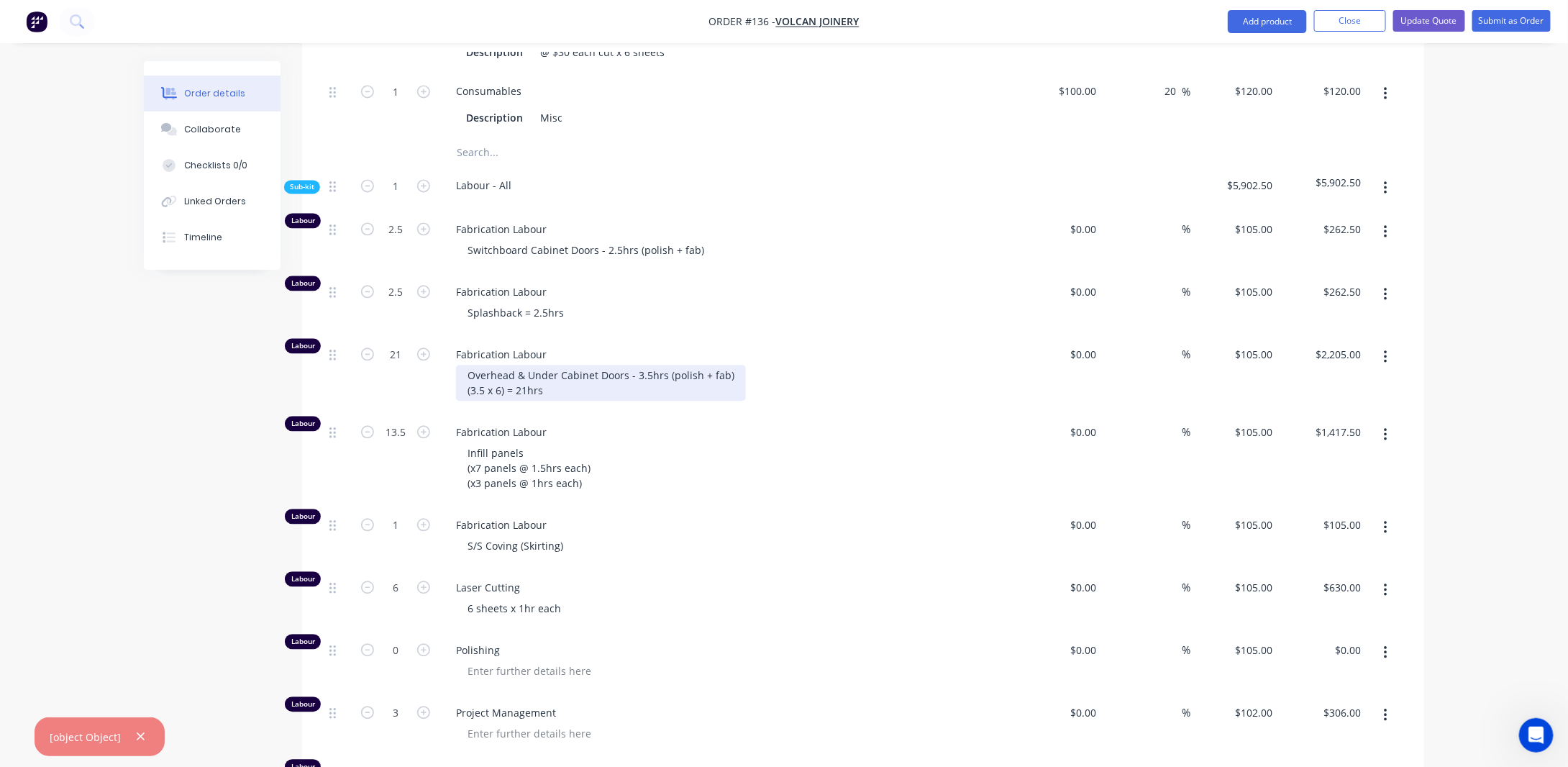
scroll to position [1511, 0]
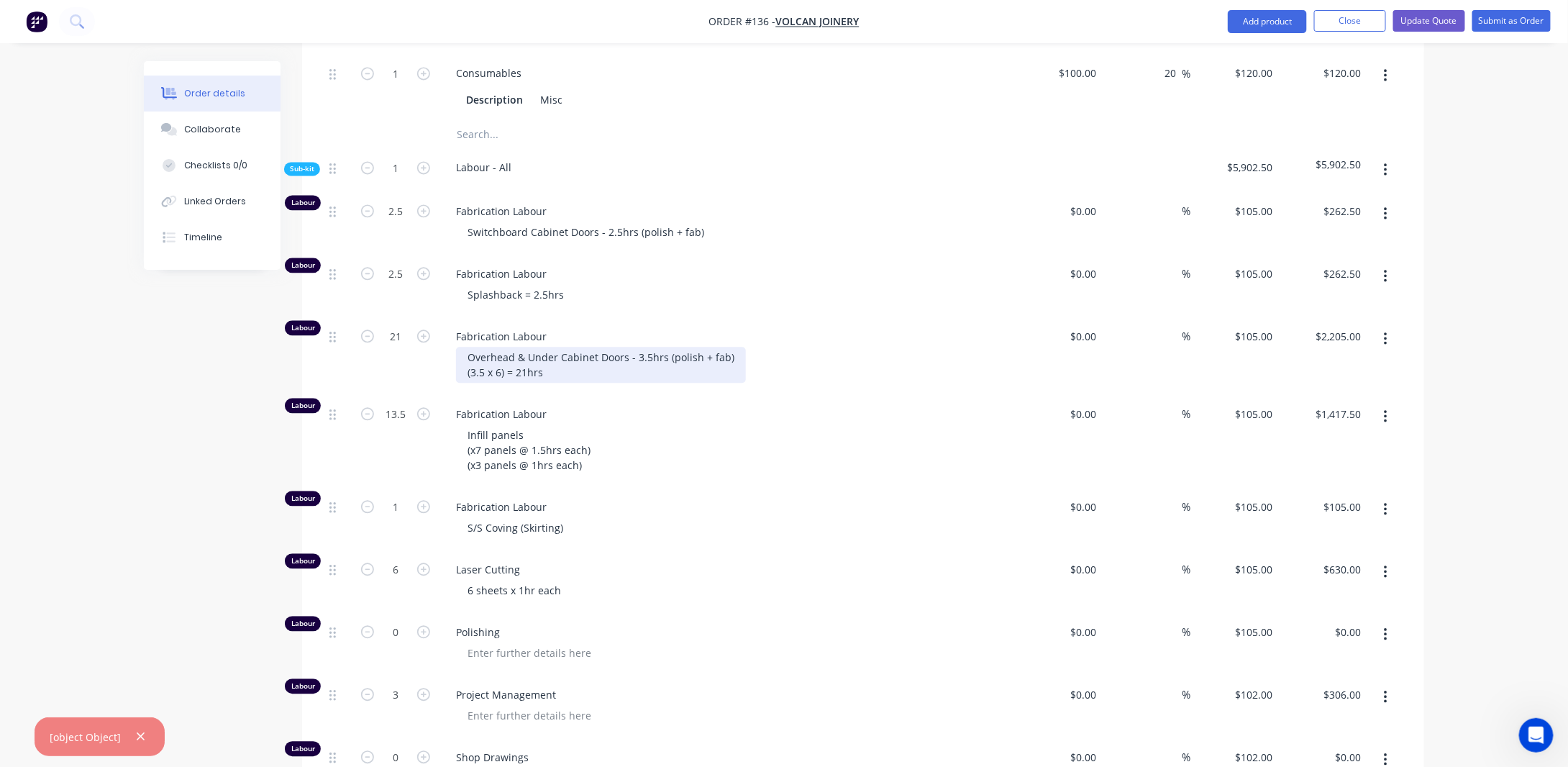
click at [483, 383] on div "Overhead & Under Cabinet Doors - 3.5hrs (polish + fab) (3.5 x 6) = 21hrs" at bounding box center [601, 365] width 290 height 36
click at [516, 383] on div "Overhead & Under Cabinet Doors - 3.5hrs (polish + fab) (3 x 6) = 21hrs" at bounding box center [601, 365] width 290 height 36
click at [407, 347] on input "21" at bounding box center [396, 336] width 37 height 21
type input "18"
click at [95, 480] on div "Order details Collaborate Checklists 0/0 Linked Orders Timeline Order details C…" at bounding box center [784, 162] width 1568 height 3347
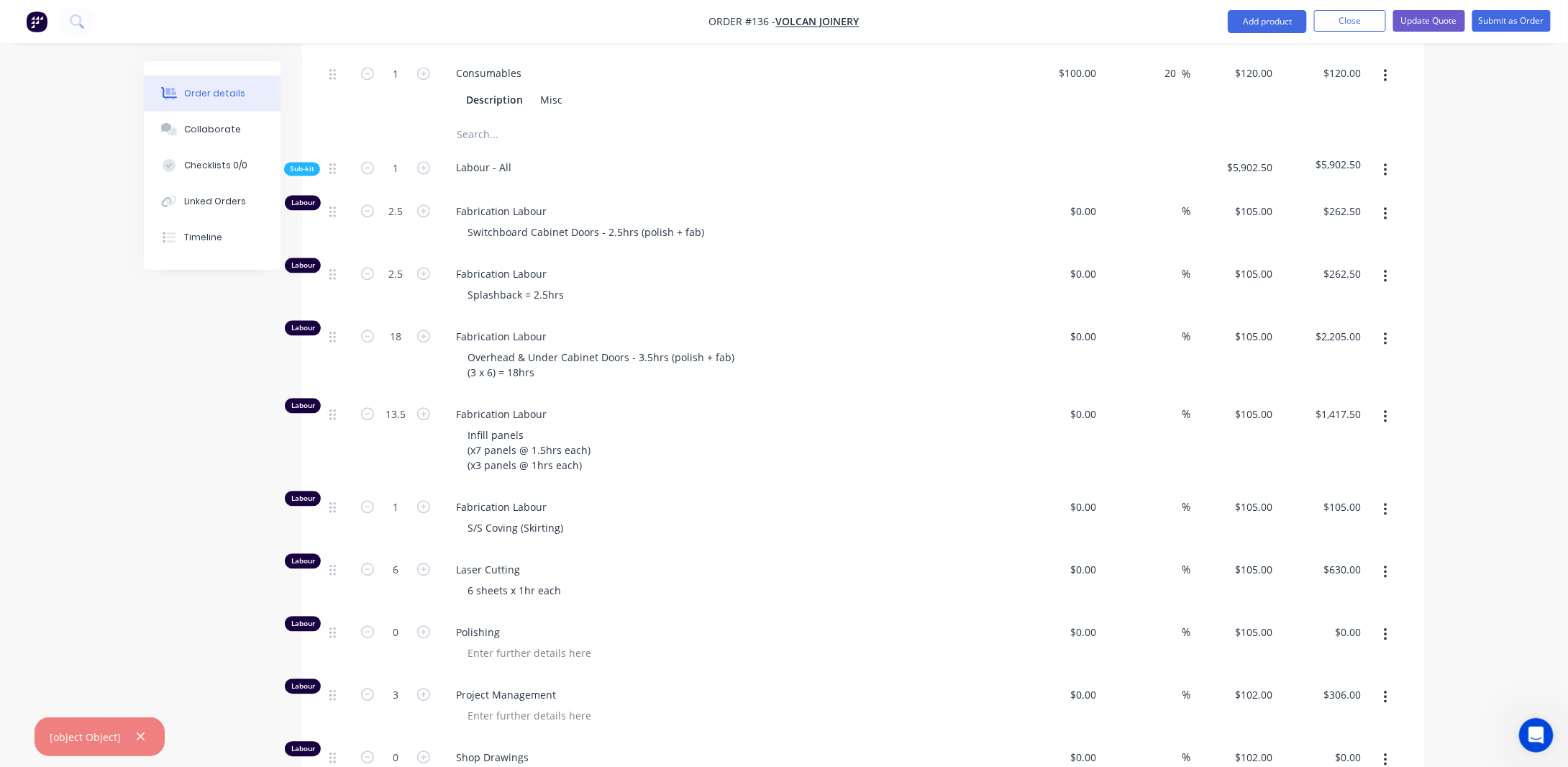
type input "$1,890.00"
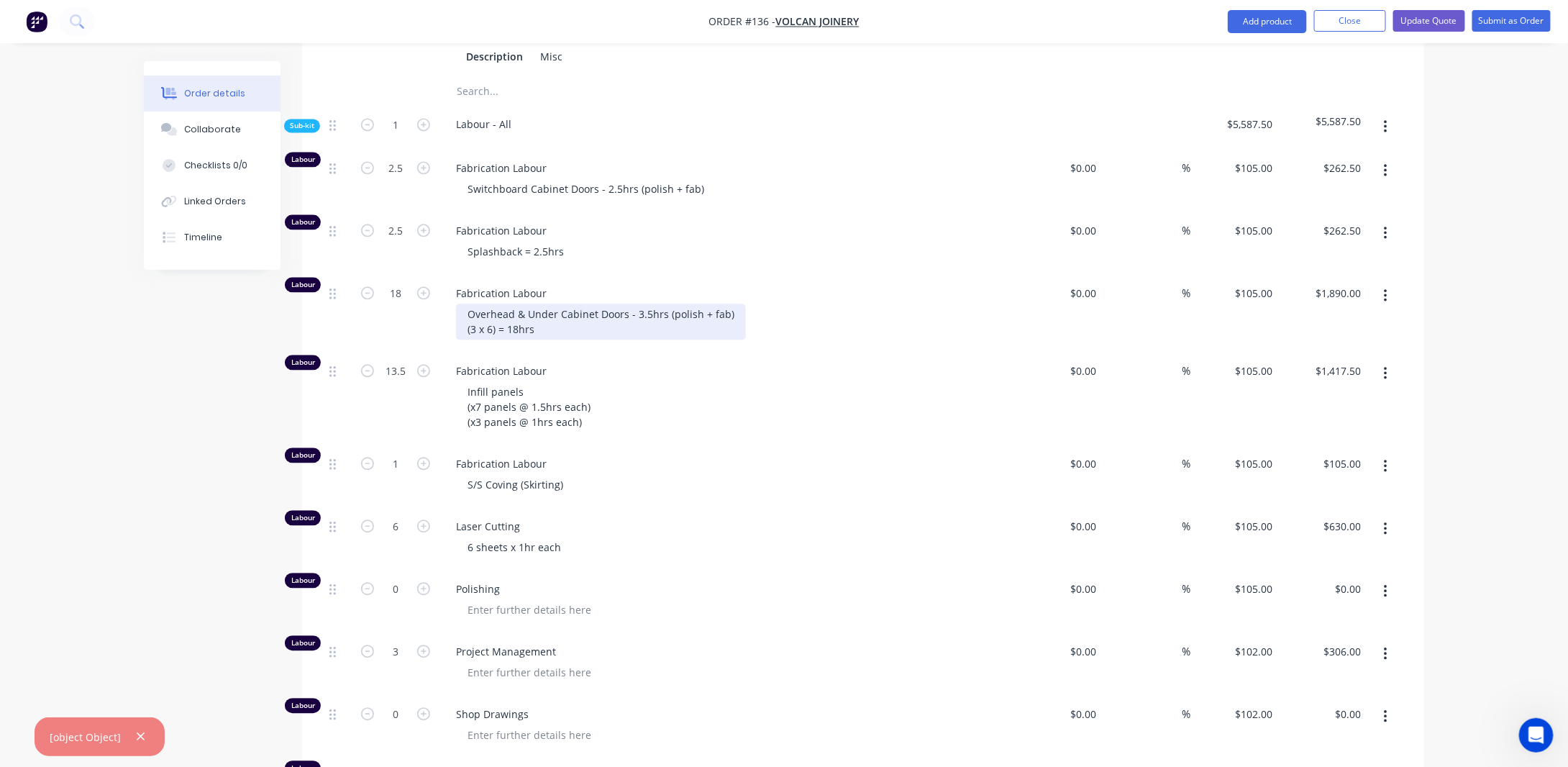
scroll to position [1583, 0]
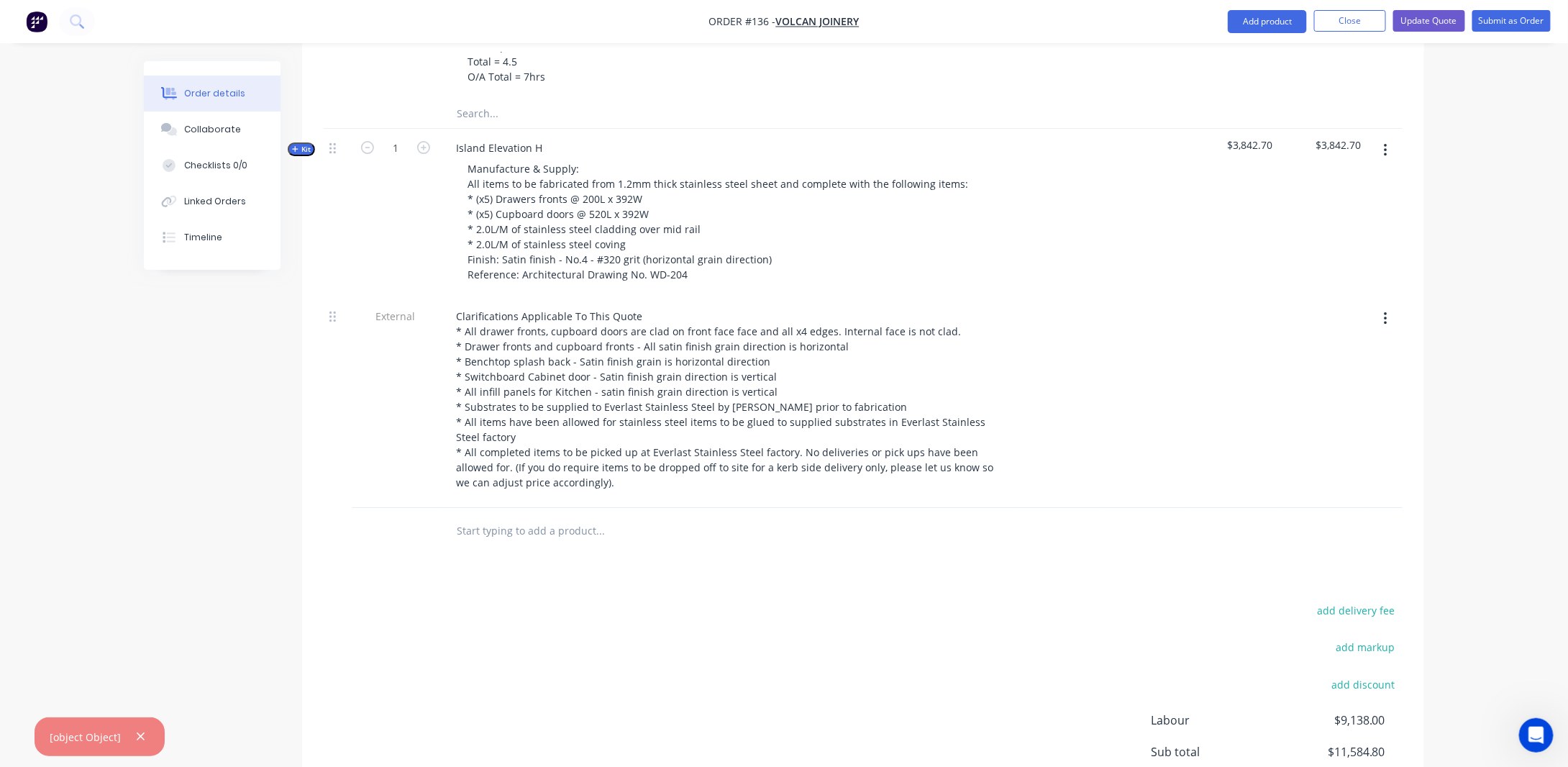
scroll to position [2446, 0]
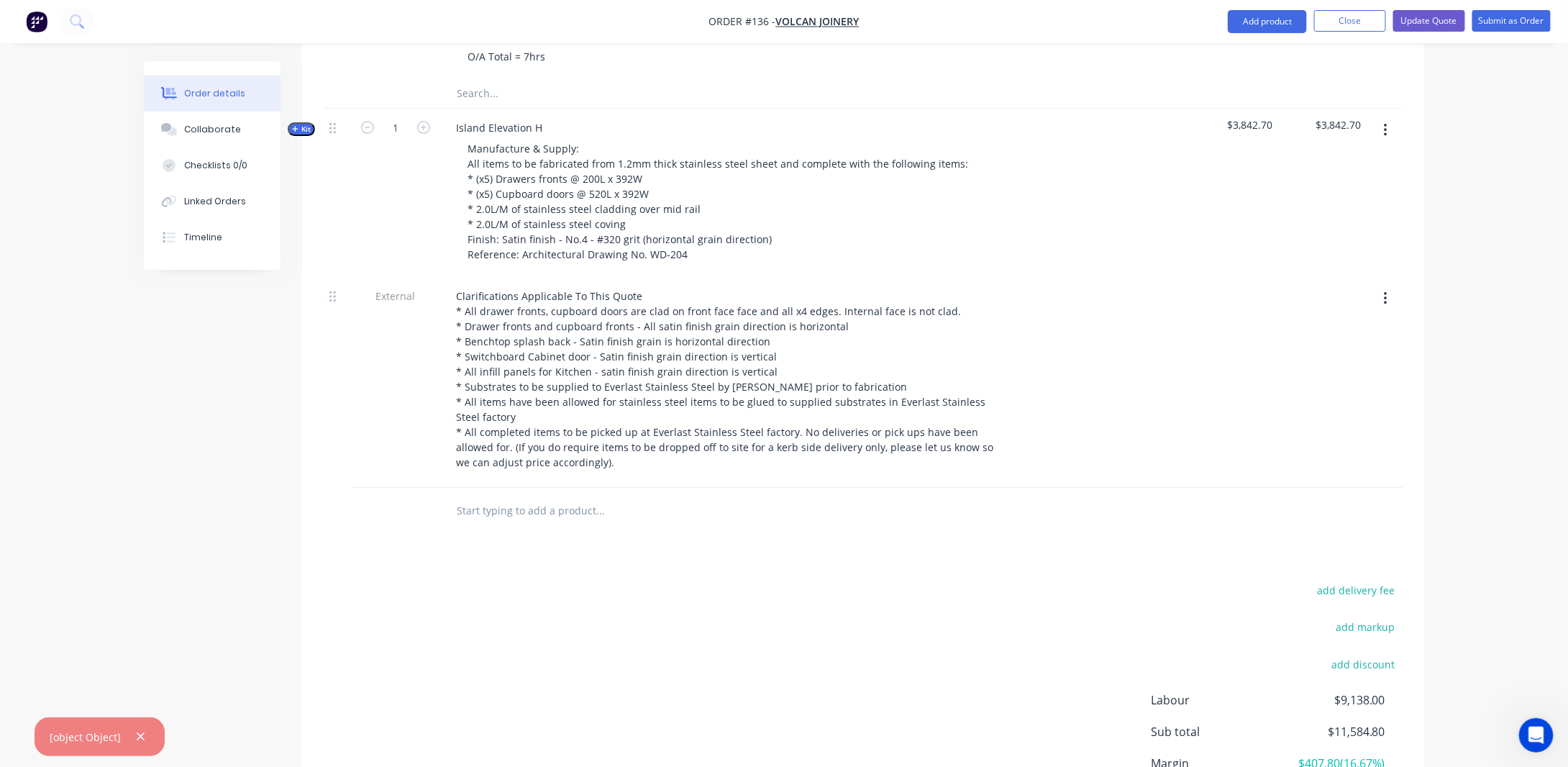
click at [306, 134] on span "Kit" at bounding box center [301, 130] width 19 height 11
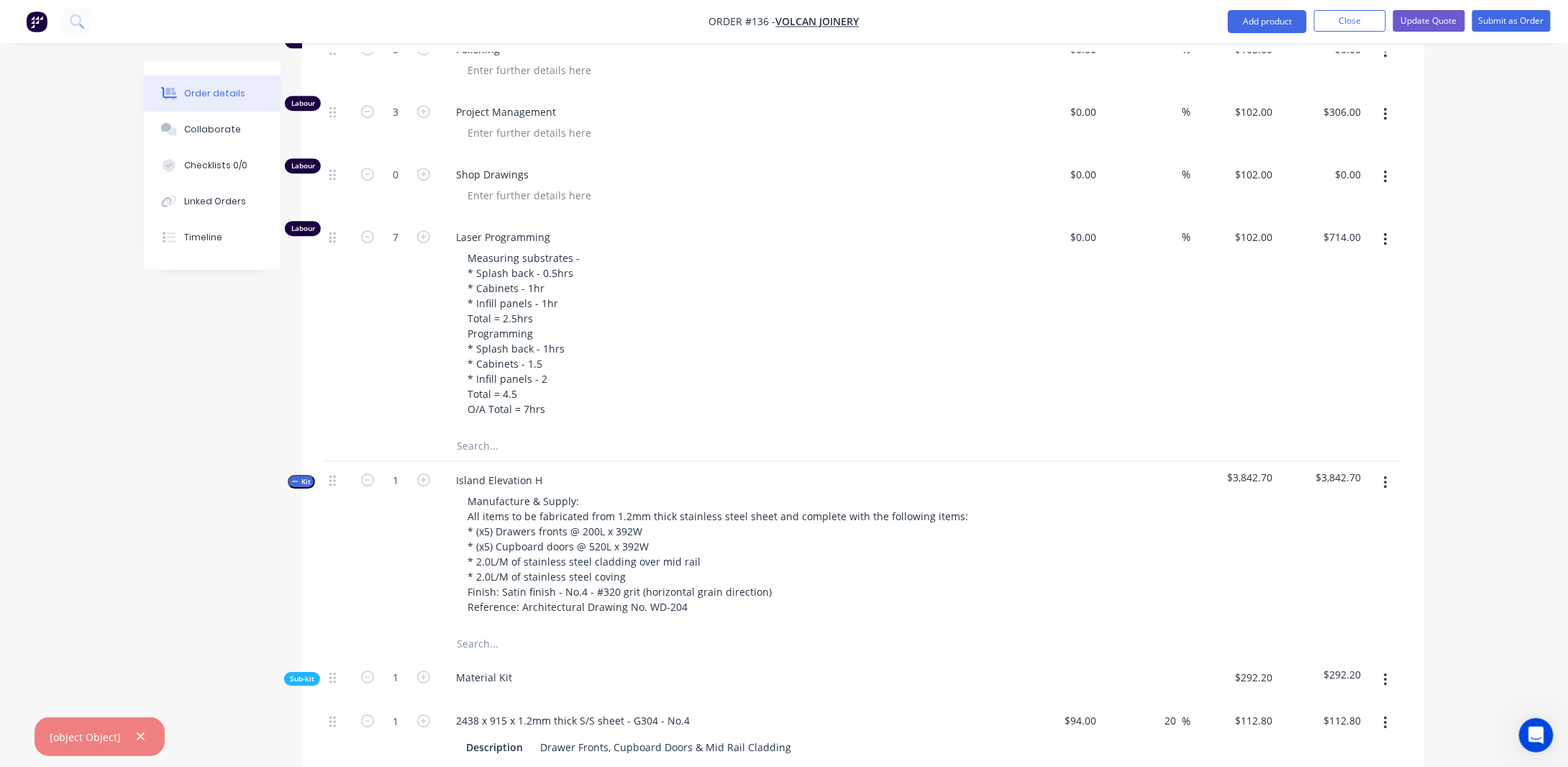
scroll to position [2085, 0]
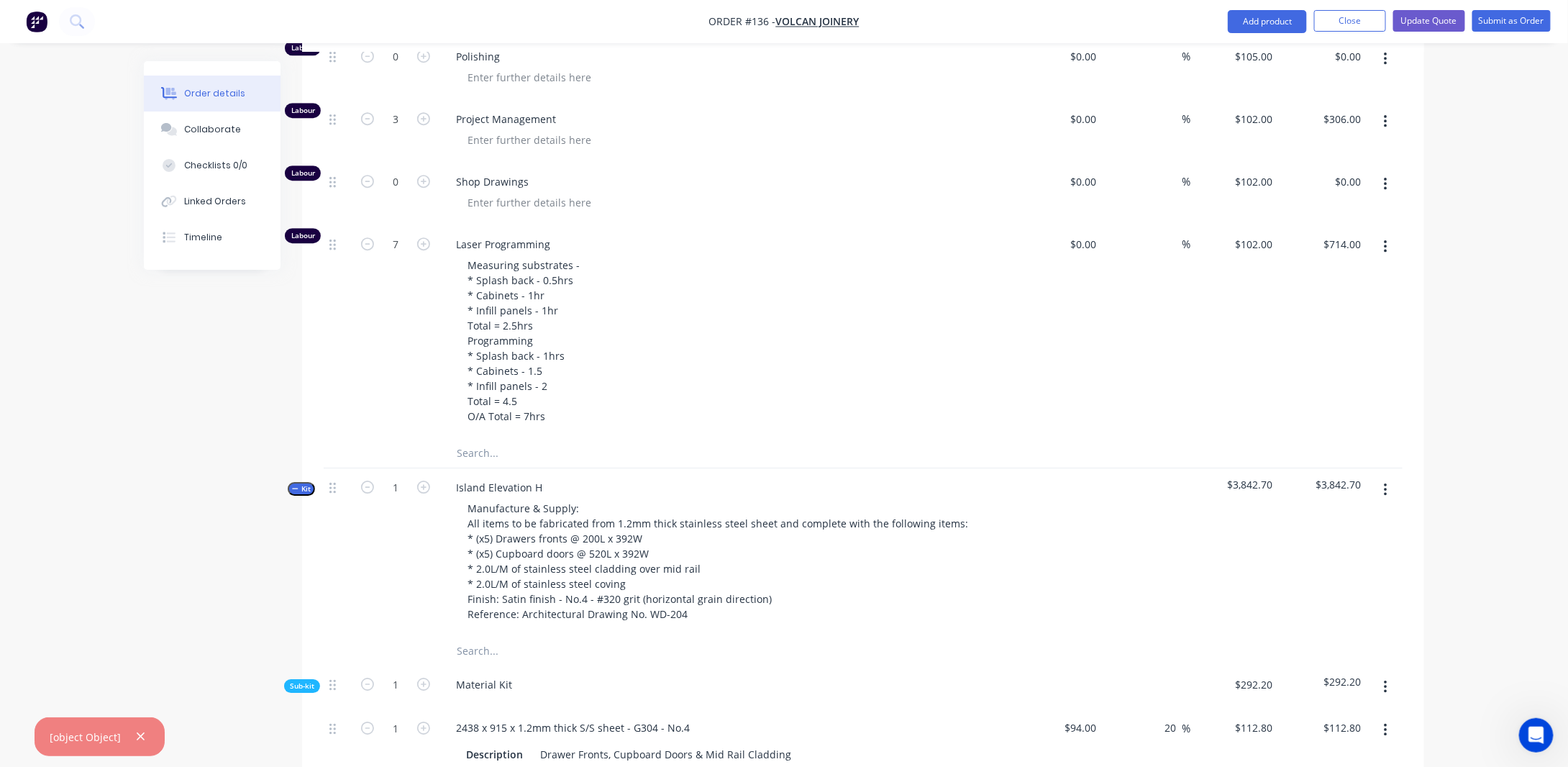
click at [300, 495] on span "Kit" at bounding box center [301, 489] width 19 height 11
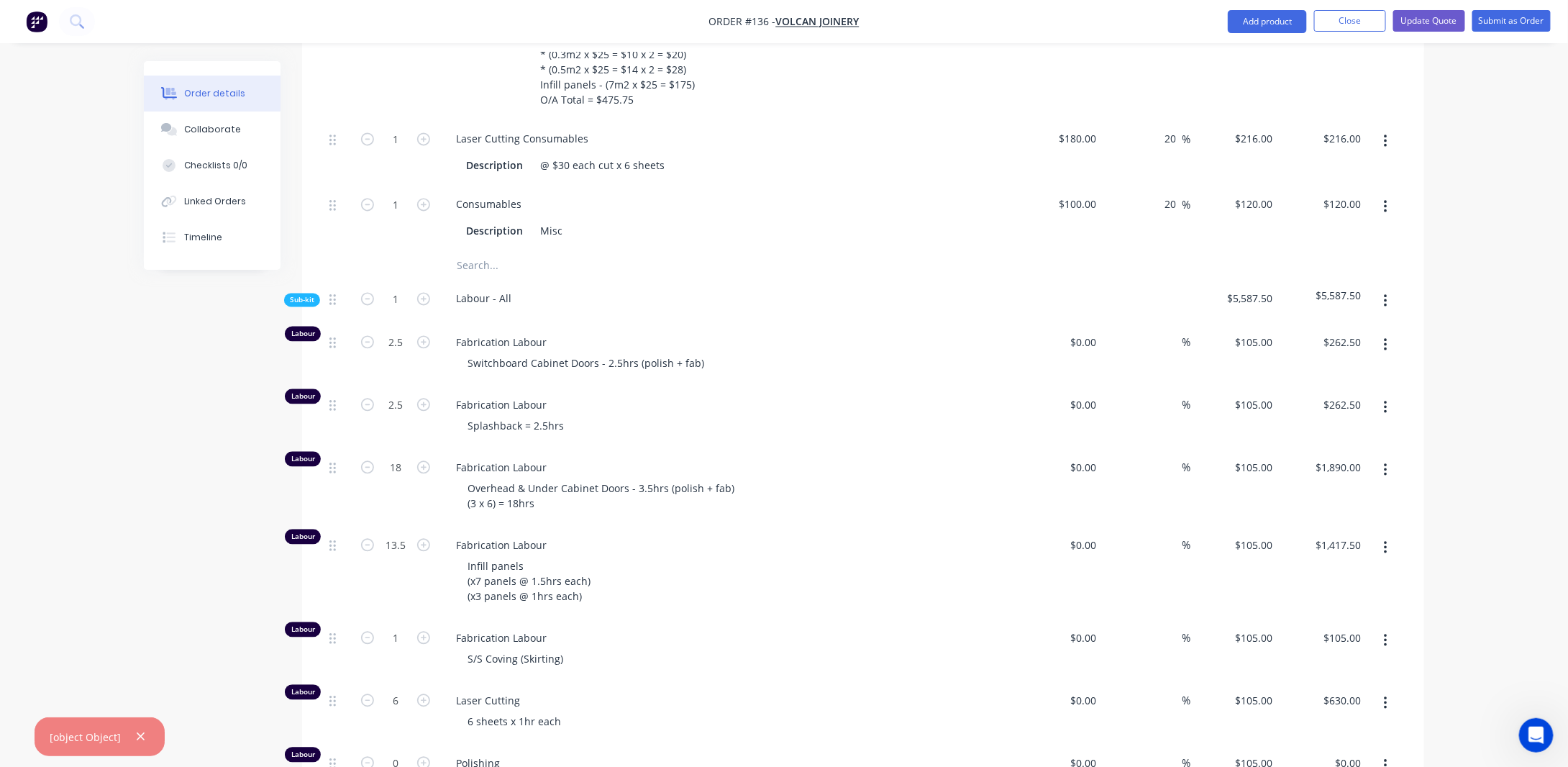
scroll to position [1295, 0]
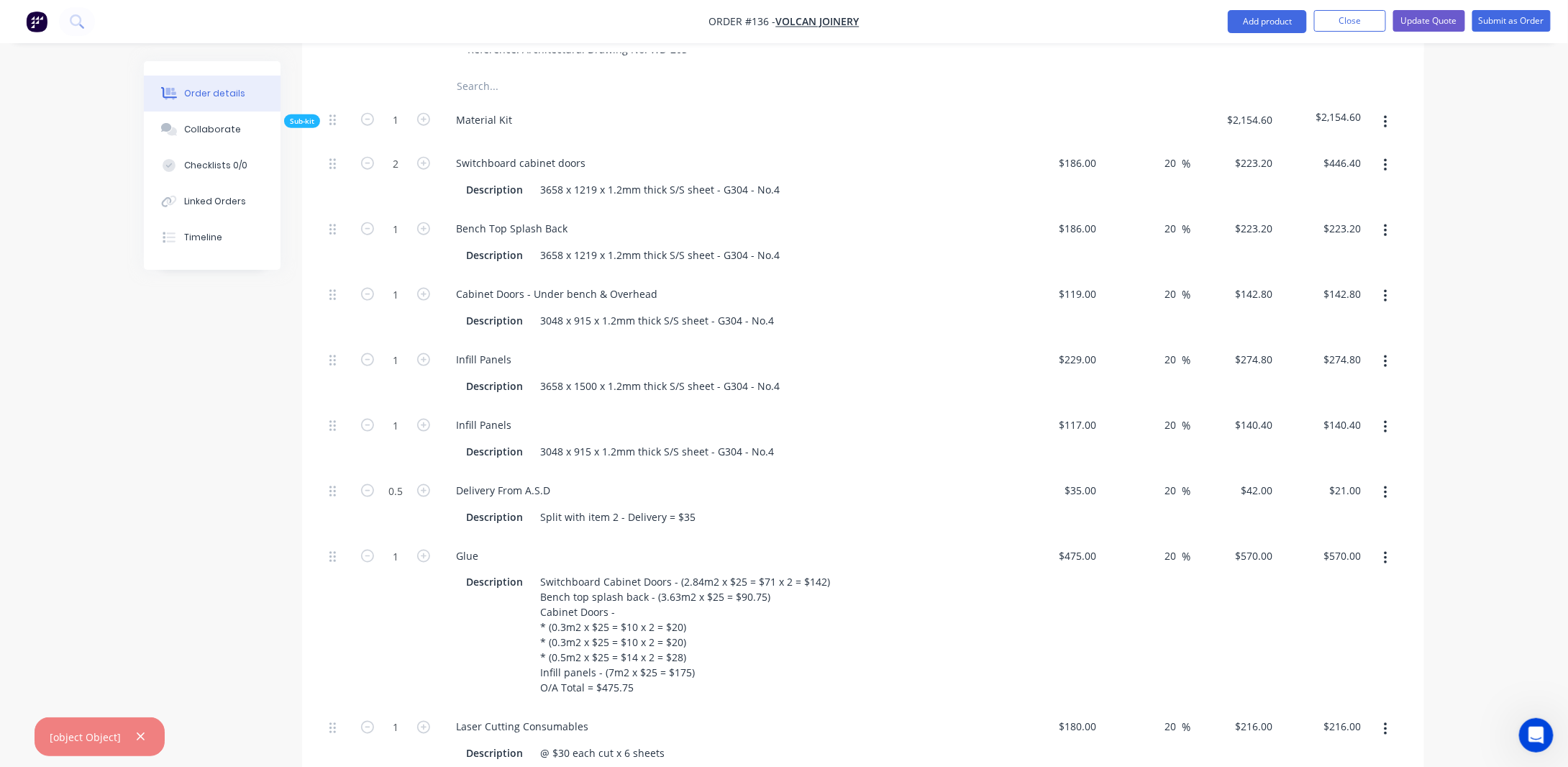
click at [304, 127] on span "Sub-kit" at bounding box center [302, 121] width 24 height 11
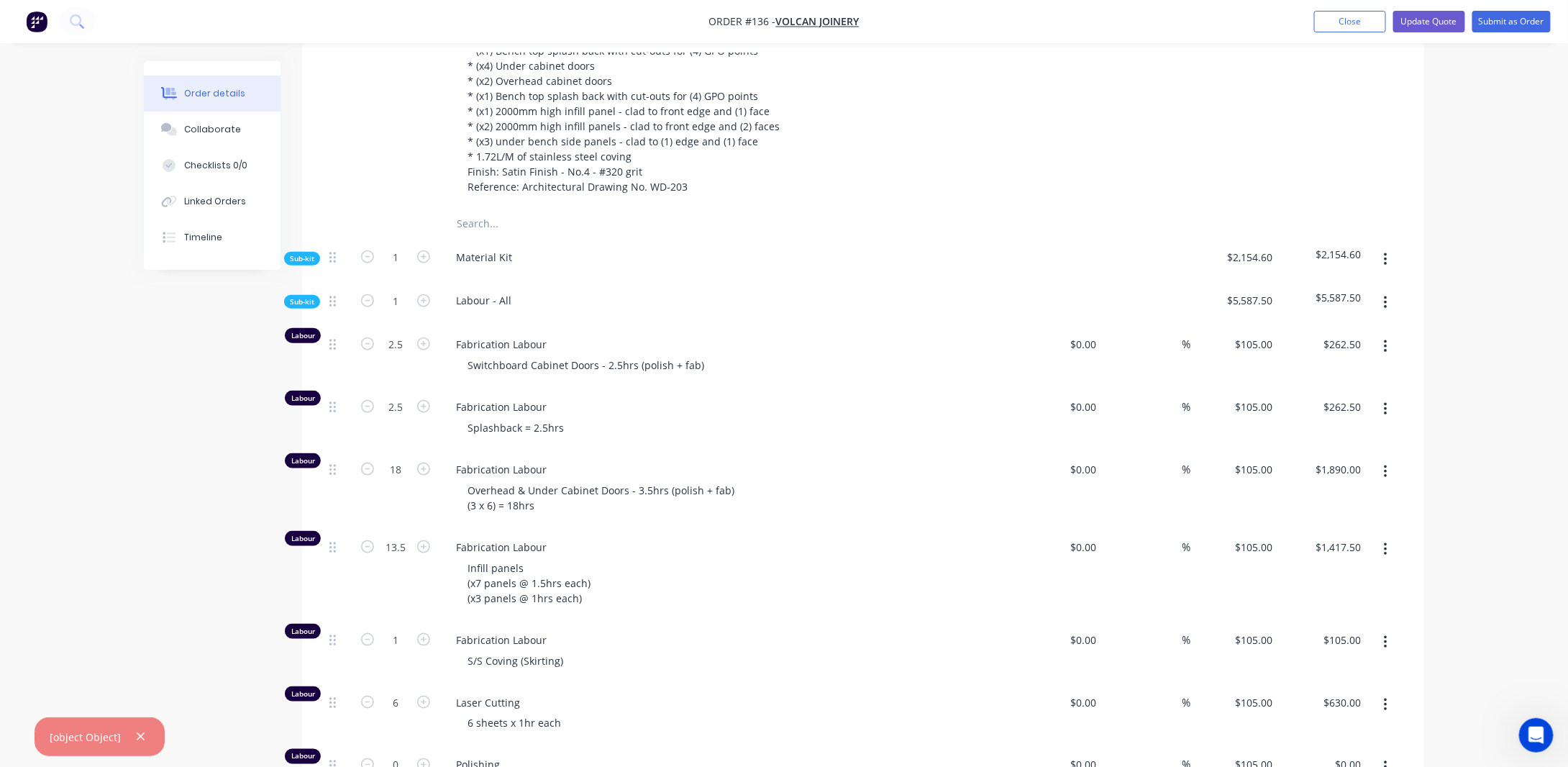
scroll to position [432, 0]
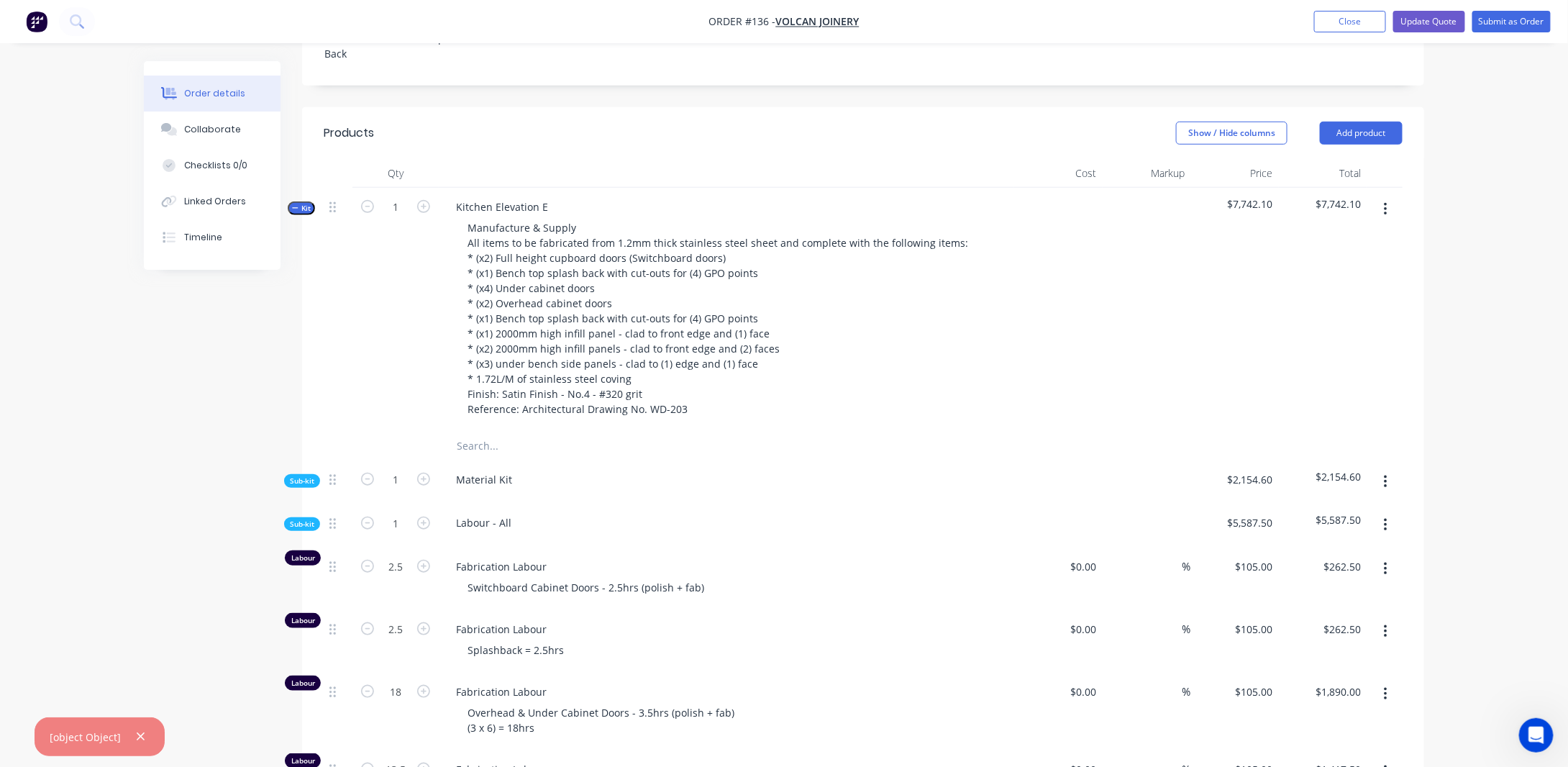
click at [306, 214] on span "Kit" at bounding box center [301, 208] width 19 height 11
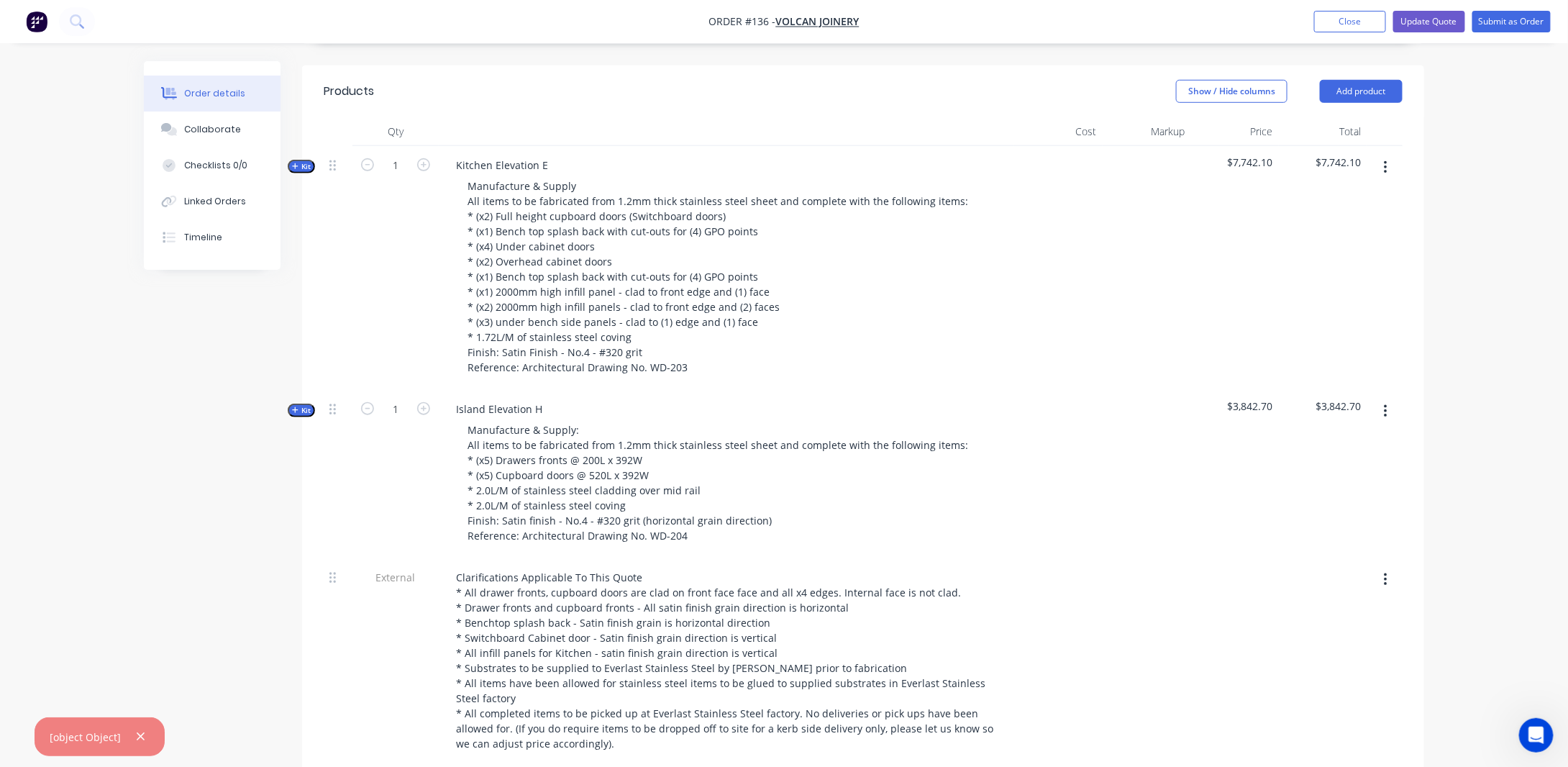
scroll to position [504, 0]
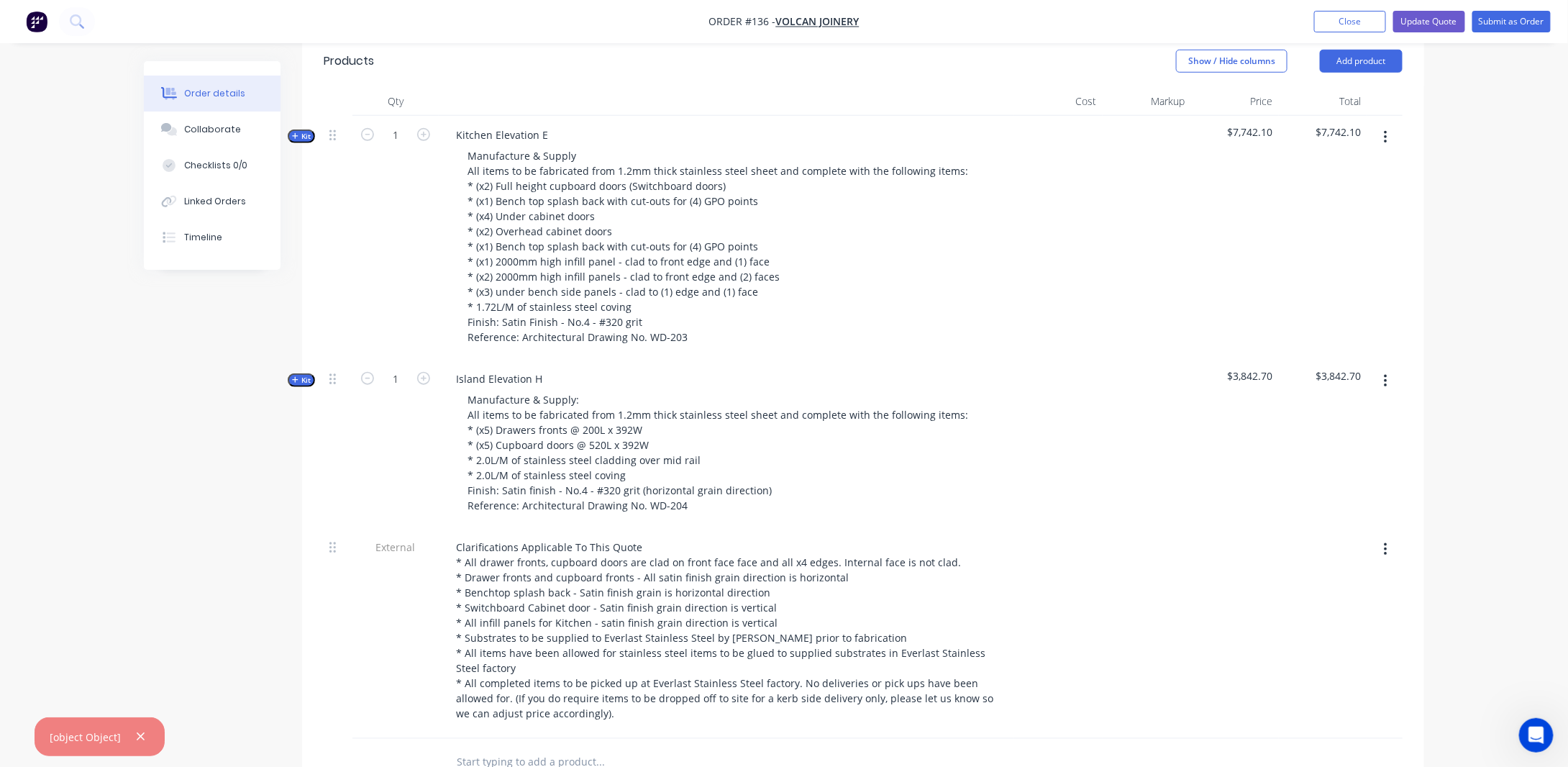
click at [1469, 312] on div "Order details Collaborate Checklists 0/0 Linked Orders Timeline Order details C…" at bounding box center [784, 324] width 1568 height 1655
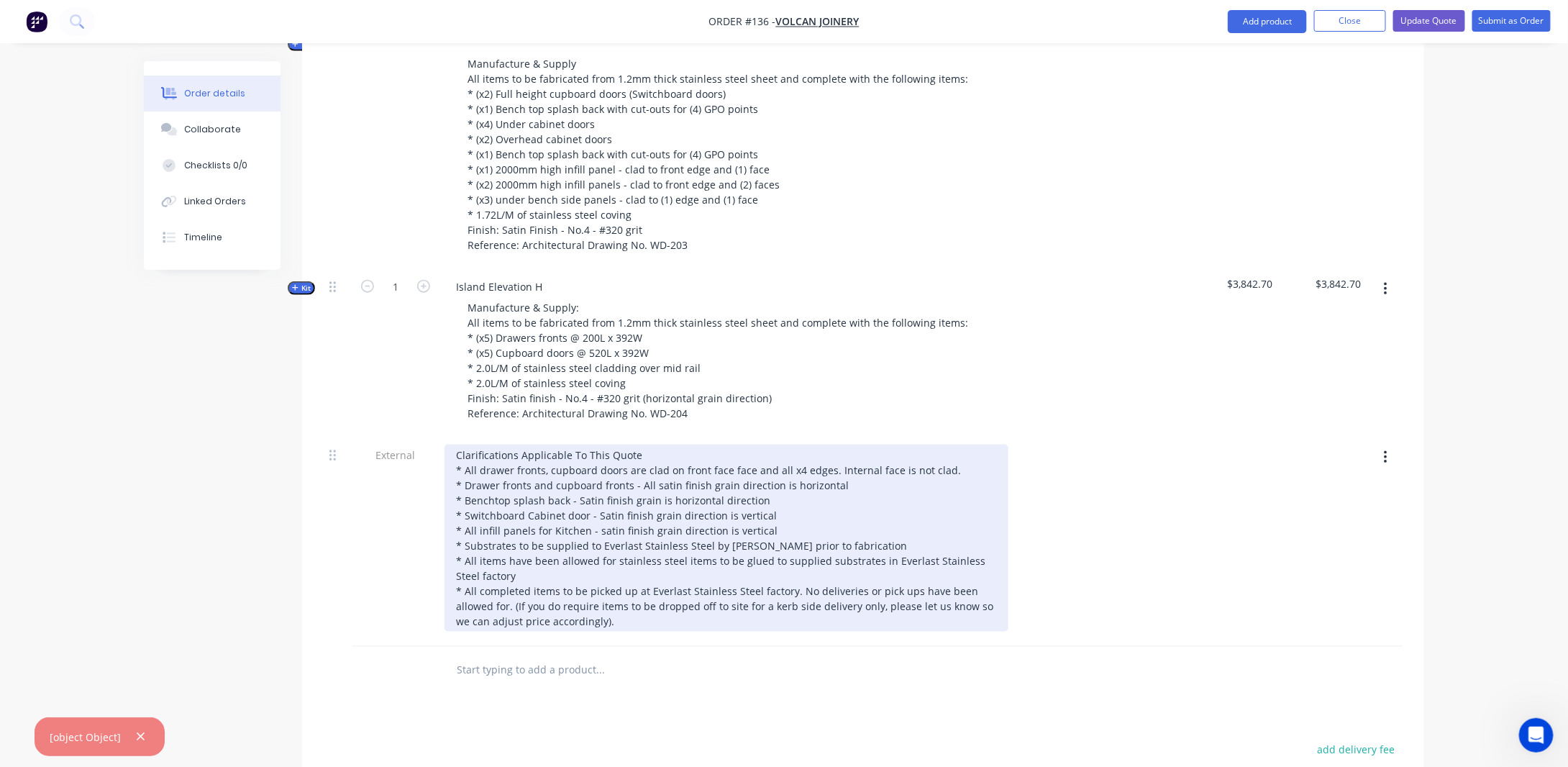
scroll to position [576, 0]
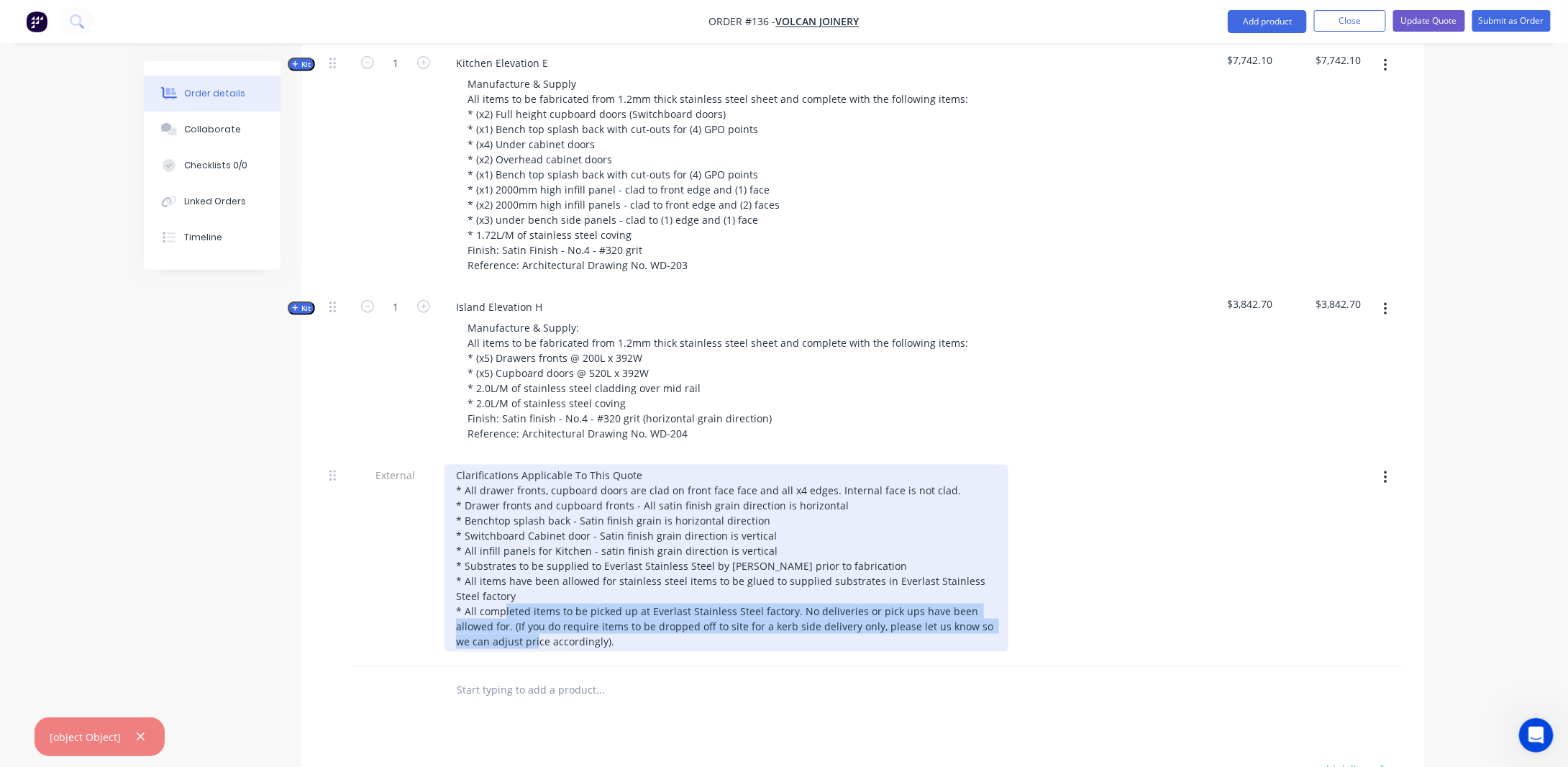
drag, startPoint x: 535, startPoint y: 635, endPoint x: 554, endPoint y: 661, distance: 32.2
click at [554, 651] on div "Clarifications Applicable To This Quote * All drawer fronts, cupboard doors are…" at bounding box center [726, 558] width 564 height 187
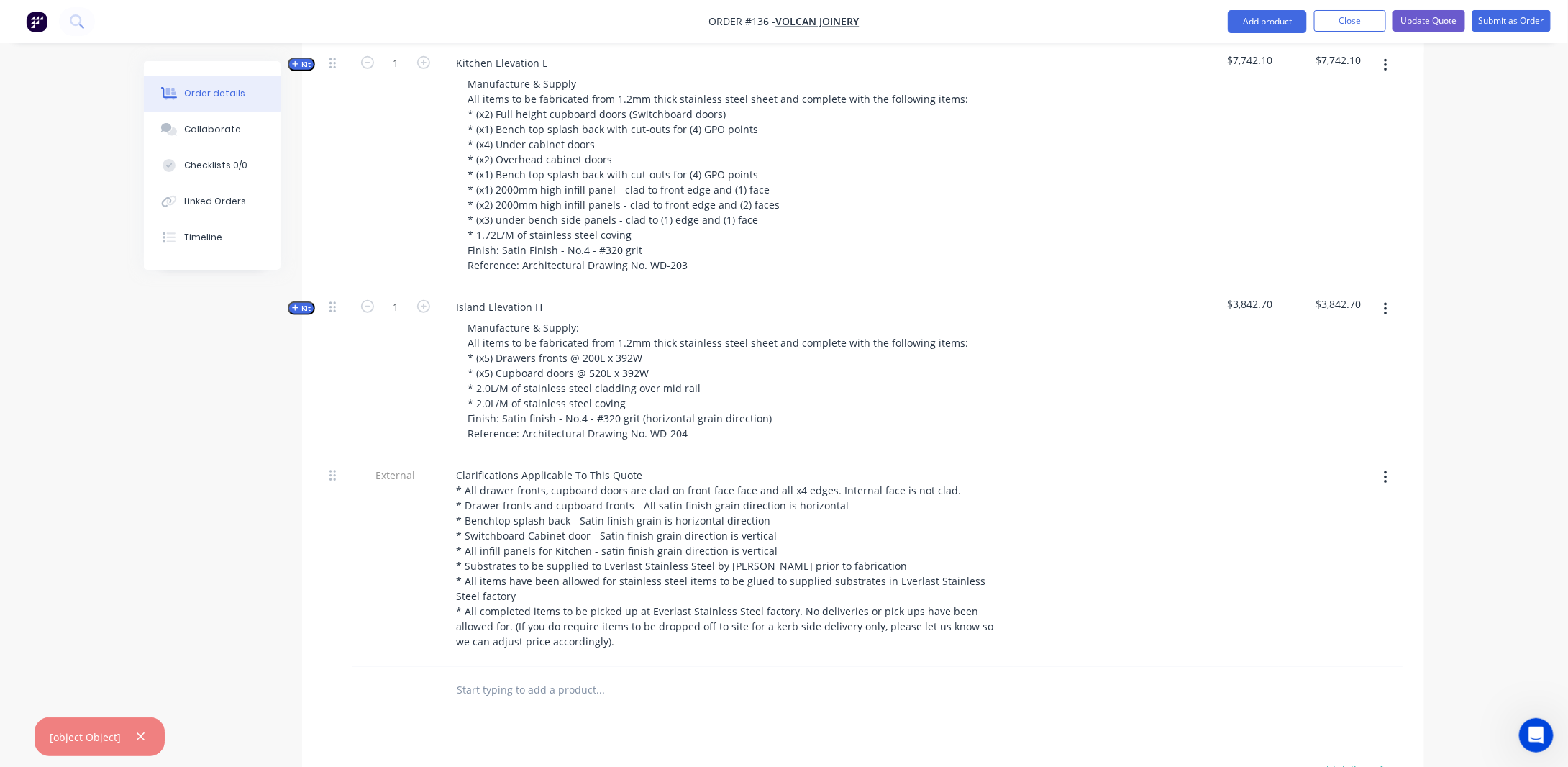
click at [1464, 561] on div "Order details Collaborate Checklists 0/0 Linked Orders Timeline Order details C…" at bounding box center [784, 252] width 1568 height 1655
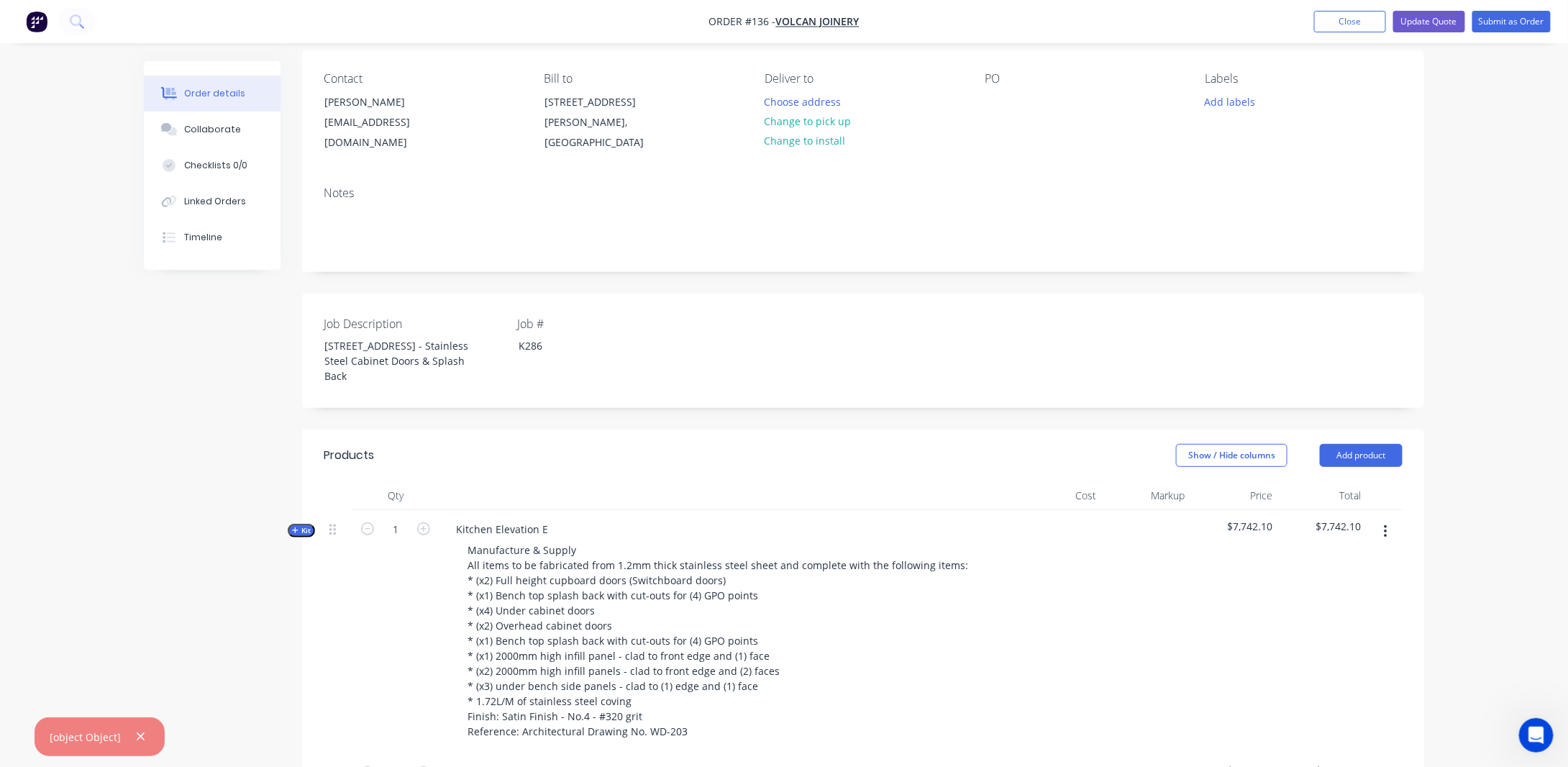
scroll to position [43, 0]
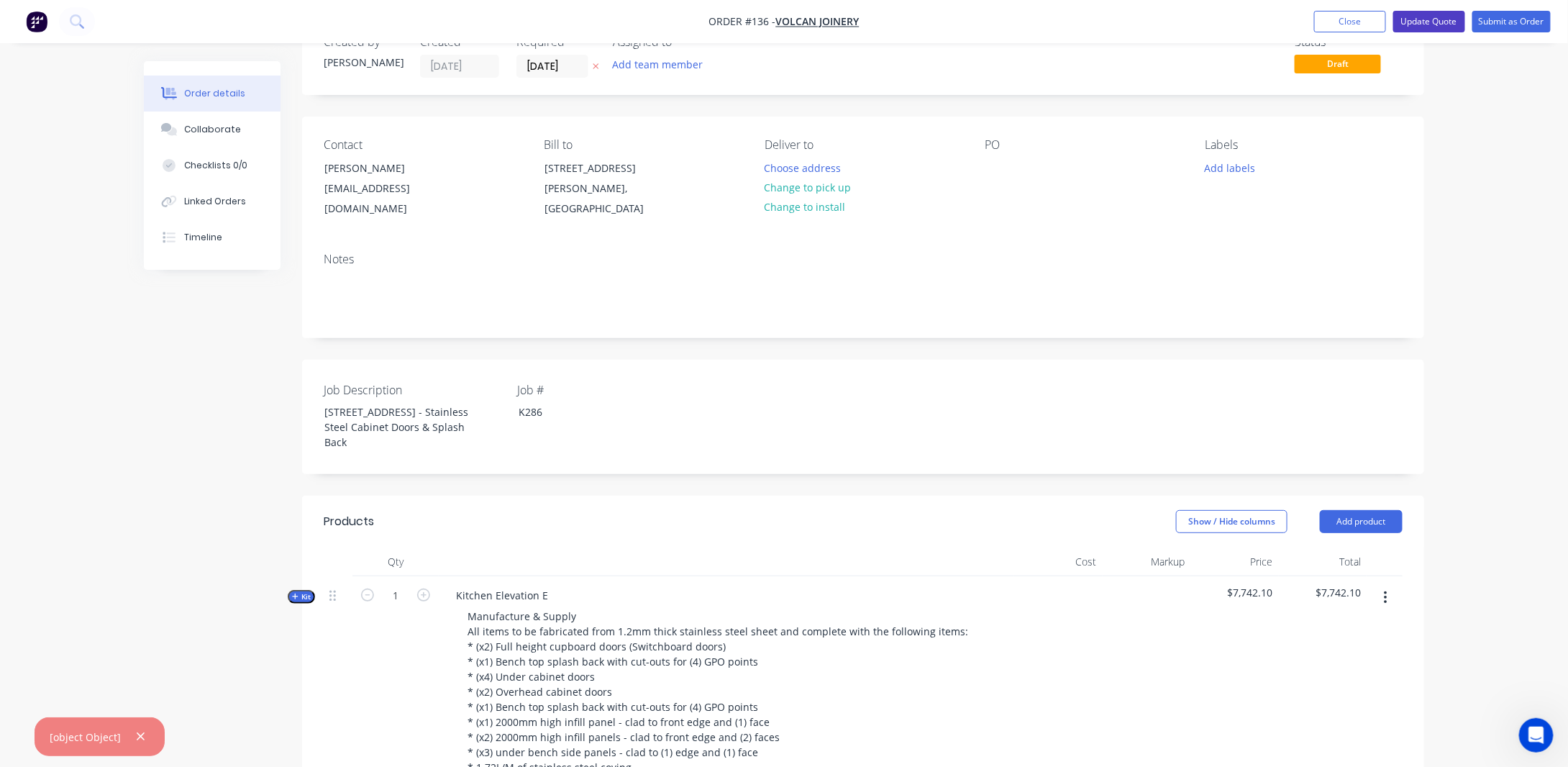
click at [1419, 23] on button "Update Quote" at bounding box center [1429, 21] width 72 height 21
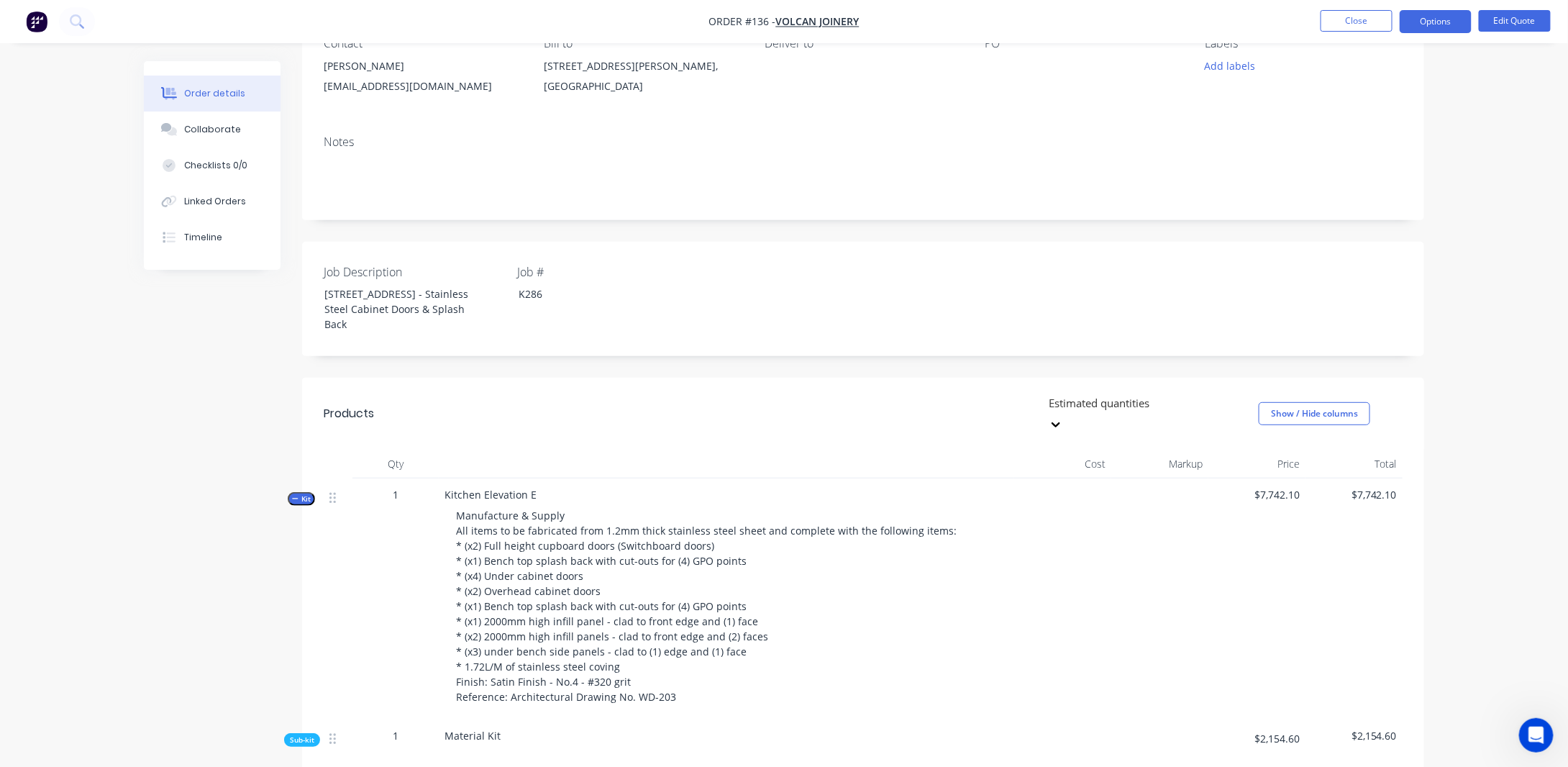
scroll to position [287, 0]
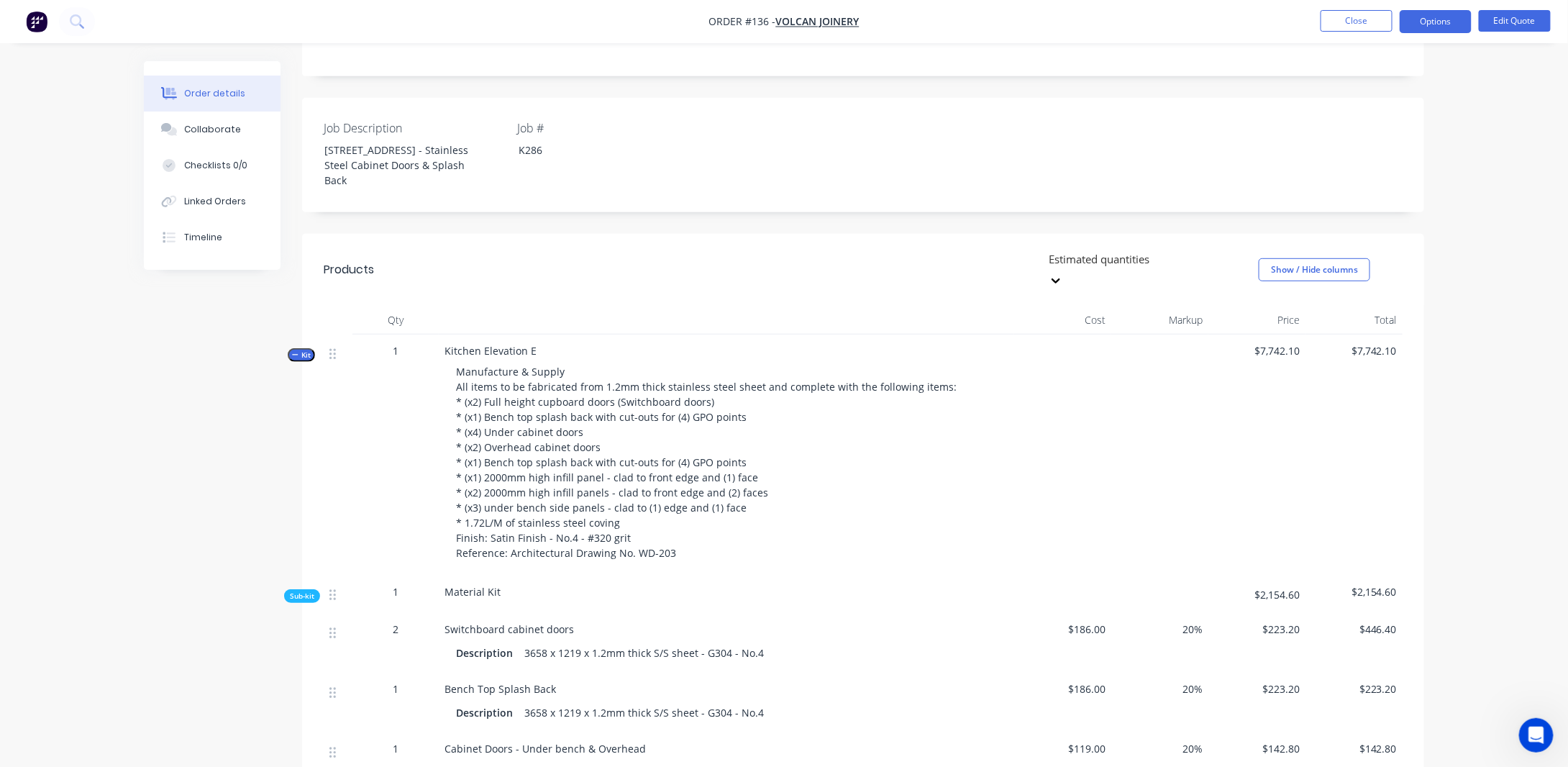
click at [311, 348] on button "Kit" at bounding box center [301, 355] width 27 height 14
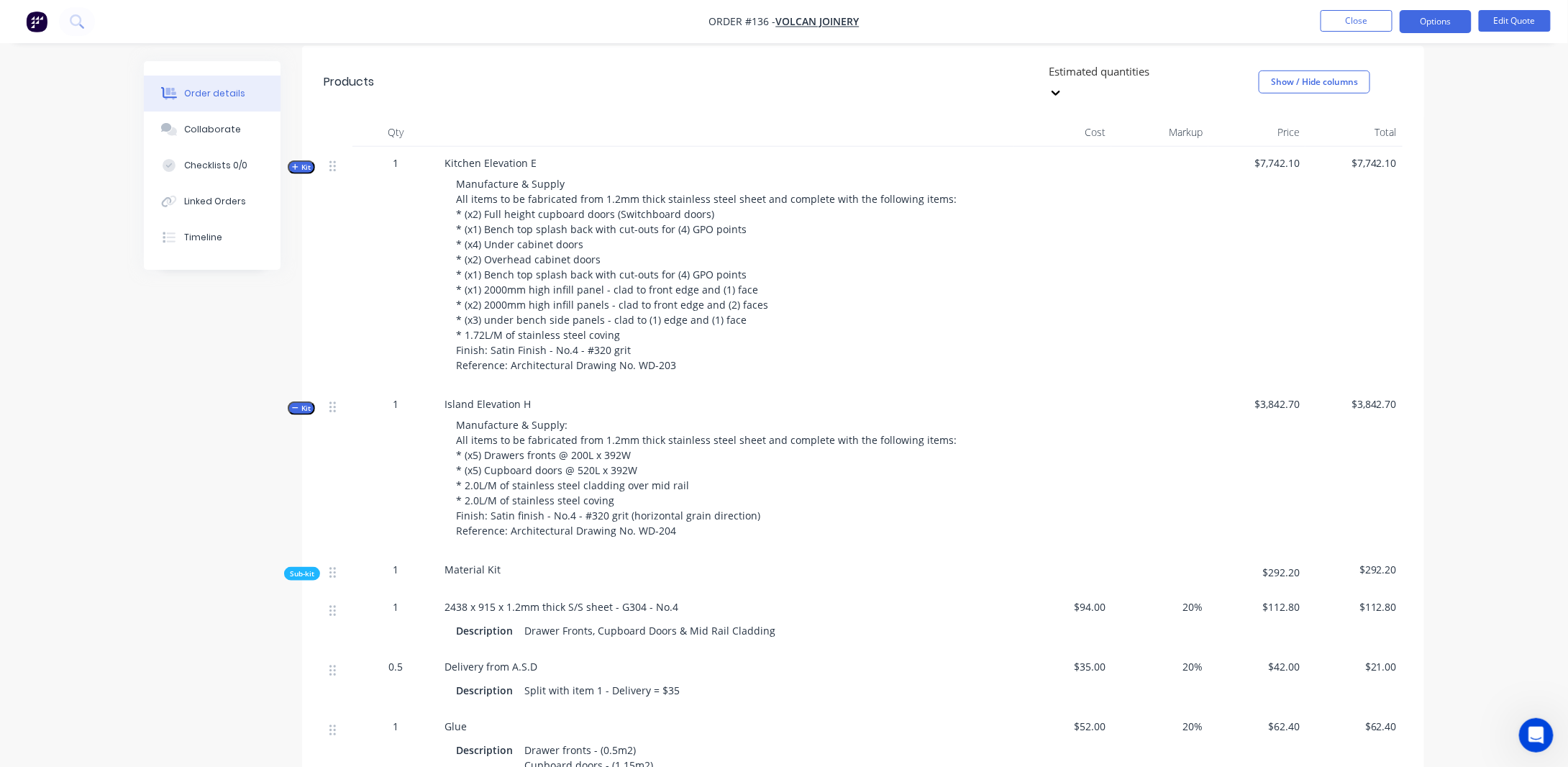
scroll to position [504, 0]
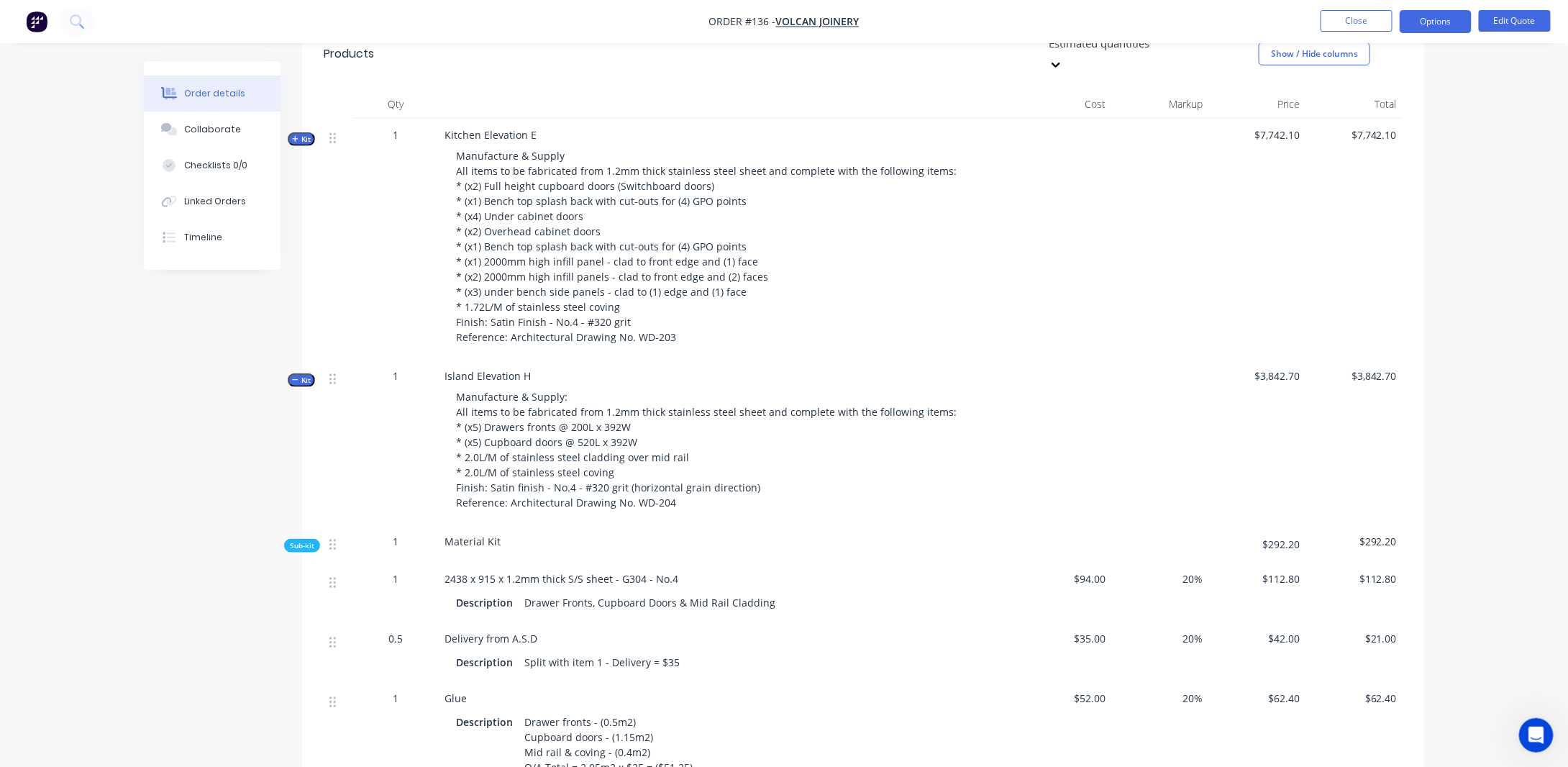
click at [306, 375] on span "Kit" at bounding box center [301, 381] width 19 height 11
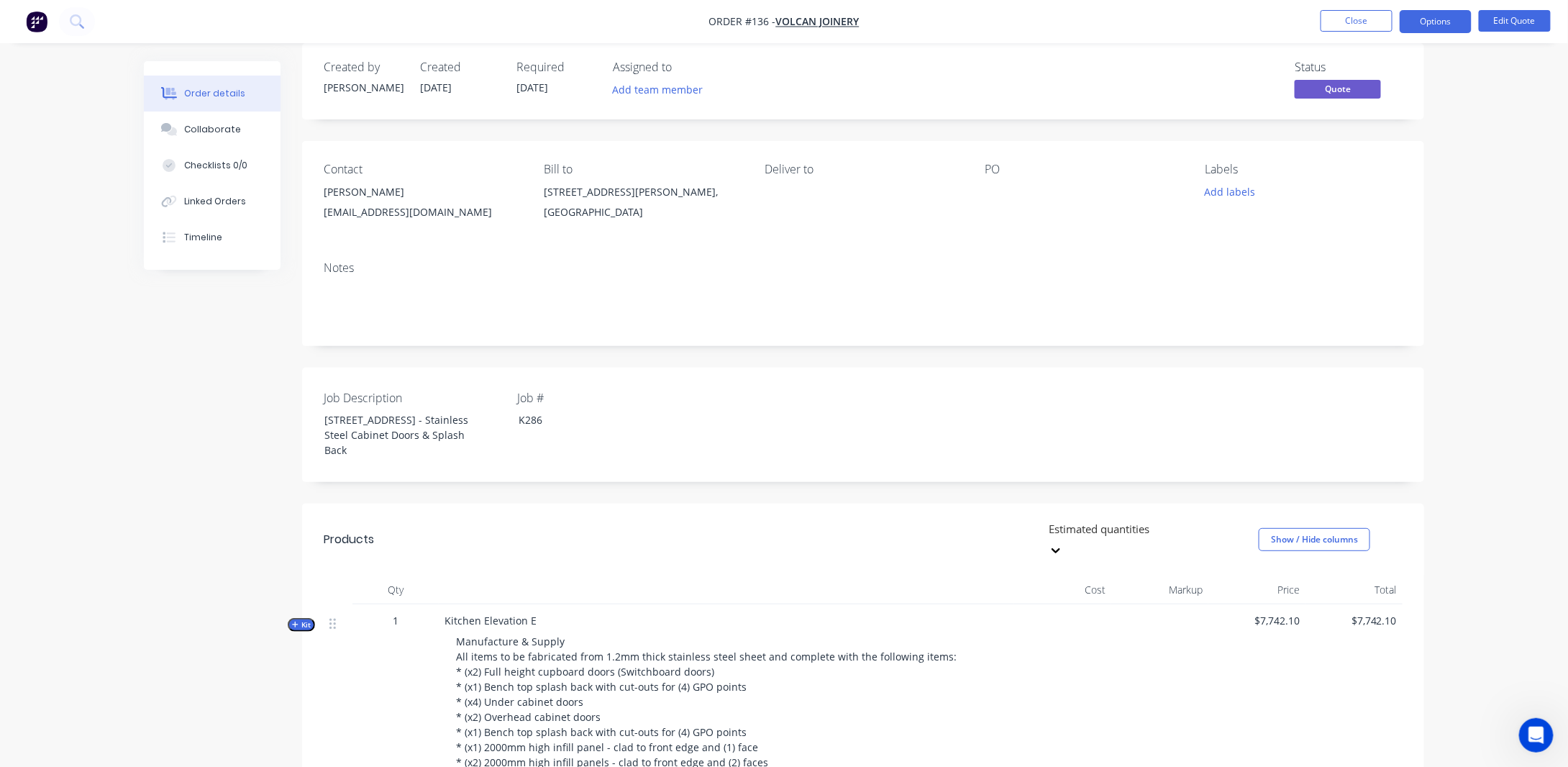
scroll to position [0, 0]
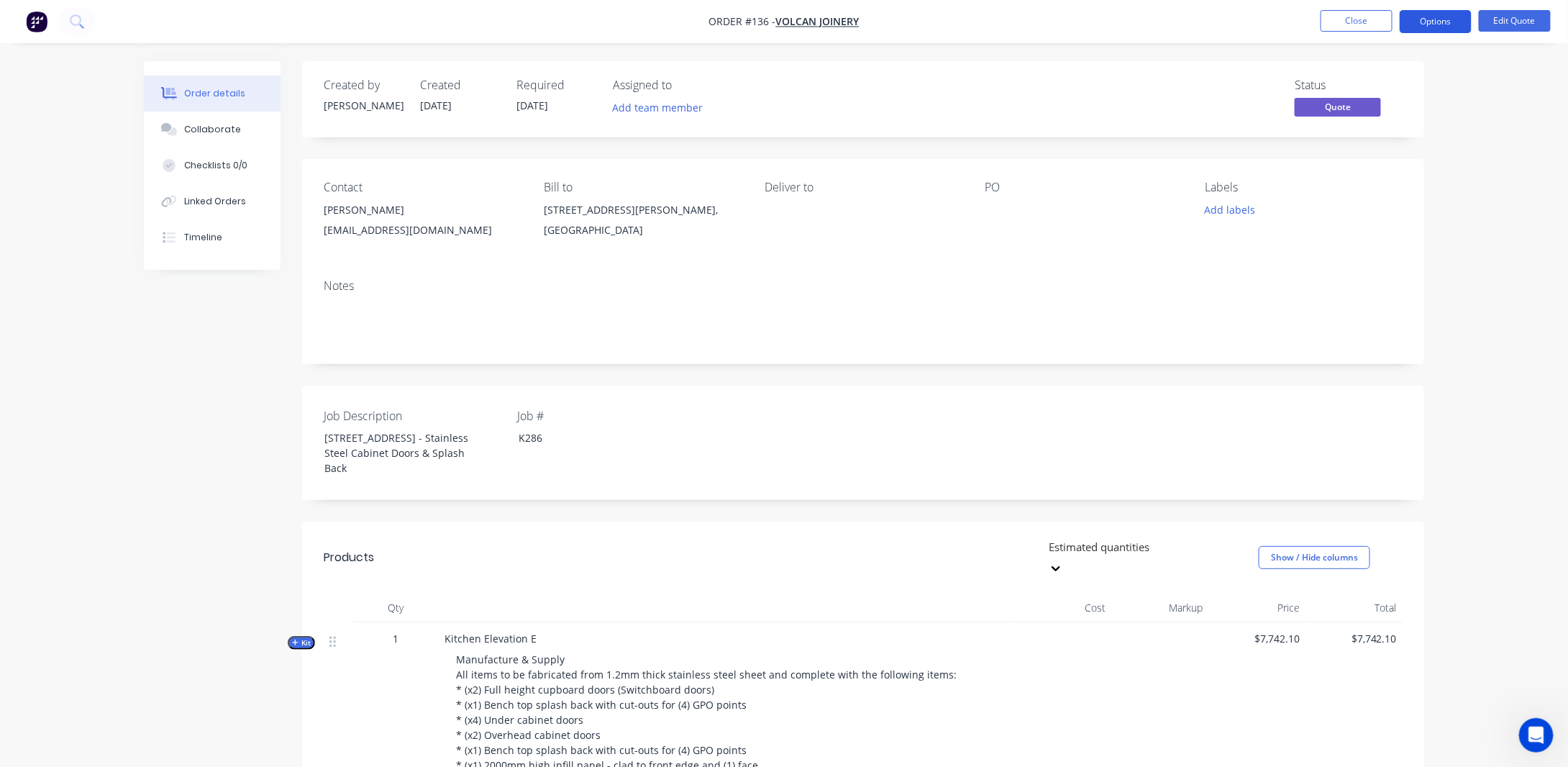
click at [1437, 23] on button "Options" at bounding box center [1435, 21] width 72 height 23
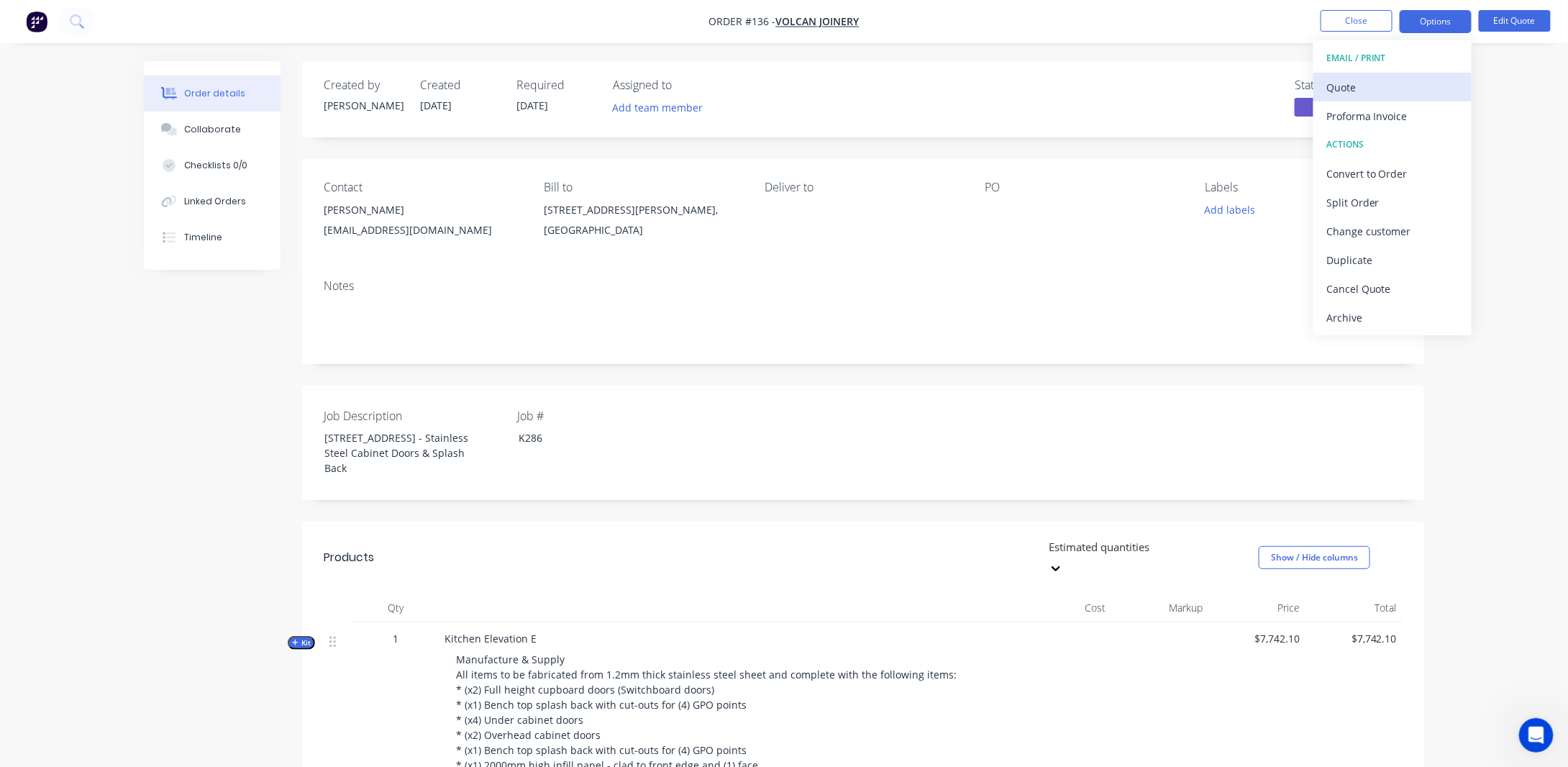
click at [1365, 81] on div "Quote" at bounding box center [1393, 87] width 133 height 21
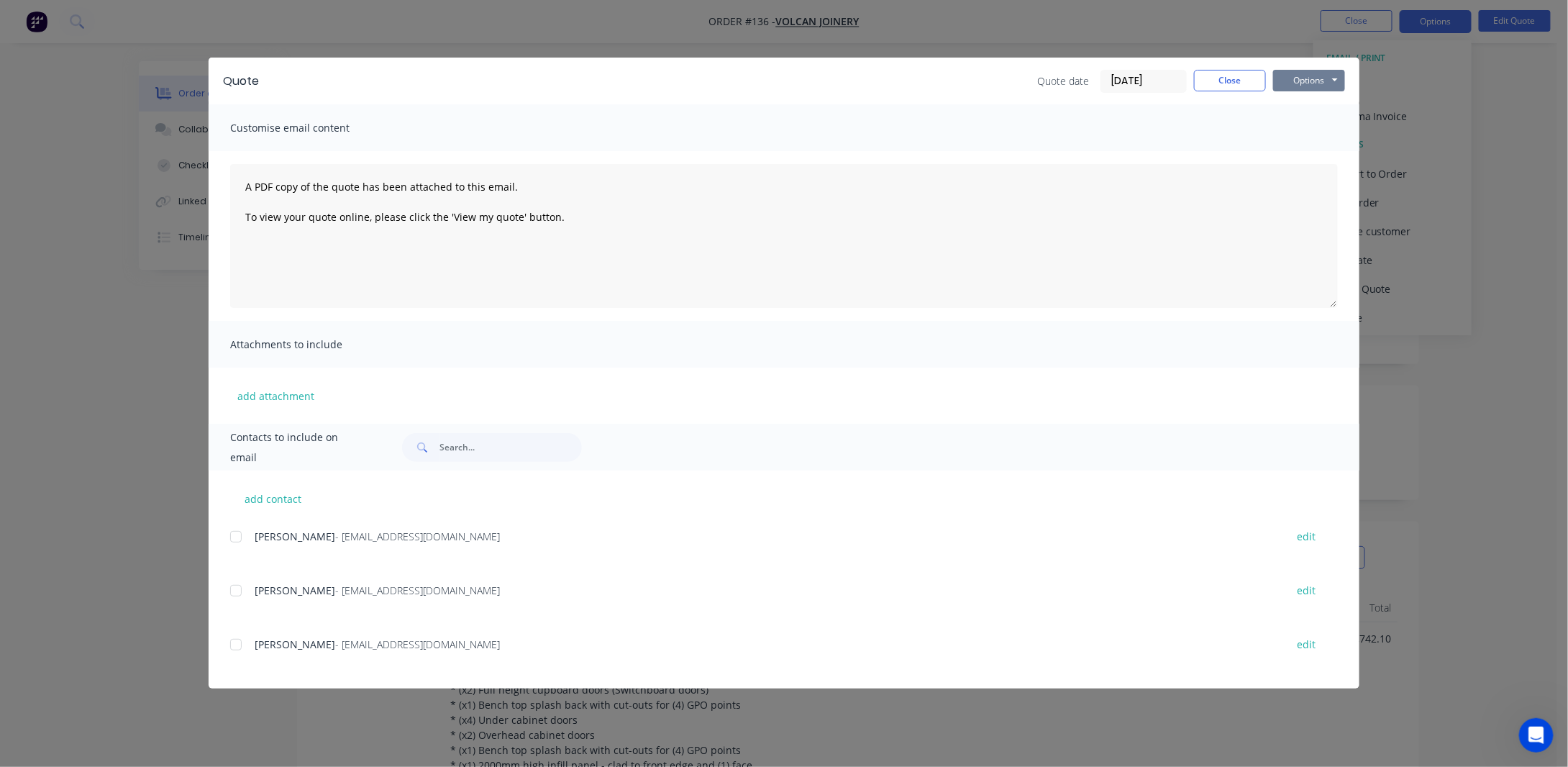
click at [1317, 76] on button "Options" at bounding box center [1309, 80] width 72 height 21
click at [1317, 102] on button "Preview" at bounding box center [1319, 105] width 92 height 23
click at [1310, 81] on button "Options" at bounding box center [1309, 80] width 72 height 21
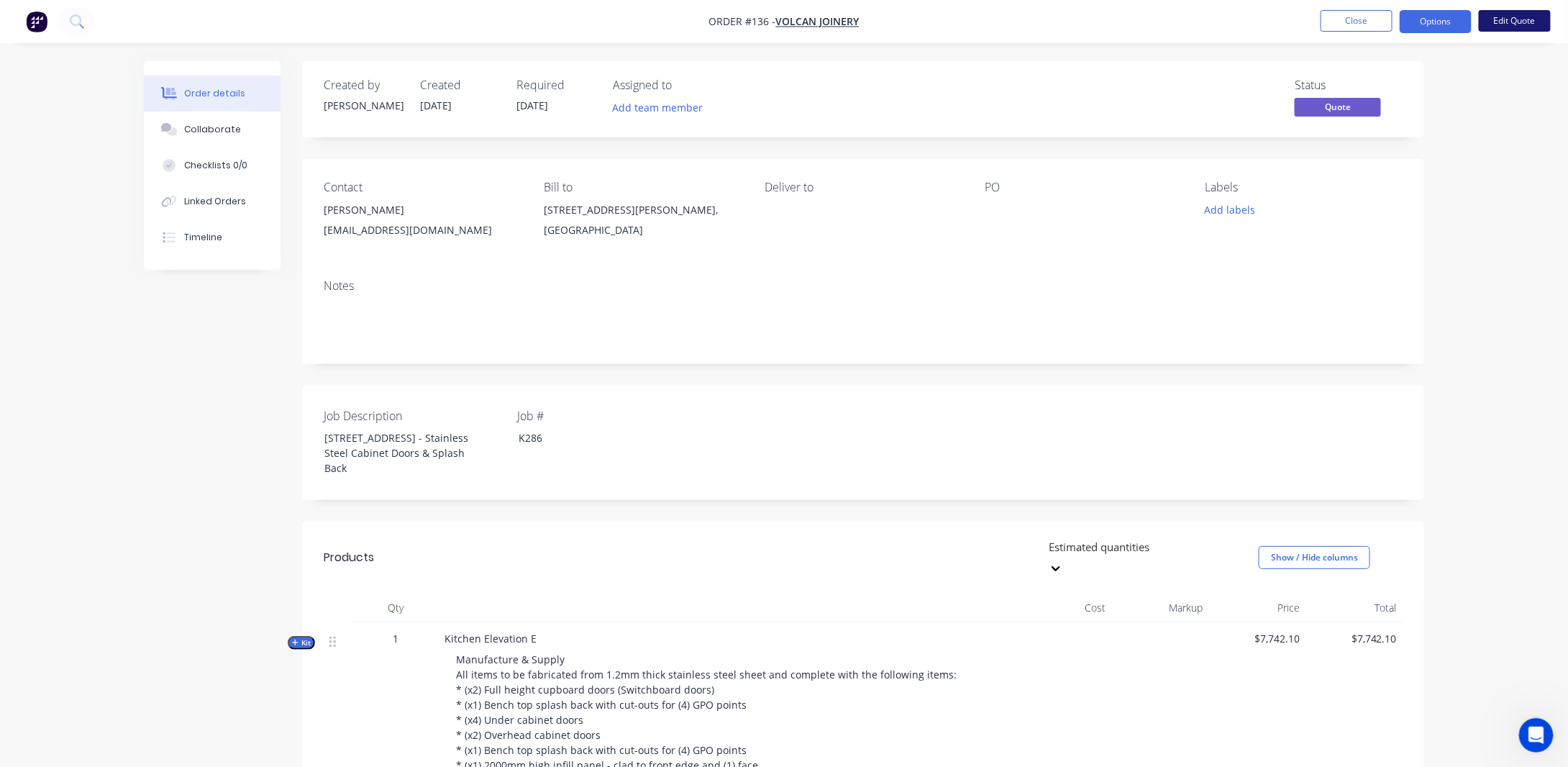
click at [1515, 25] on button "Edit Quote" at bounding box center [1515, 21] width 72 height 21
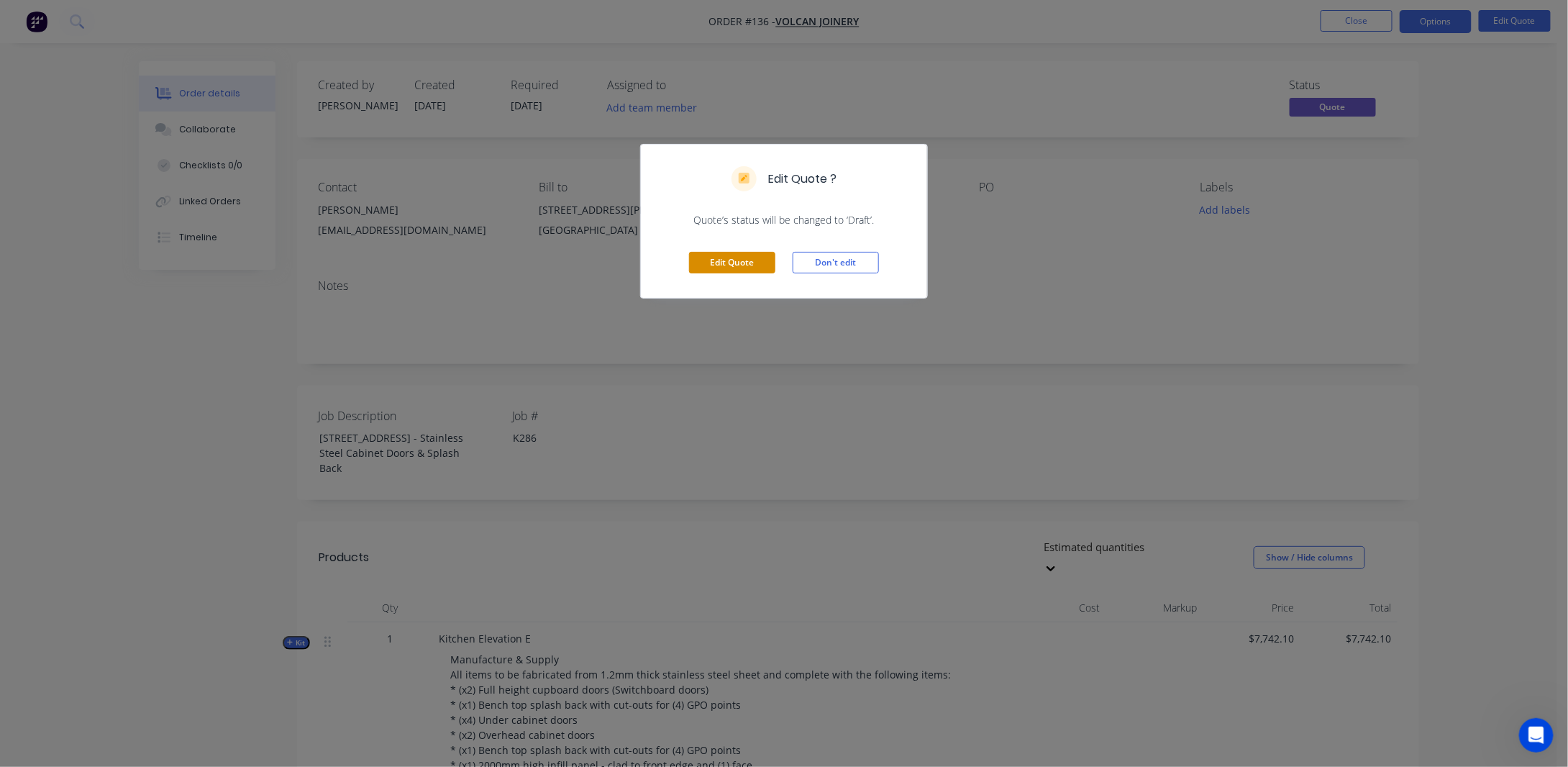
click at [737, 260] on button "Edit Quote" at bounding box center [732, 262] width 87 height 21
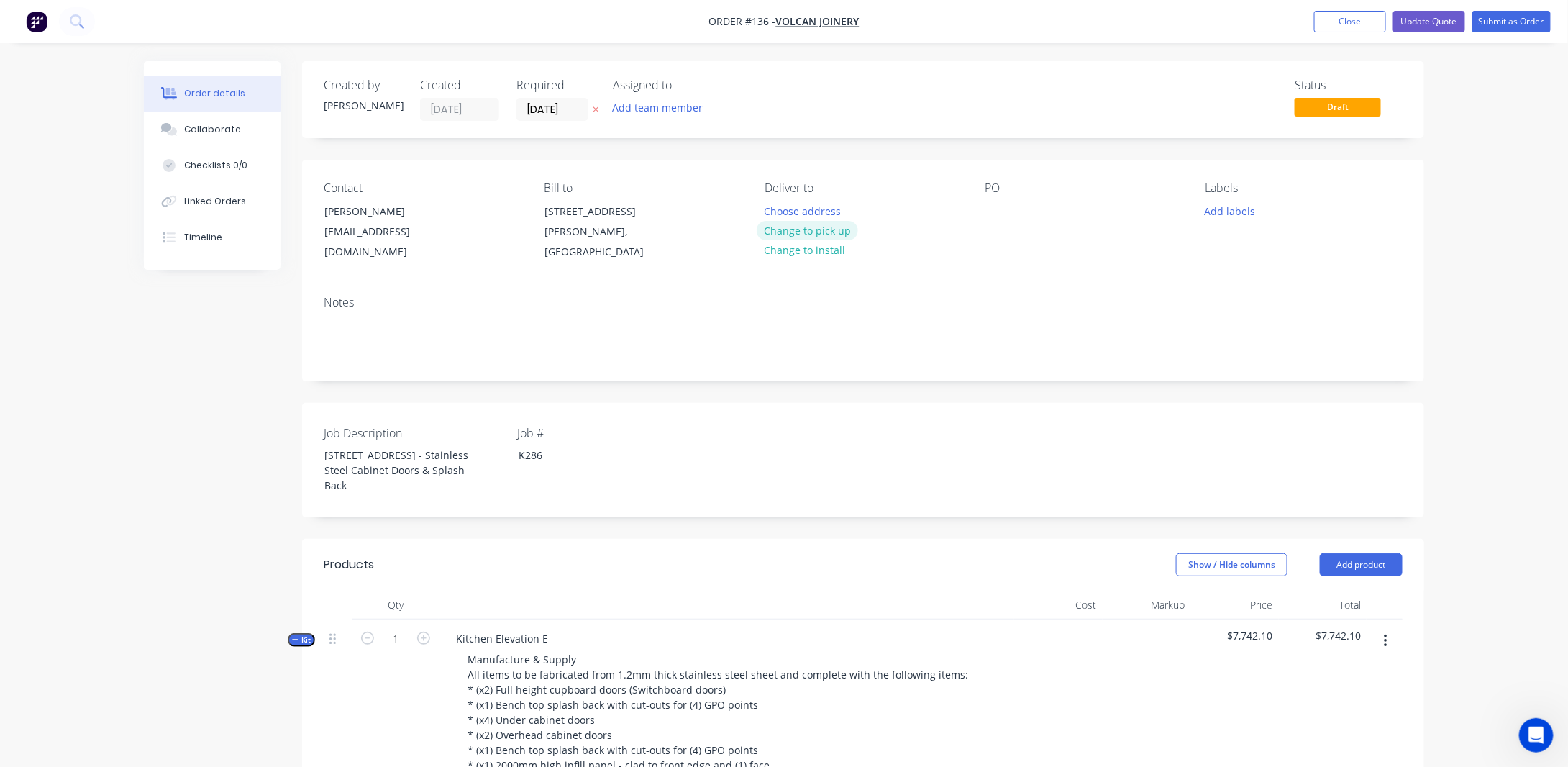
click at [831, 229] on button "Change to pick up" at bounding box center [807, 230] width 102 height 20
click at [1425, 19] on button "Update Quote" at bounding box center [1429, 21] width 72 height 21
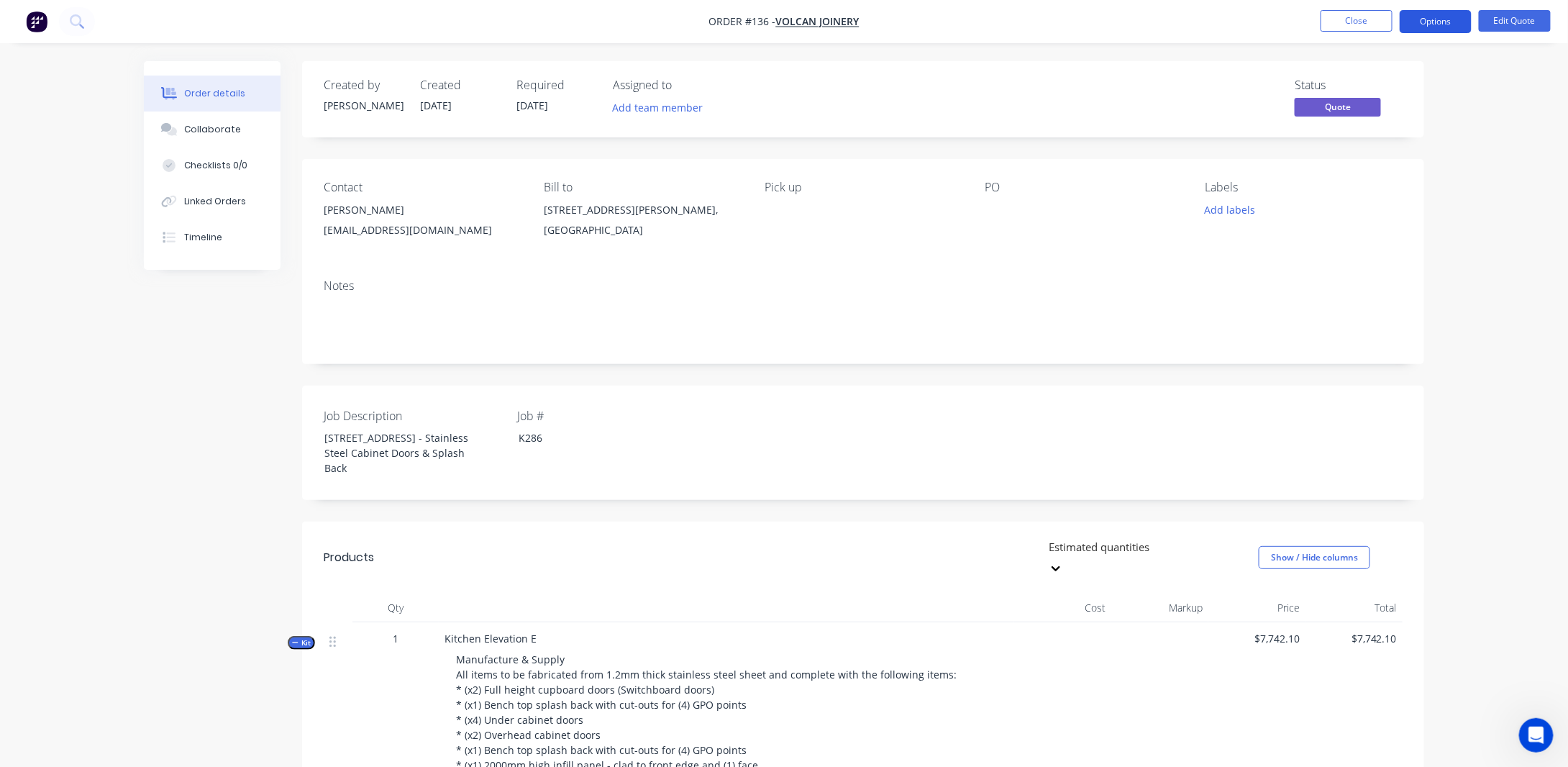
click at [1431, 23] on button "Options" at bounding box center [1435, 21] width 72 height 23
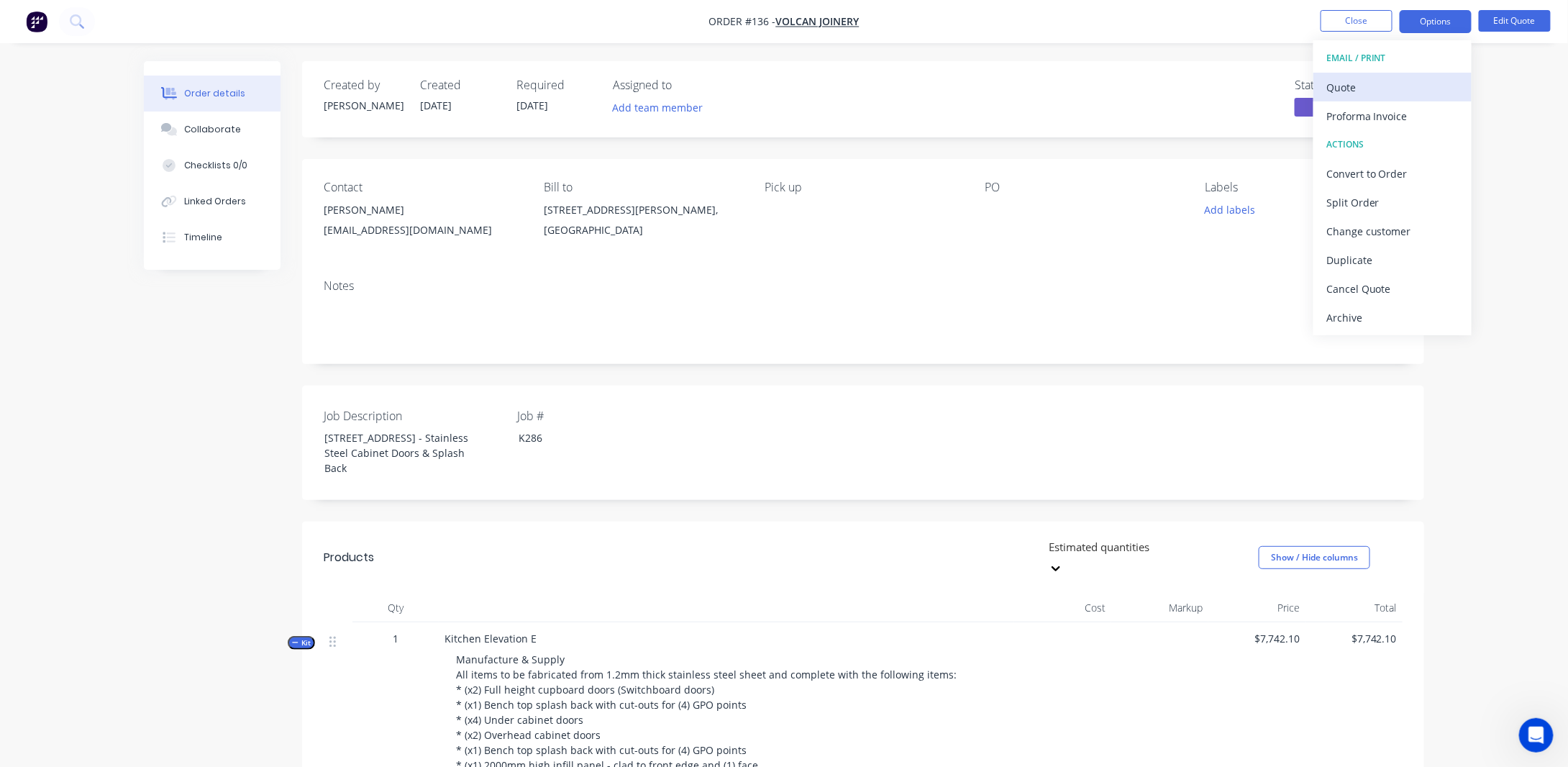
click at [1374, 86] on div "Quote" at bounding box center [1393, 87] width 133 height 21
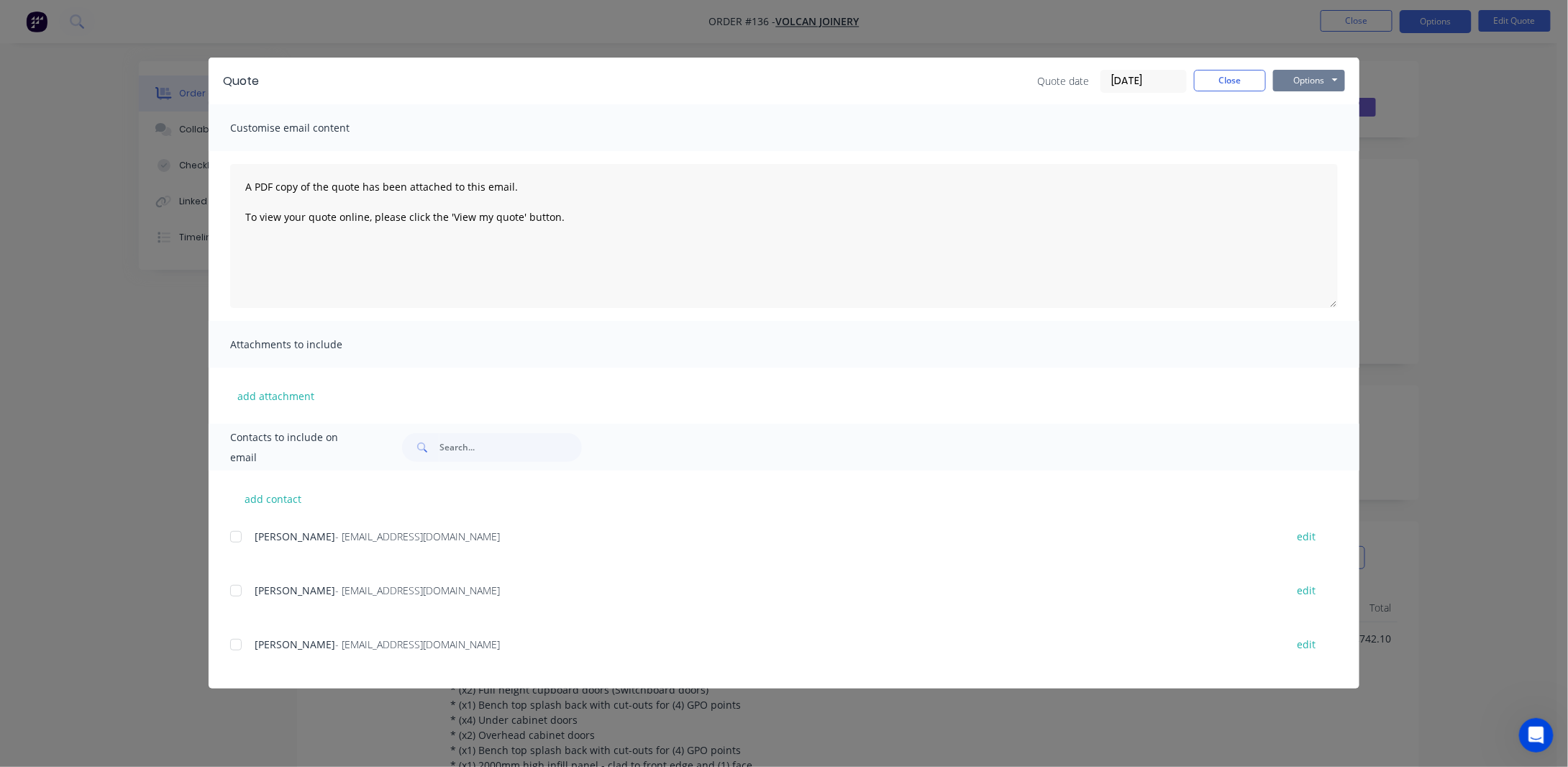
click at [1316, 84] on button "Options" at bounding box center [1309, 80] width 72 height 21
click at [1310, 107] on button "Preview" at bounding box center [1319, 105] width 92 height 23
click at [1222, 83] on button "Close" at bounding box center [1230, 80] width 72 height 21
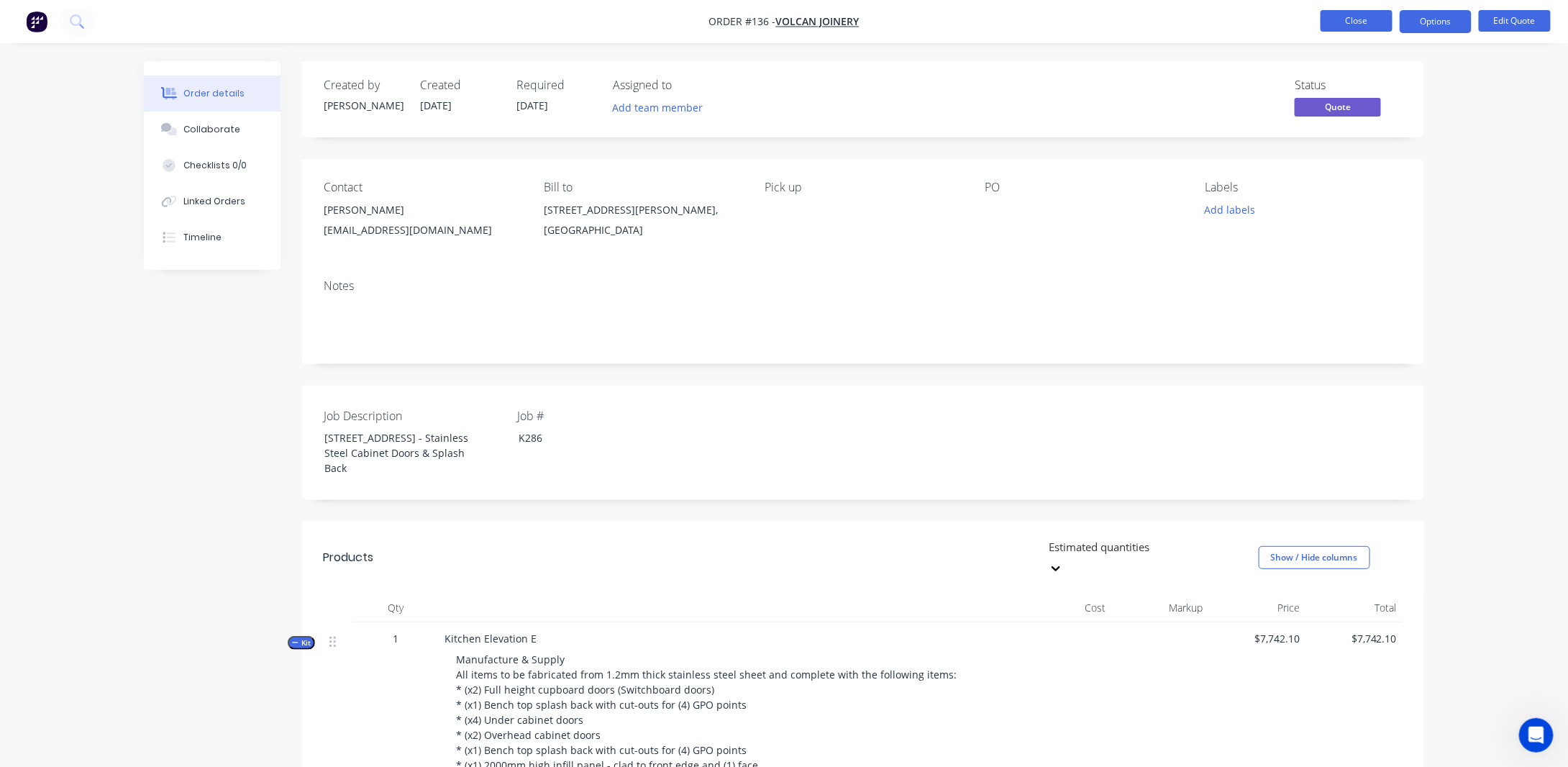
click at [1384, 21] on button "Close" at bounding box center [1356, 21] width 72 height 21
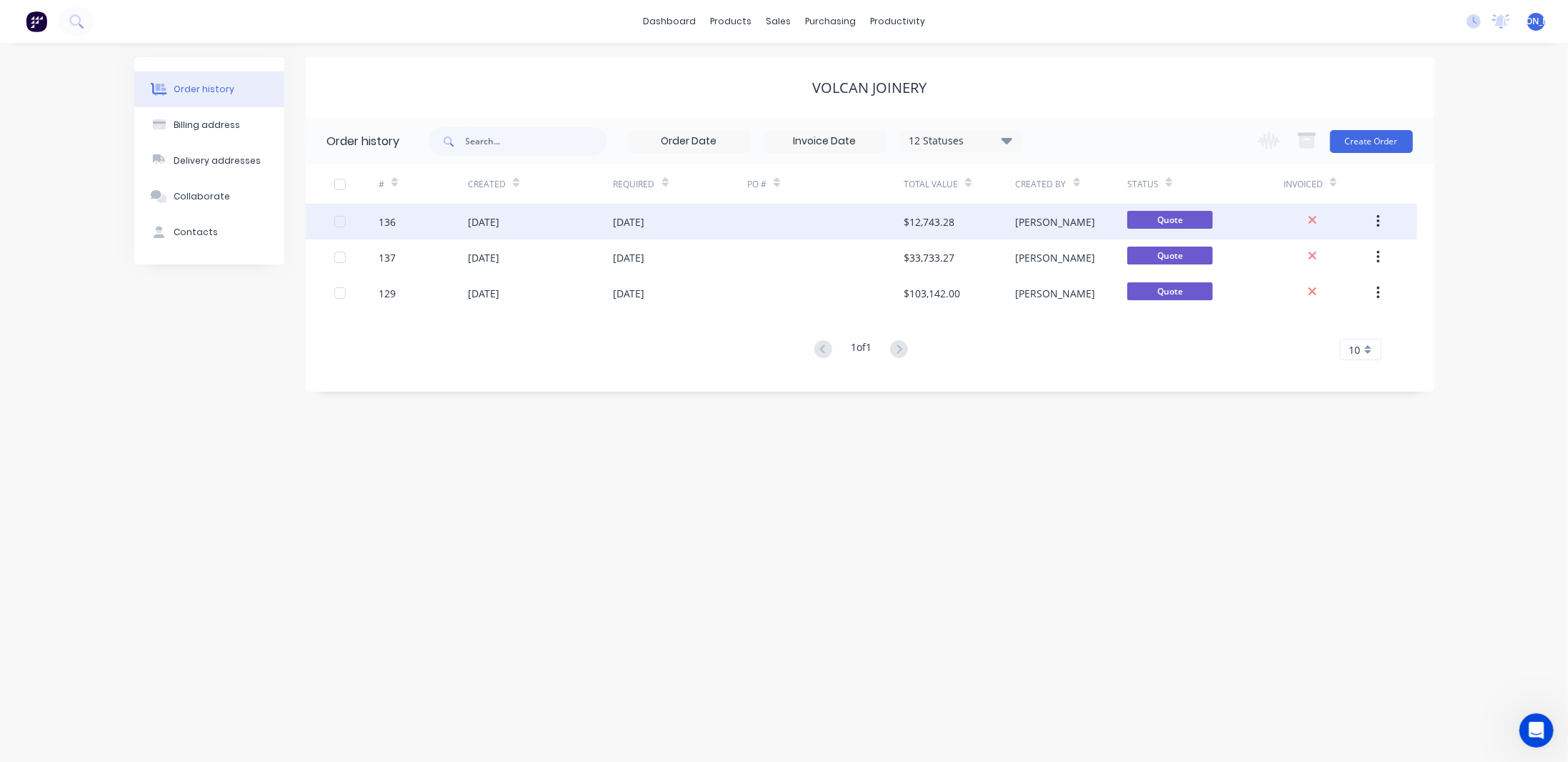
click at [645, 223] on div "[DATE]" at bounding box center [629, 222] width 32 height 15
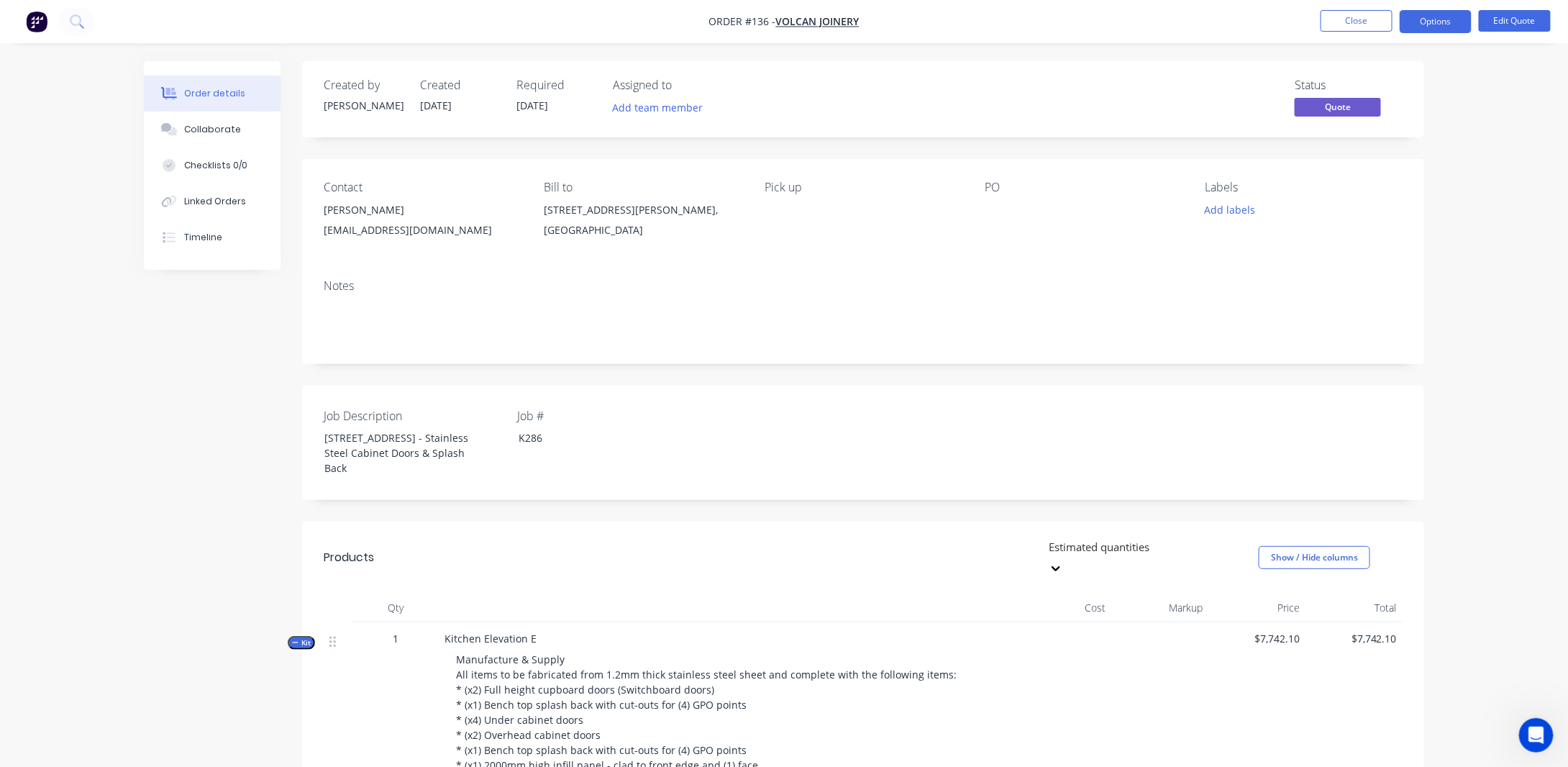
click at [792, 230] on div "Pick up" at bounding box center [862, 213] width 197 height 65
click at [1533, 21] on button "Edit Quote" at bounding box center [1515, 21] width 72 height 21
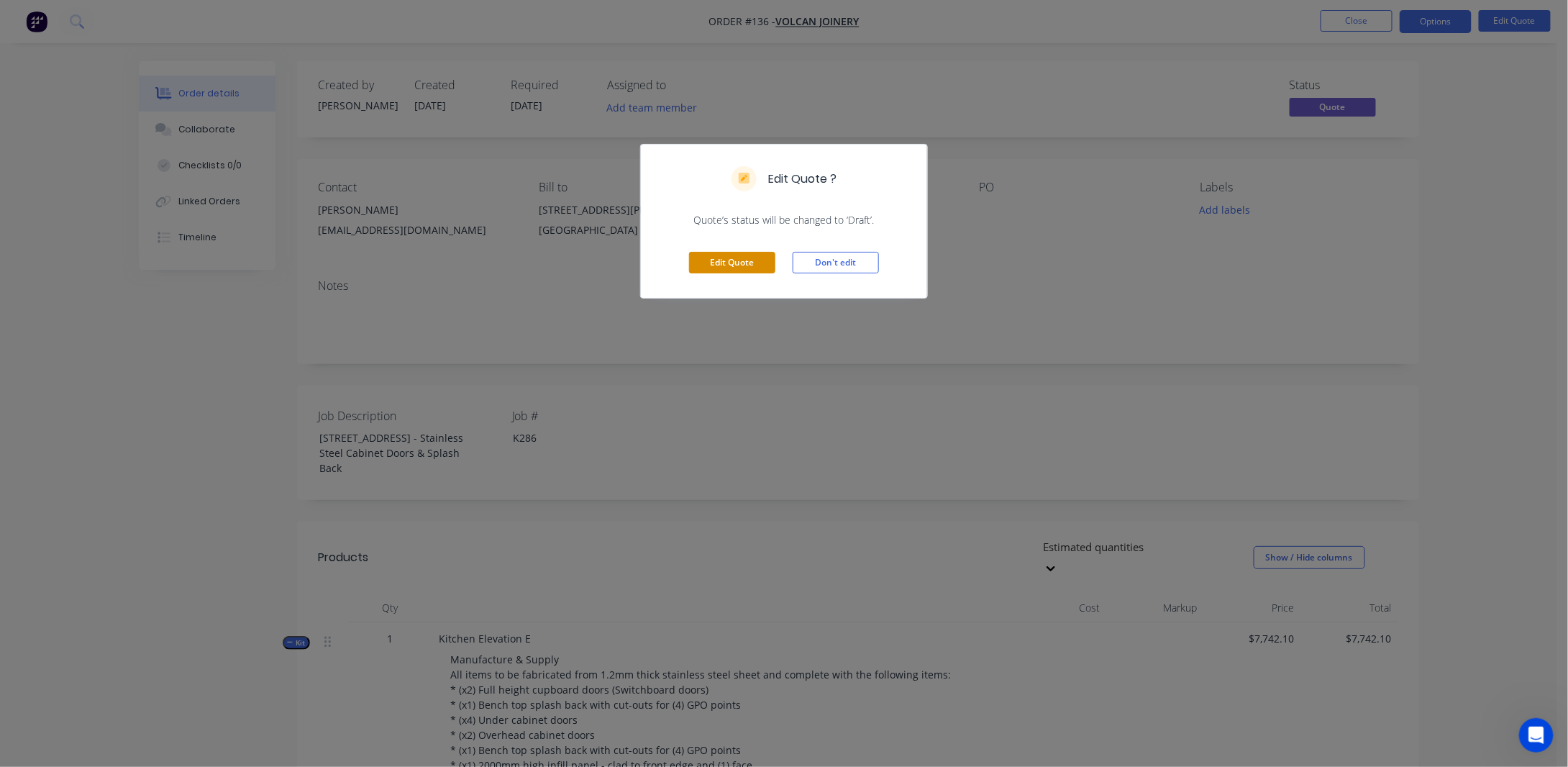
click at [752, 263] on button "Edit Quote" at bounding box center [732, 262] width 87 height 21
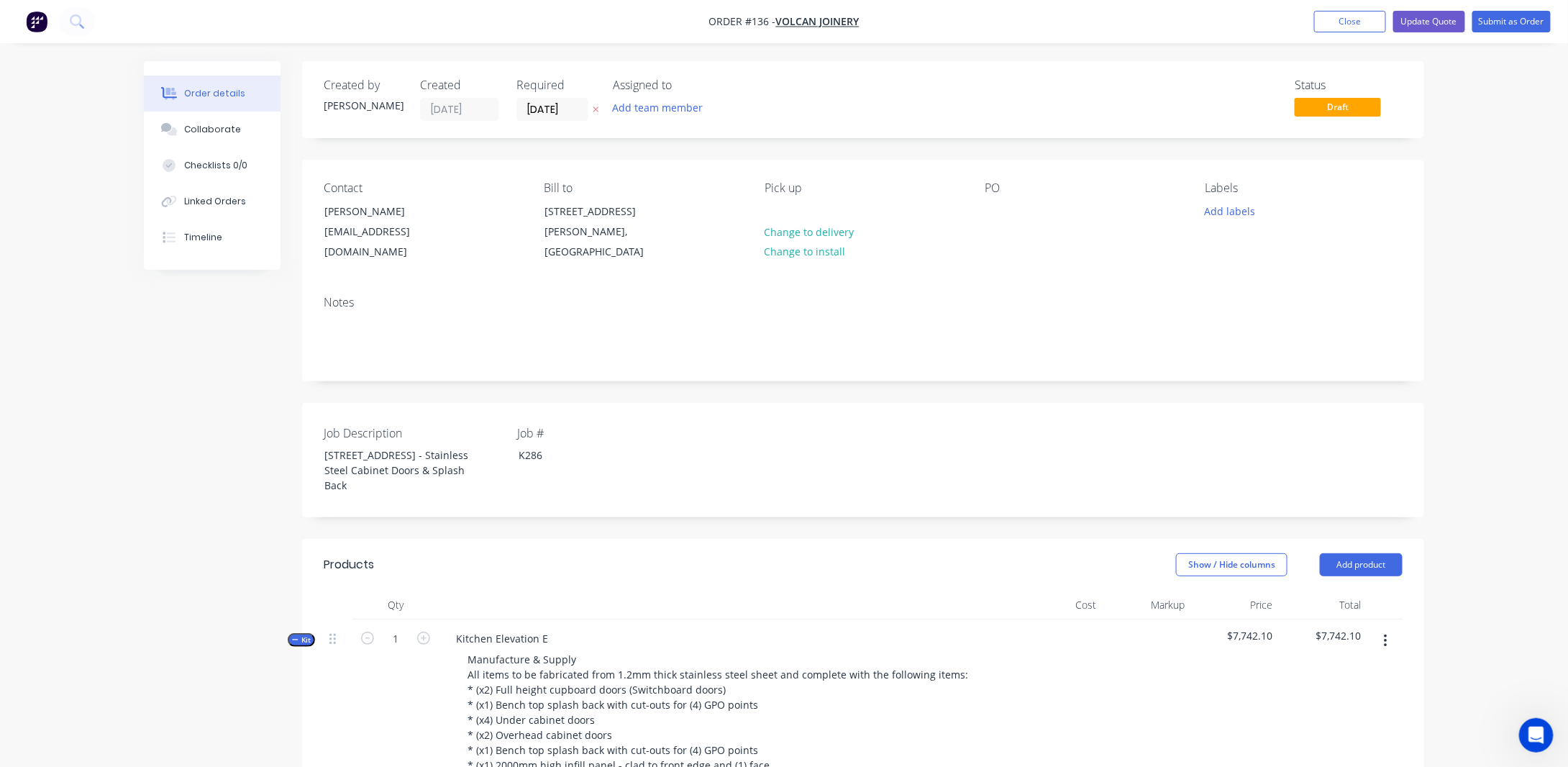
click at [1013, 200] on div "PO" at bounding box center [1083, 221] width 197 height 81
click at [992, 204] on div at bounding box center [996, 211] width 23 height 21
click at [815, 204] on div "Pick up Change to delivery Change to install" at bounding box center [862, 221] width 197 height 81
click at [772, 207] on div at bounding box center [776, 211] width 23 height 21
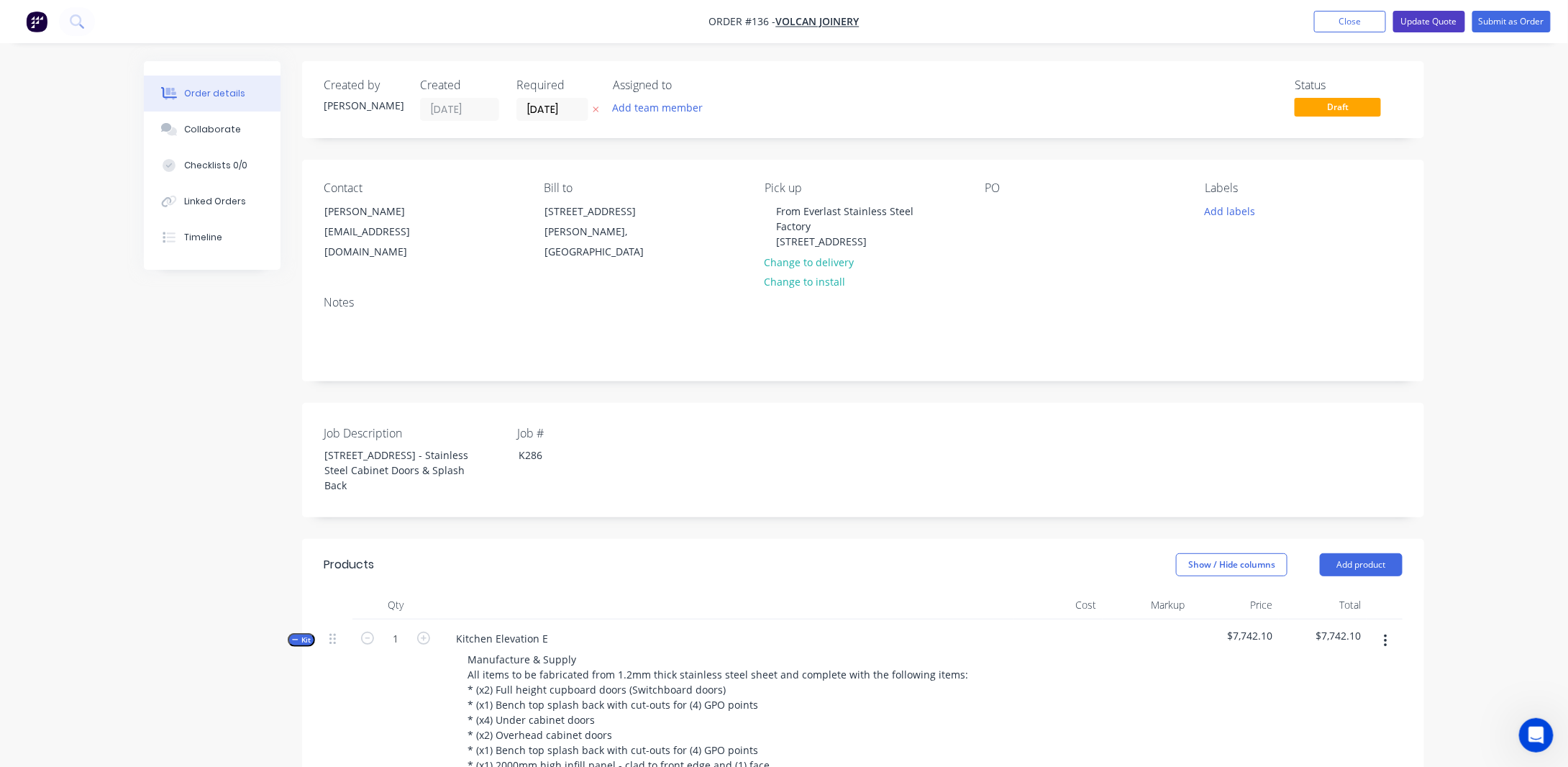
click at [1449, 21] on button "Update Quote" at bounding box center [1429, 21] width 72 height 21
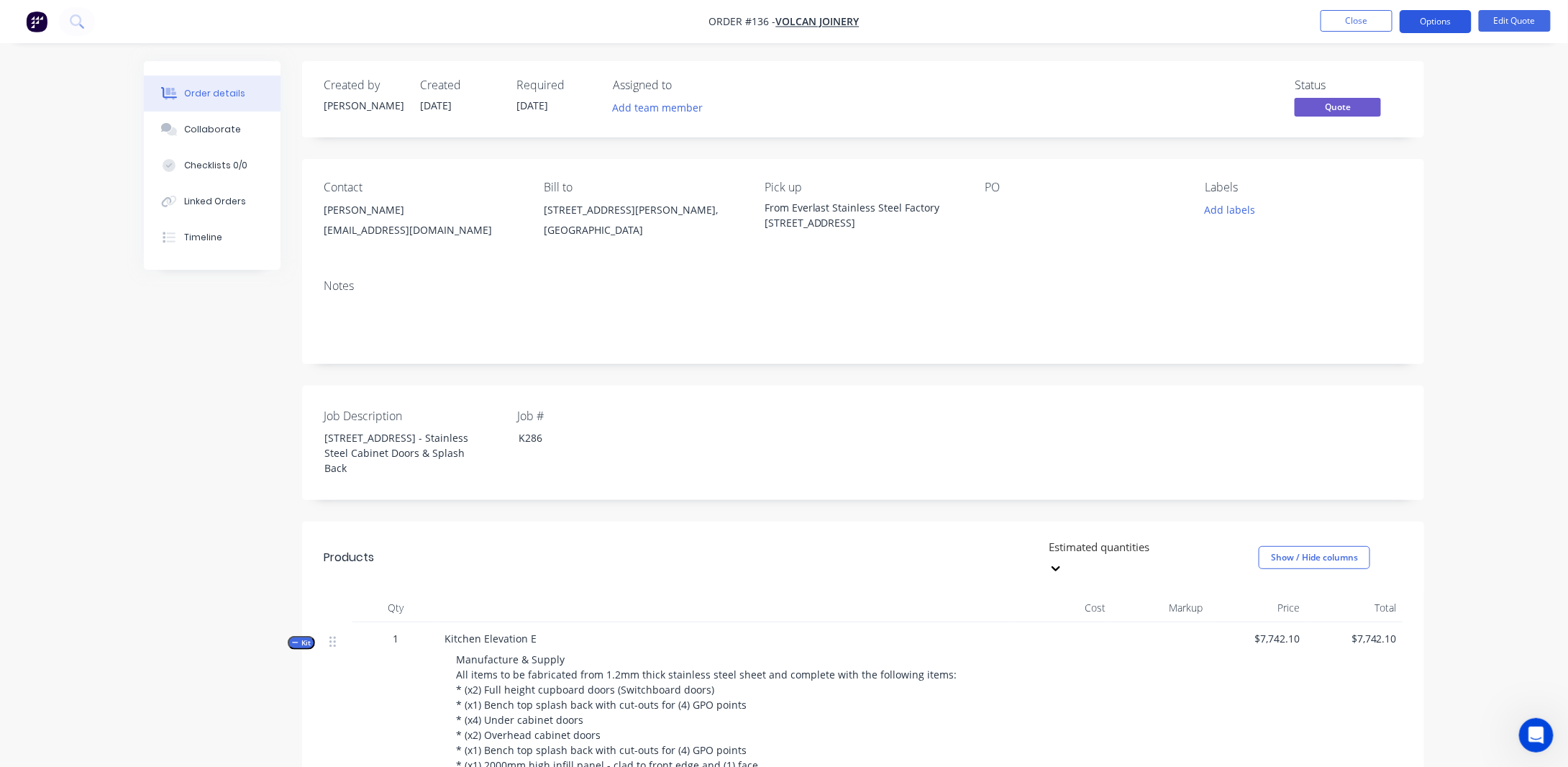
click at [1433, 22] on button "Options" at bounding box center [1435, 21] width 72 height 23
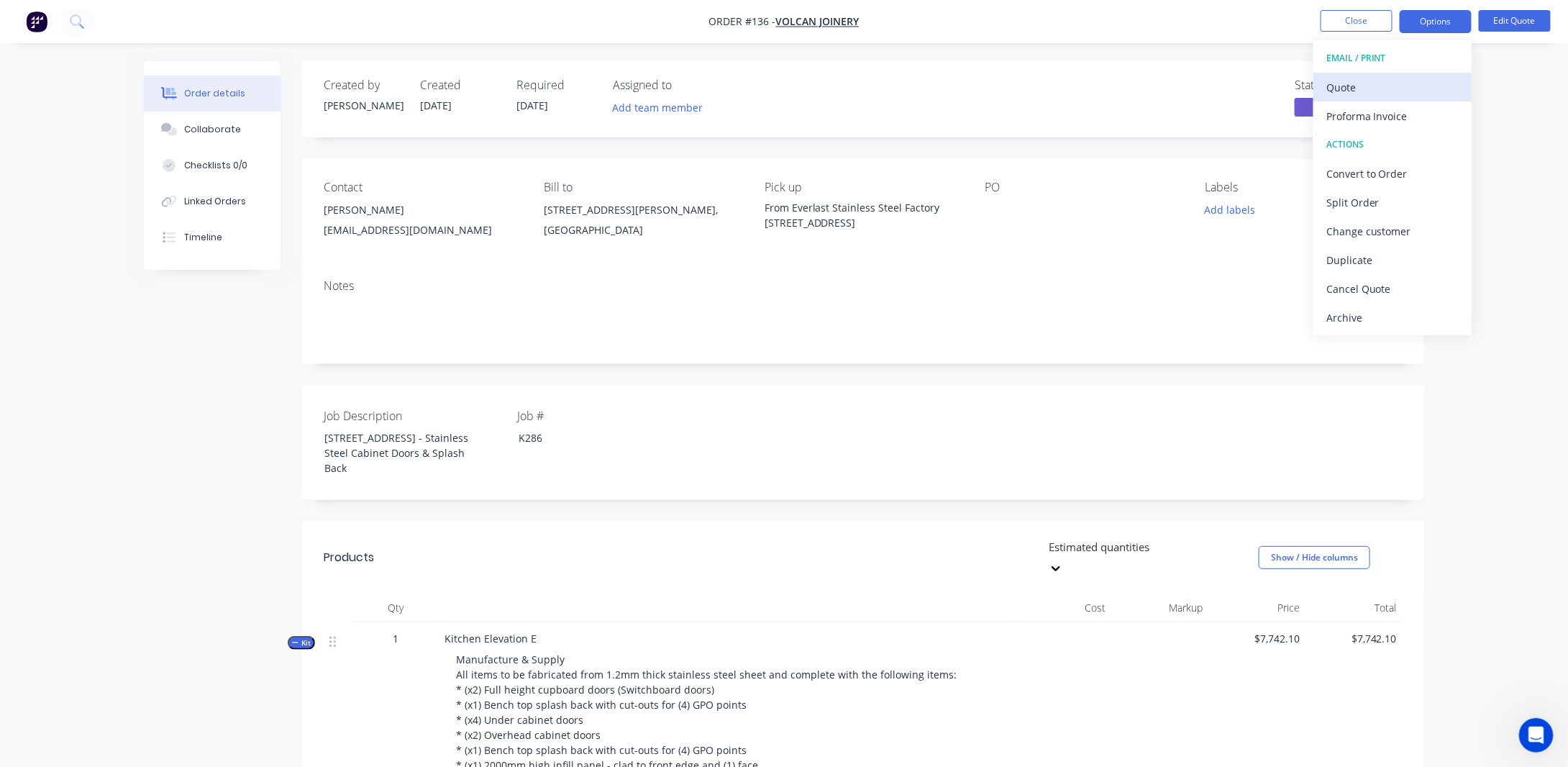
click at [1347, 92] on div "Quote" at bounding box center [1393, 87] width 133 height 21
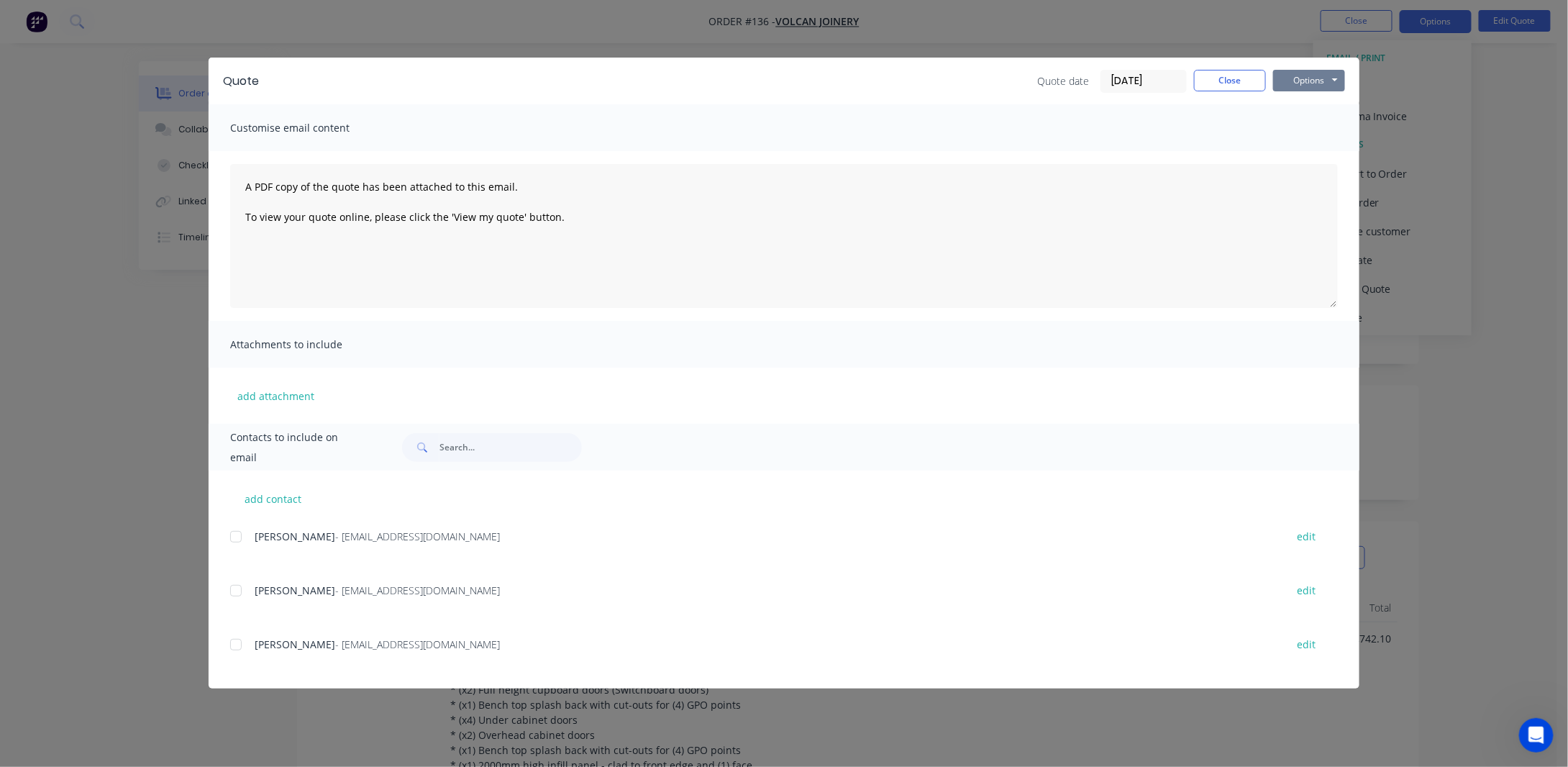
click at [1298, 82] on button "Options" at bounding box center [1309, 80] width 72 height 21
click at [1301, 106] on button "Preview" at bounding box center [1319, 105] width 92 height 23
click at [1223, 89] on button "Close" at bounding box center [1230, 80] width 72 height 21
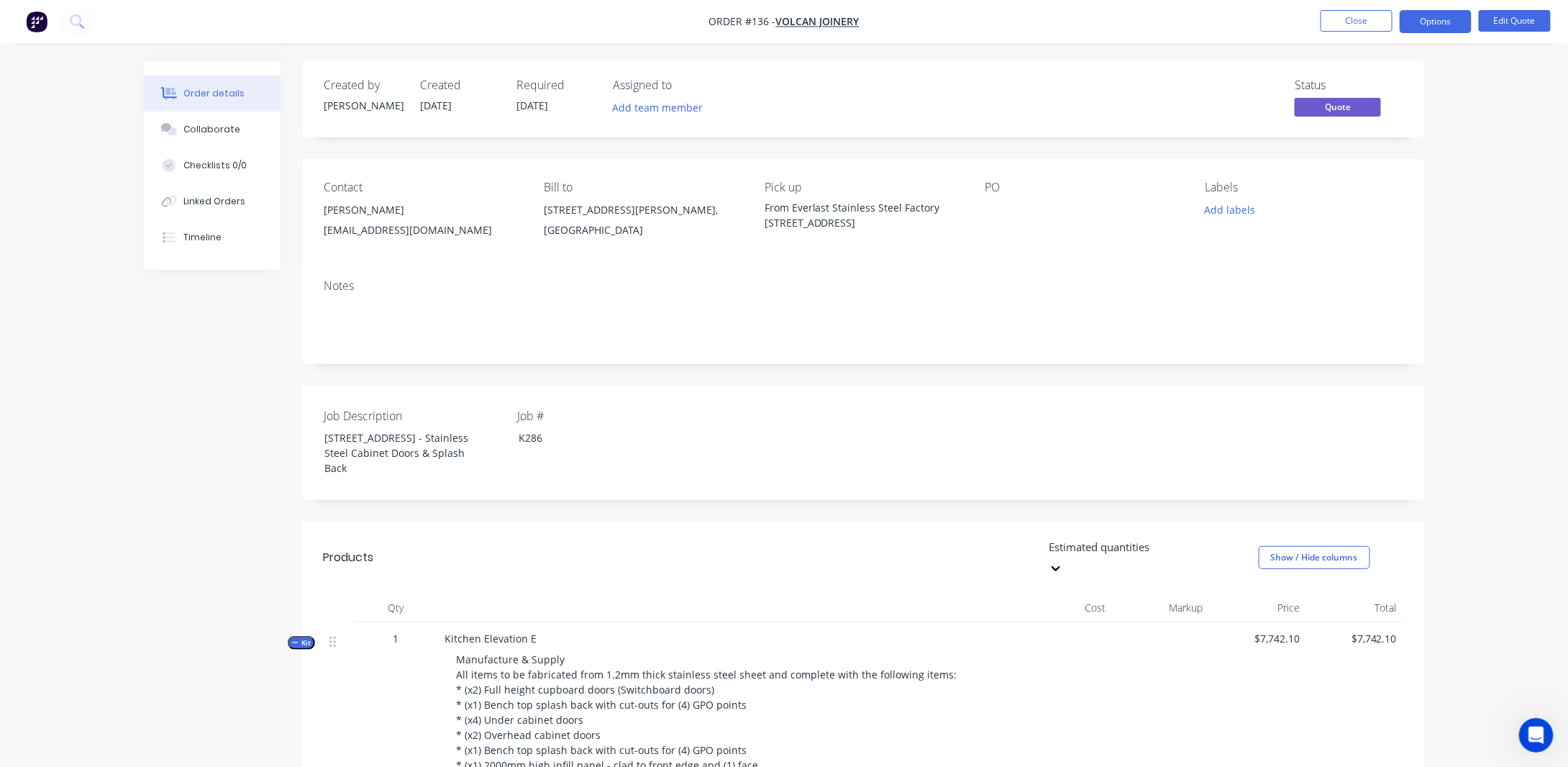
click at [1424, 29] on button "Options" at bounding box center [1435, 21] width 72 height 23
click at [1358, 78] on div "Quote" at bounding box center [1393, 87] width 133 height 21
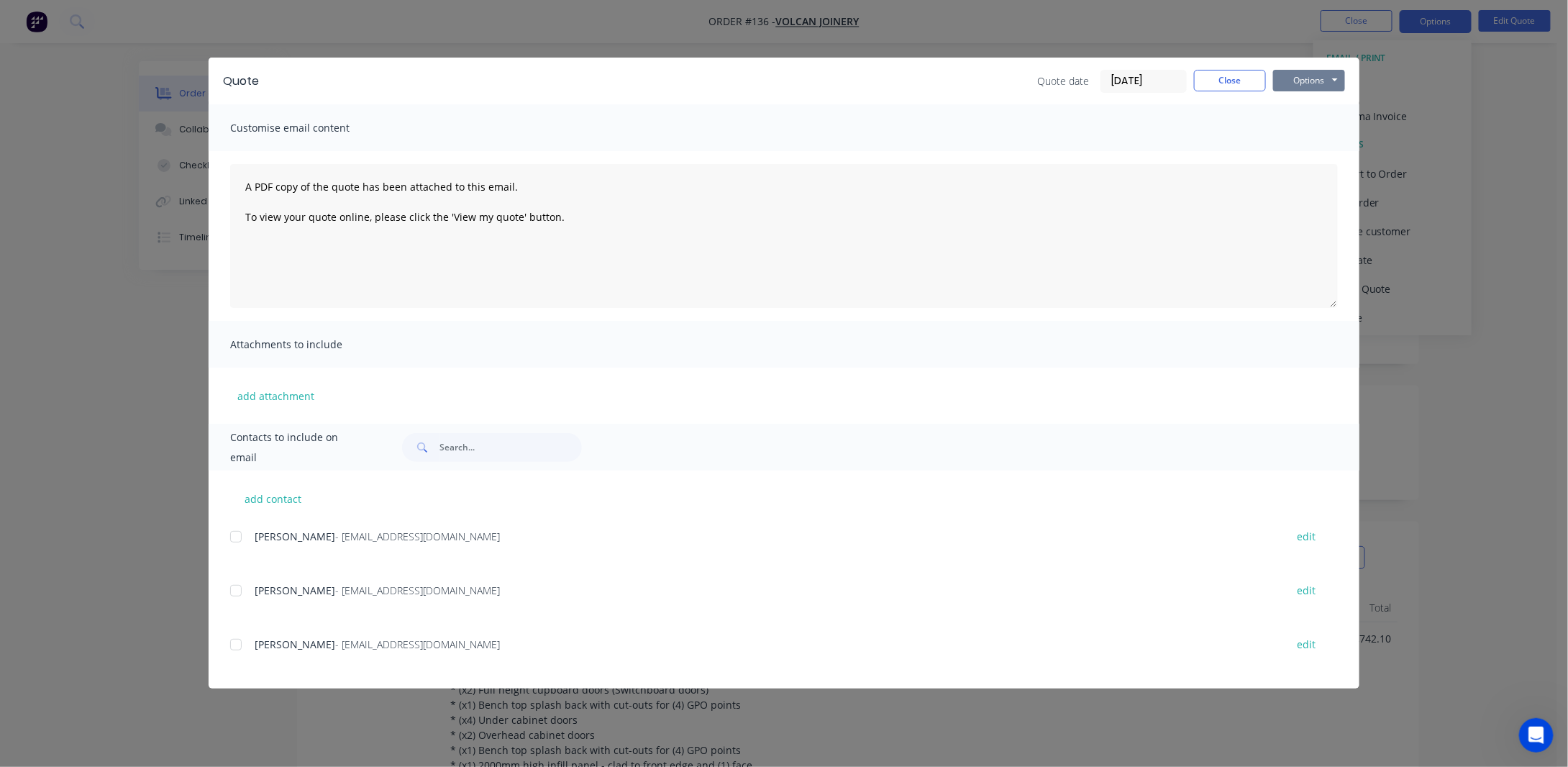
click at [1305, 74] on button "Options" at bounding box center [1309, 80] width 72 height 21
click at [1301, 109] on button "Preview" at bounding box center [1319, 105] width 92 height 23
